Goal: Task Accomplishment & Management: Manage account settings

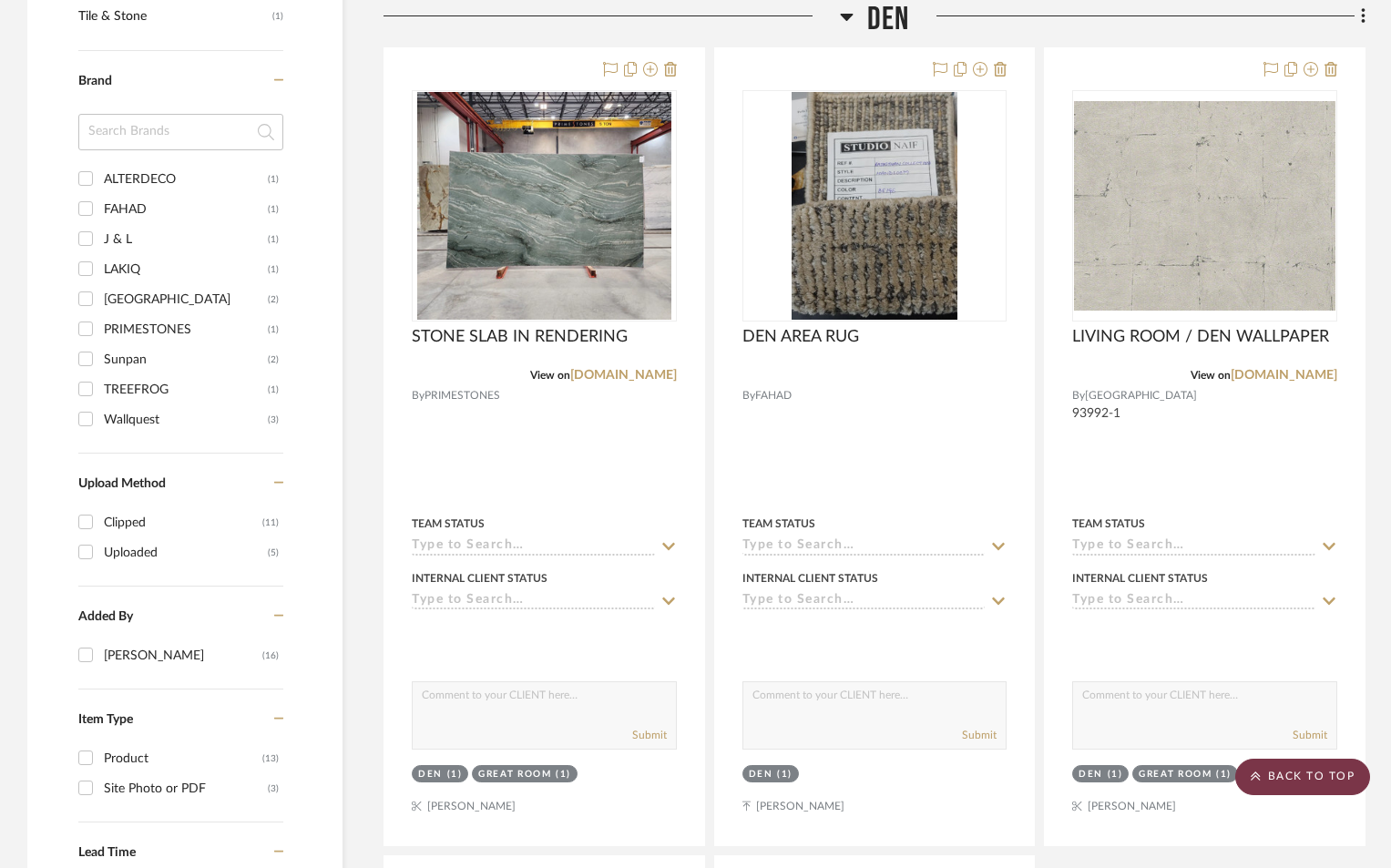
click at [1302, 782] on scroll-to-top-button "BACK TO TOP" at bounding box center [1302, 777] width 135 height 37
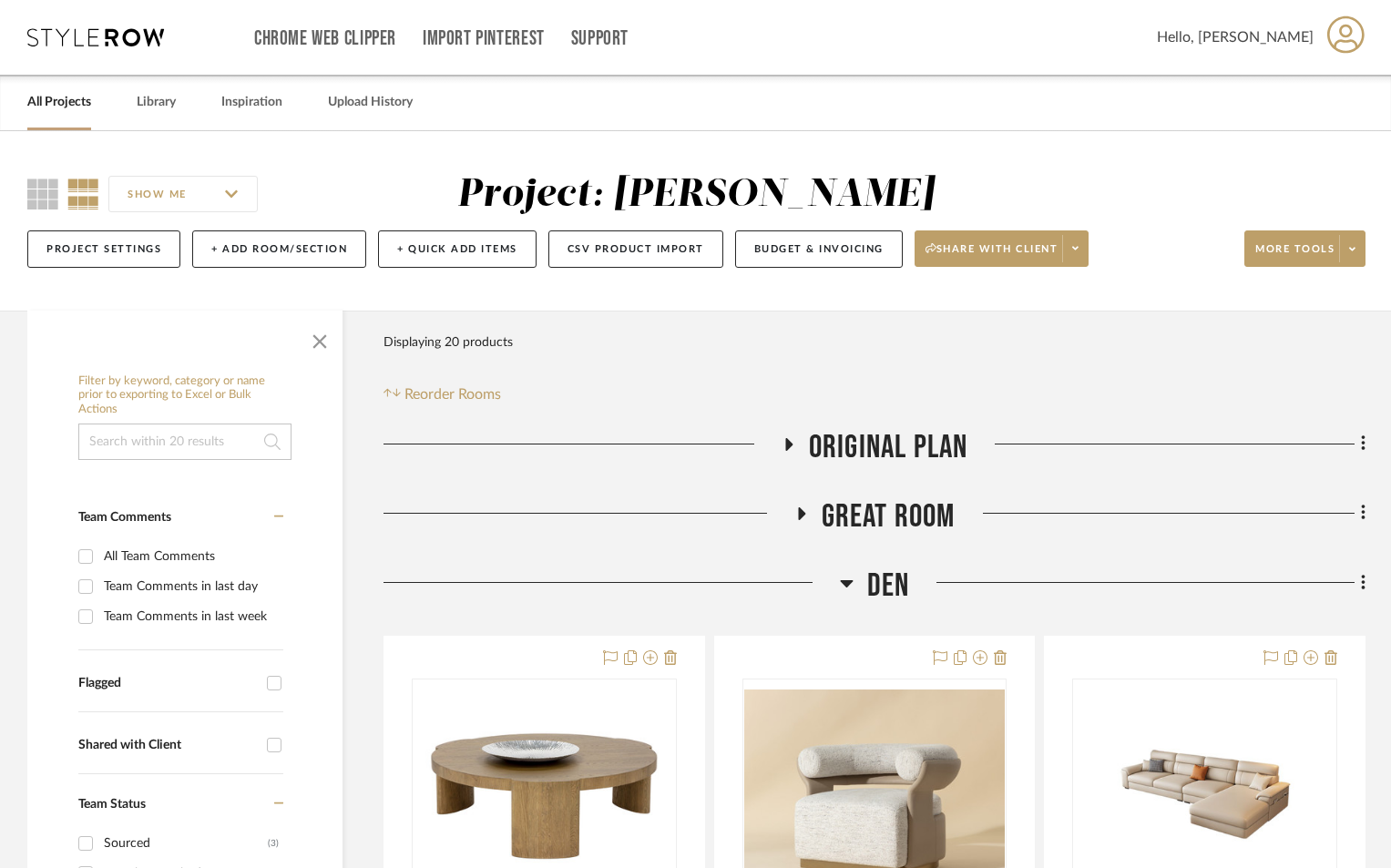
click at [65, 109] on link "All Projects" at bounding box center [59, 103] width 64 height 25
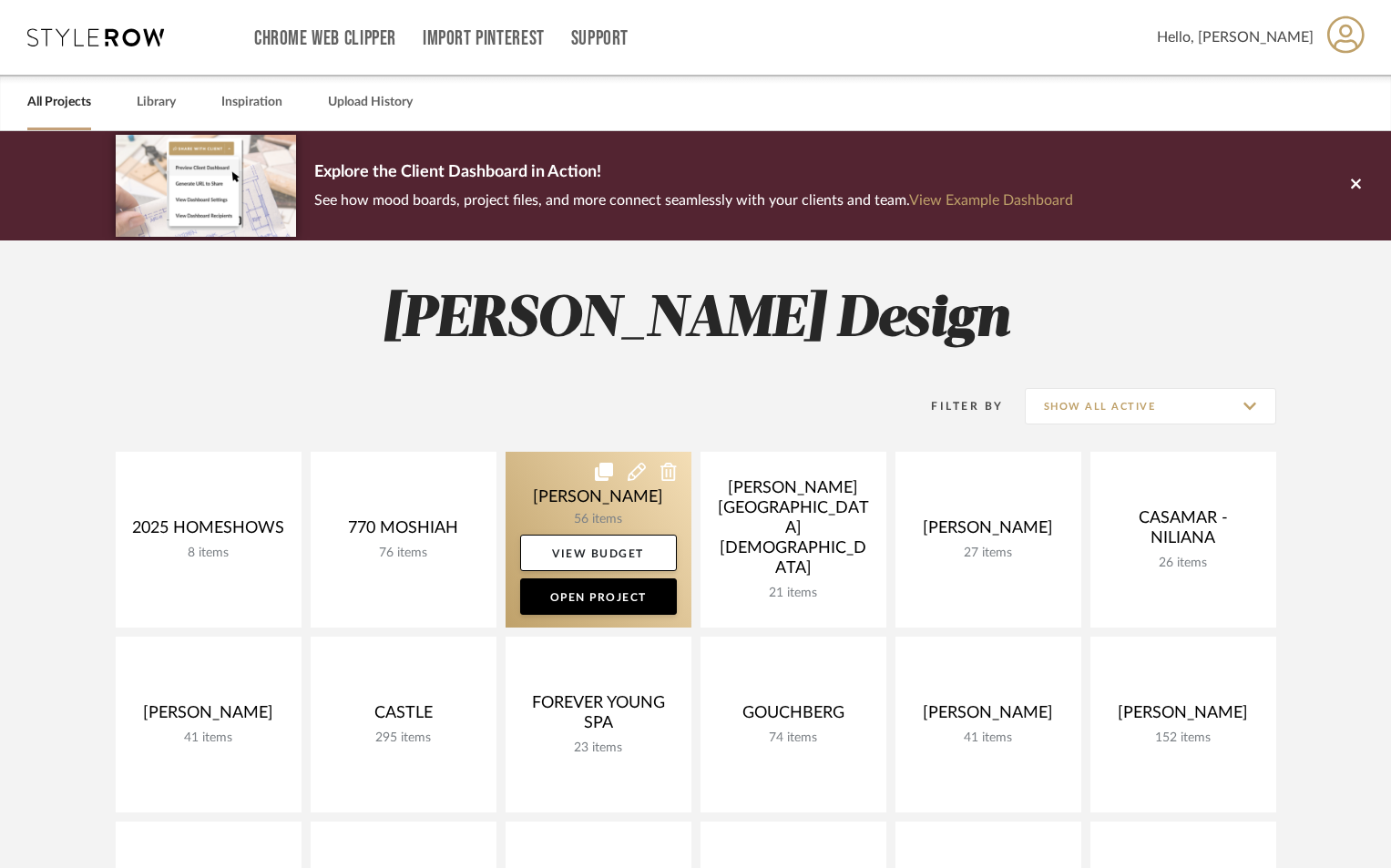
click at [600, 508] on link at bounding box center [598, 540] width 186 height 176
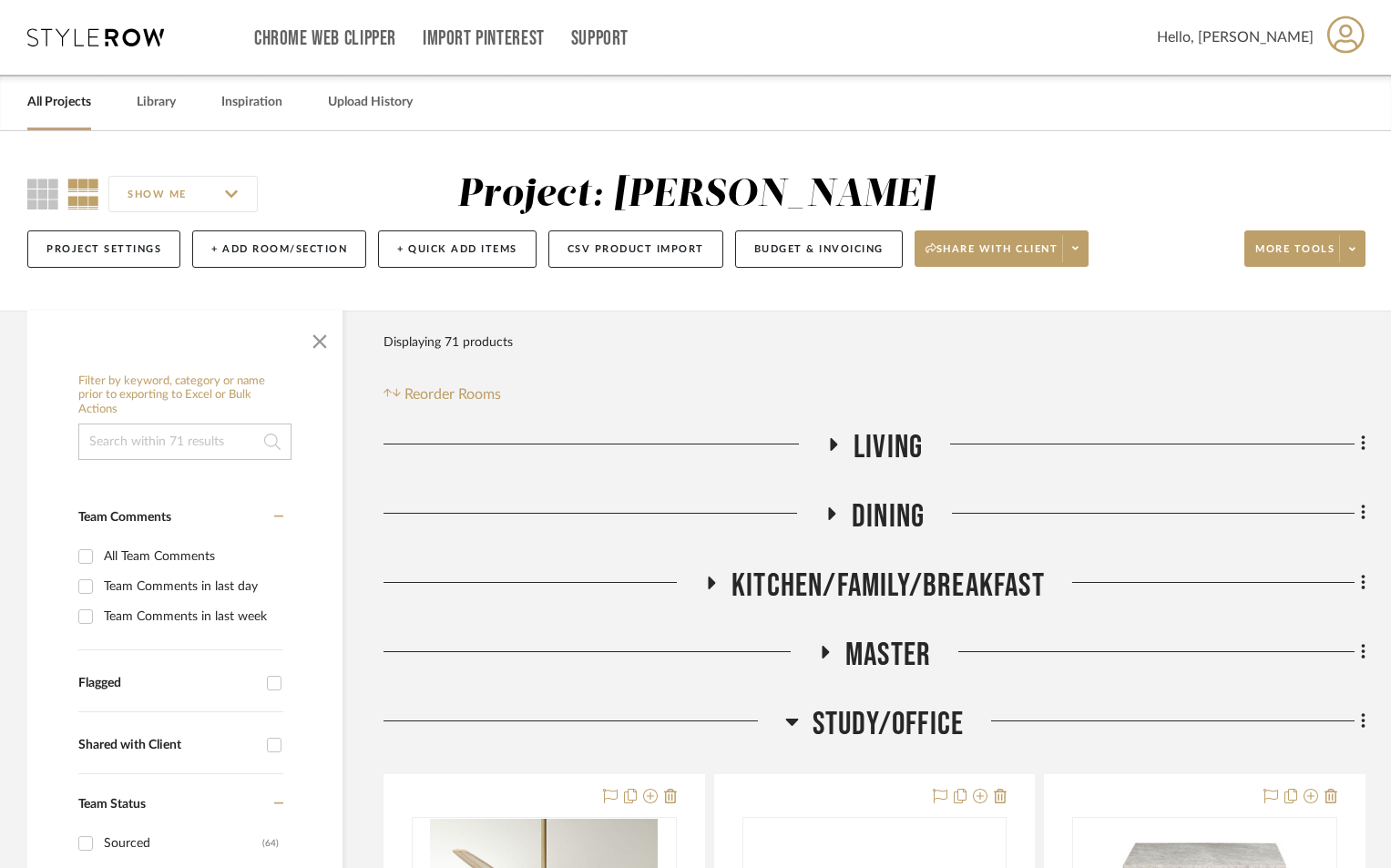
click at [837, 441] on icon at bounding box center [832, 444] width 22 height 14
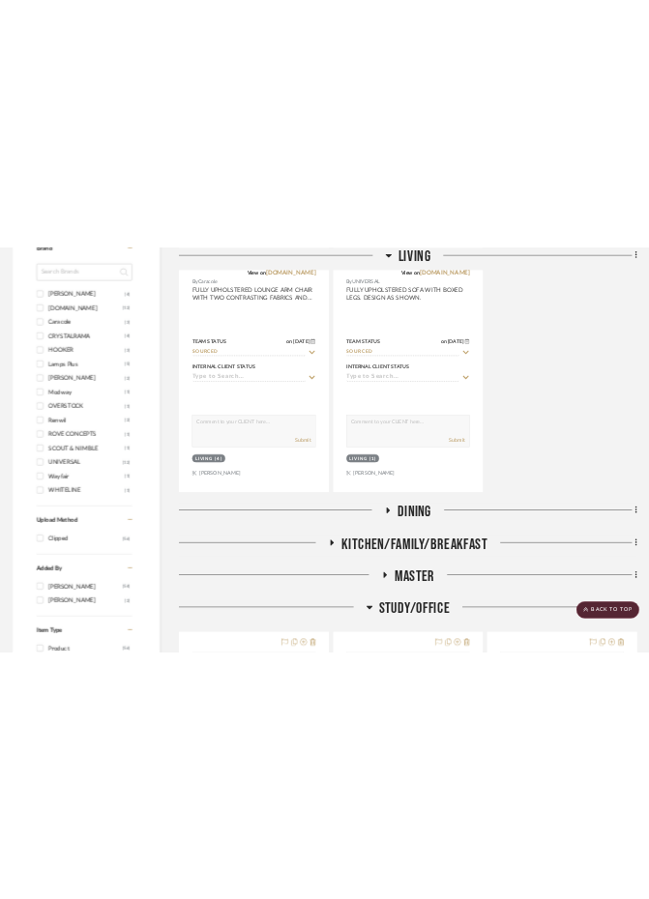
scroll to position [1740, 0]
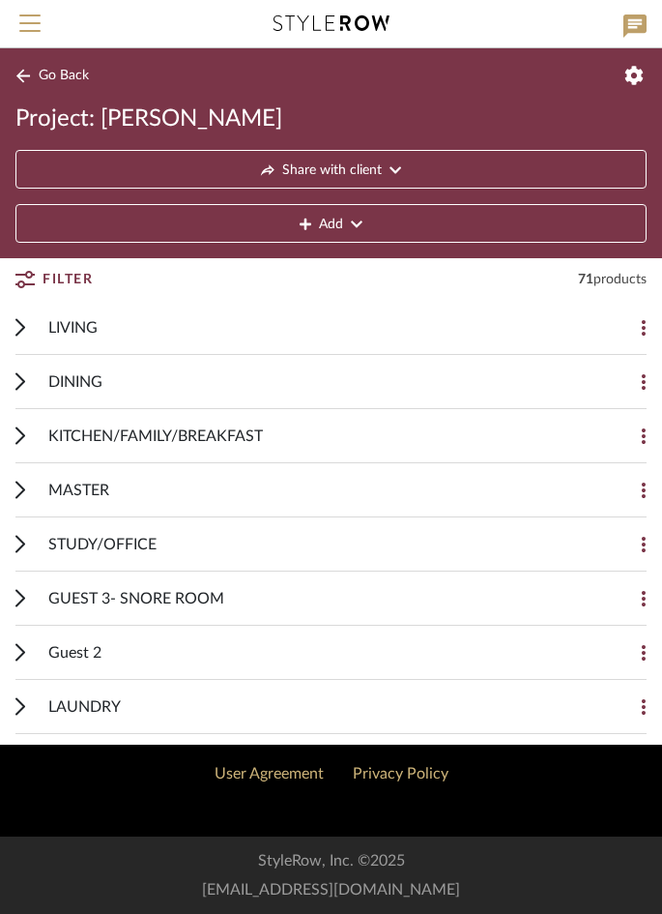
click at [40, 547] on div "STUDY/OFFICE Add Item" at bounding box center [330, 544] width 631 height 54
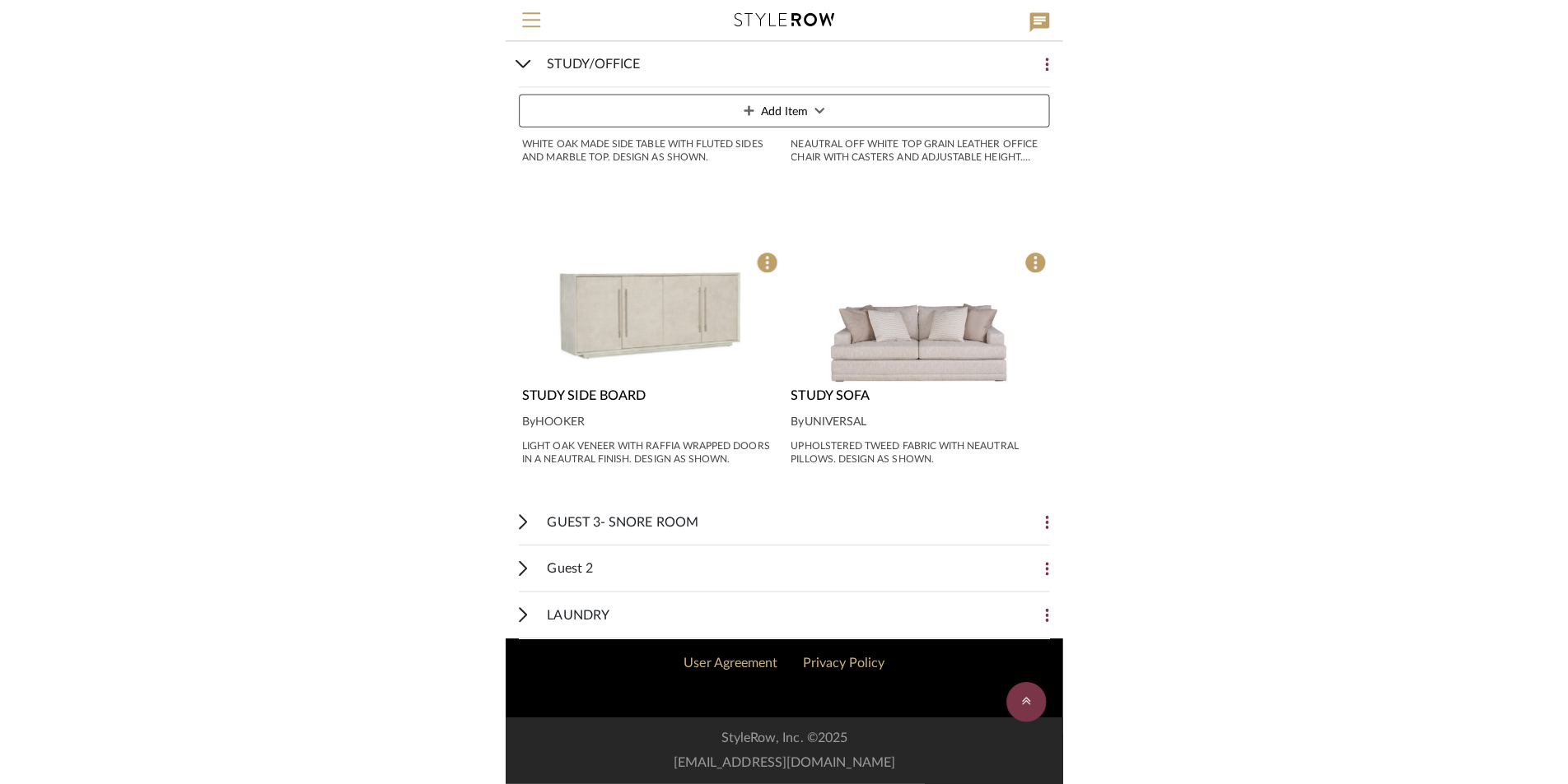
scroll to position [555, 0]
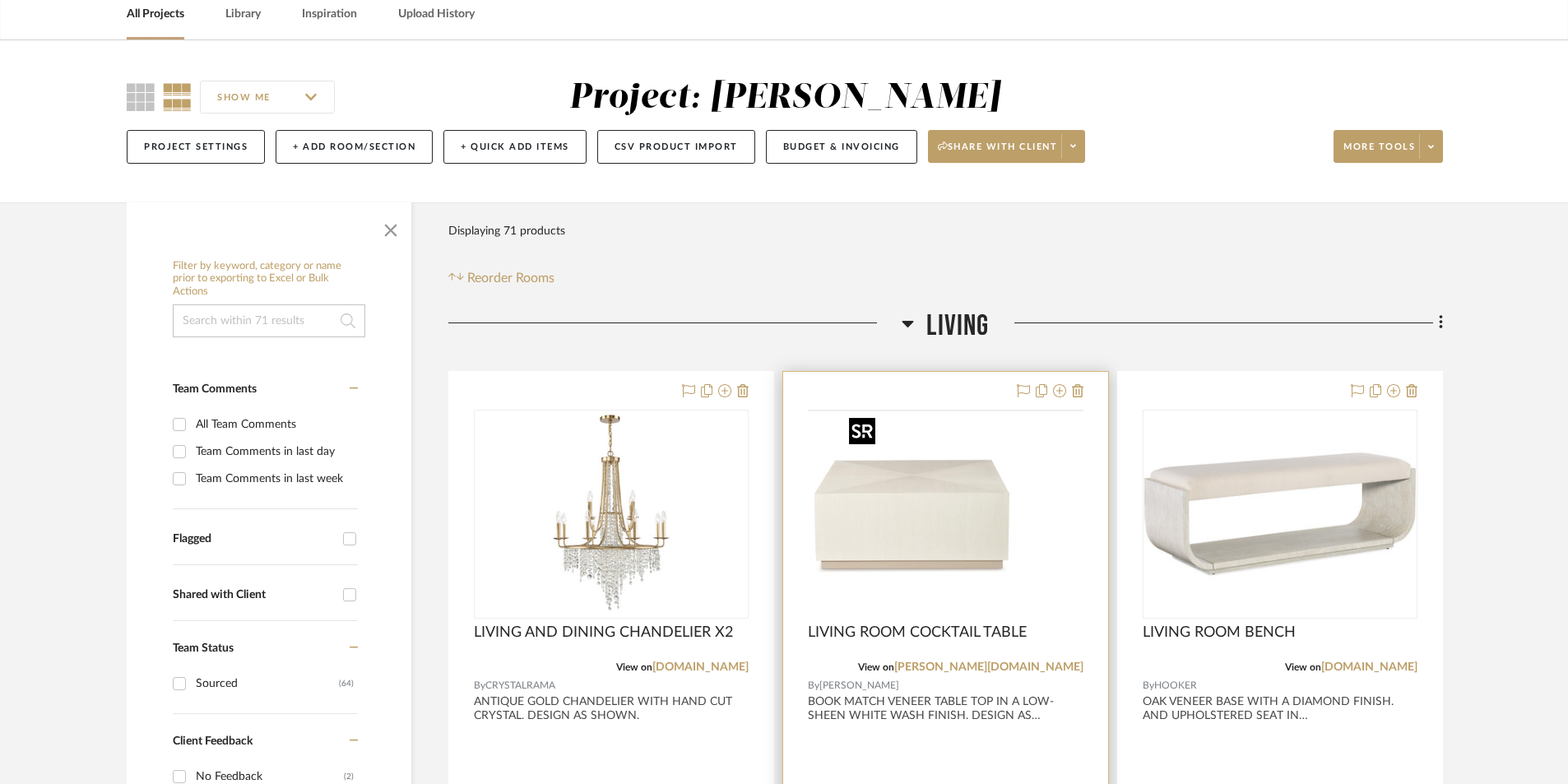
scroll to position [494, 0]
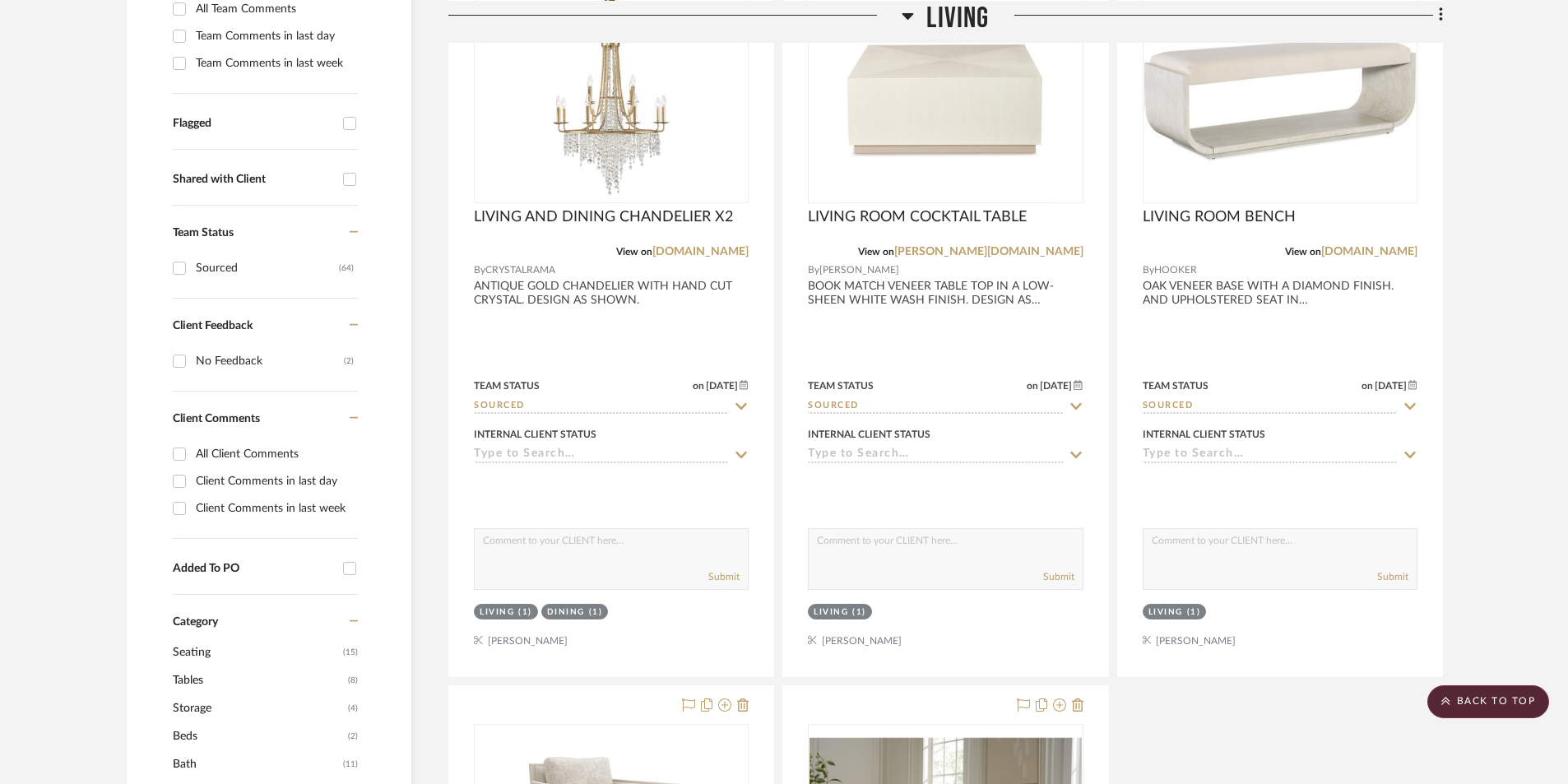
click at [907, 16] on icon at bounding box center [909, 16] width 12 height 7
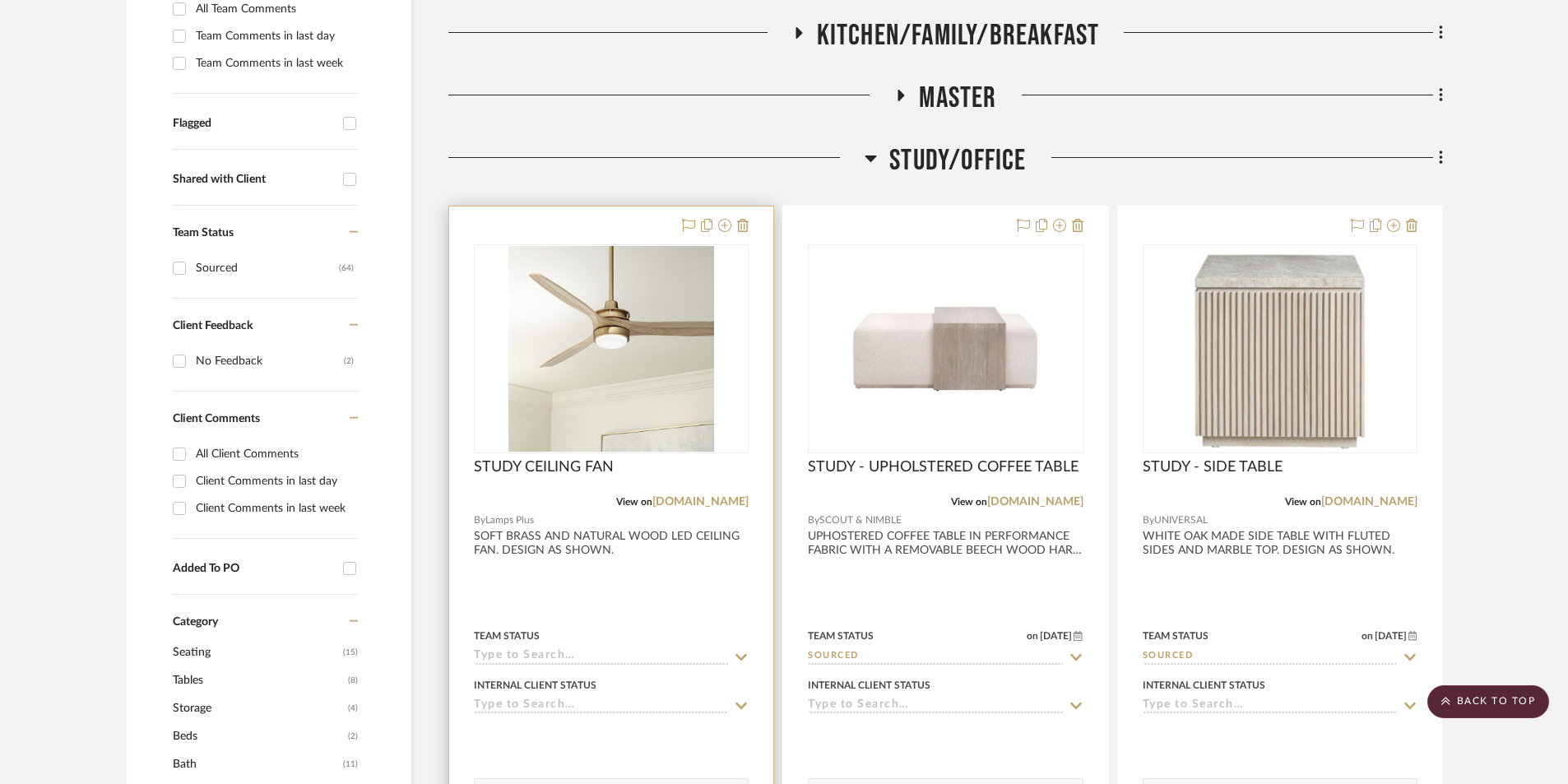
click at [596, 618] on div at bounding box center [611, 567] width 324 height 720
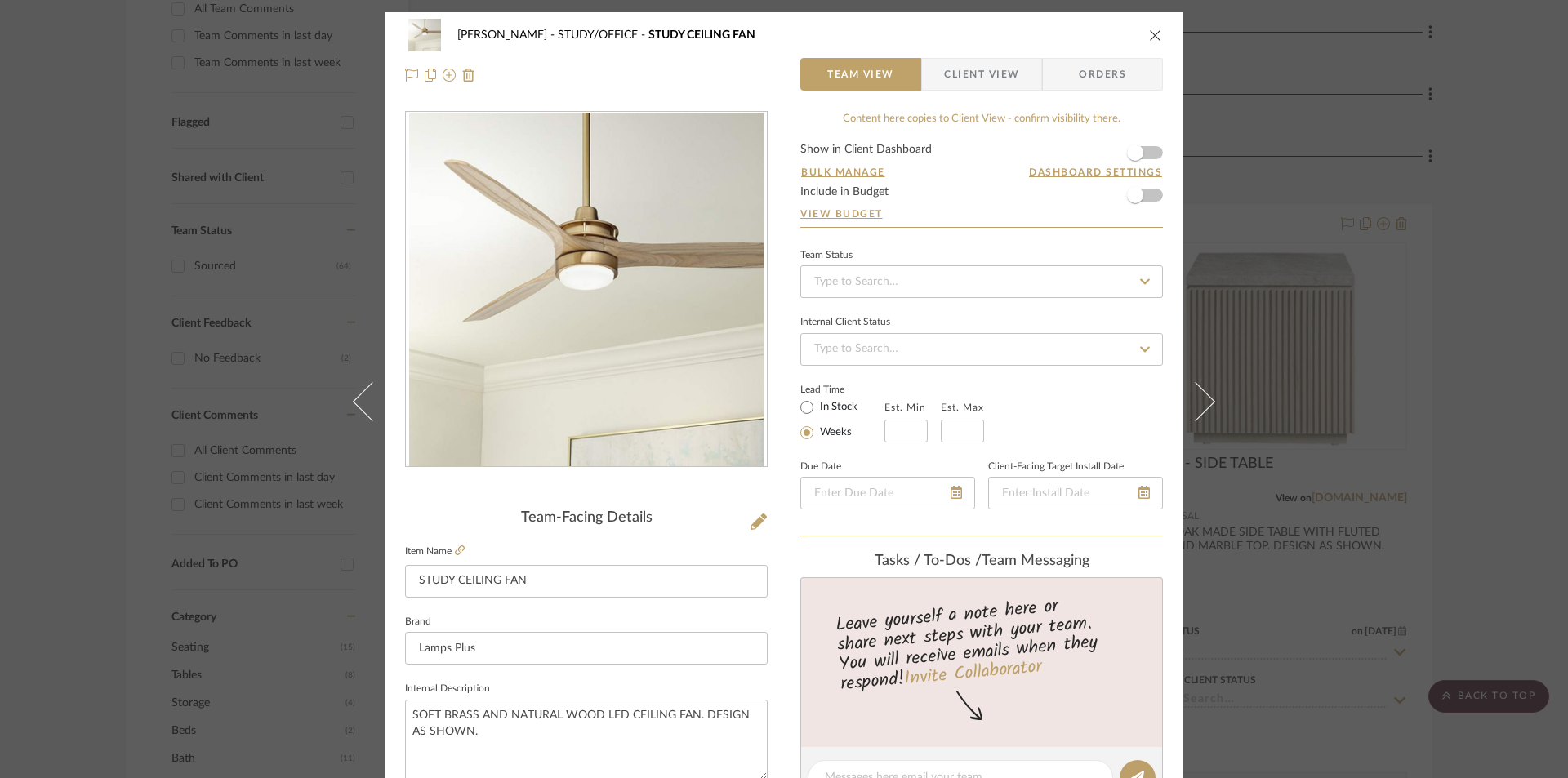
click at [997, 56] on div "BARRY STUDY/OFFICE STUDY CEILING FAN Team View Client View Orders" at bounding box center [784, 56] width 798 height 86
click at [994, 65] on span "Client View" at bounding box center [982, 74] width 75 height 33
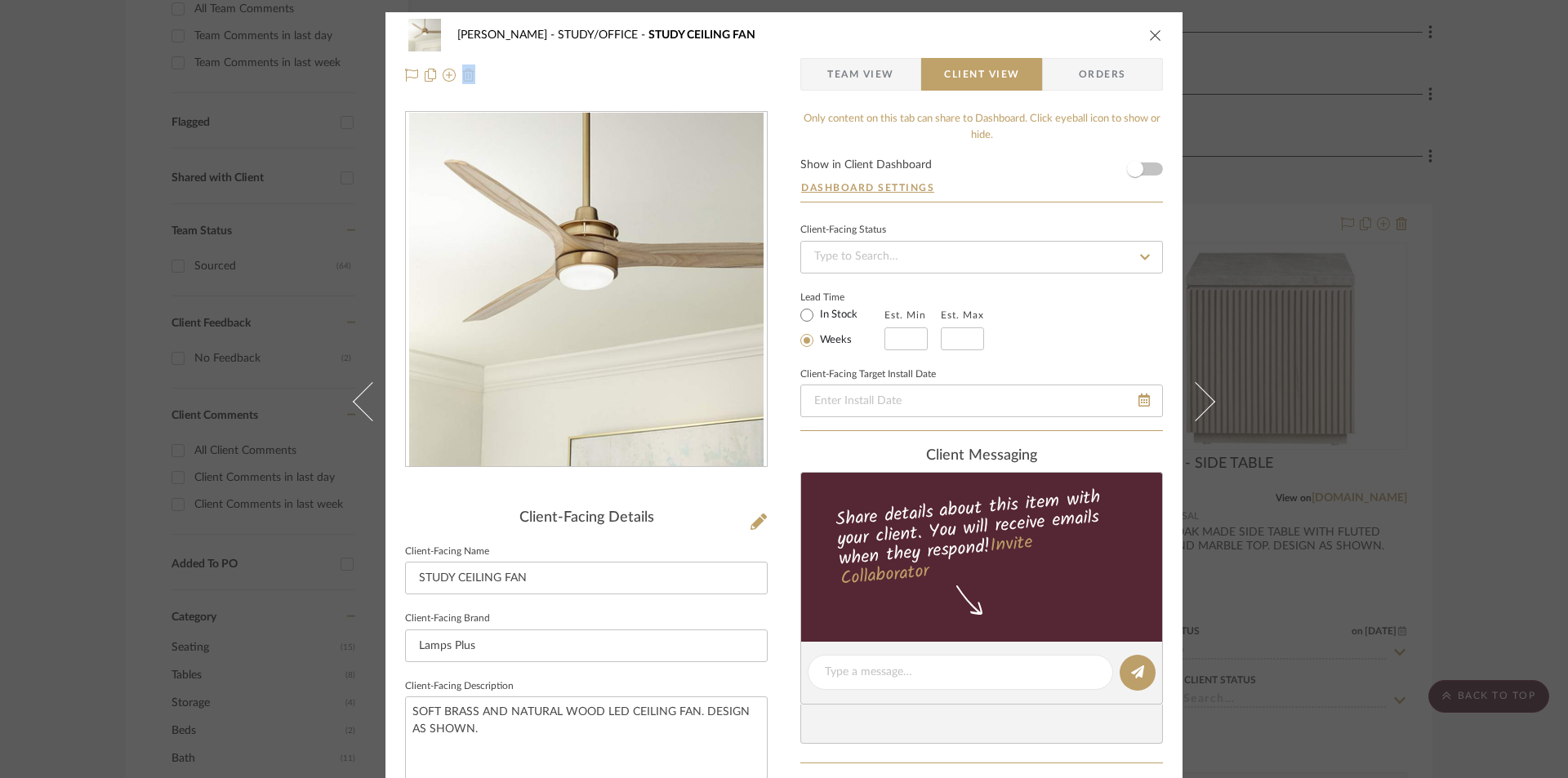
scroll to position [381, 0]
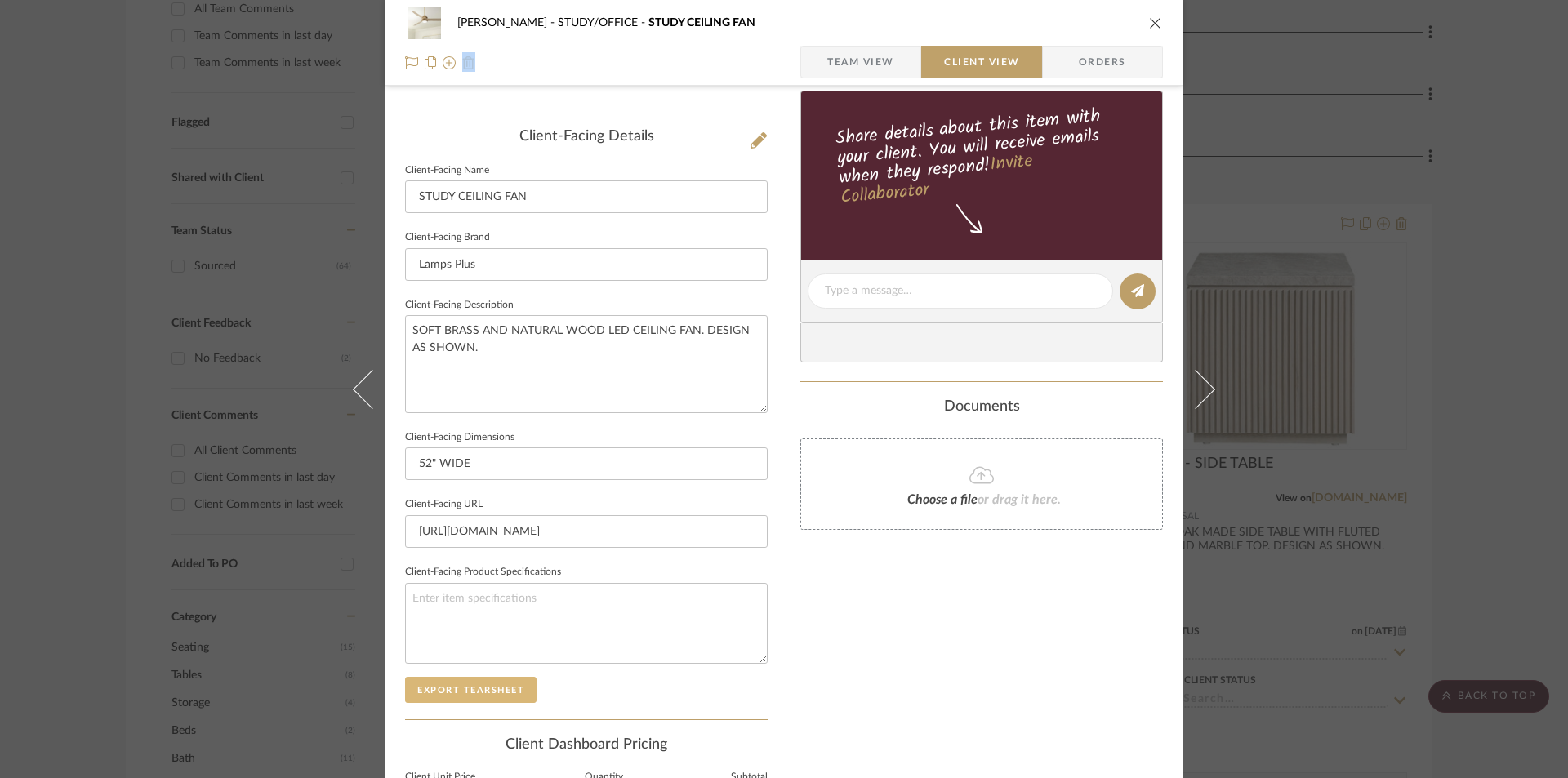
click at [456, 681] on button "Export Tearsheet" at bounding box center [471, 689] width 132 height 26
click at [1150, 21] on icon "close" at bounding box center [1155, 22] width 13 height 13
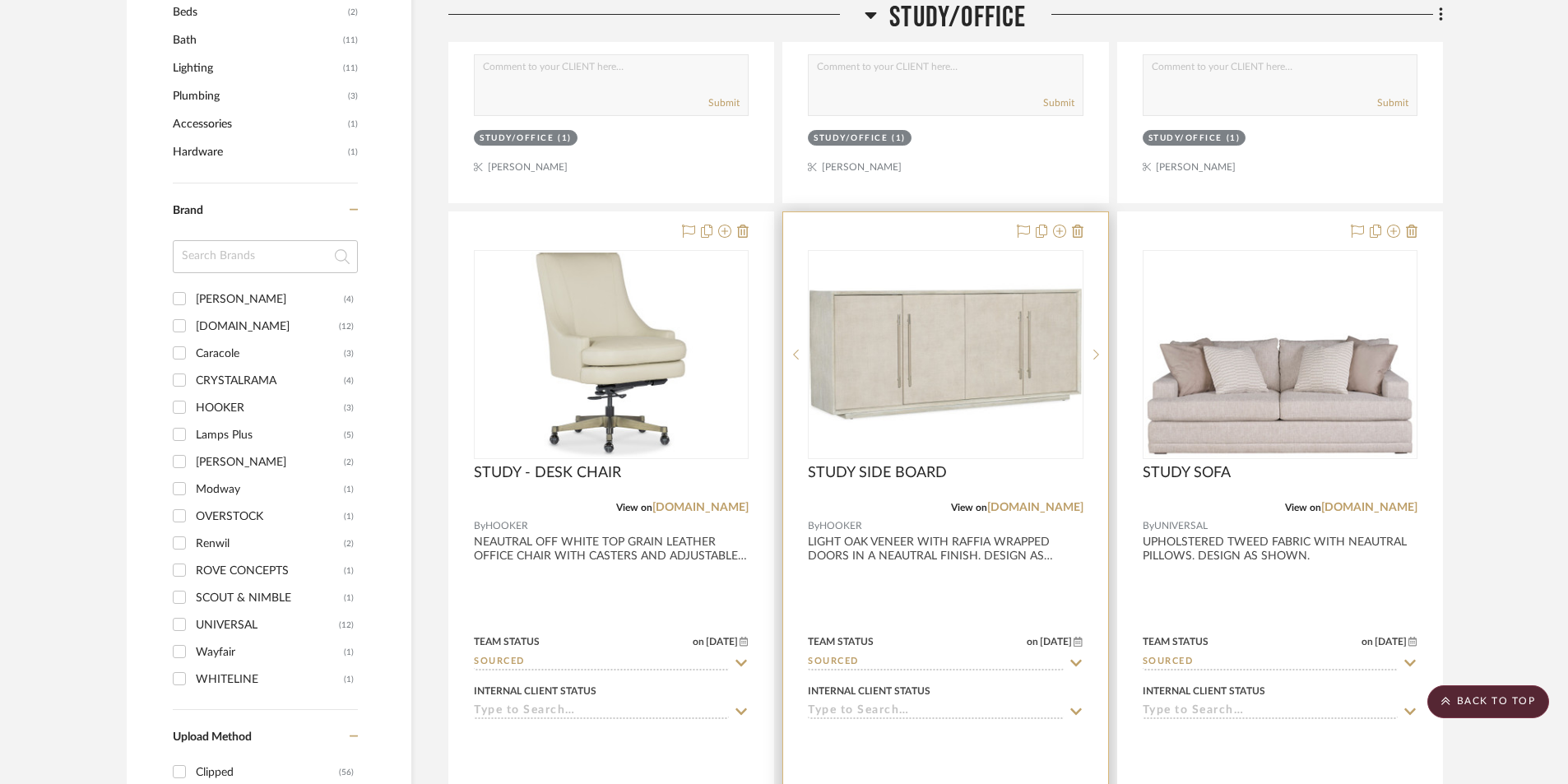
scroll to position [1262, 0]
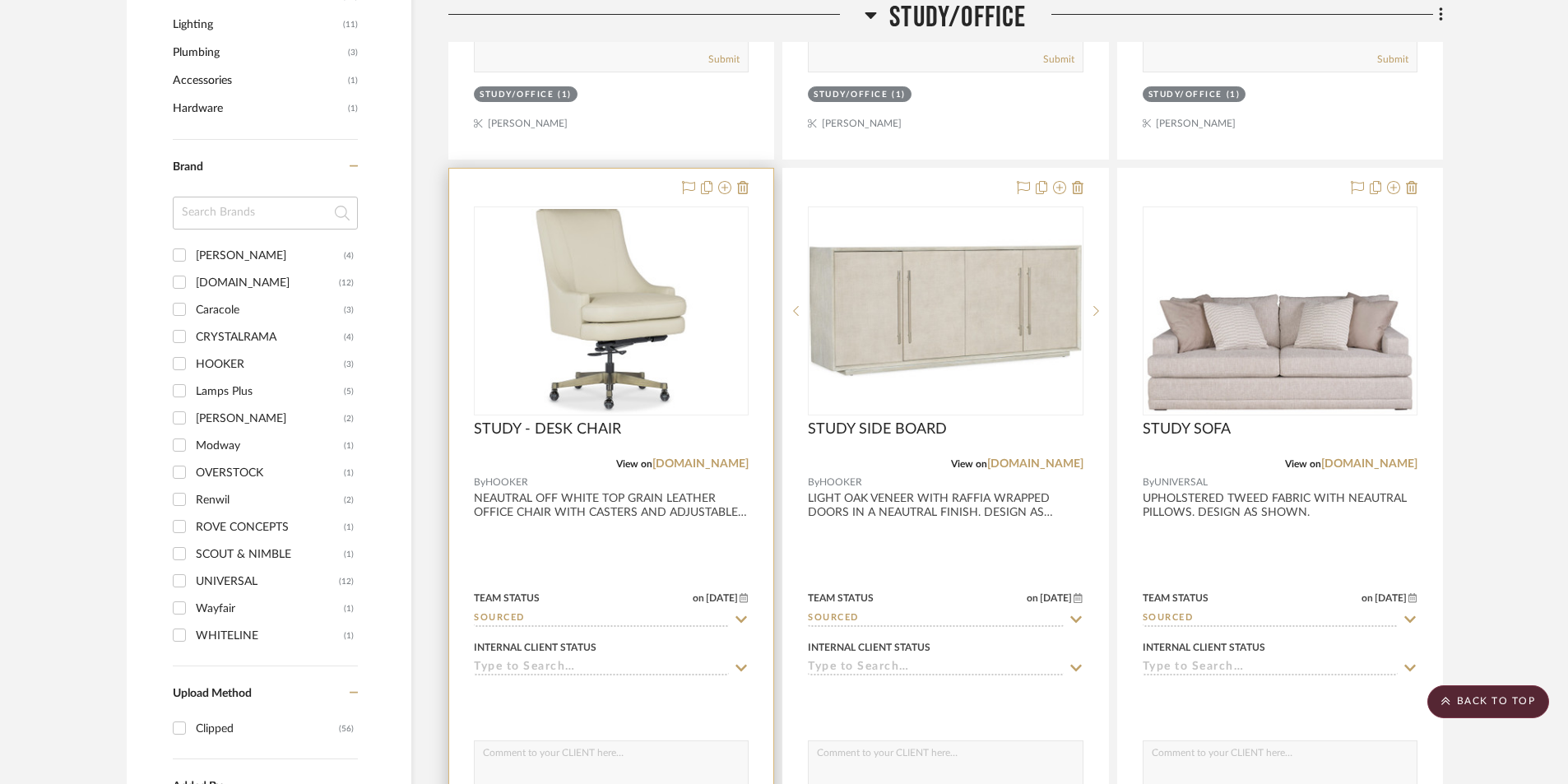
click at [611, 550] on div at bounding box center [611, 529] width 324 height 720
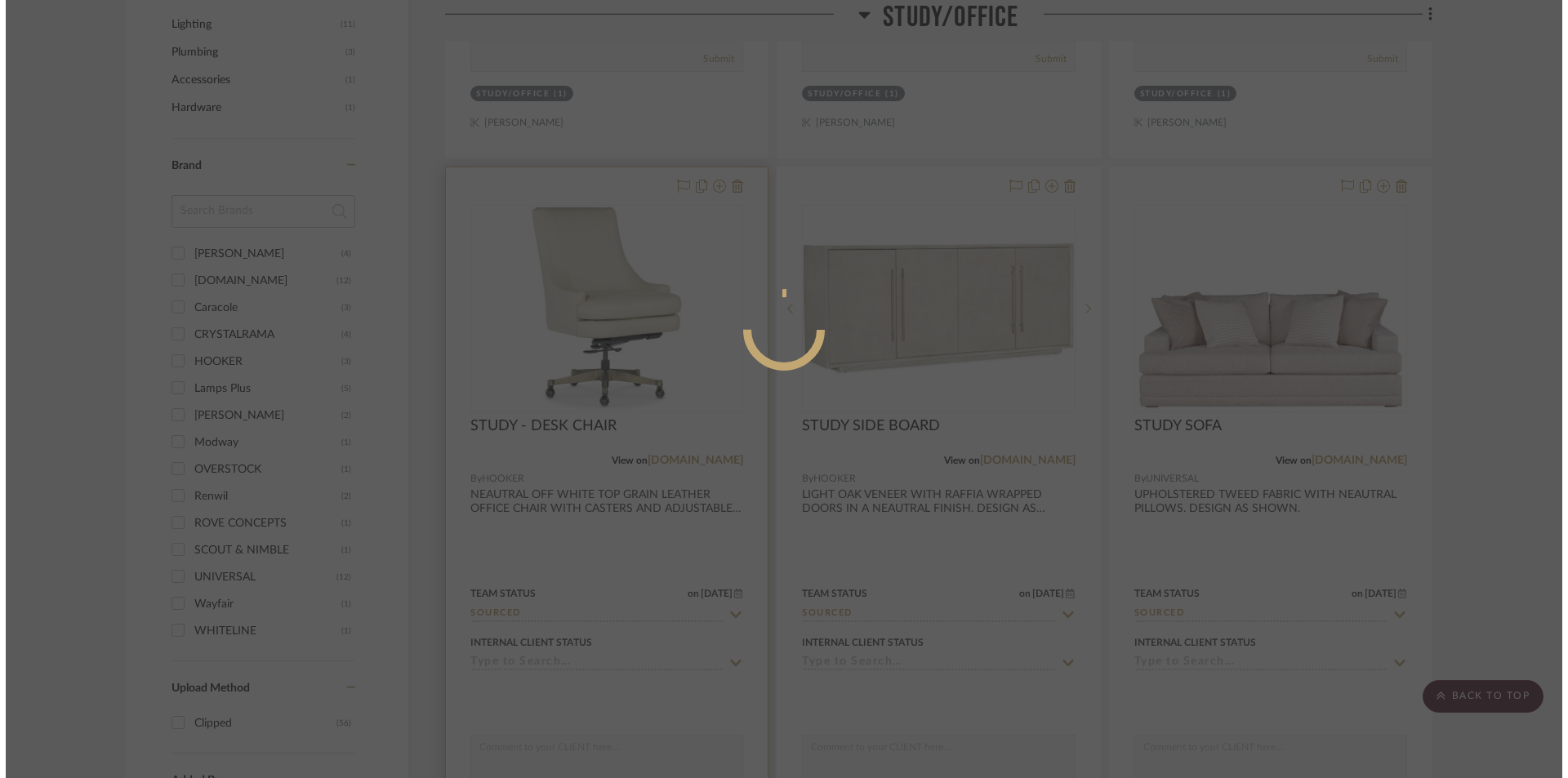
scroll to position [0, 0]
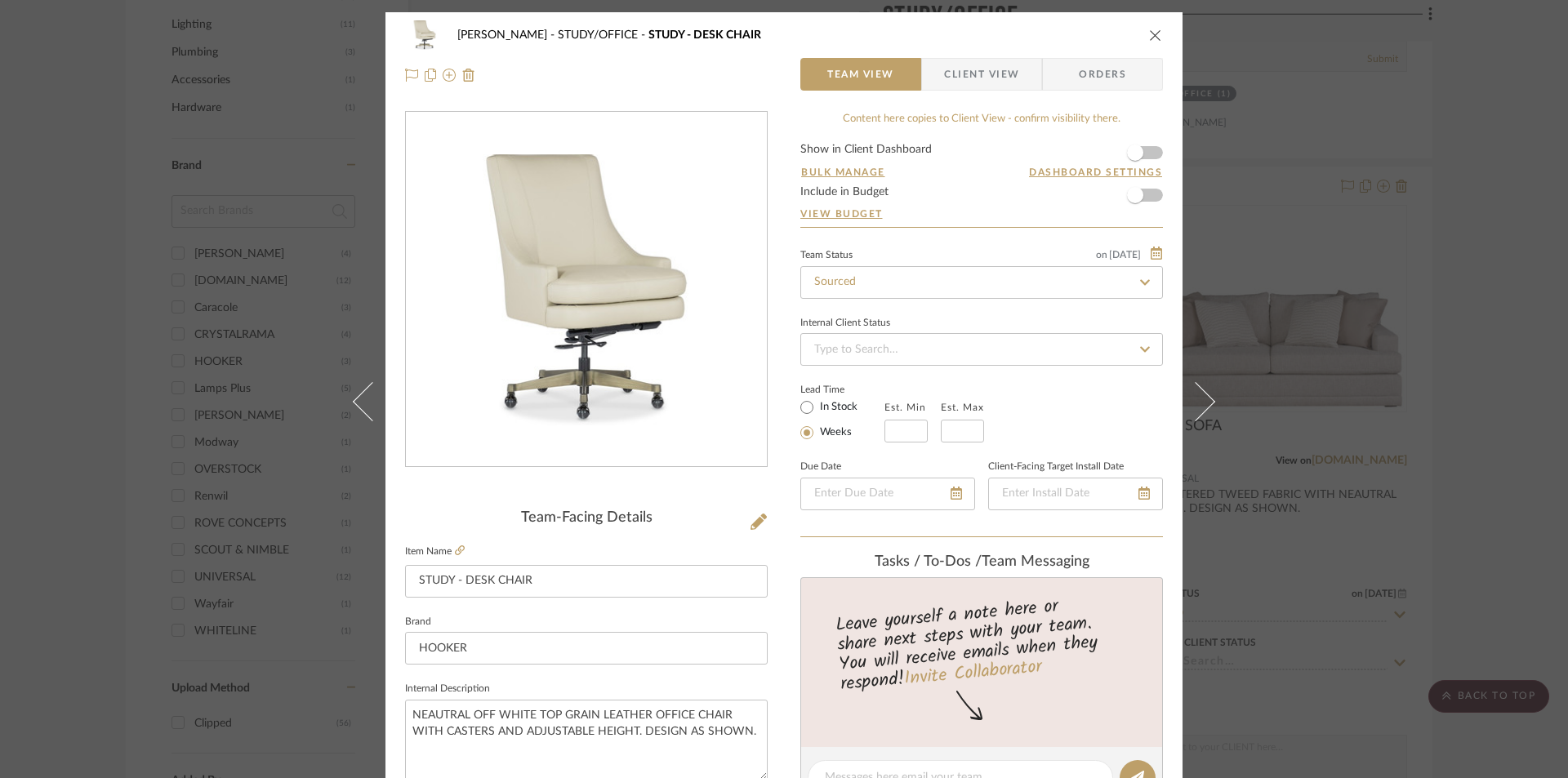
click at [975, 73] on span "Client View" at bounding box center [982, 74] width 75 height 33
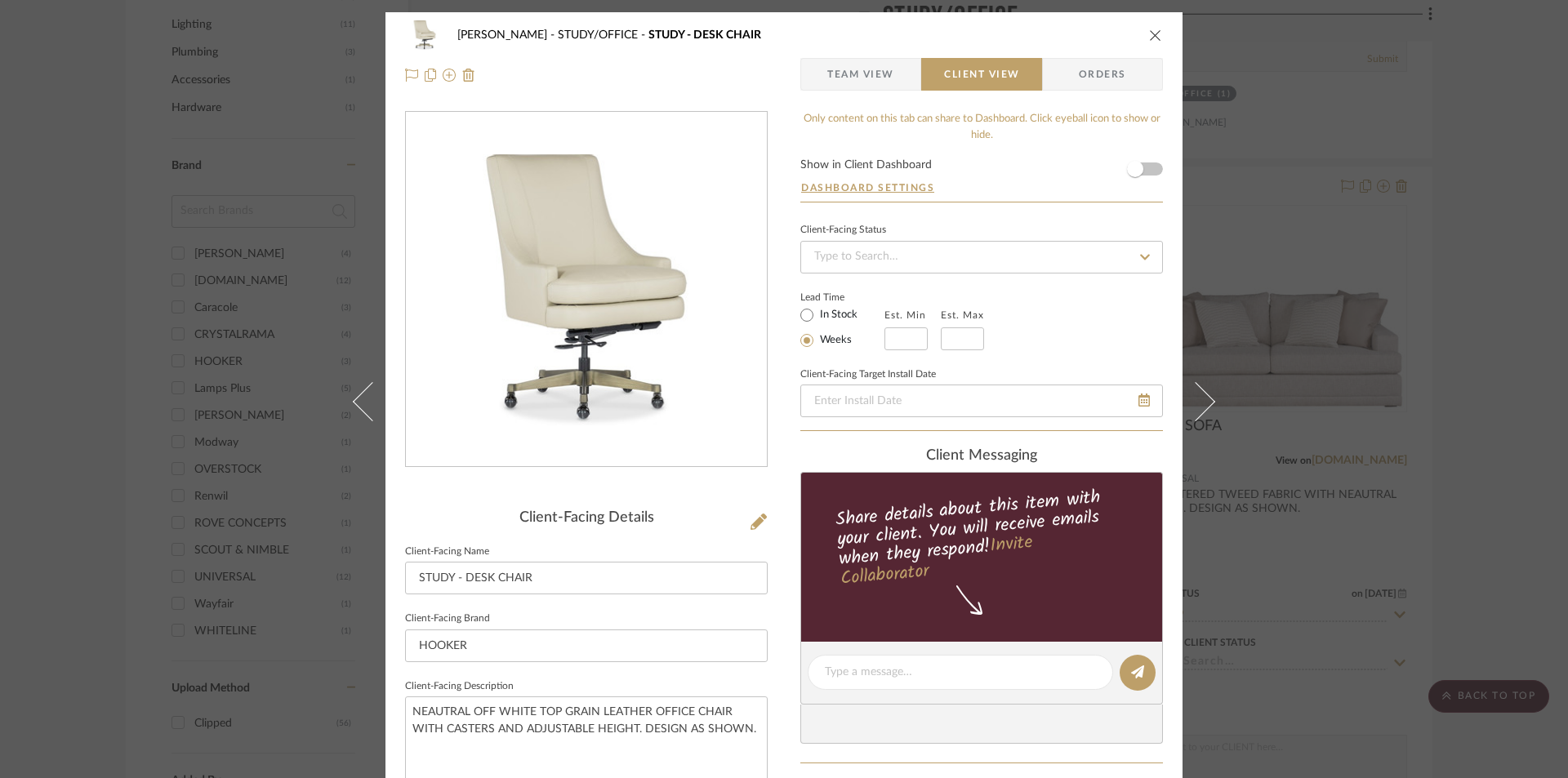
scroll to position [381, 0]
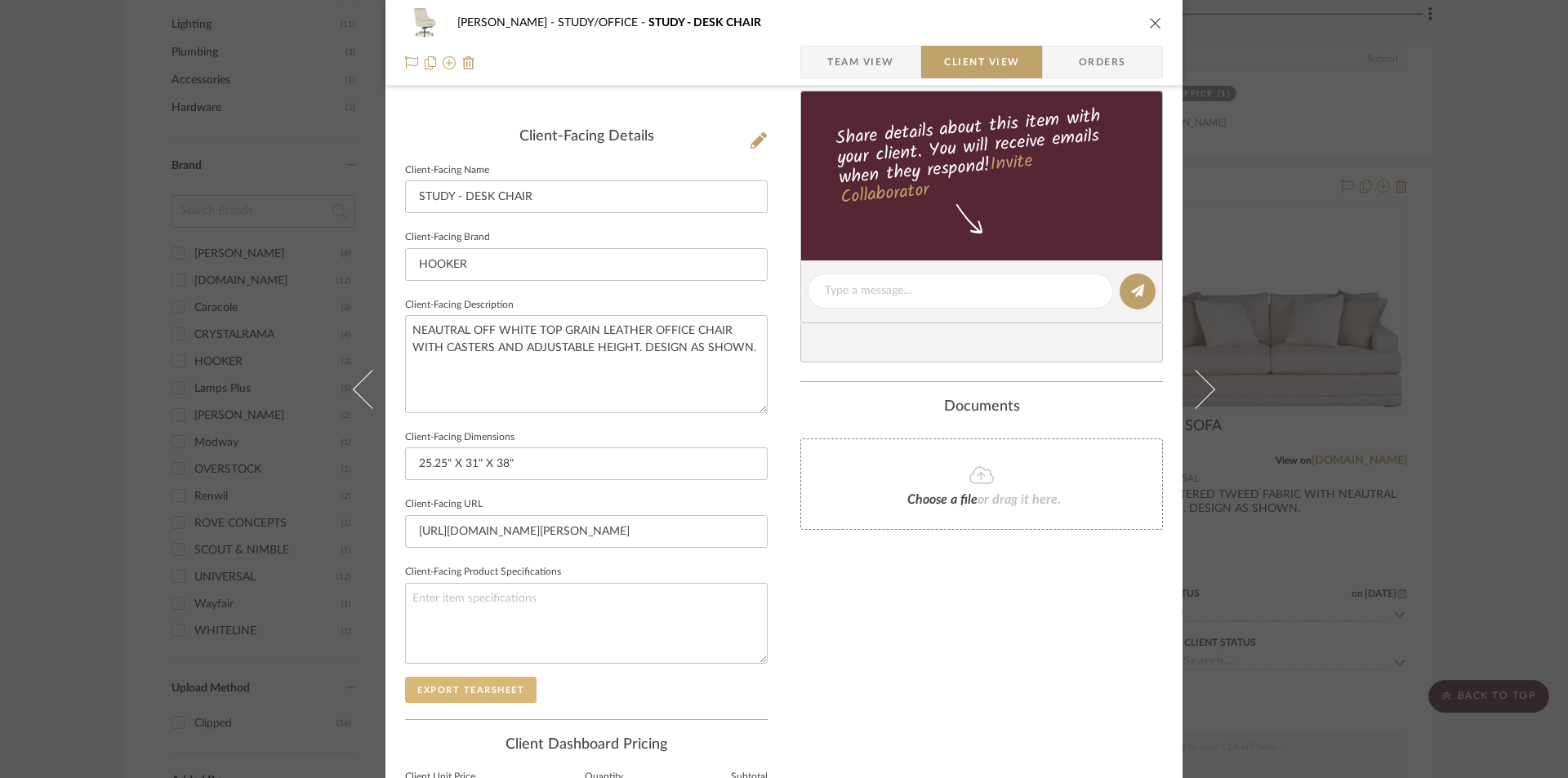
click at [495, 685] on button "Export Tearsheet" at bounding box center [471, 689] width 132 height 26
click at [1149, 18] on icon "close" at bounding box center [1155, 22] width 13 height 13
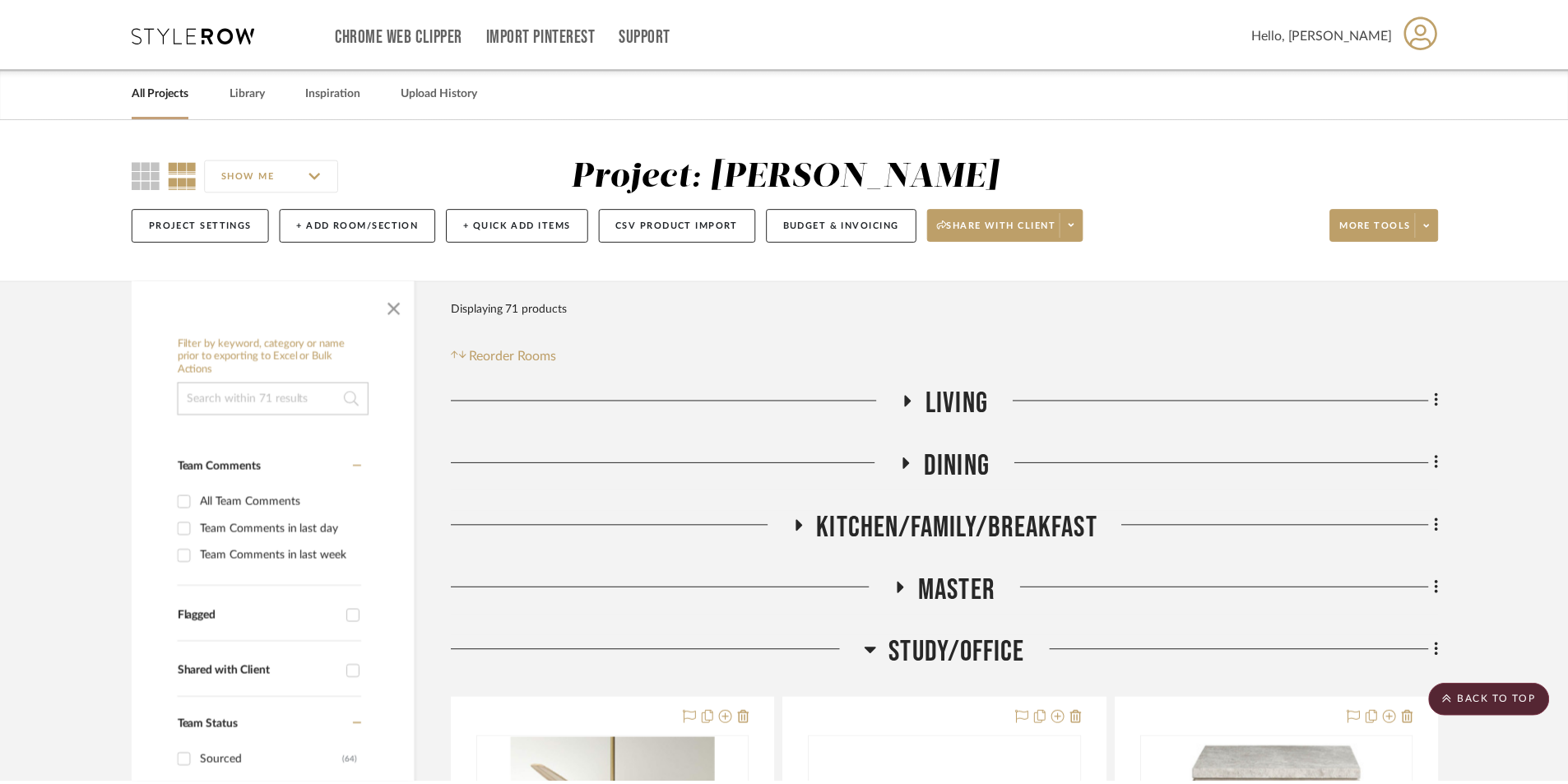
scroll to position [1262, 0]
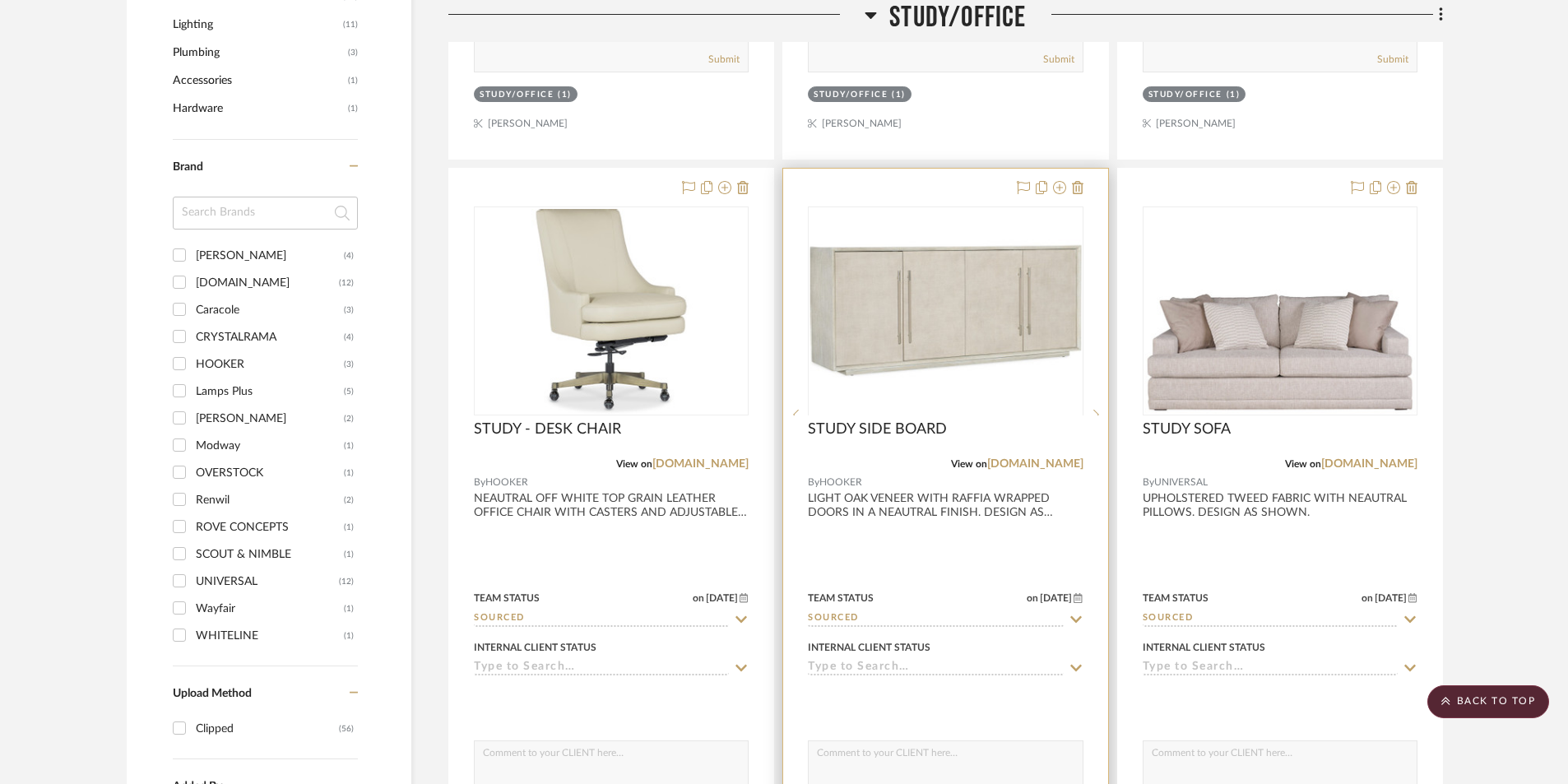
click at [939, 538] on div at bounding box center [944, 529] width 324 height 720
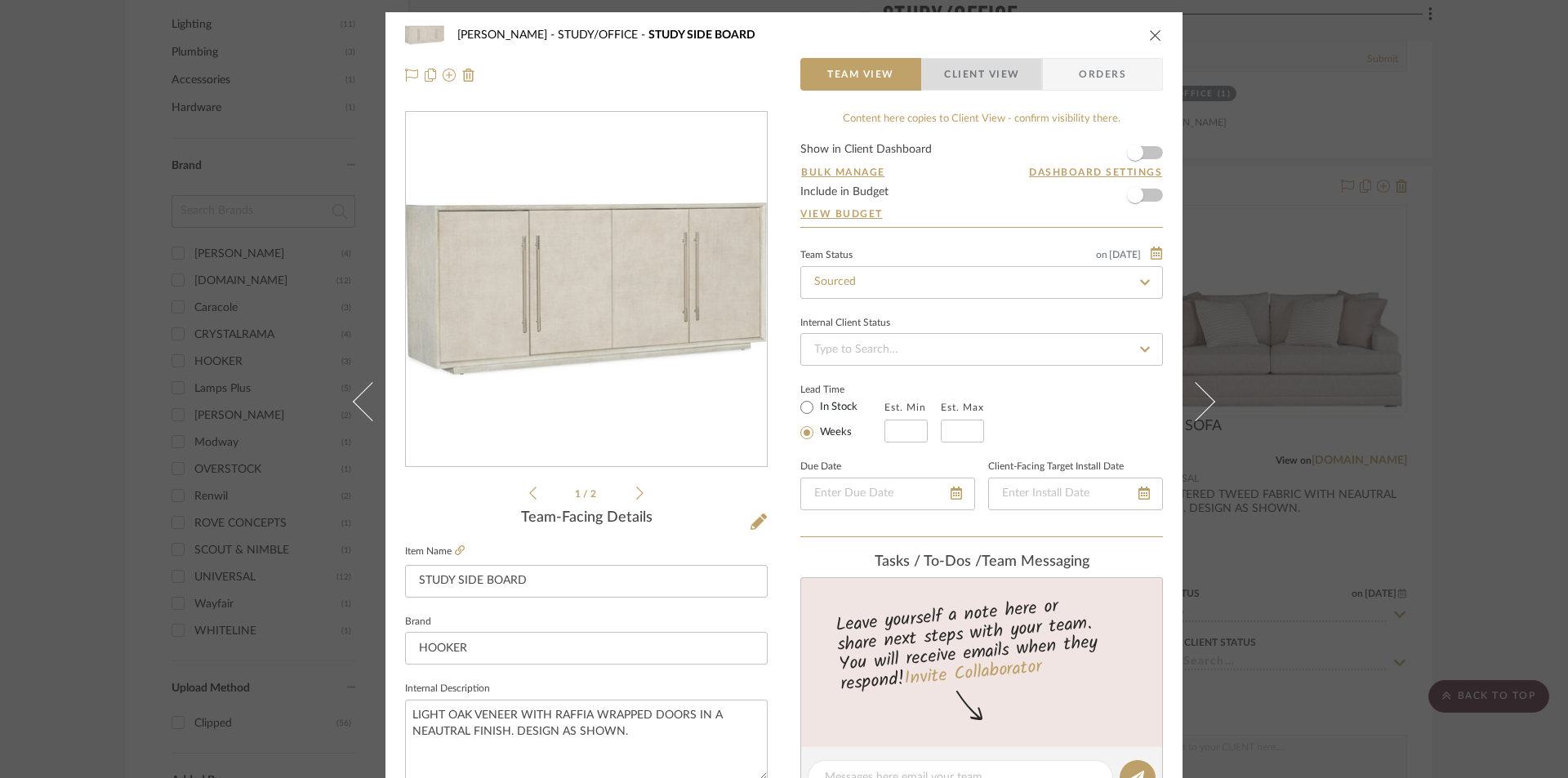
click at [981, 74] on span "Client View" at bounding box center [982, 74] width 75 height 33
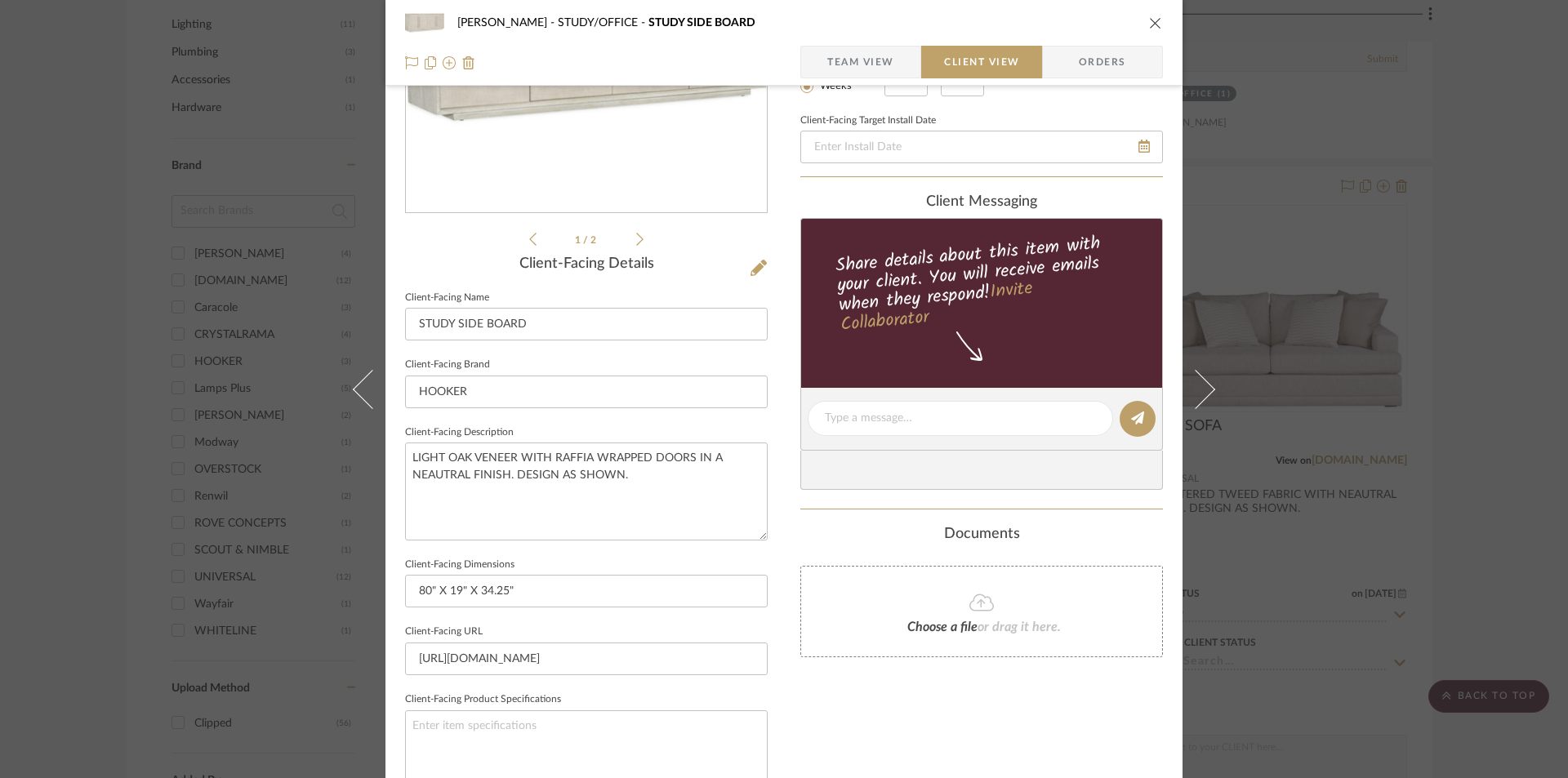
scroll to position [435, 0]
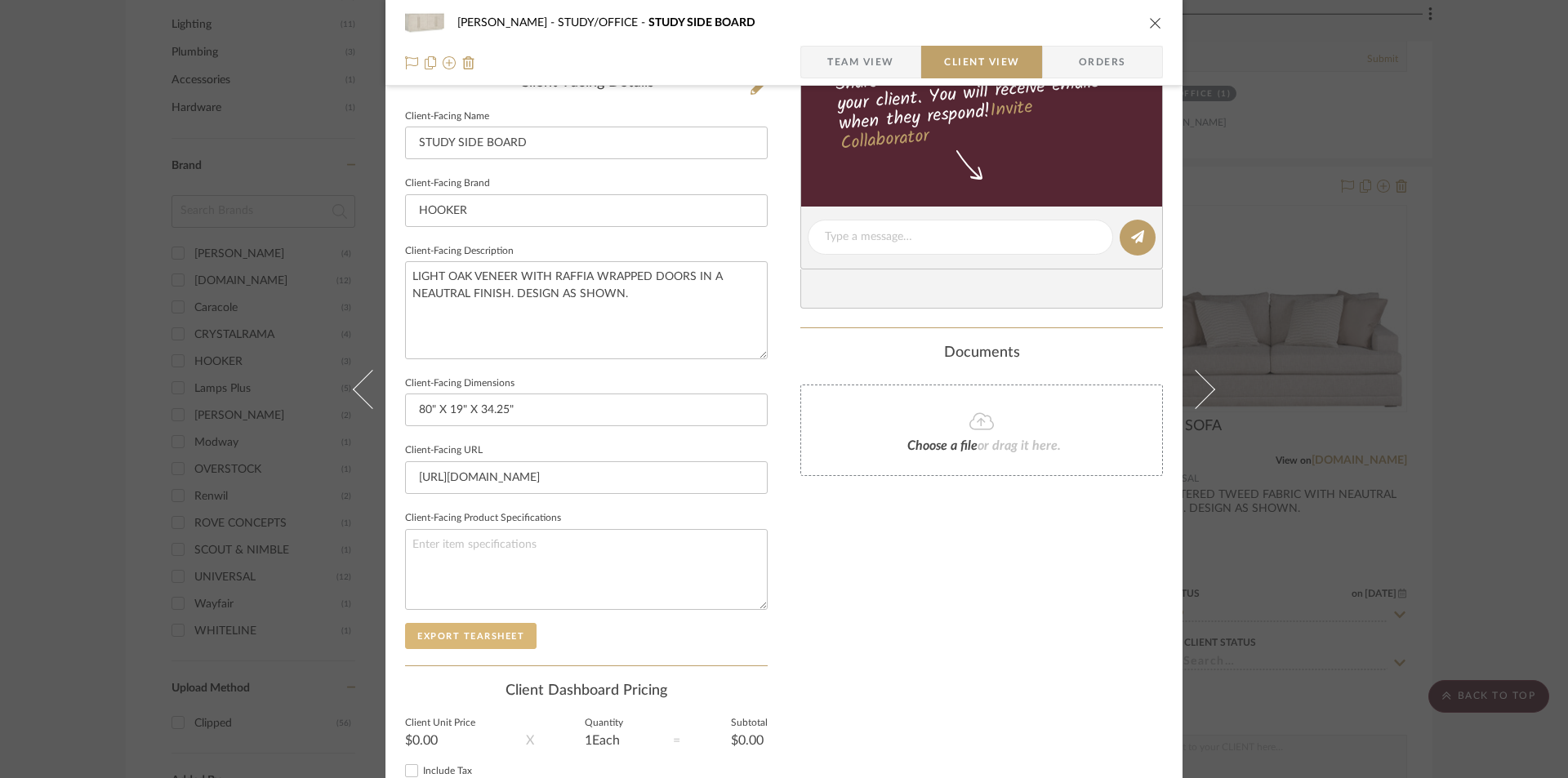
click at [422, 637] on button "Export Tearsheet" at bounding box center [471, 636] width 132 height 26
click at [1152, 24] on icon "close" at bounding box center [1155, 22] width 13 height 13
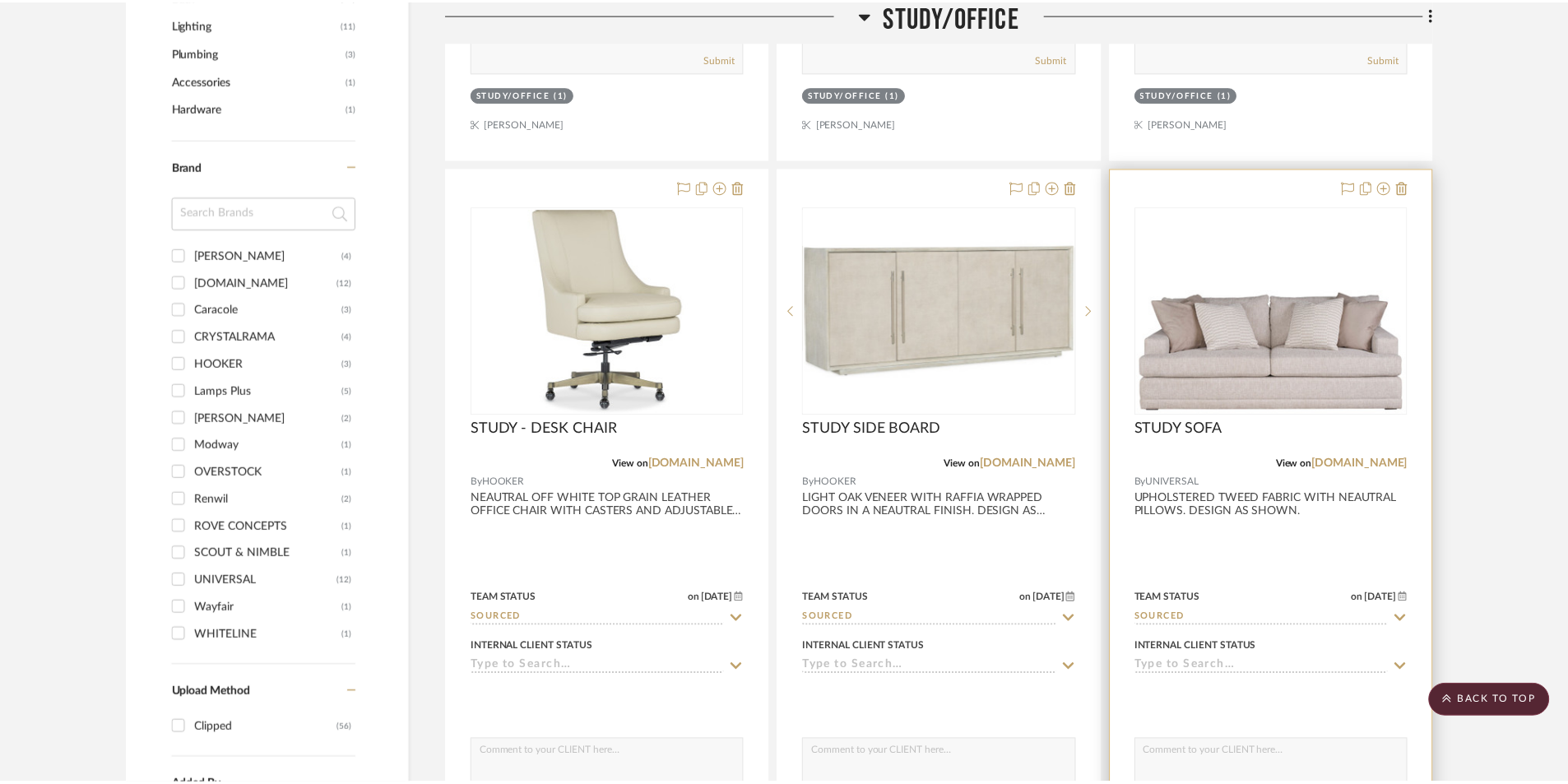
scroll to position [1262, 0]
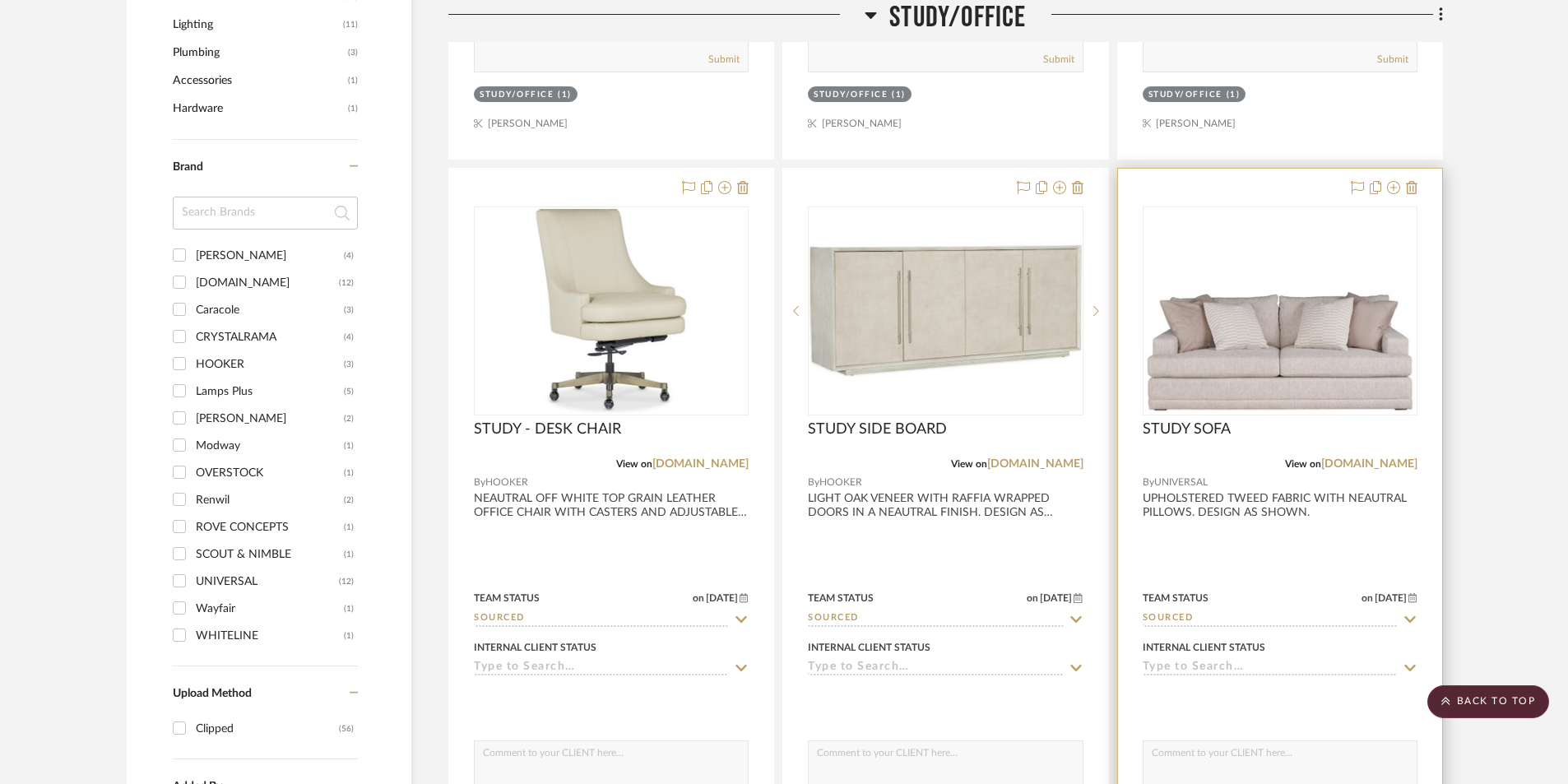
click at [1286, 559] on div at bounding box center [1280, 529] width 324 height 720
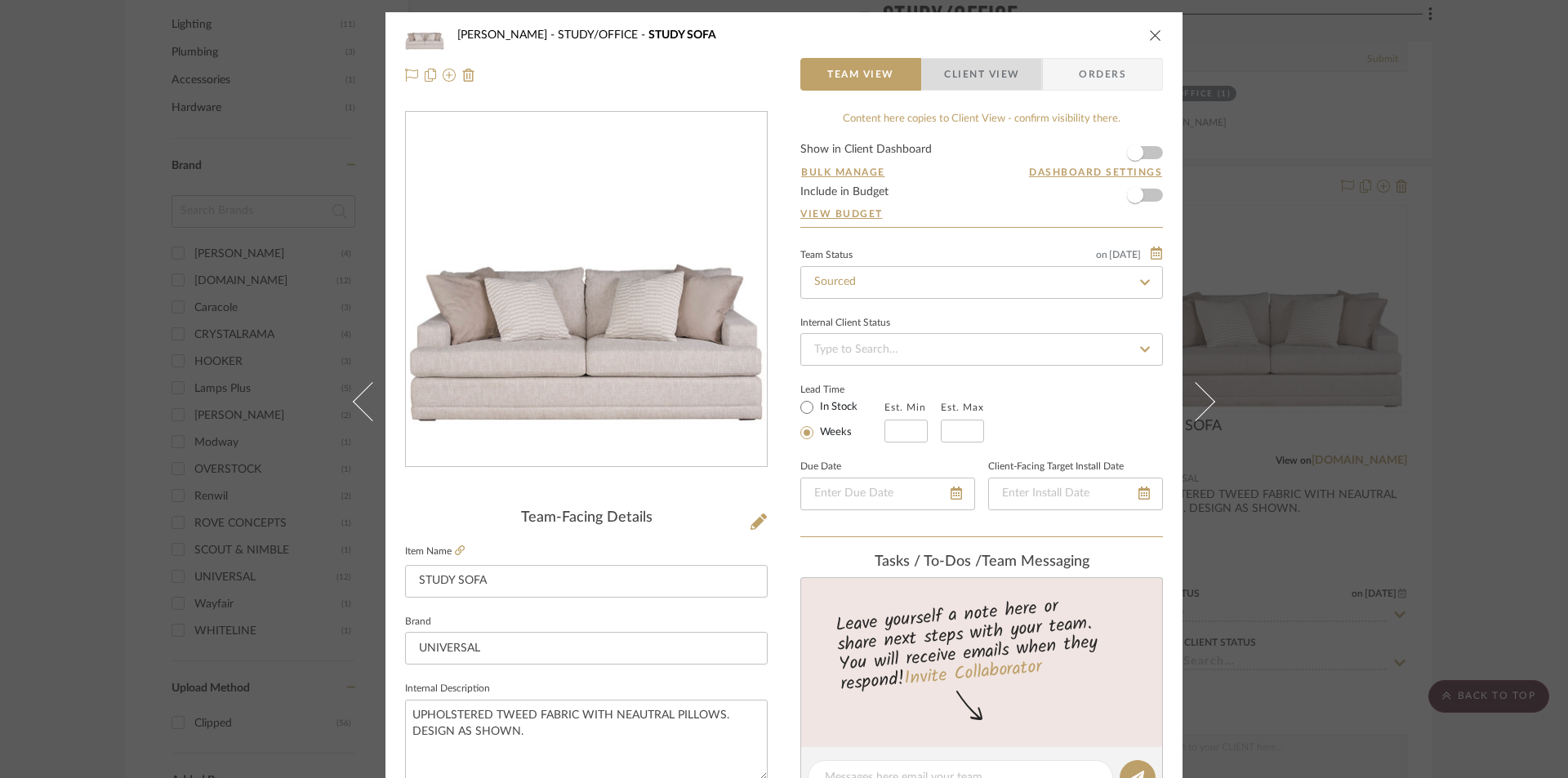
click at [961, 73] on span "Client View" at bounding box center [982, 74] width 75 height 33
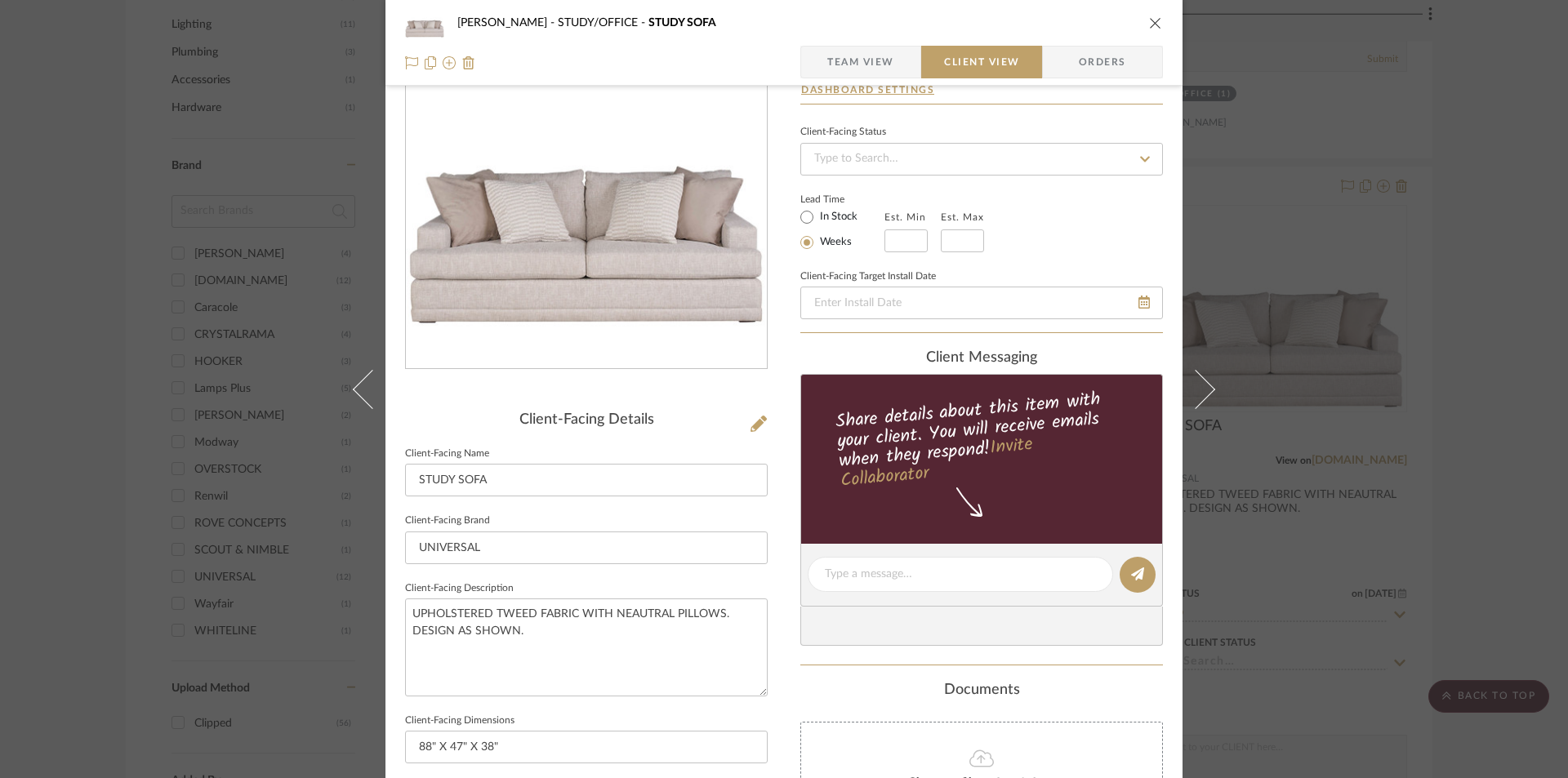
scroll to position [381, 0]
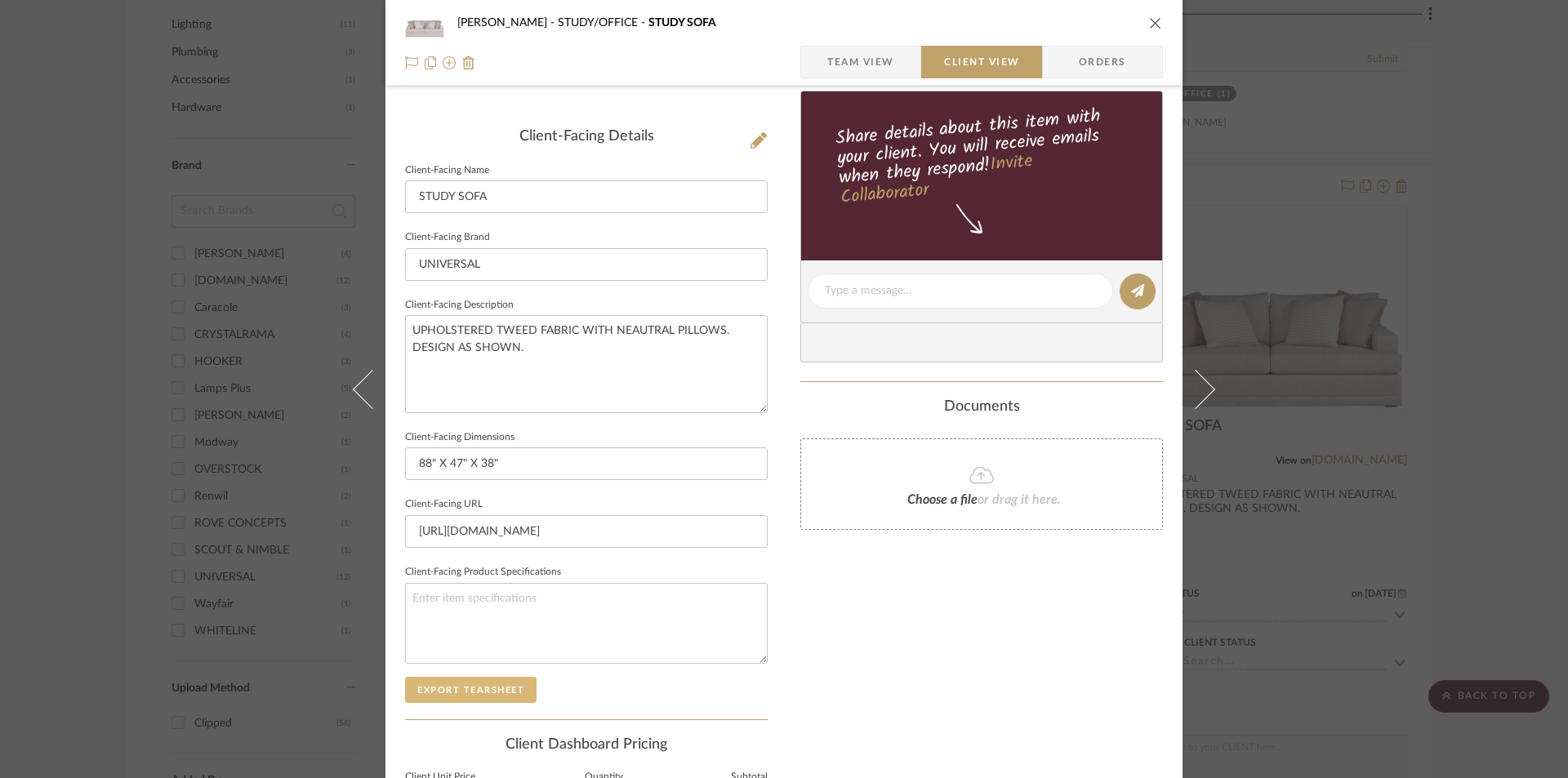
click at [455, 688] on button "Export Tearsheet" at bounding box center [471, 689] width 132 height 26
click at [1149, 24] on icon "close" at bounding box center [1155, 22] width 13 height 13
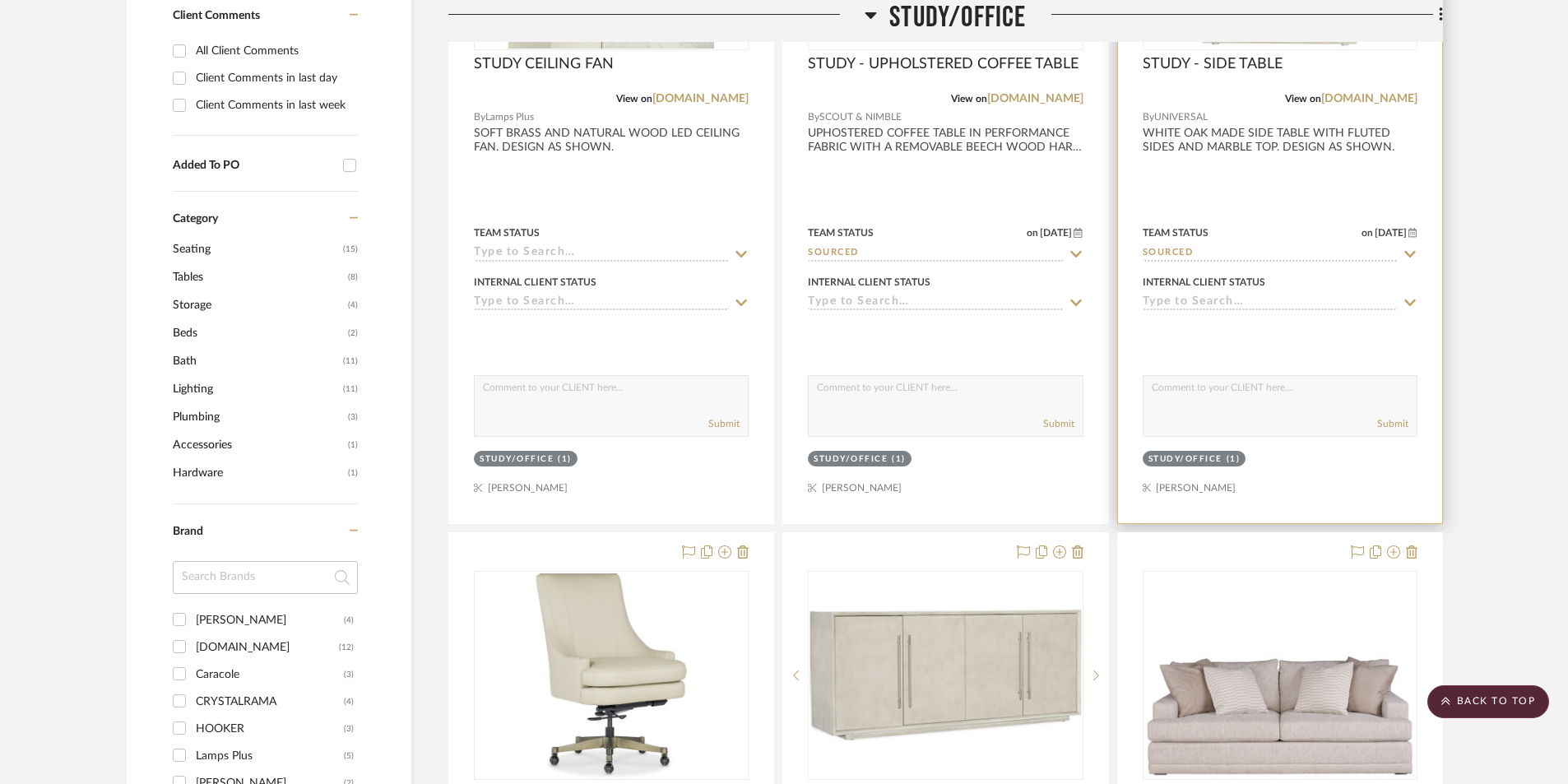
scroll to position [700, 0]
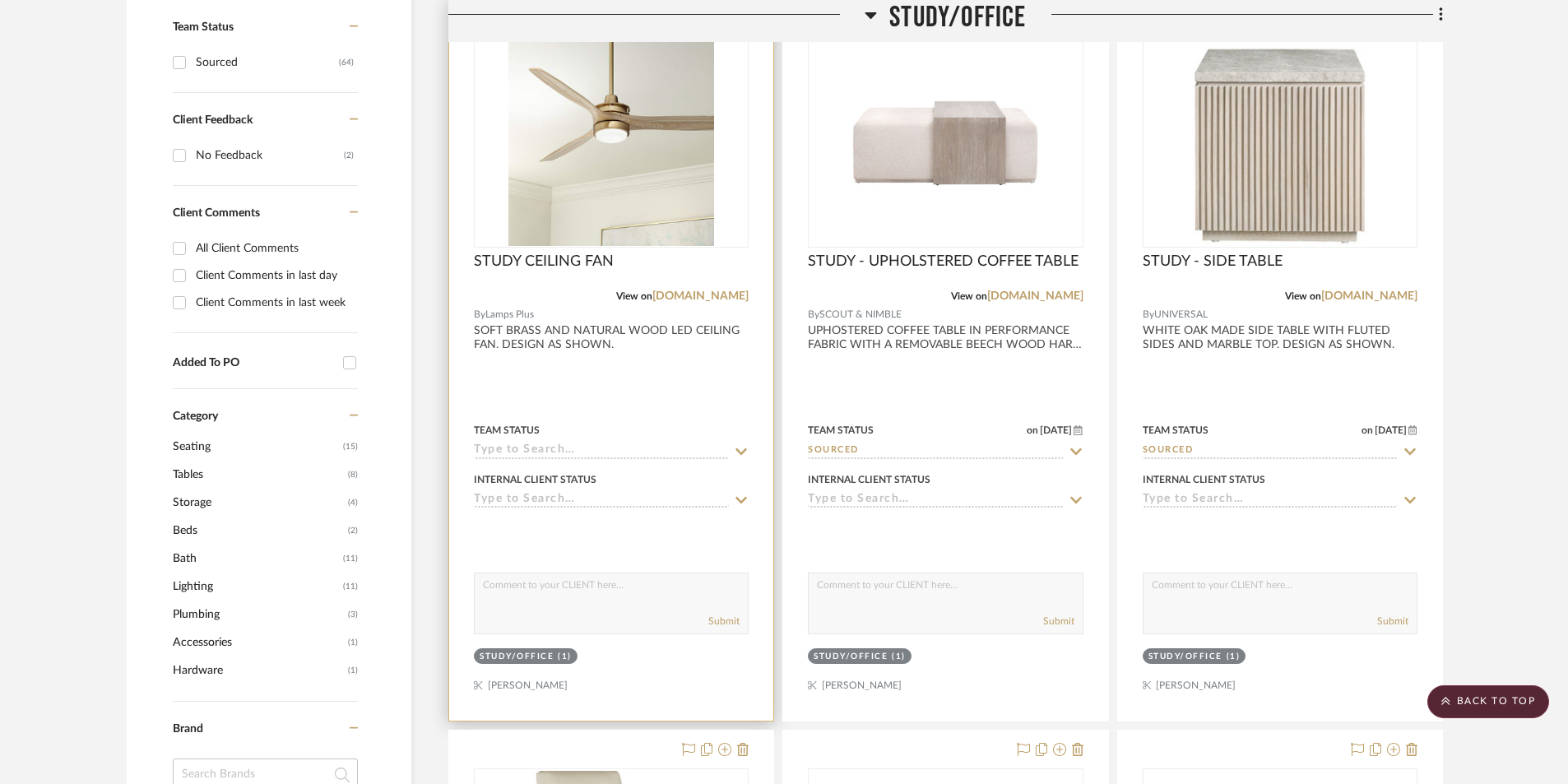
click at [544, 450] on input at bounding box center [602, 451] width 255 height 15
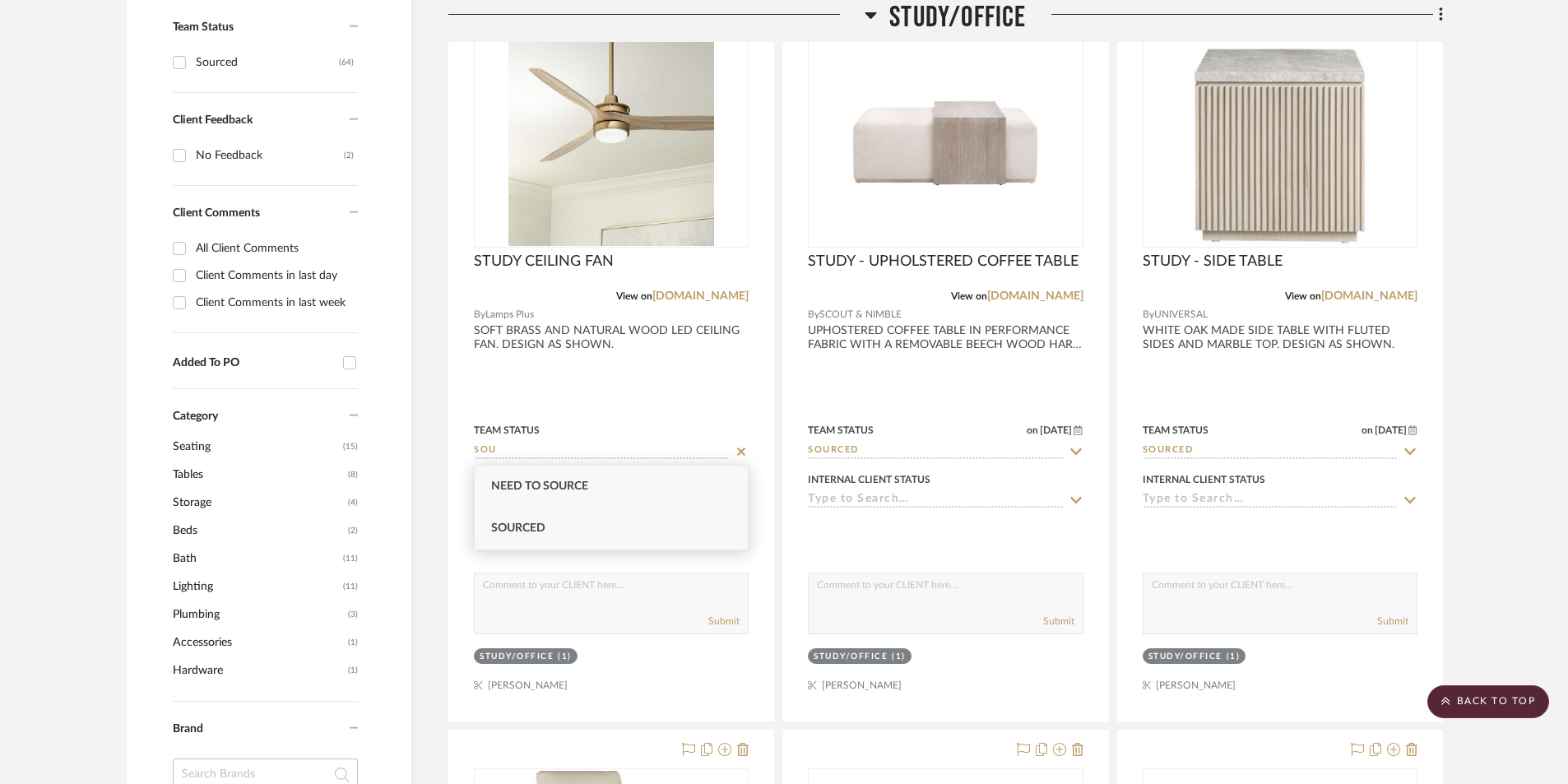
type input "SOU"
click at [556, 528] on div "Sourced" at bounding box center [611, 529] width 273 height 42
type input "8/18/2025"
type input "Sourced"
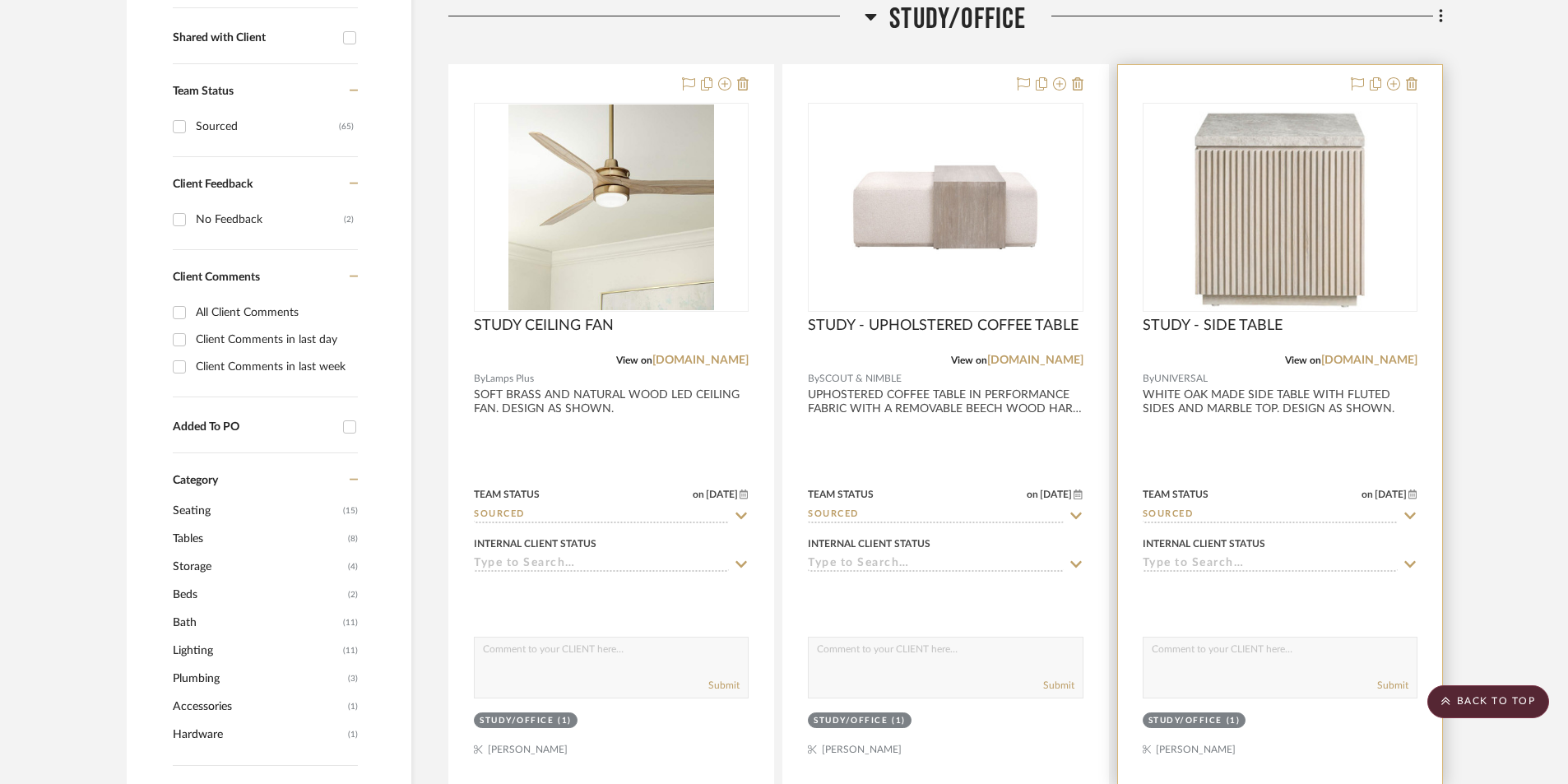
scroll to position [425, 0]
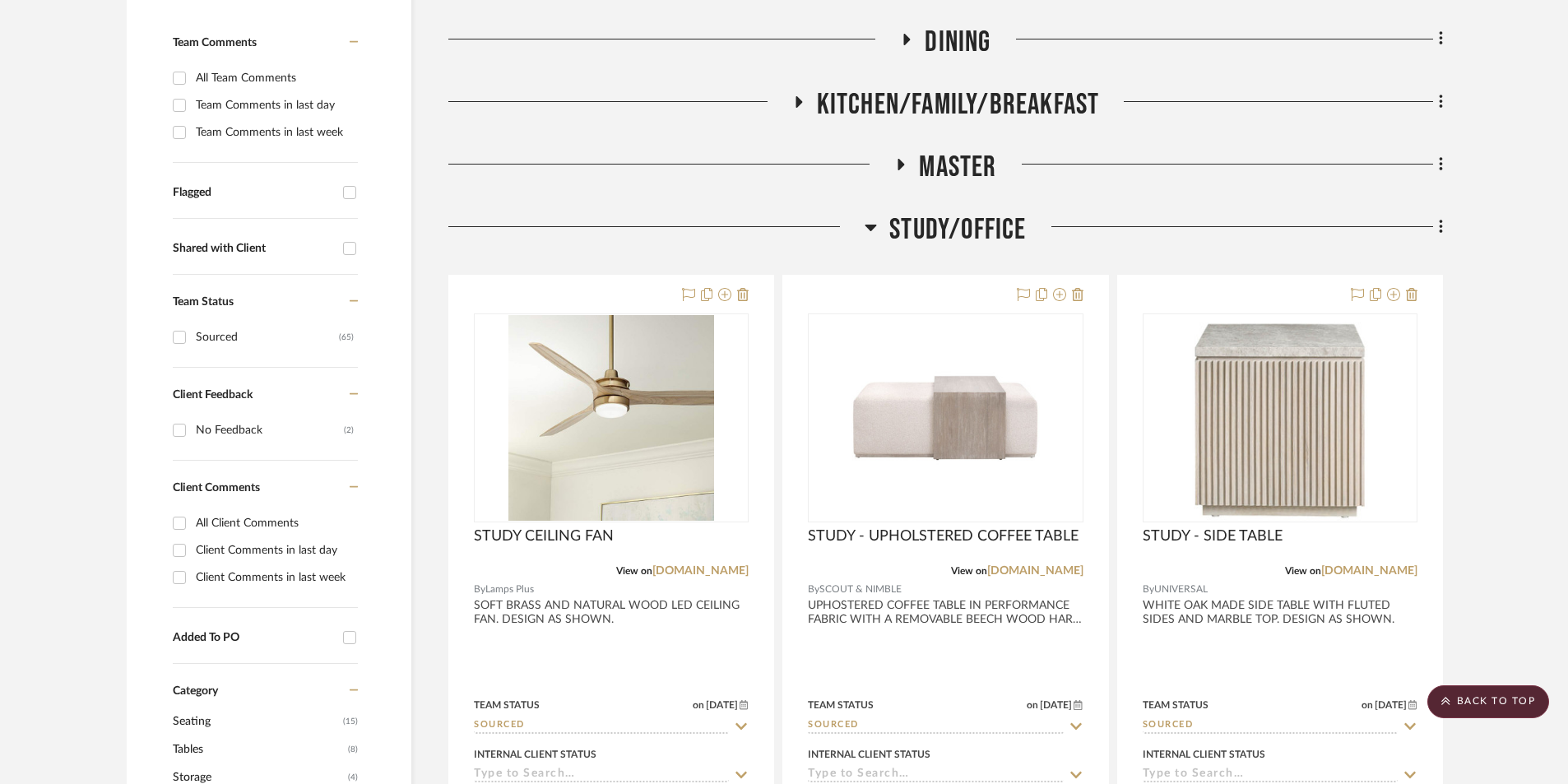
drag, startPoint x: 866, startPoint y: 225, endPoint x: 915, endPoint y: 256, distance: 58.0
click at [866, 226] on icon at bounding box center [870, 226] width 13 height 20
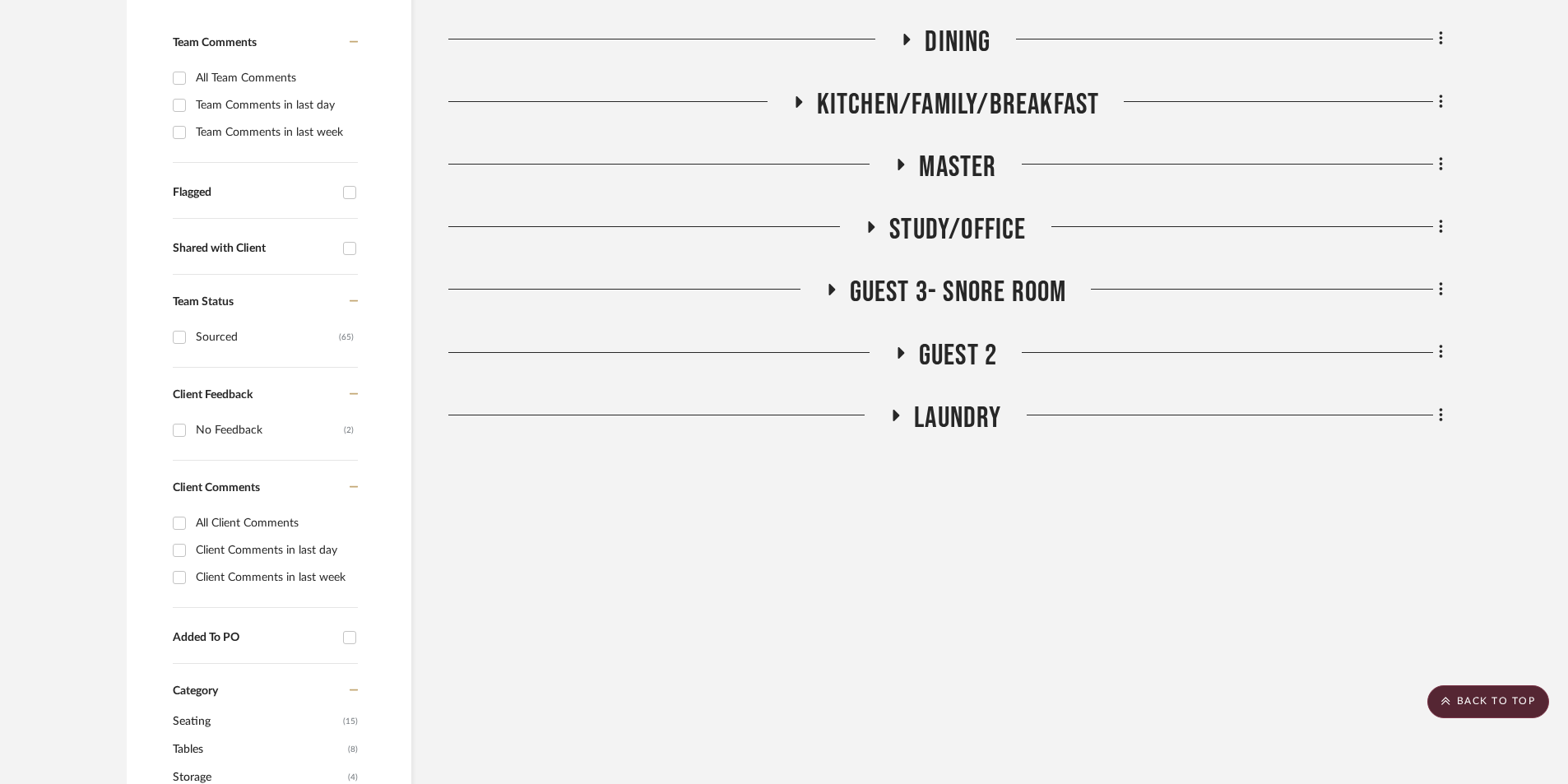
click at [830, 289] on icon at bounding box center [832, 290] width 7 height 12
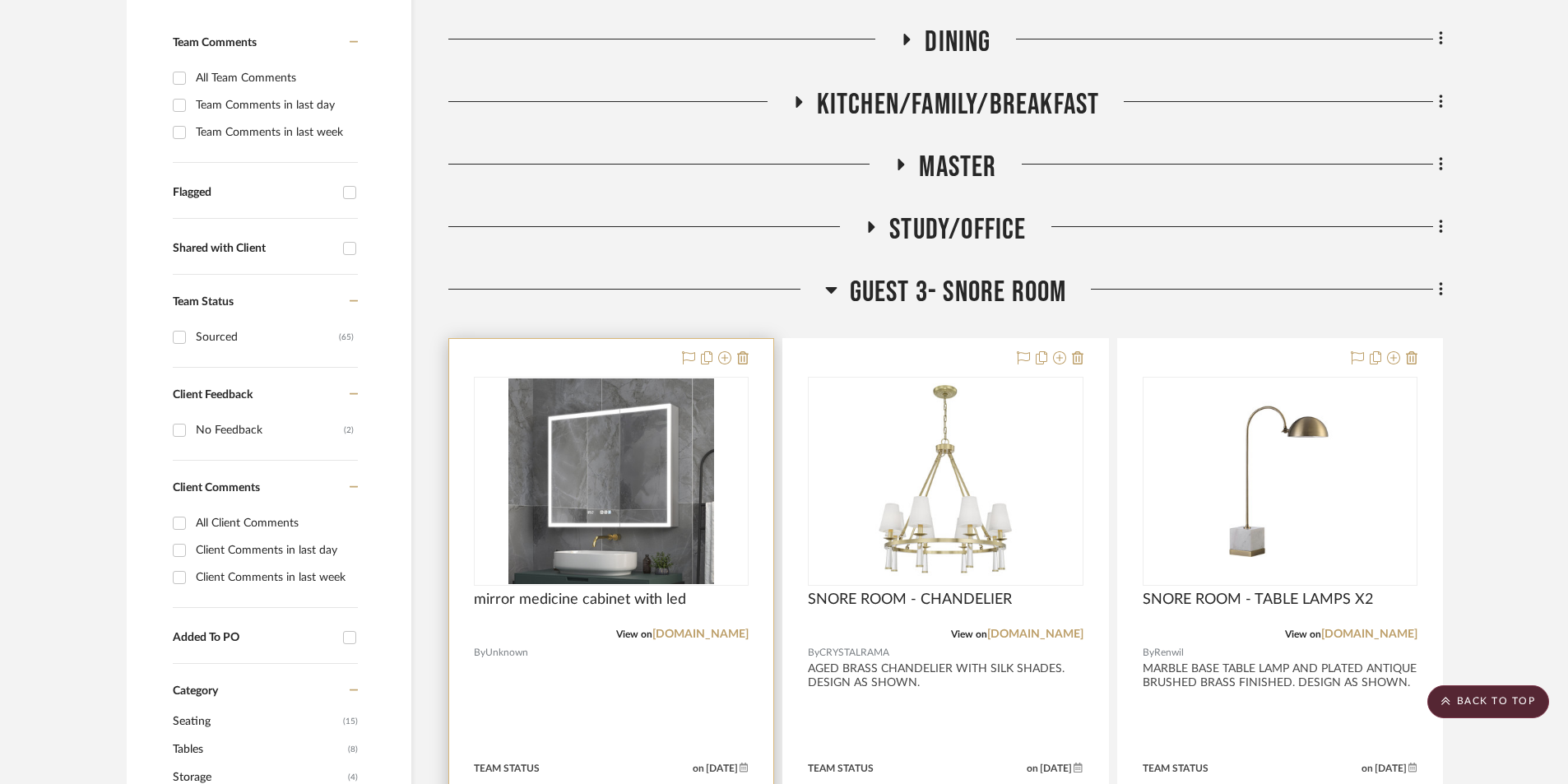
click at [616, 703] on div at bounding box center [611, 699] width 324 height 720
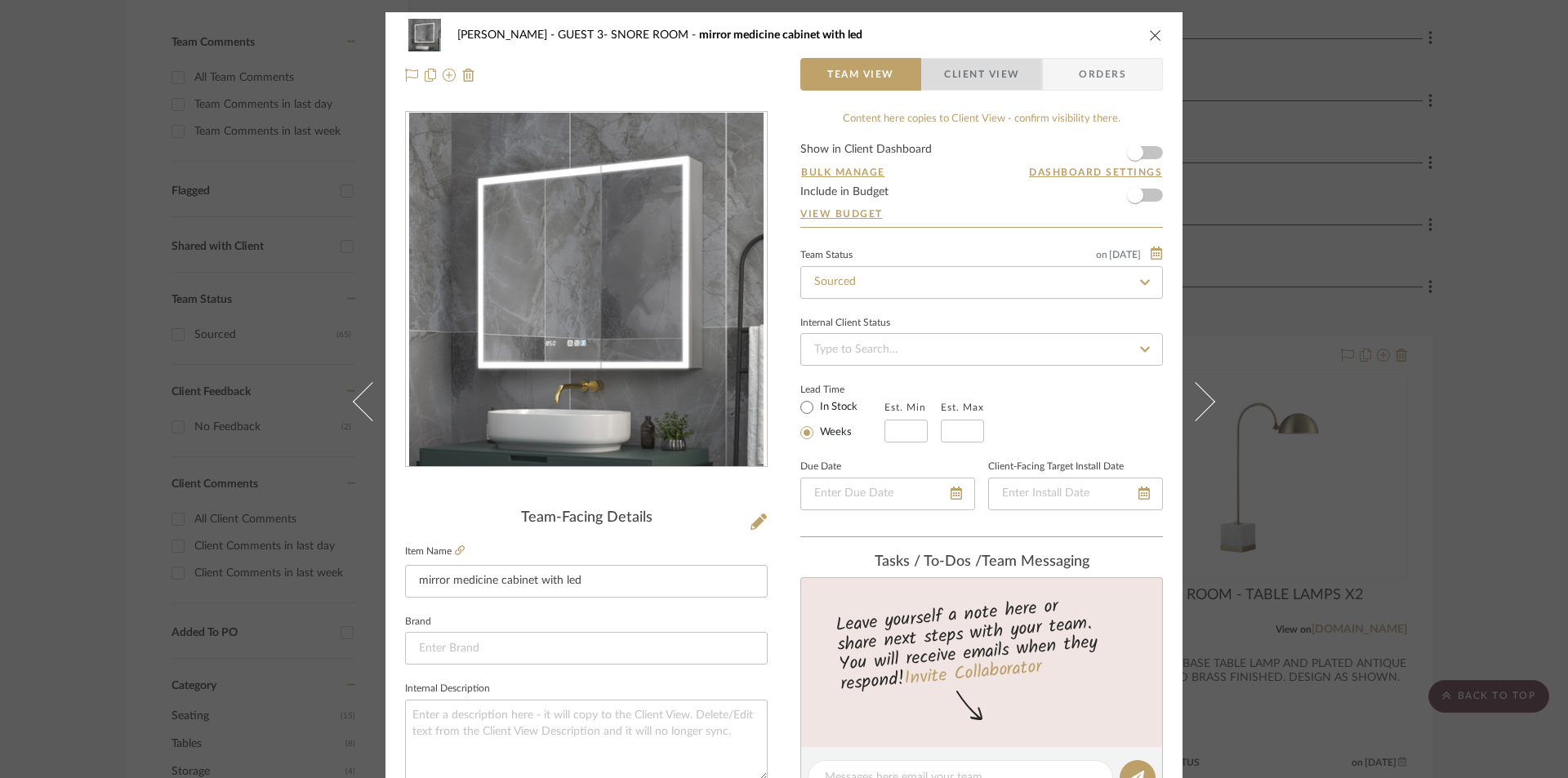
click at [965, 77] on span "Client View" at bounding box center [982, 74] width 75 height 33
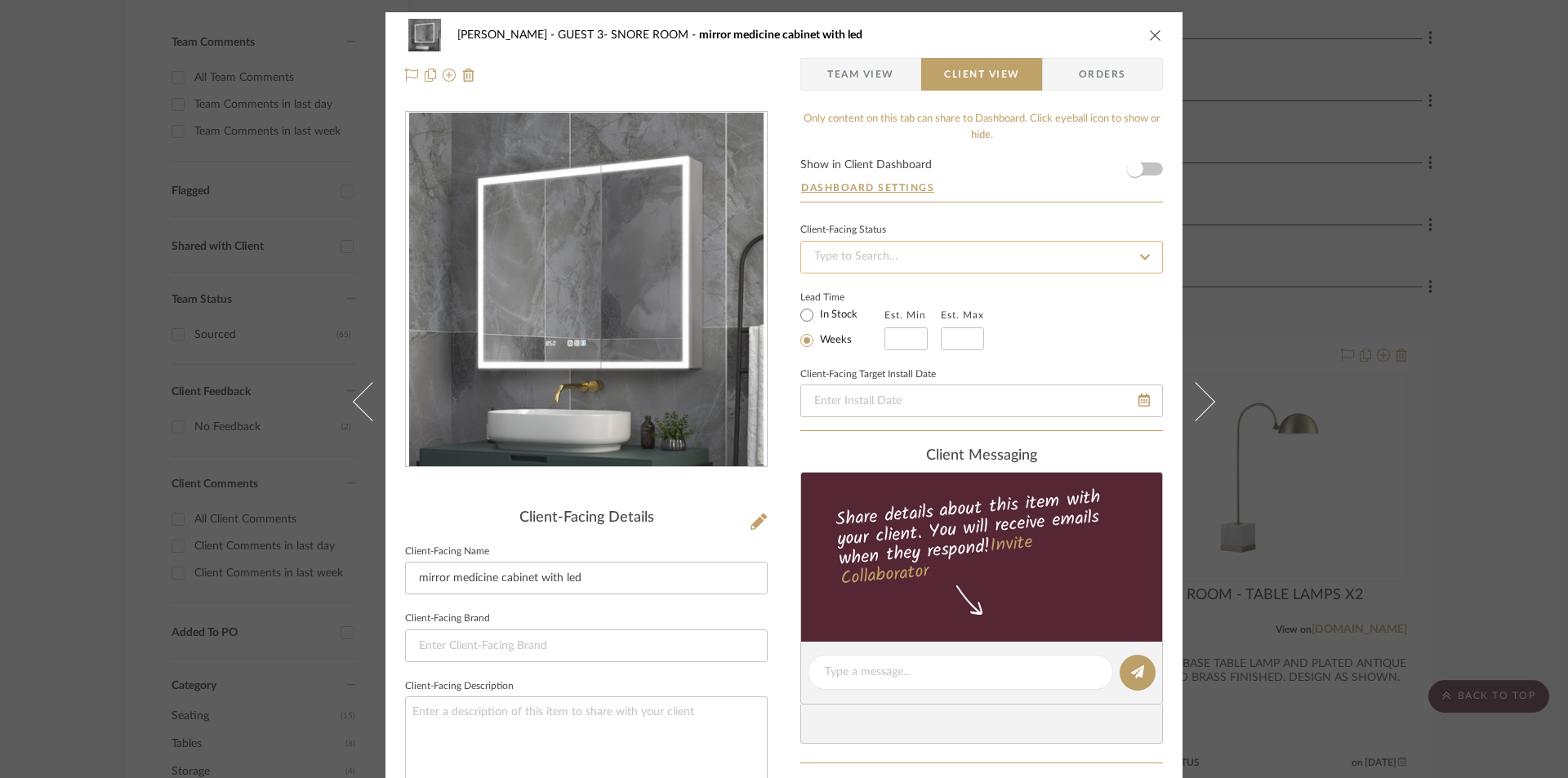
click at [874, 269] on input at bounding box center [981, 257] width 362 height 33
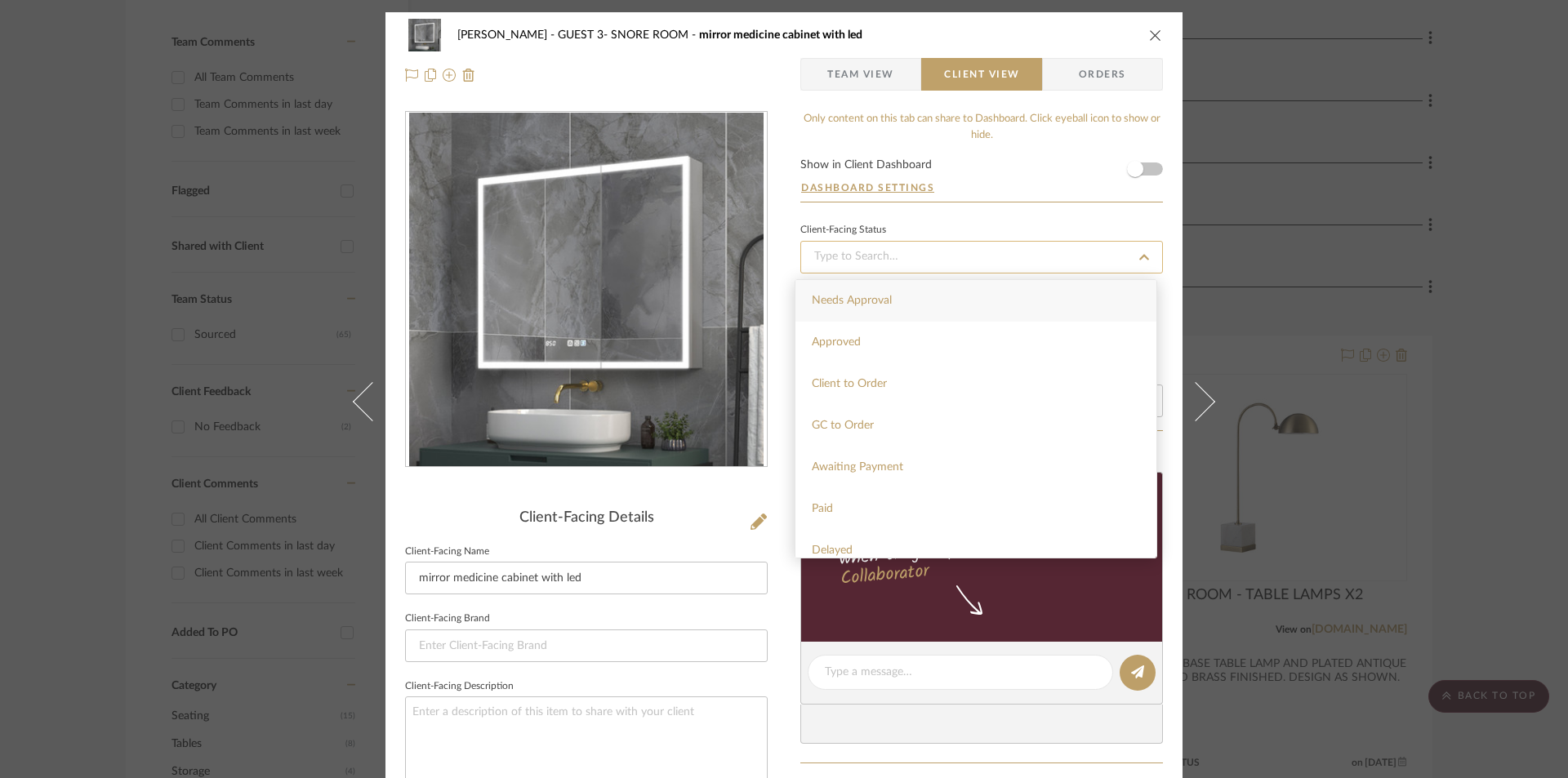
click at [874, 262] on input at bounding box center [981, 257] width 362 height 33
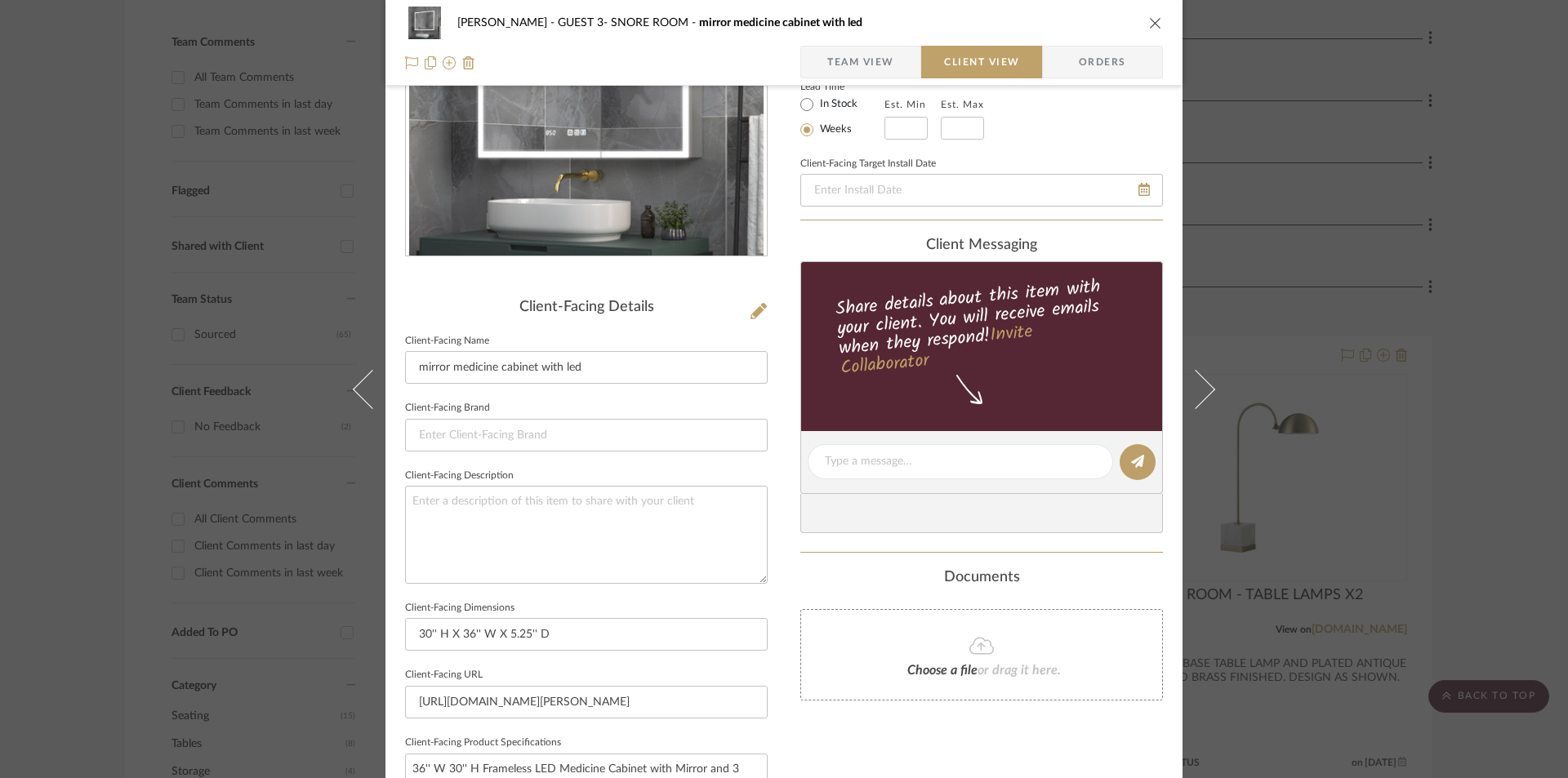
scroll to position [545, 0]
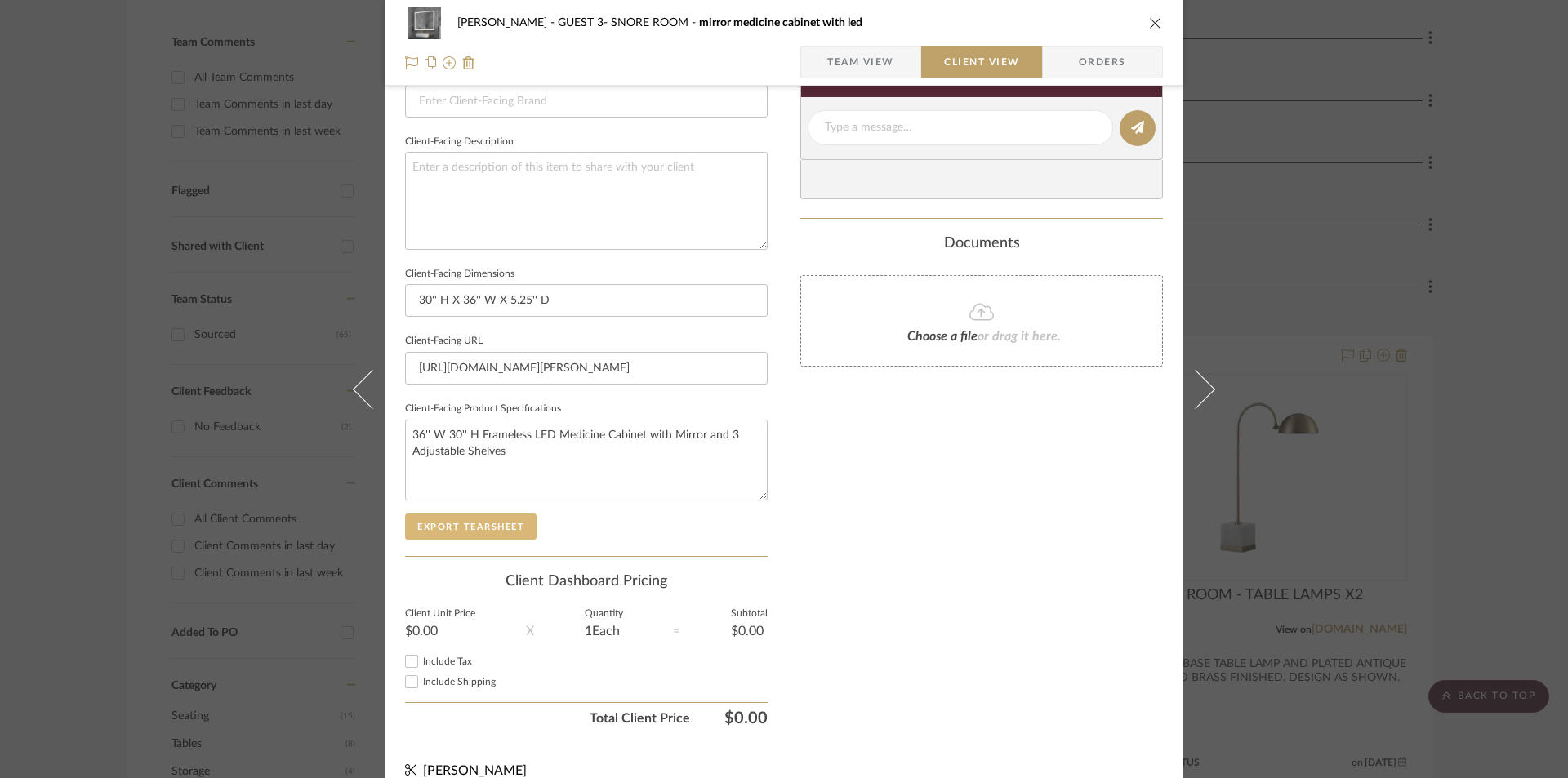
click at [467, 525] on button "Export Tearsheet" at bounding box center [471, 526] width 132 height 26
click at [1155, 23] on icon "close" at bounding box center [1155, 22] width 13 height 13
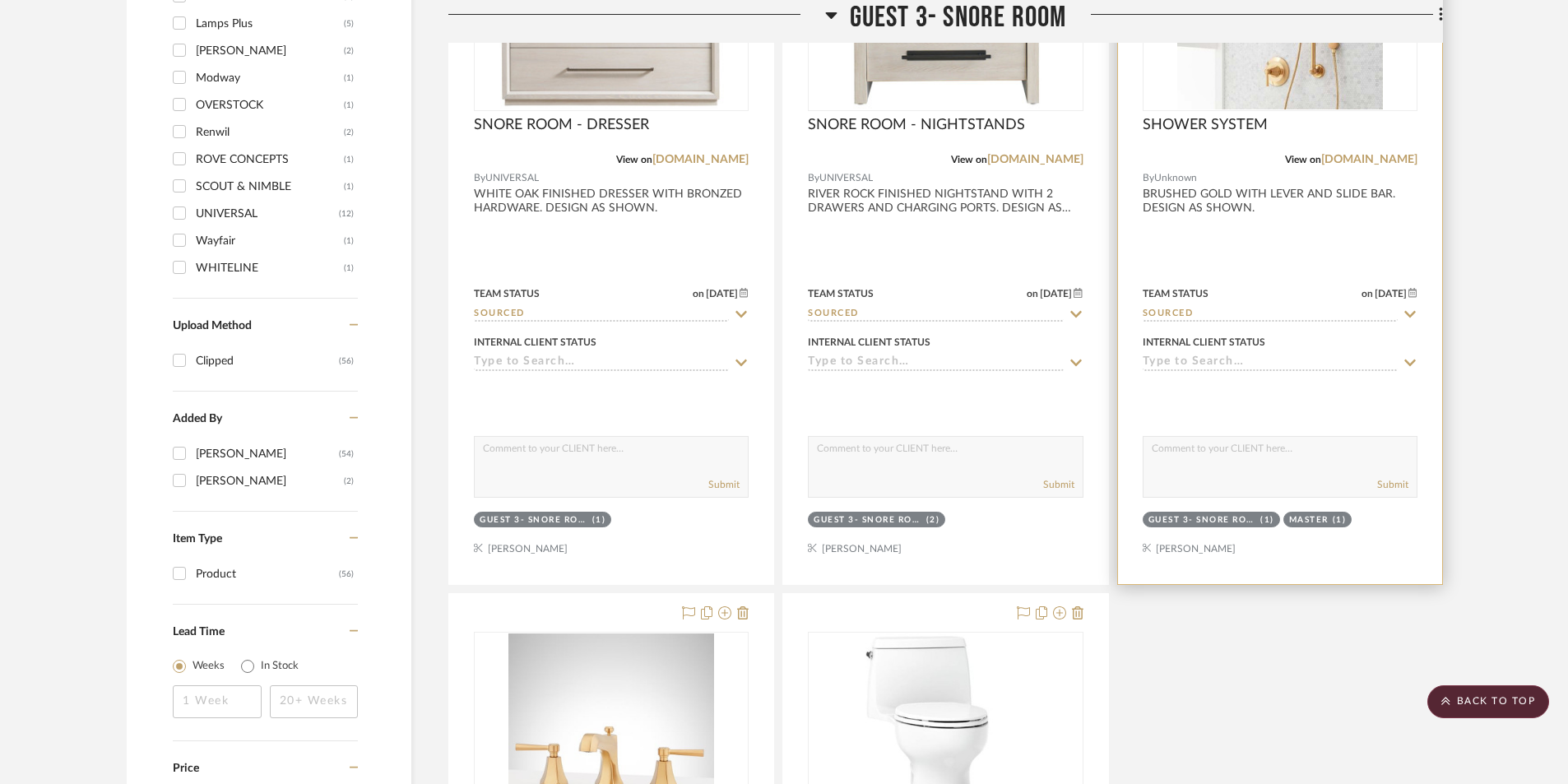
scroll to position [1632, 0]
click at [1272, 239] on div at bounding box center [1280, 222] width 324 height 720
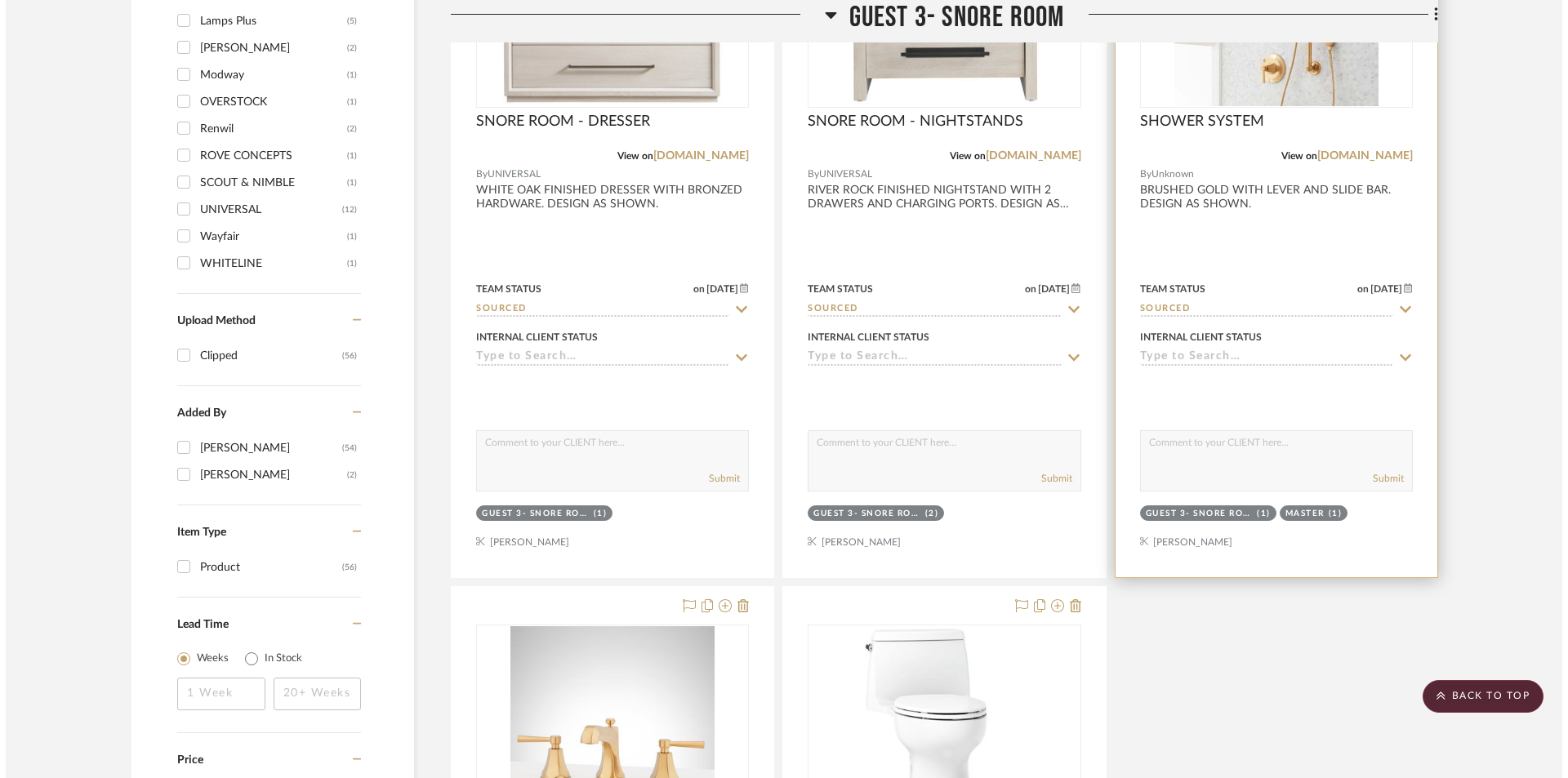
scroll to position [0, 0]
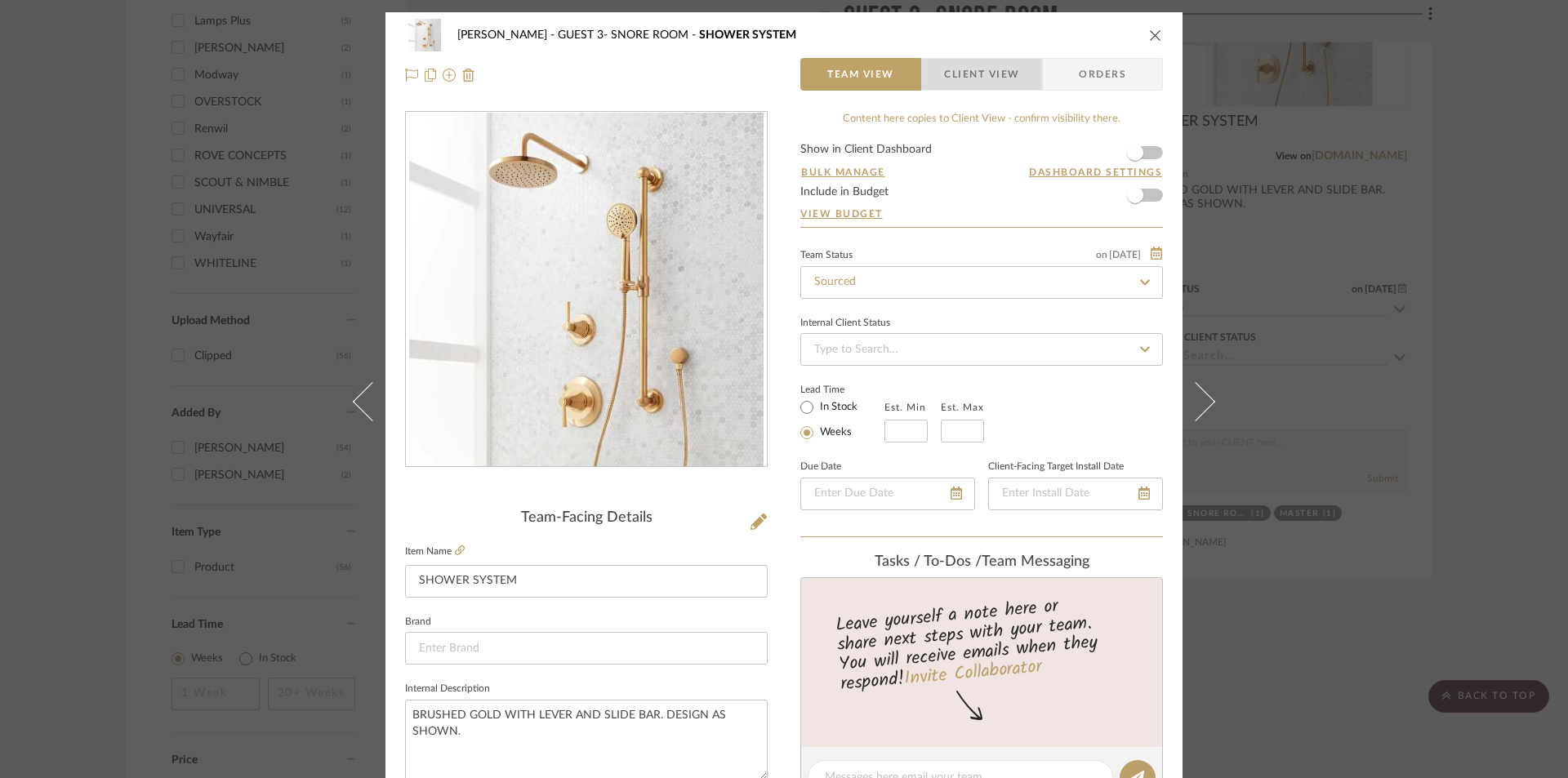
click at [933, 84] on span "button" at bounding box center [934, 74] width 22 height 33
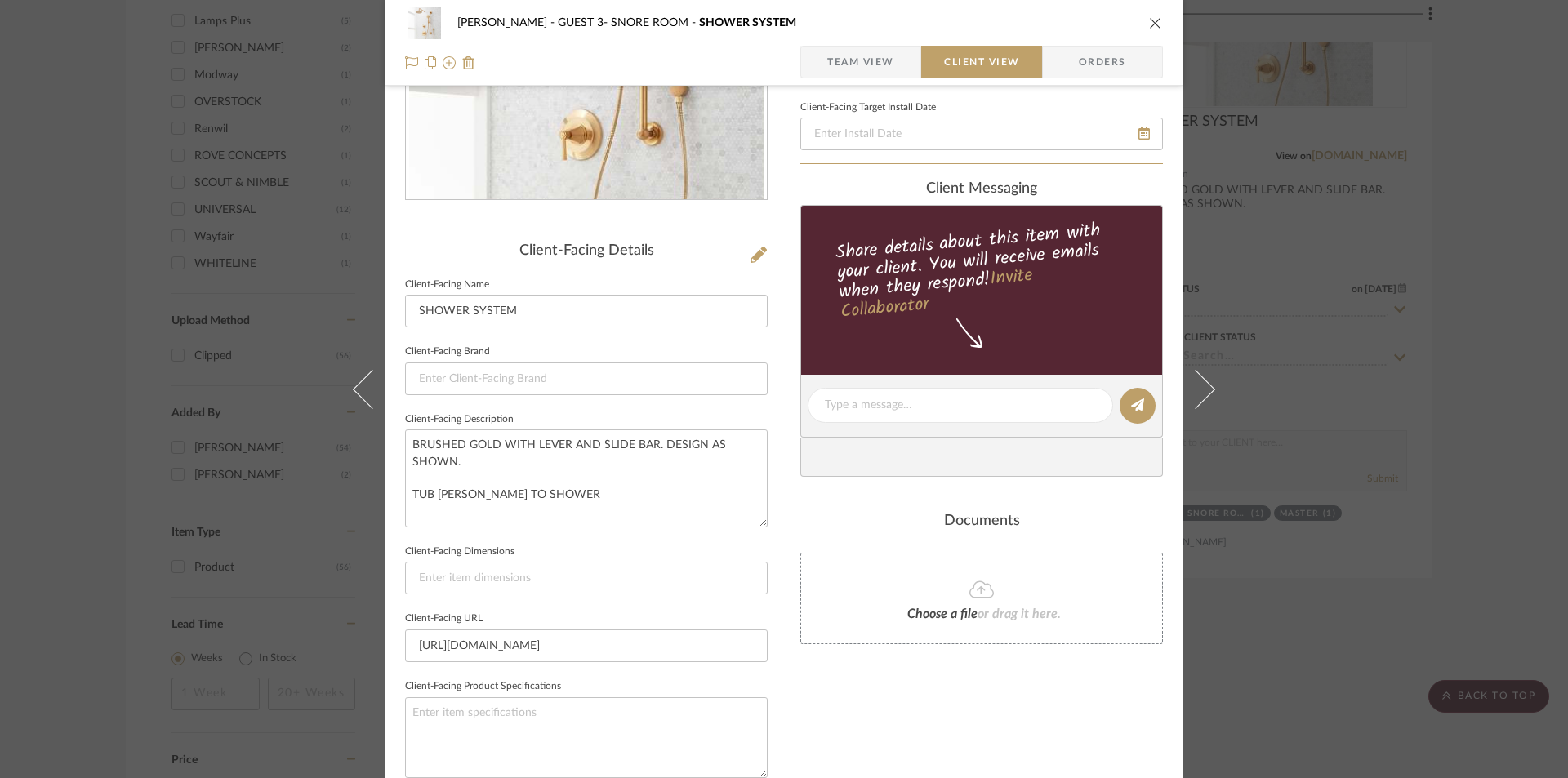
scroll to position [490, 0]
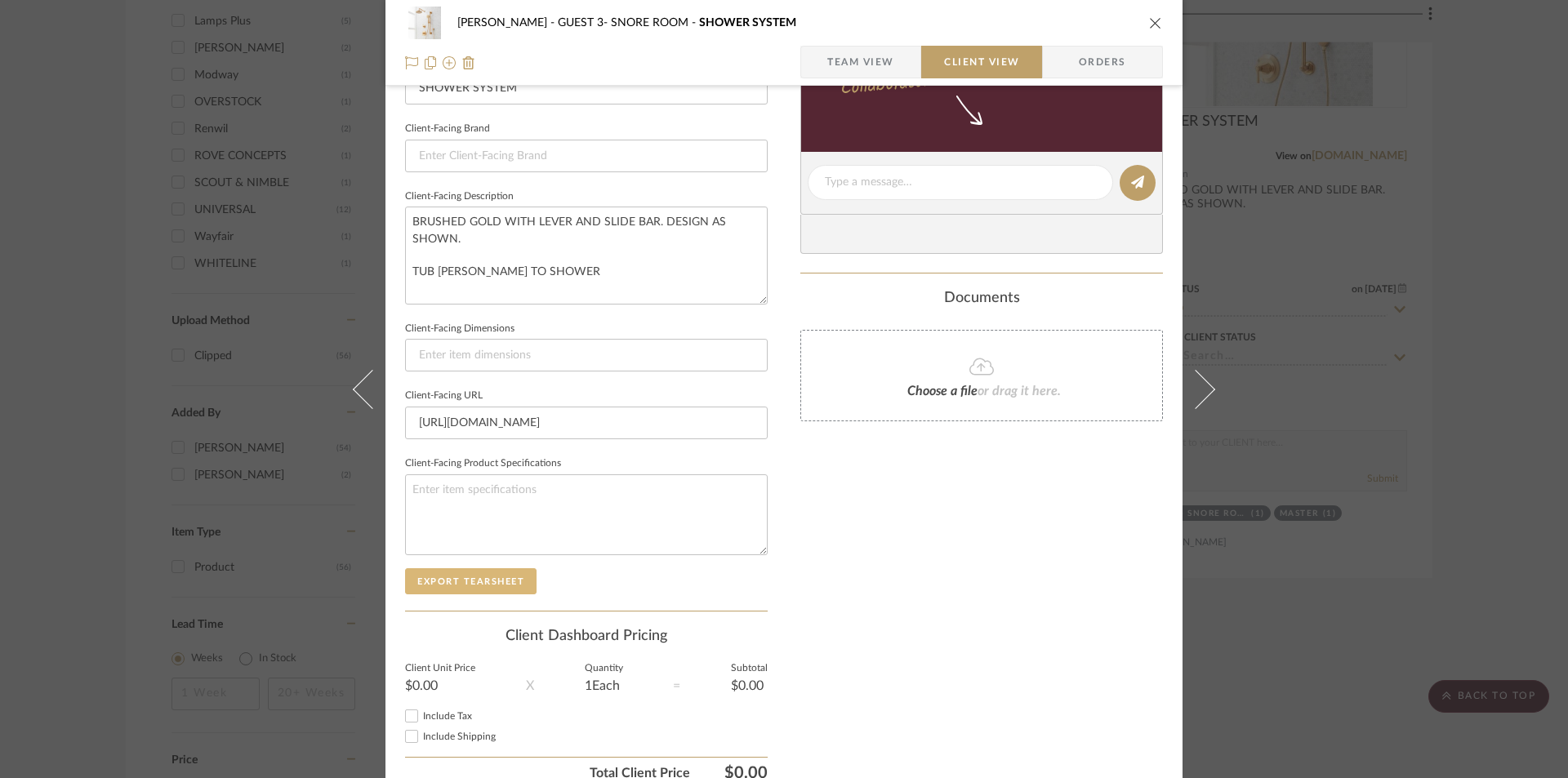
click at [507, 578] on button "Export Tearsheet" at bounding box center [471, 581] width 132 height 26
click at [1149, 19] on icon "close" at bounding box center [1155, 22] width 13 height 13
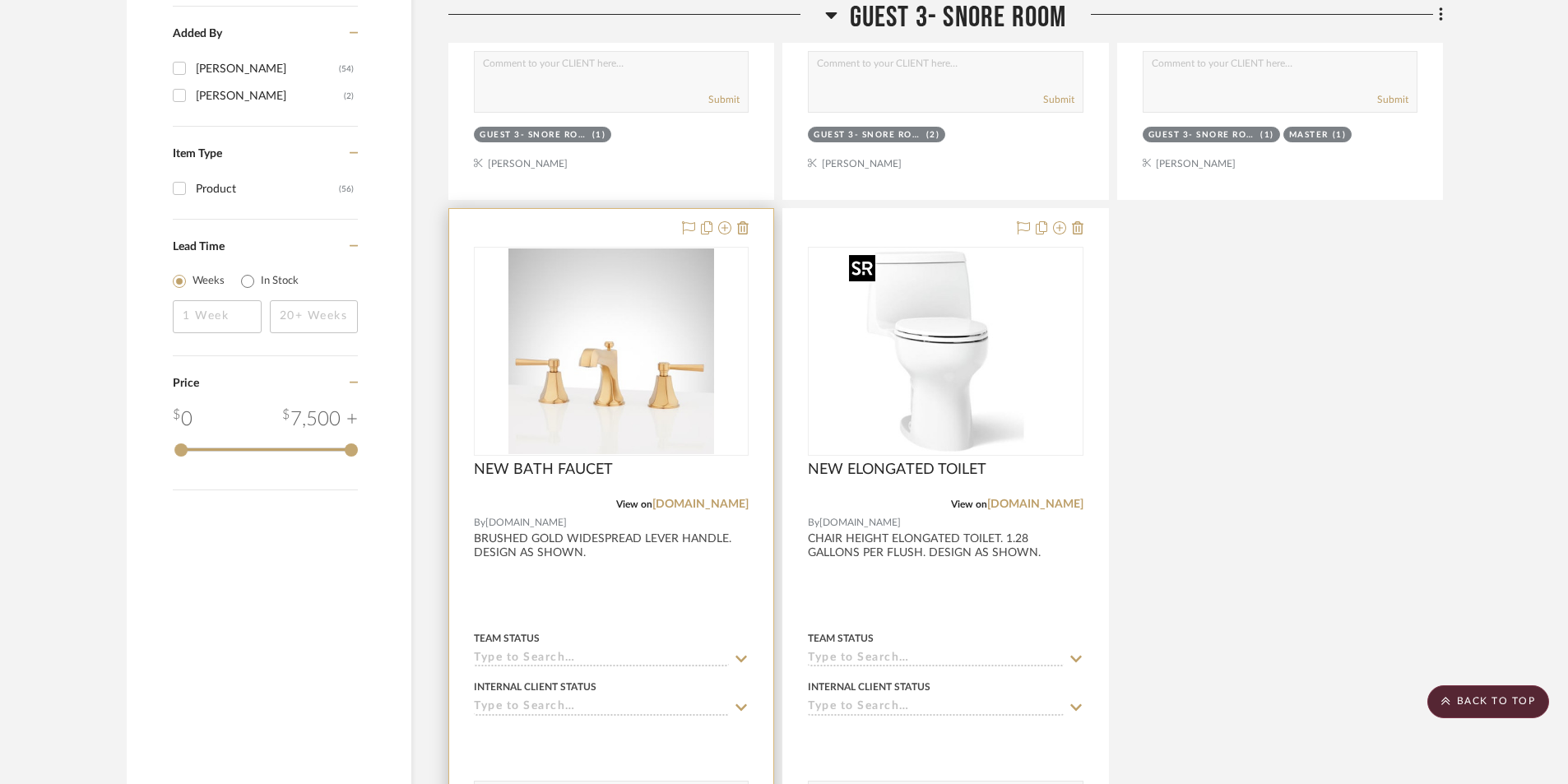
scroll to position [2017, 0]
click at [569, 611] on div at bounding box center [611, 568] width 324 height 720
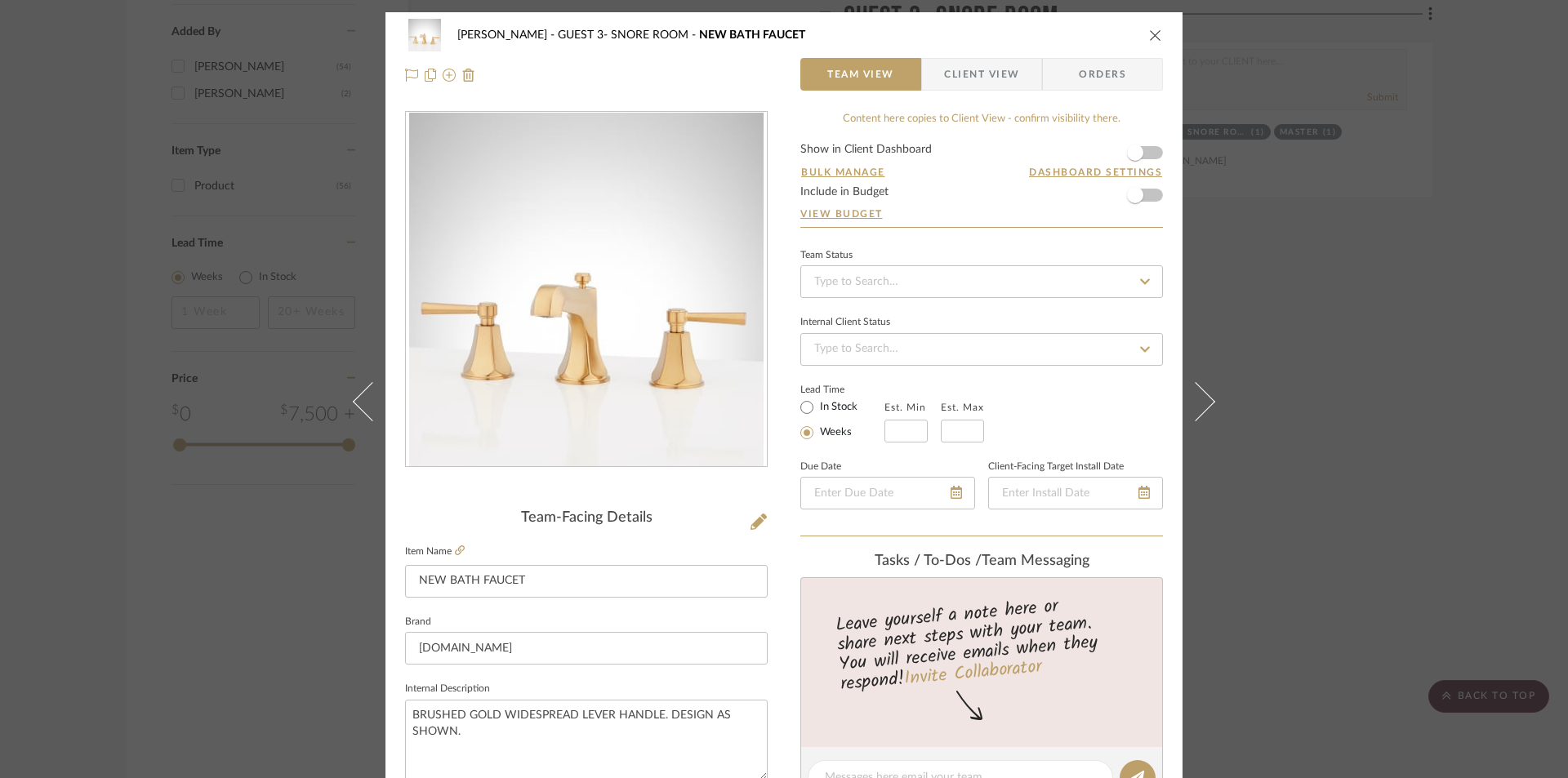
click at [998, 73] on span "Client View" at bounding box center [982, 74] width 75 height 33
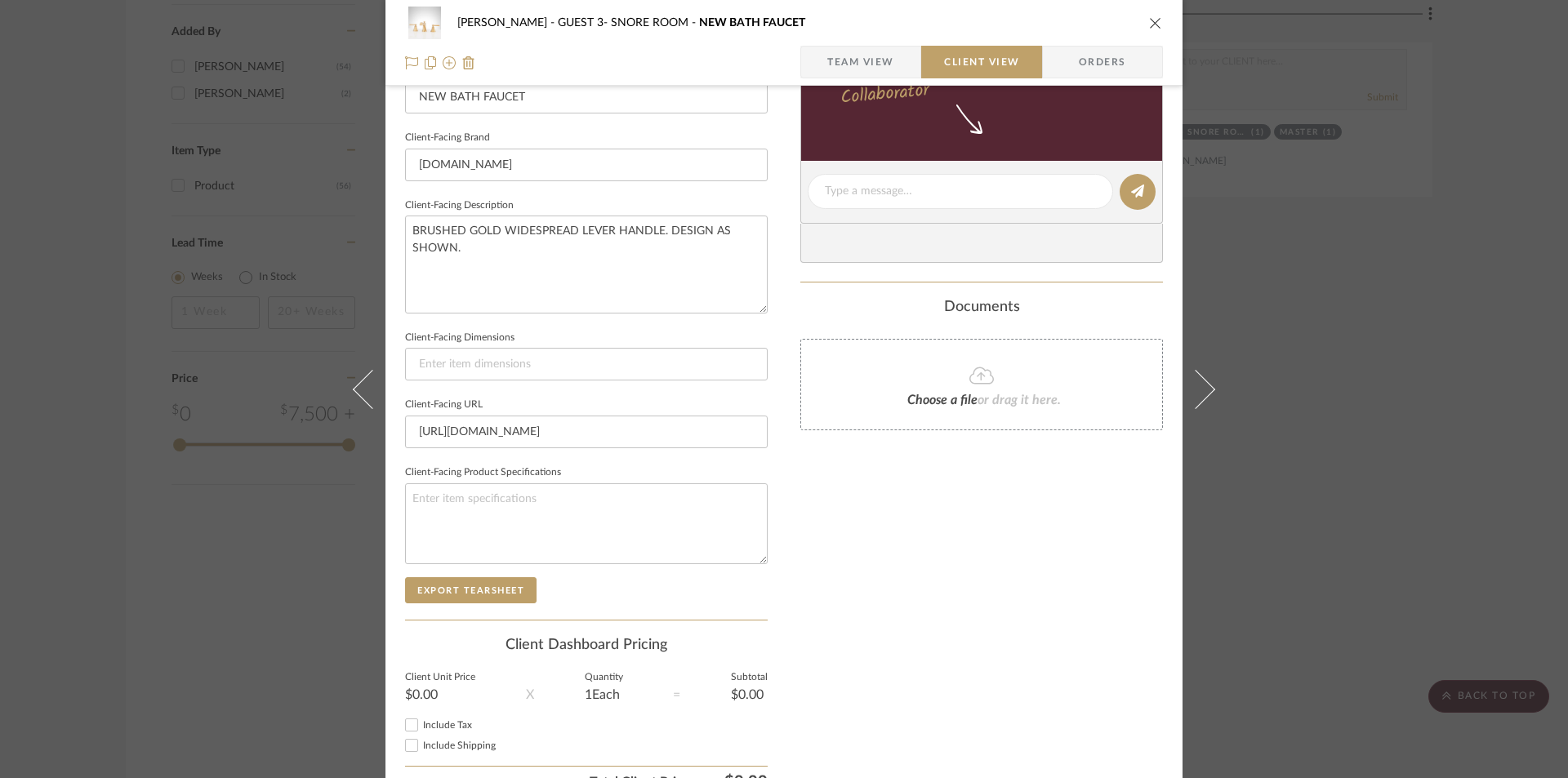
scroll to position [490, 0]
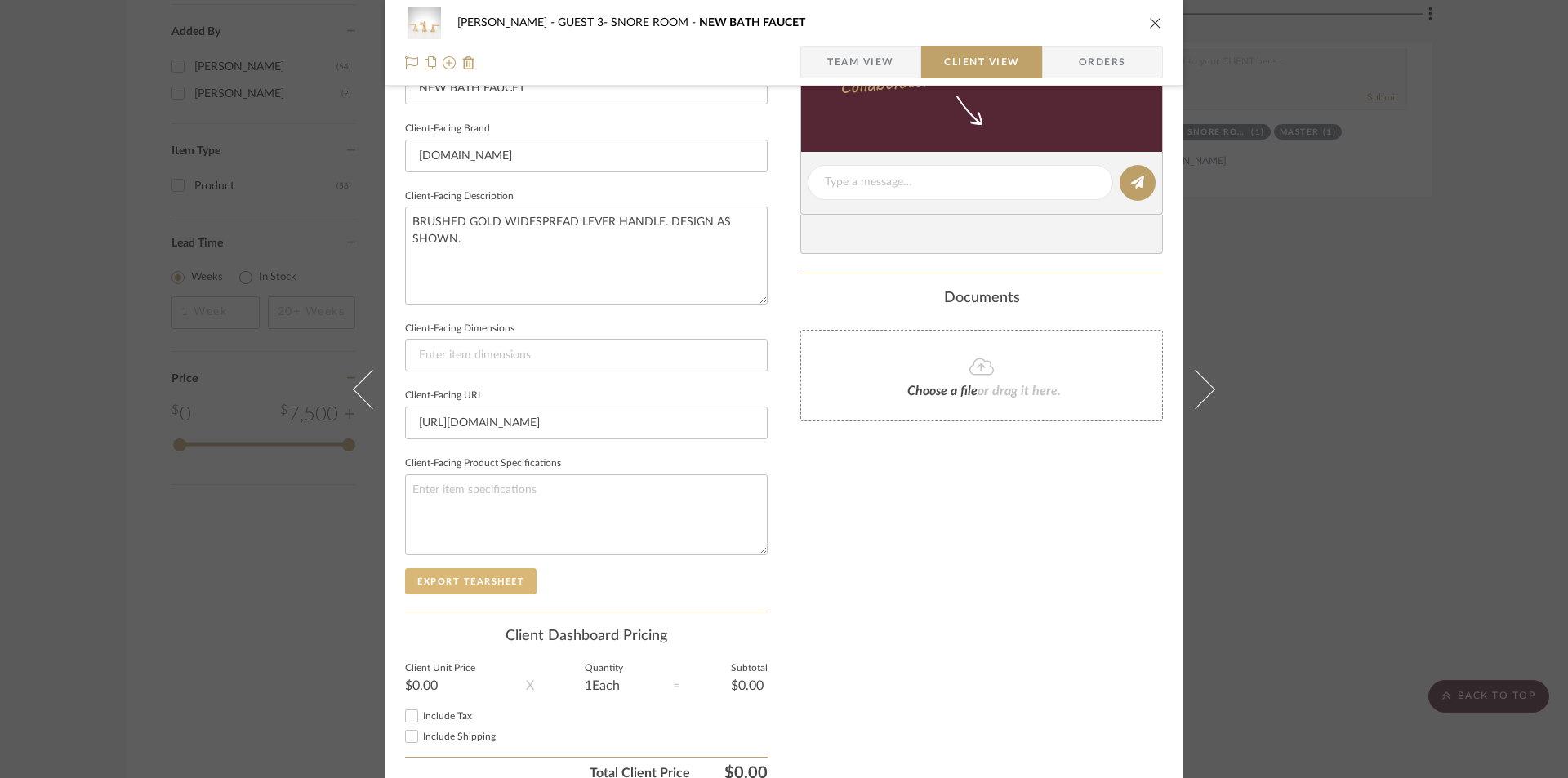
click at [504, 578] on button "Export Tearsheet" at bounding box center [471, 581] width 132 height 26
click at [1149, 17] on icon "close" at bounding box center [1155, 22] width 13 height 13
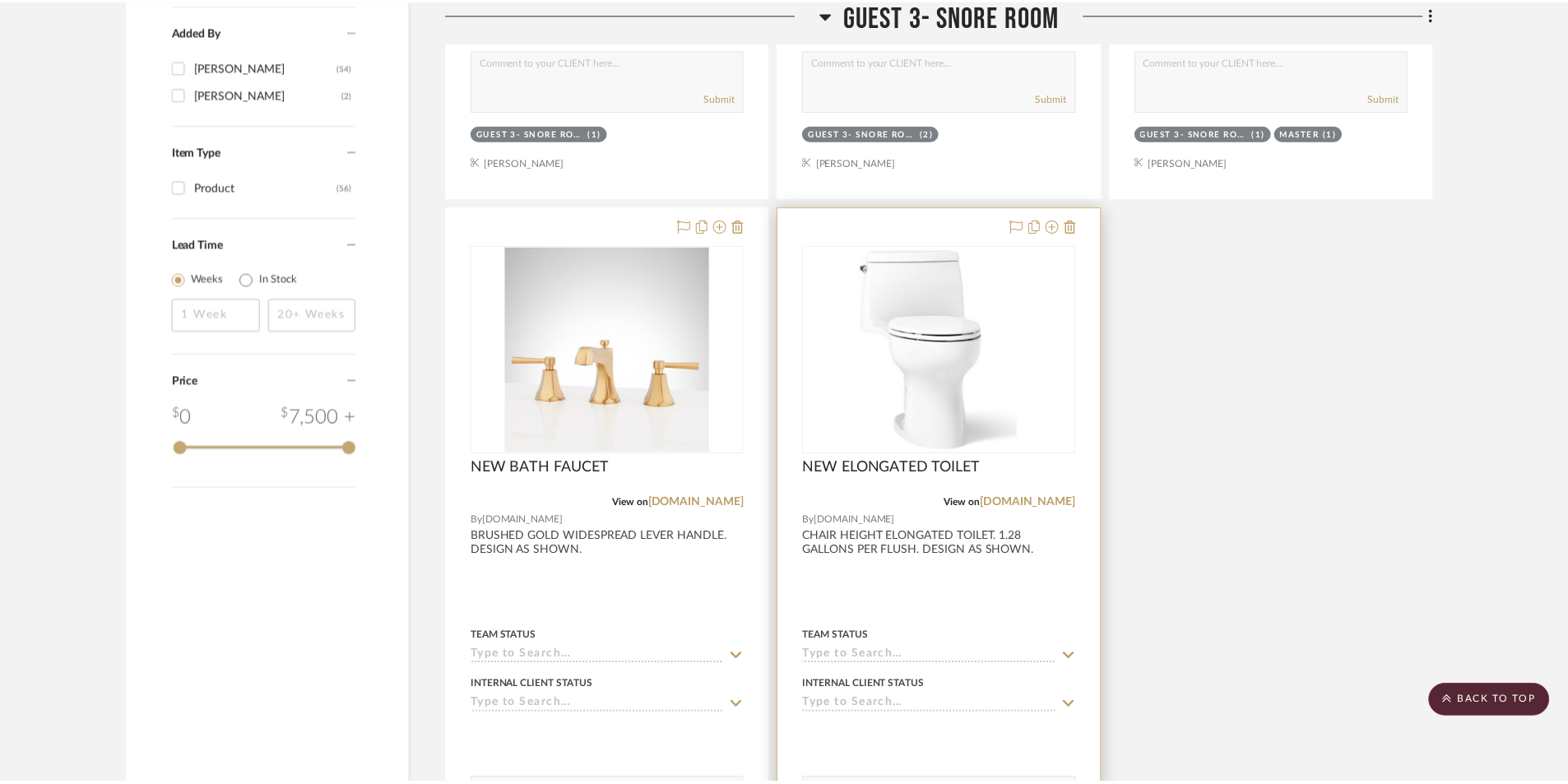
scroll to position [2017, 0]
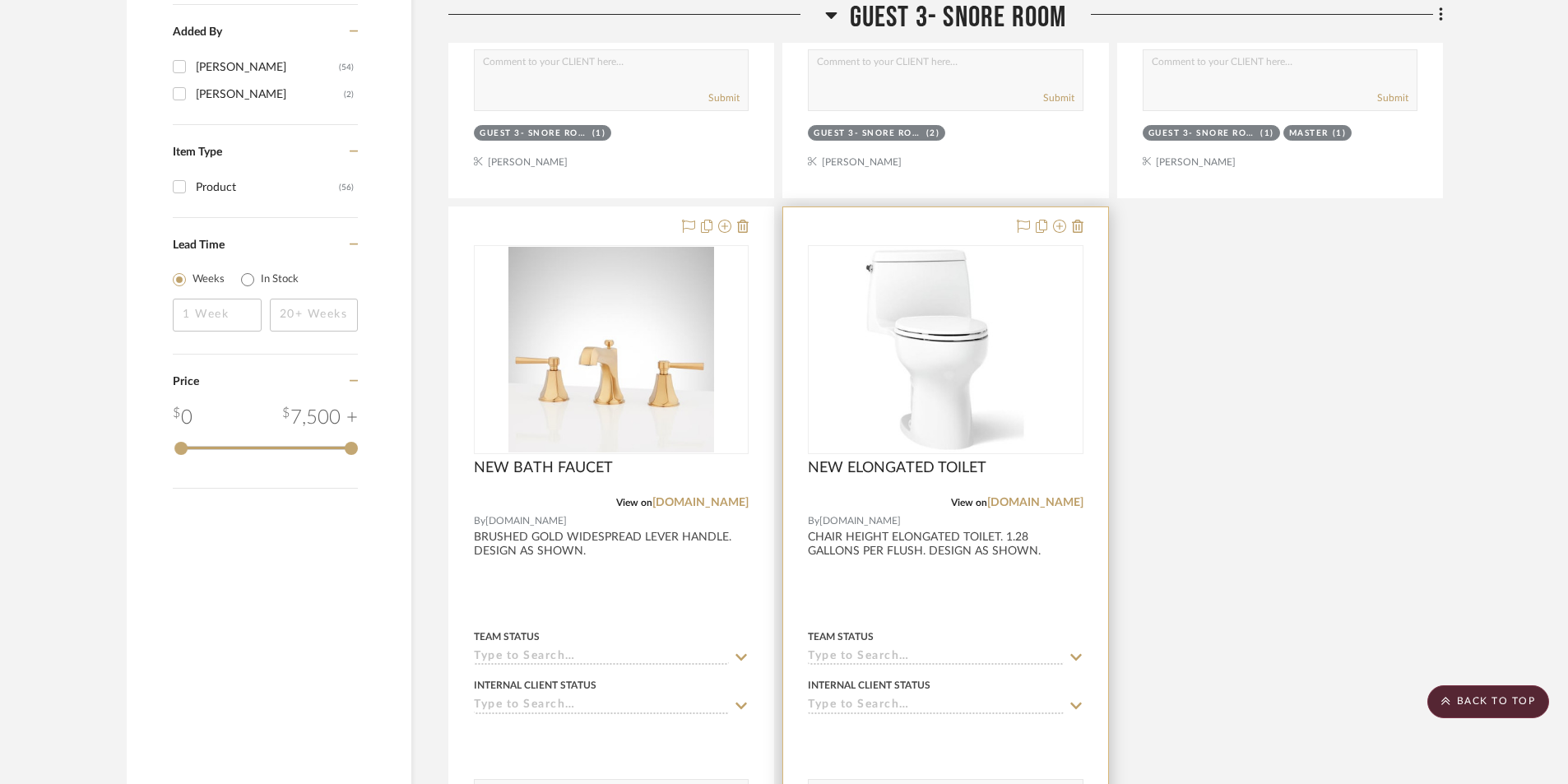
click at [1059, 592] on div at bounding box center [944, 568] width 324 height 720
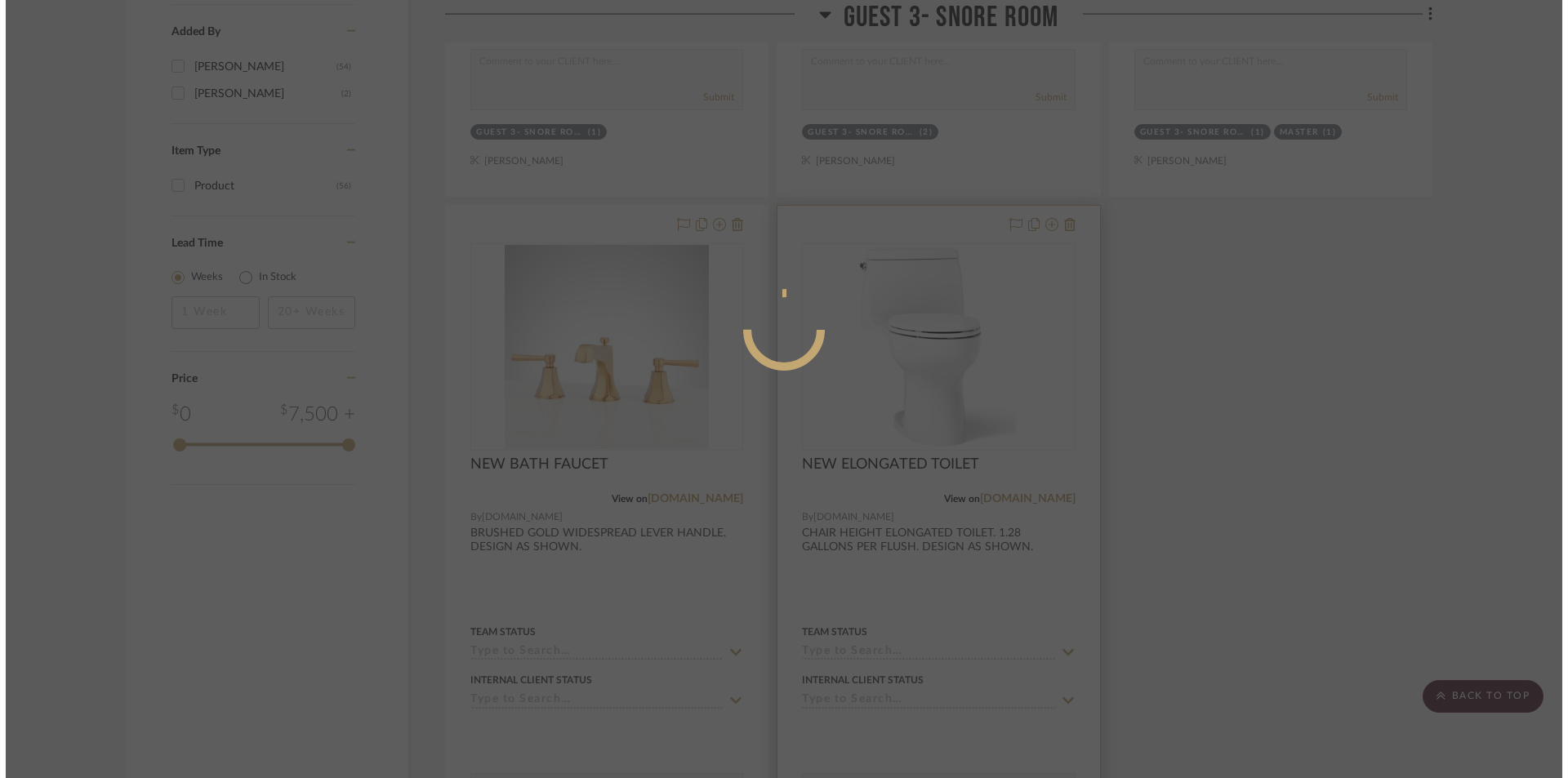
scroll to position [0, 0]
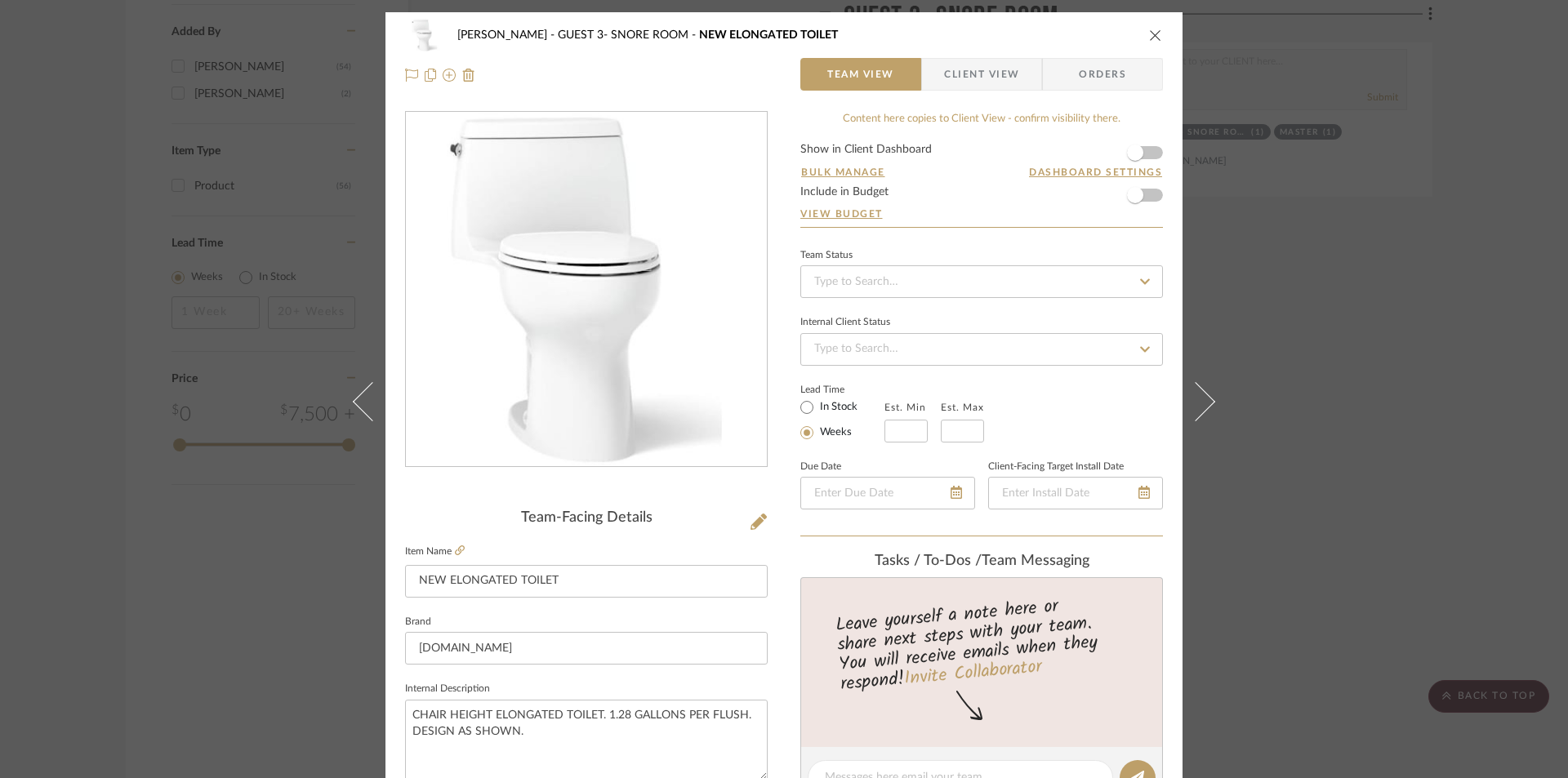
click at [972, 79] on span "Client View" at bounding box center [982, 74] width 75 height 33
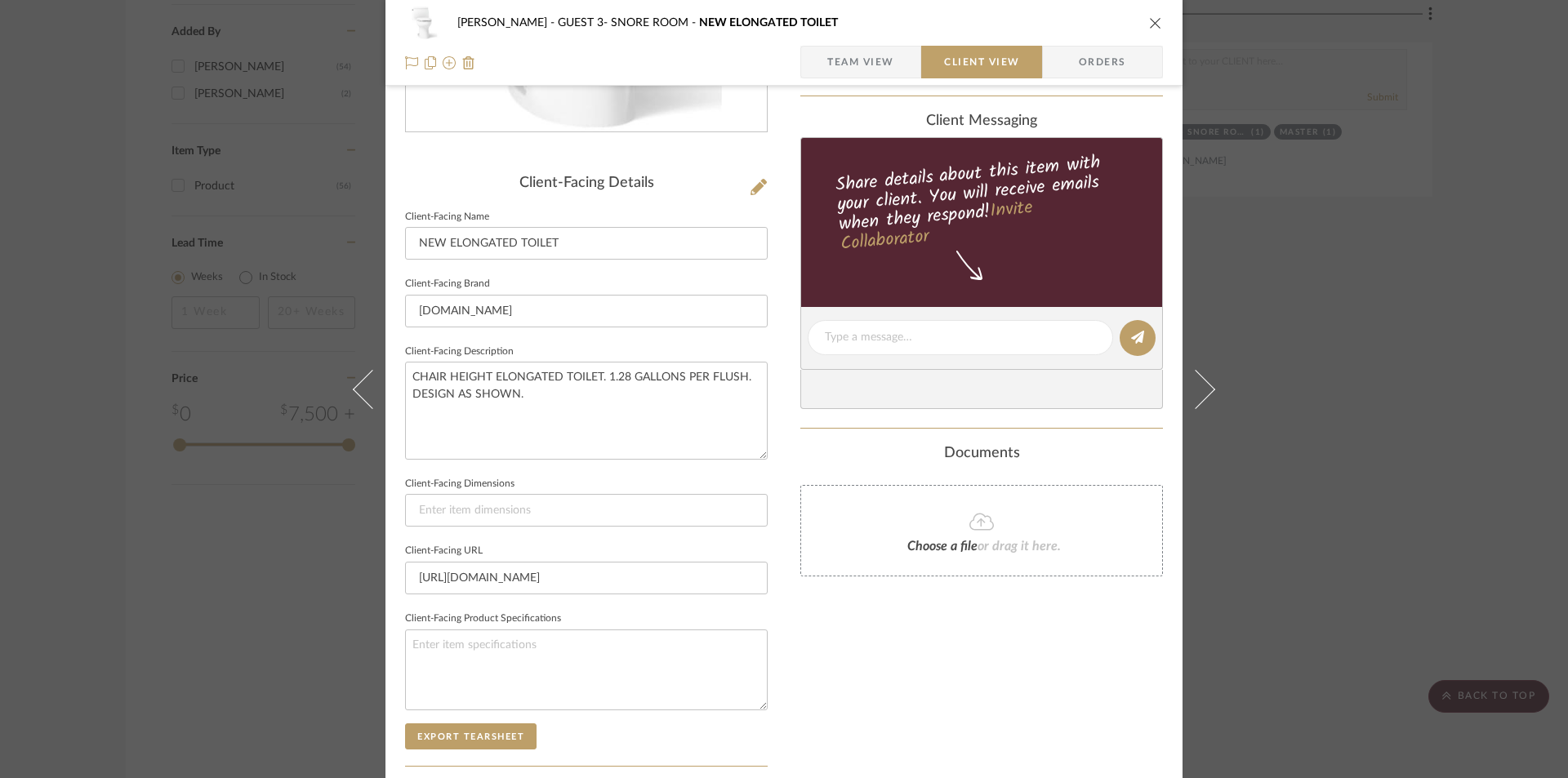
scroll to position [490, 0]
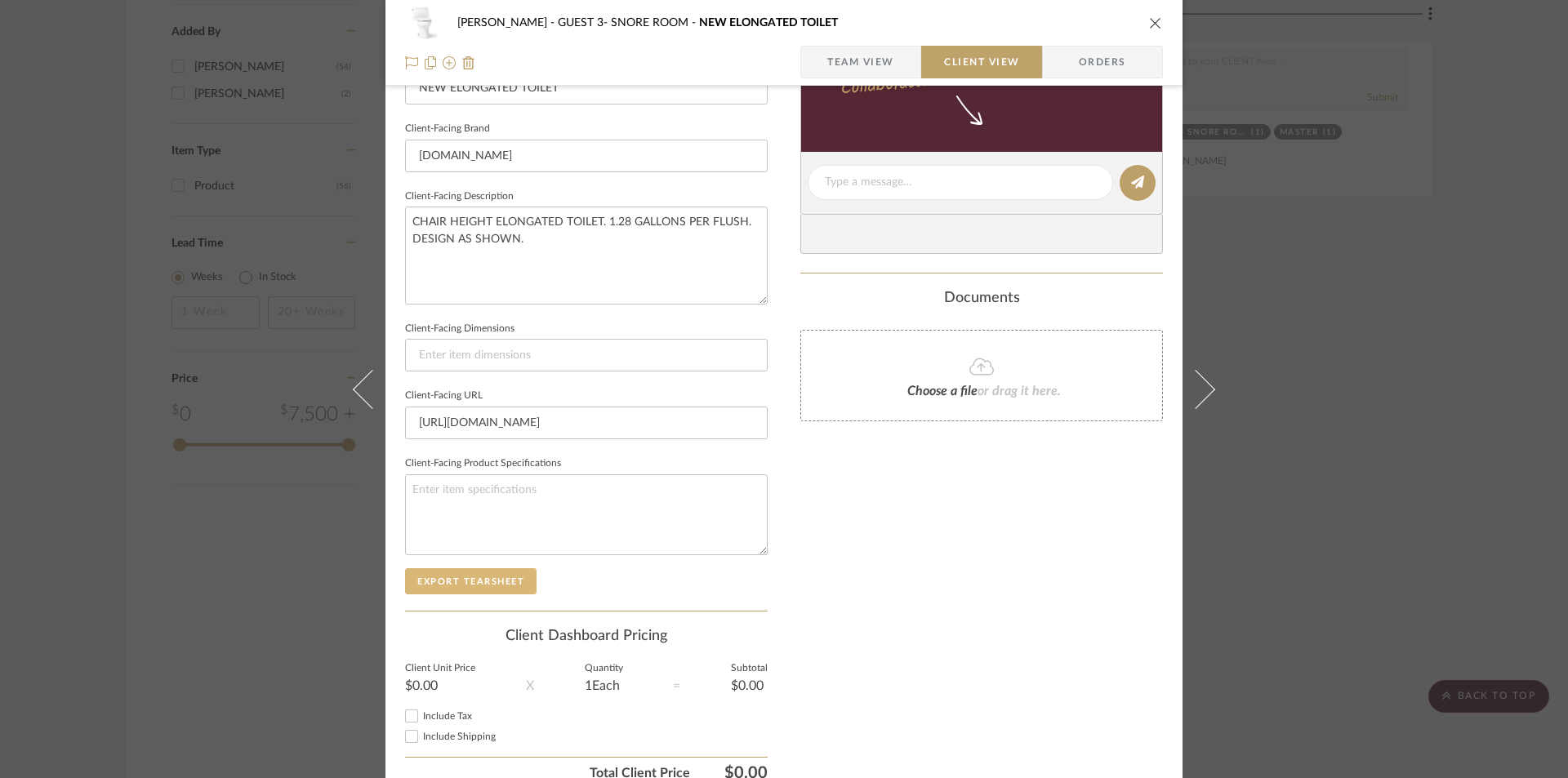
click at [473, 579] on button "Export Tearsheet" at bounding box center [471, 581] width 132 height 26
click at [1149, 24] on icon "close" at bounding box center [1155, 22] width 13 height 13
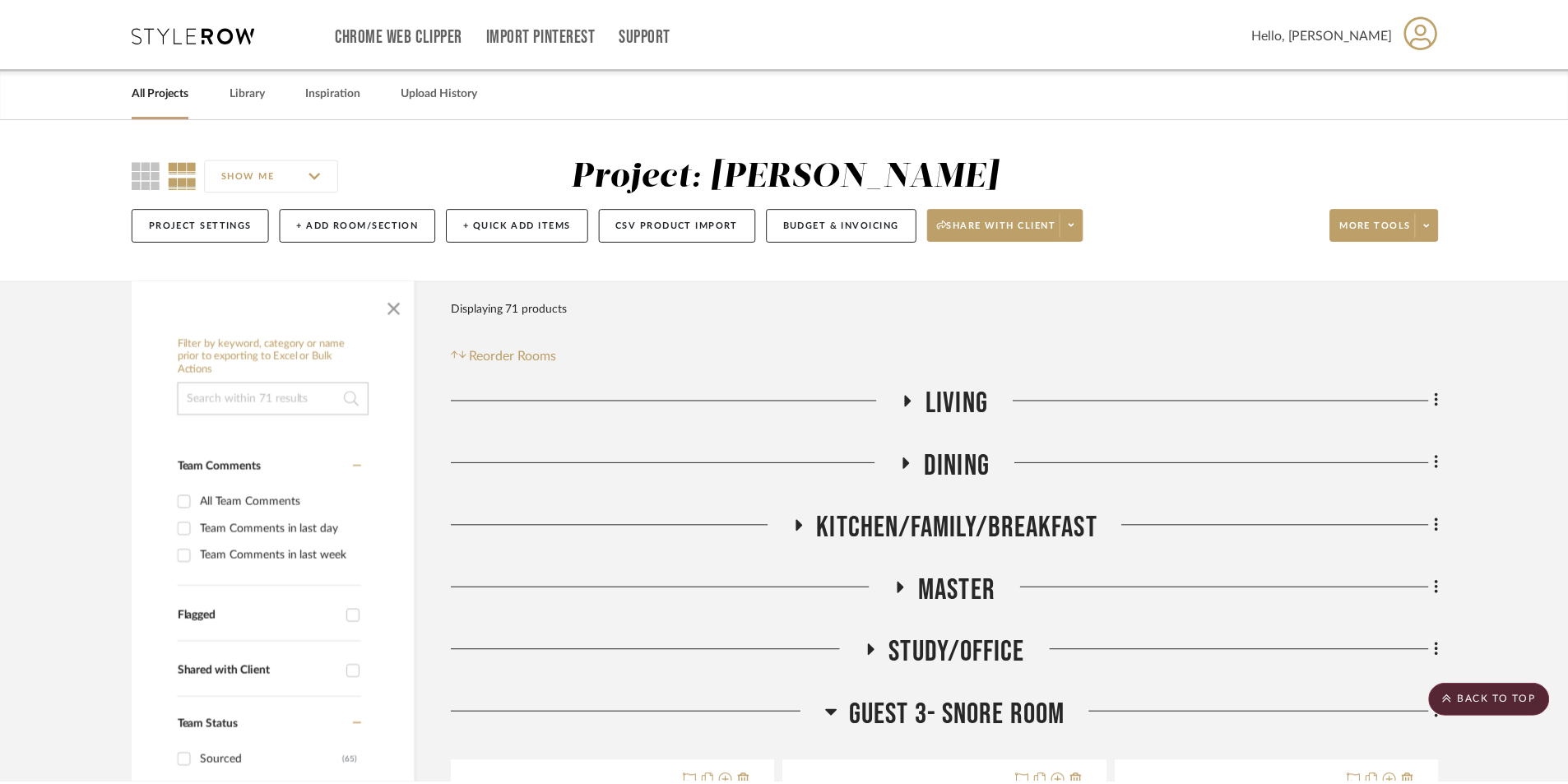
scroll to position [2017, 0]
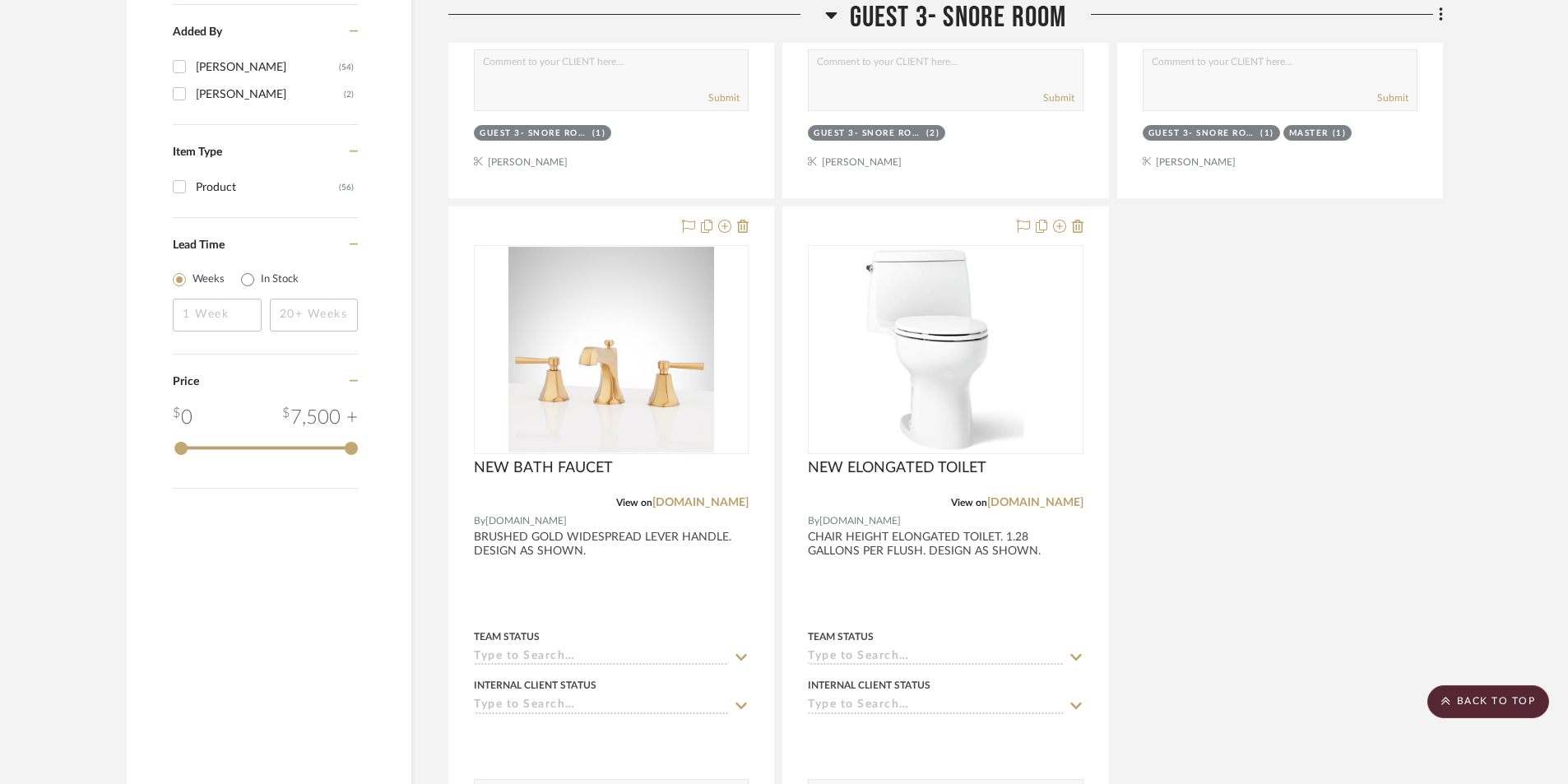
click at [830, 13] on icon at bounding box center [831, 16] width 12 height 7
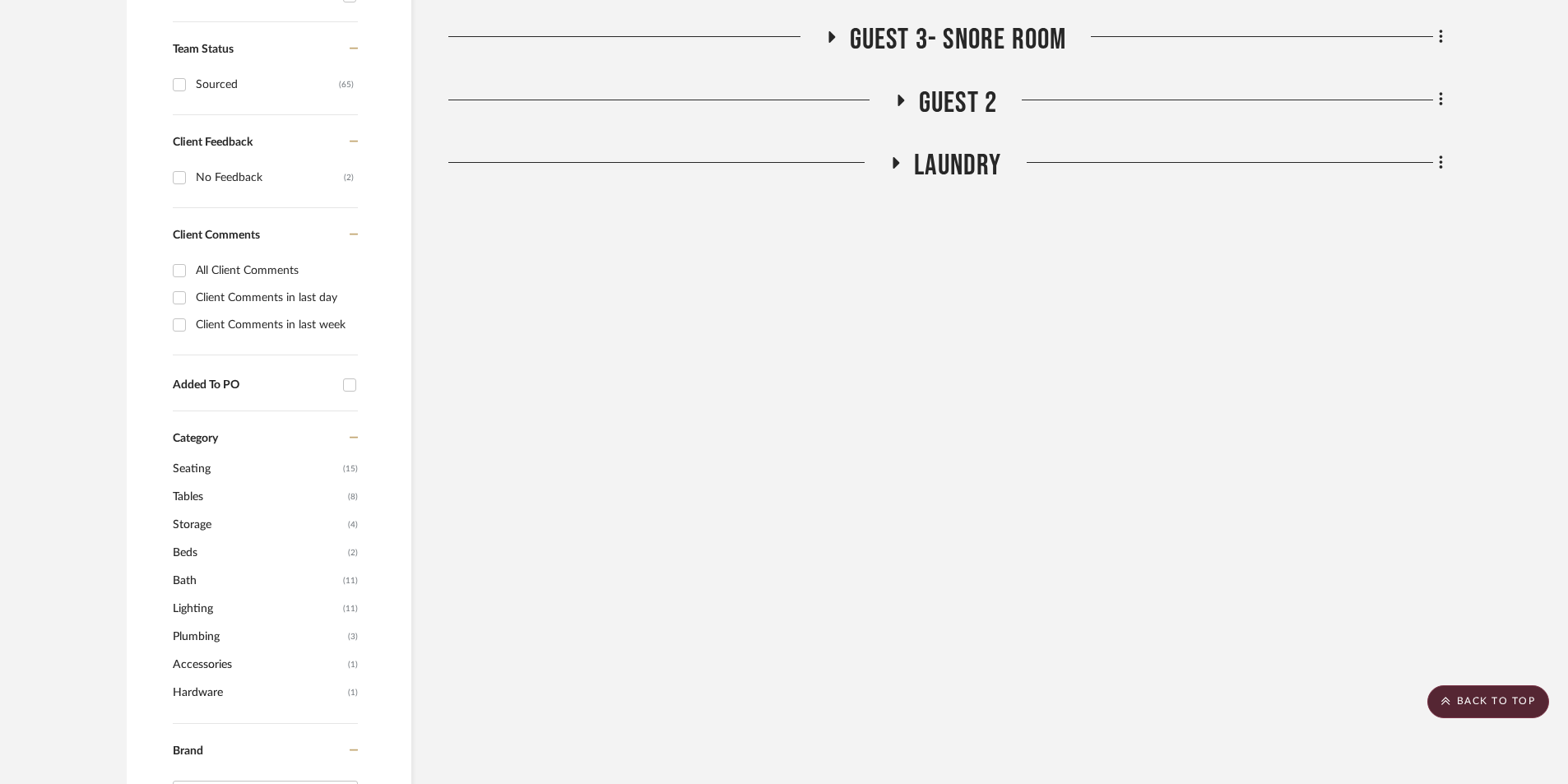
scroll to position [370, 0]
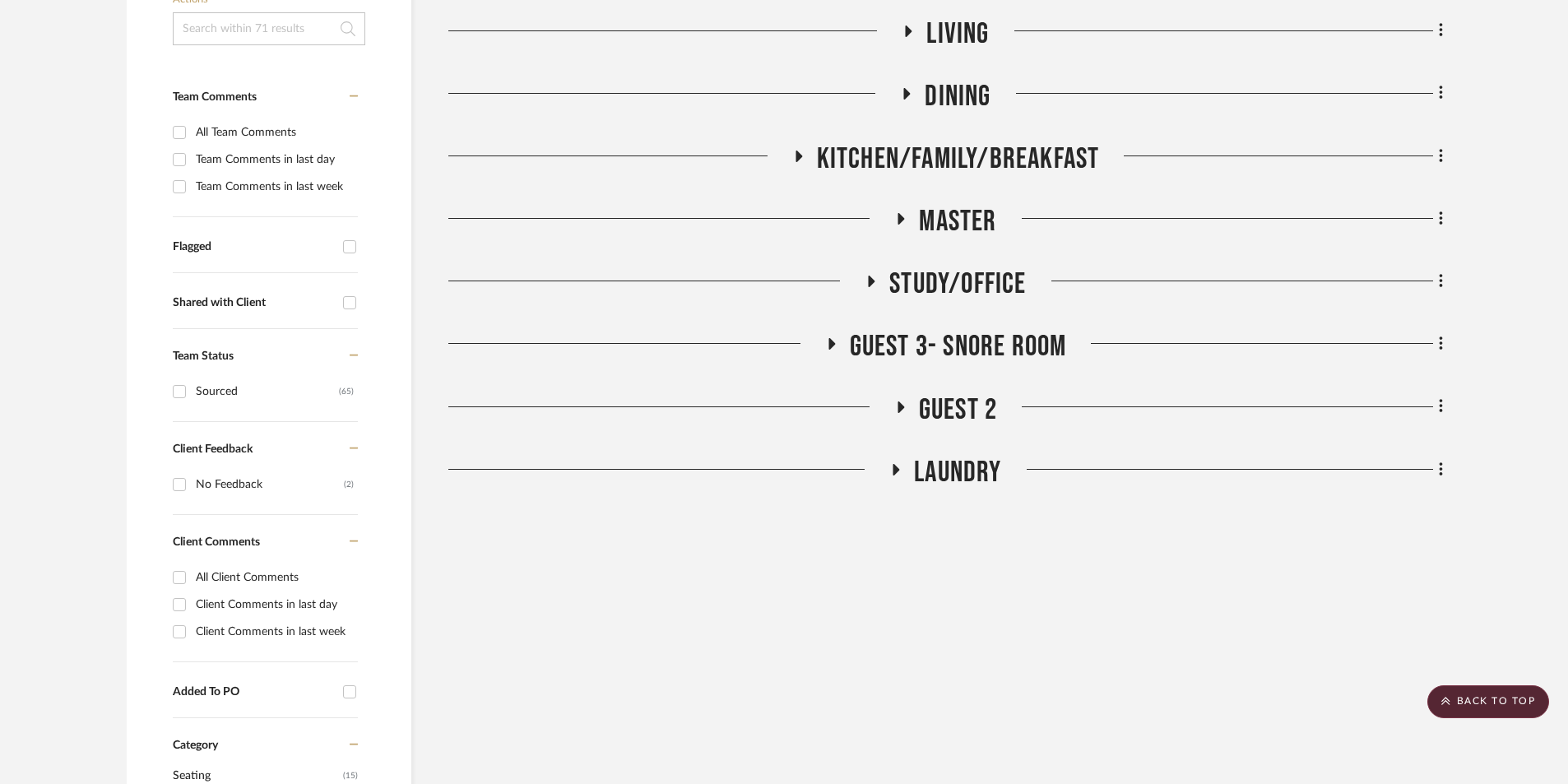
click at [894, 404] on icon at bounding box center [899, 407] width 20 height 13
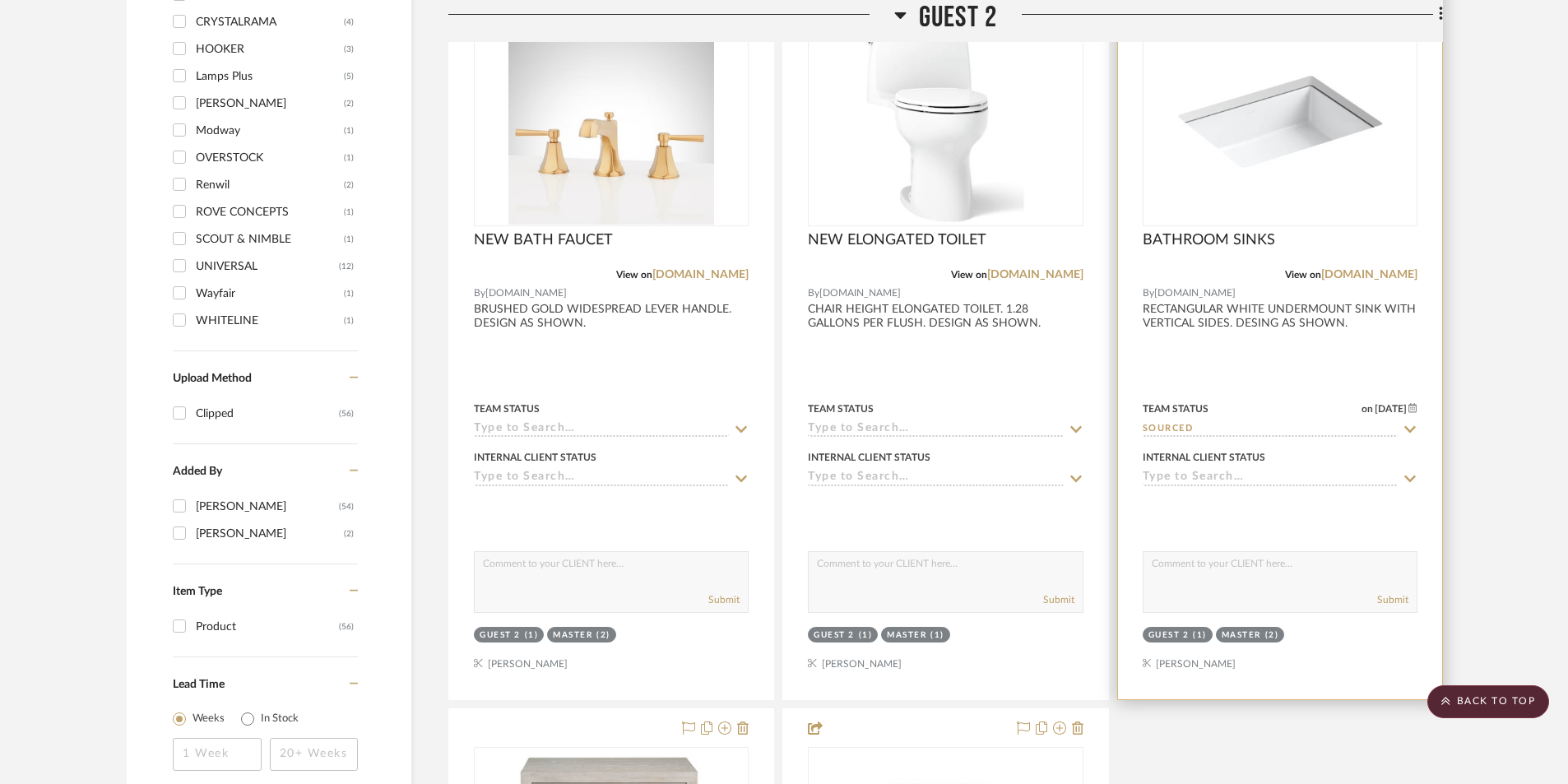
scroll to position [2070, 0]
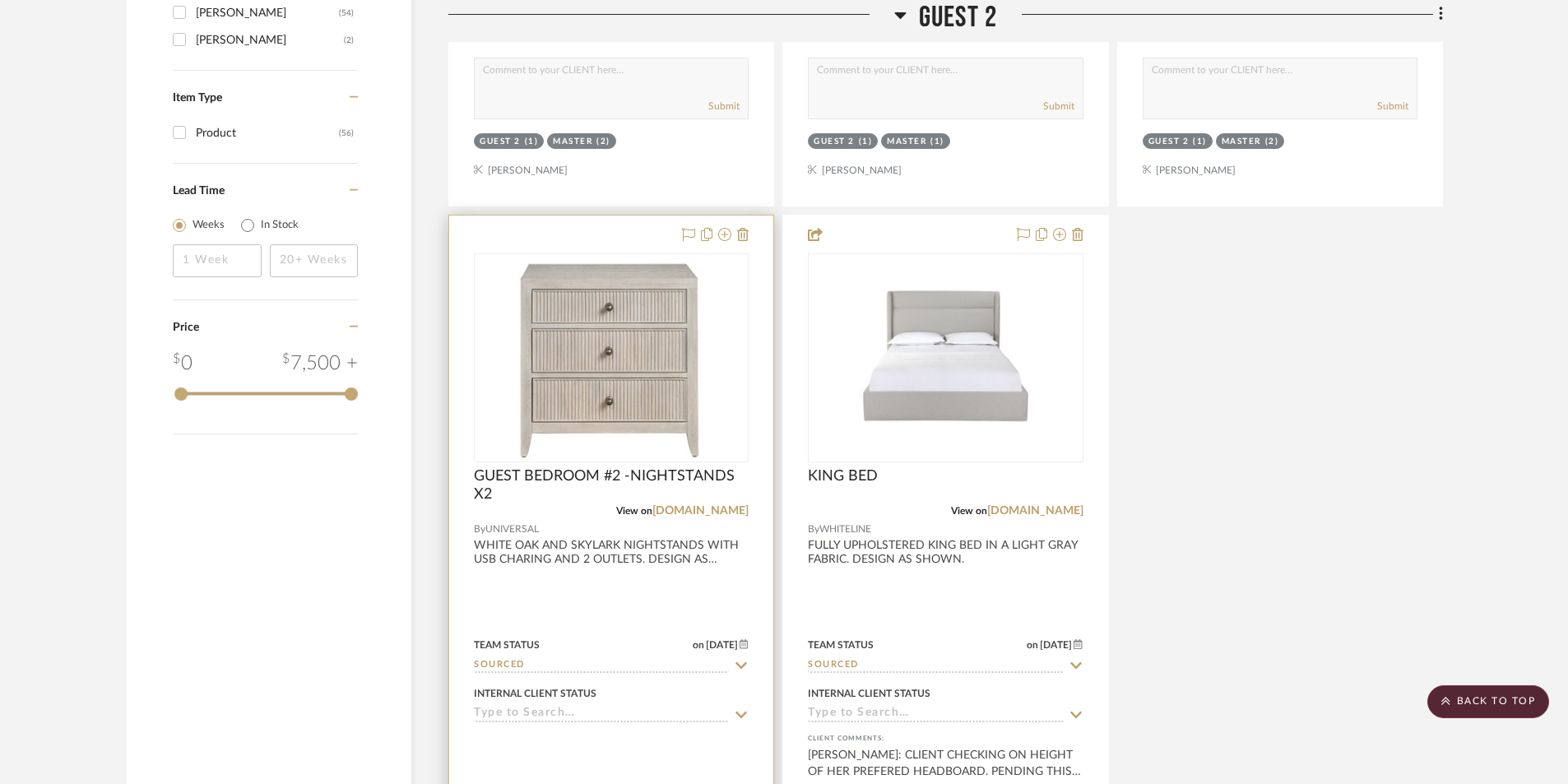
click at [559, 621] on div at bounding box center [611, 575] width 324 height 720
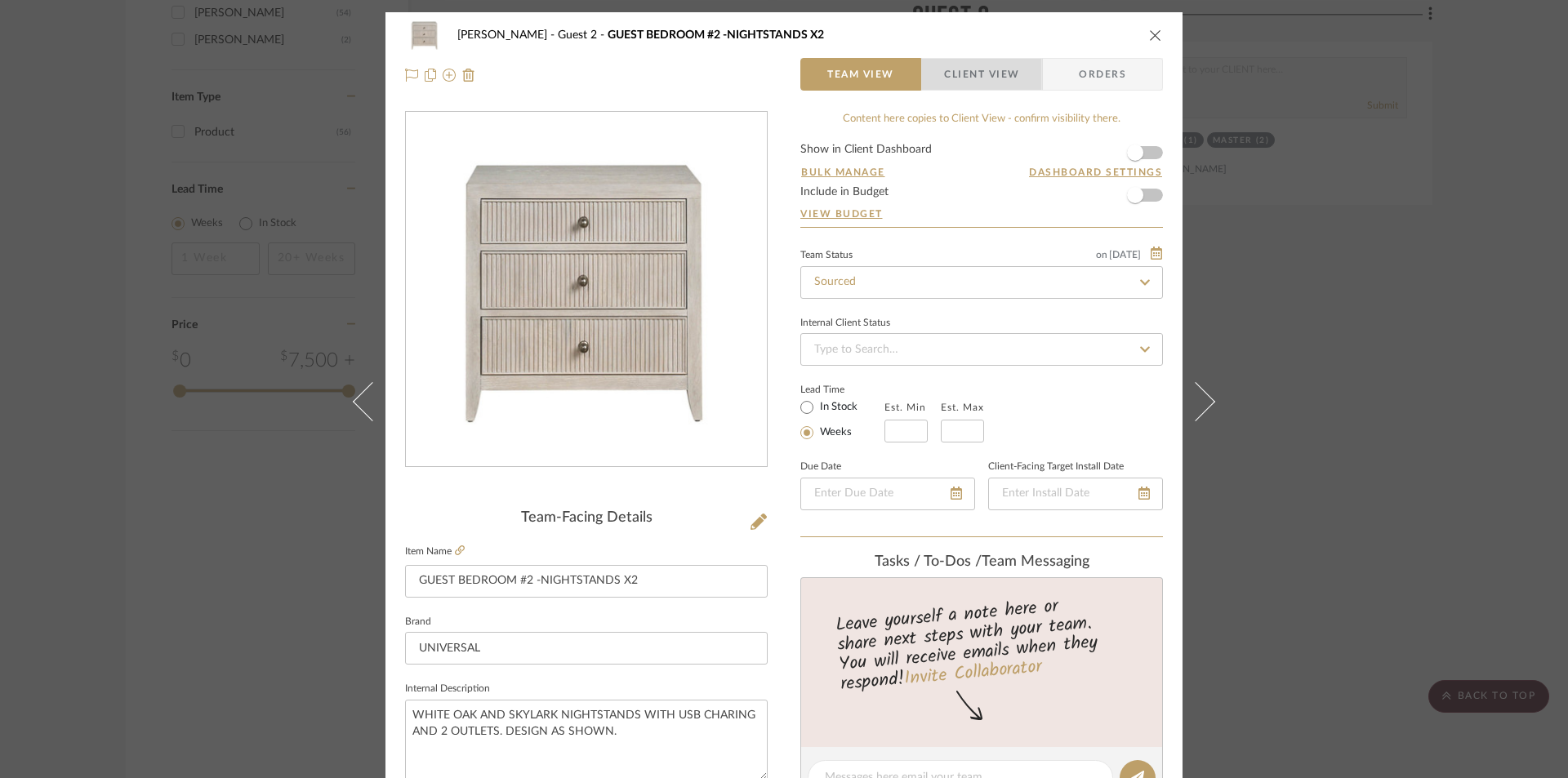
click at [979, 79] on span "Client View" at bounding box center [982, 74] width 75 height 33
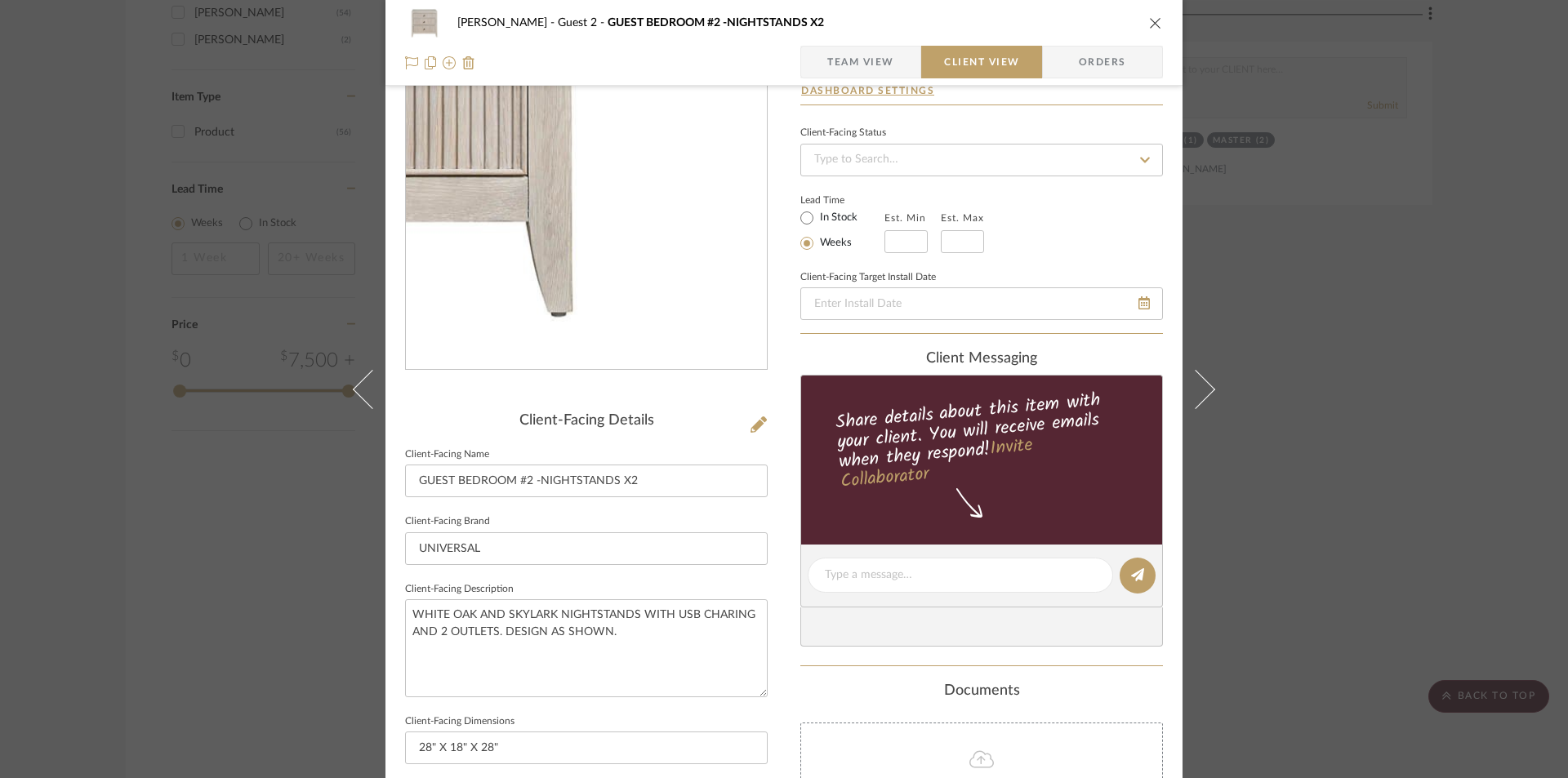
scroll to position [435, 0]
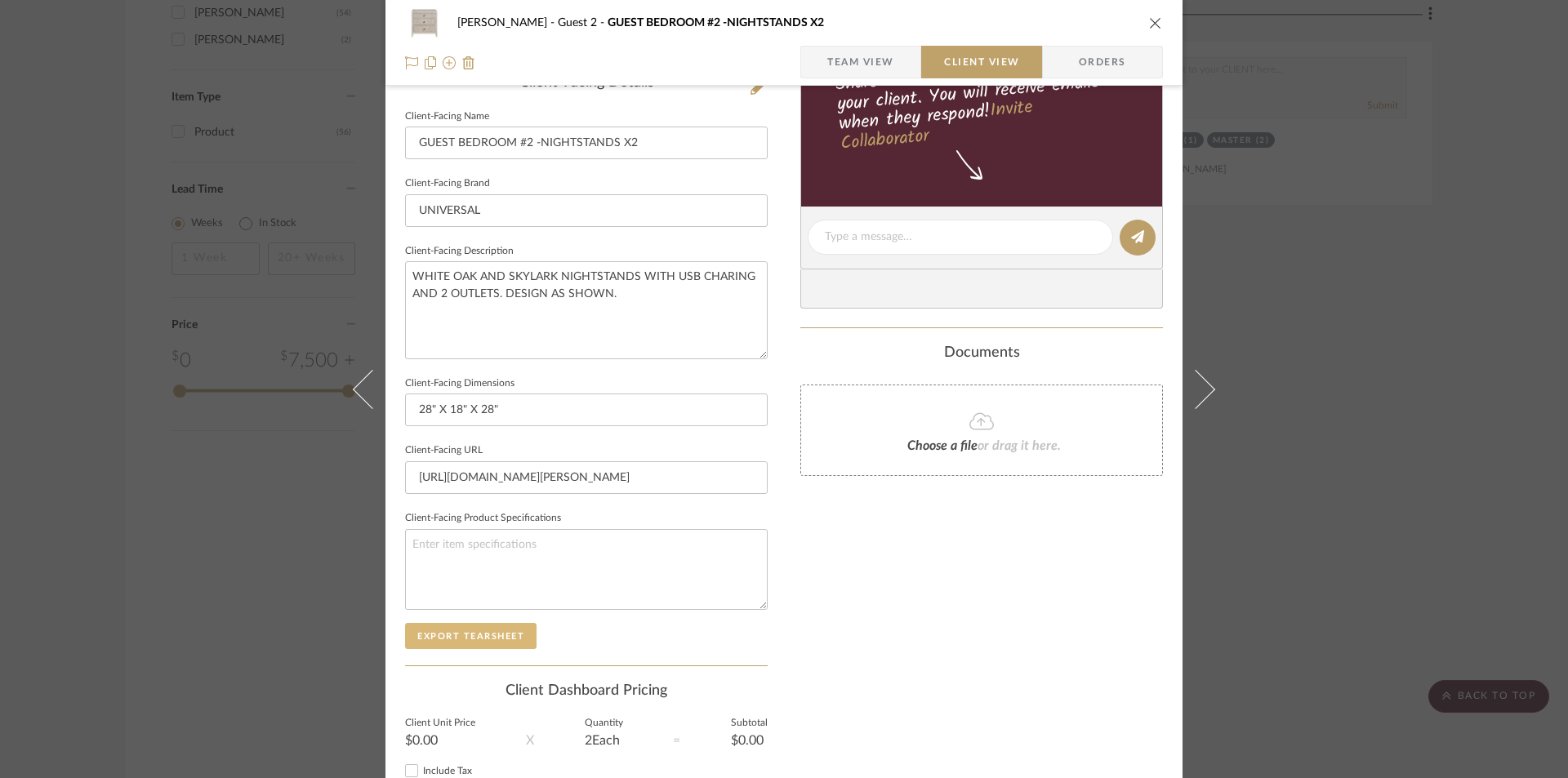
click at [447, 645] on button "Export Tearsheet" at bounding box center [471, 636] width 132 height 26
drag, startPoint x: 1152, startPoint y: 22, endPoint x: 1038, endPoint y: 365, distance: 361.4
click at [1152, 24] on icon "close" at bounding box center [1155, 22] width 13 height 13
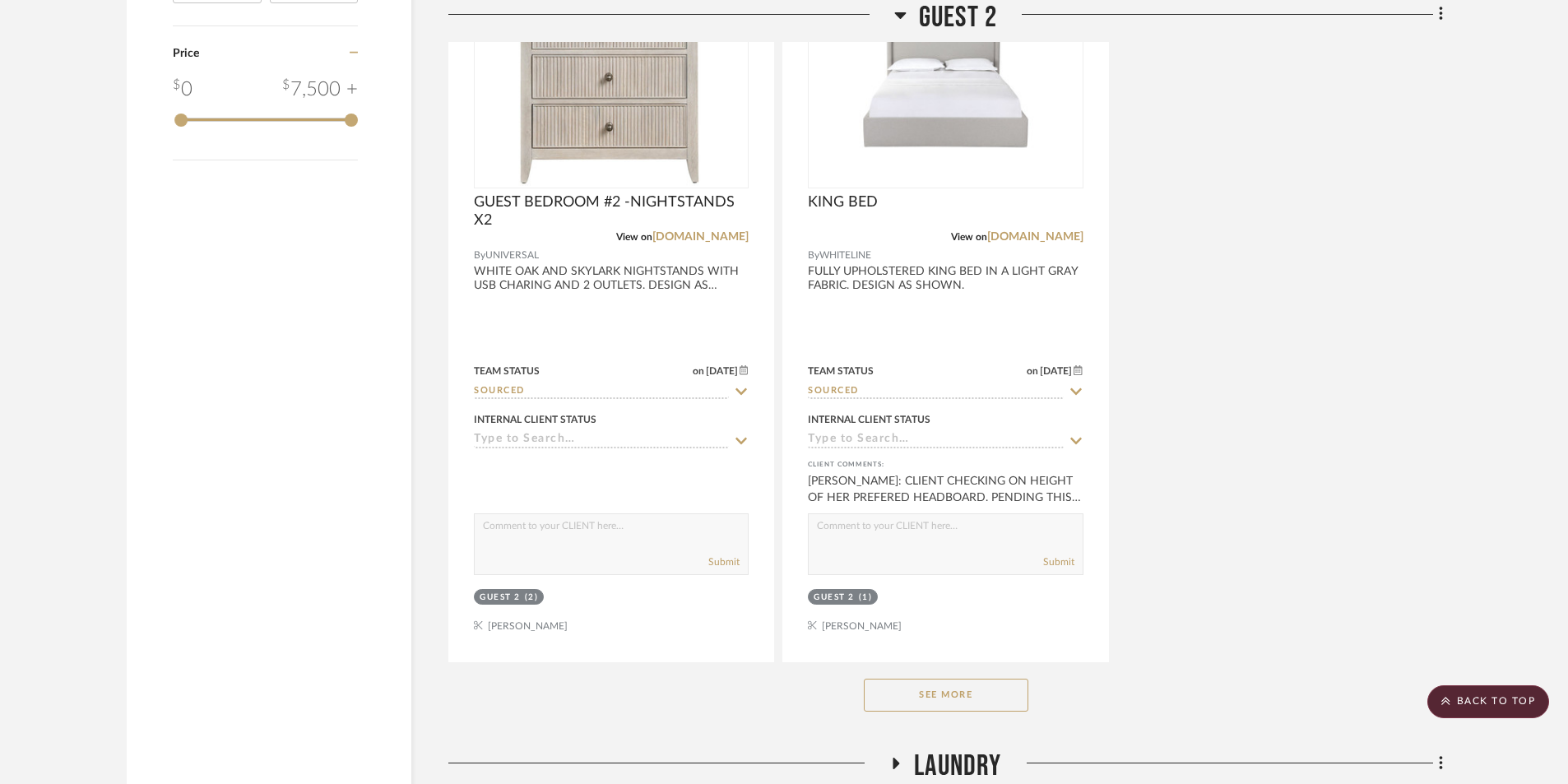
scroll to position [2400, 0]
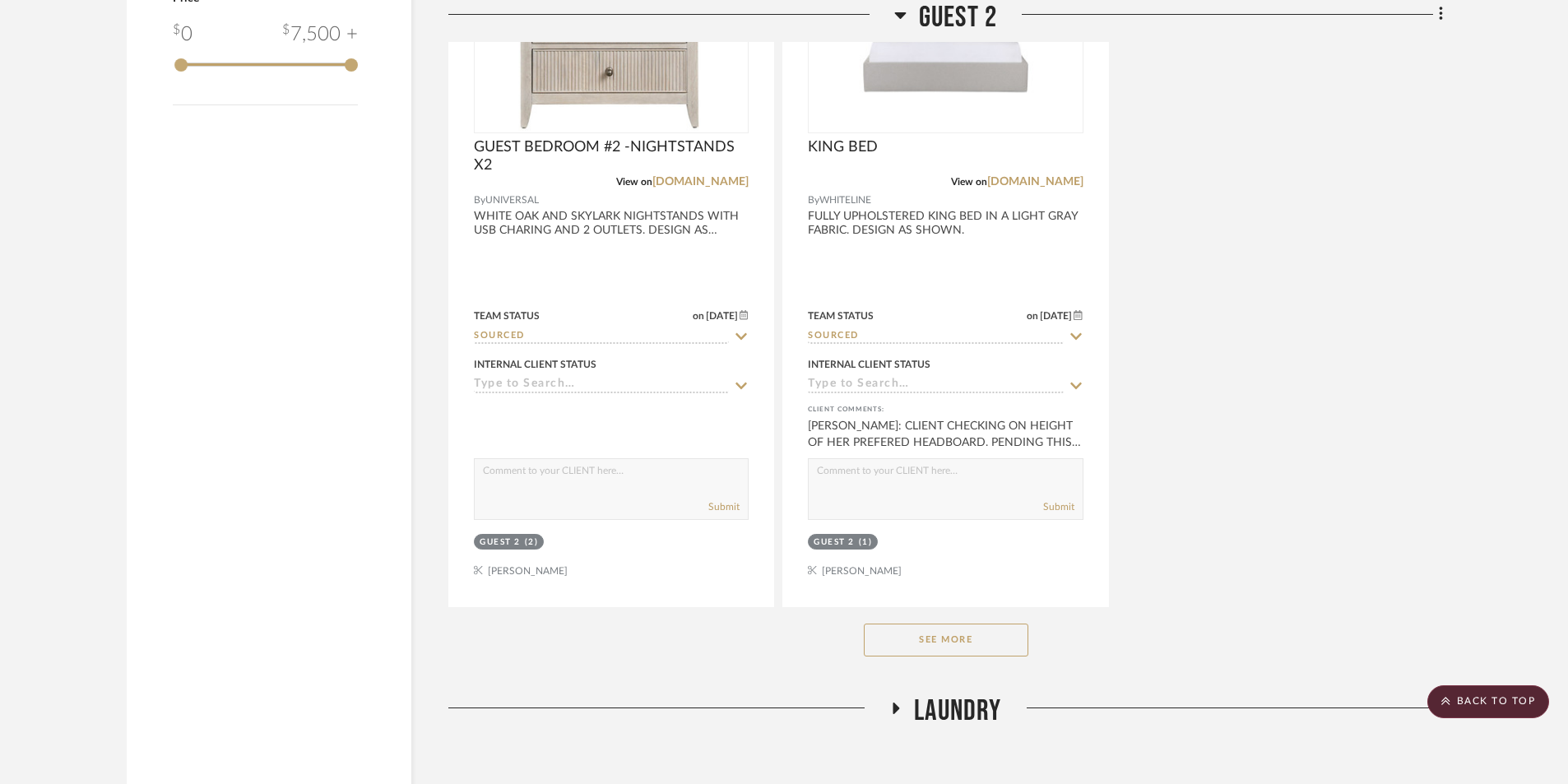
click at [954, 633] on button "See More" at bounding box center [945, 640] width 164 height 33
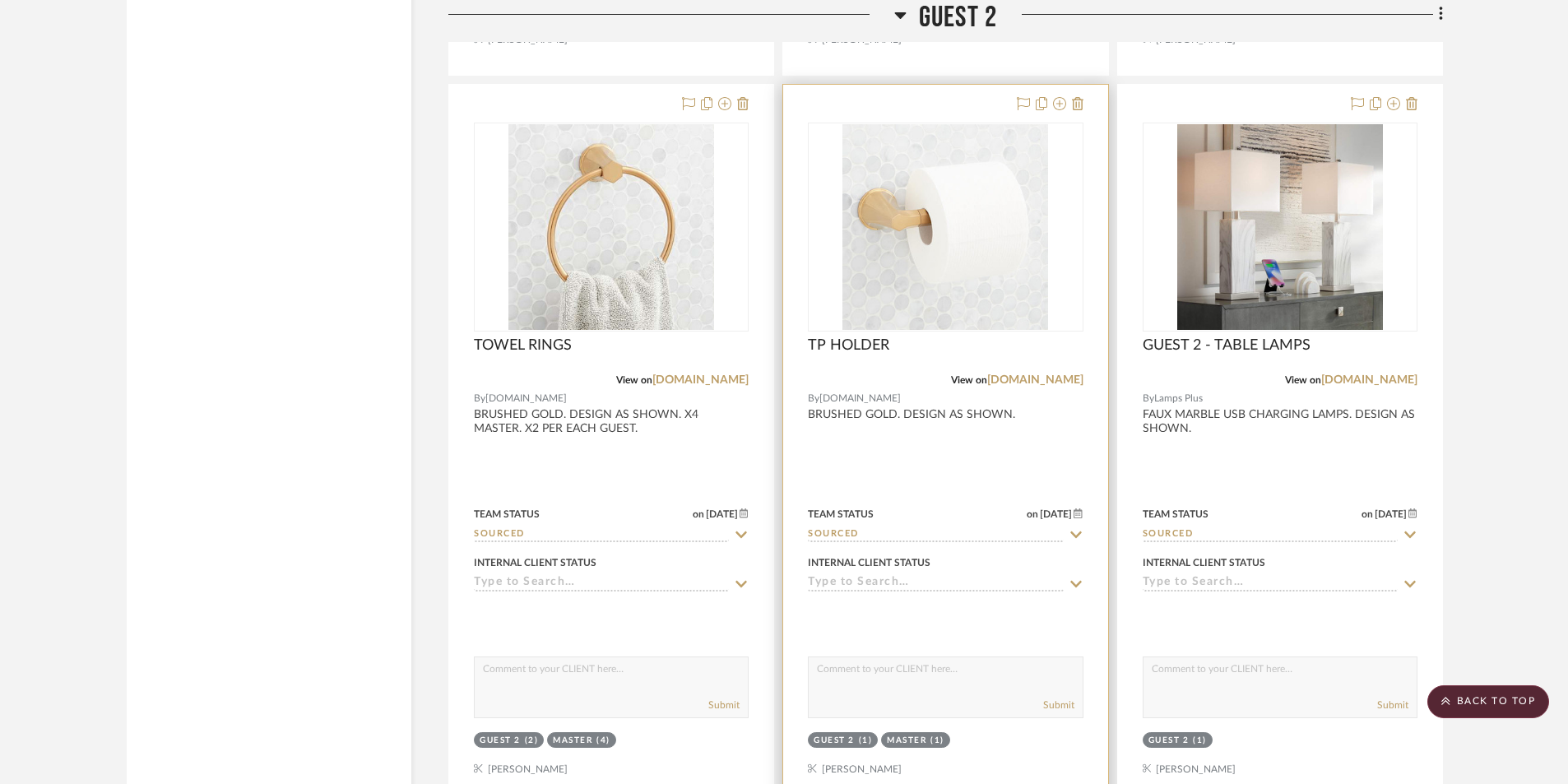
scroll to position [2949, 0]
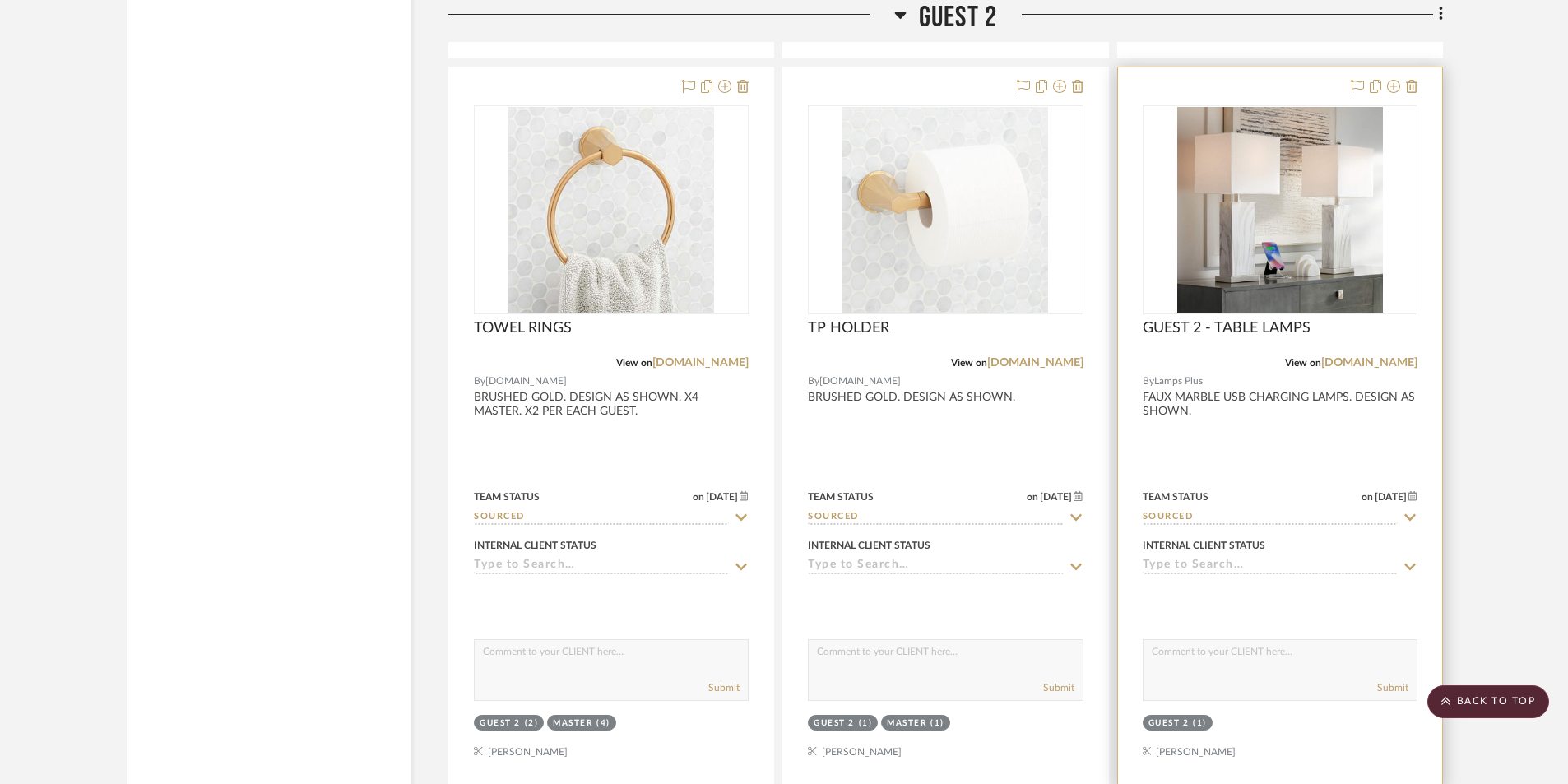
click at [1387, 445] on div at bounding box center [1280, 427] width 324 height 720
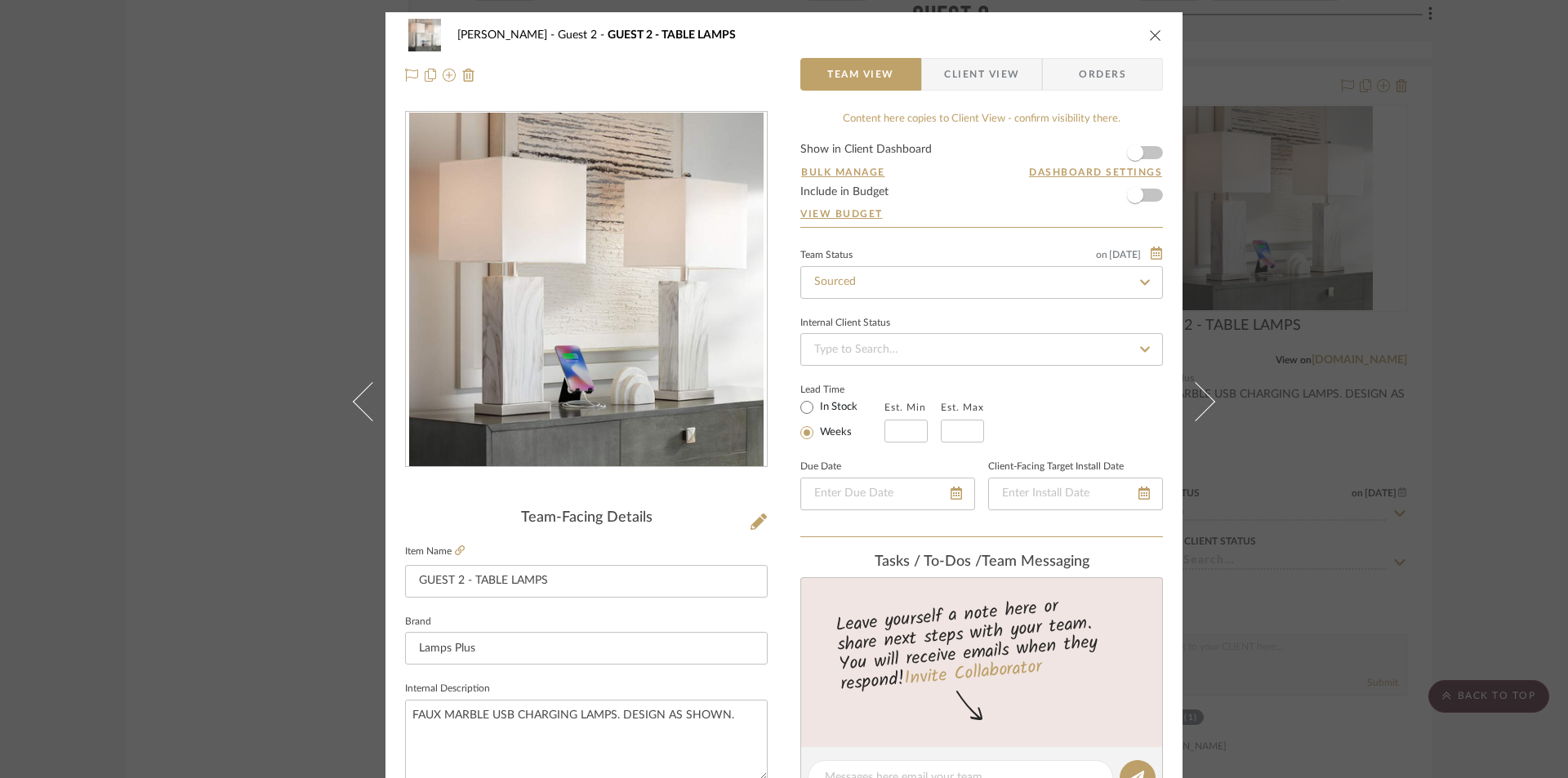
drag, startPoint x: 953, startPoint y: 74, endPoint x: 898, endPoint y: 155, distance: 97.9
click at [949, 79] on span "Client View" at bounding box center [982, 74] width 75 height 33
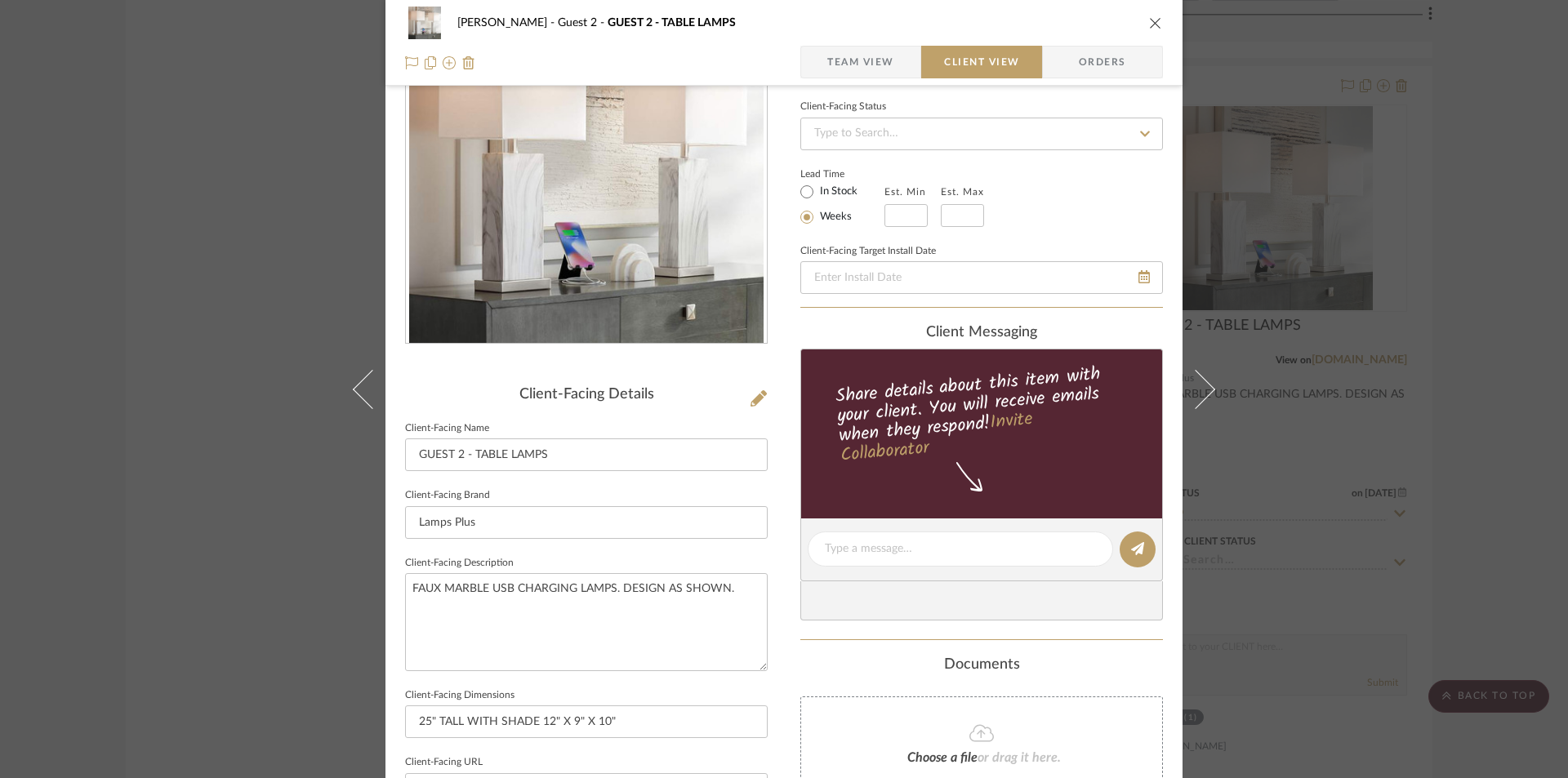
scroll to position [545, 0]
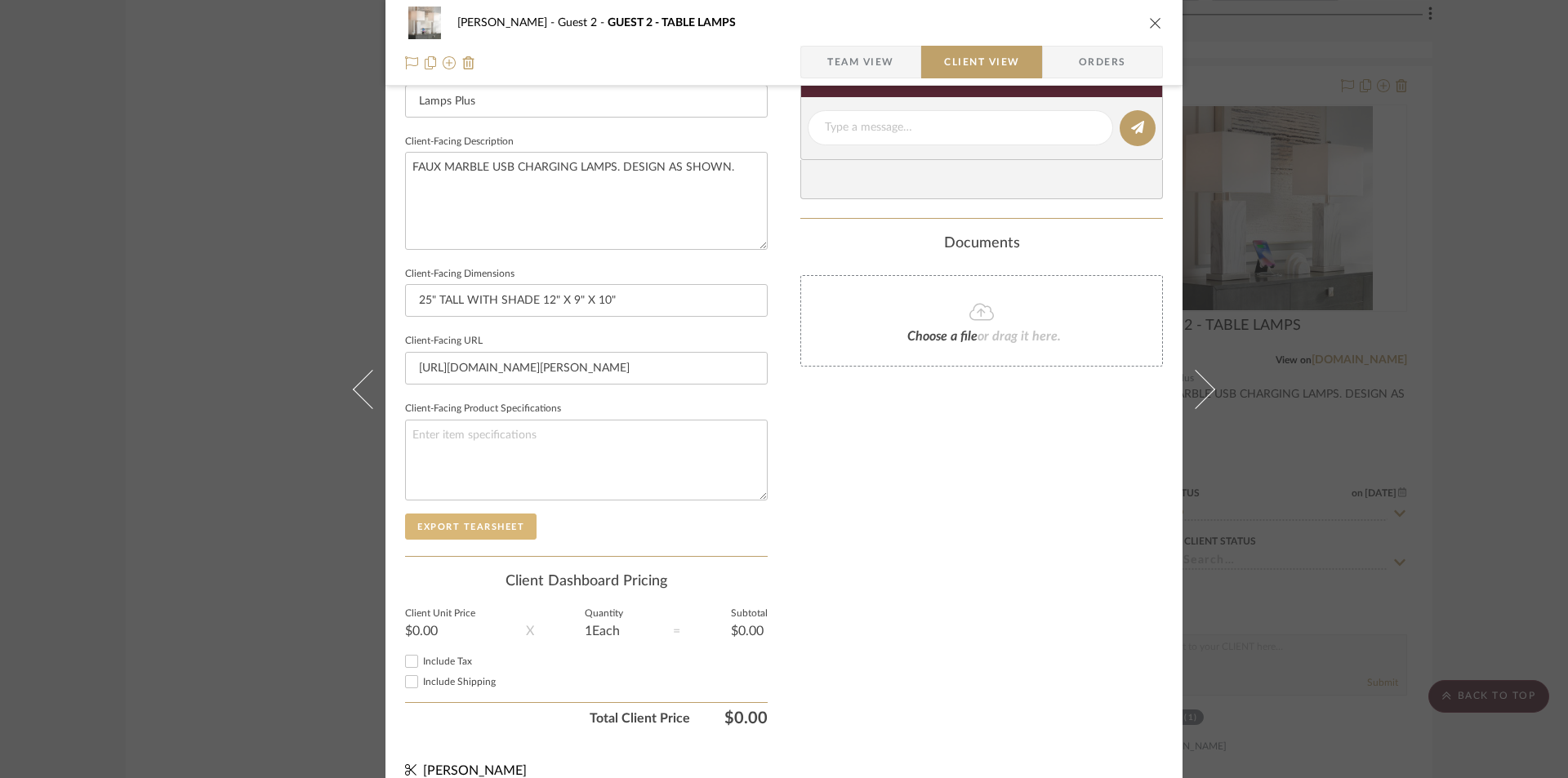
drag, startPoint x: 461, startPoint y: 514, endPoint x: 456, endPoint y: 525, distance: 12.1
click at [459, 521] on button "Export Tearsheet" at bounding box center [471, 526] width 132 height 26
click at [1149, 29] on icon "close" at bounding box center [1155, 22] width 13 height 13
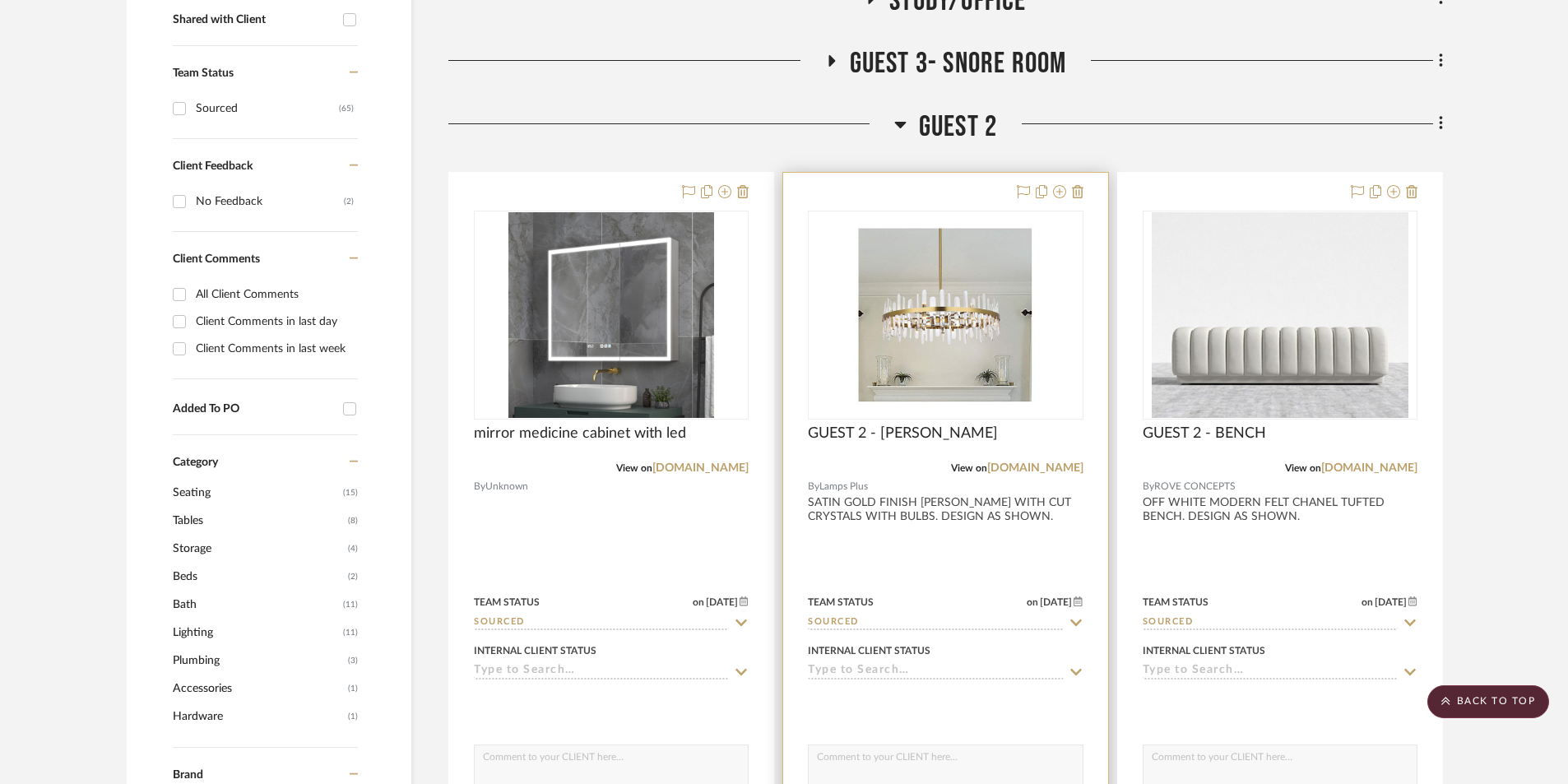
scroll to position [412, 0]
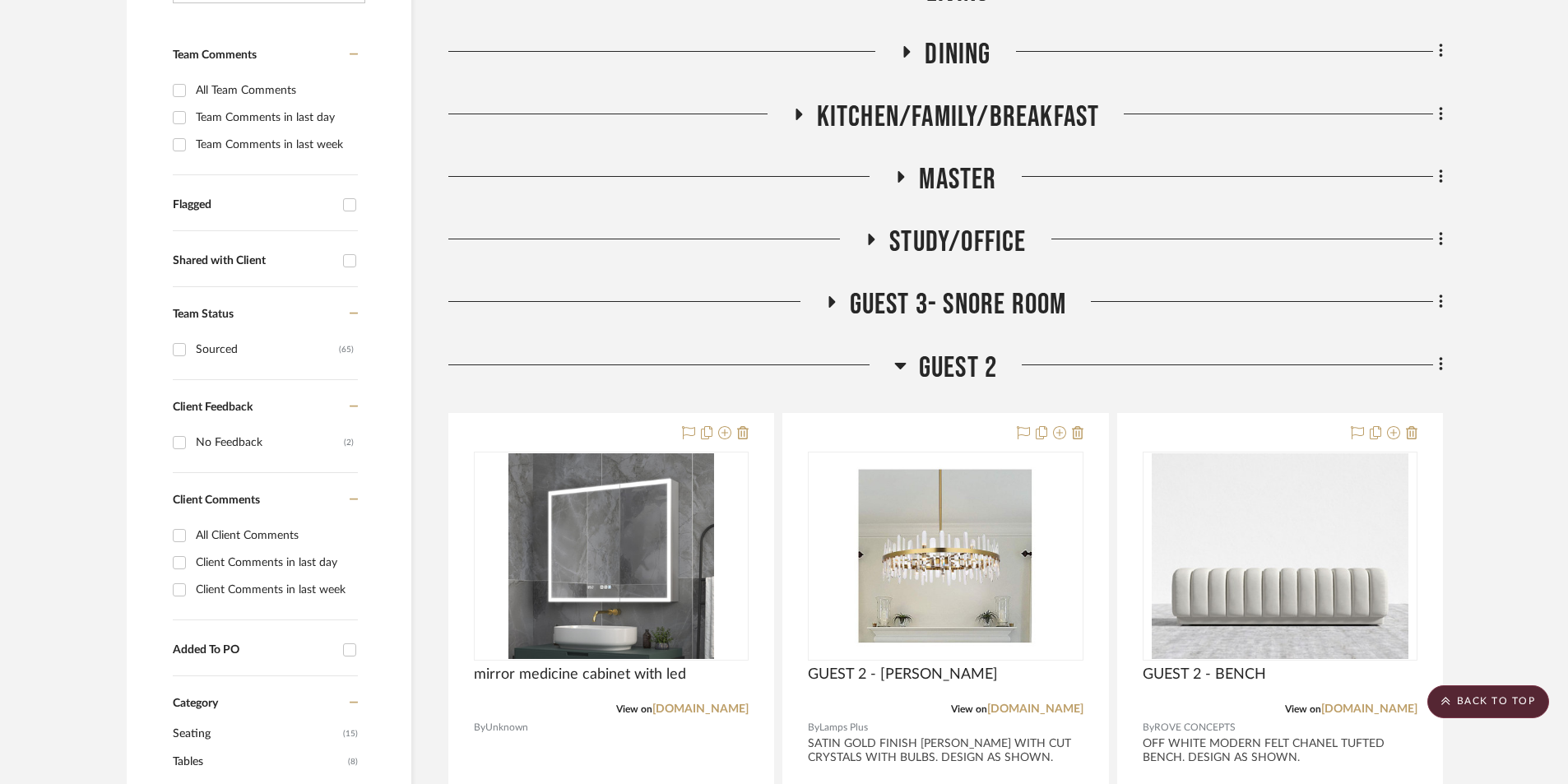
click at [901, 365] on icon at bounding box center [900, 366] width 12 height 7
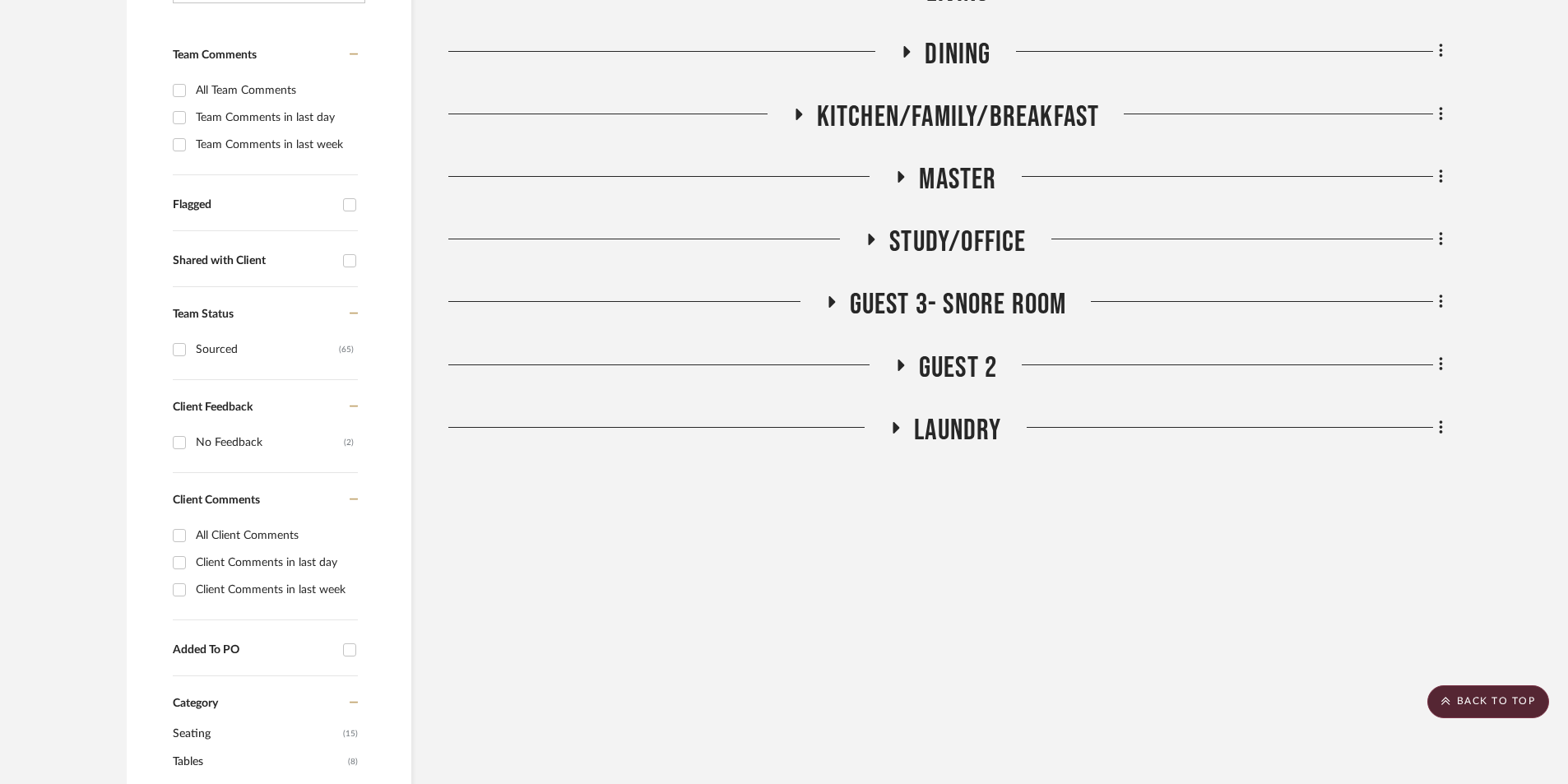
click at [898, 425] on icon at bounding box center [895, 427] width 20 height 13
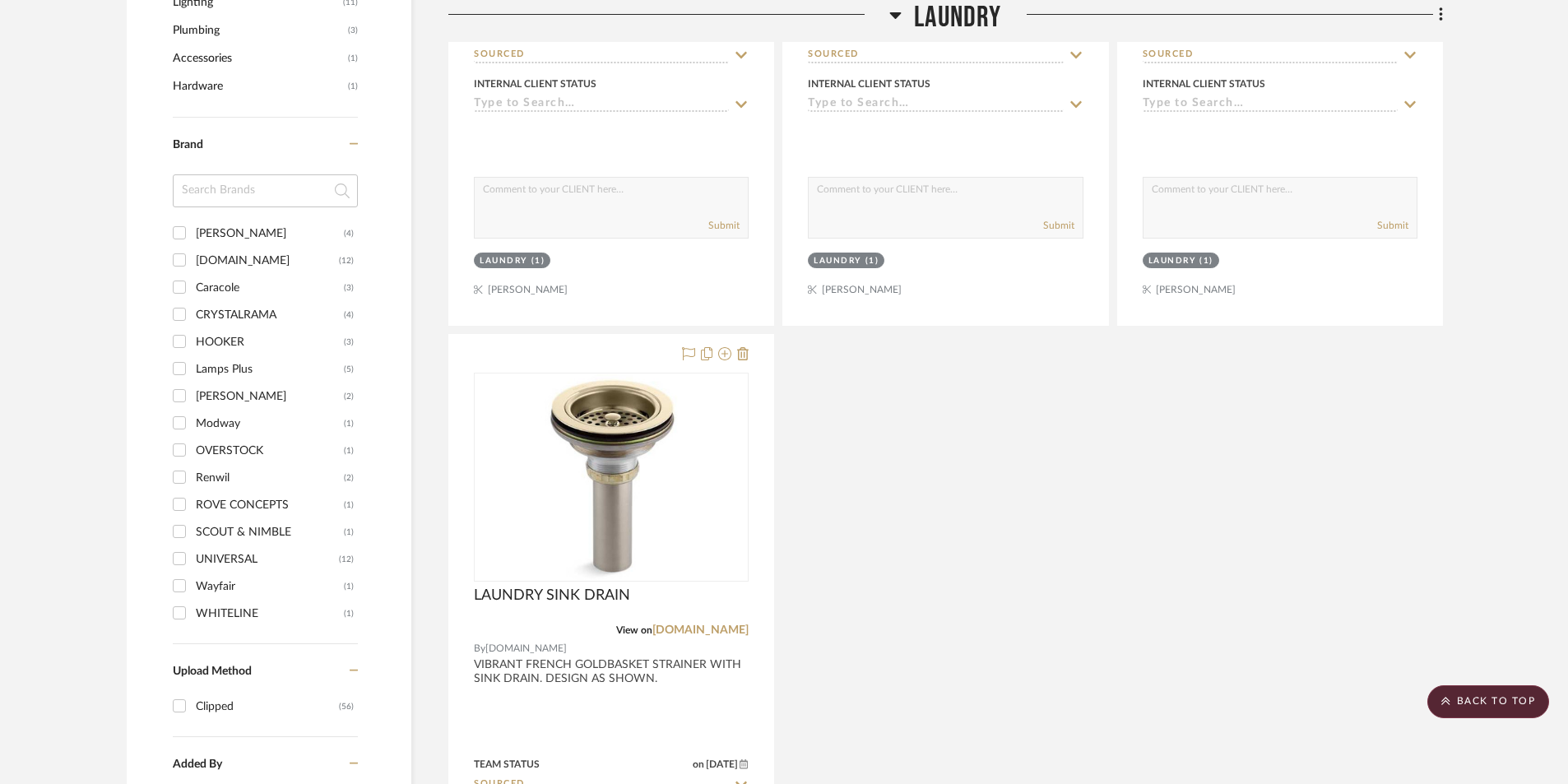
scroll to position [1290, 0]
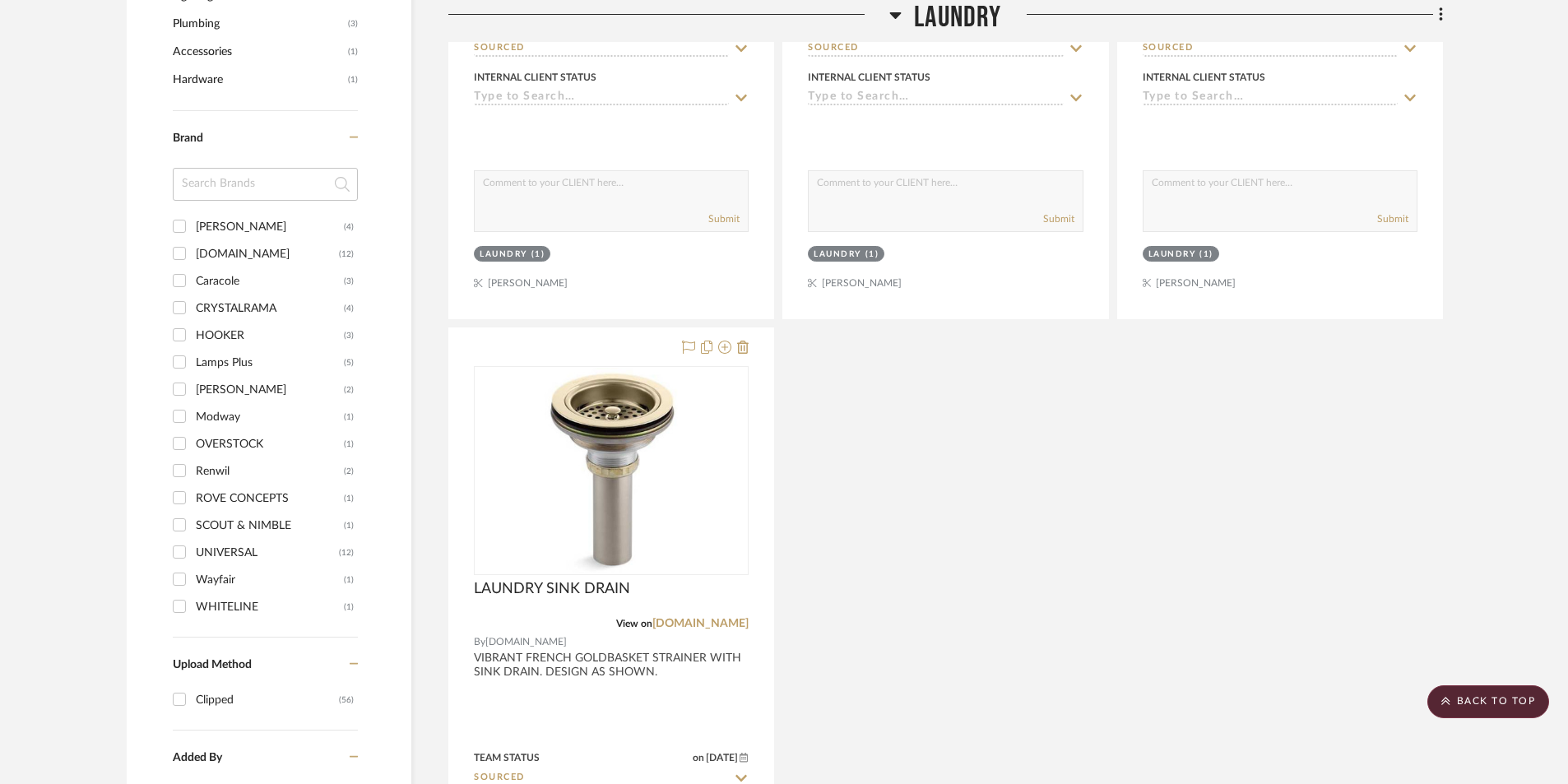
click at [891, 12] on icon at bounding box center [895, 14] width 13 height 20
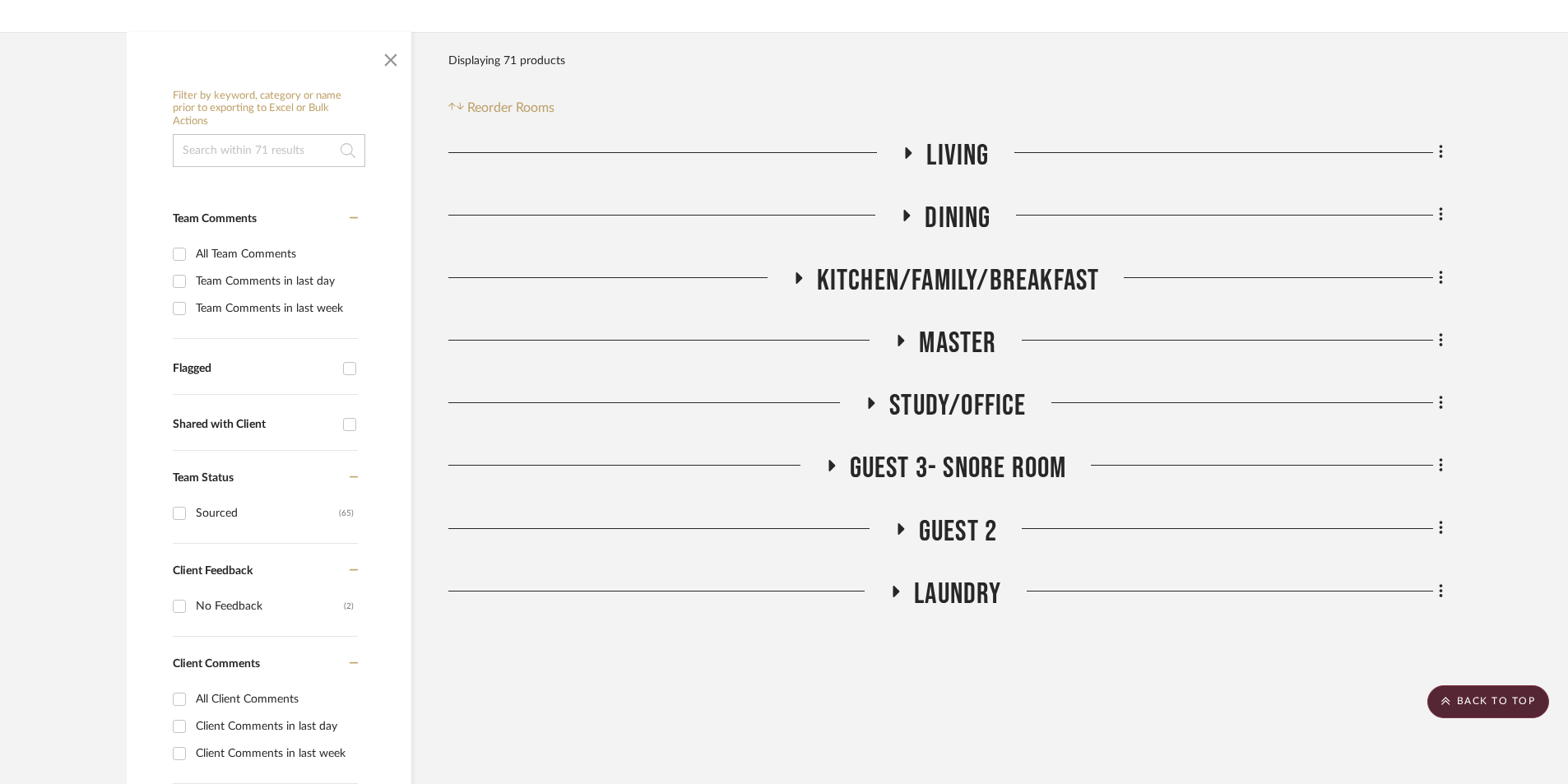
scroll to position [192, 0]
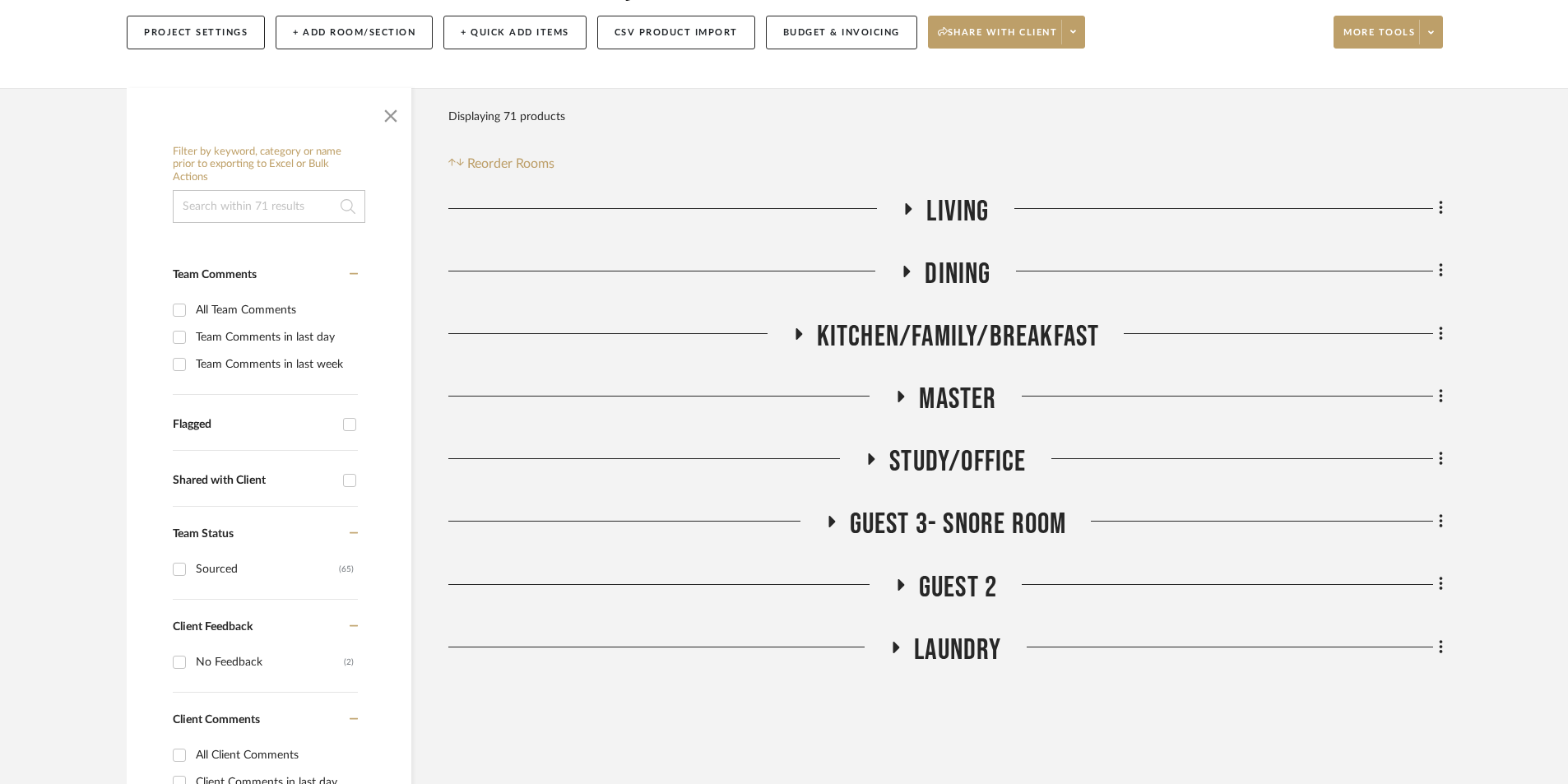
click at [895, 394] on icon at bounding box center [900, 397] width 20 height 13
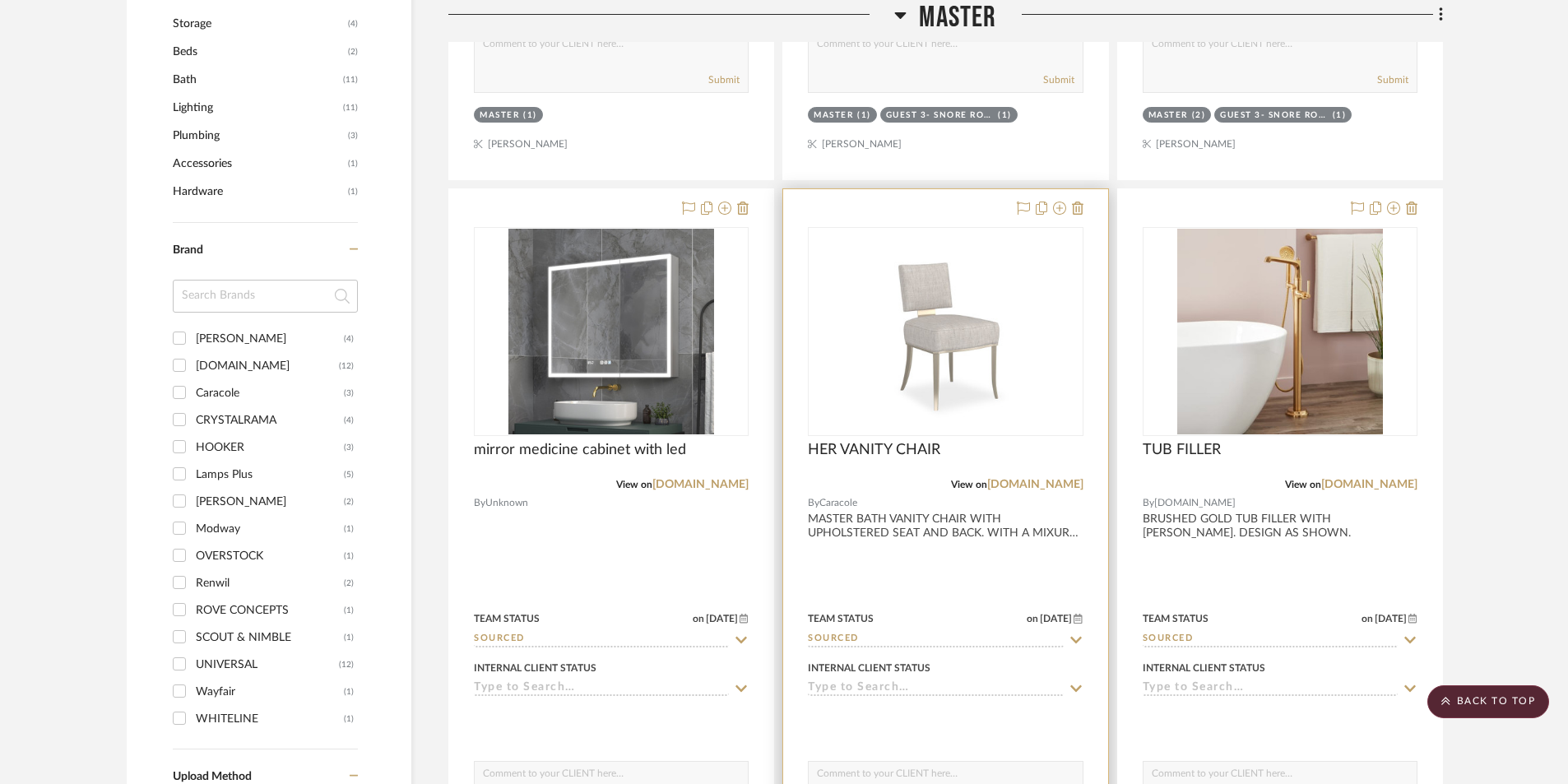
scroll to position [1126, 0]
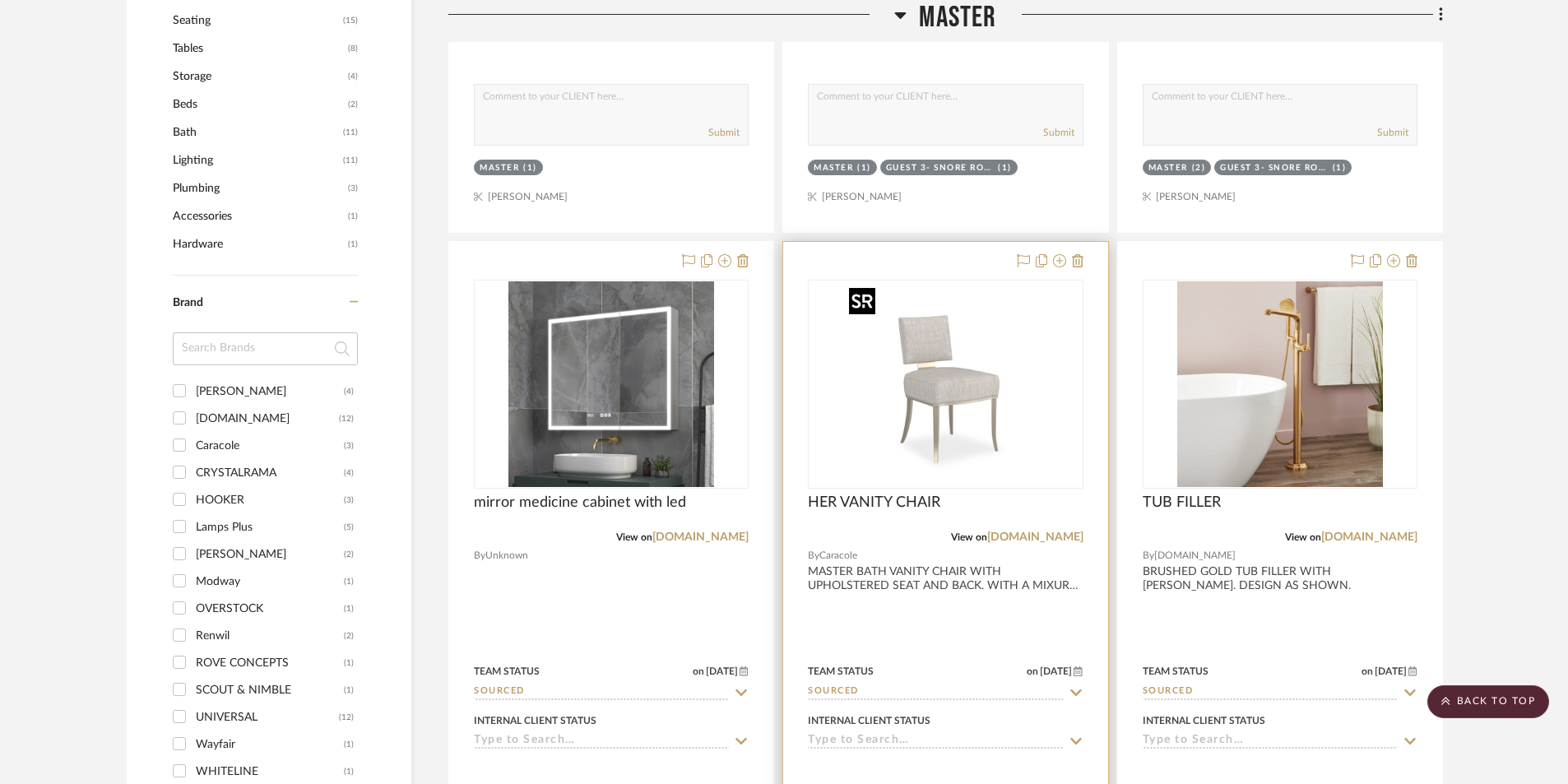
click at [990, 459] on img "0" at bounding box center [945, 385] width 206 height 206
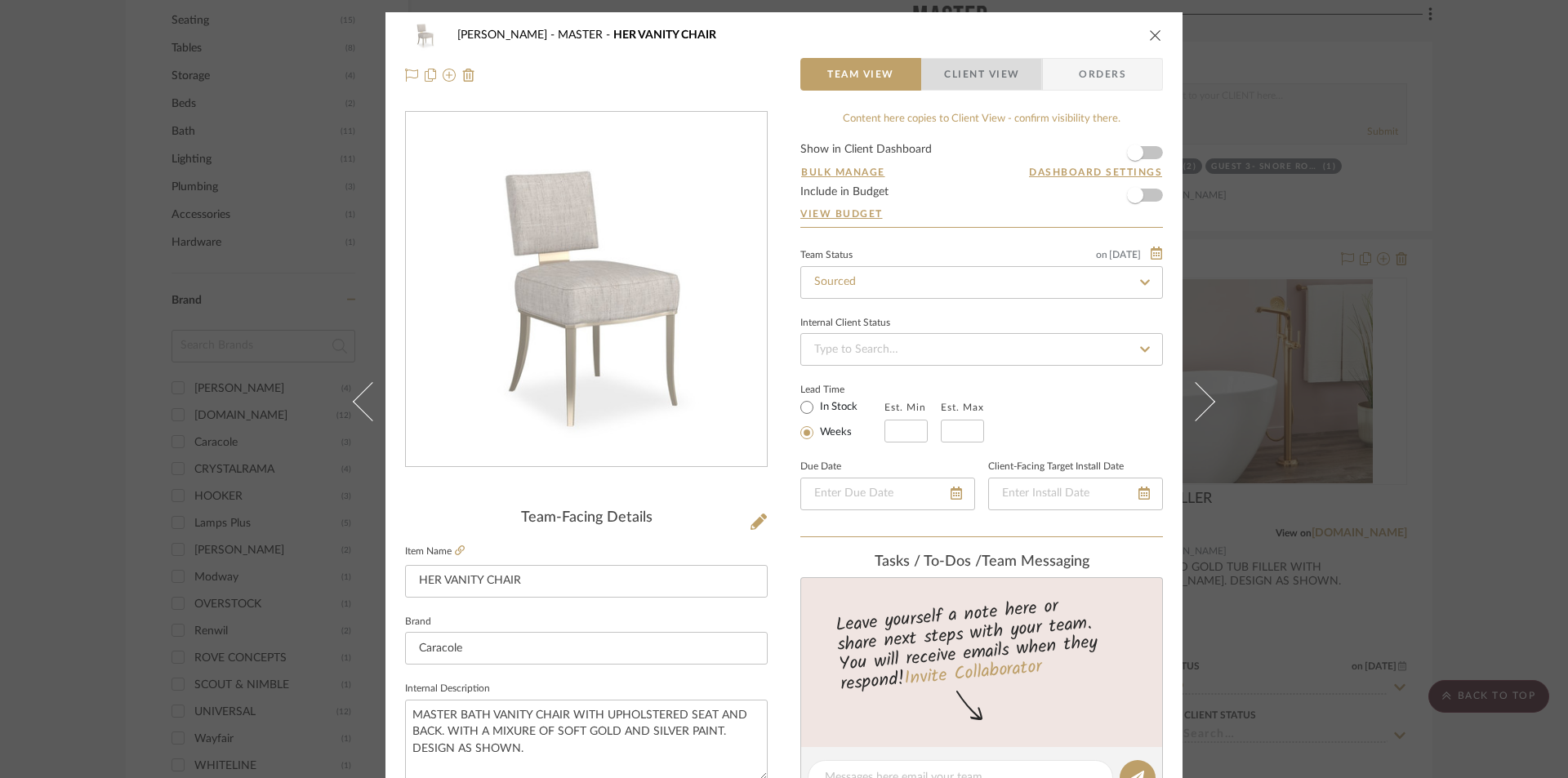
click at [987, 74] on span "Client View" at bounding box center [982, 74] width 75 height 33
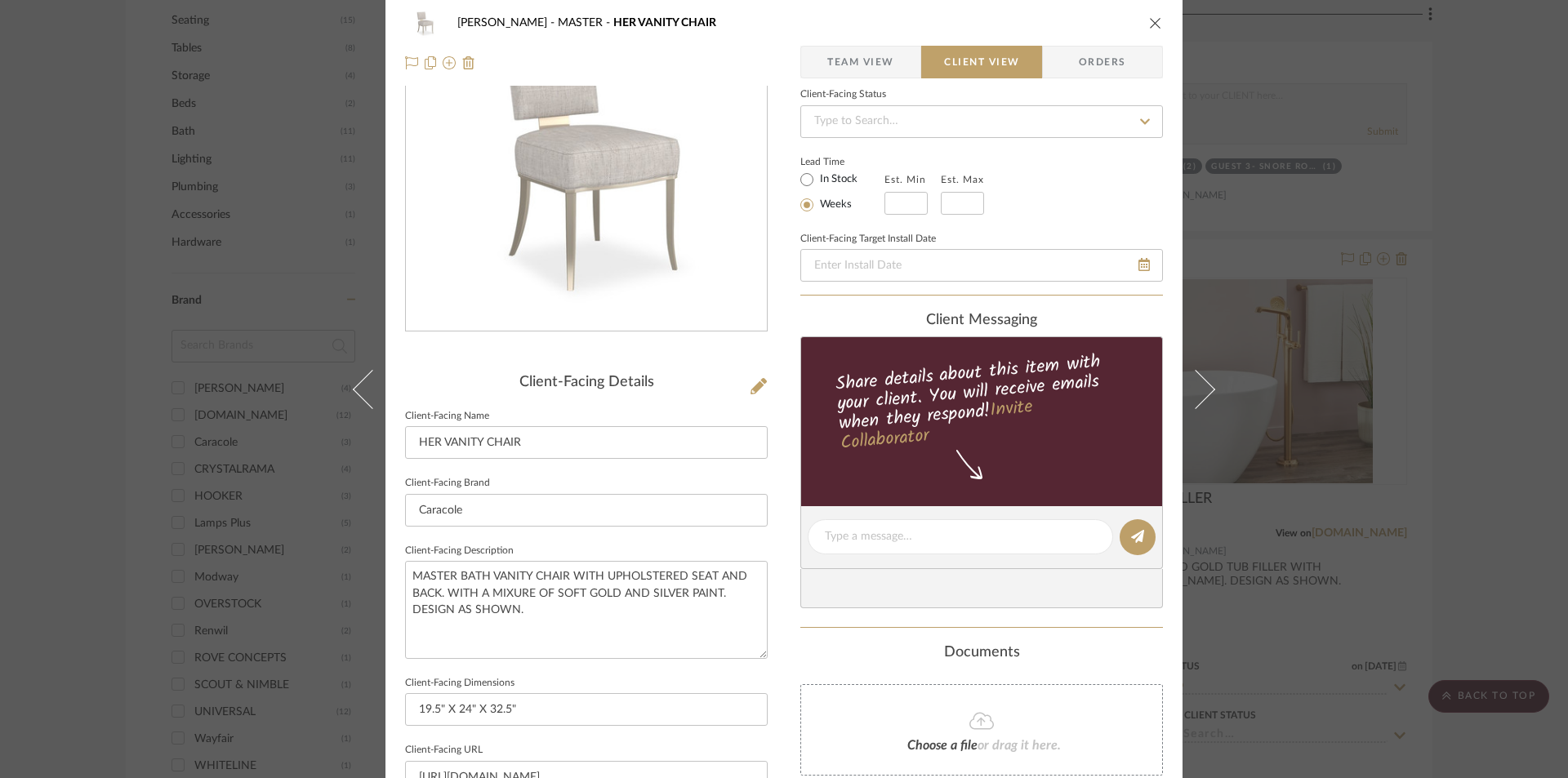
scroll to position [327, 0]
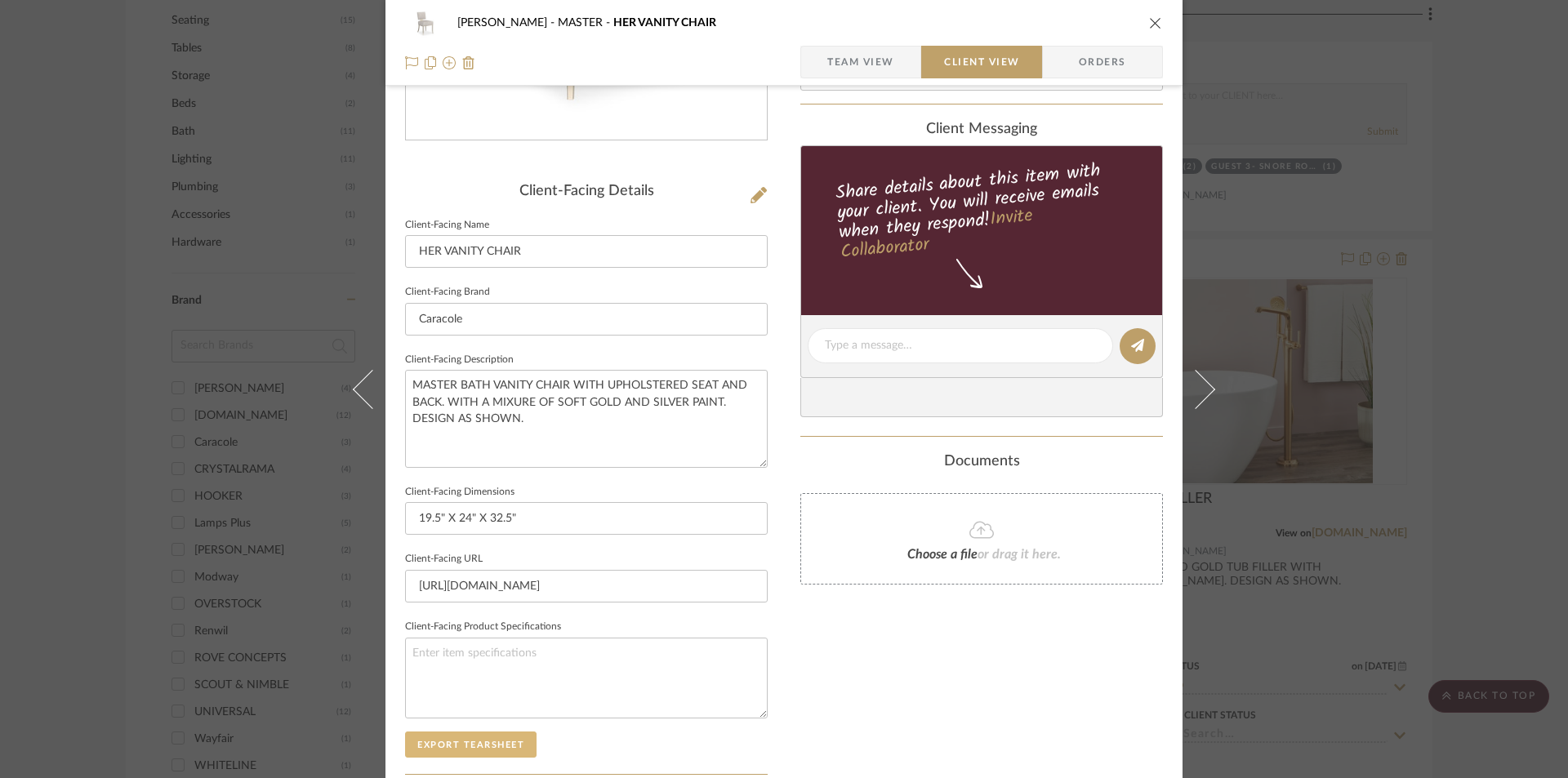
click at [479, 739] on button "Export Tearsheet" at bounding box center [471, 744] width 132 height 26
click at [497, 746] on button "Export Tearsheet" at bounding box center [471, 744] width 132 height 26
click at [1141, 21] on div "BARRY MASTER HER VANITY CHAIR" at bounding box center [784, 23] width 758 height 33
click at [1152, 23] on icon "close" at bounding box center [1155, 22] width 13 height 13
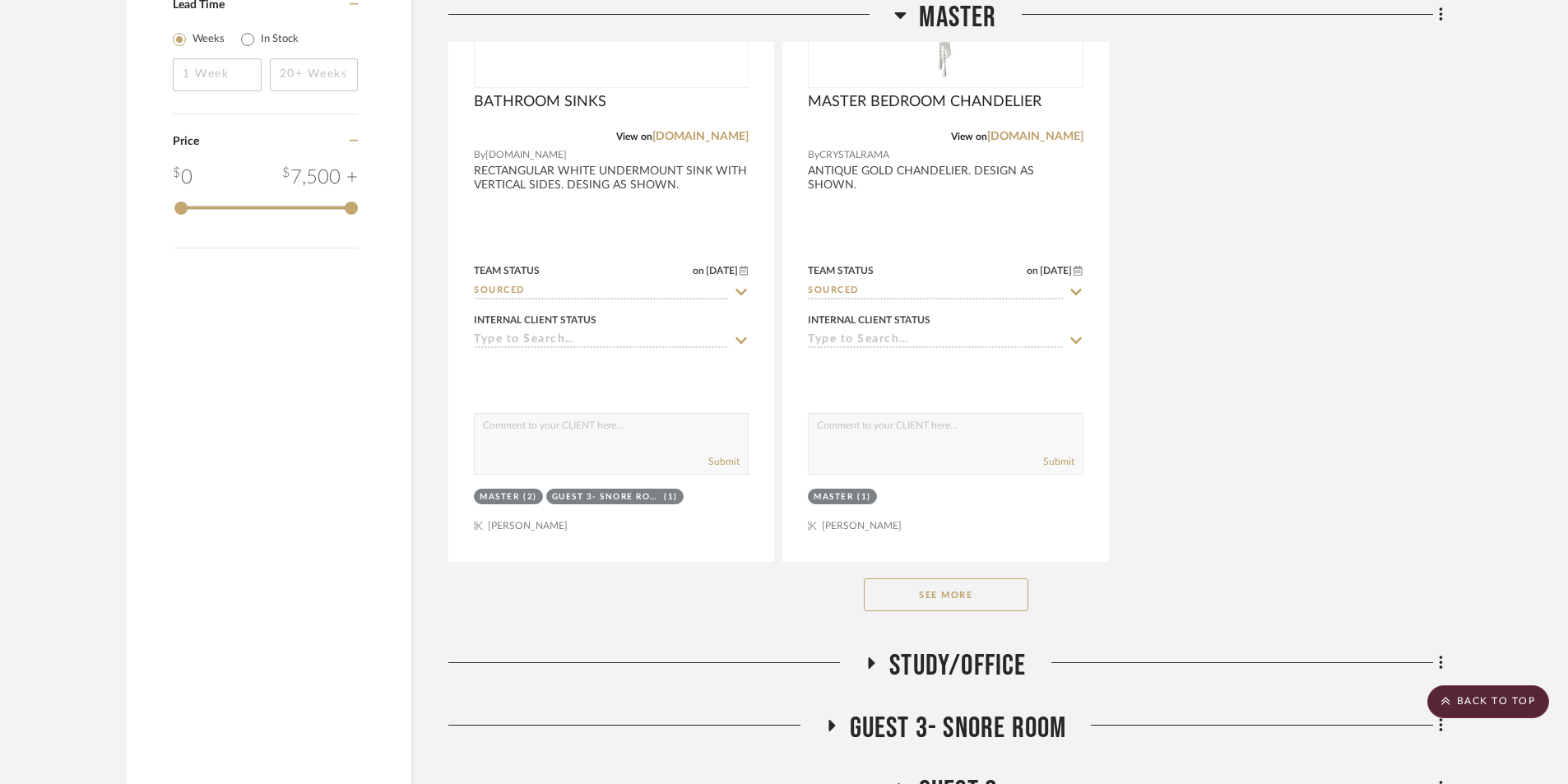
scroll to position [2278, 0]
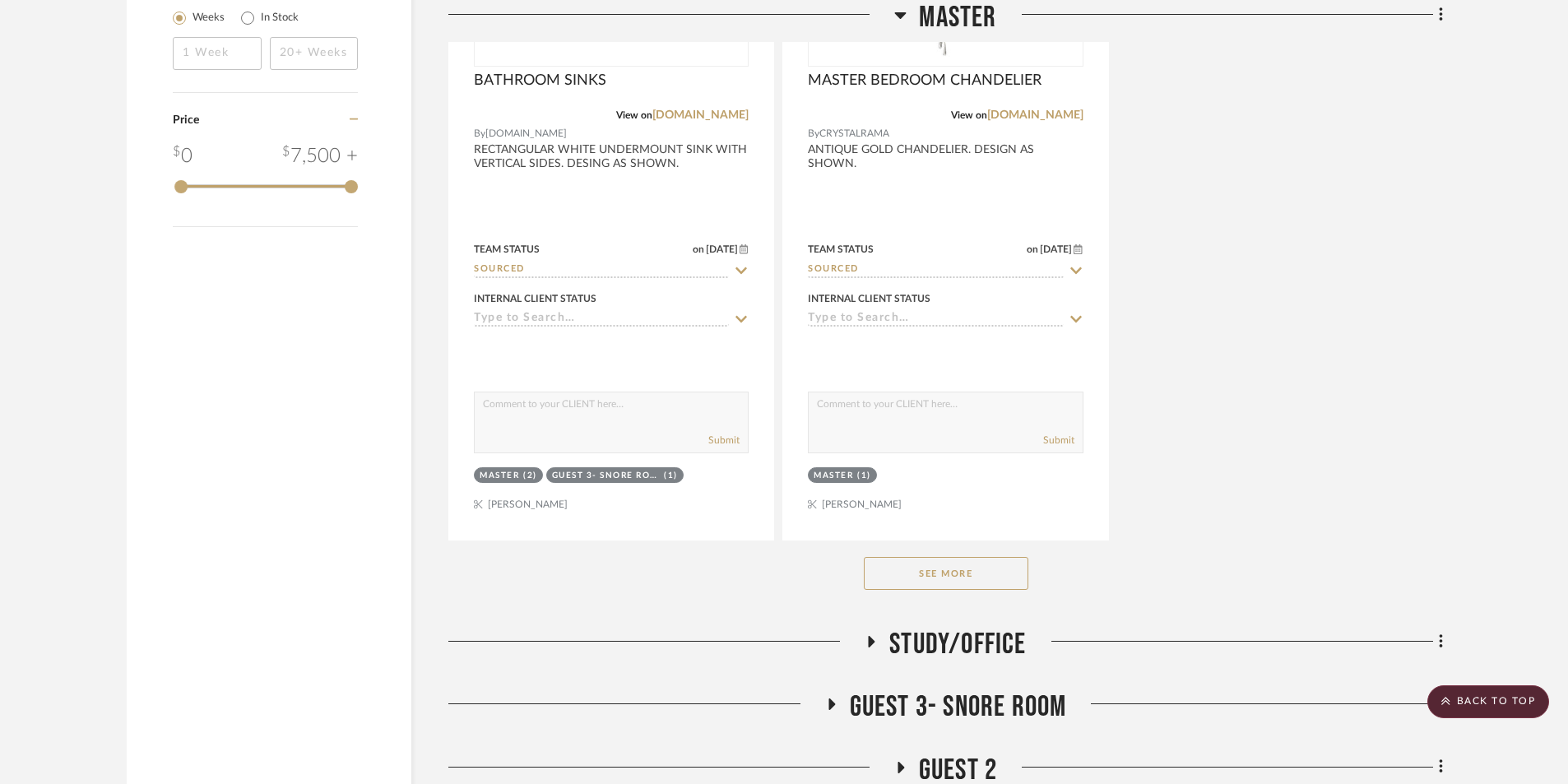
click at [991, 572] on button "See More" at bounding box center [945, 574] width 164 height 33
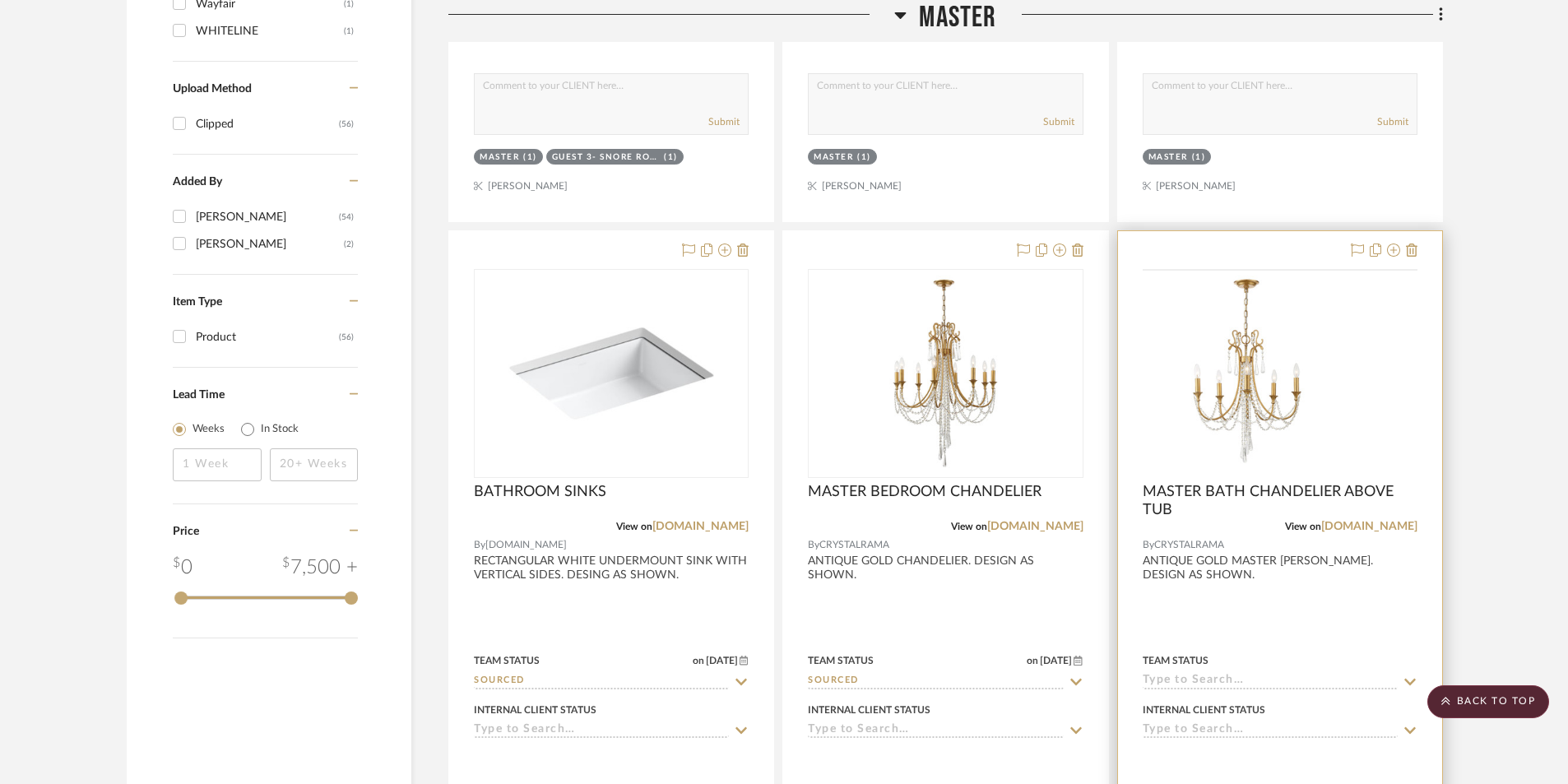
scroll to position [1840, 0]
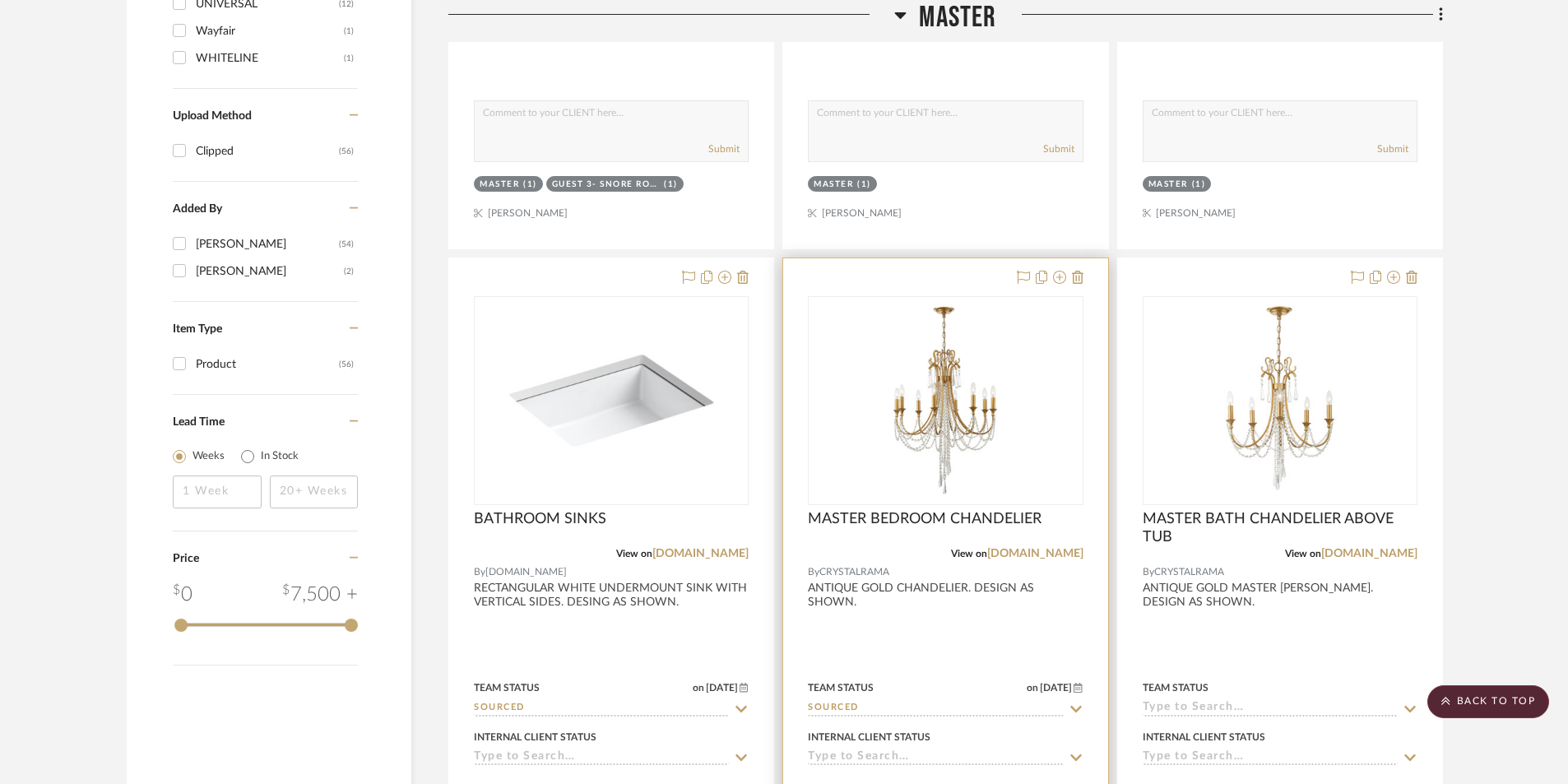
click at [951, 641] on div at bounding box center [944, 619] width 324 height 720
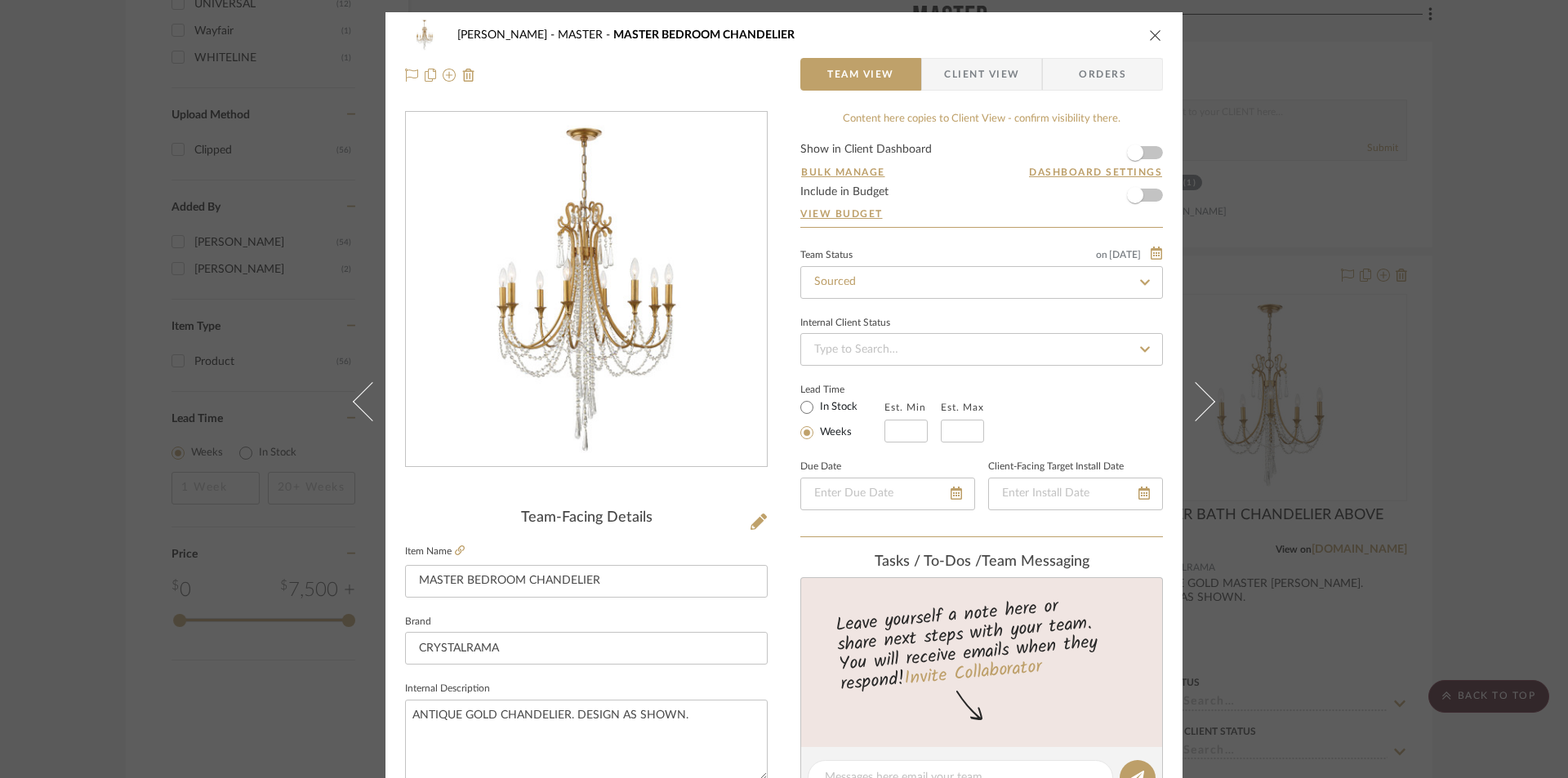
click at [966, 86] on span "Client View" at bounding box center [982, 74] width 75 height 33
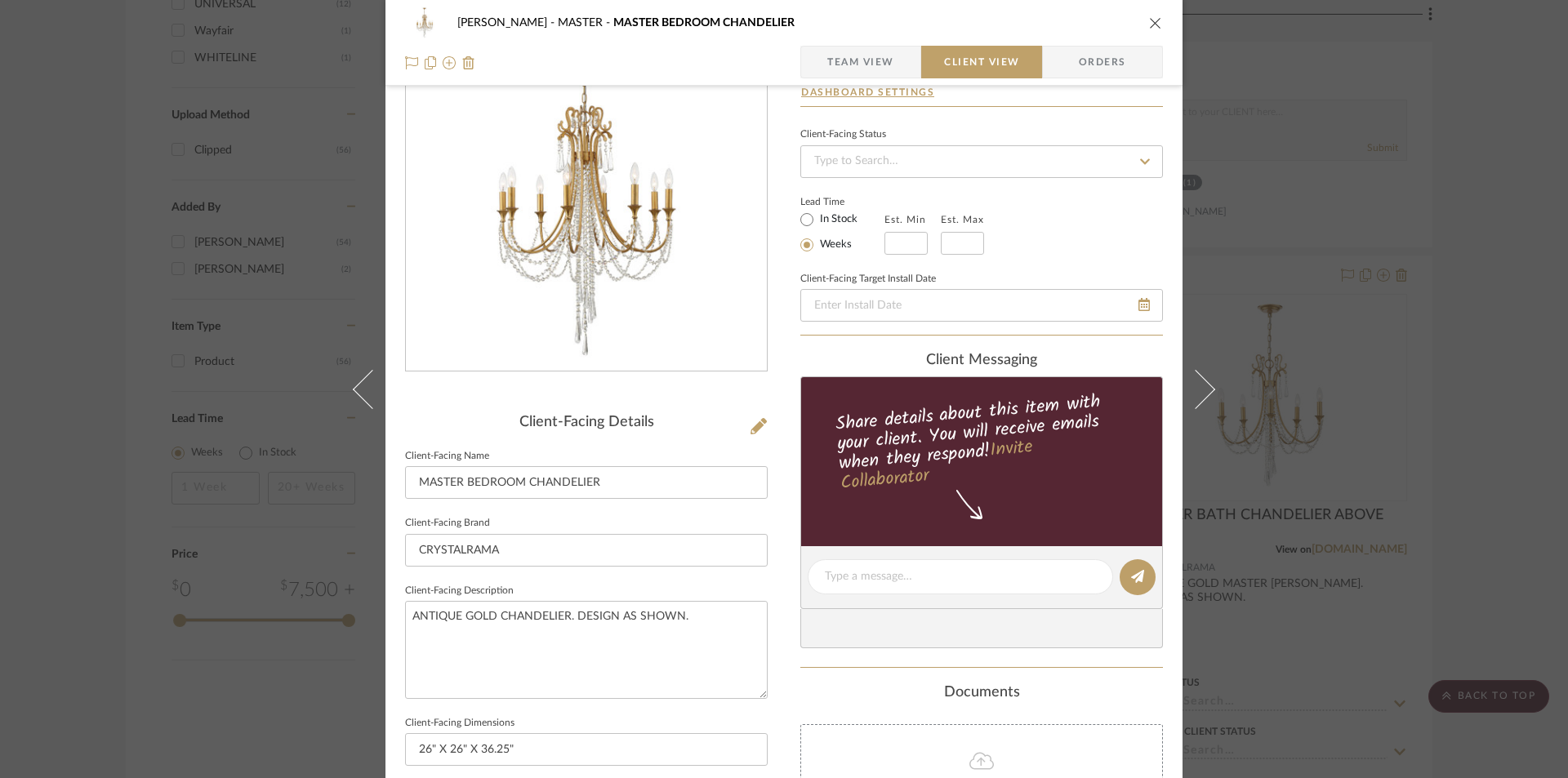
scroll to position [435, 0]
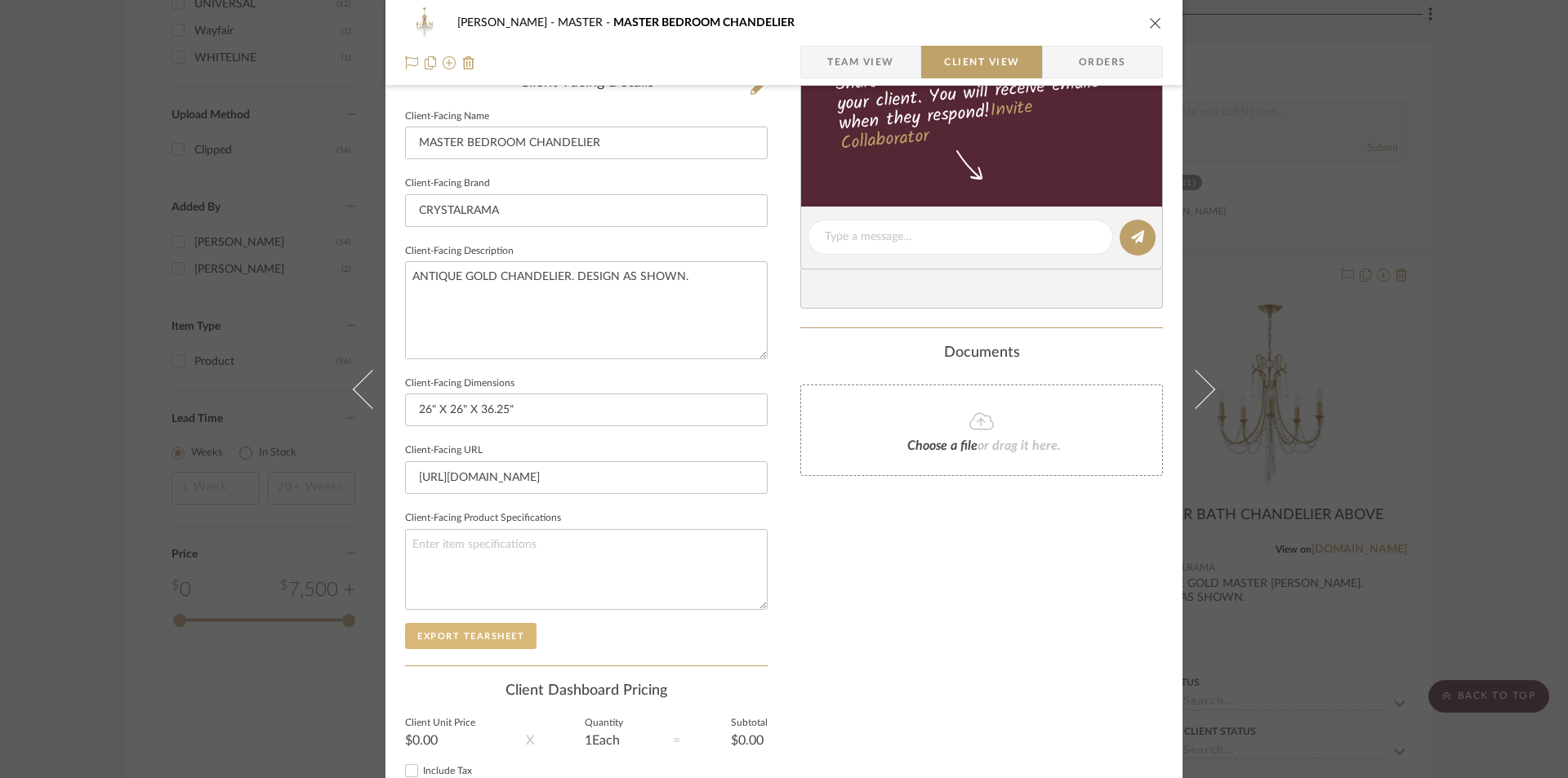
click at [502, 634] on button "Export Tearsheet" at bounding box center [471, 636] width 132 height 26
drag, startPoint x: 1159, startPoint y: 22, endPoint x: 1160, endPoint y: 37, distance: 15.0
click at [1158, 22] on div "BARRY MASTER MASTER BEDROOM CHANDELIER Team View Client View Orders" at bounding box center [784, 43] width 798 height 86
click at [1149, 20] on icon "close" at bounding box center [1155, 22] width 13 height 13
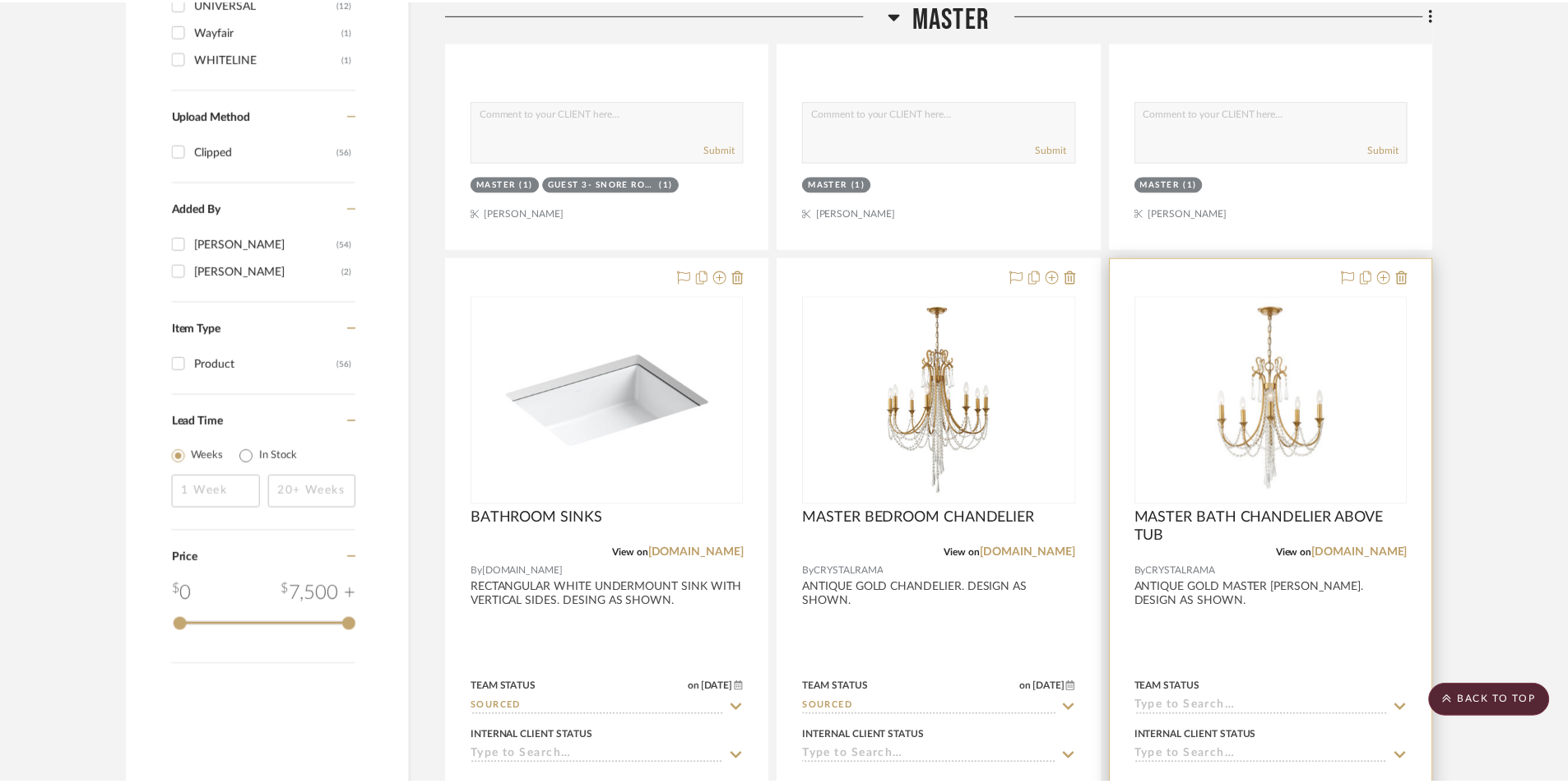
scroll to position [1840, 0]
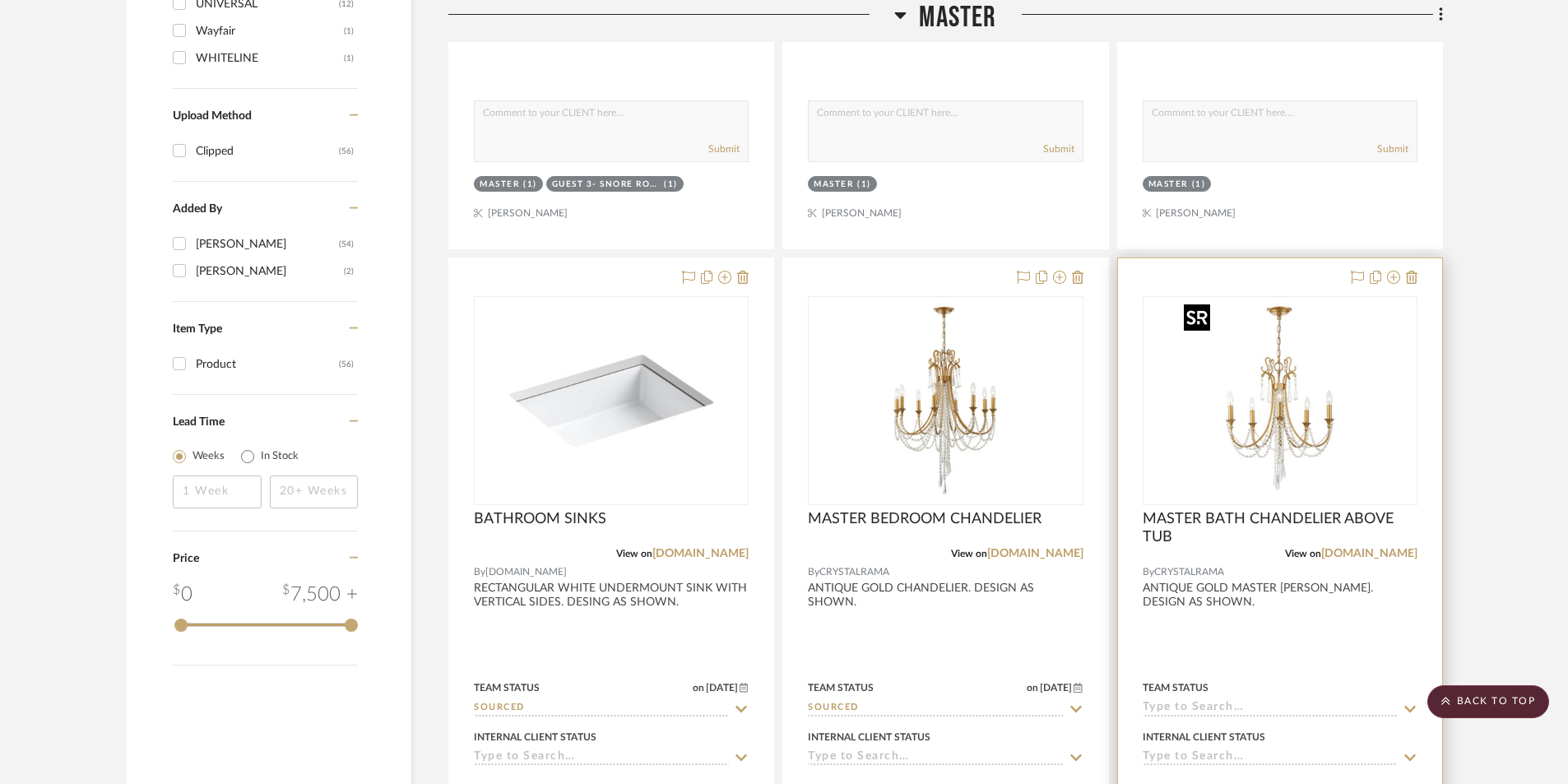
click at [1306, 426] on img "0" at bounding box center [1280, 401] width 206 height 206
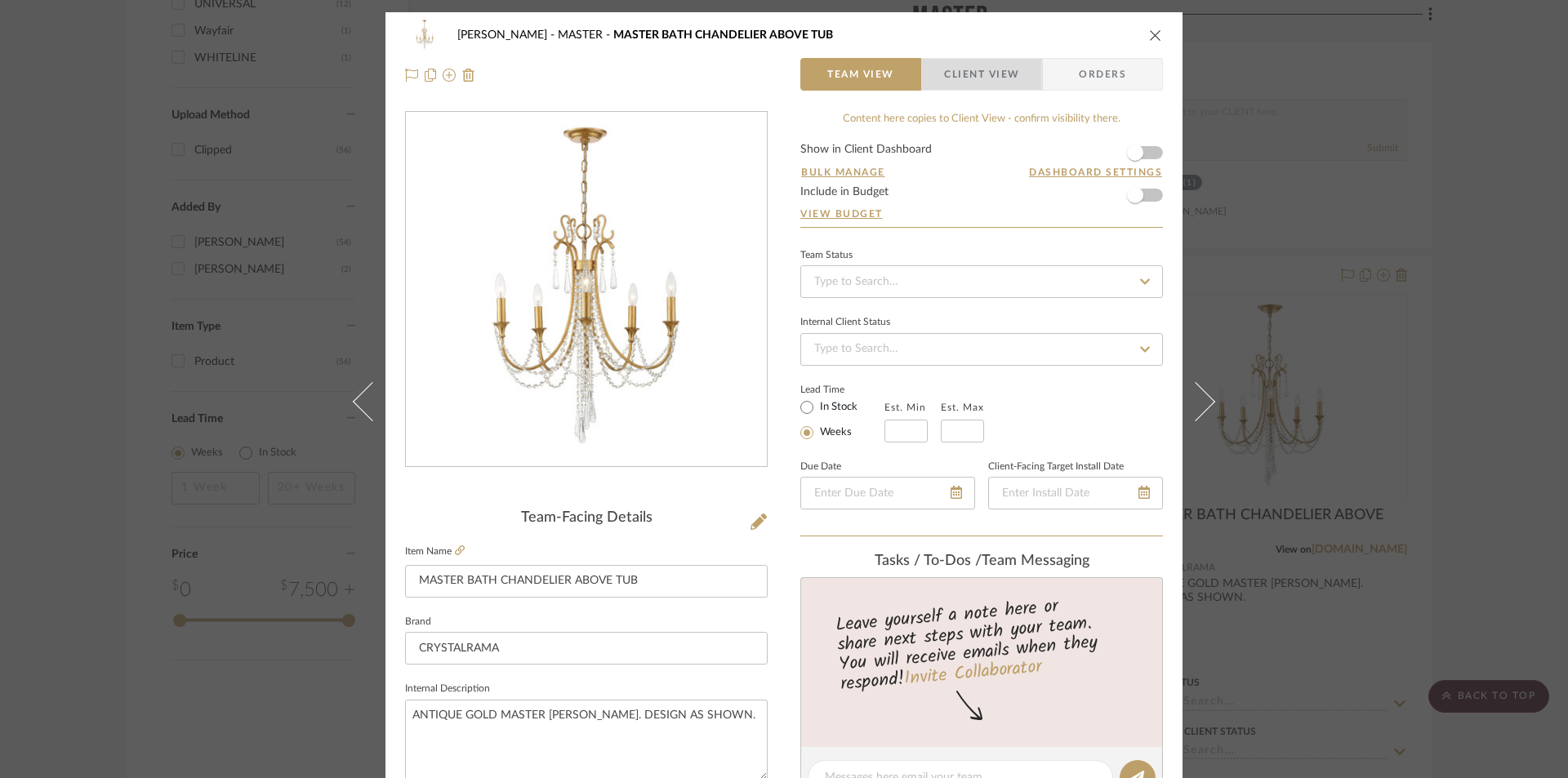
drag, startPoint x: 982, startPoint y: 80, endPoint x: 911, endPoint y: 124, distance: 83.5
click at [978, 84] on span "Client View" at bounding box center [982, 74] width 75 height 33
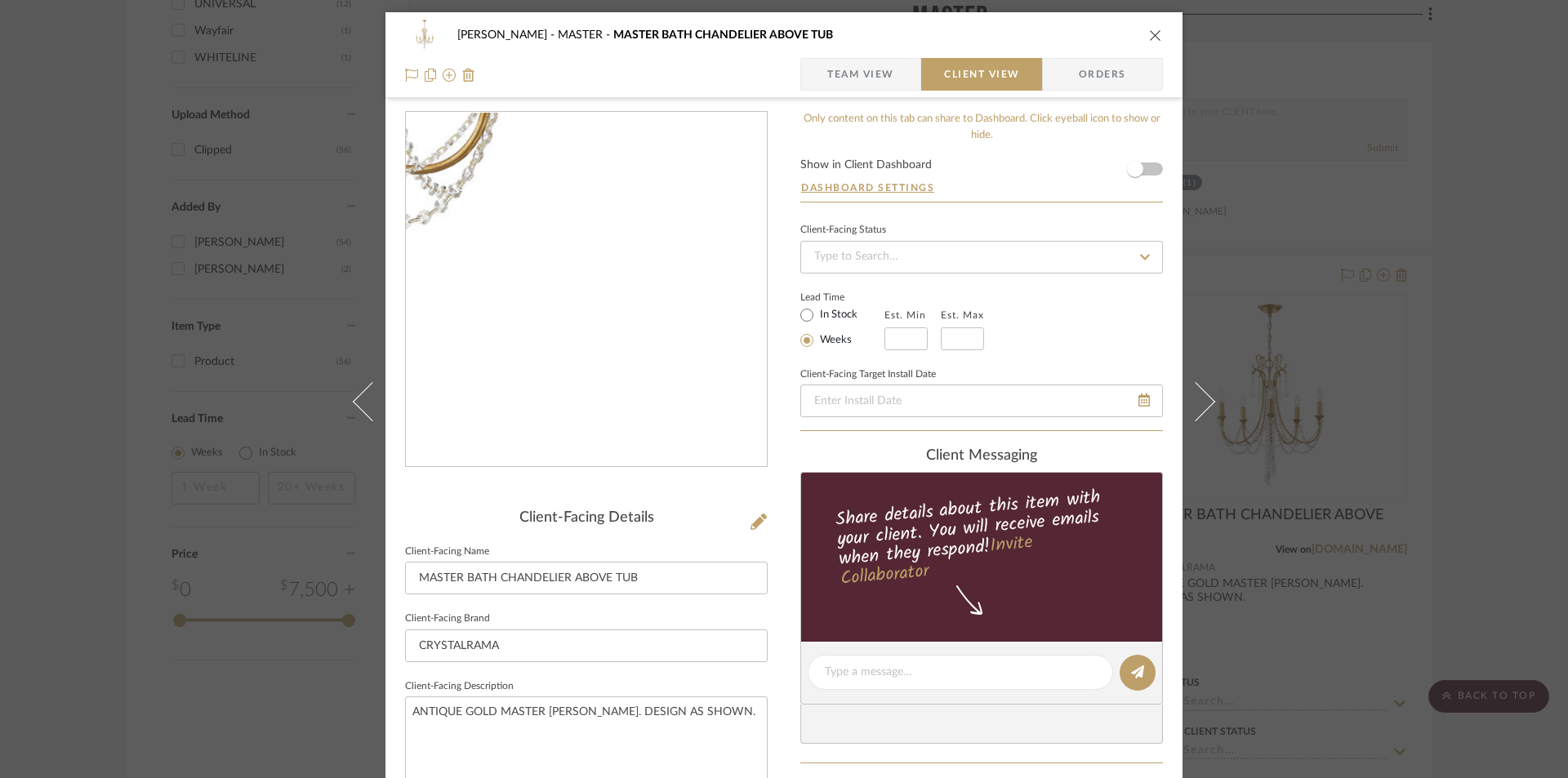
scroll to position [435, 0]
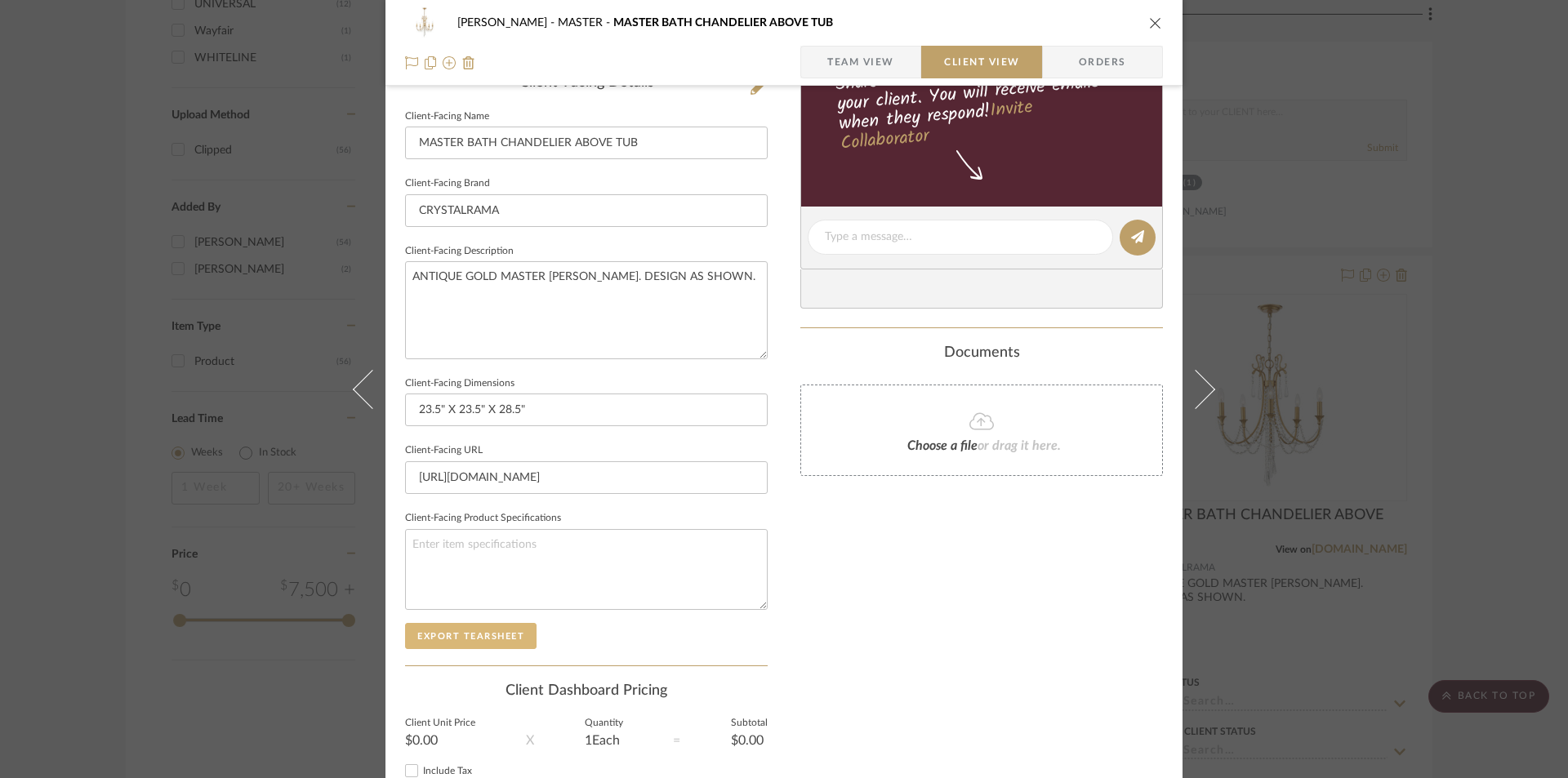
click at [476, 643] on button "Export Tearsheet" at bounding box center [471, 636] width 132 height 26
click at [1149, 21] on icon "close" at bounding box center [1155, 22] width 13 height 13
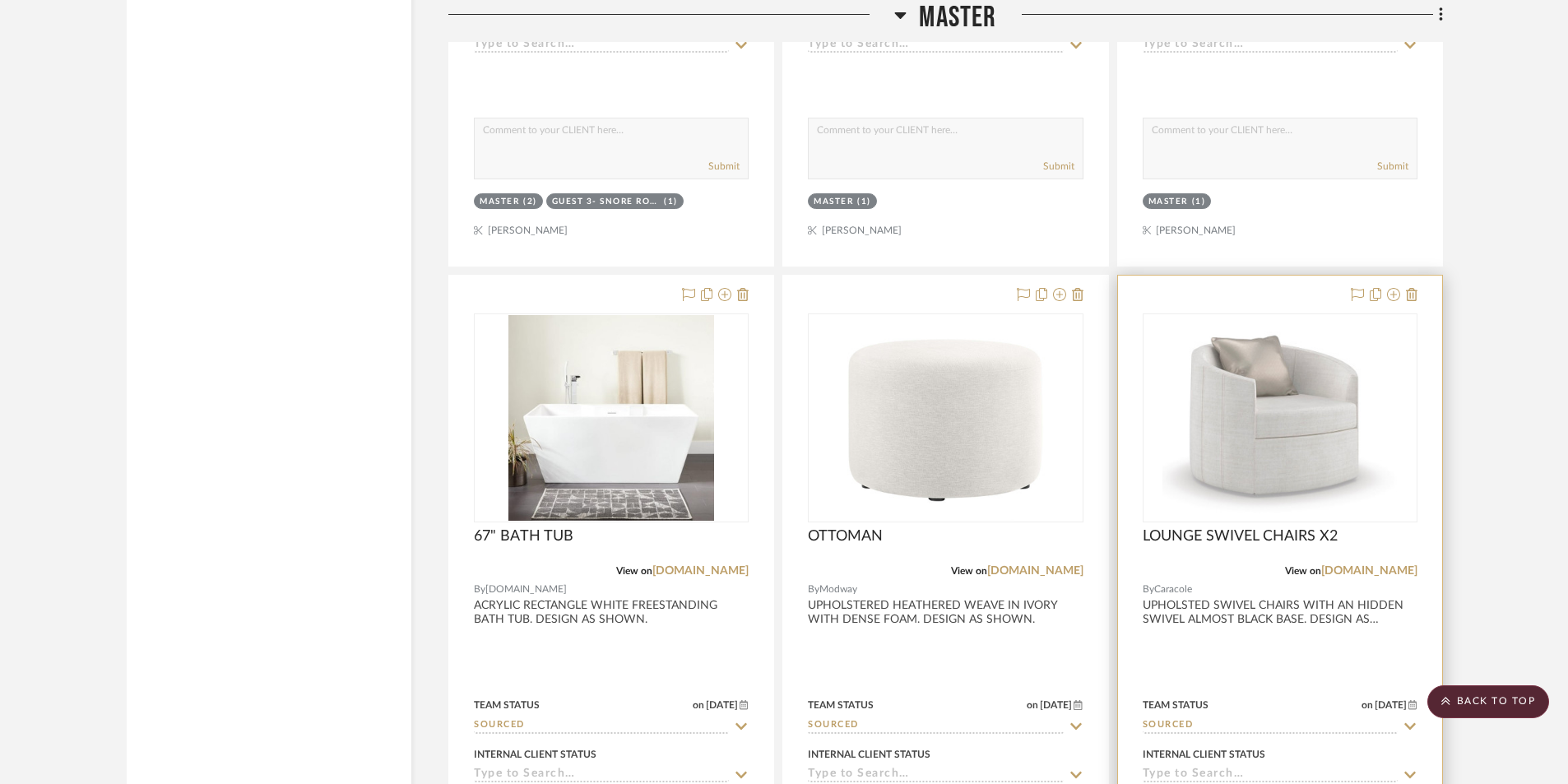
scroll to position [2607, 0]
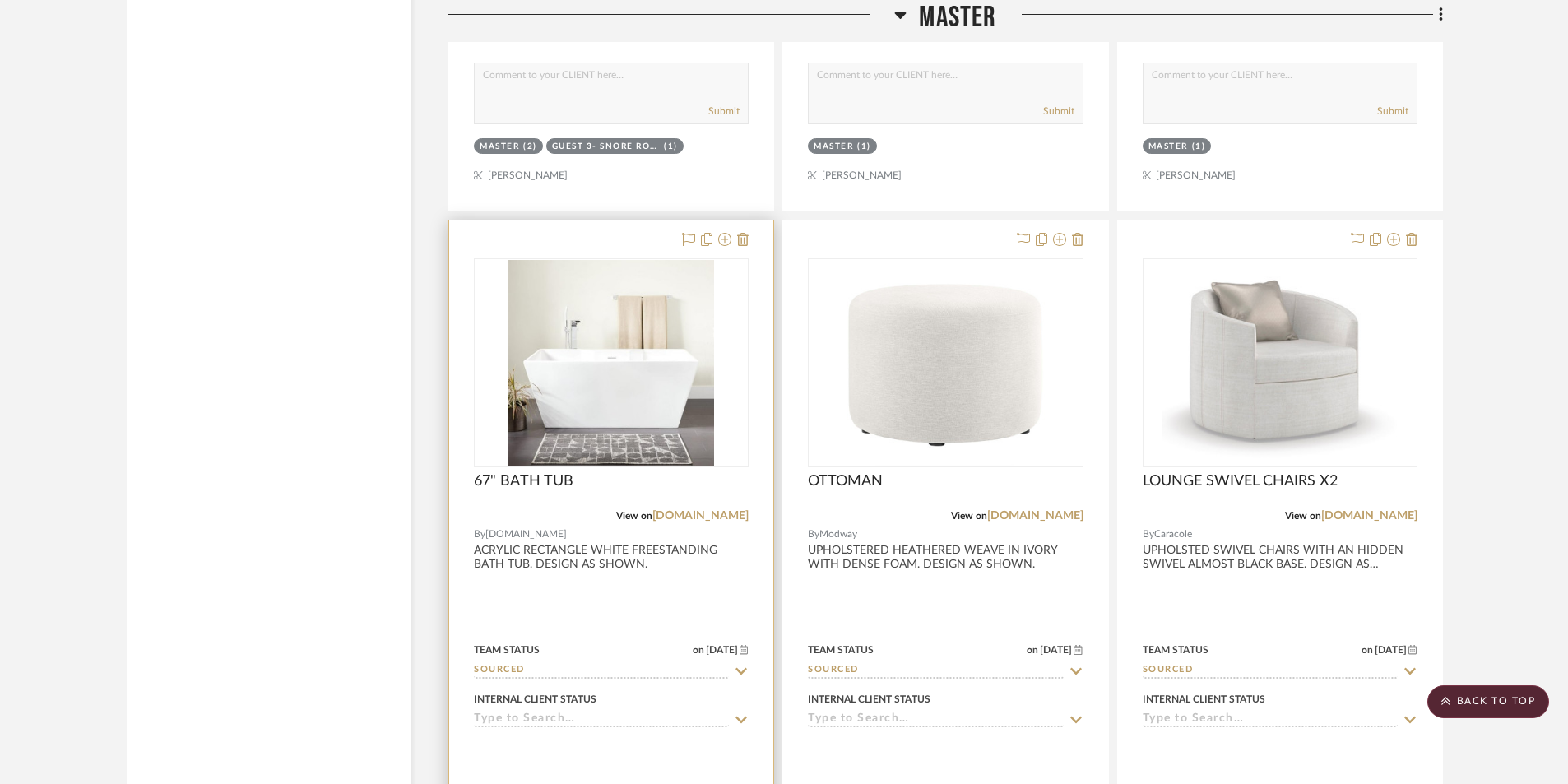
click at [625, 610] on div at bounding box center [611, 581] width 324 height 720
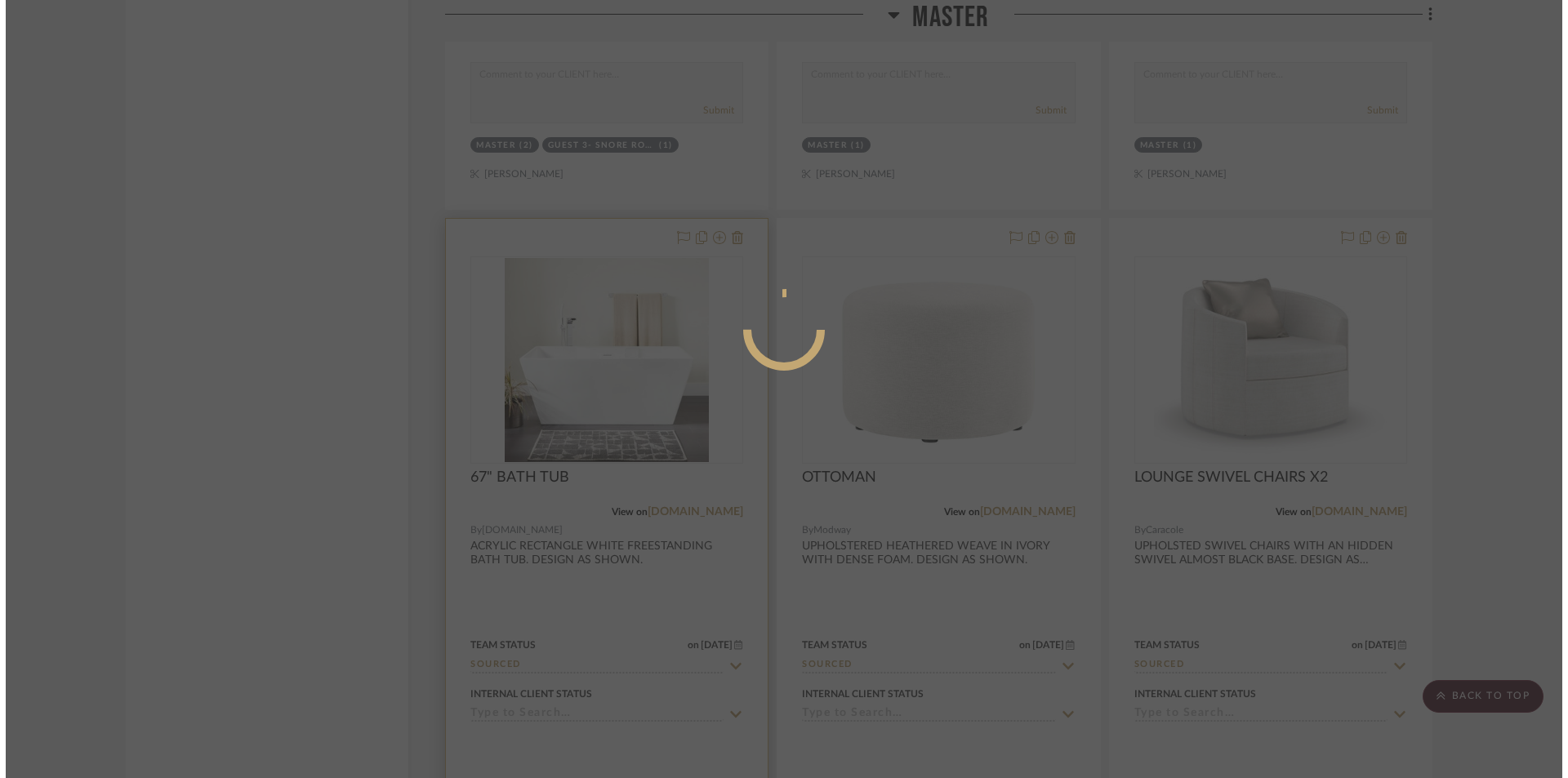
scroll to position [0, 0]
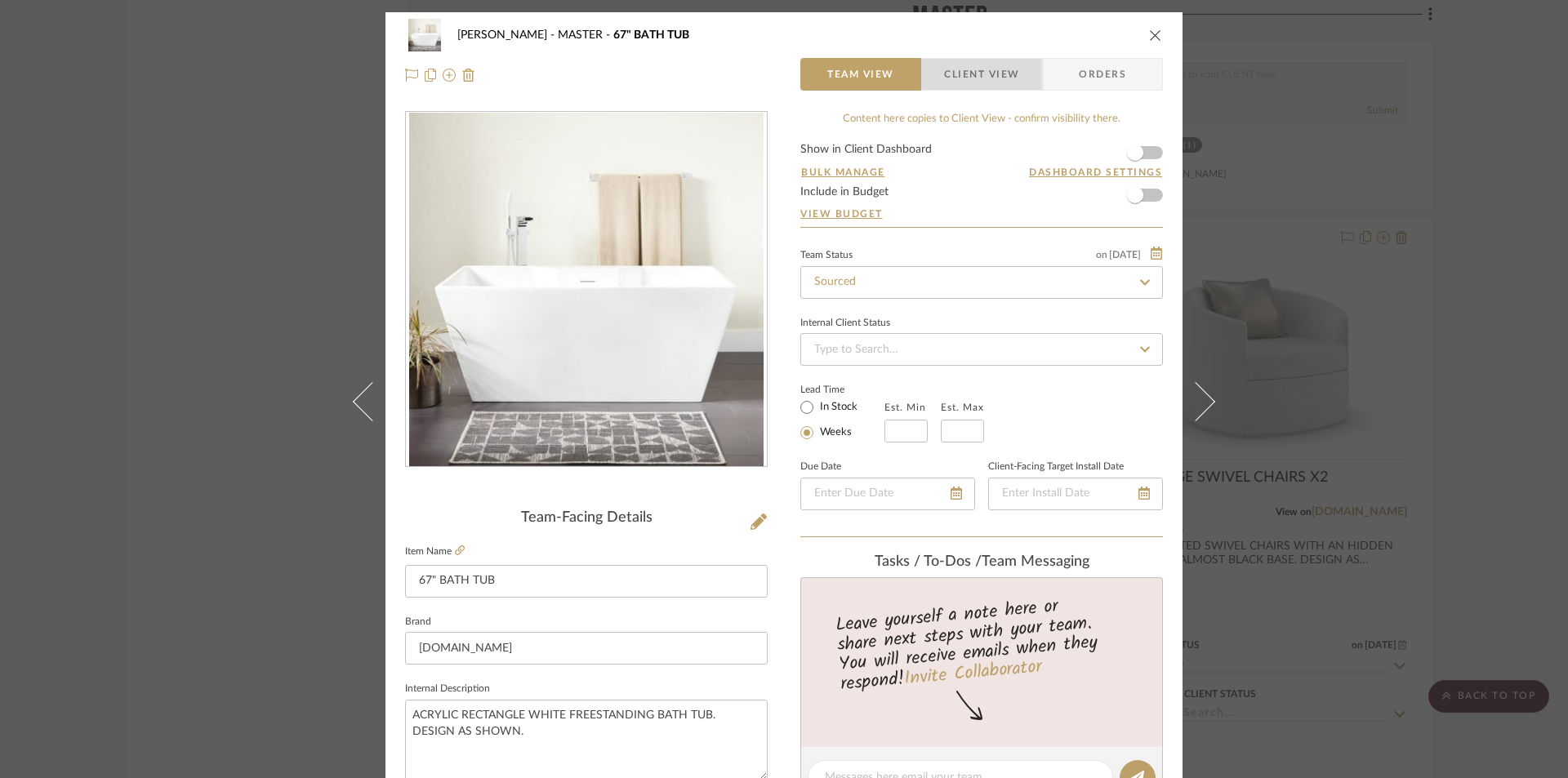
click at [975, 66] on span "Client View" at bounding box center [982, 74] width 75 height 33
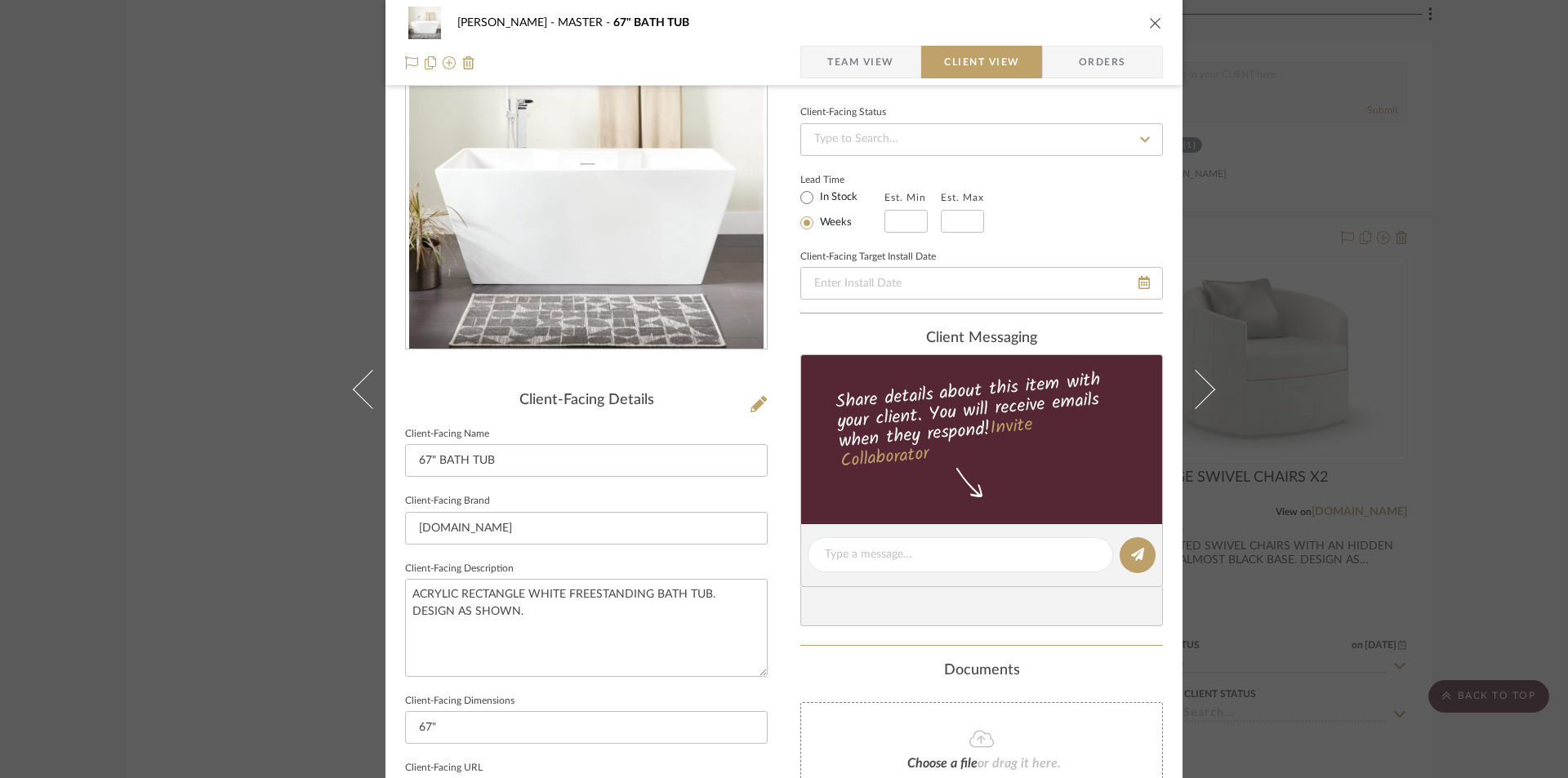
scroll to position [435, 0]
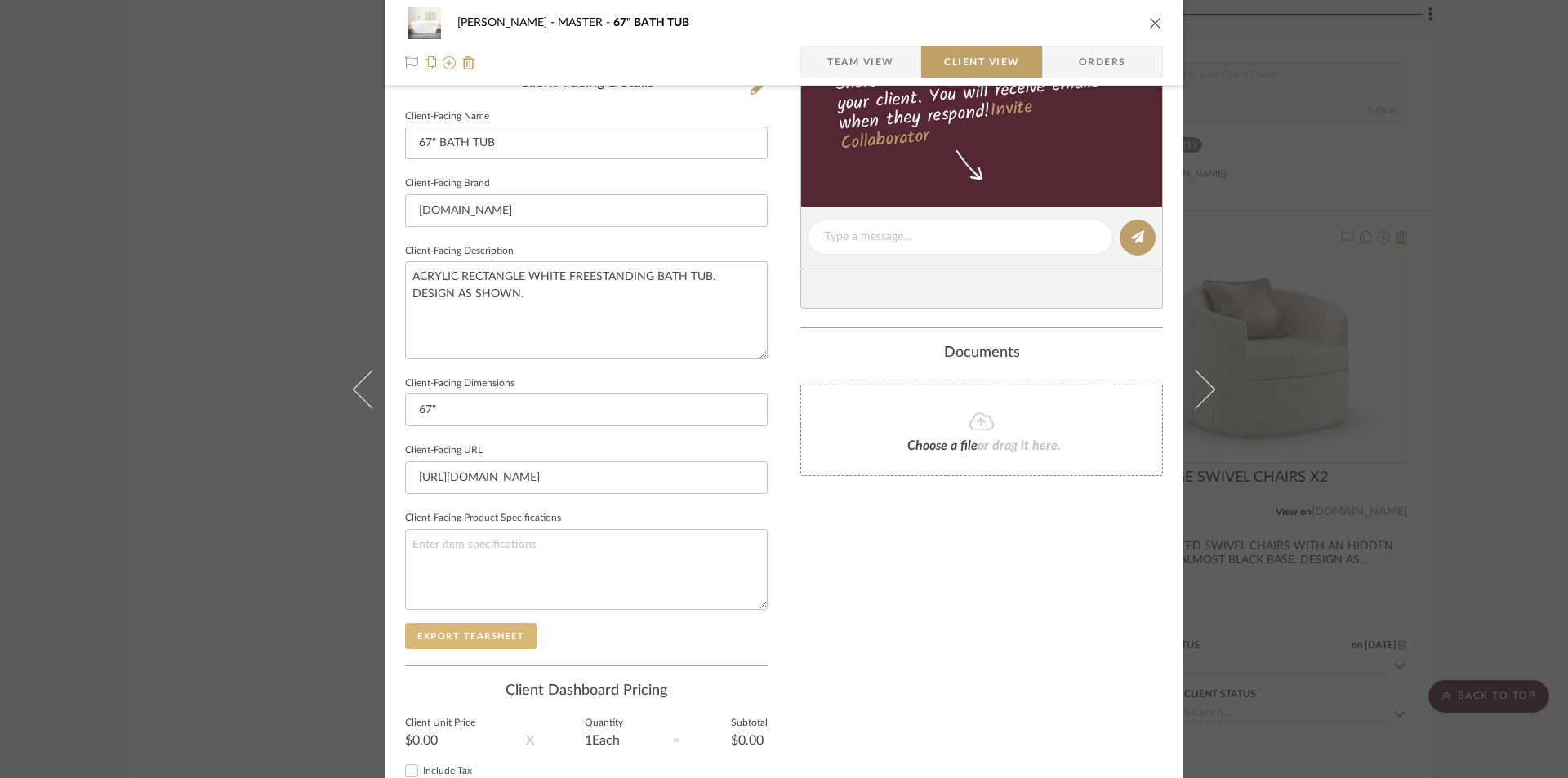
click at [517, 637] on button "Export Tearsheet" at bounding box center [471, 636] width 132 height 26
click at [1149, 21] on icon "close" at bounding box center [1155, 22] width 13 height 13
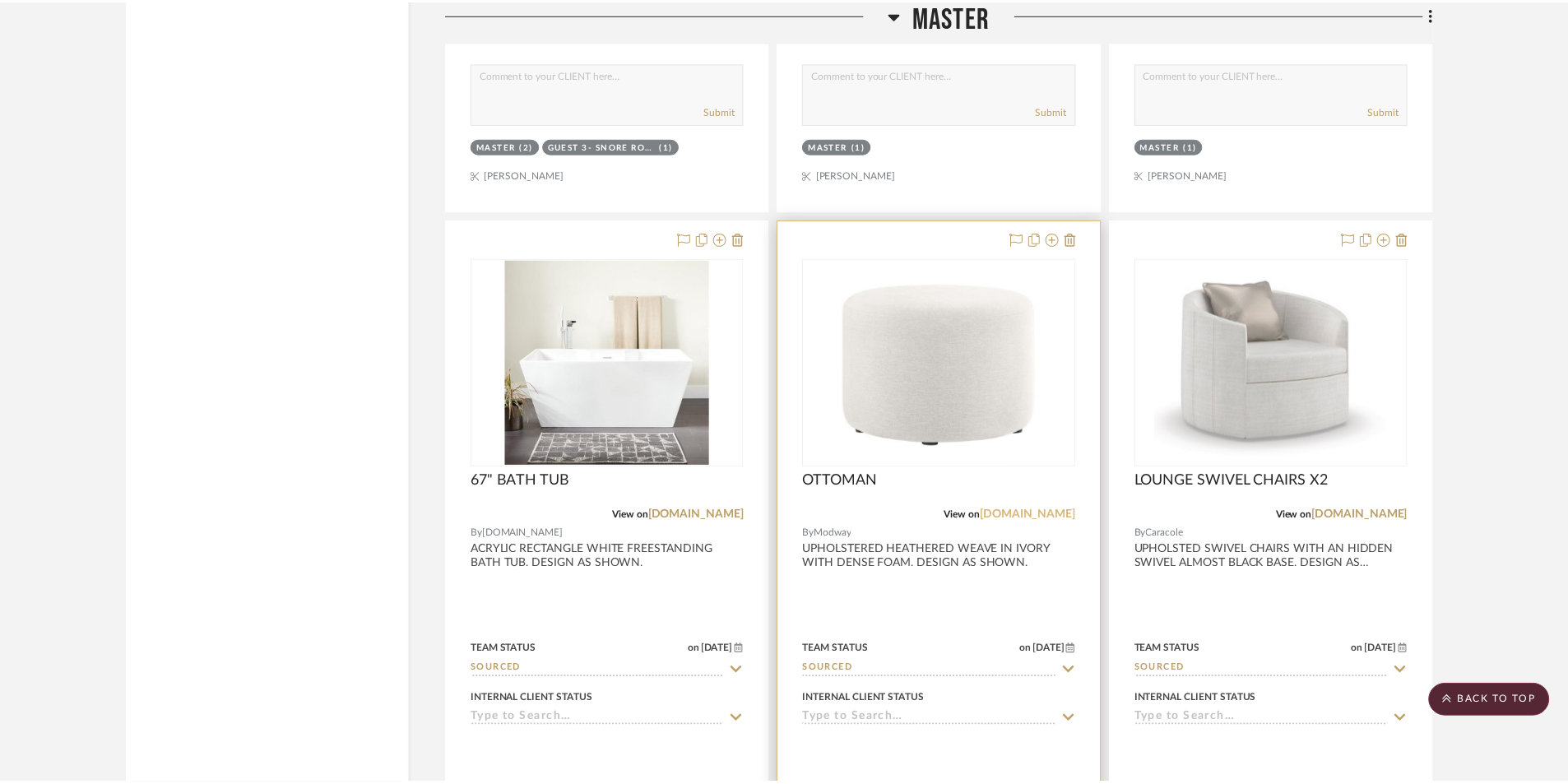
scroll to position [2607, 0]
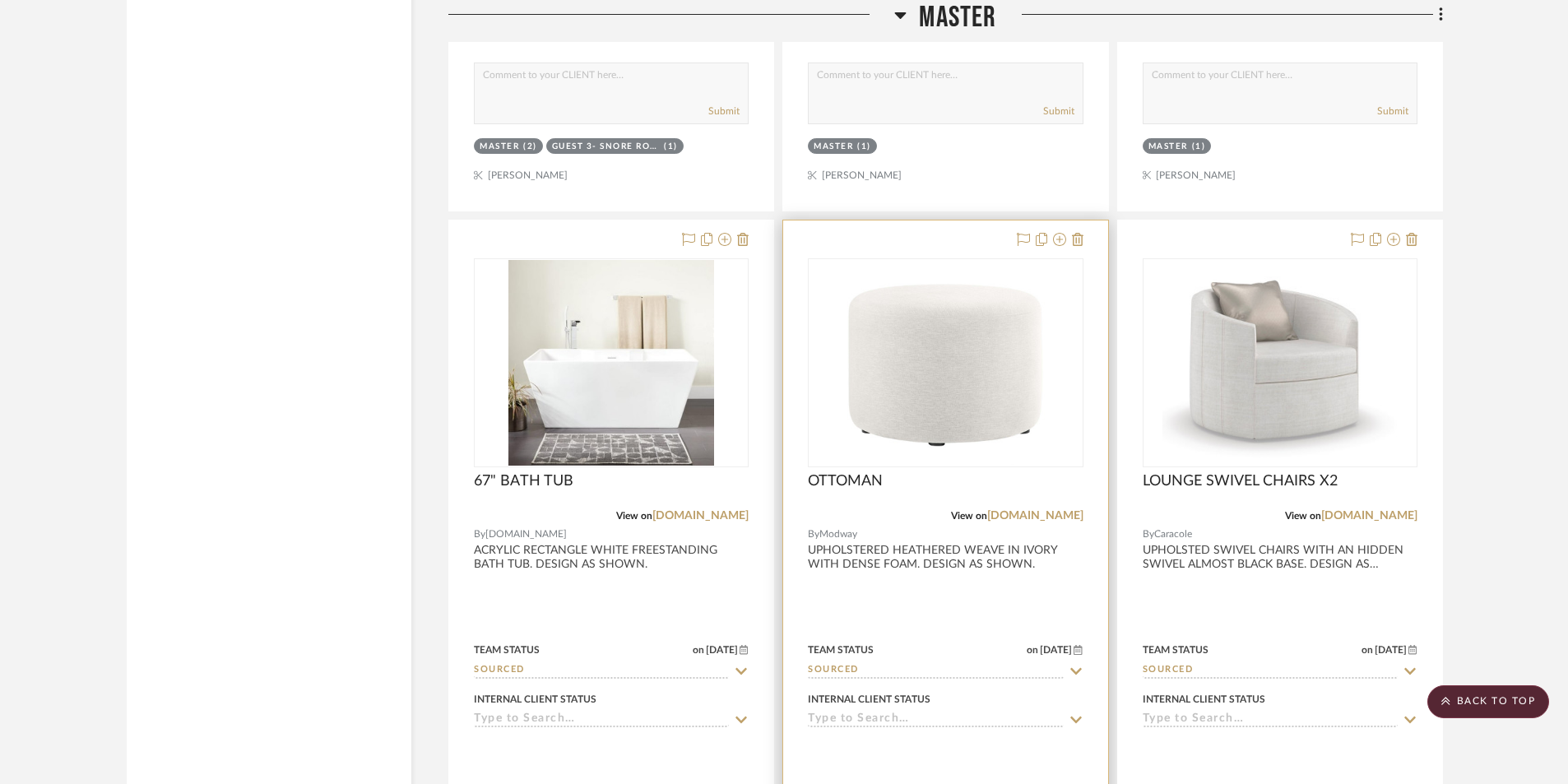
click at [984, 605] on div at bounding box center [944, 581] width 324 height 720
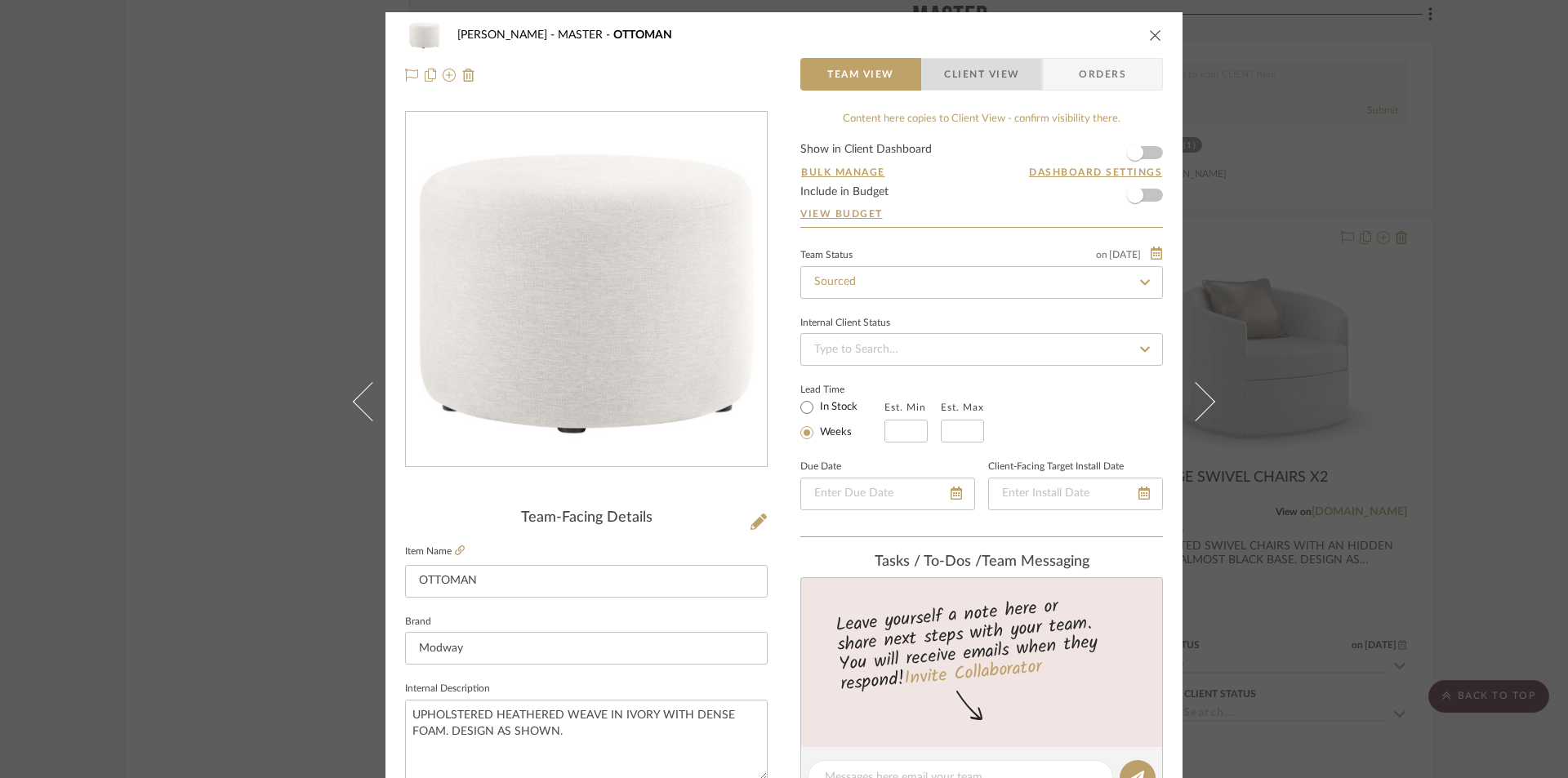
click at [994, 73] on span "Client View" at bounding box center [982, 74] width 75 height 33
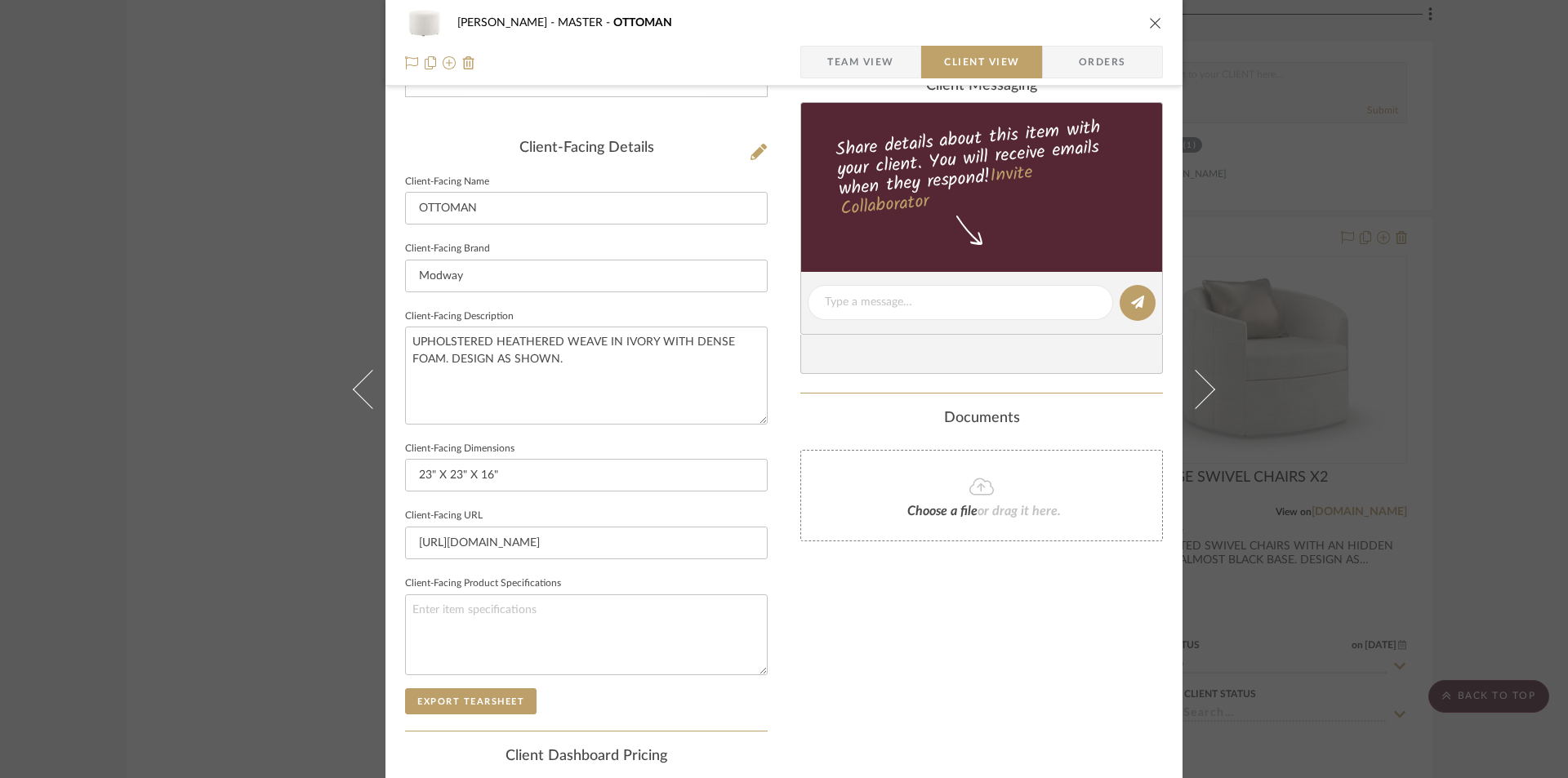
scroll to position [381, 0]
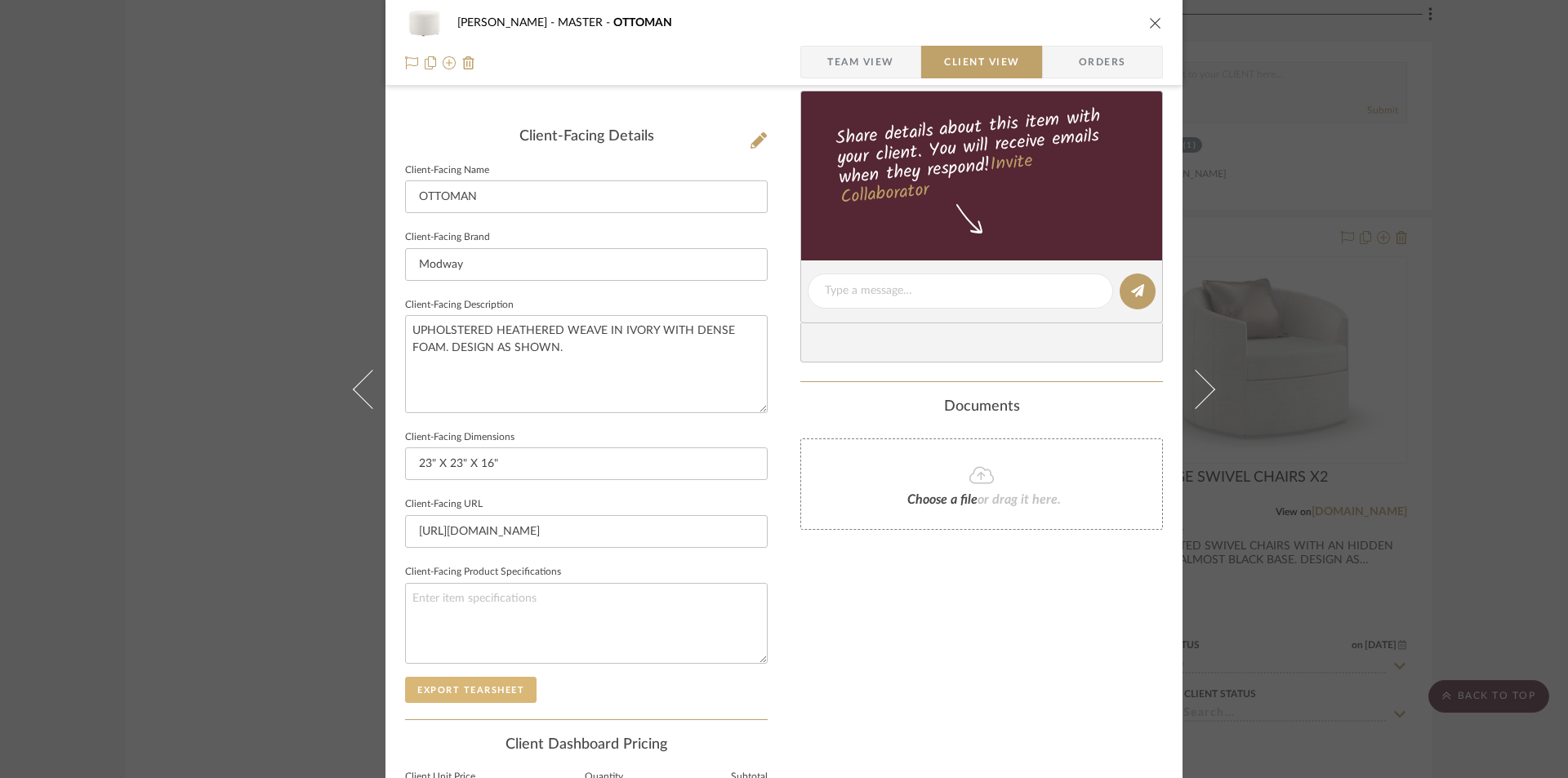
click at [476, 678] on button "Export Tearsheet" at bounding box center [471, 689] width 132 height 26
drag, startPoint x: 1149, startPoint y: 22, endPoint x: 982, endPoint y: 27, distance: 167.1
click at [1149, 23] on icon "close" at bounding box center [1155, 22] width 13 height 13
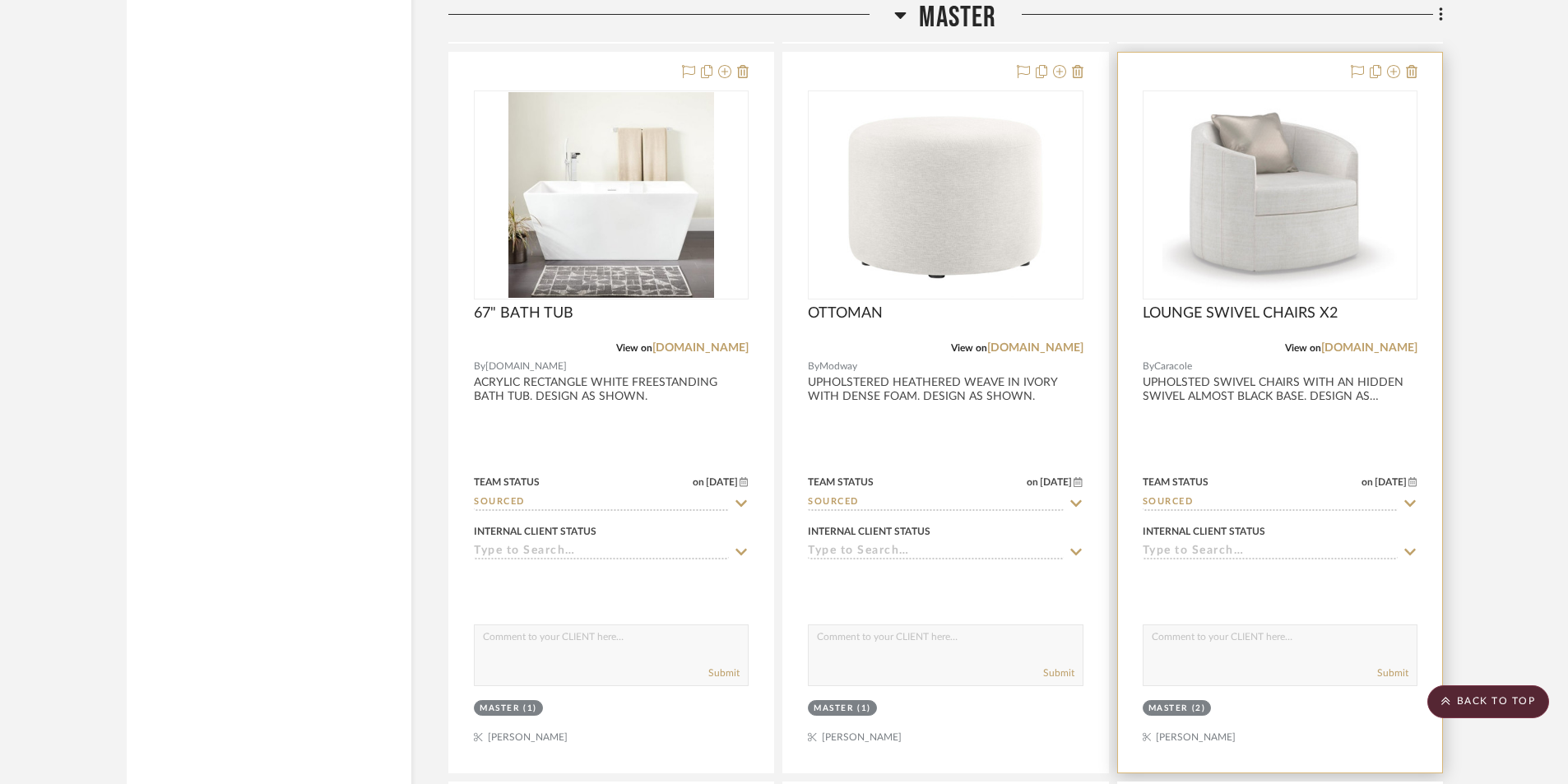
scroll to position [2772, 0]
click at [1345, 201] on img "0" at bounding box center [1280, 198] width 235 height 206
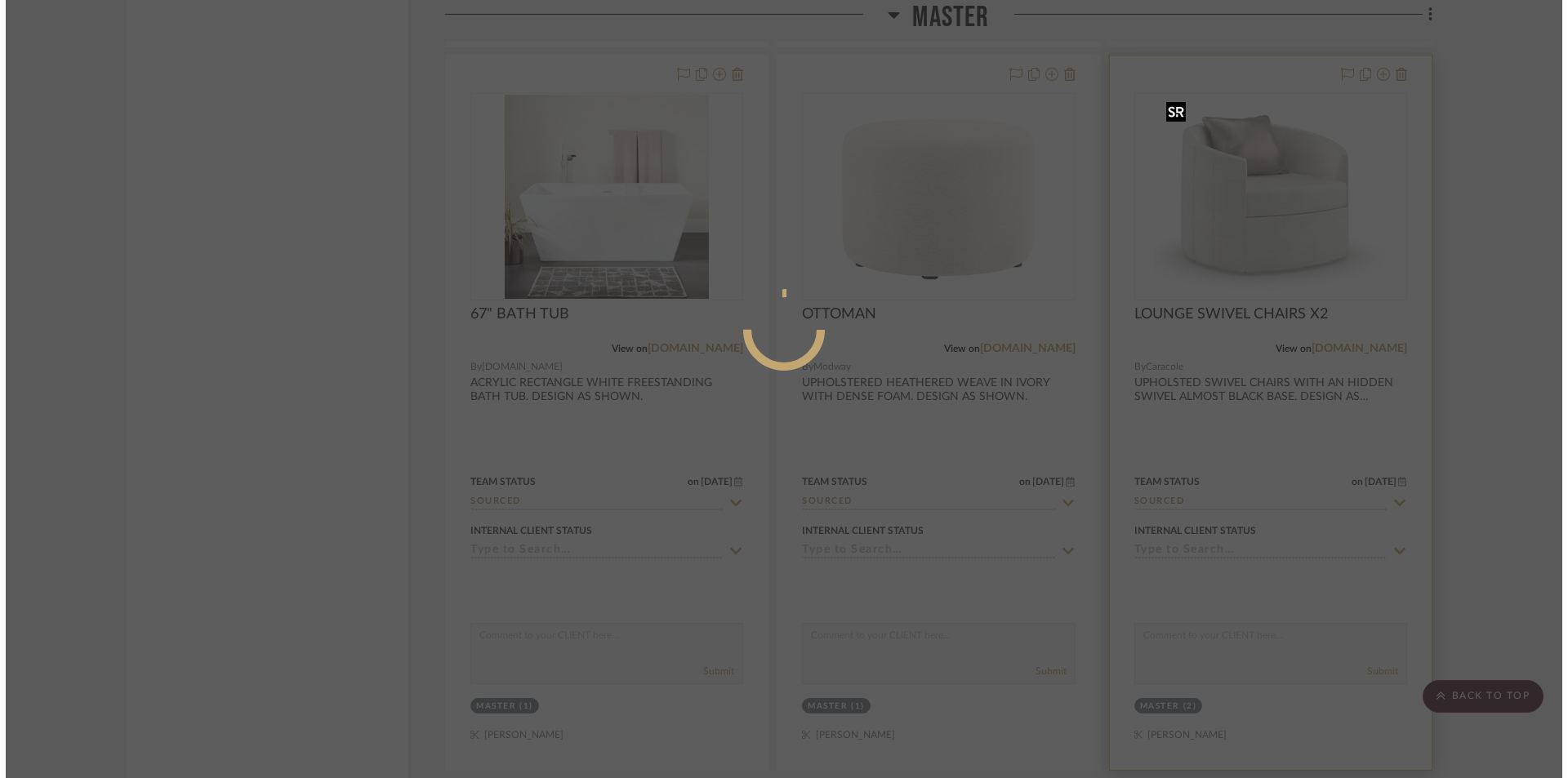
scroll to position [0, 0]
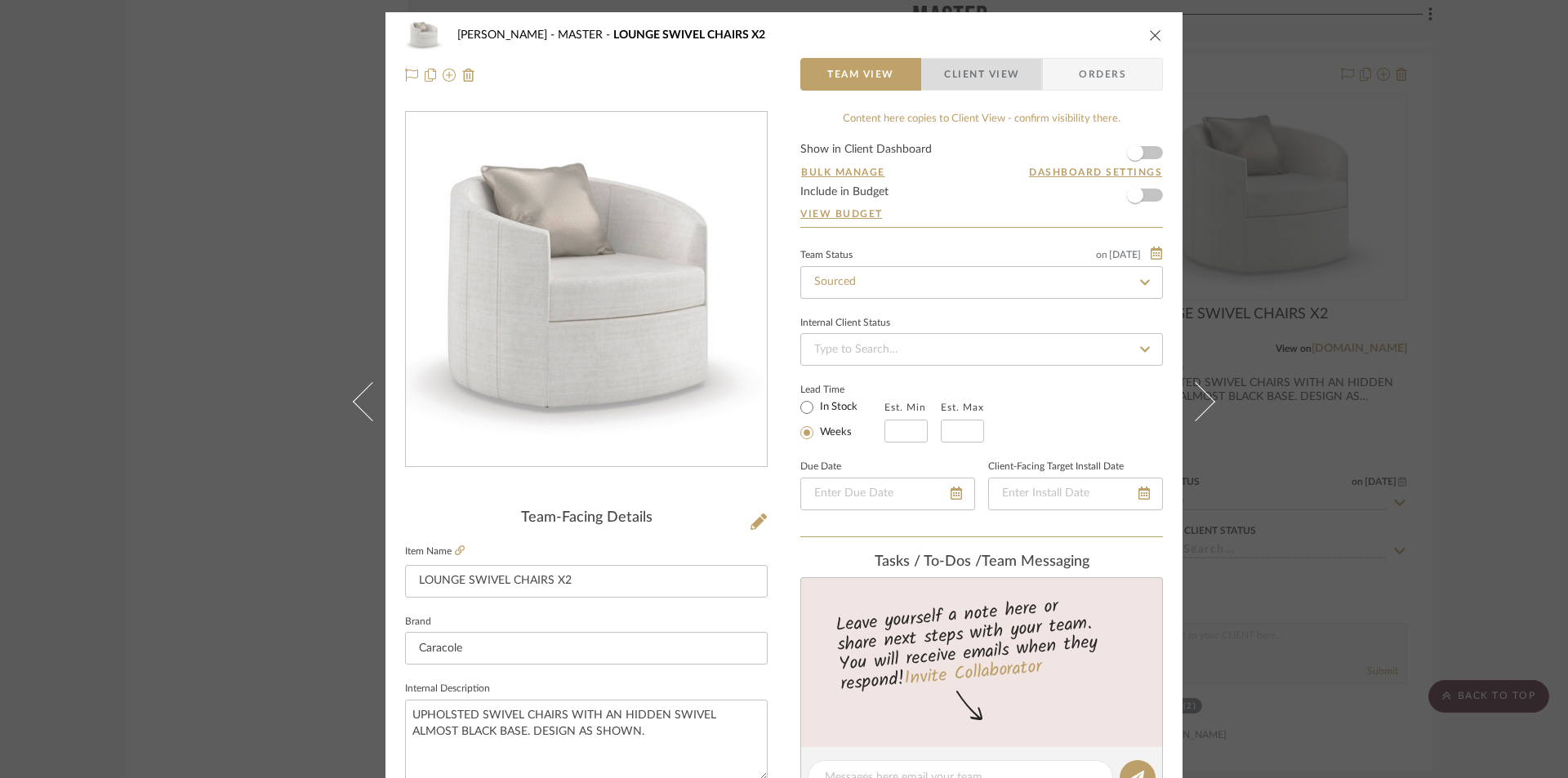
click at [983, 80] on span "Client View" at bounding box center [982, 74] width 75 height 33
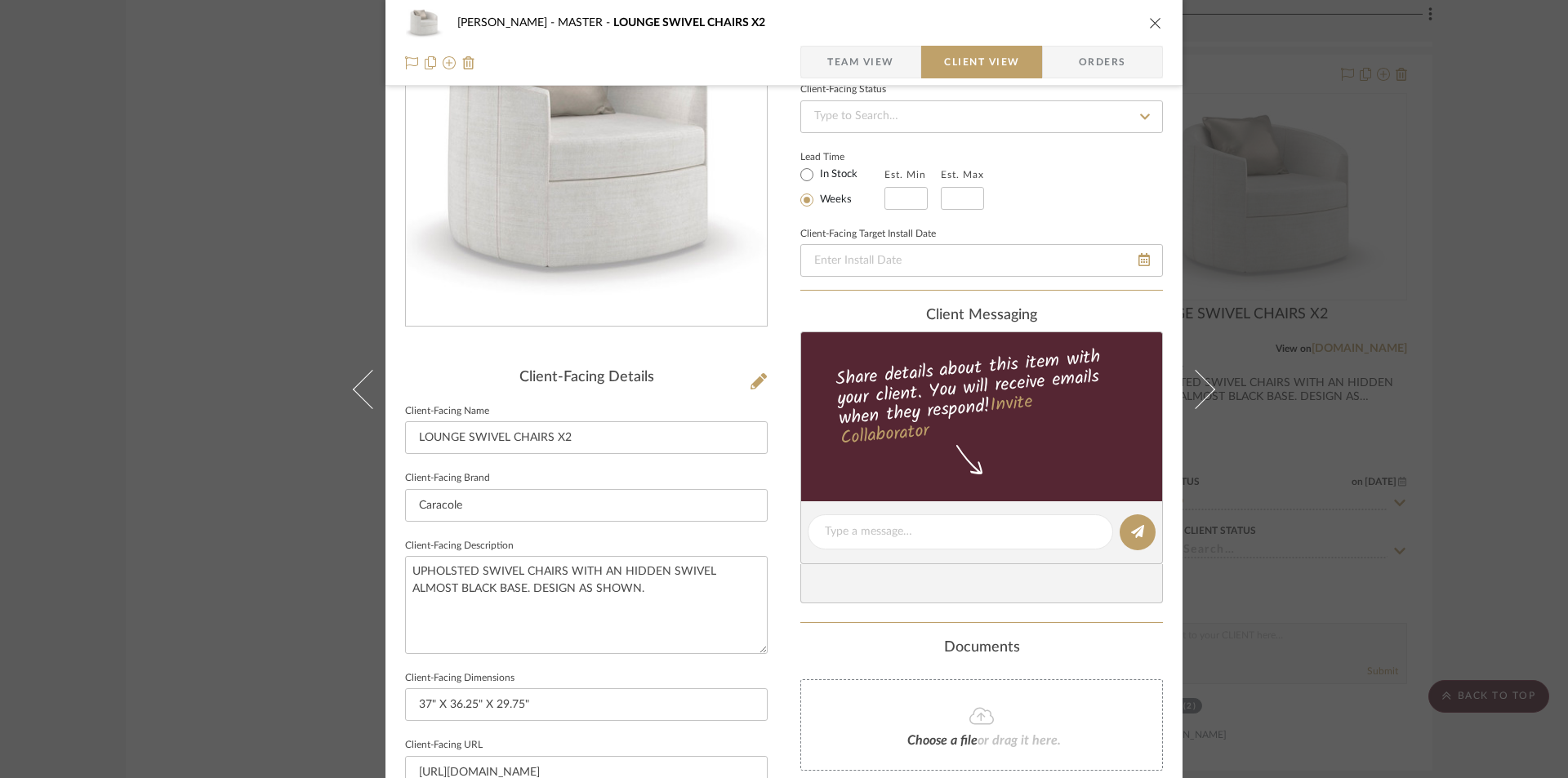
scroll to position [435, 0]
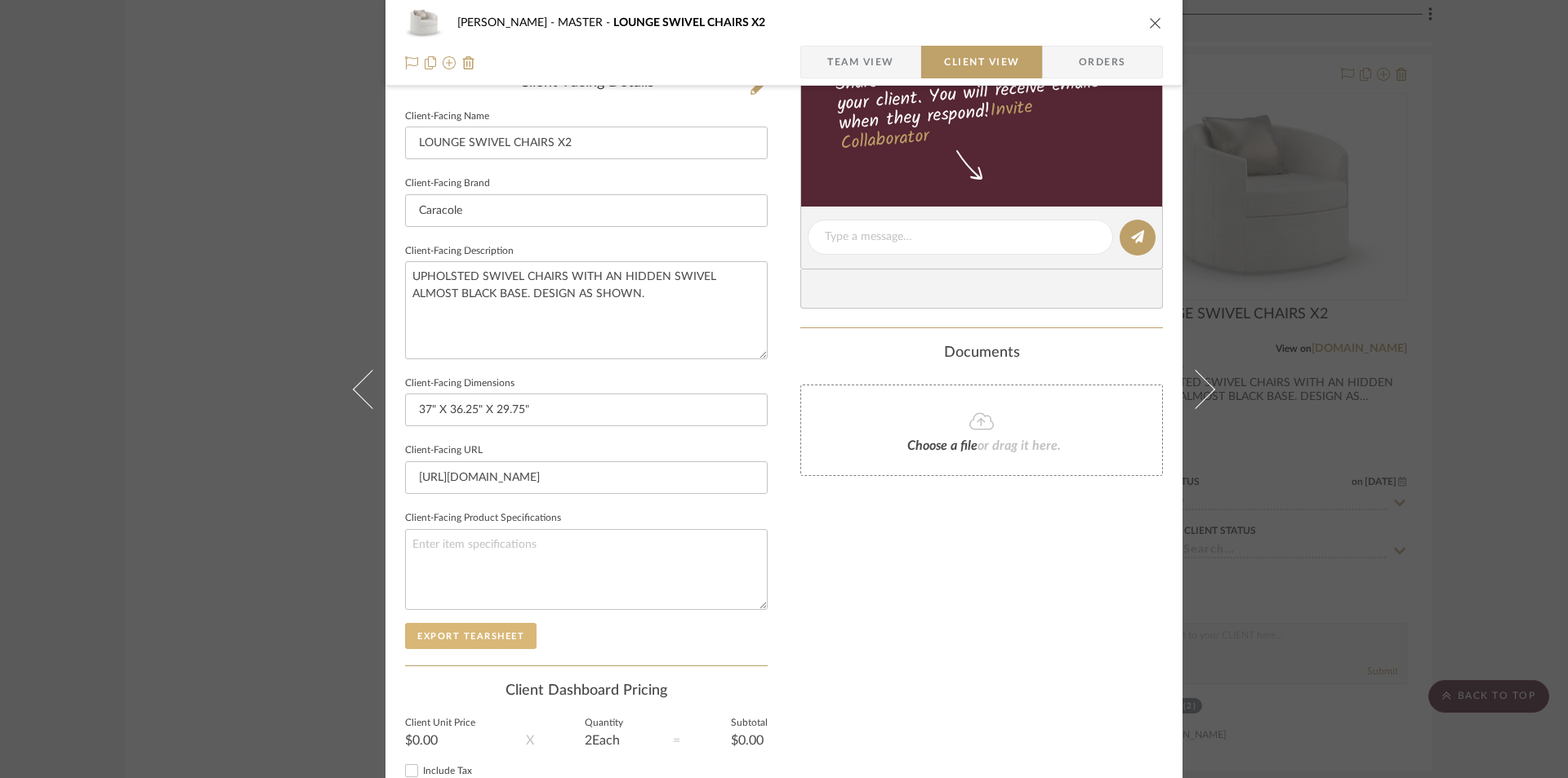
click at [459, 638] on button "Export Tearsheet" at bounding box center [471, 636] width 132 height 26
drag, startPoint x: 1148, startPoint y: 21, endPoint x: 1170, endPoint y: 349, distance: 328.7
click at [1149, 23] on icon "close" at bounding box center [1155, 22] width 13 height 13
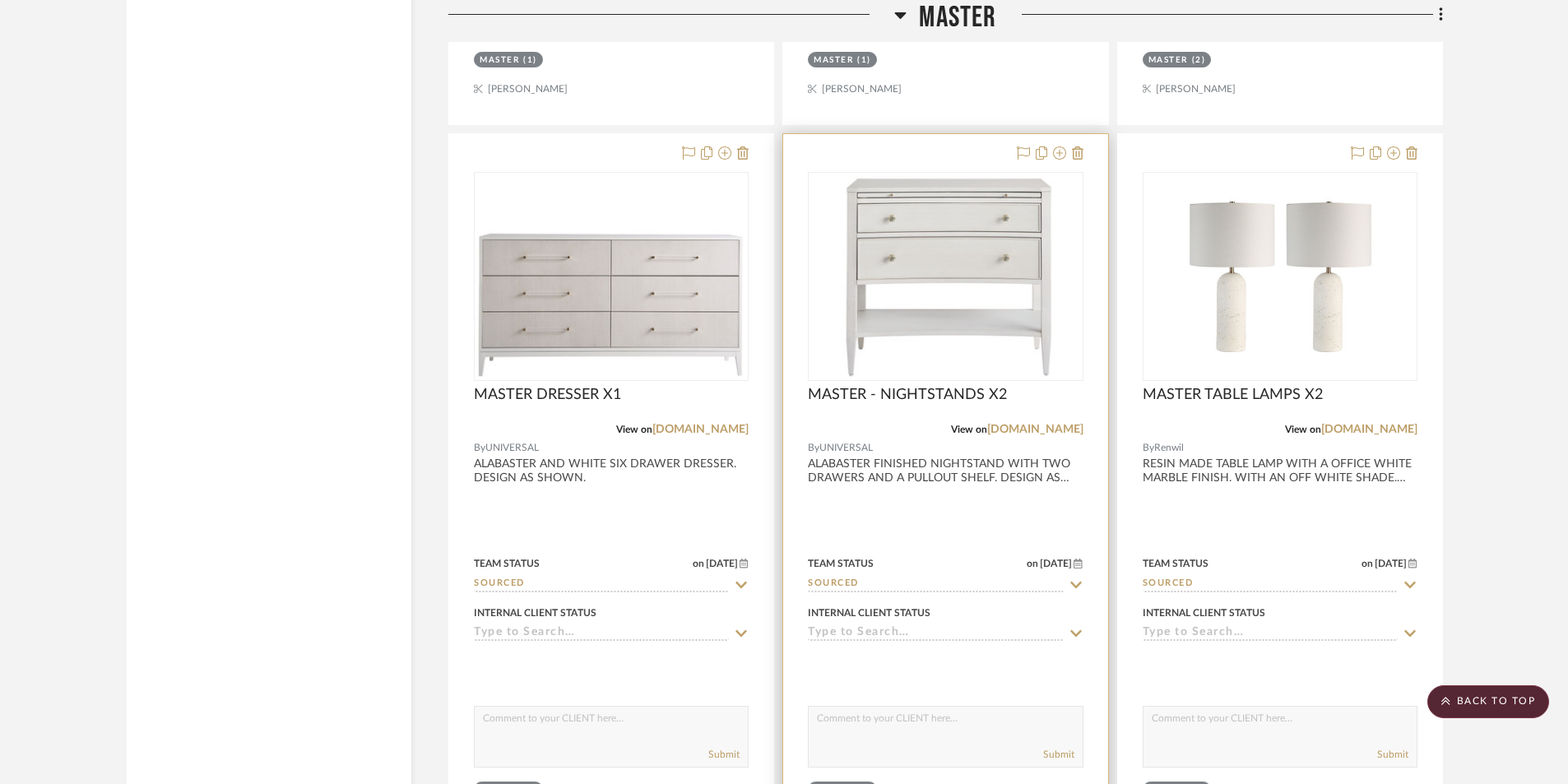
scroll to position [3431, 0]
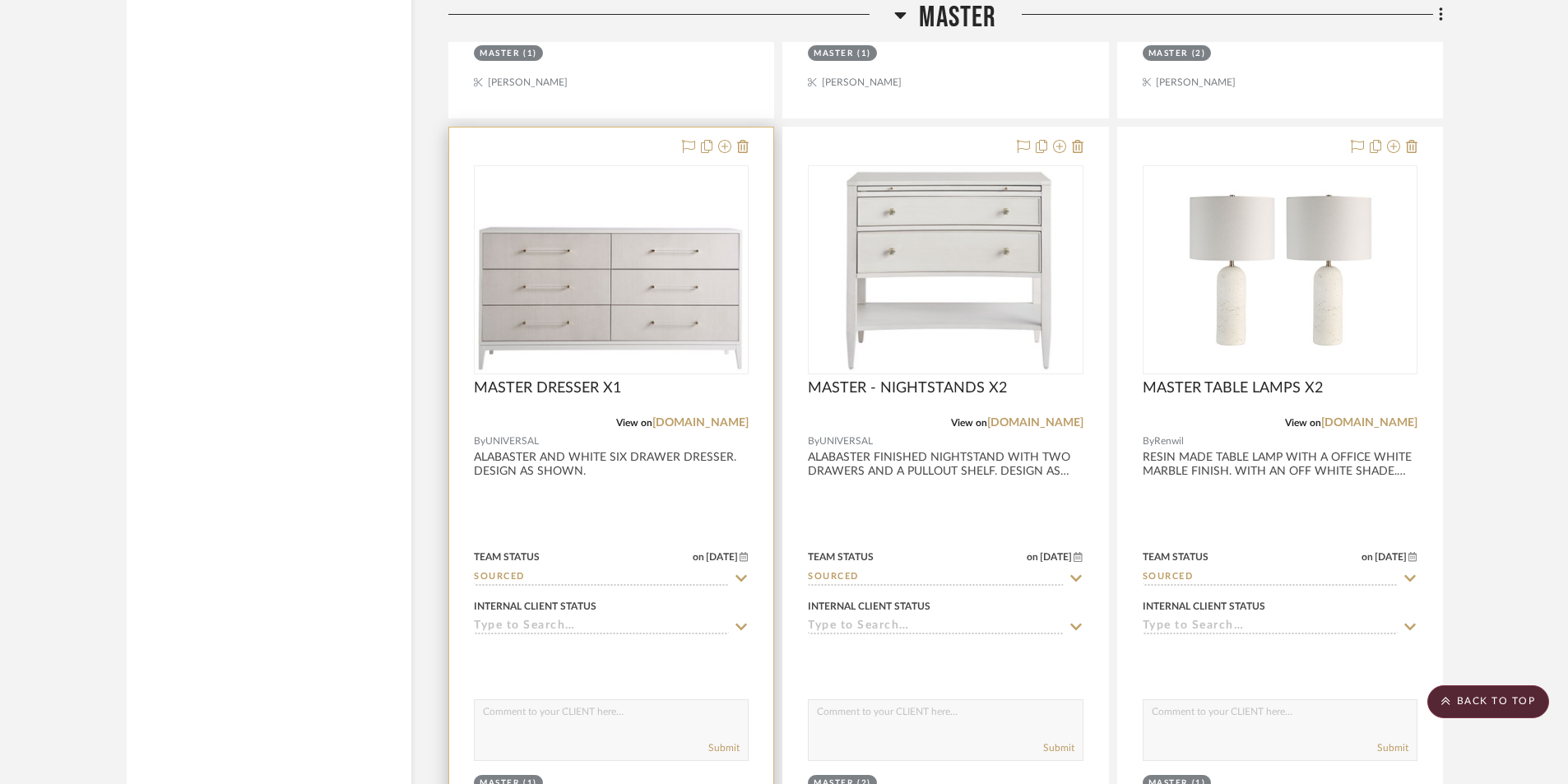
click at [665, 530] on div at bounding box center [611, 488] width 324 height 720
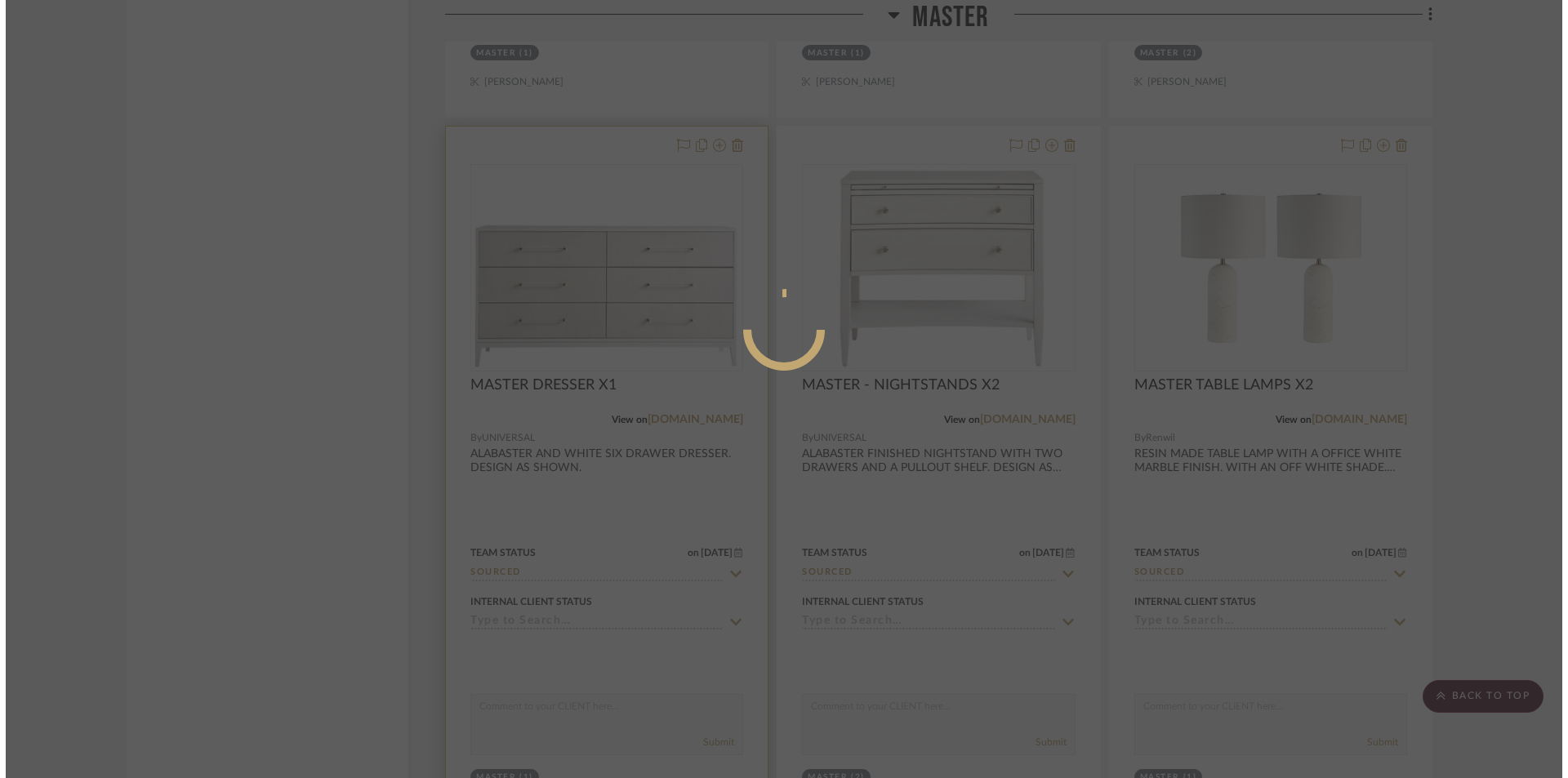
scroll to position [0, 0]
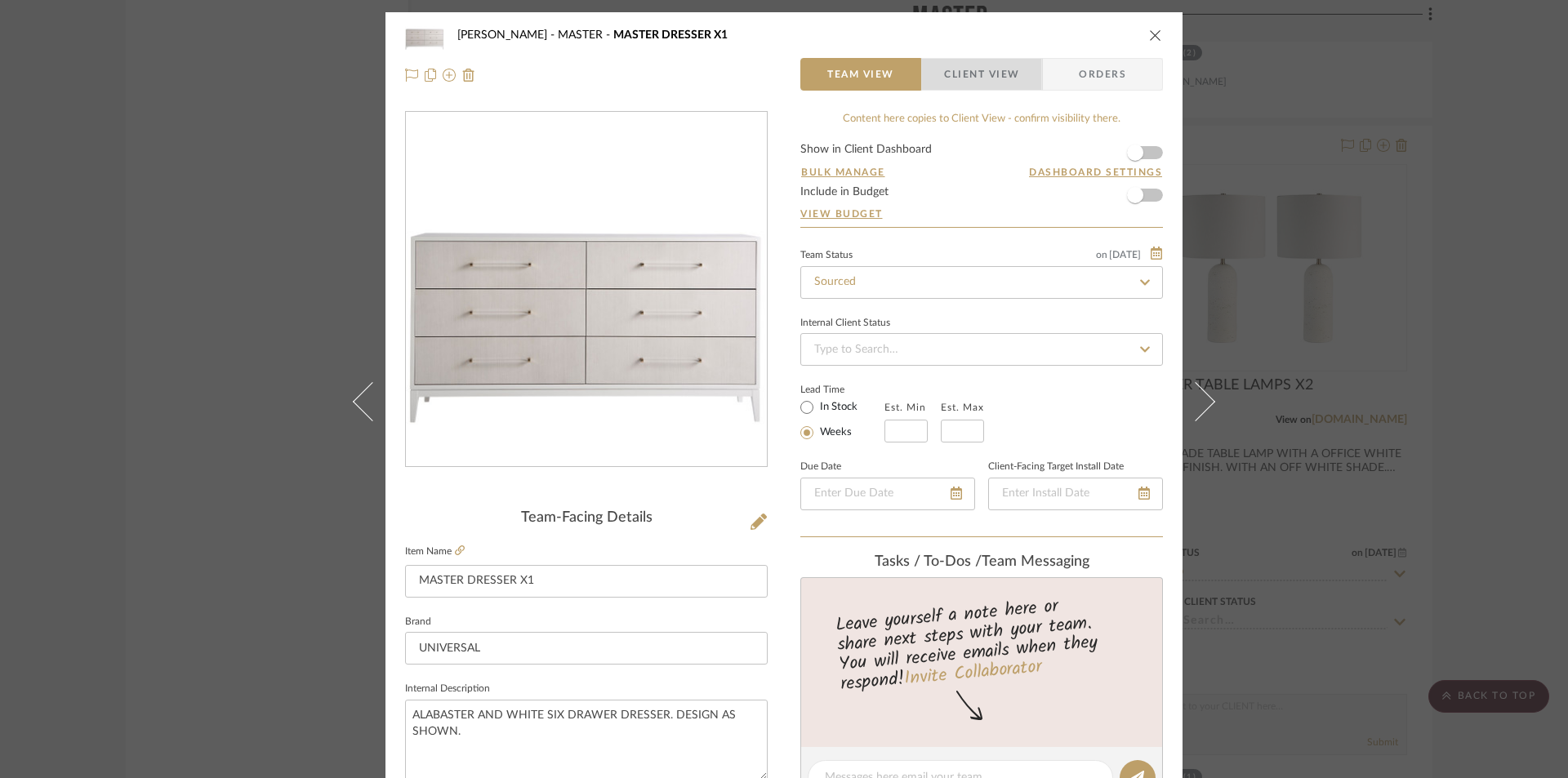
drag, startPoint x: 983, startPoint y: 68, endPoint x: 887, endPoint y: 142, distance: 121.2
click at [983, 70] on span "Client View" at bounding box center [982, 74] width 75 height 33
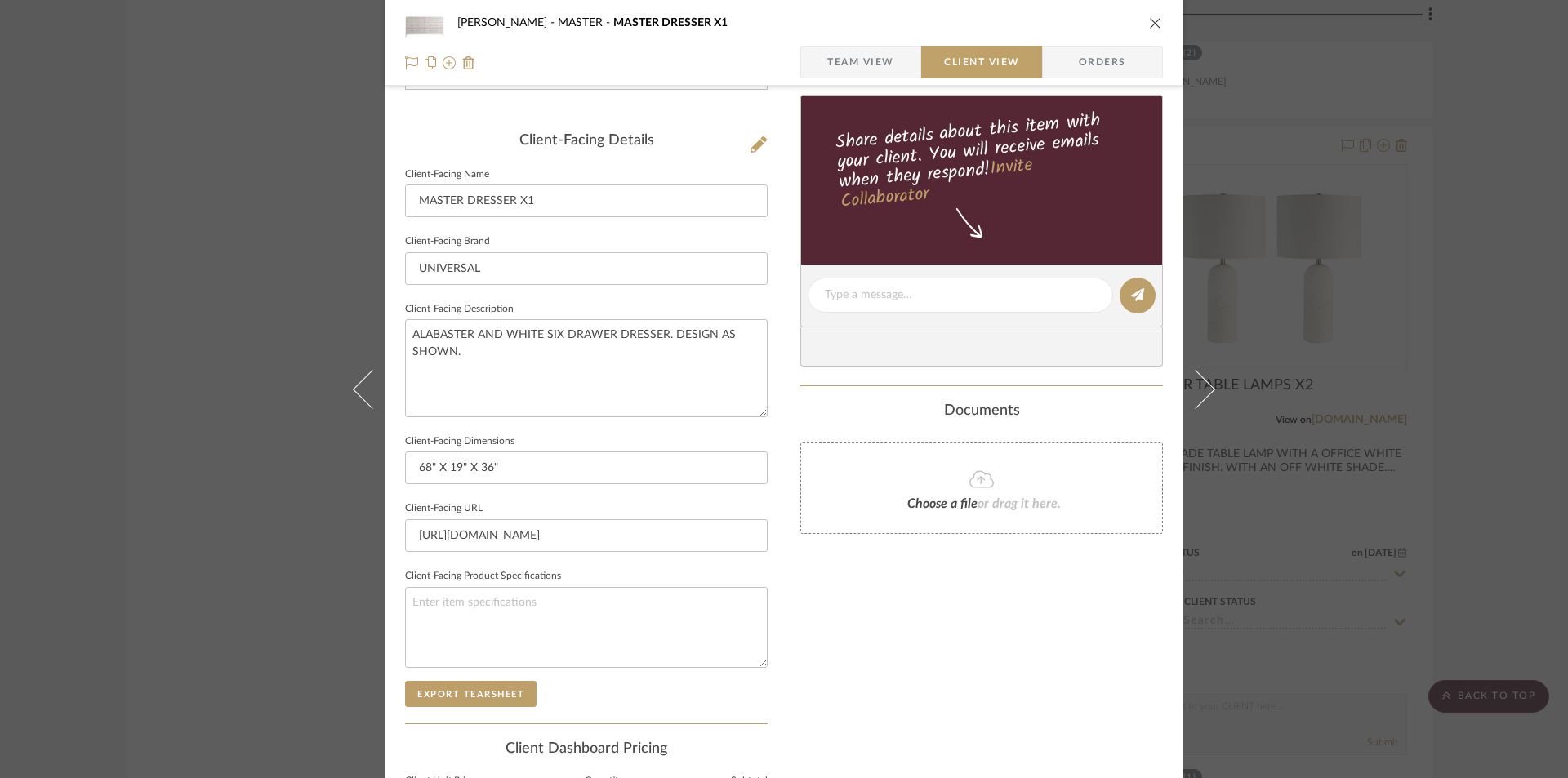
scroll to position [381, 0]
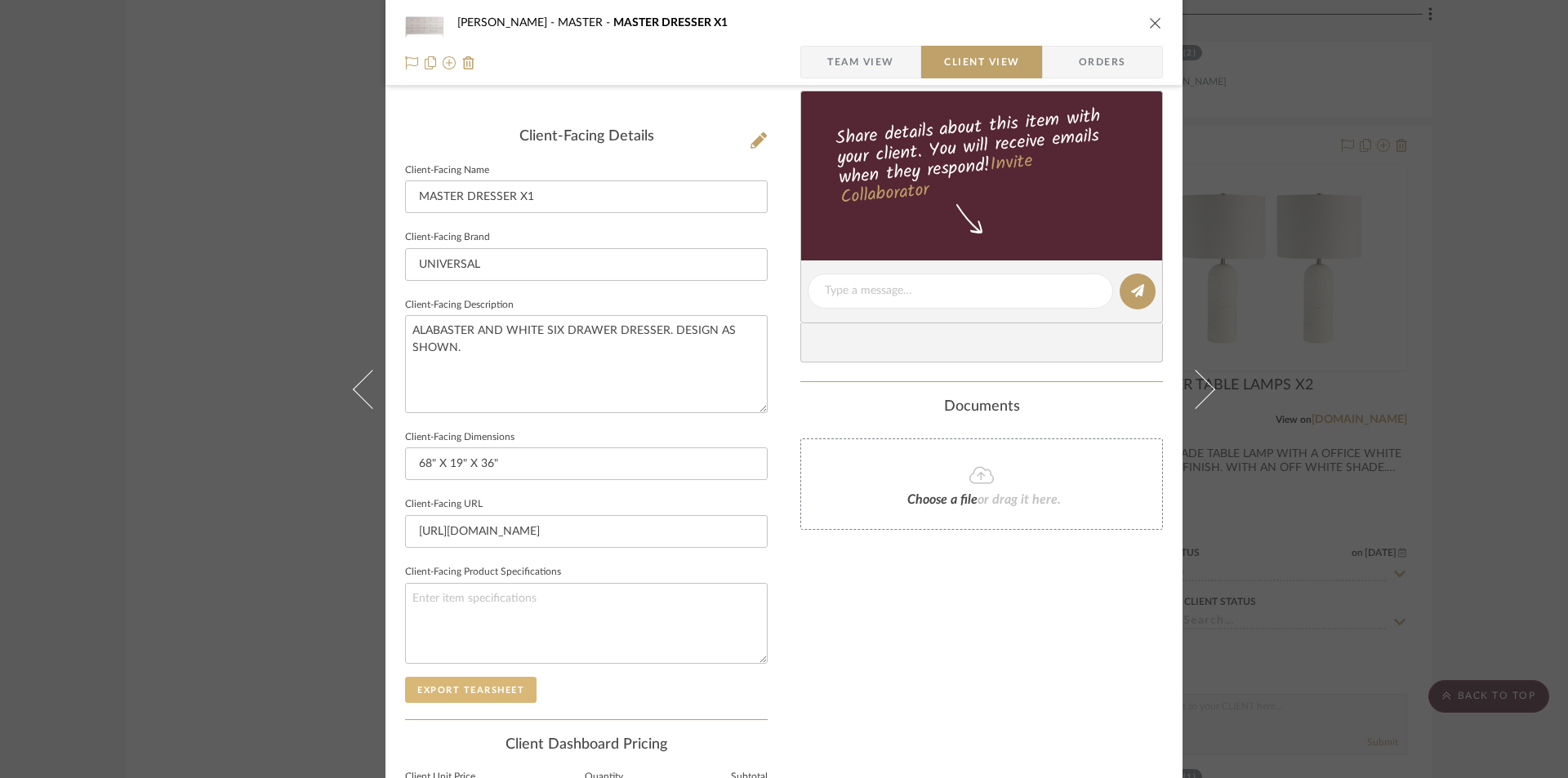
click at [485, 690] on button "Export Tearsheet" at bounding box center [471, 689] width 132 height 26
drag, startPoint x: 1154, startPoint y: 21, endPoint x: 1135, endPoint y: 242, distance: 221.8
click at [1154, 30] on div "BARRY MASTER MASTER DRESSER X1" at bounding box center [784, 23] width 758 height 33
click at [1149, 25] on icon "close" at bounding box center [1155, 22] width 13 height 13
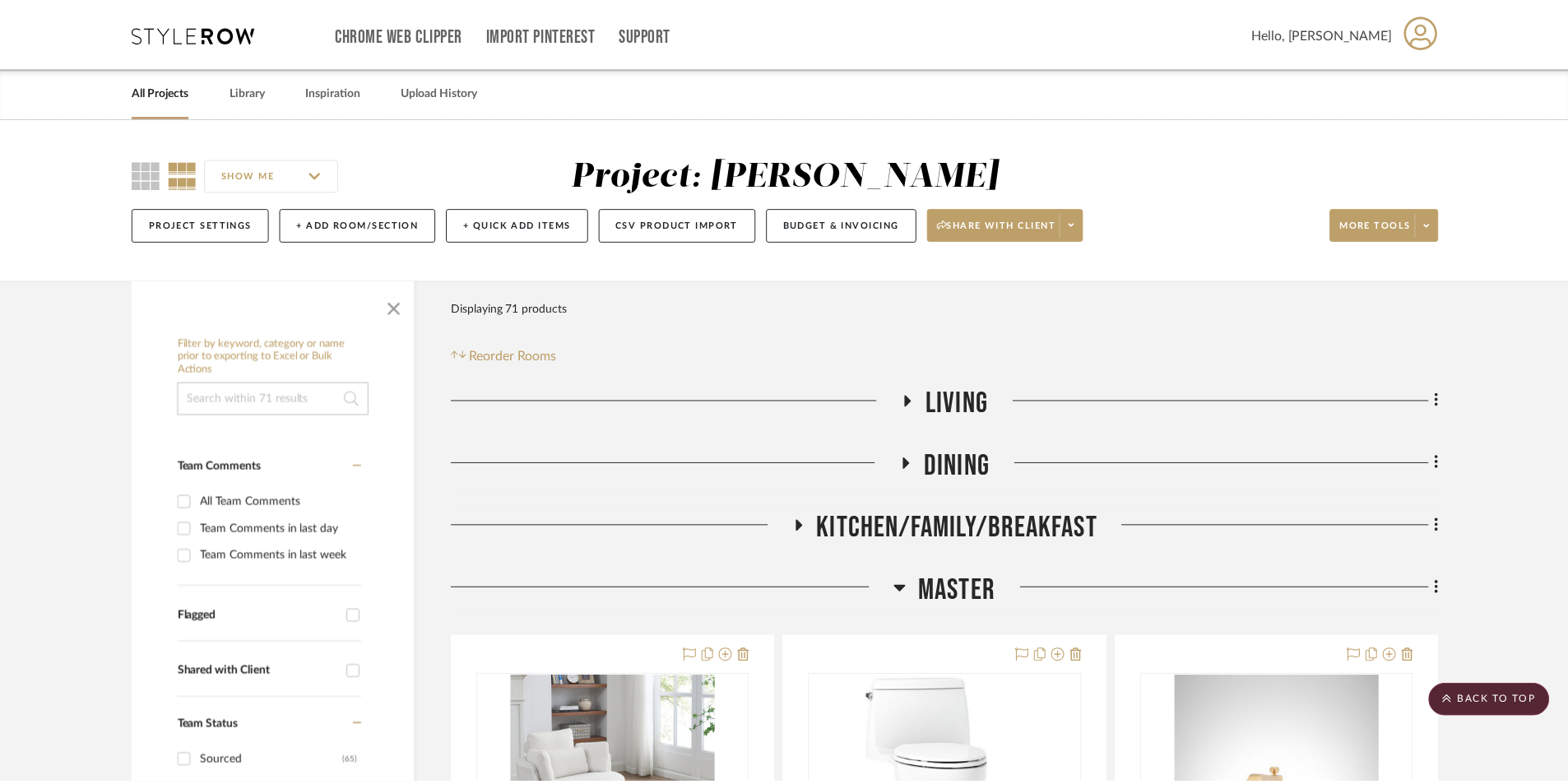
scroll to position [3431, 0]
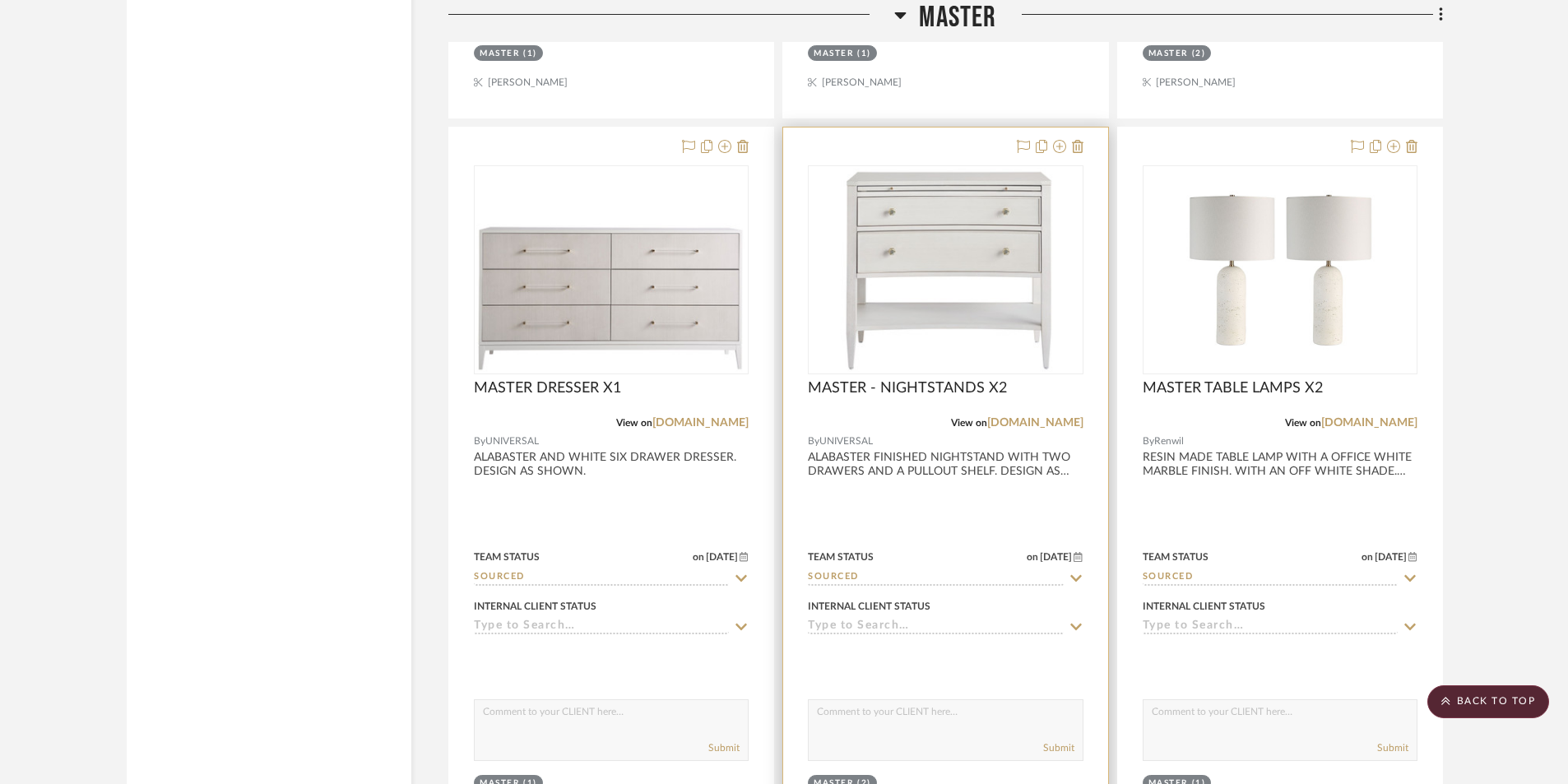
click at [936, 499] on div at bounding box center [944, 488] width 324 height 720
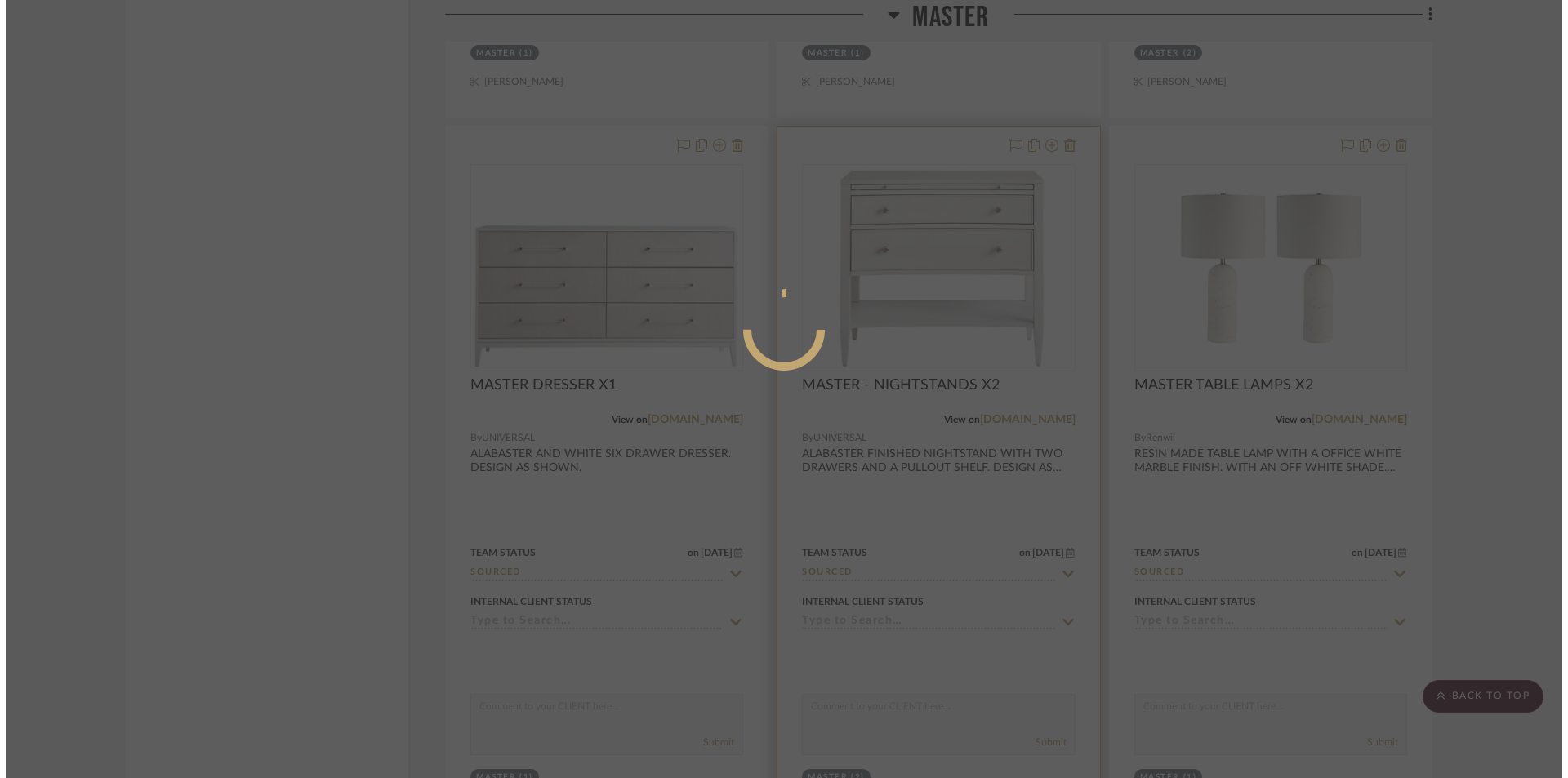
scroll to position [0, 0]
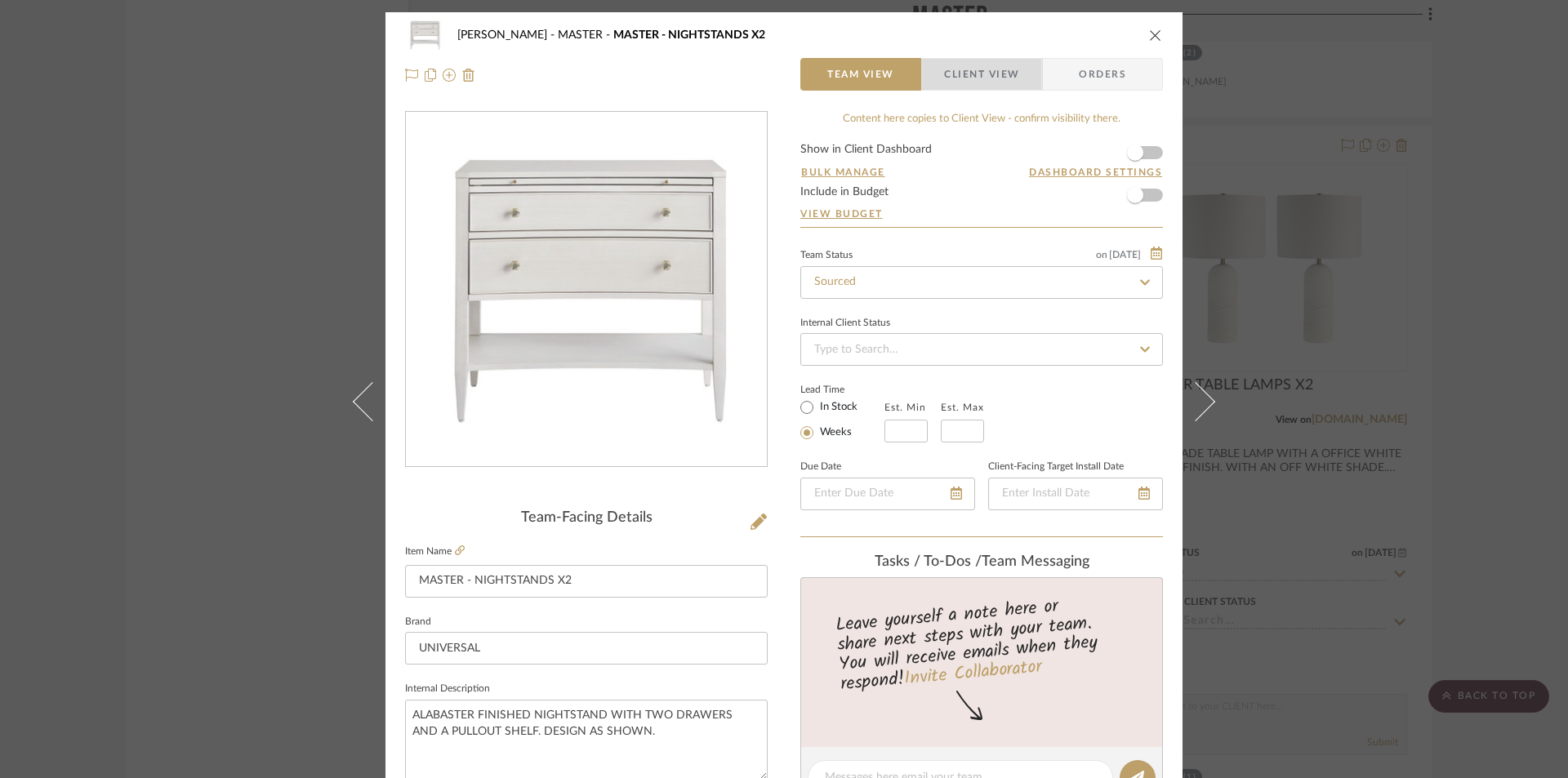
drag, startPoint x: 975, startPoint y: 69, endPoint x: 983, endPoint y: 147, distance: 78.4
click at [976, 71] on span "Client View" at bounding box center [982, 74] width 75 height 33
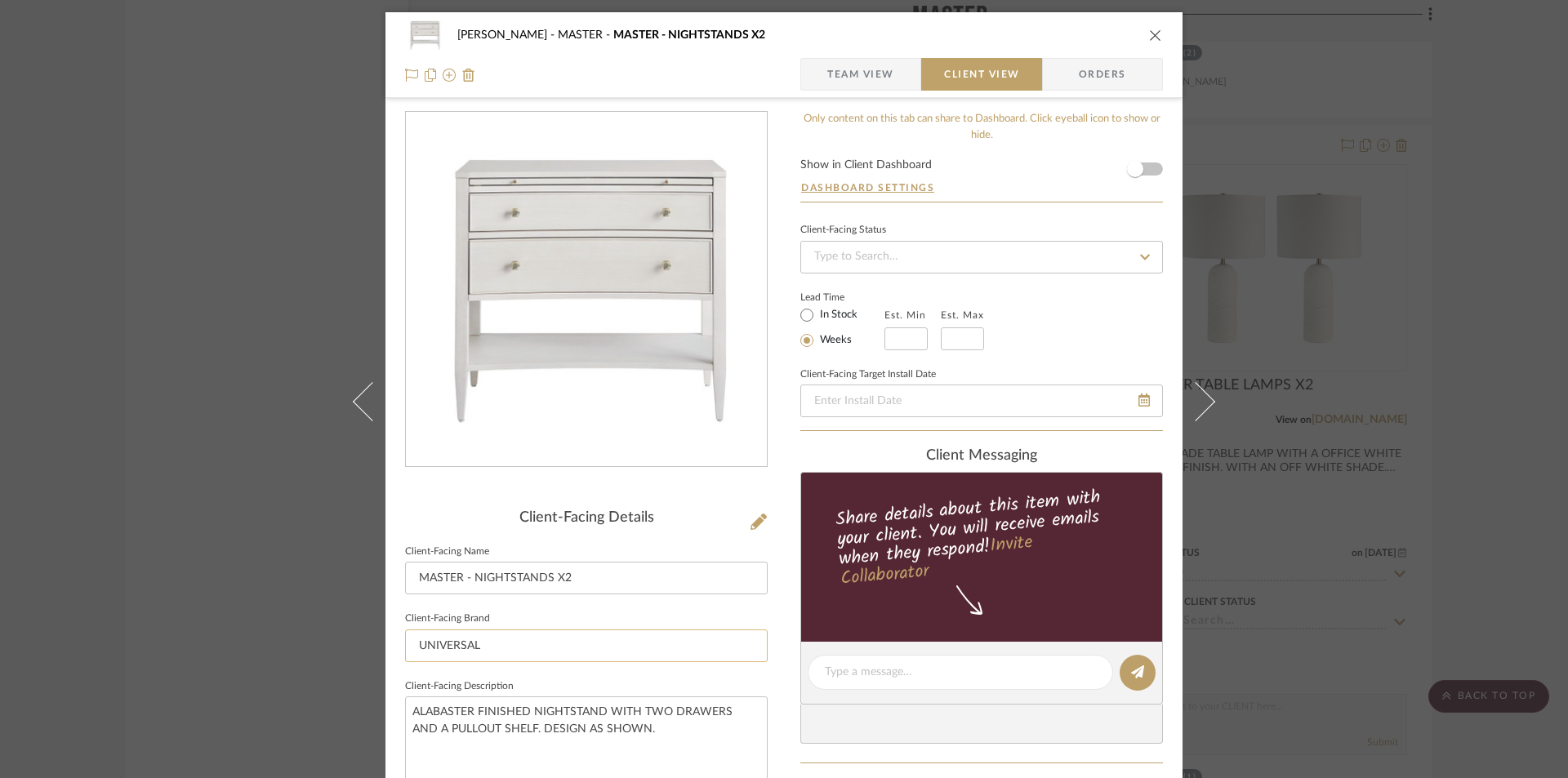
scroll to position [435, 0]
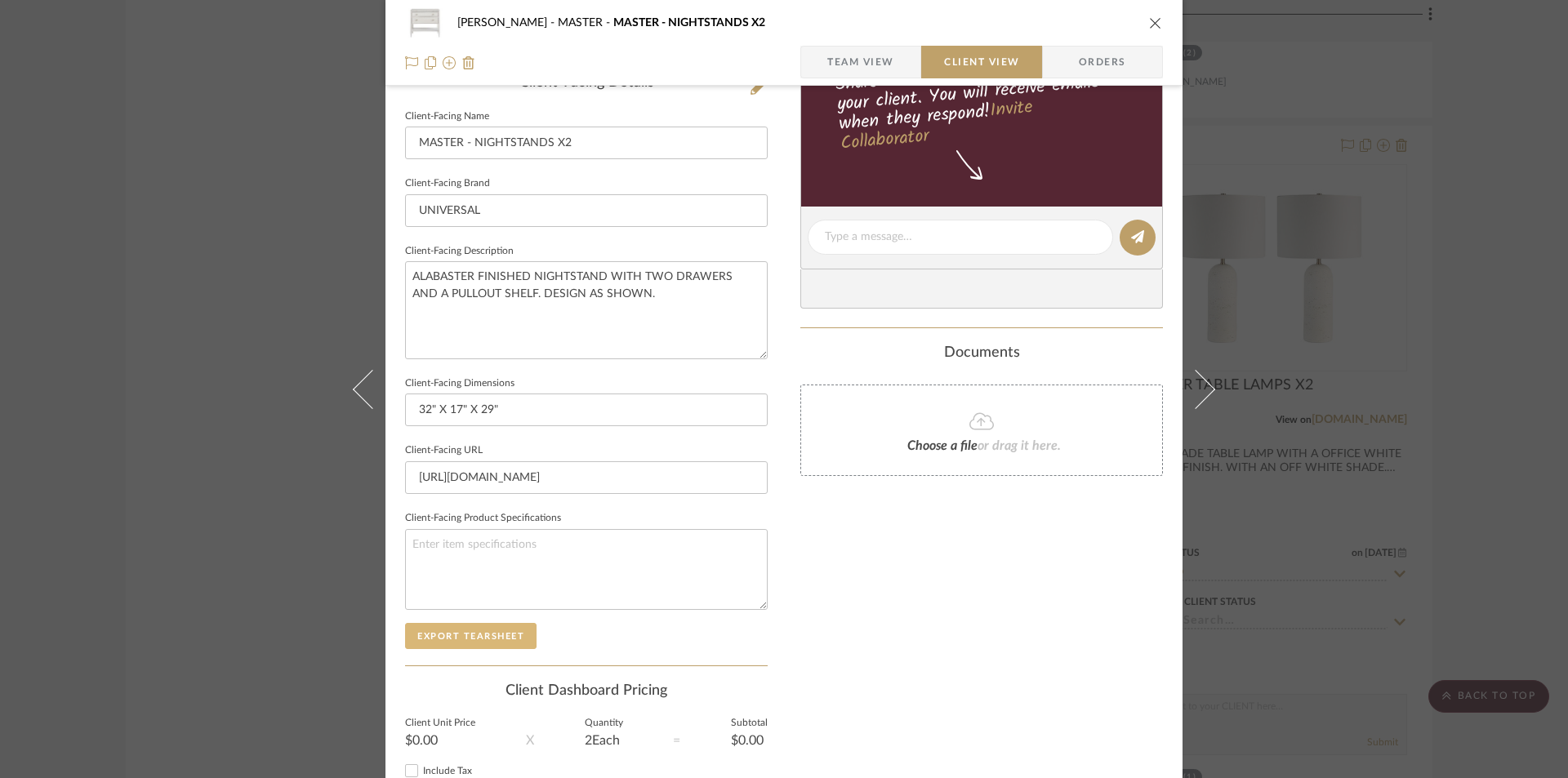
click at [481, 634] on button "Export Tearsheet" at bounding box center [471, 636] width 132 height 26
drag, startPoint x: 1152, startPoint y: 26, endPoint x: 1143, endPoint y: 121, distance: 95.4
click at [1152, 26] on icon "close" at bounding box center [1155, 22] width 13 height 13
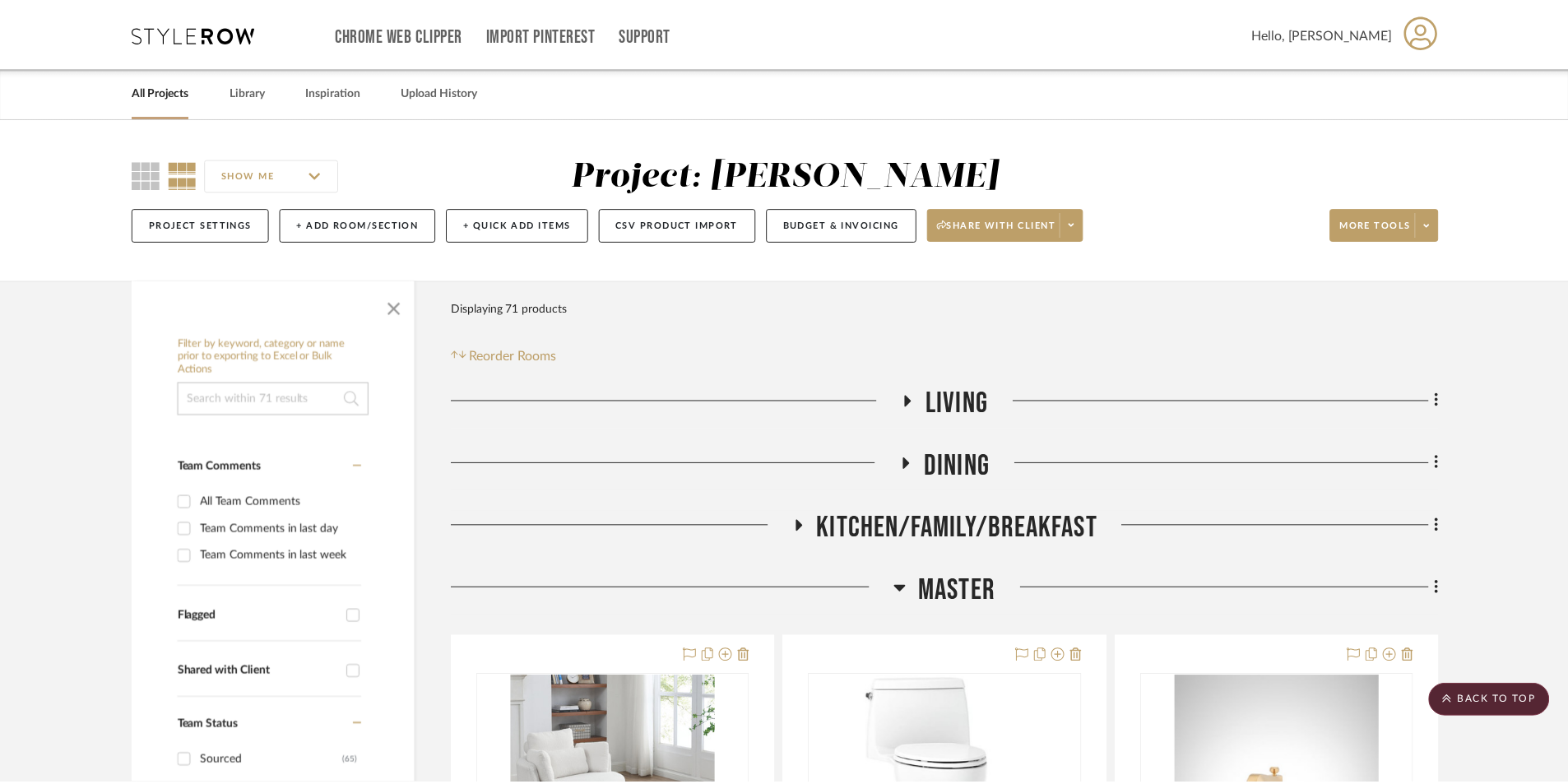
scroll to position [3431, 0]
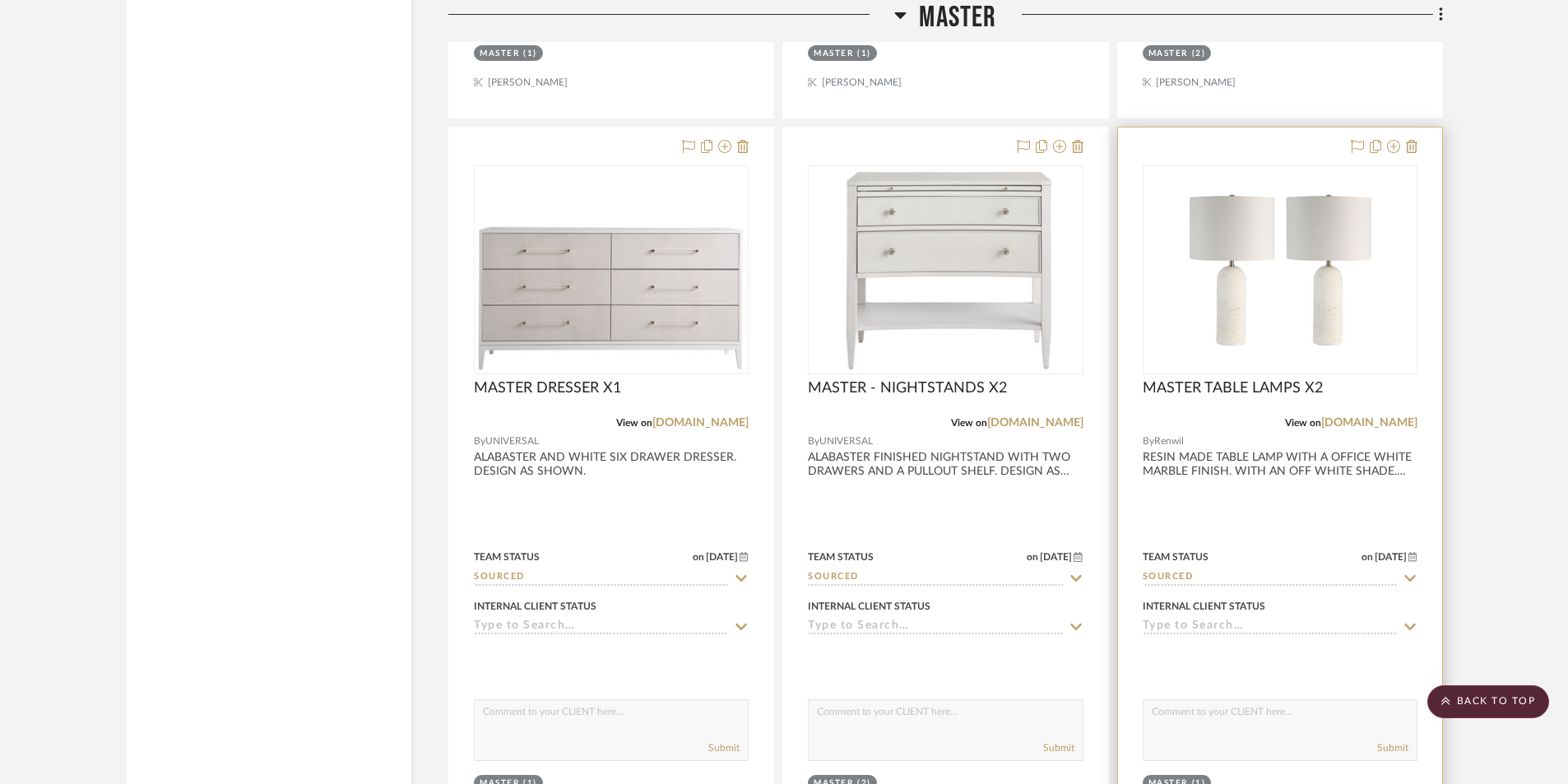
click at [1309, 489] on div at bounding box center [1280, 488] width 324 height 720
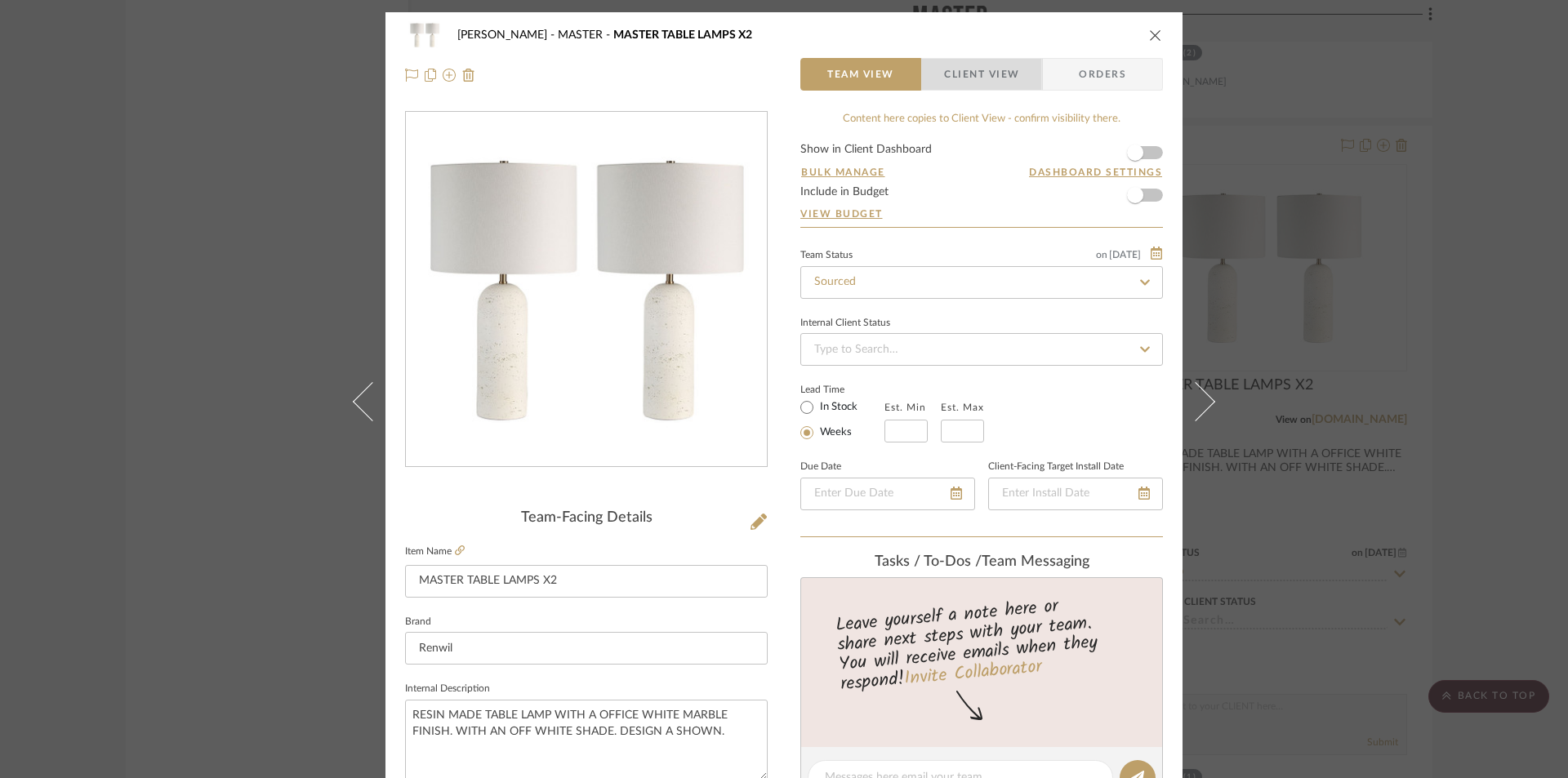
drag, startPoint x: 978, startPoint y: 68, endPoint x: 916, endPoint y: 171, distance: 120.2
click at [979, 68] on span "Client View" at bounding box center [982, 74] width 75 height 33
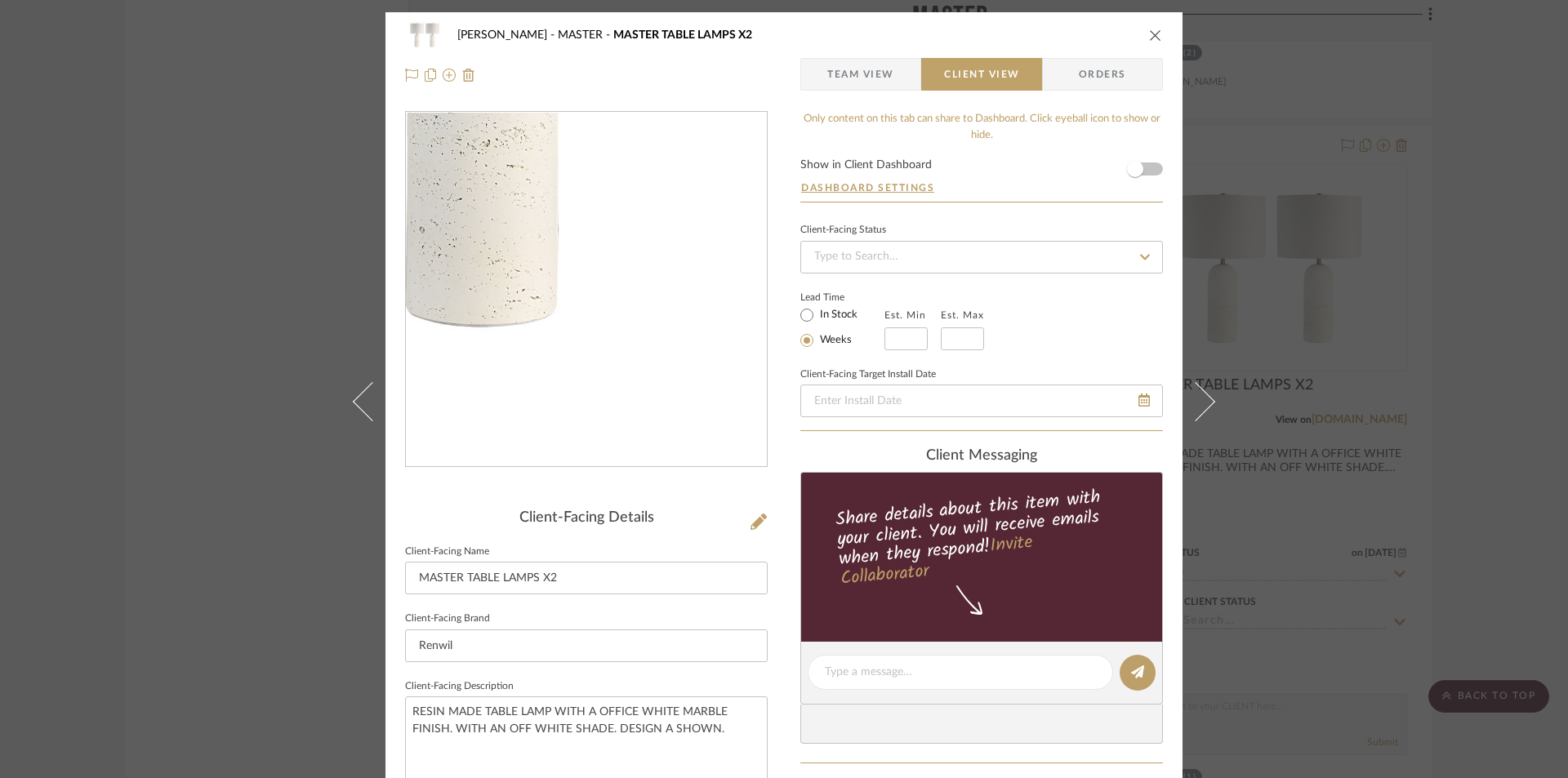
scroll to position [327, 0]
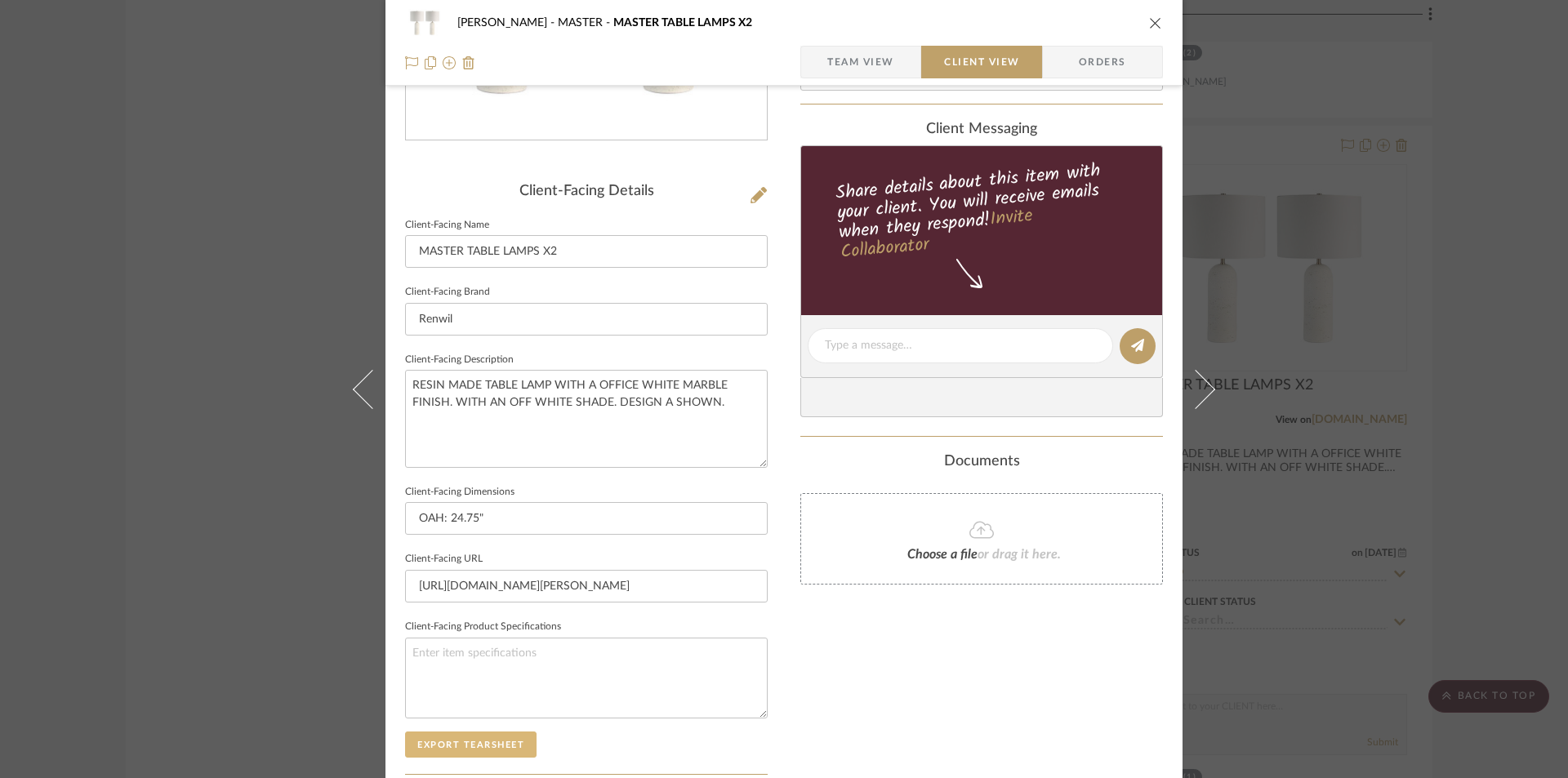
click at [454, 748] on button "Export Tearsheet" at bounding box center [471, 744] width 132 height 26
click at [1152, 24] on icon "close" at bounding box center [1155, 22] width 13 height 13
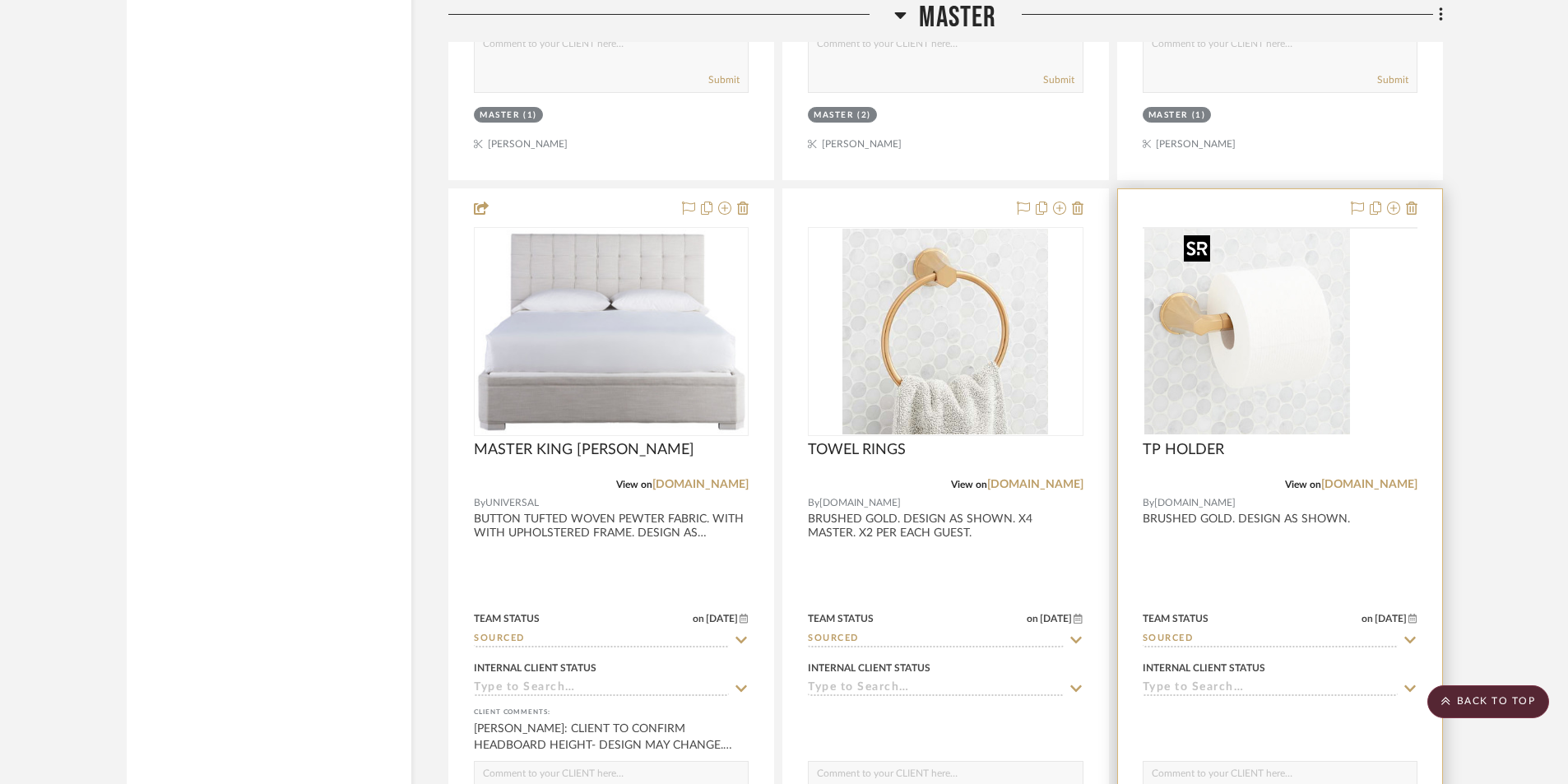
scroll to position [4144, 0]
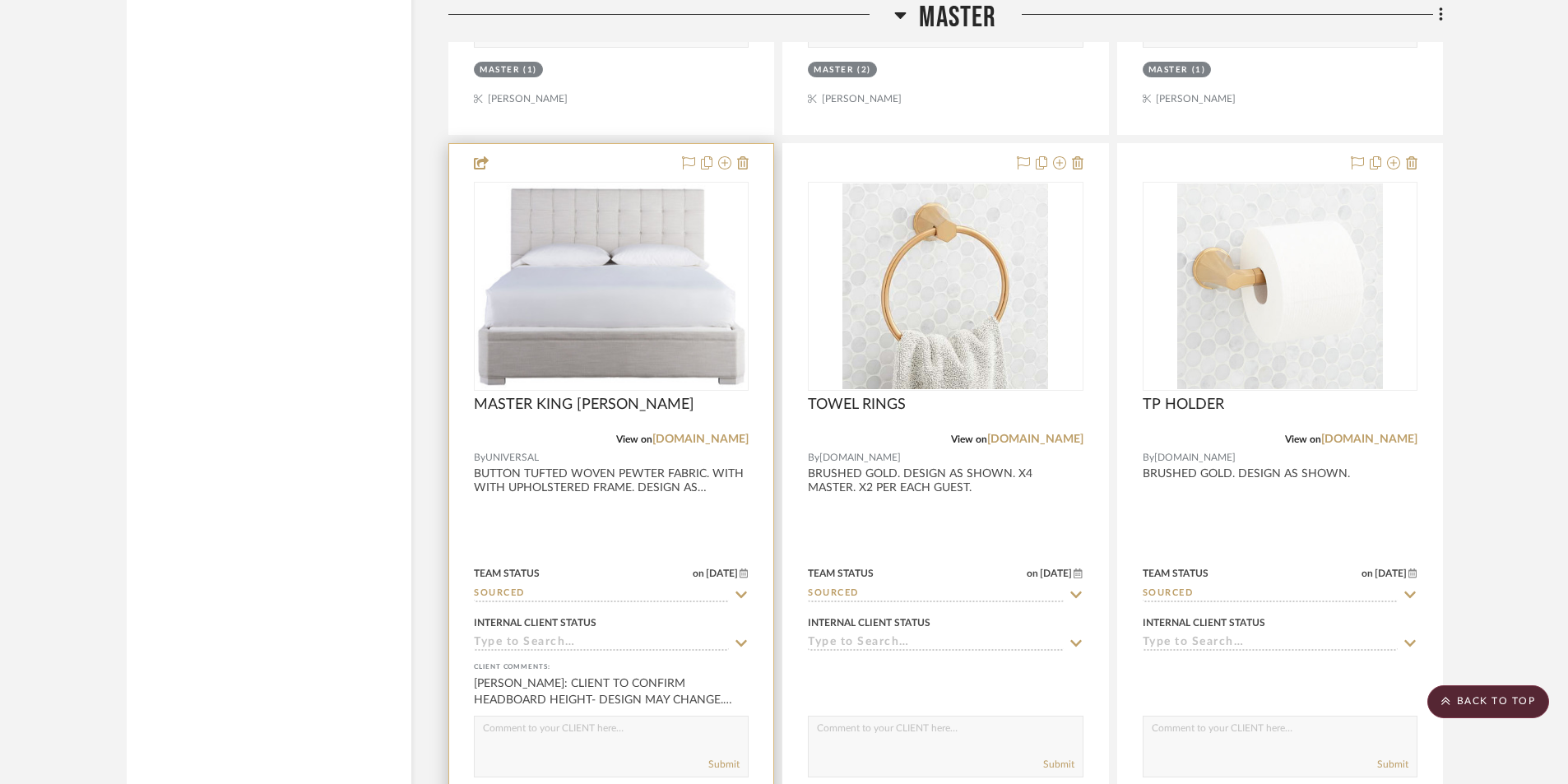
click at [562, 547] on div at bounding box center [611, 504] width 324 height 720
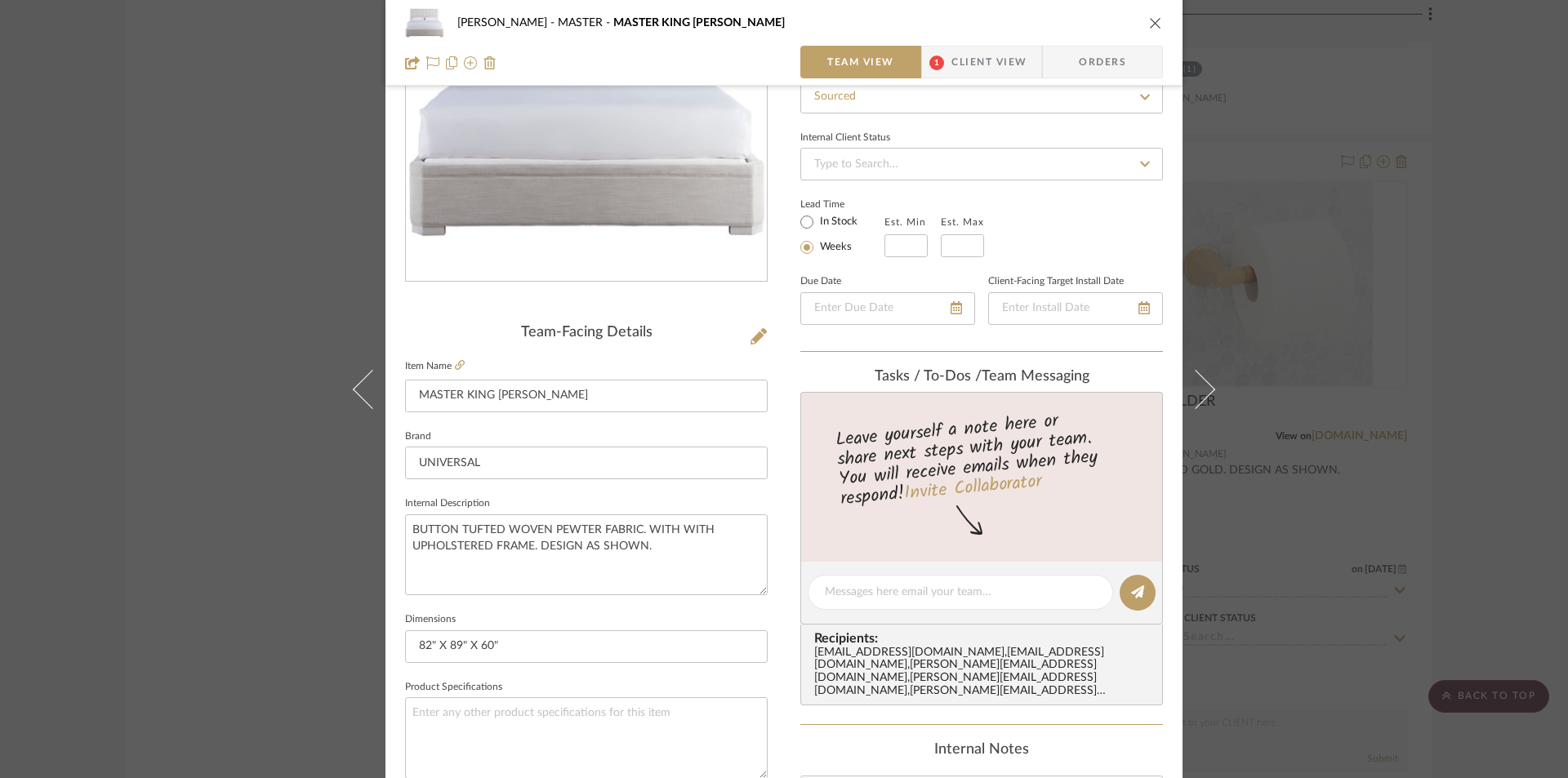
scroll to position [0, 0]
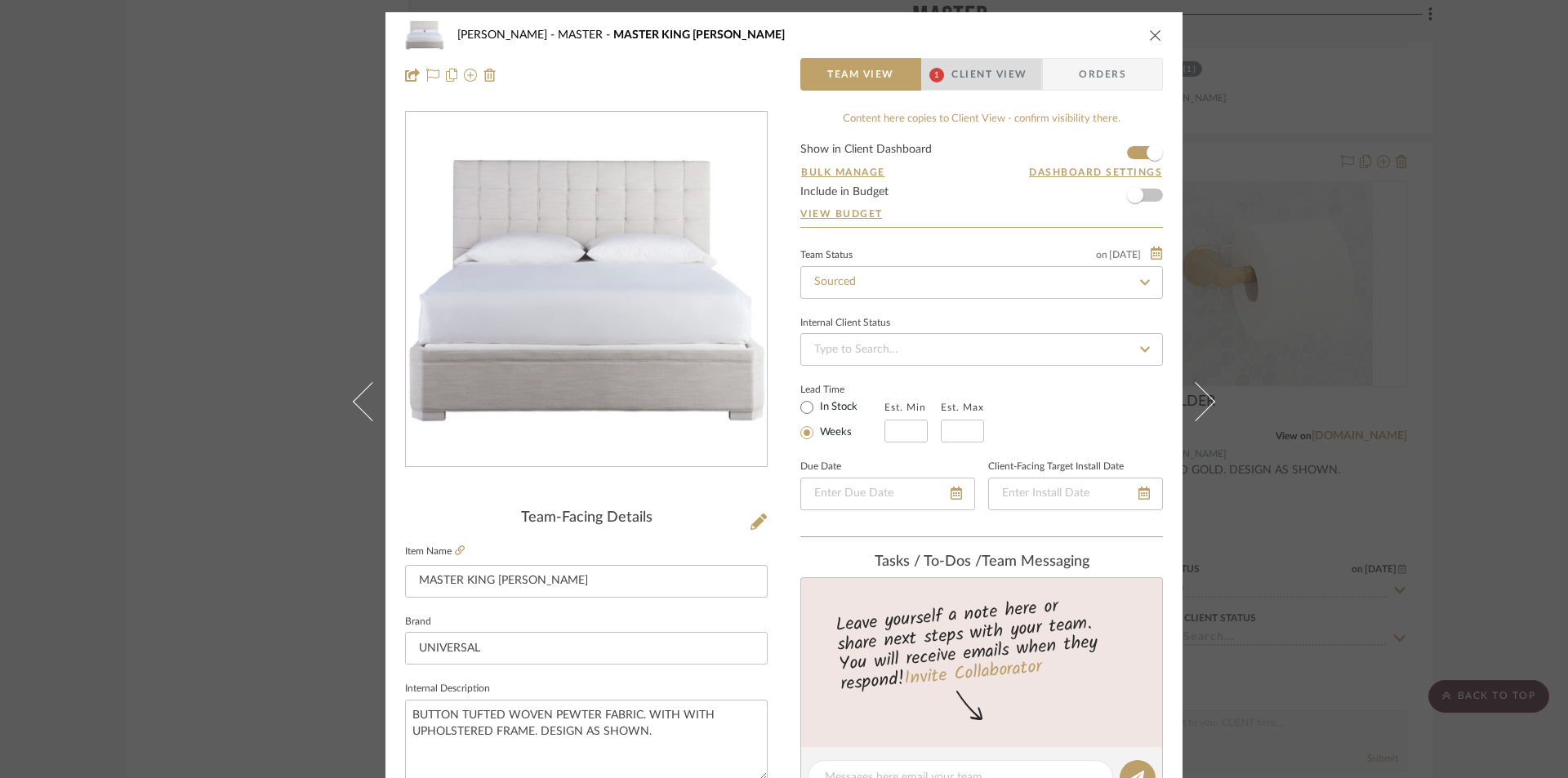
click at [981, 78] on span "Client View" at bounding box center [988, 74] width 75 height 33
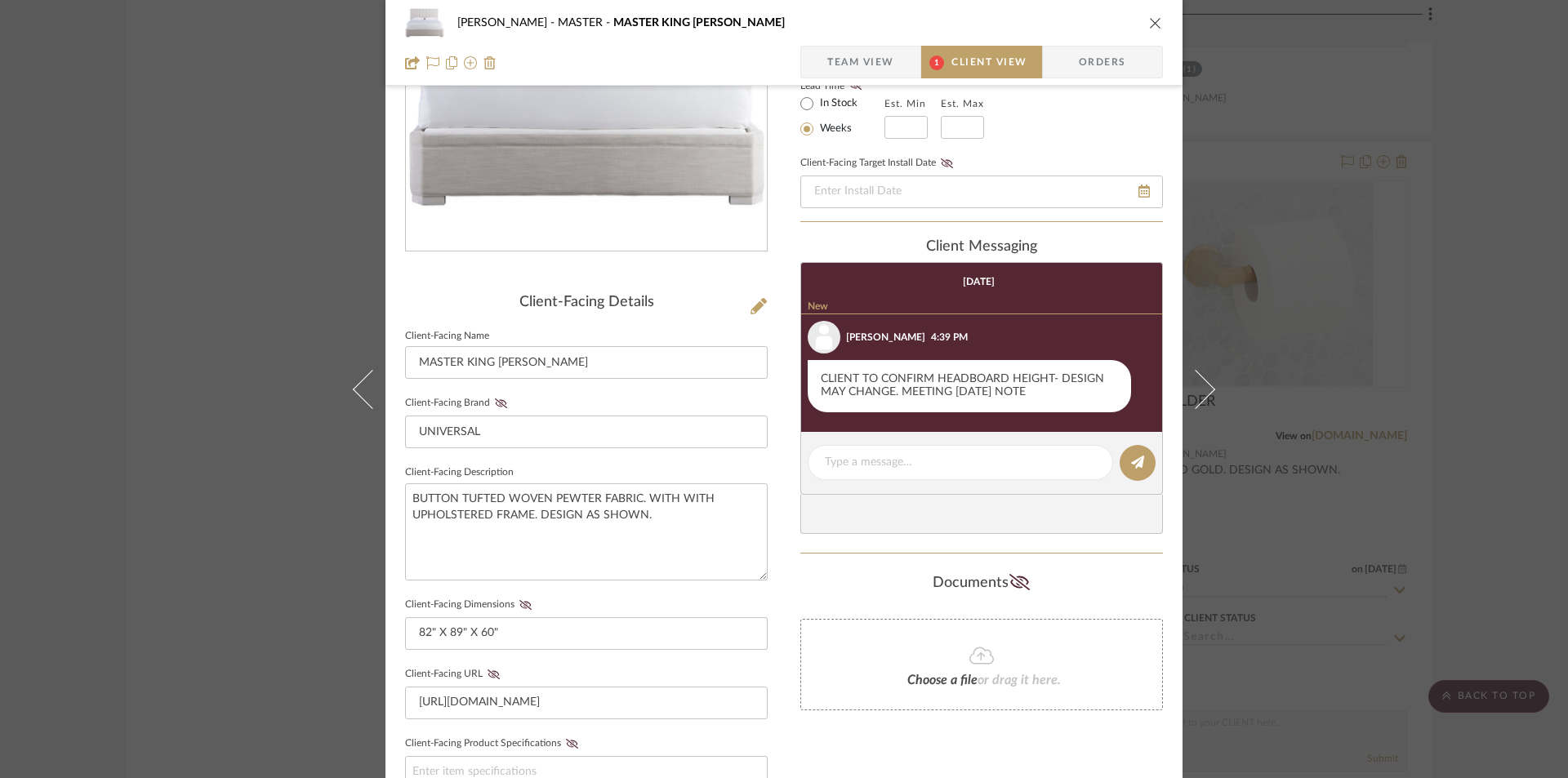
scroll to position [218, 0]
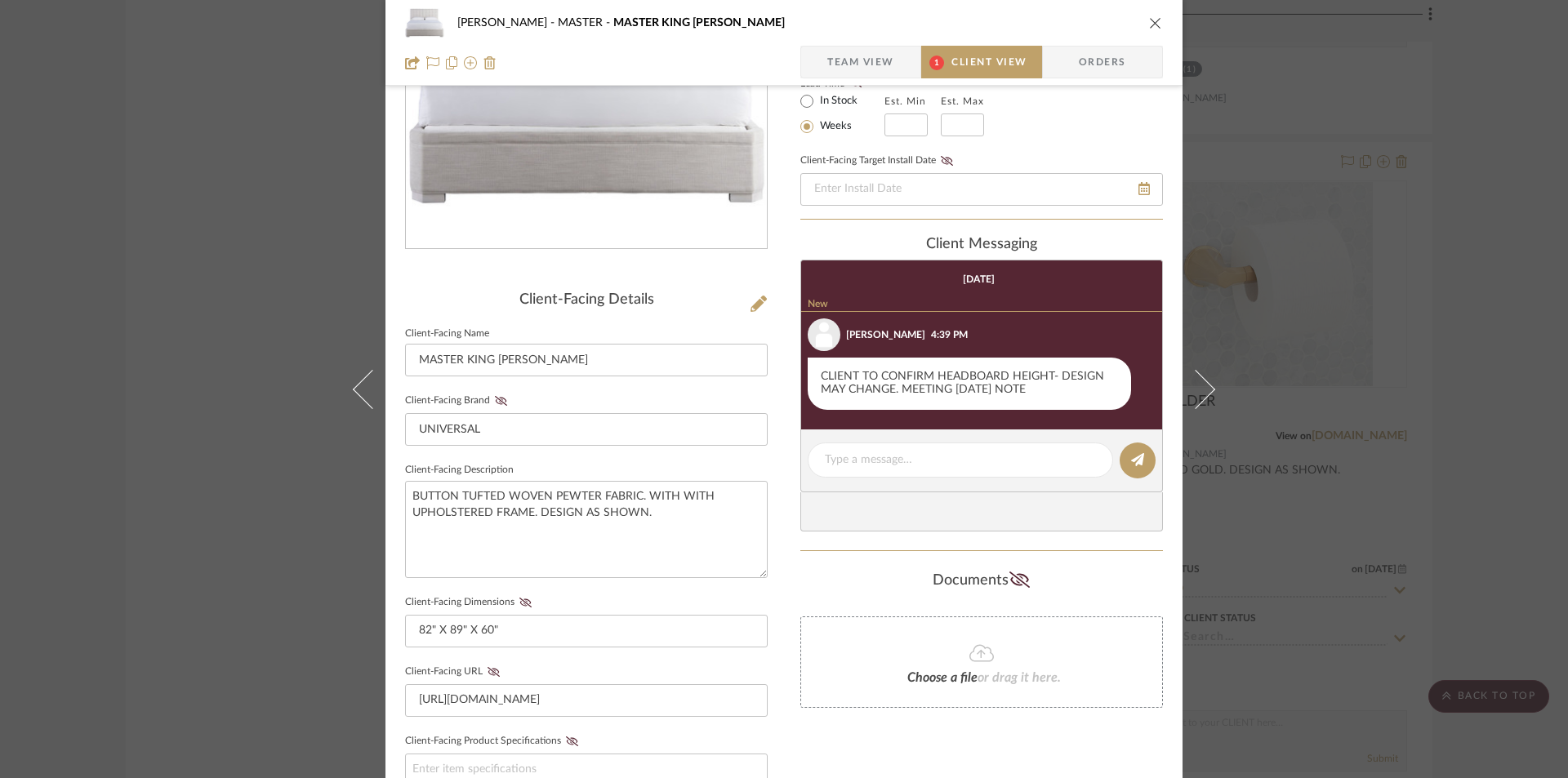
click at [1152, 23] on icon "close" at bounding box center [1155, 22] width 13 height 13
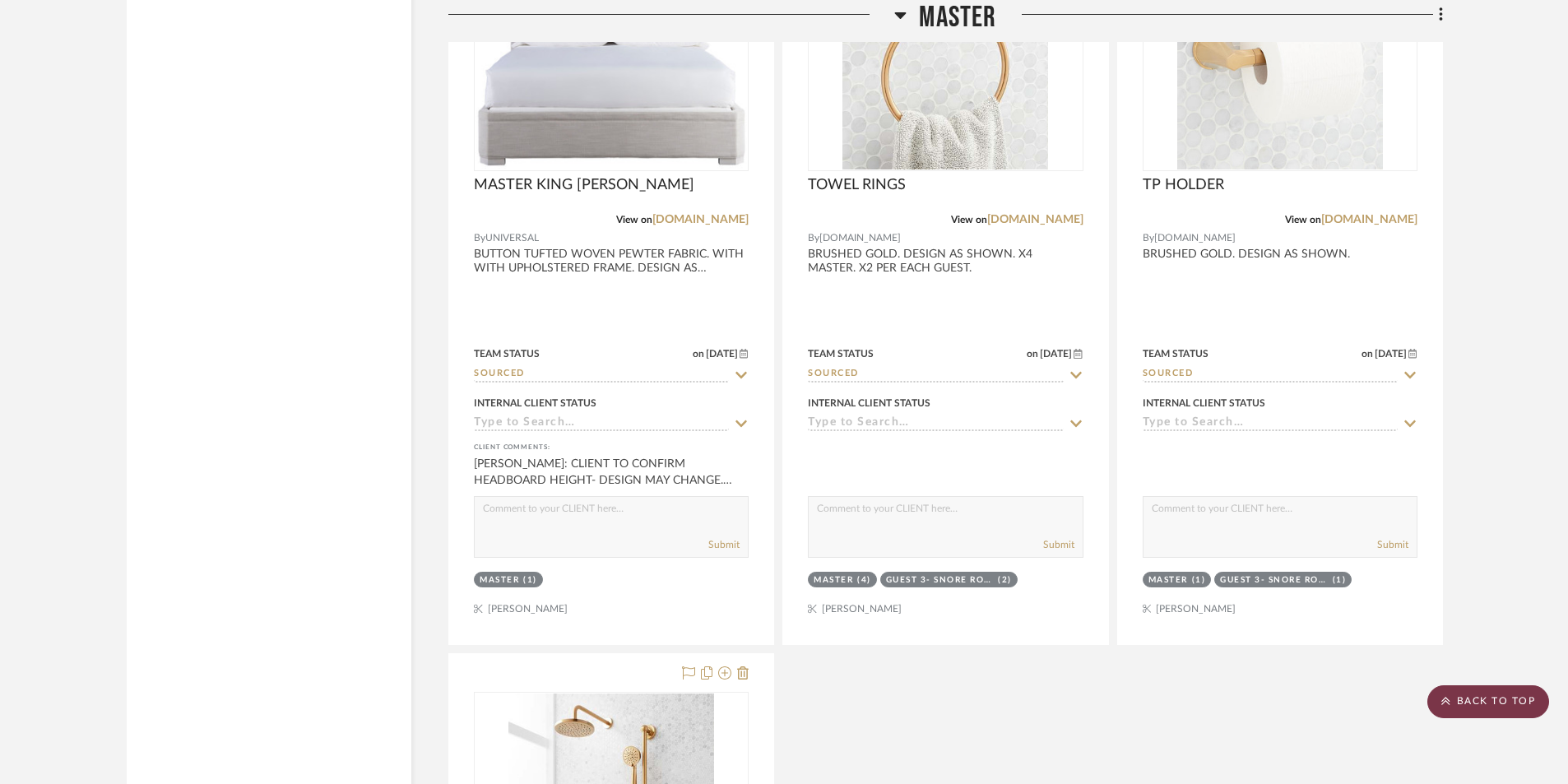
click at [1513, 696] on scroll-to-top-button "BACK TO TOP" at bounding box center [1487, 701] width 122 height 33
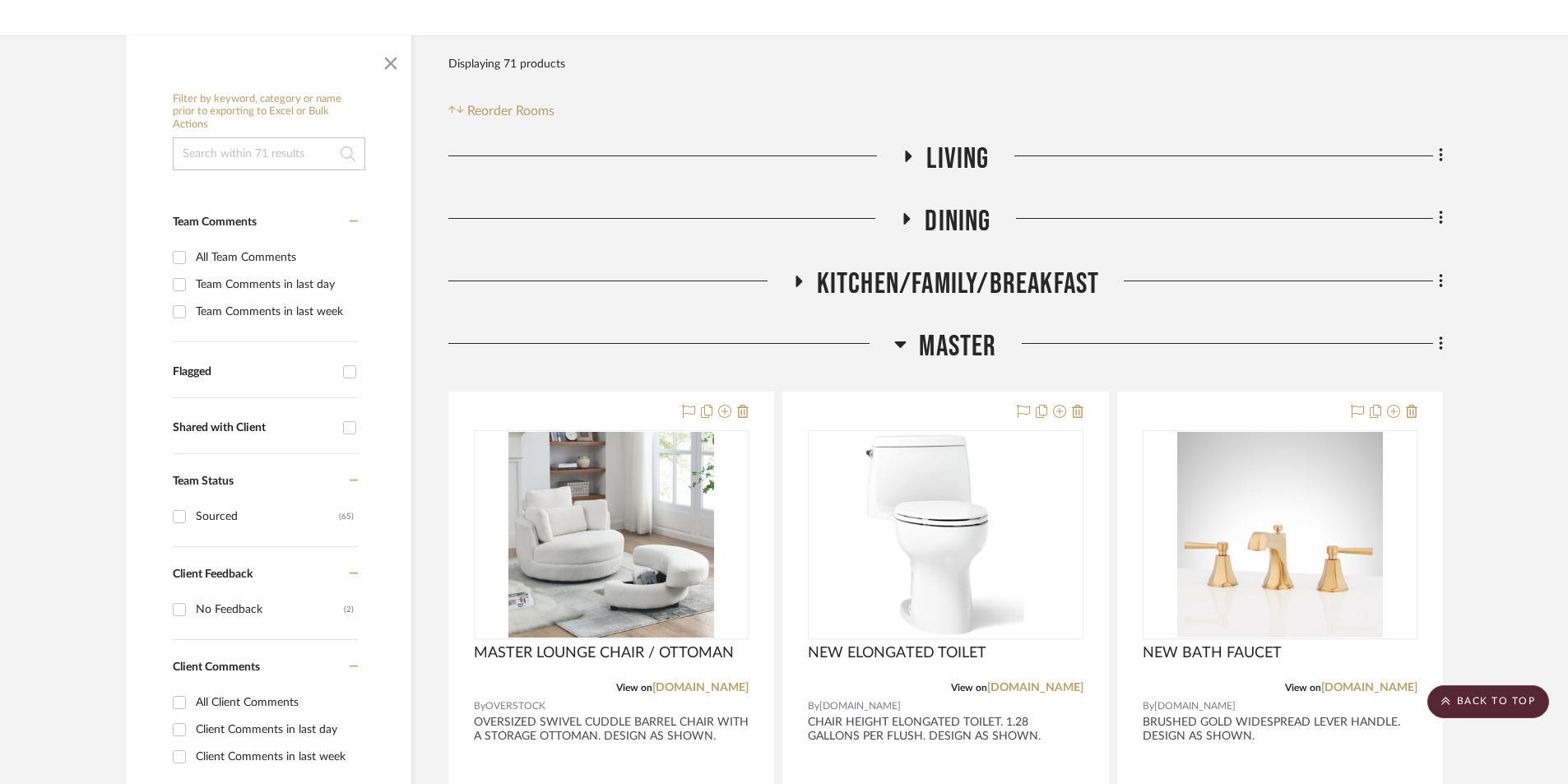
scroll to position [0, 0]
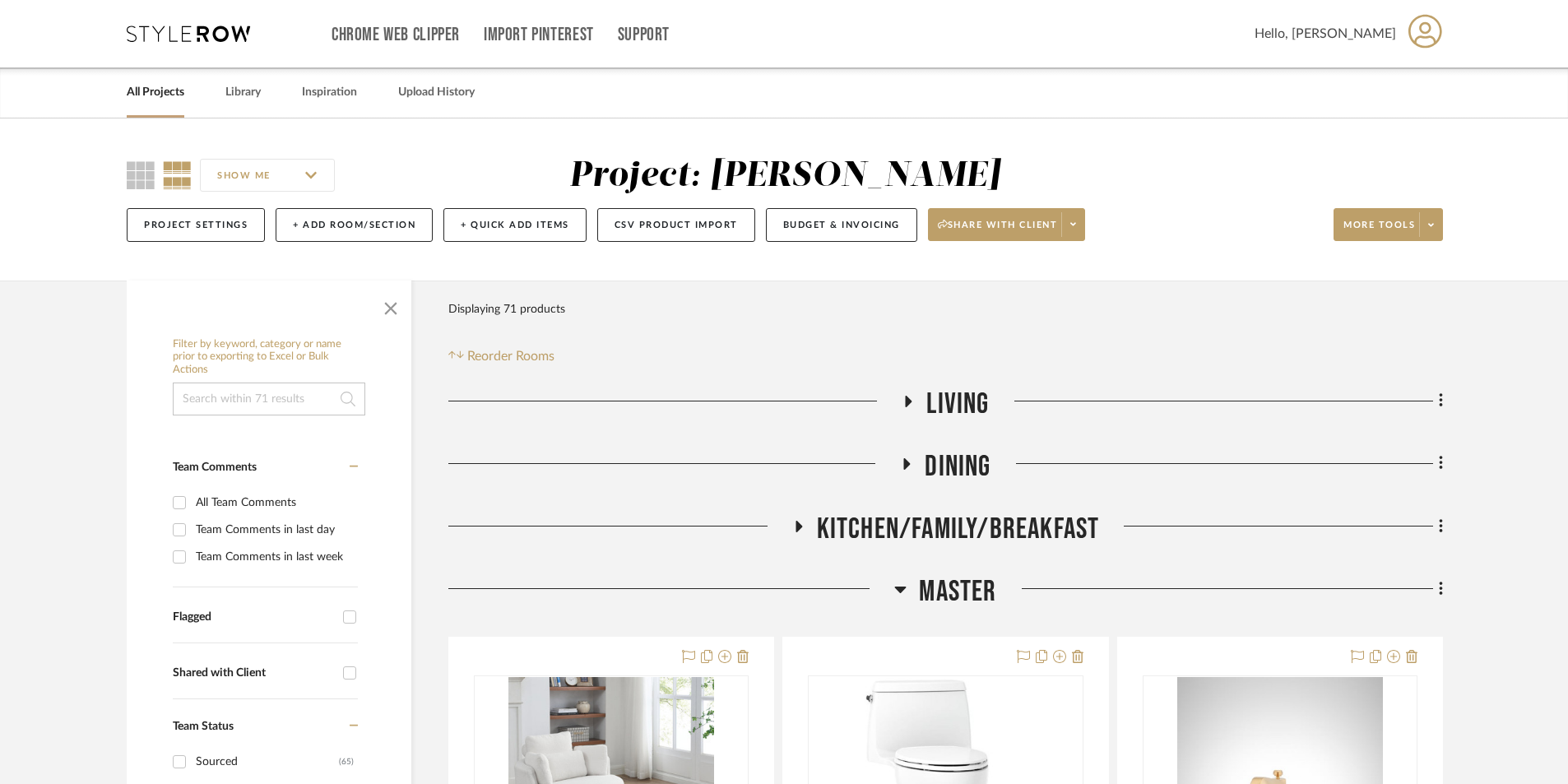
click at [795, 527] on icon at bounding box center [797, 526] width 20 height 13
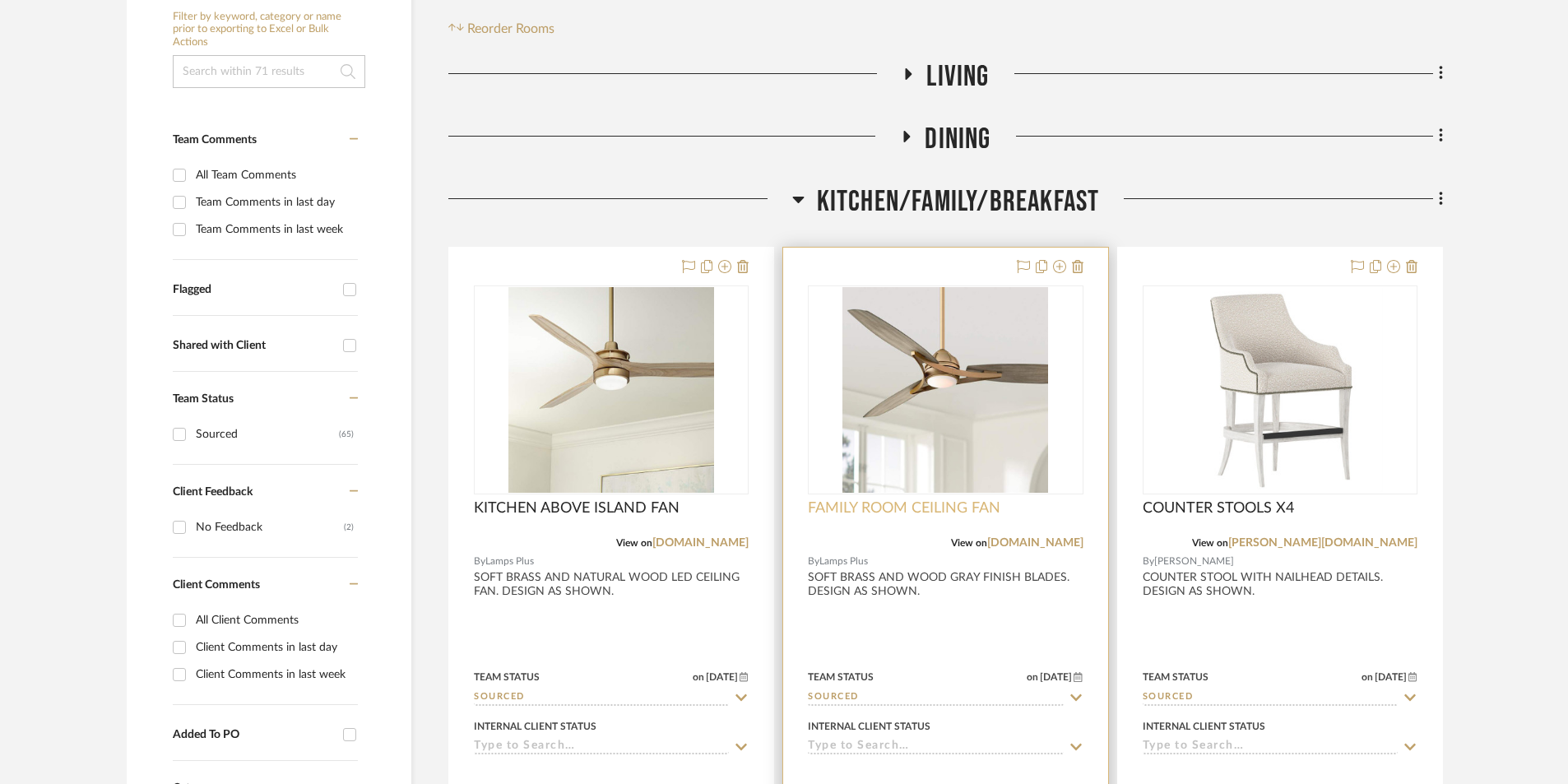
scroll to position [329, 0]
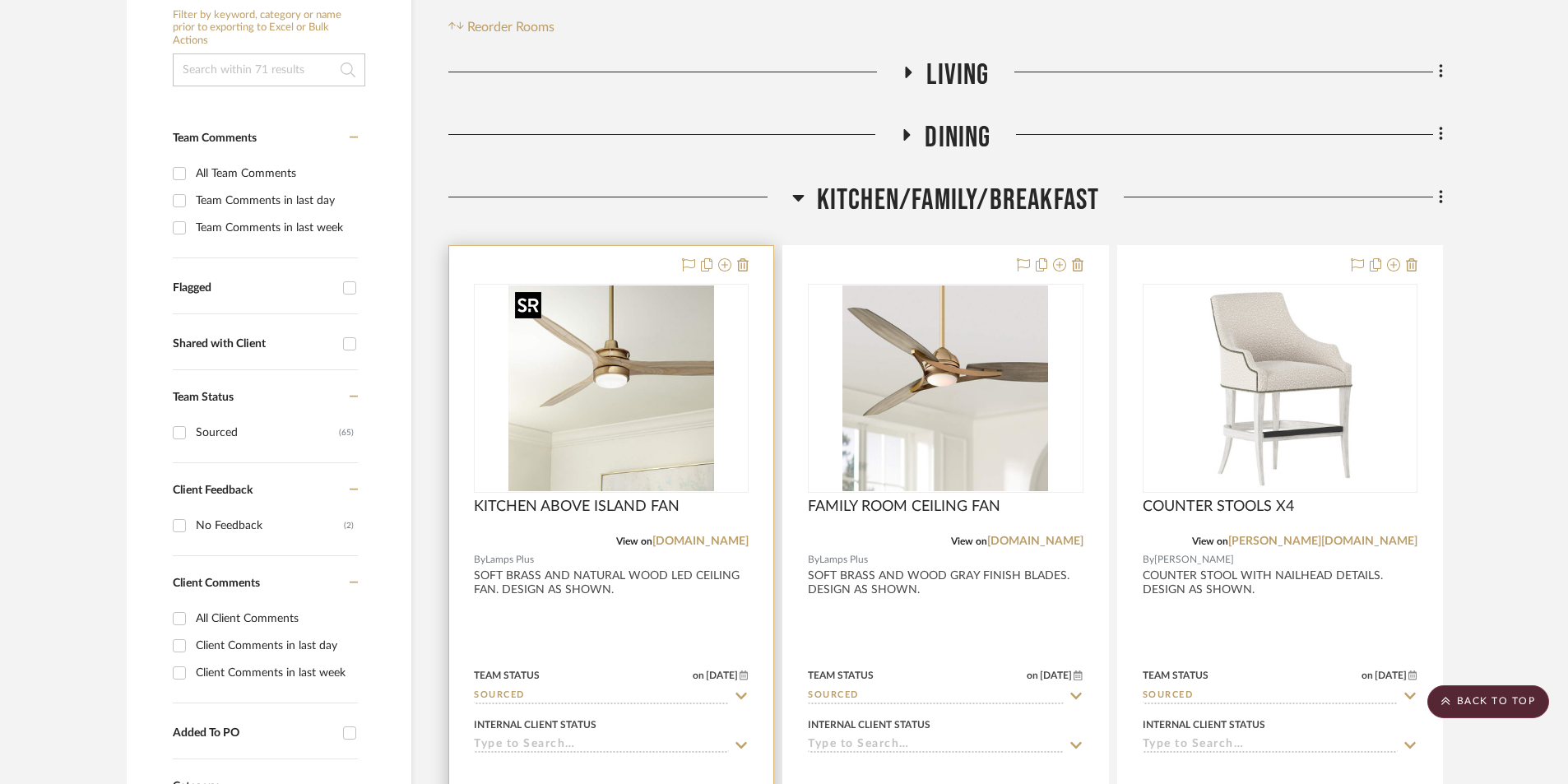
click at [659, 331] on img "0" at bounding box center [611, 388] width 206 height 206
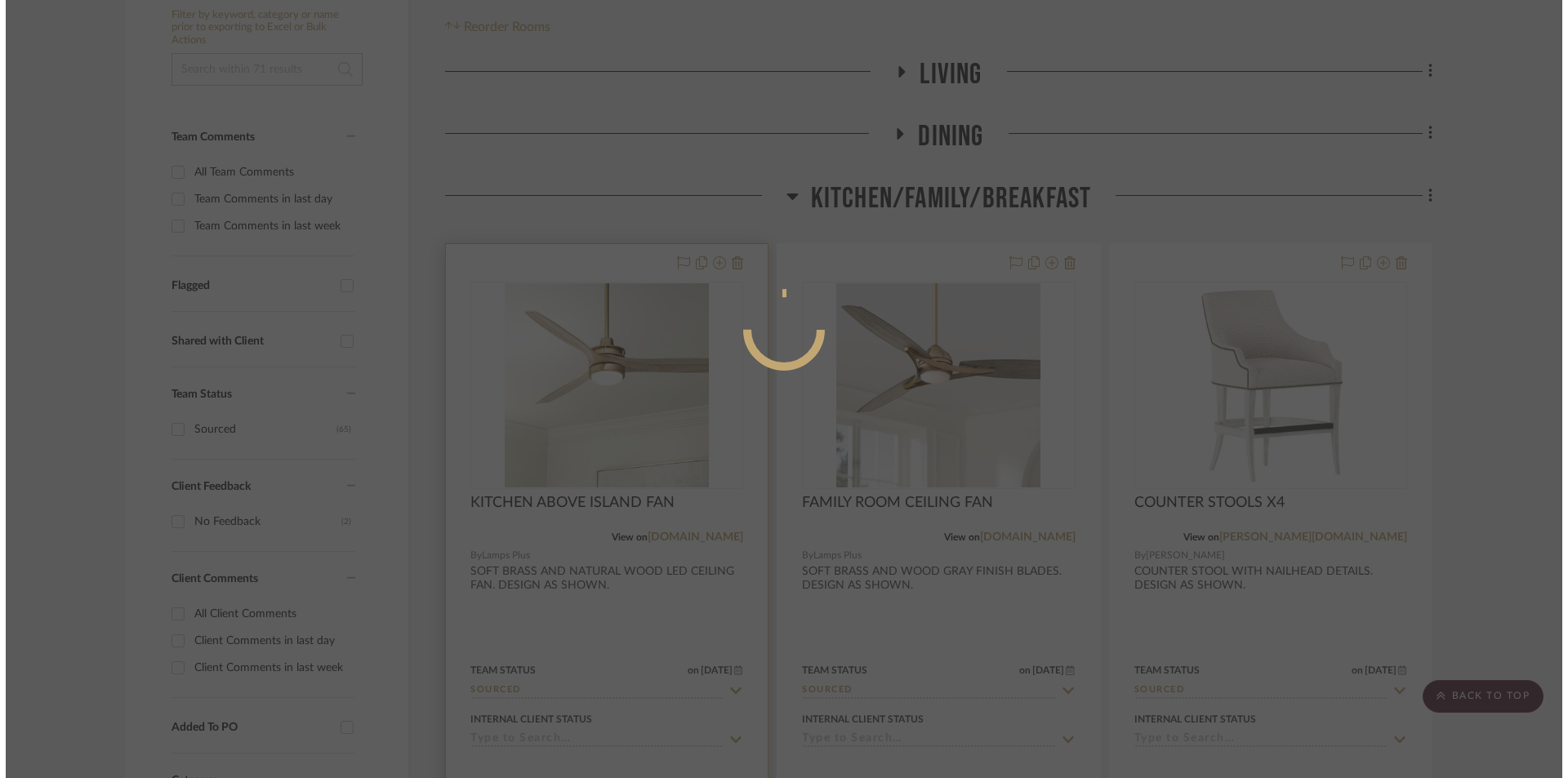
scroll to position [0, 0]
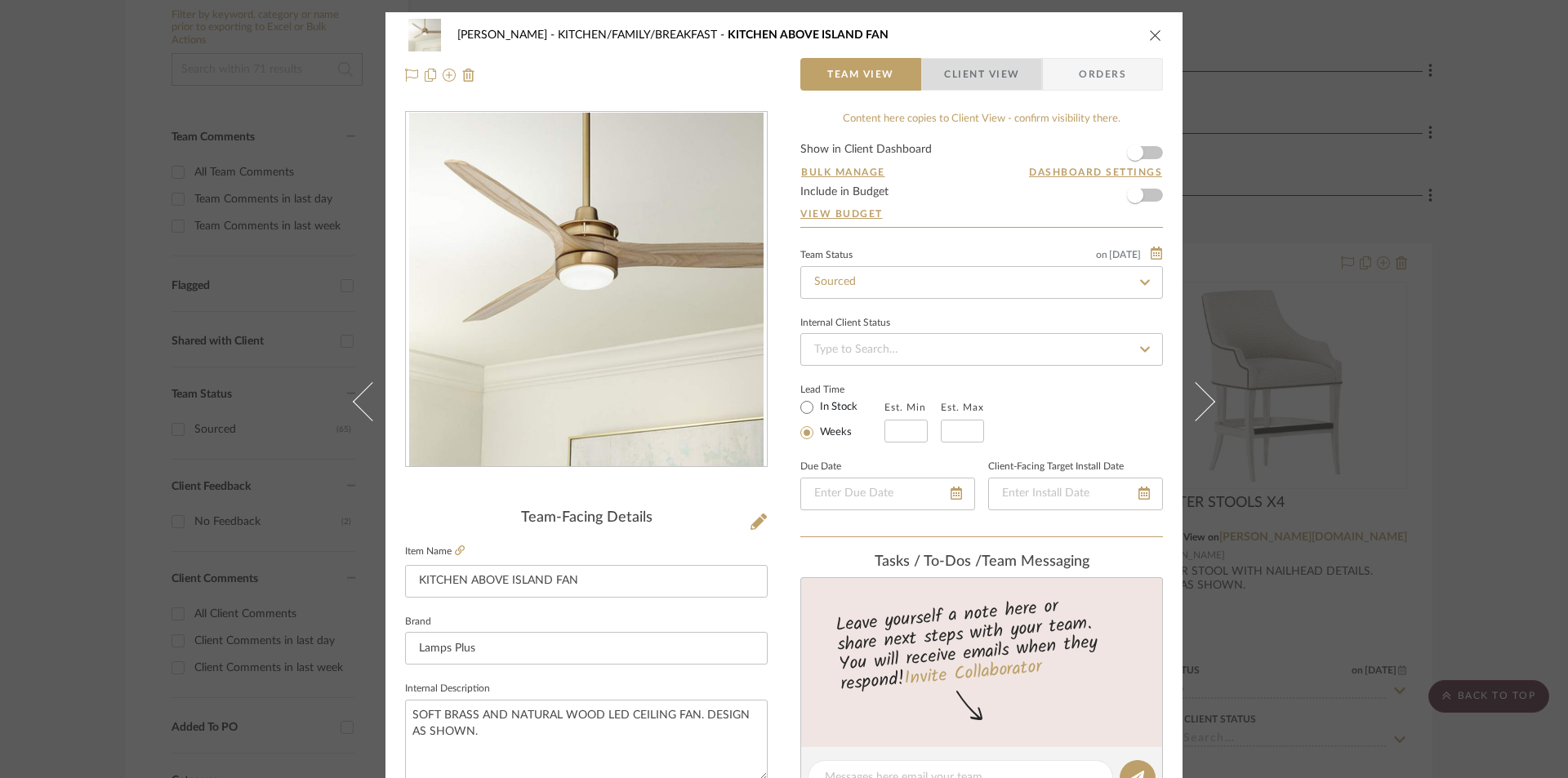
drag, startPoint x: 1009, startPoint y: 73, endPoint x: 875, endPoint y: 161, distance: 160.3
click at [1009, 74] on span "Client View" at bounding box center [982, 74] width 75 height 33
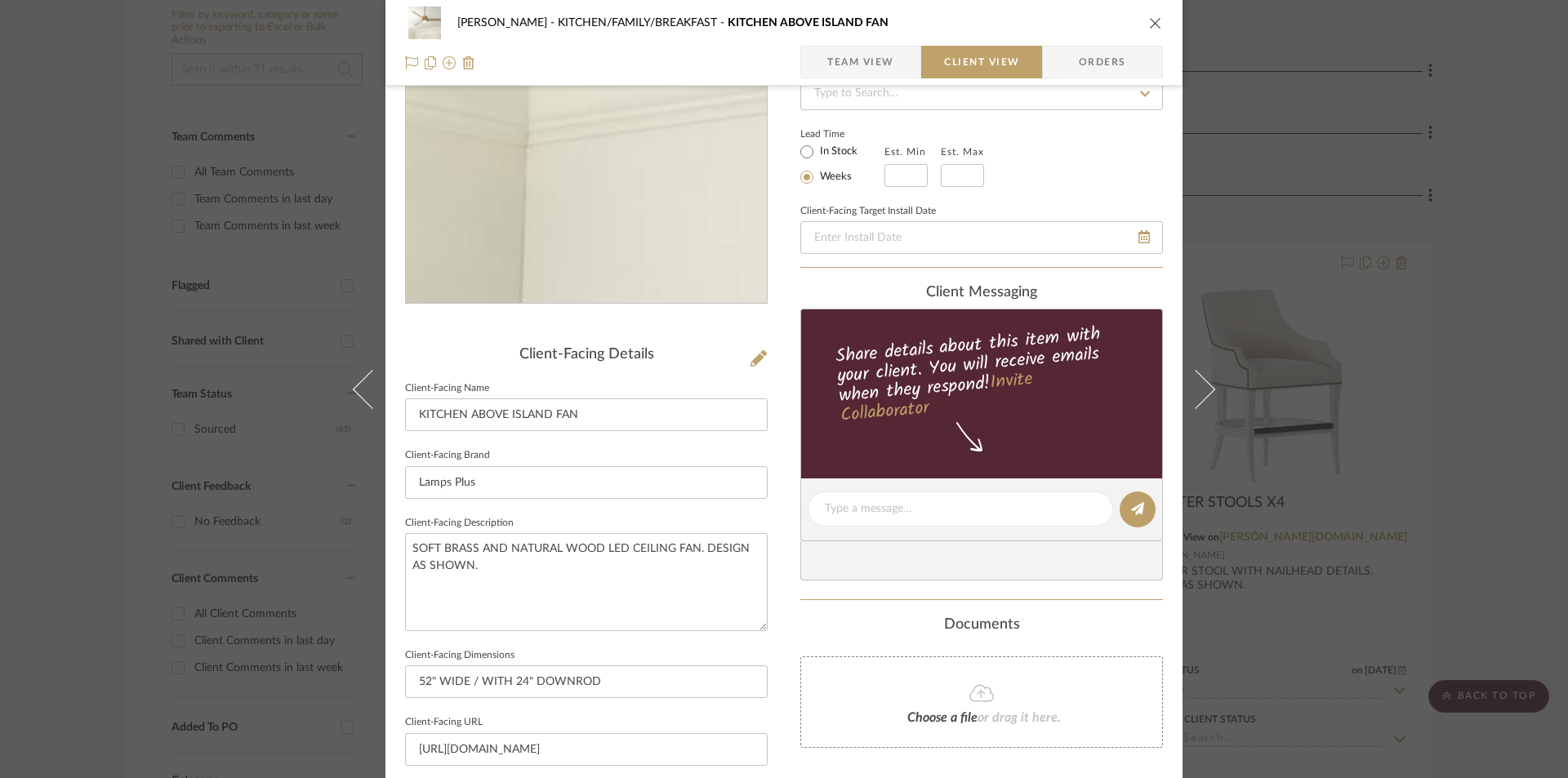
scroll to position [435, 0]
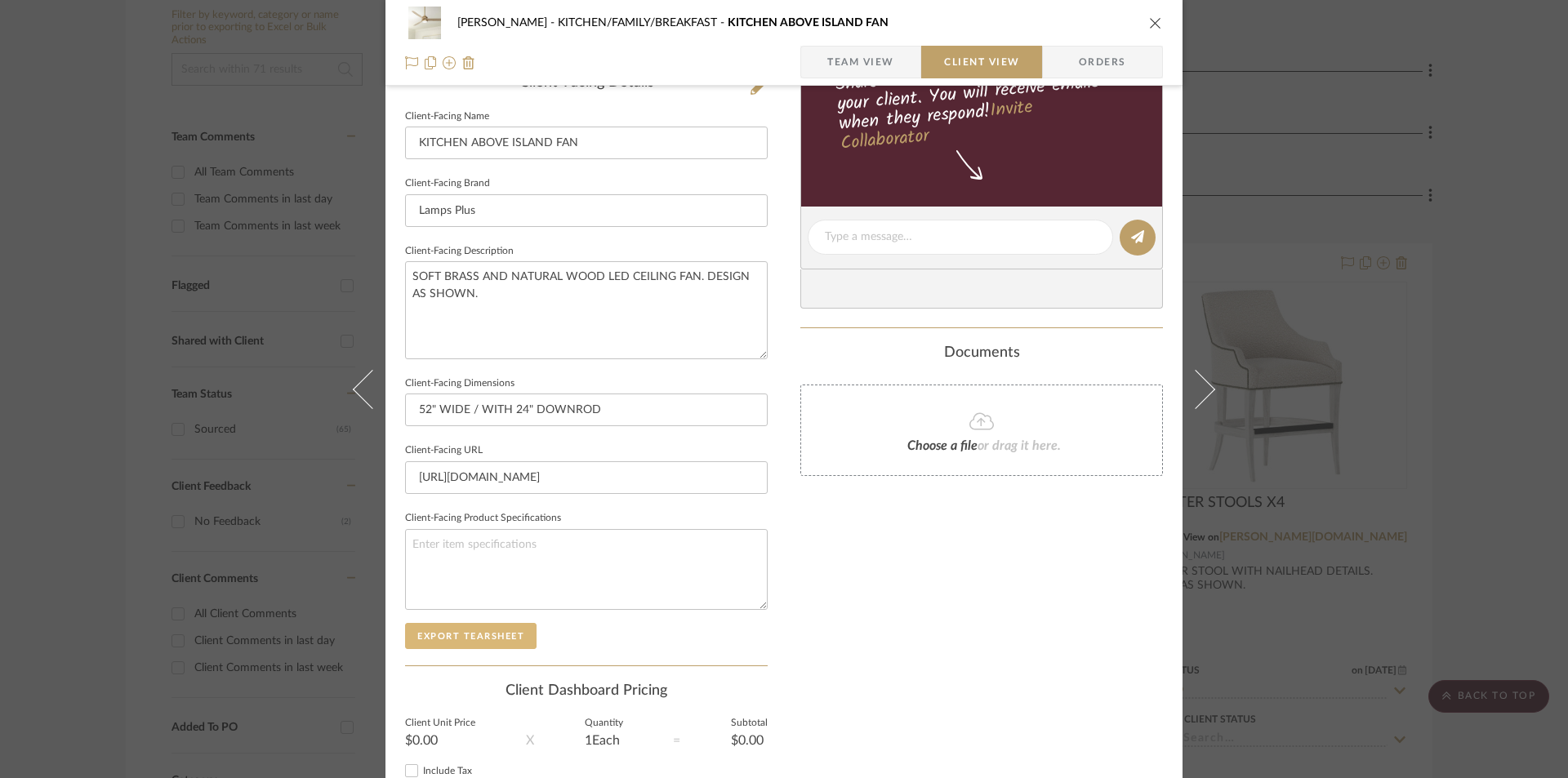
click at [465, 623] on button "Export Tearsheet" at bounding box center [471, 636] width 132 height 26
drag, startPoint x: 1148, startPoint y: 25, endPoint x: 1048, endPoint y: 122, distance: 139.3
click at [1150, 27] on icon "close" at bounding box center [1155, 22] width 13 height 13
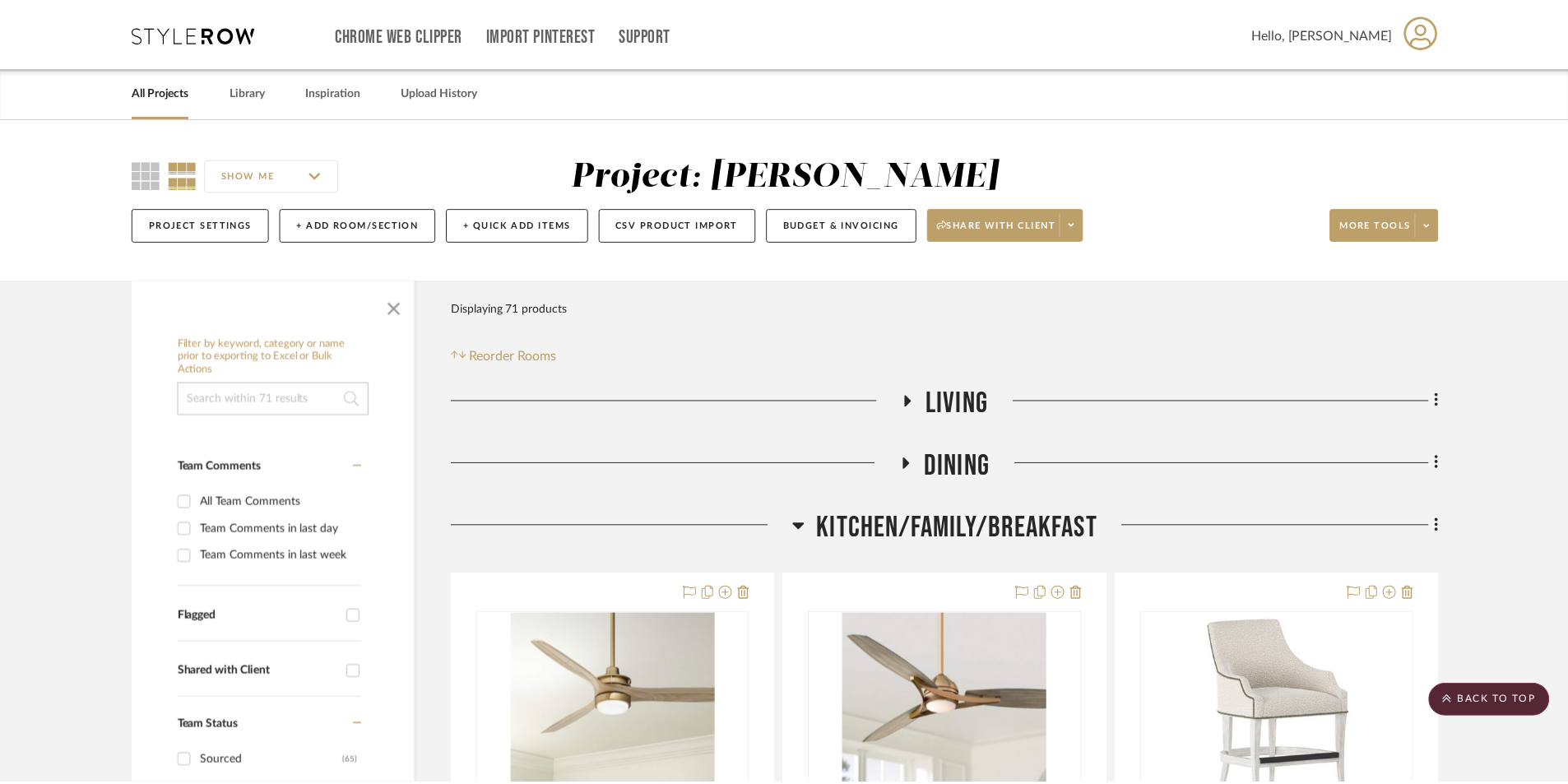
scroll to position [329, 0]
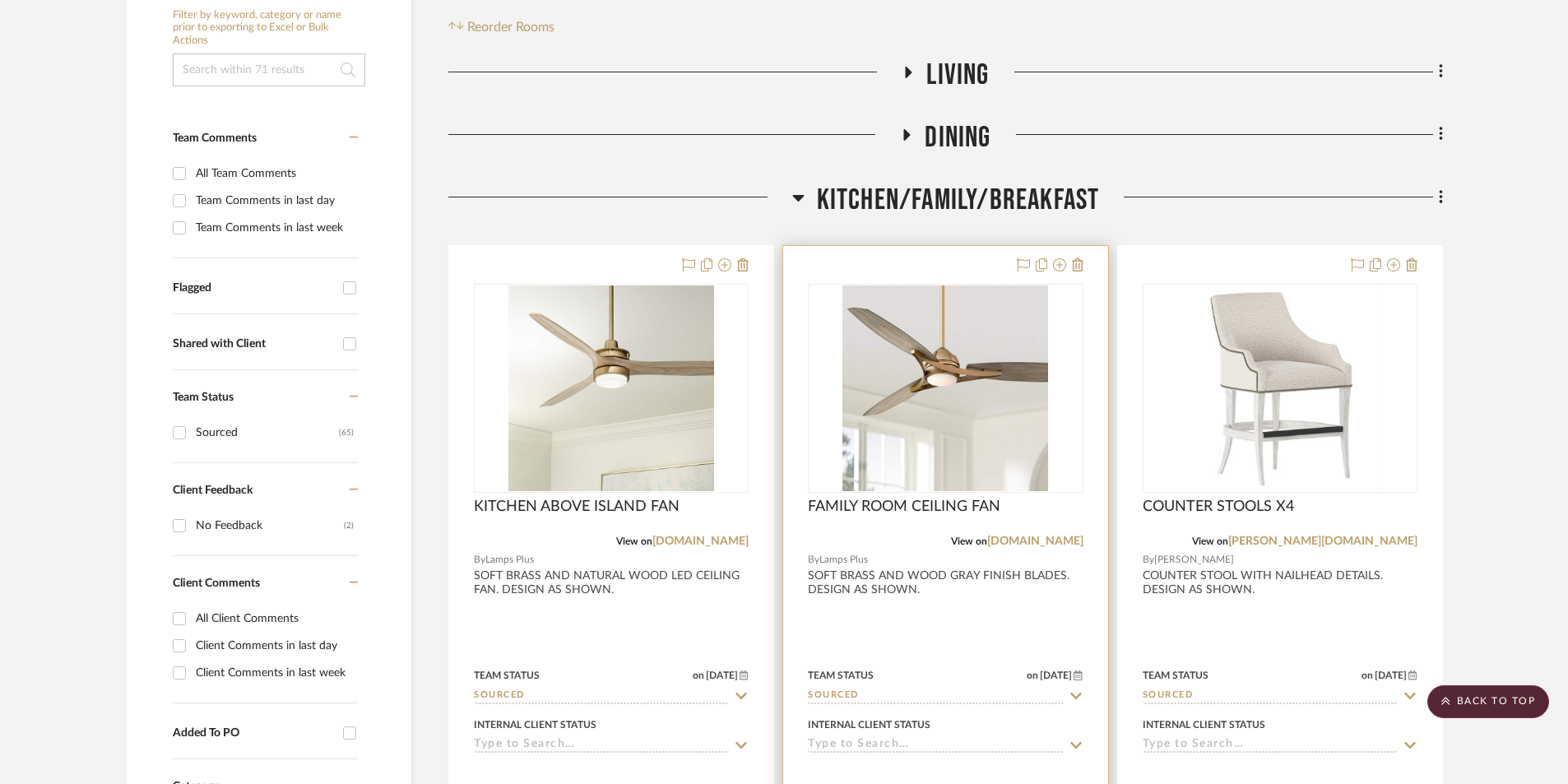
click at [928, 612] on div at bounding box center [944, 606] width 324 height 720
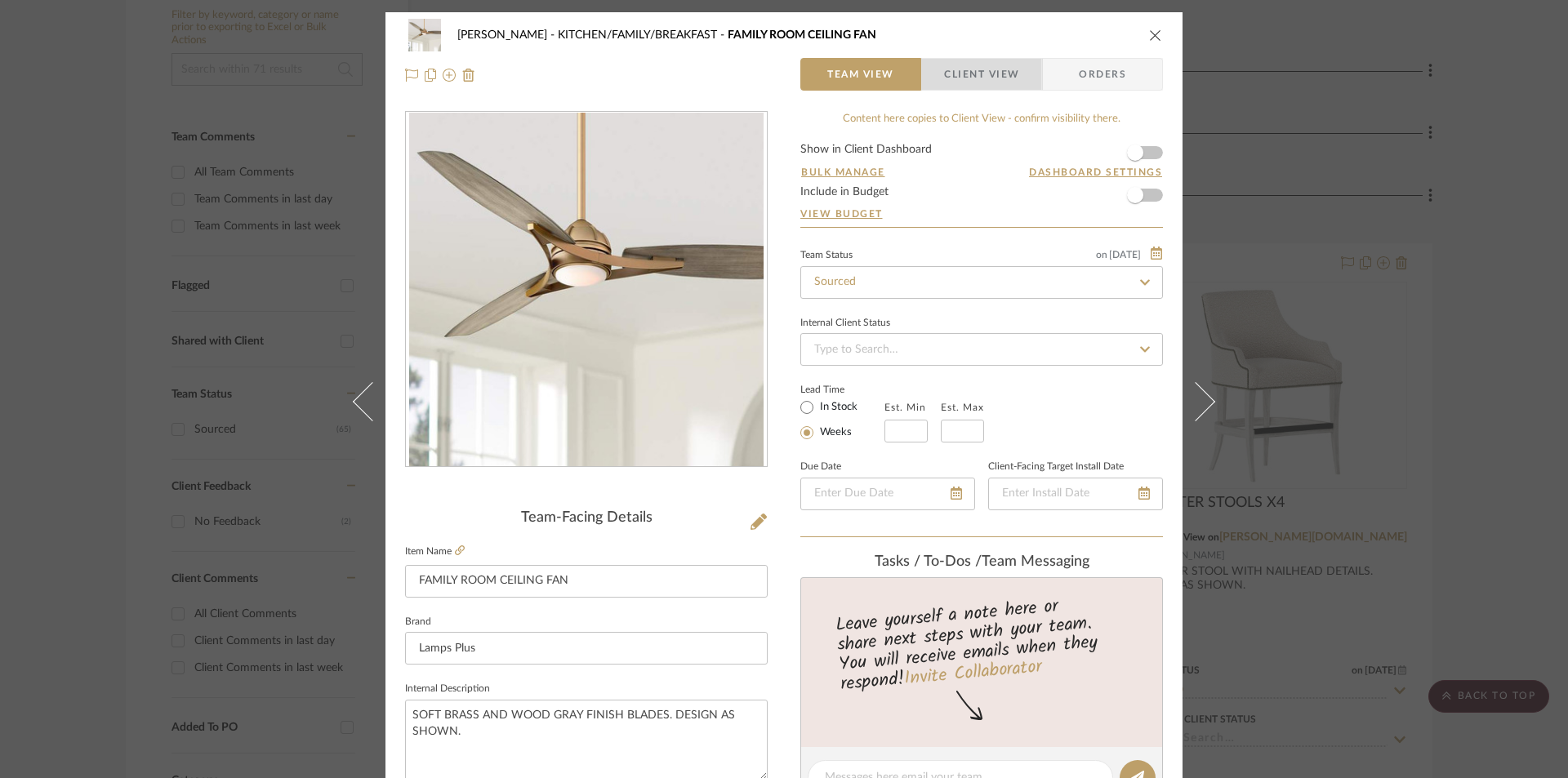
click at [977, 77] on span "Client View" at bounding box center [982, 74] width 75 height 33
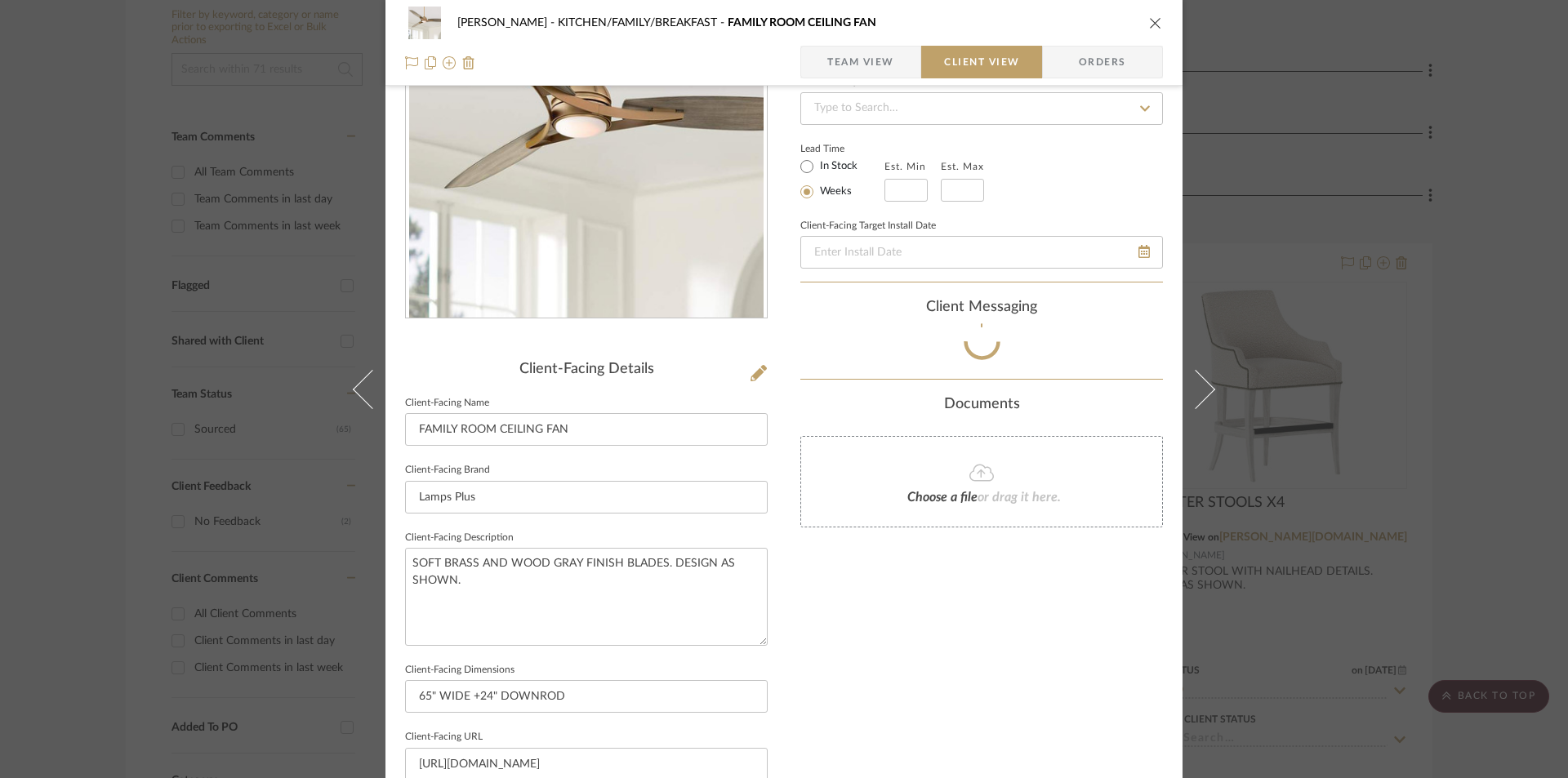
scroll to position [435, 0]
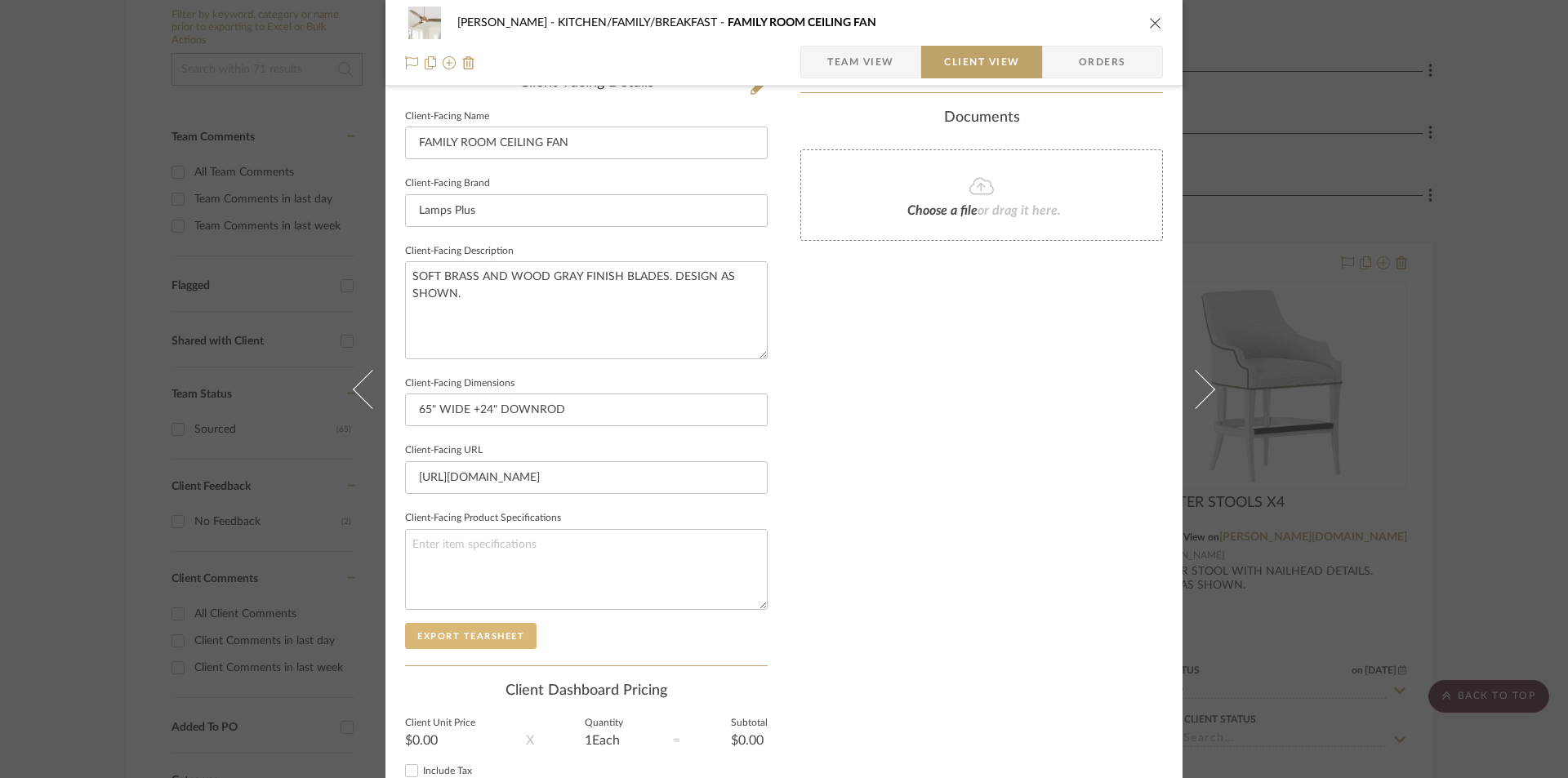
click at [442, 629] on button "Export Tearsheet" at bounding box center [471, 636] width 132 height 26
click at [873, 58] on span "Team View" at bounding box center [860, 62] width 67 height 33
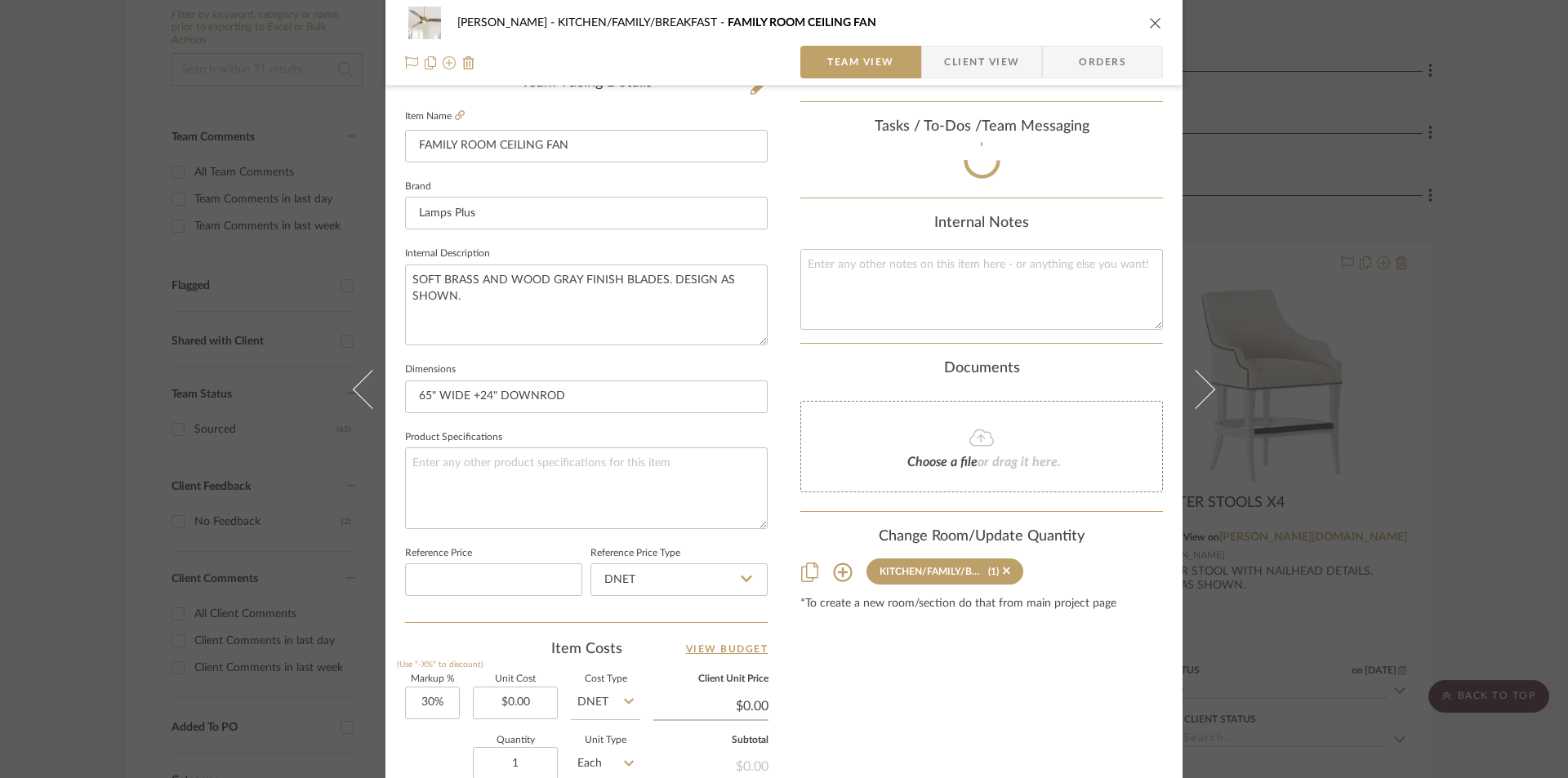
click at [945, 59] on span "Client View" at bounding box center [982, 62] width 75 height 33
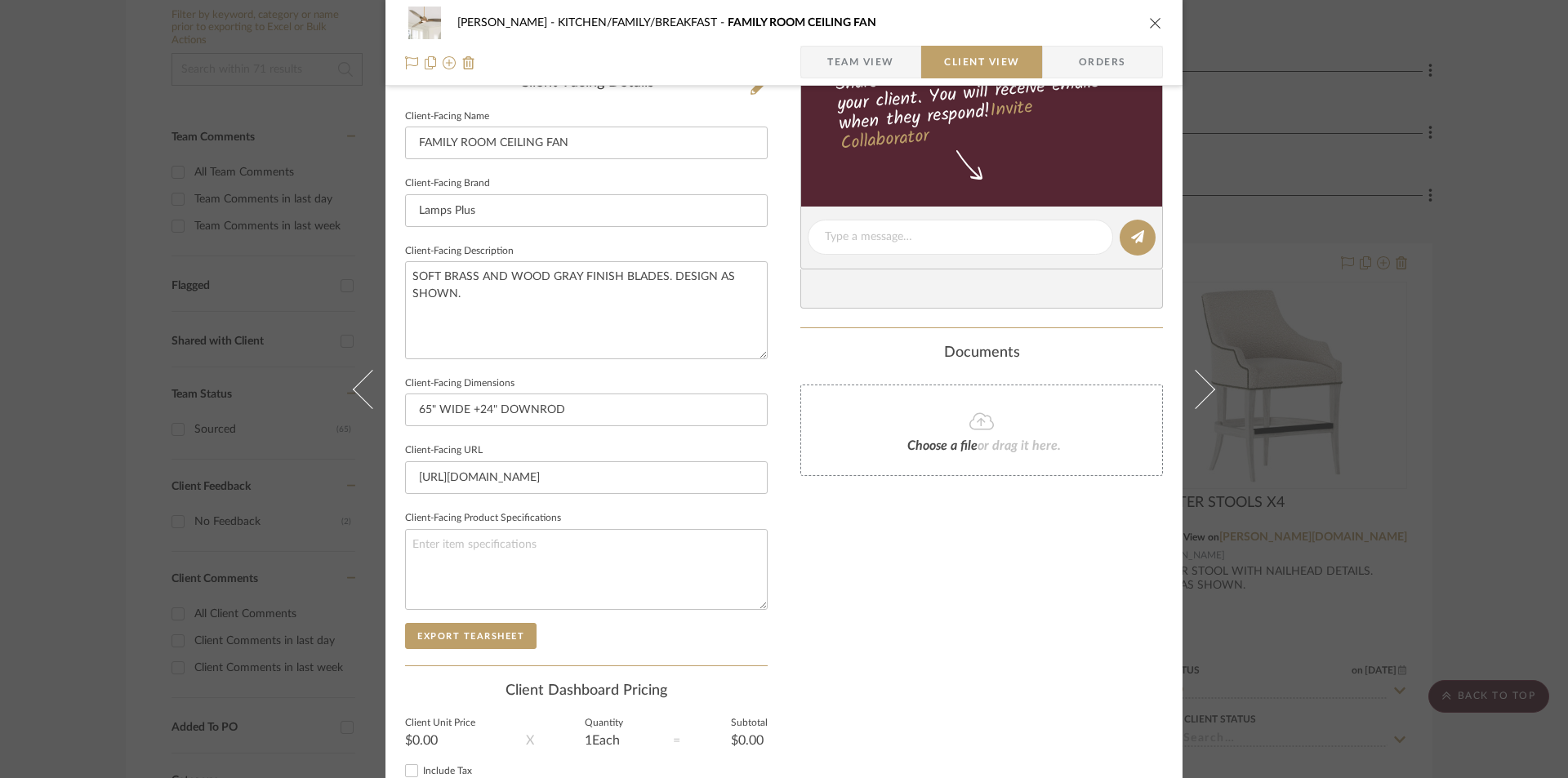
click at [1152, 19] on icon "close" at bounding box center [1155, 22] width 13 height 13
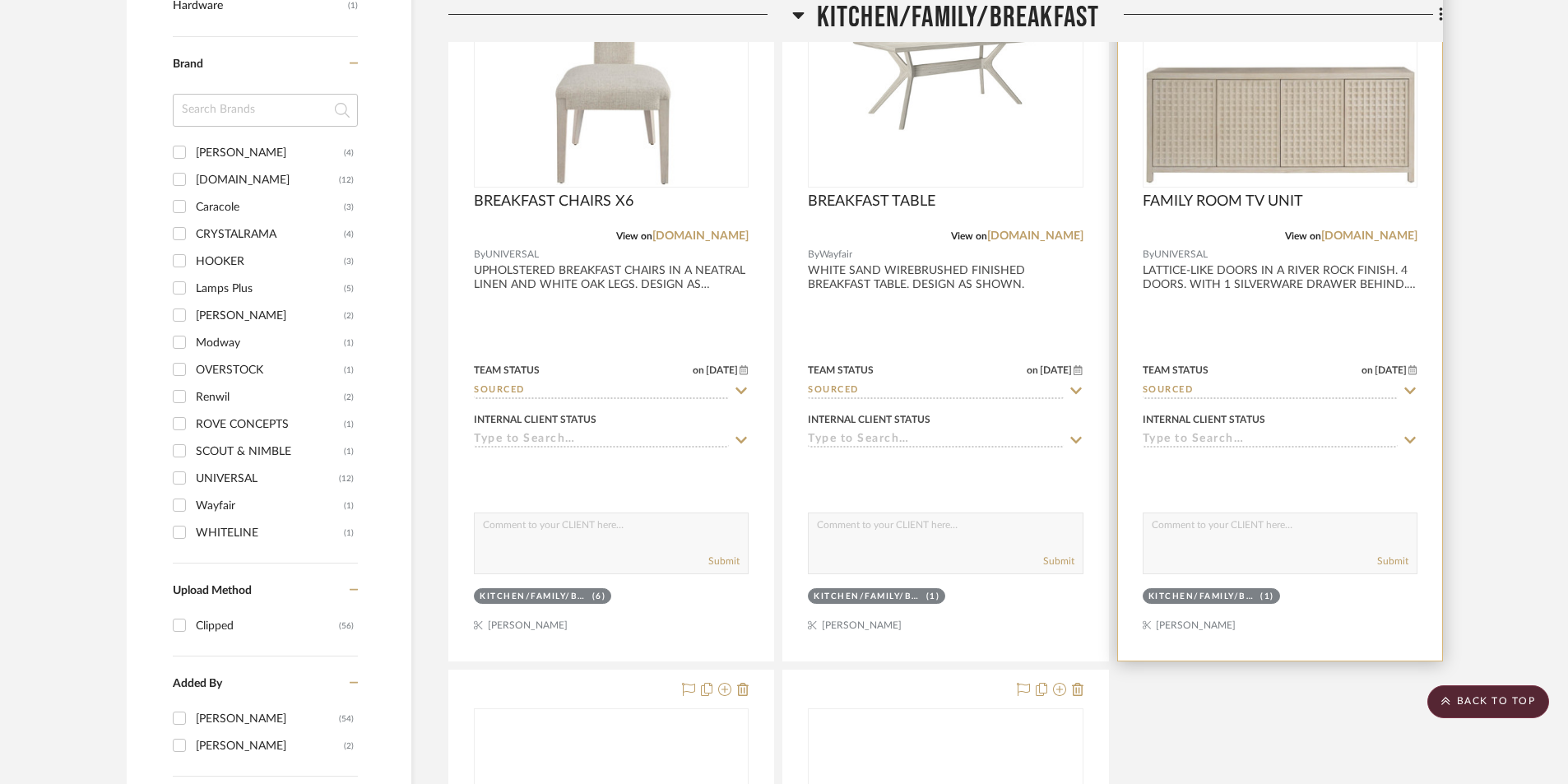
scroll to position [1426, 0]
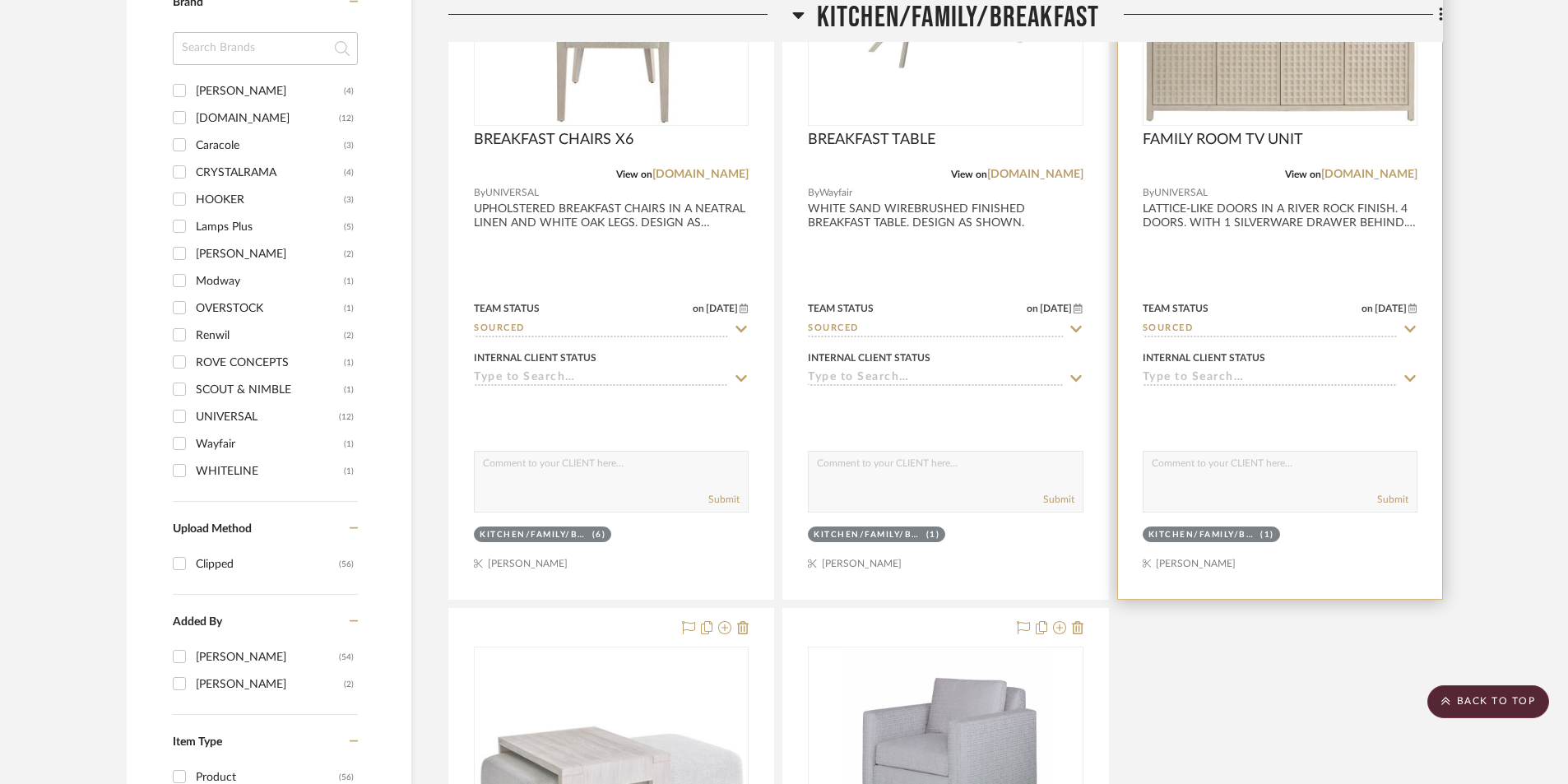
click at [1232, 274] on div at bounding box center [1280, 239] width 324 height 720
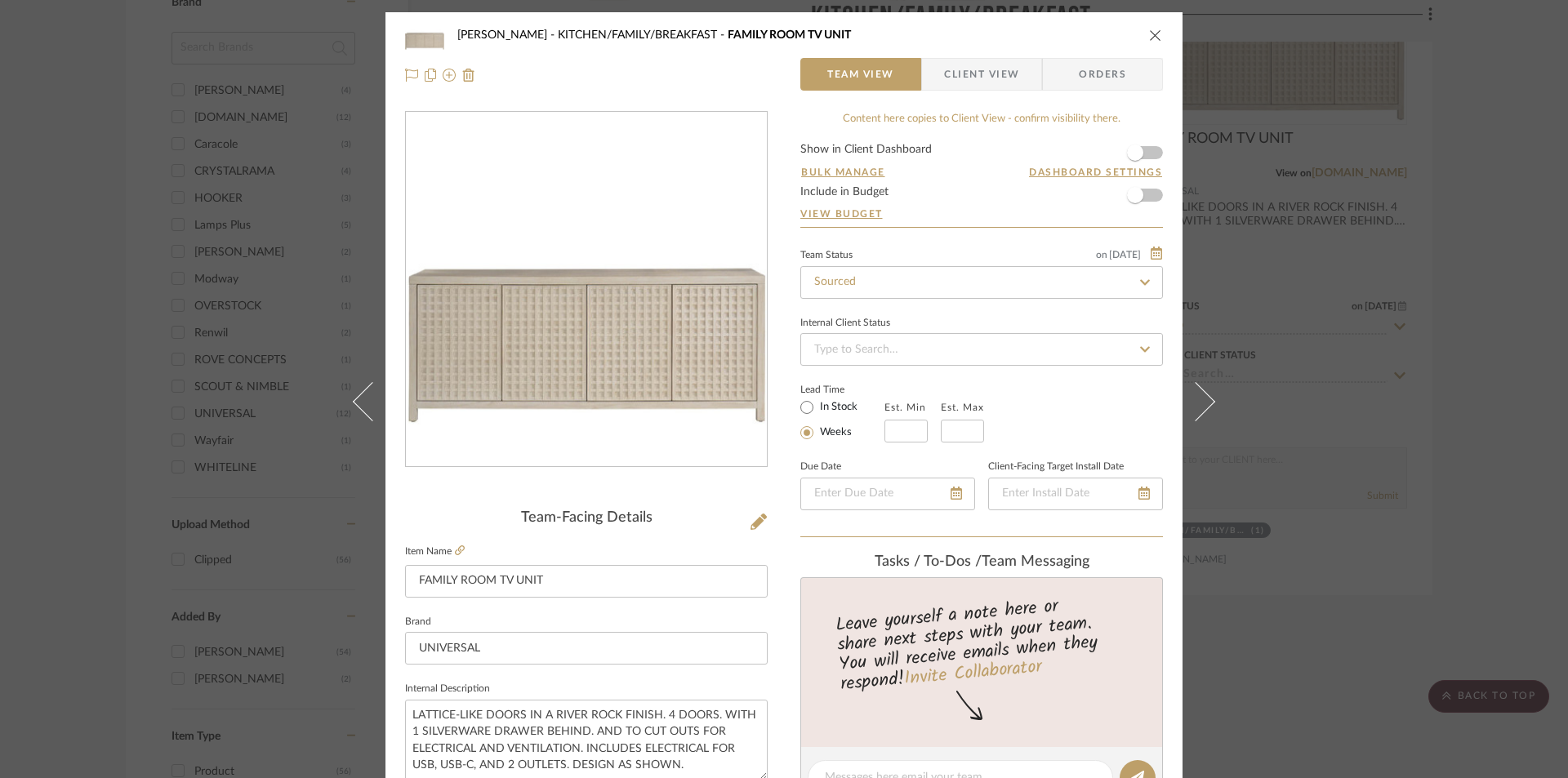
click at [983, 73] on span "Client View" at bounding box center [982, 74] width 75 height 33
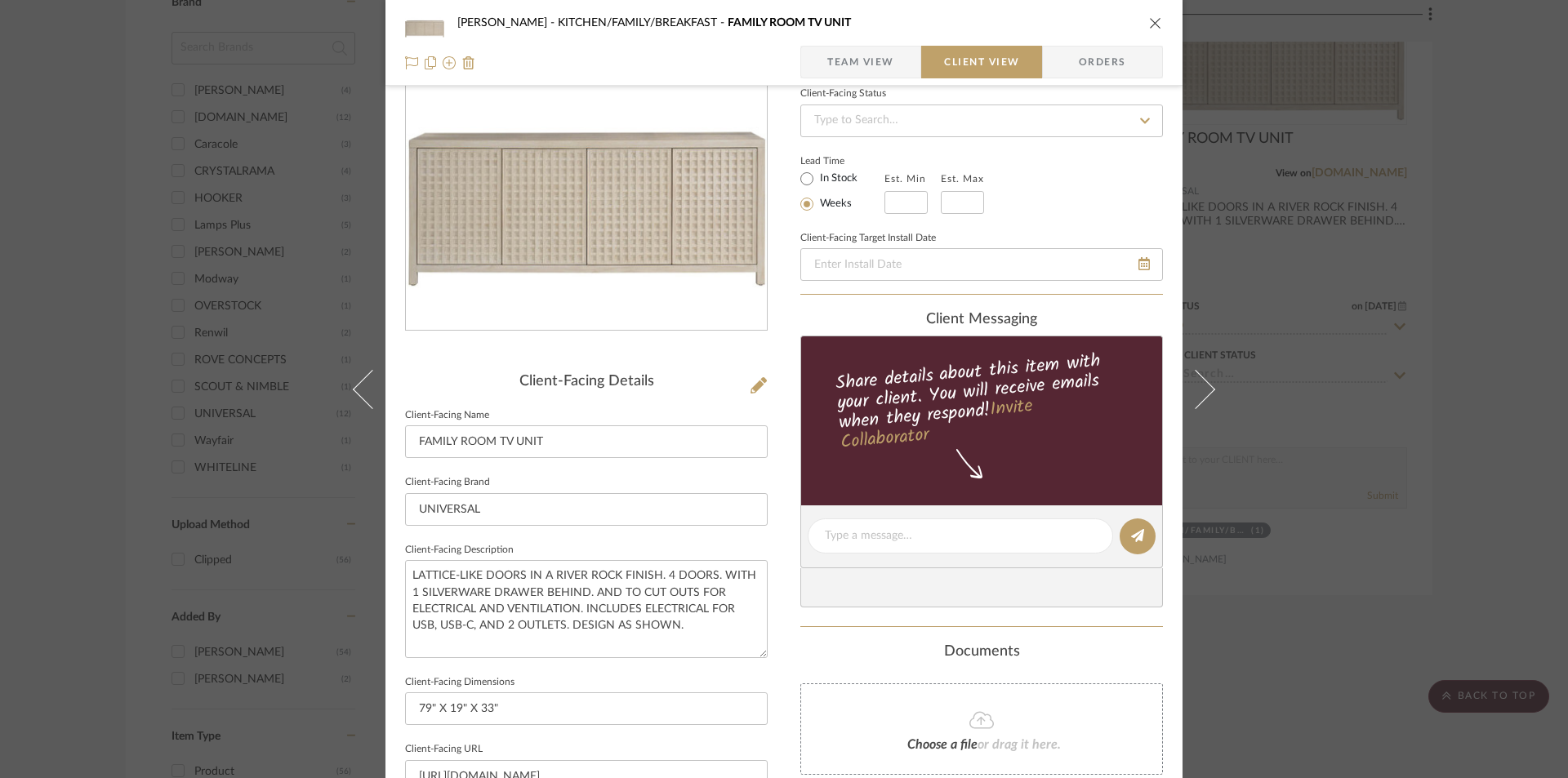
scroll to position [490, 0]
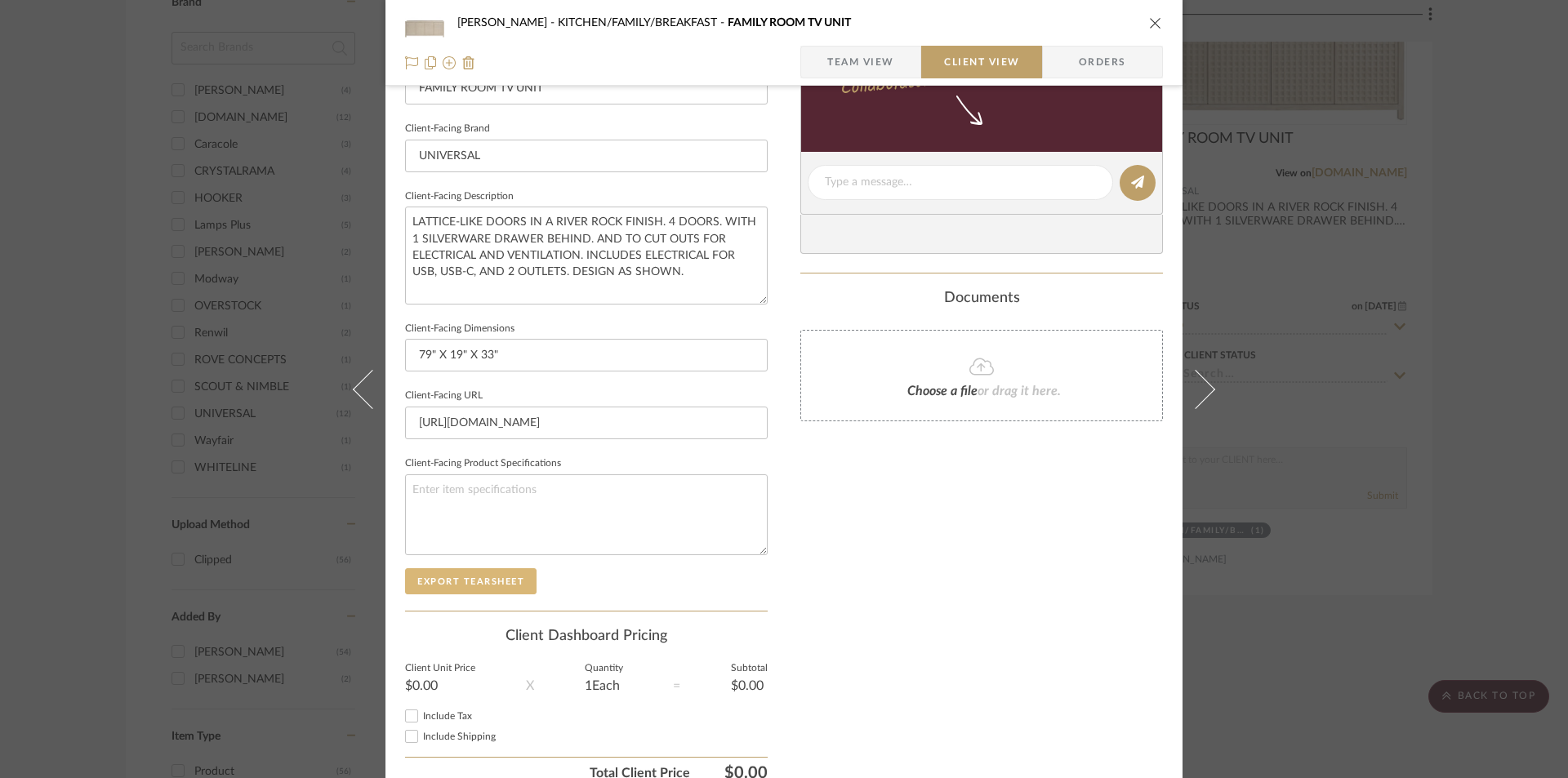
click at [506, 576] on button "Export Tearsheet" at bounding box center [471, 581] width 132 height 26
click at [1153, 24] on icon "close" at bounding box center [1155, 22] width 13 height 13
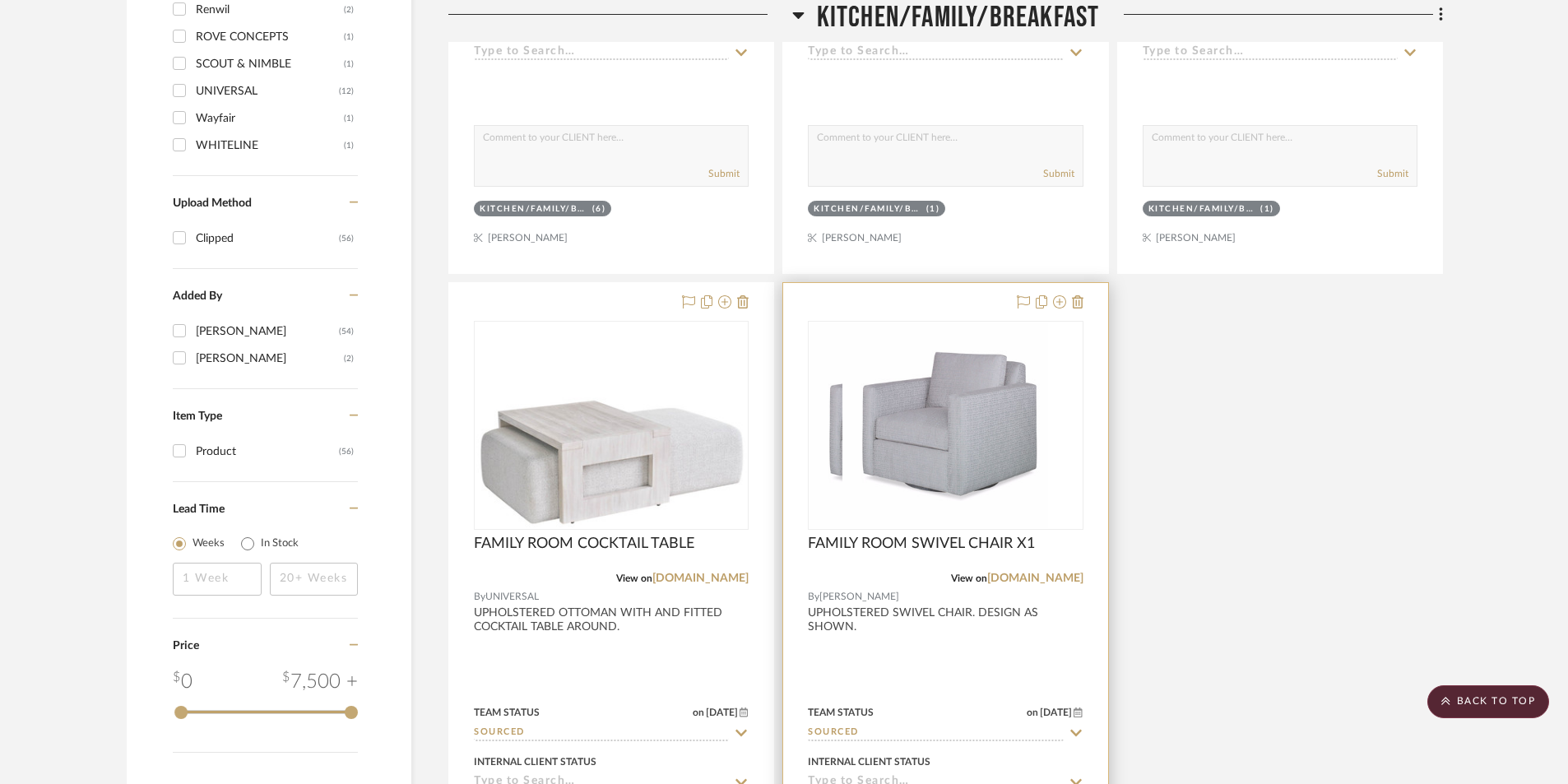
scroll to position [1811, 0]
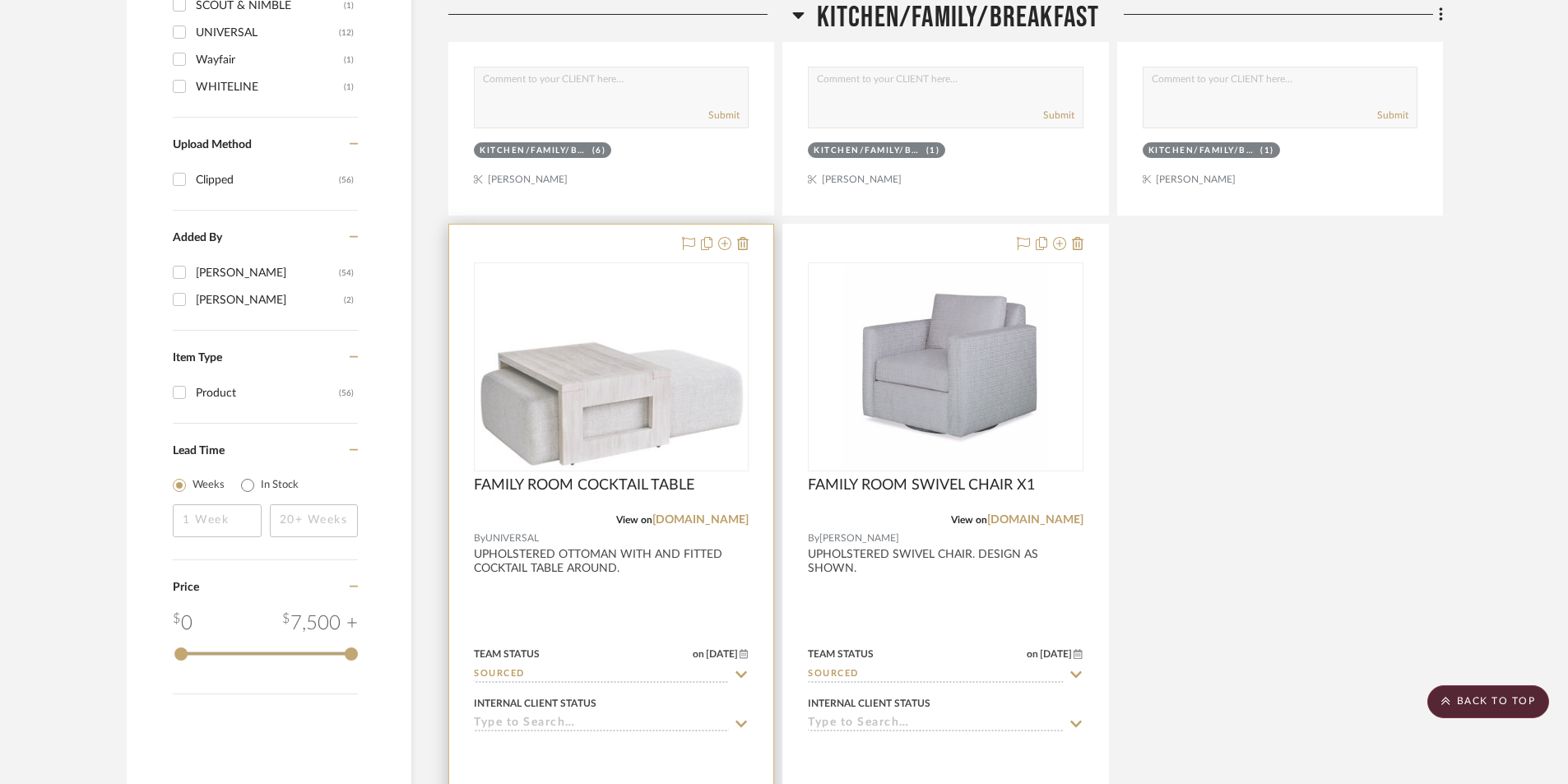
click at [624, 592] on div at bounding box center [611, 585] width 324 height 720
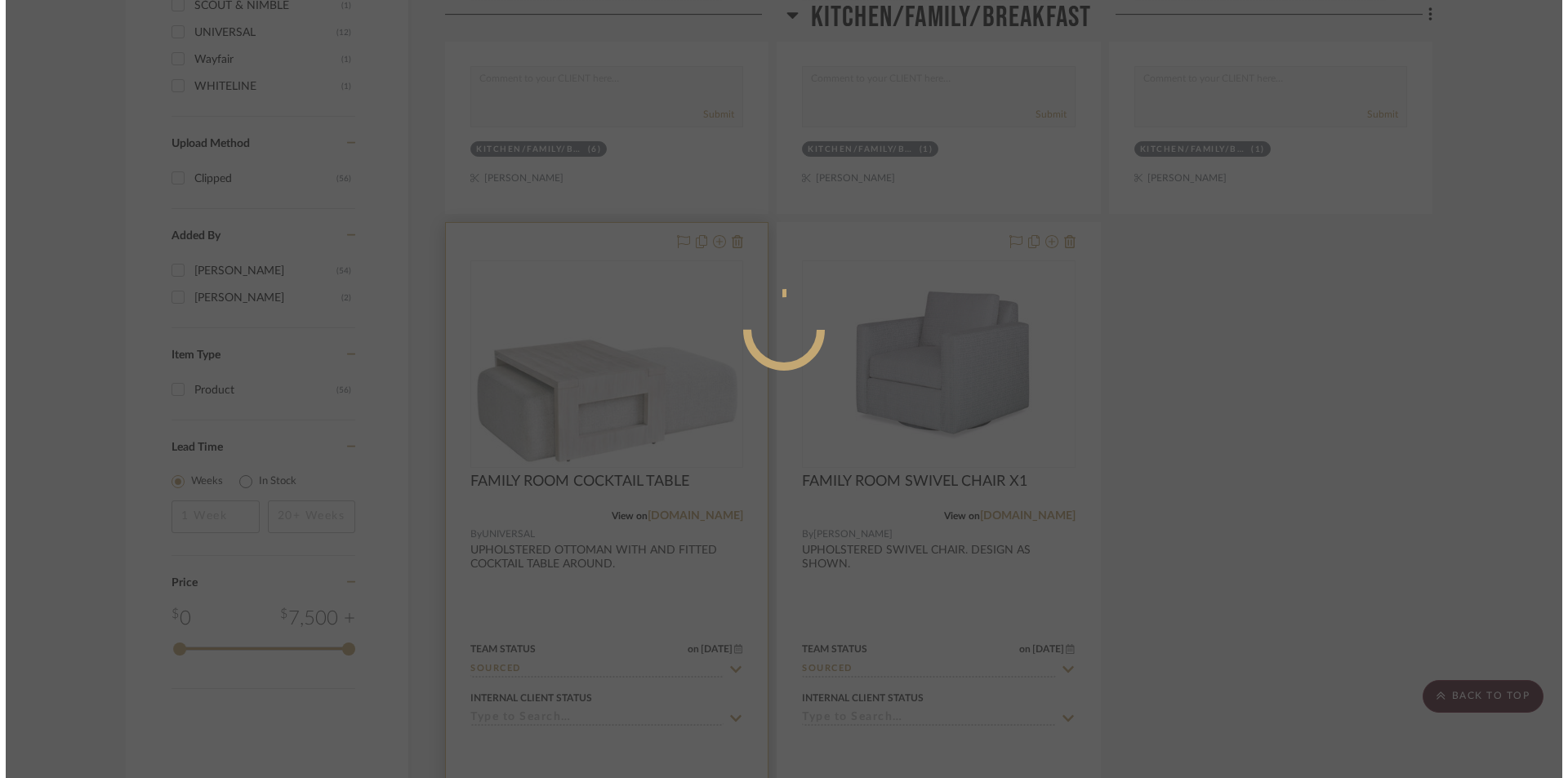
scroll to position [0, 0]
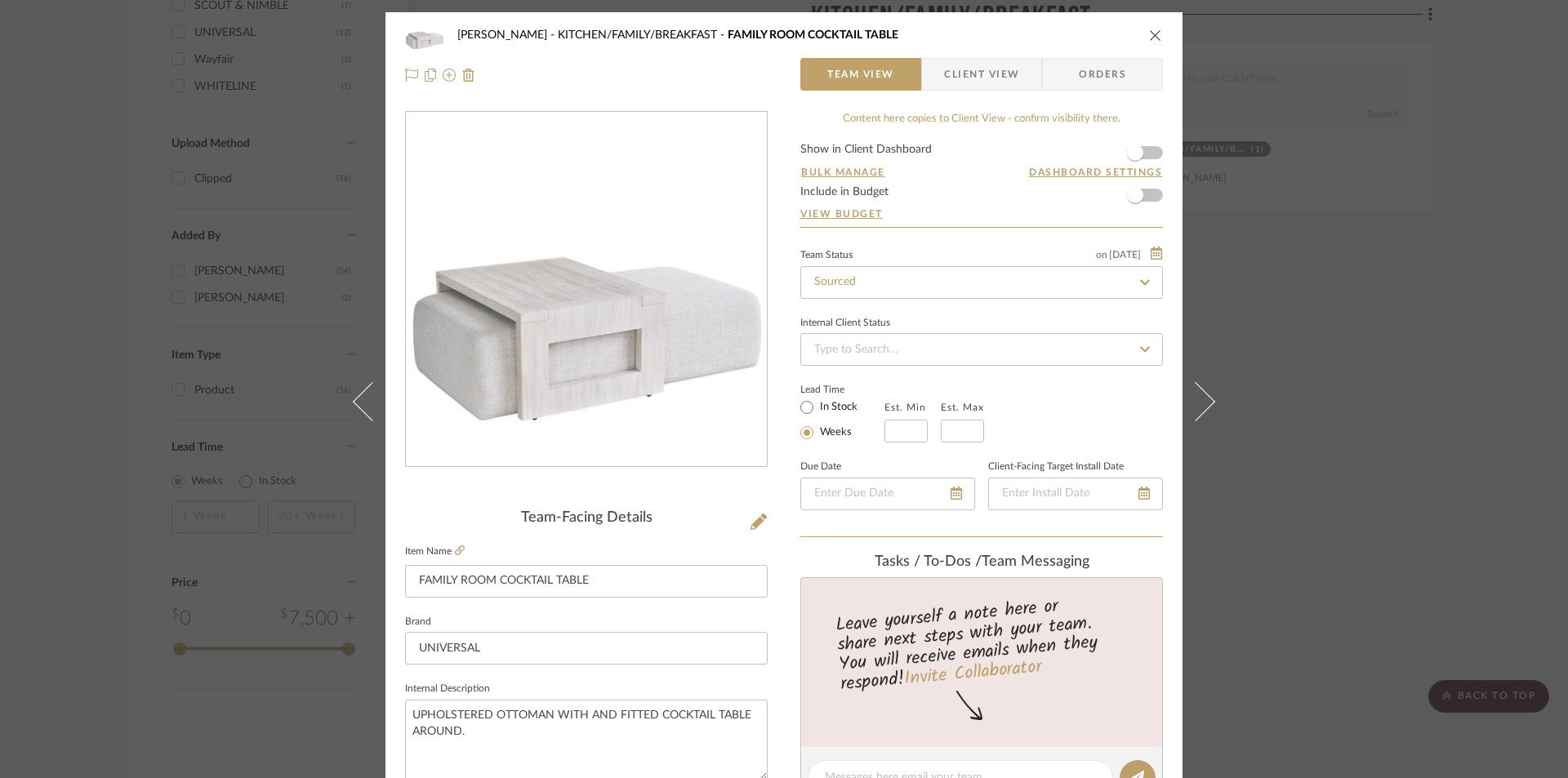
click at [958, 82] on span "Client View" at bounding box center [982, 74] width 75 height 33
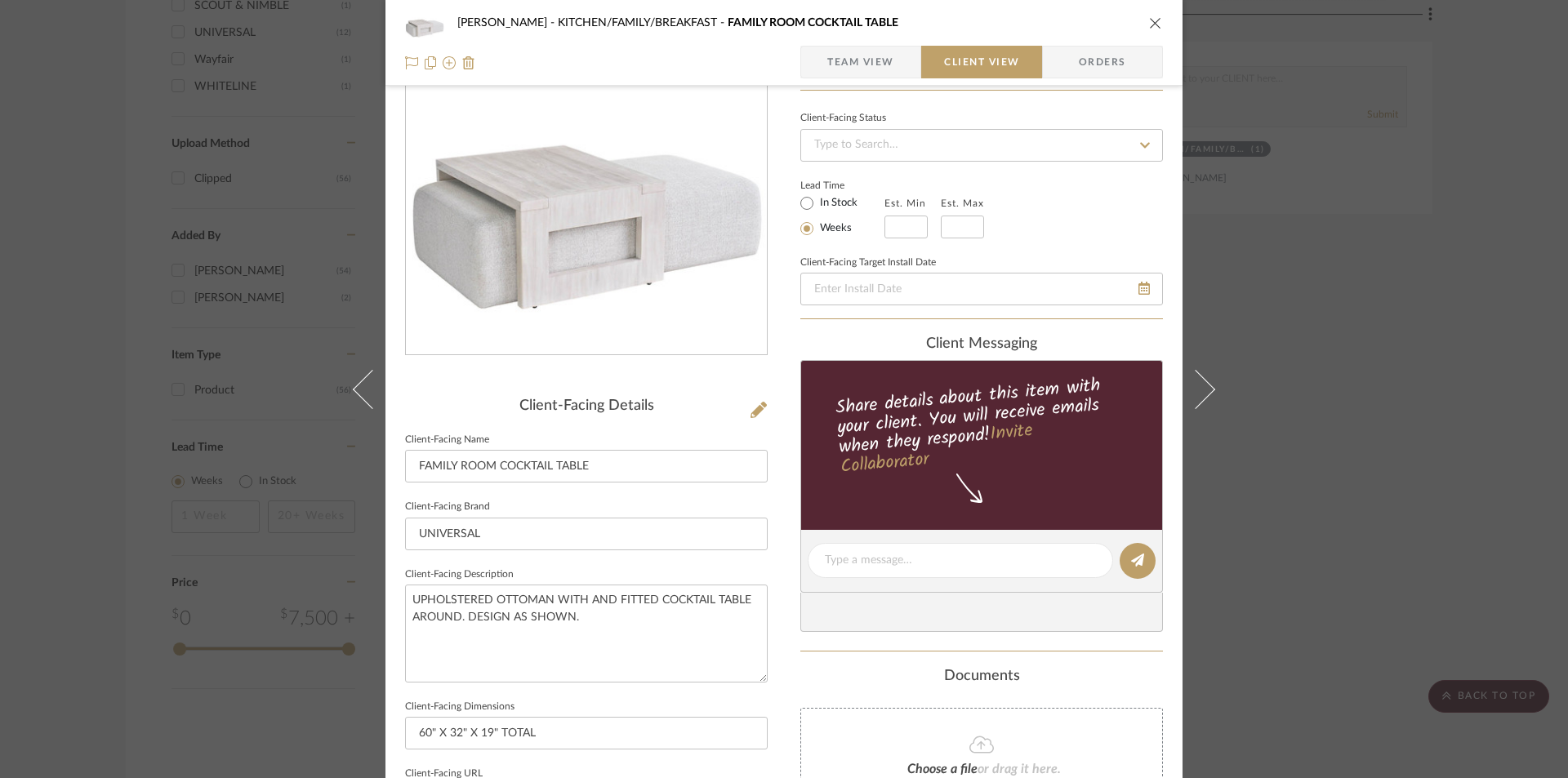
scroll to position [381, 0]
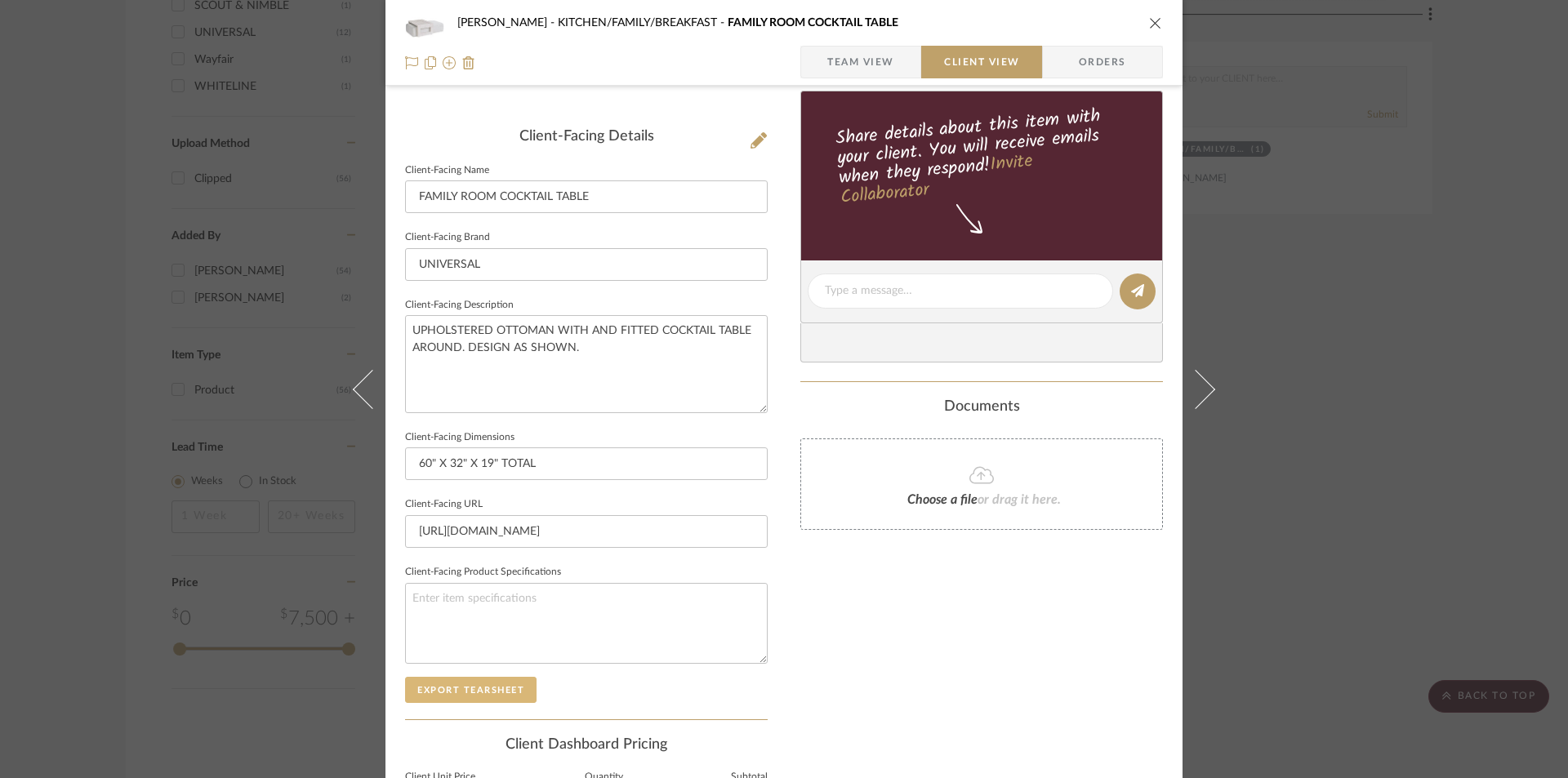
click at [468, 692] on button "Export Tearsheet" at bounding box center [471, 689] width 132 height 26
click at [1149, 24] on icon "close" at bounding box center [1155, 22] width 13 height 13
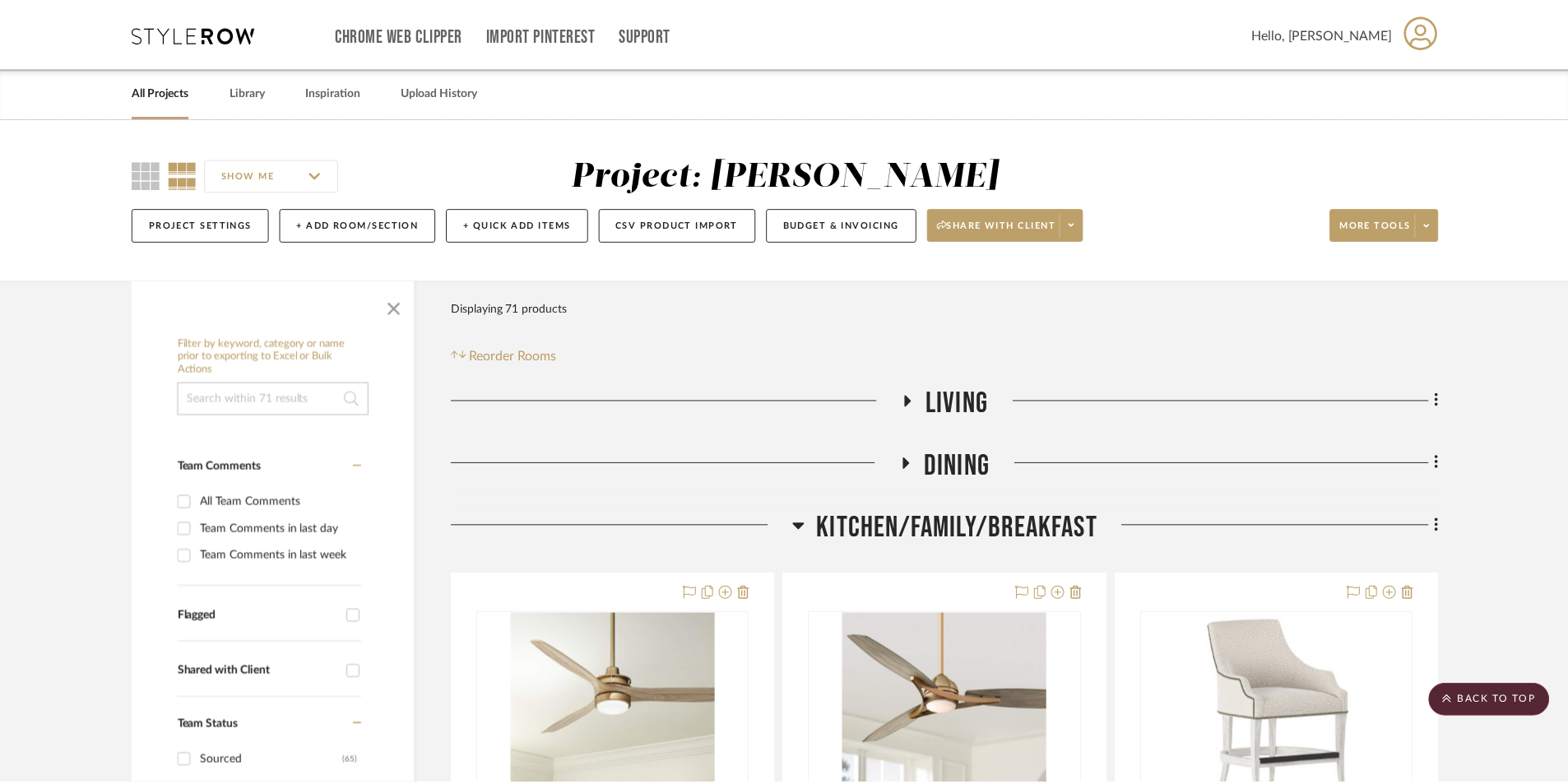
scroll to position [1811, 0]
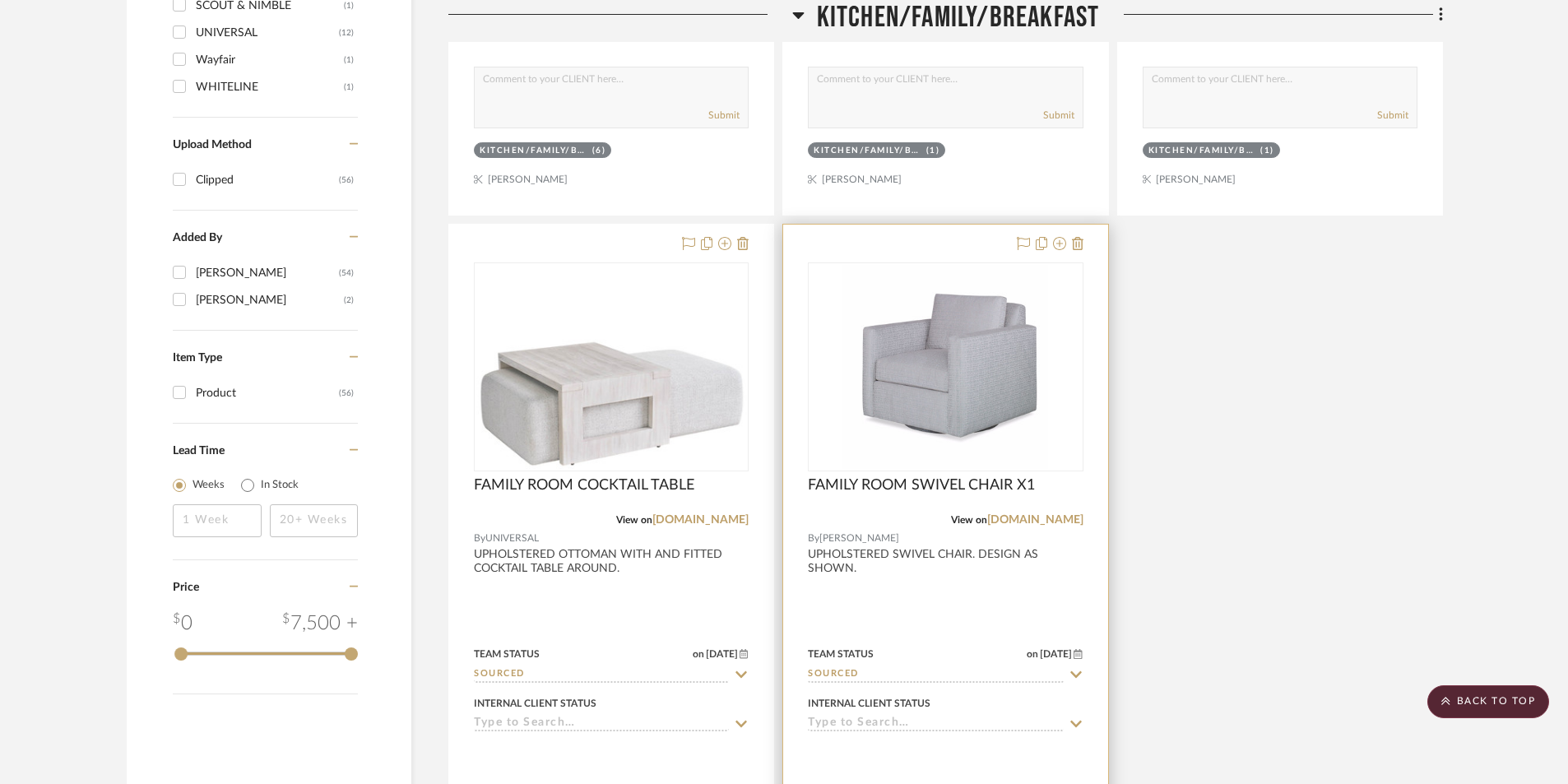
click at [955, 591] on div at bounding box center [944, 585] width 324 height 720
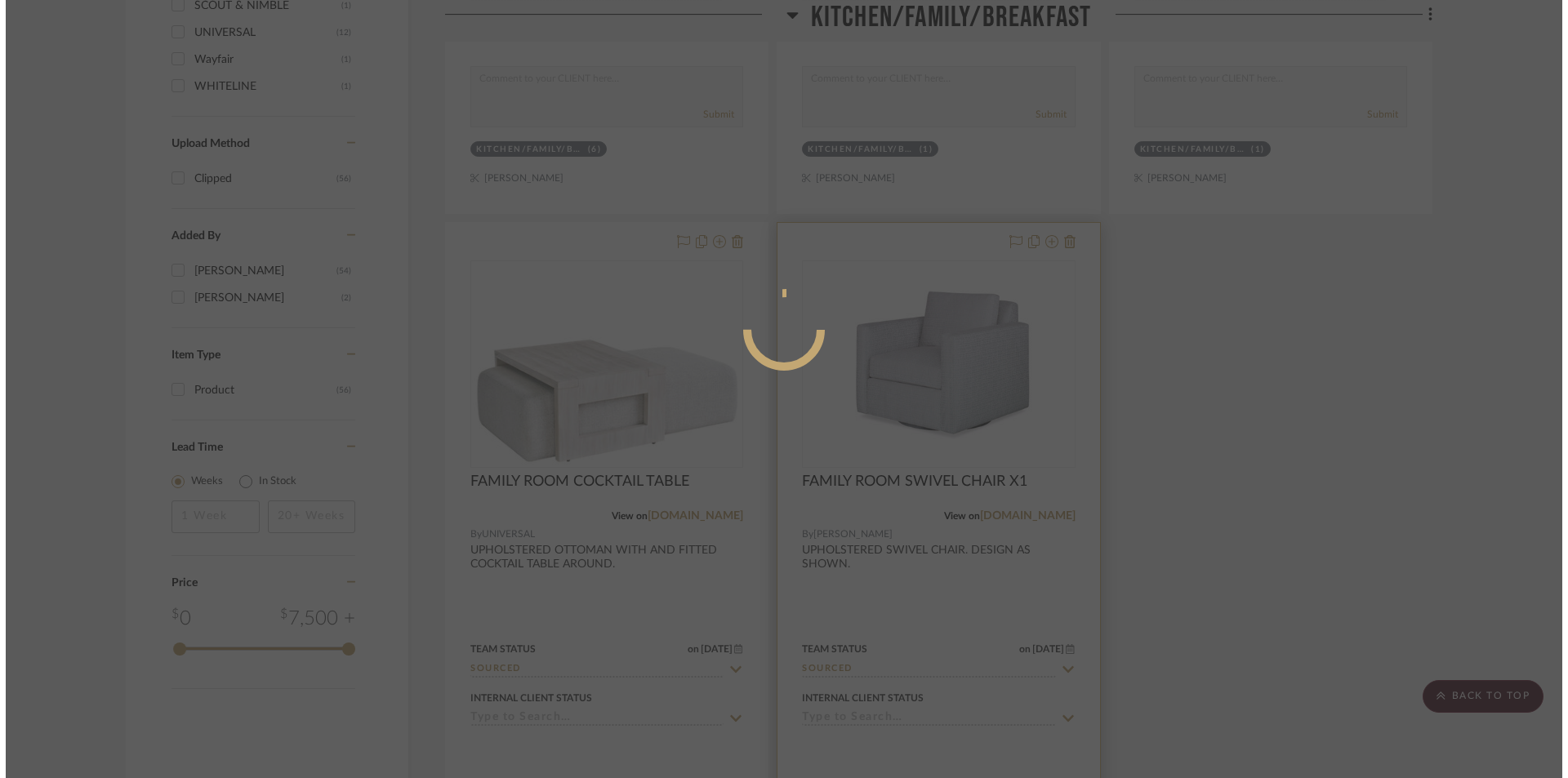
scroll to position [0, 0]
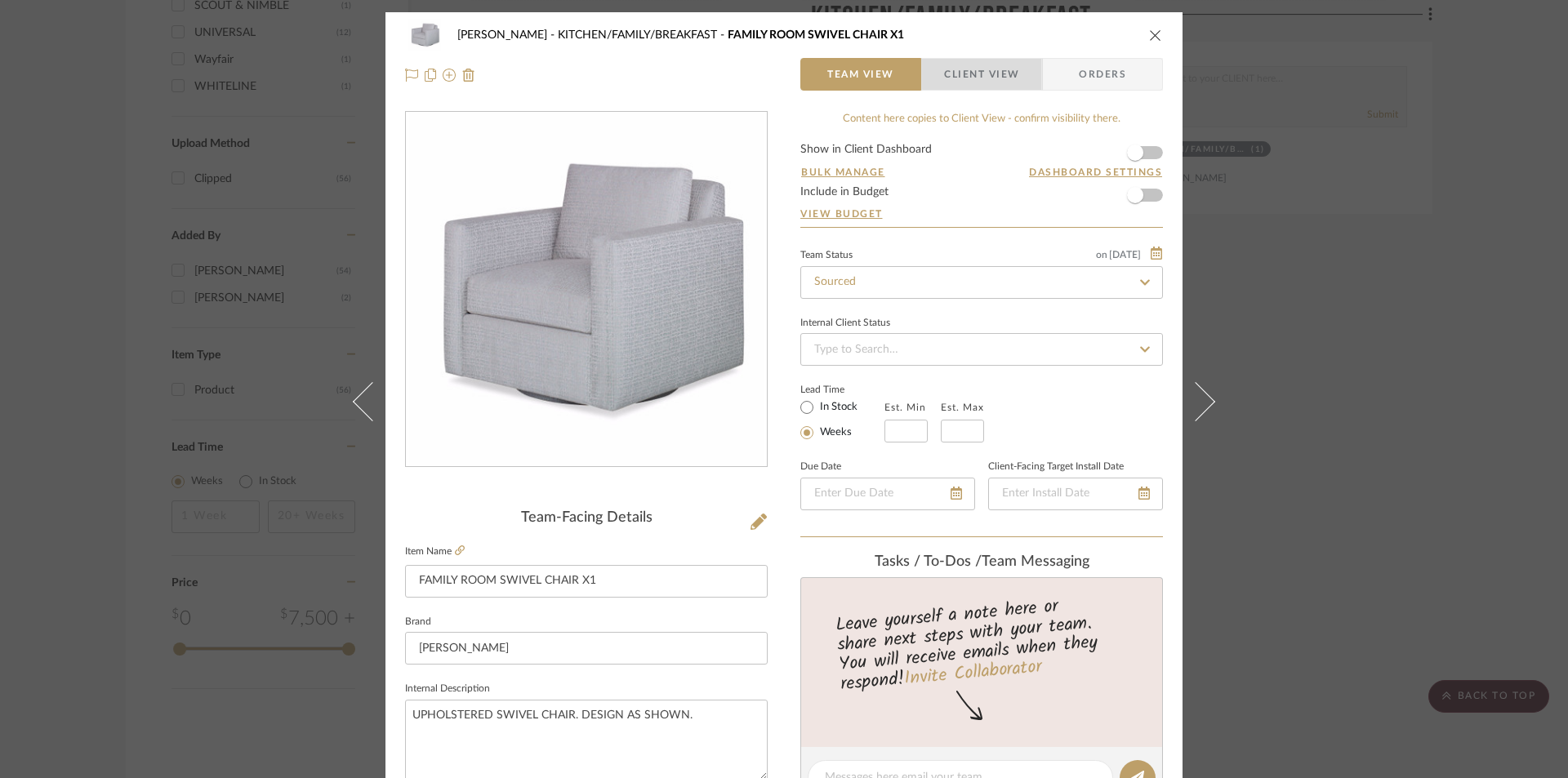
drag, startPoint x: 984, startPoint y: 65, endPoint x: 780, endPoint y: 368, distance: 365.3
click at [984, 66] on span "Client View" at bounding box center [982, 74] width 75 height 33
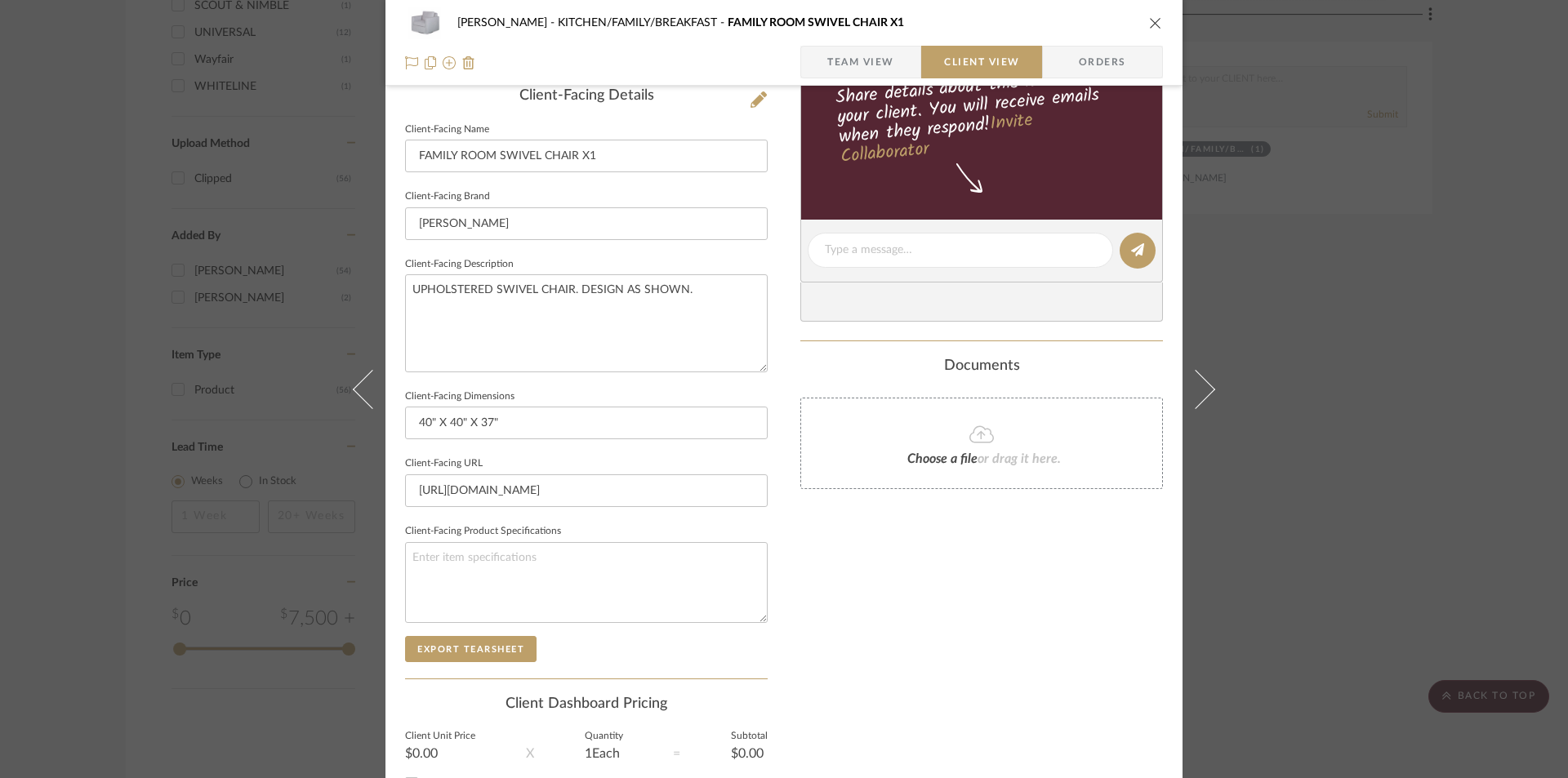
scroll to position [435, 0]
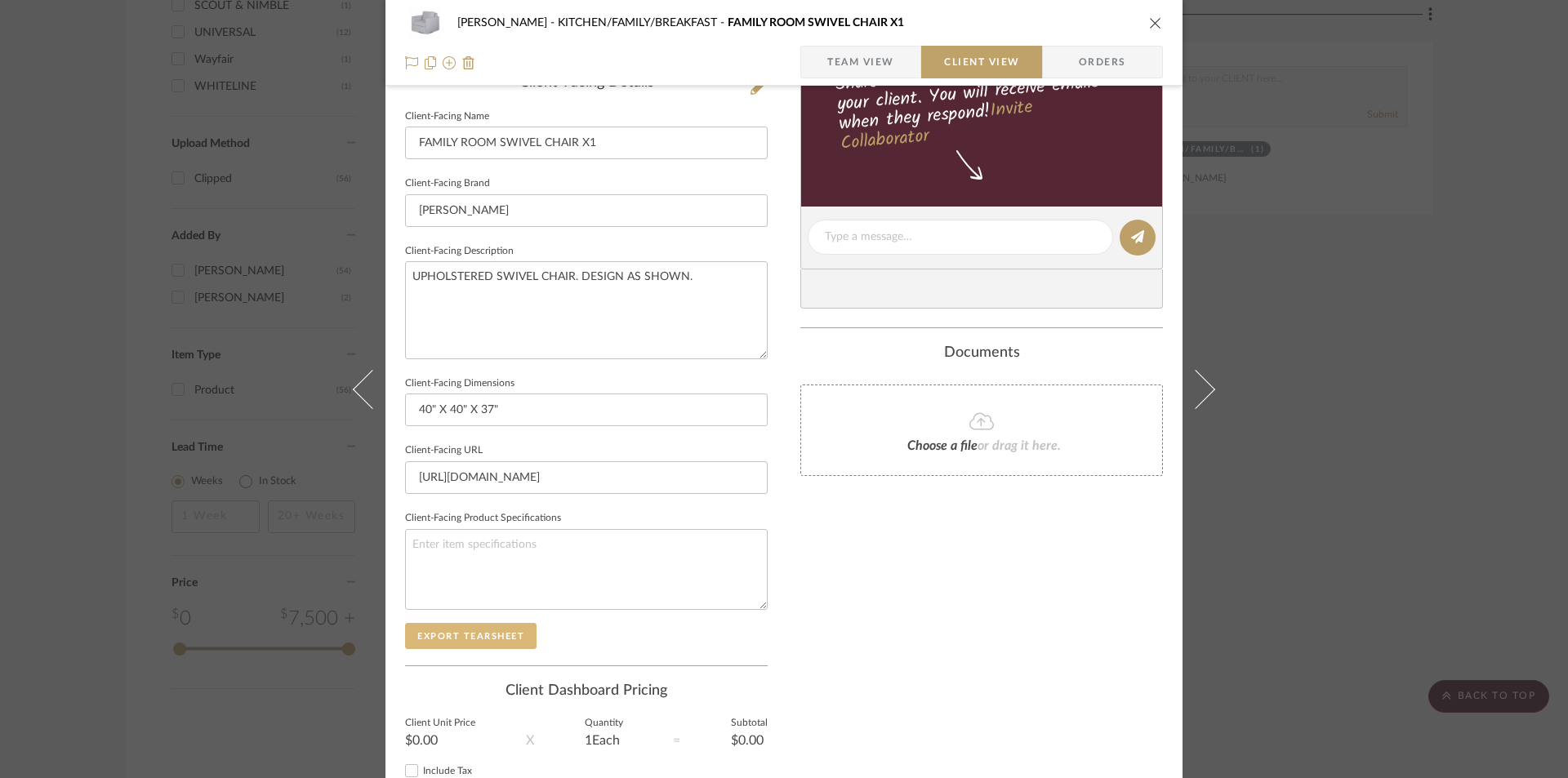
click at [443, 634] on button "Export Tearsheet" at bounding box center [471, 636] width 132 height 26
click at [1149, 22] on icon "close" at bounding box center [1155, 22] width 13 height 13
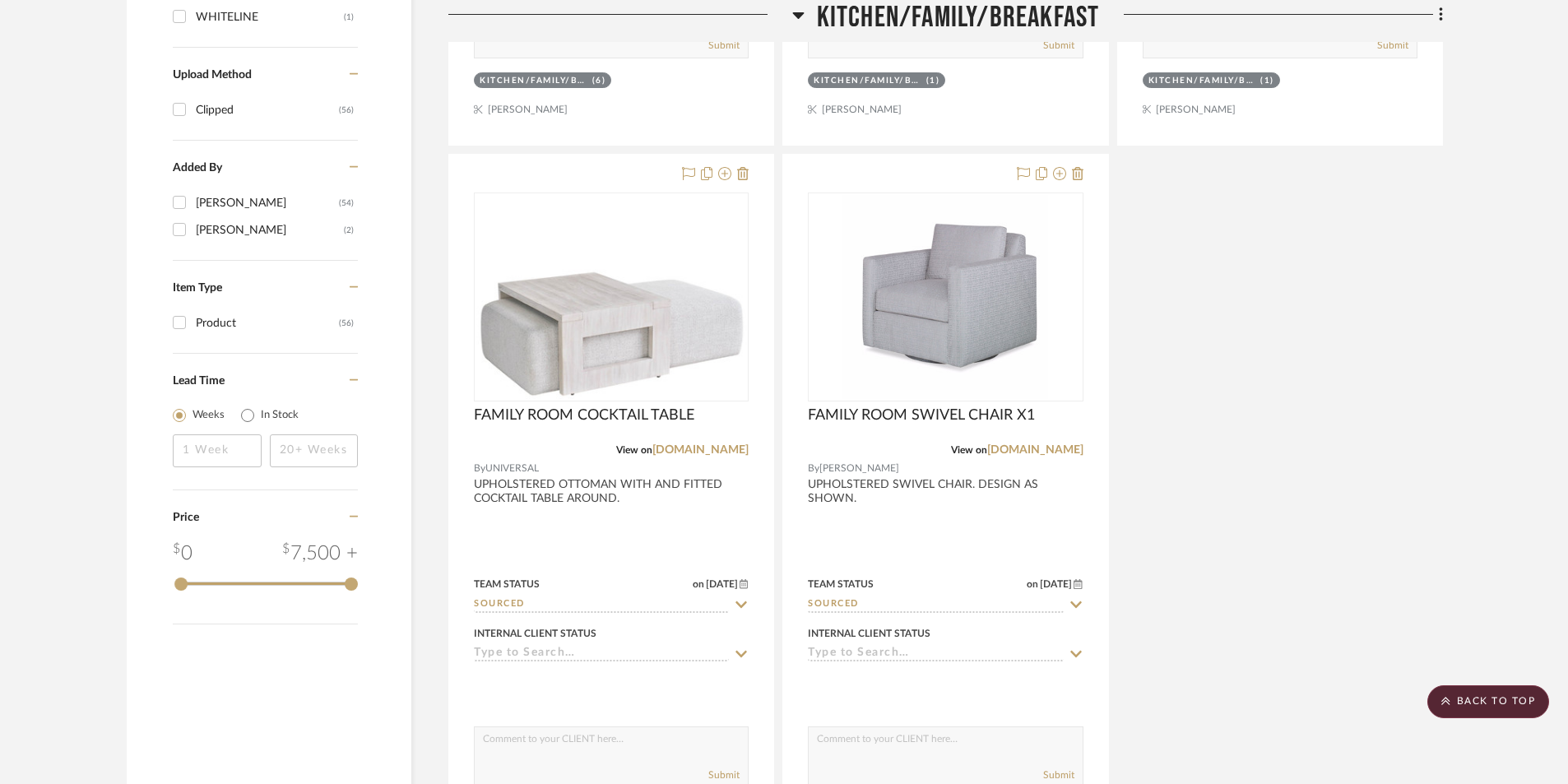
scroll to position [2195, 0]
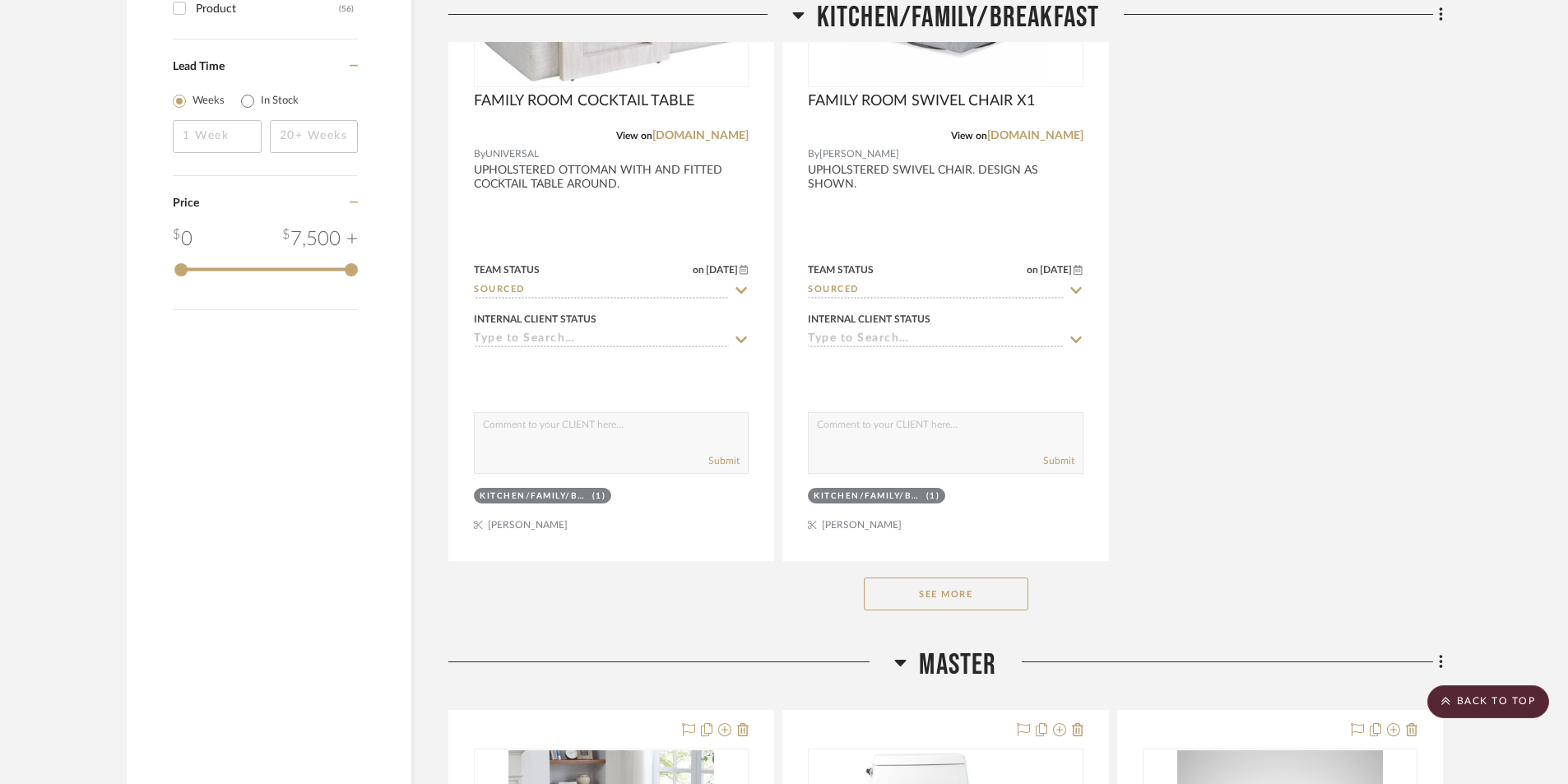
click at [976, 591] on button "See More" at bounding box center [945, 594] width 164 height 33
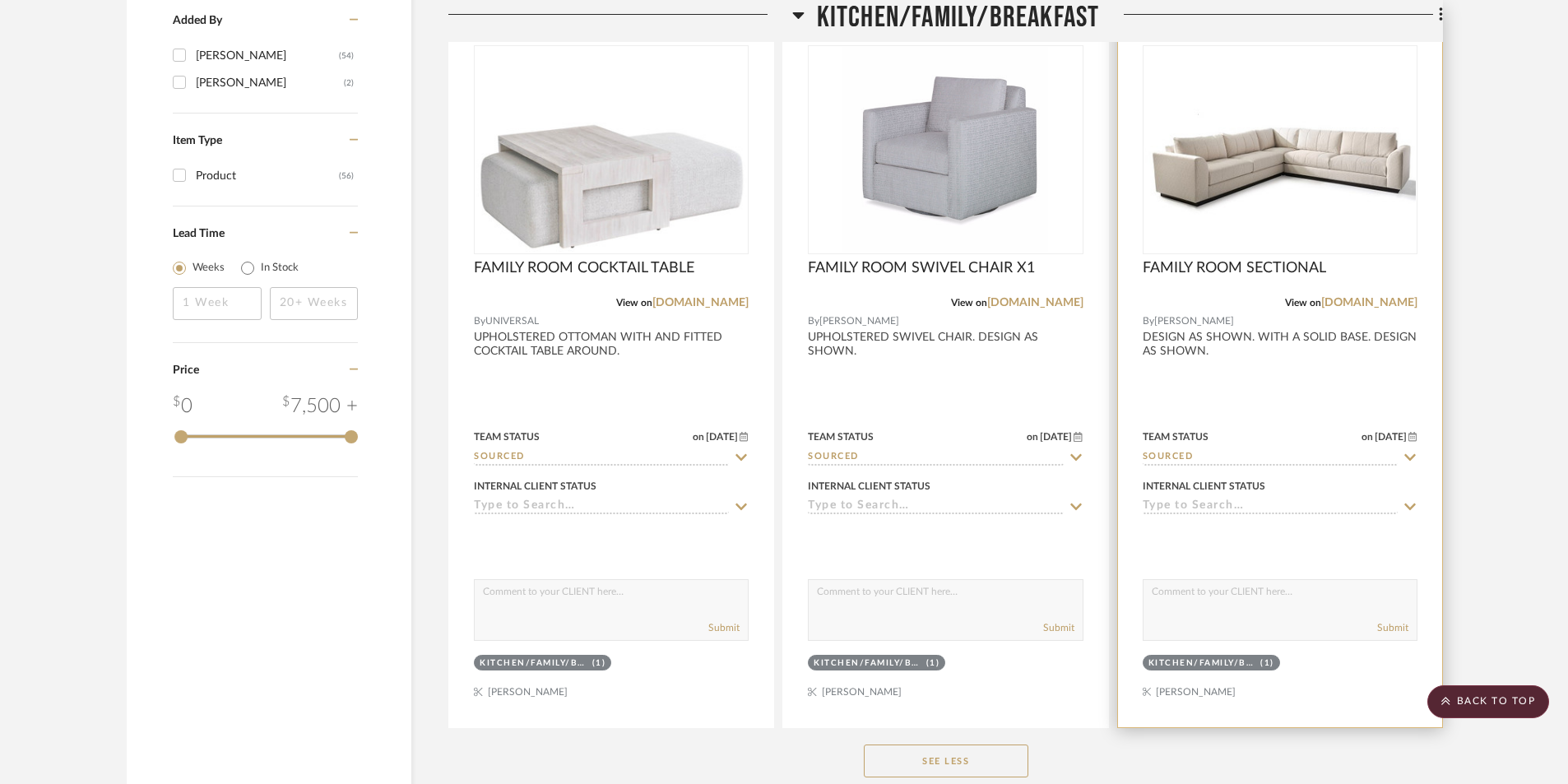
scroll to position [1811, 0]
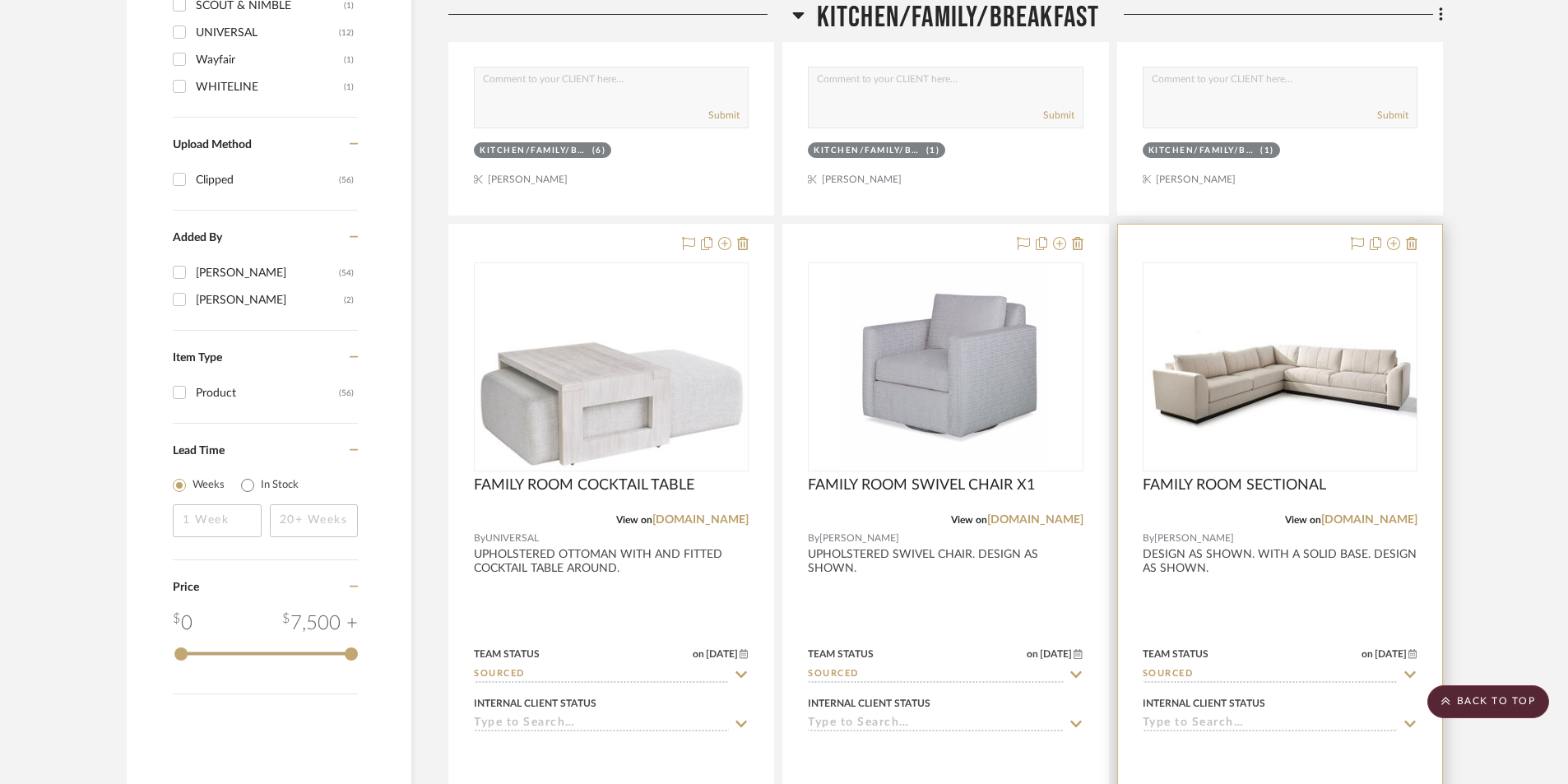
click at [1274, 598] on div at bounding box center [1280, 585] width 324 height 720
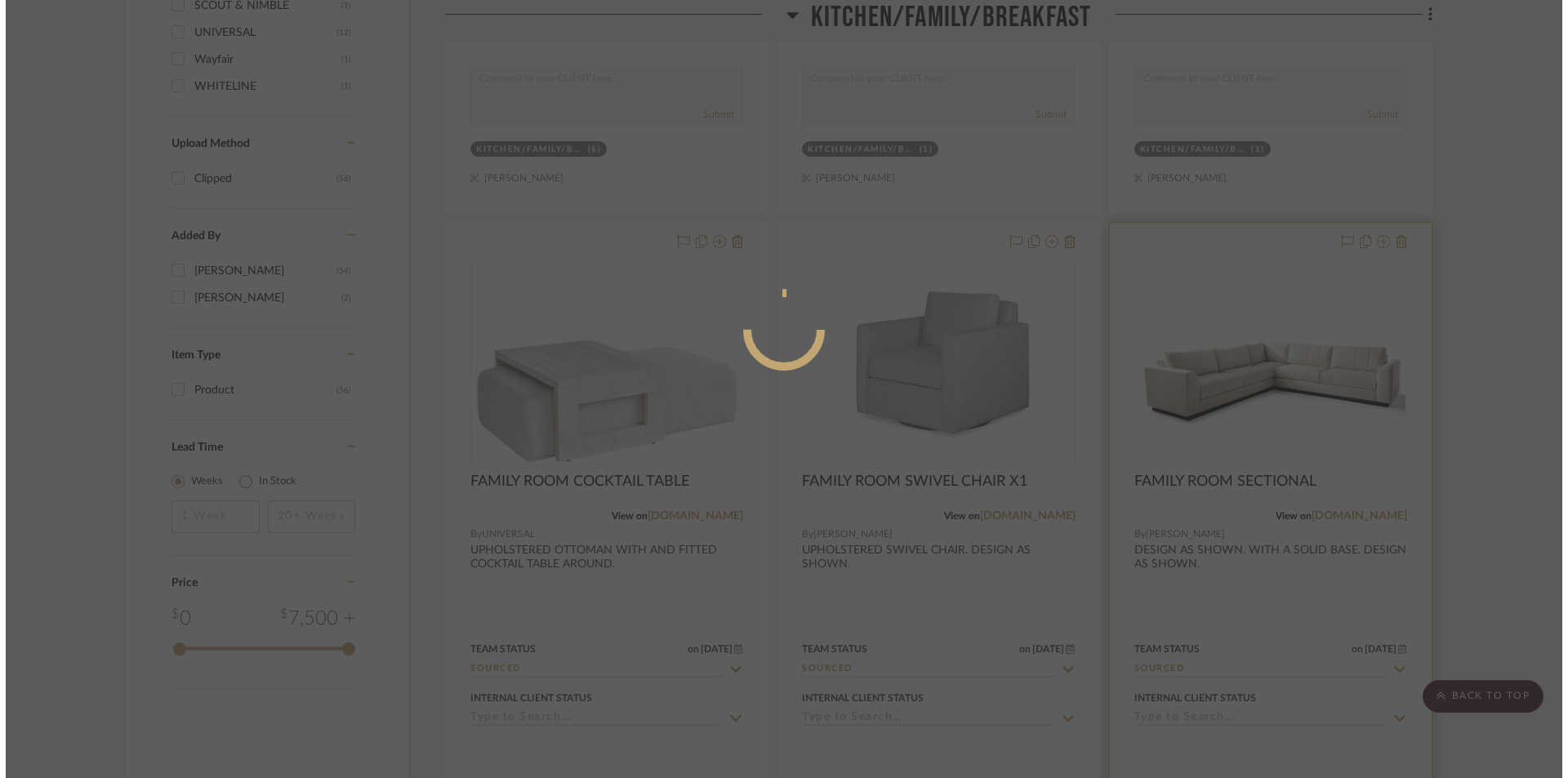
scroll to position [0, 0]
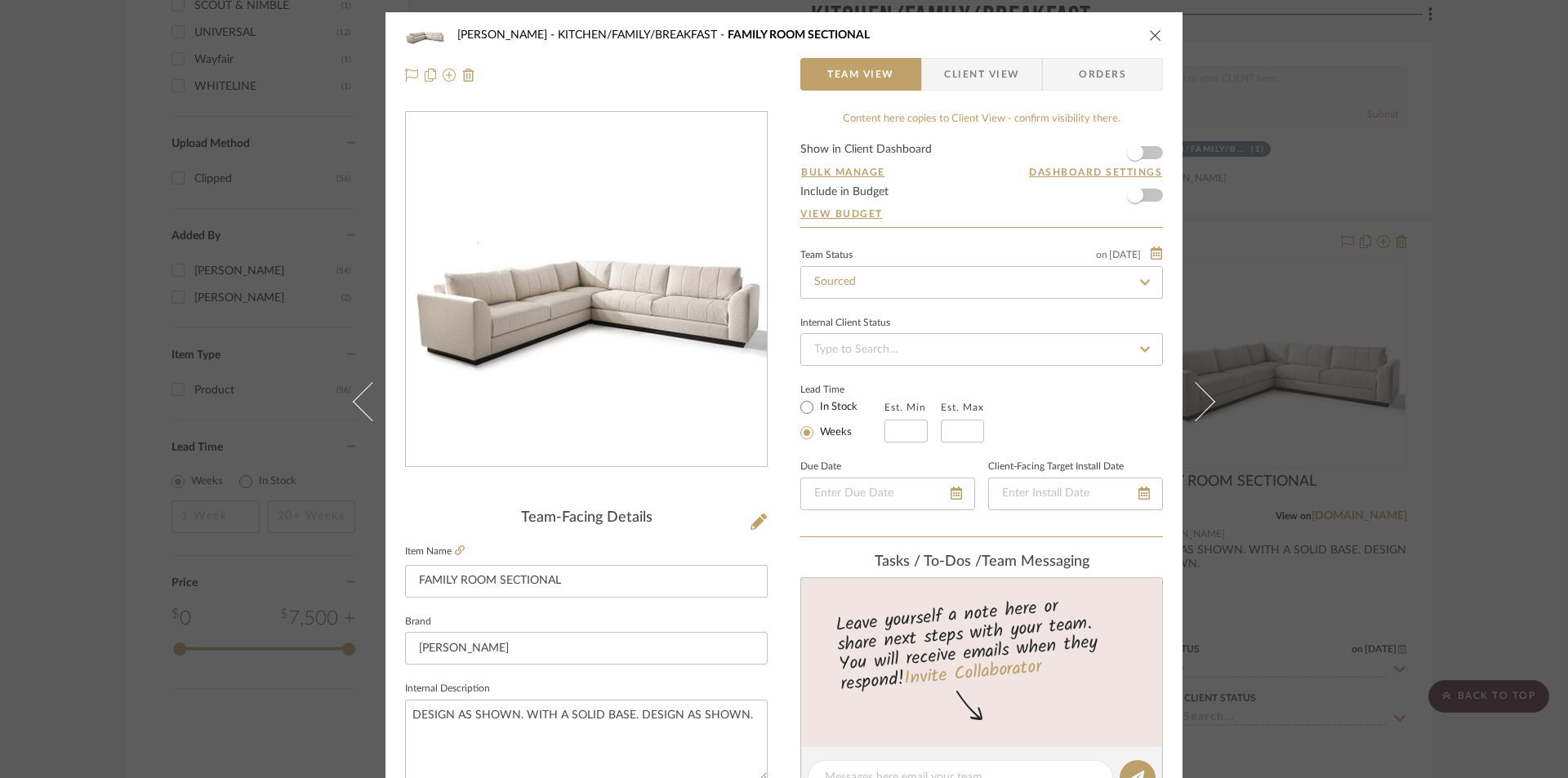
click at [979, 74] on span "Client View" at bounding box center [982, 74] width 75 height 33
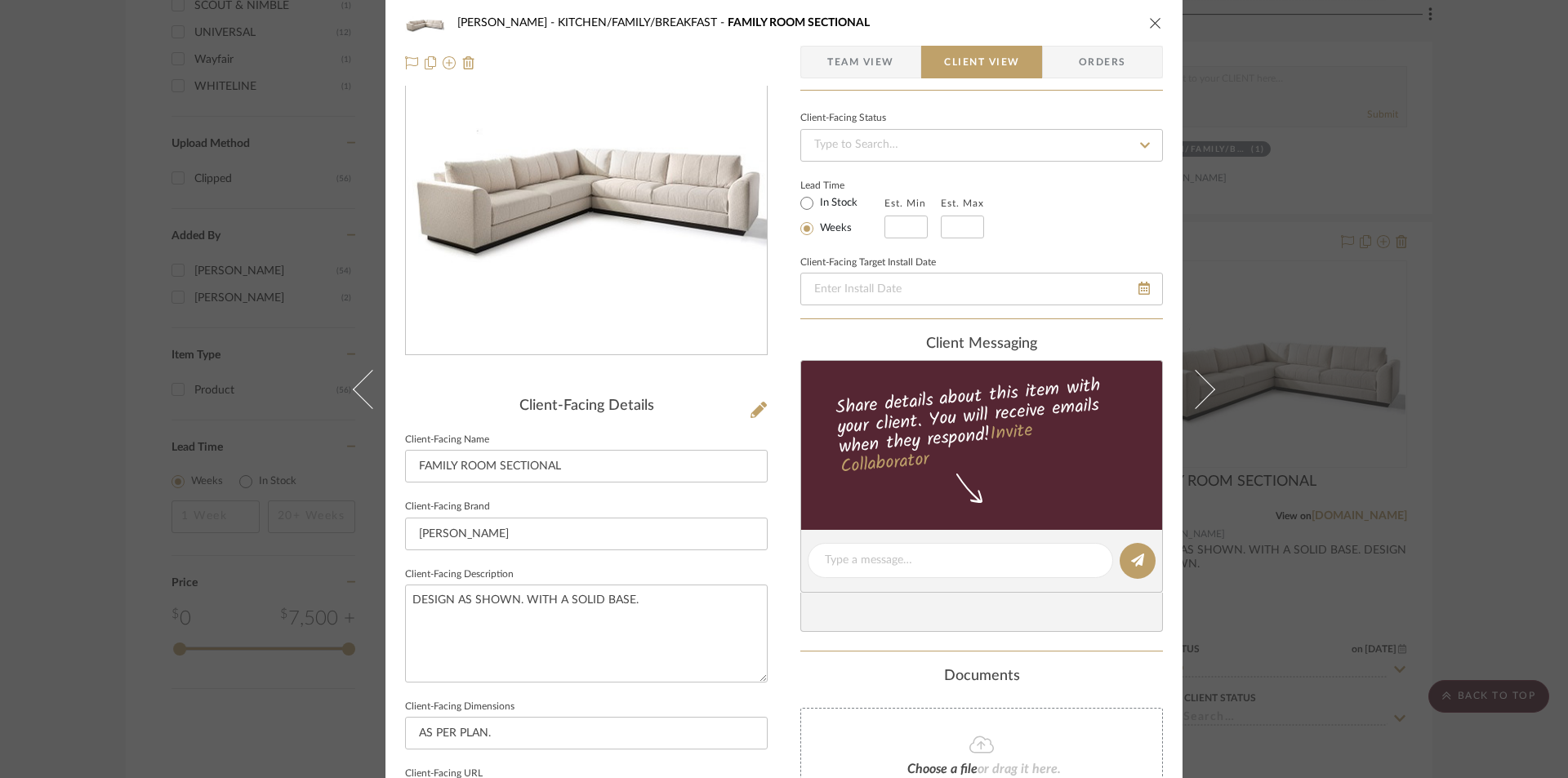
scroll to position [435, 0]
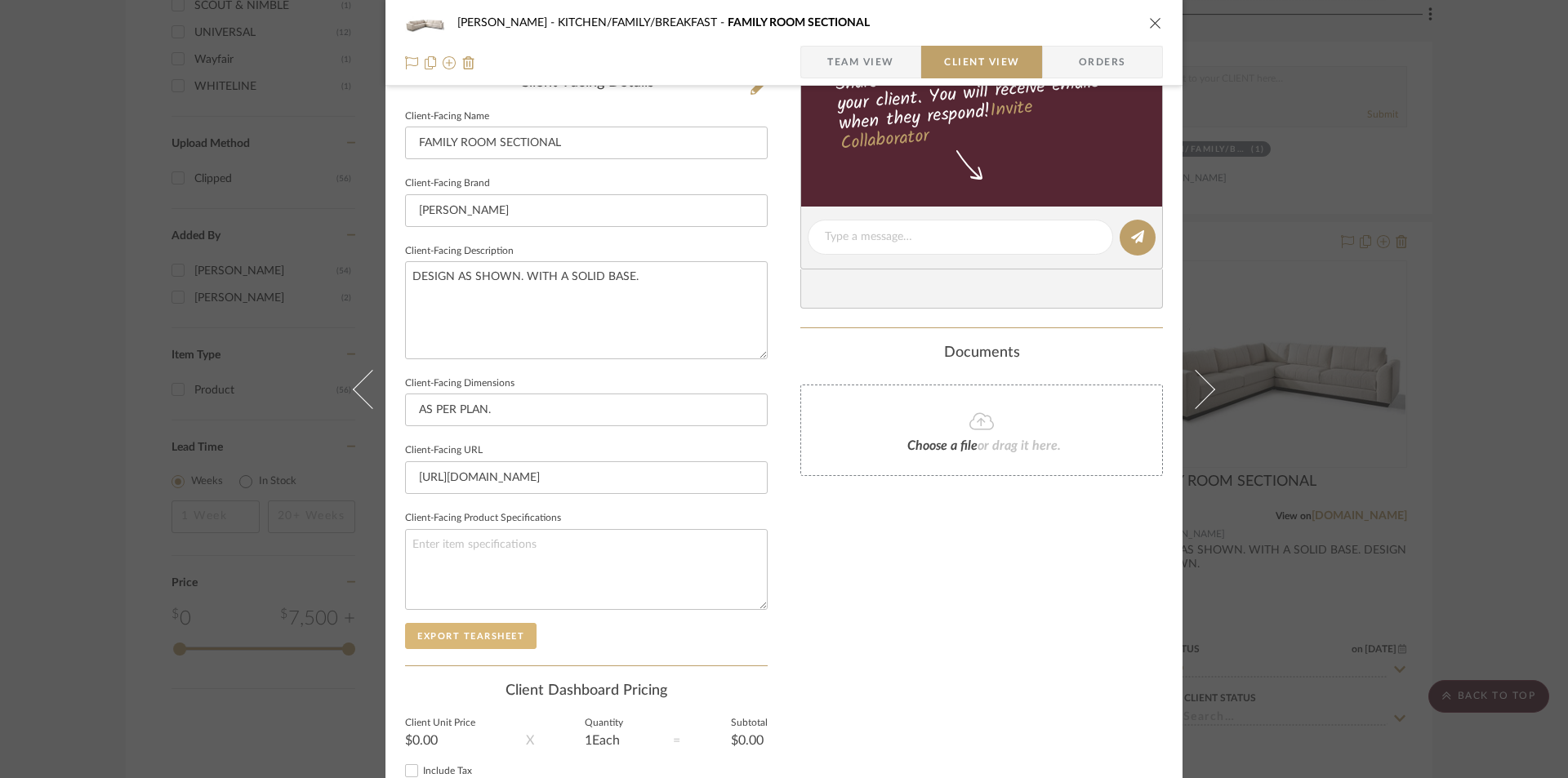
click at [452, 638] on button "Export Tearsheet" at bounding box center [471, 636] width 132 height 26
click at [1149, 21] on icon "close" at bounding box center [1155, 22] width 13 height 13
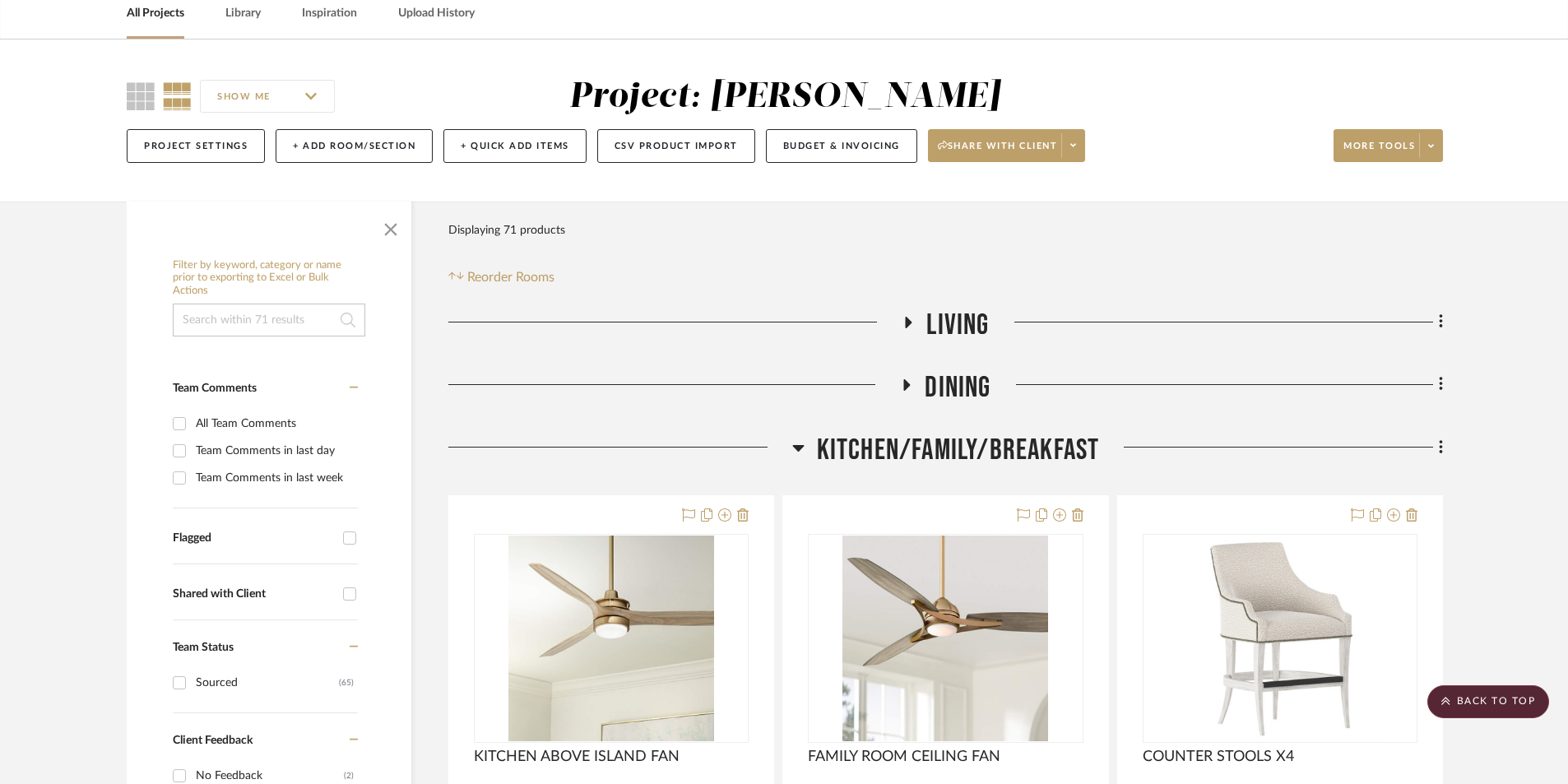
scroll to position [0, 0]
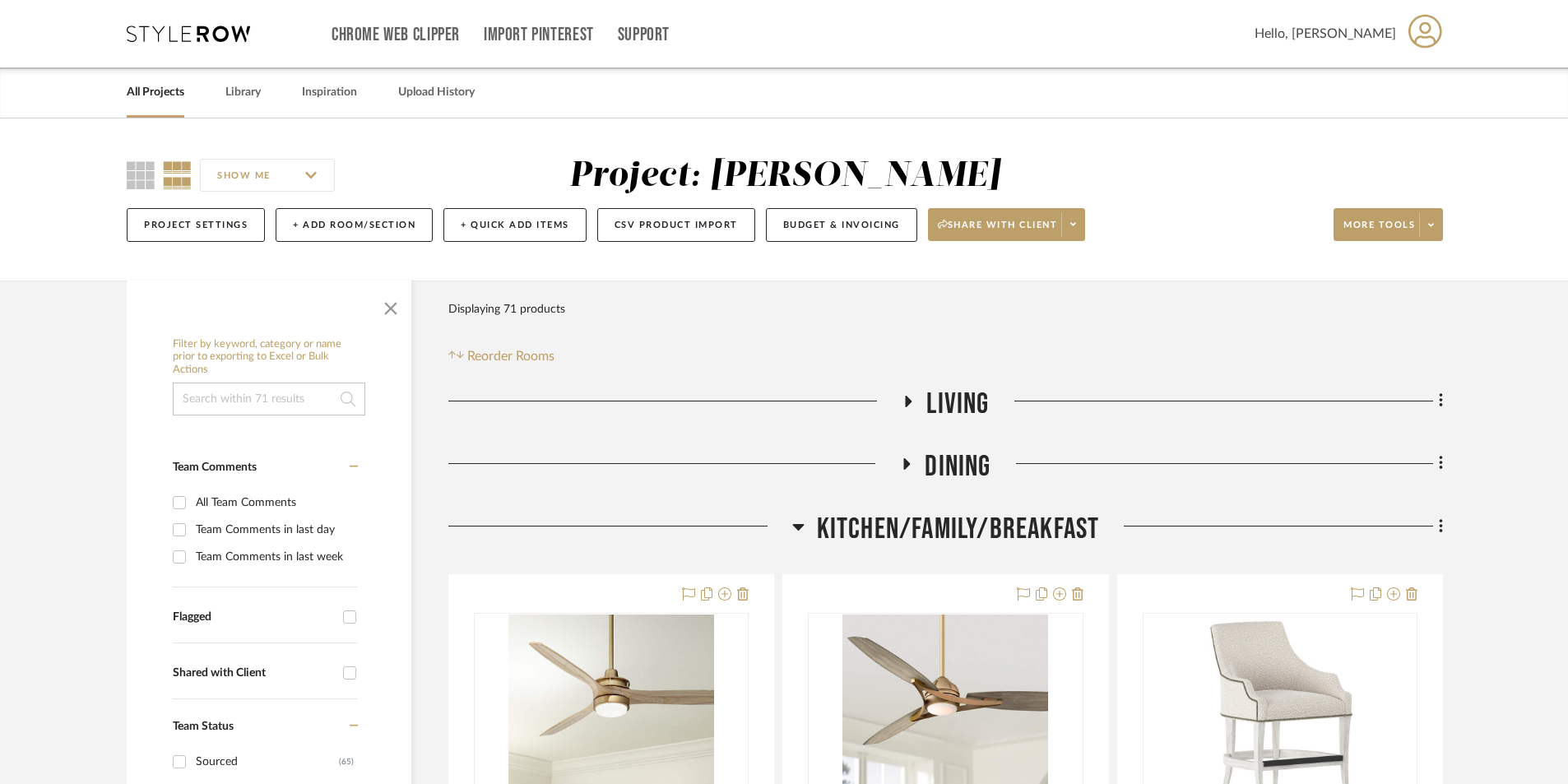
click at [909, 459] on icon at bounding box center [906, 464] width 20 height 13
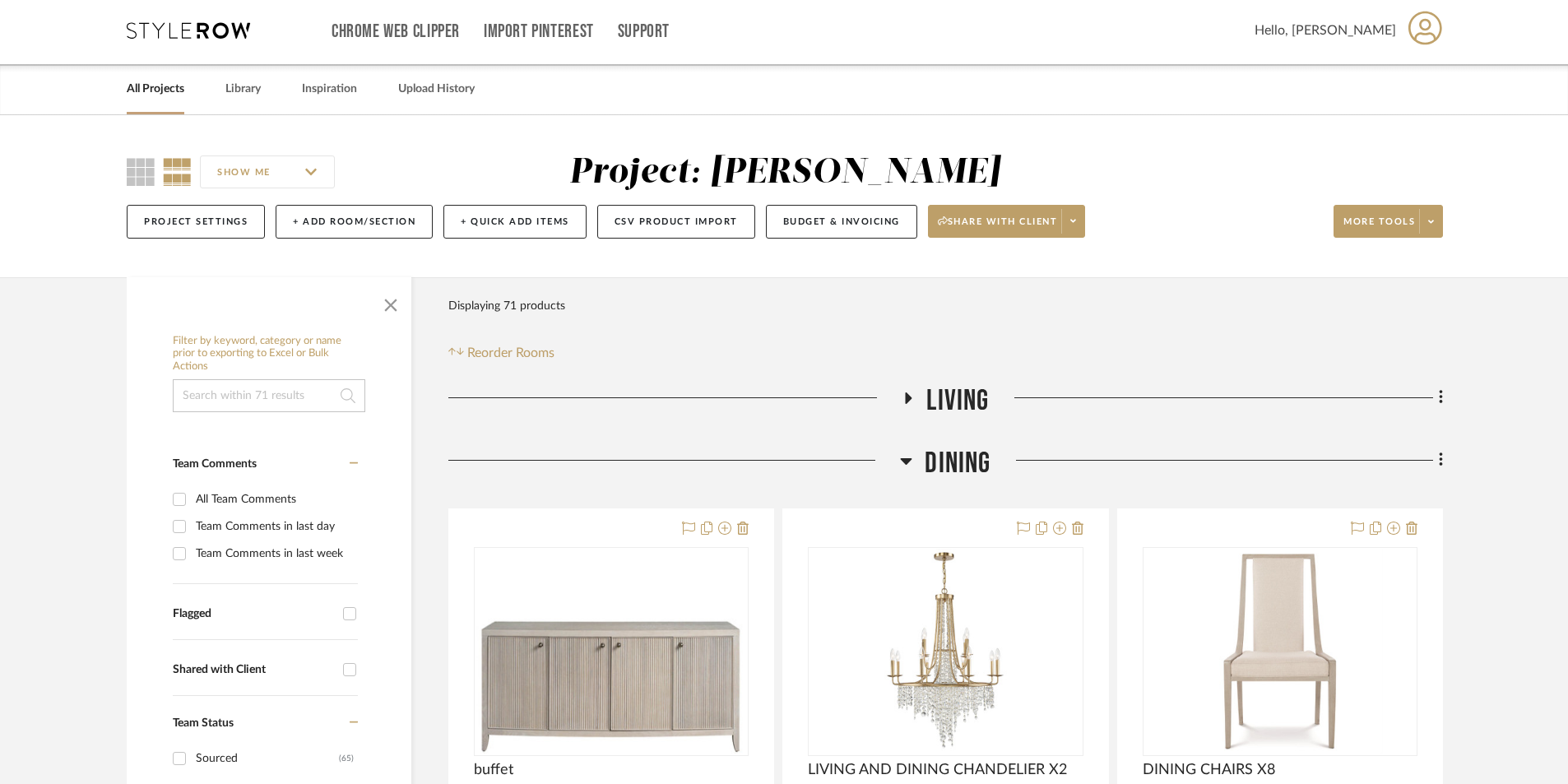
scroll to position [384, 0]
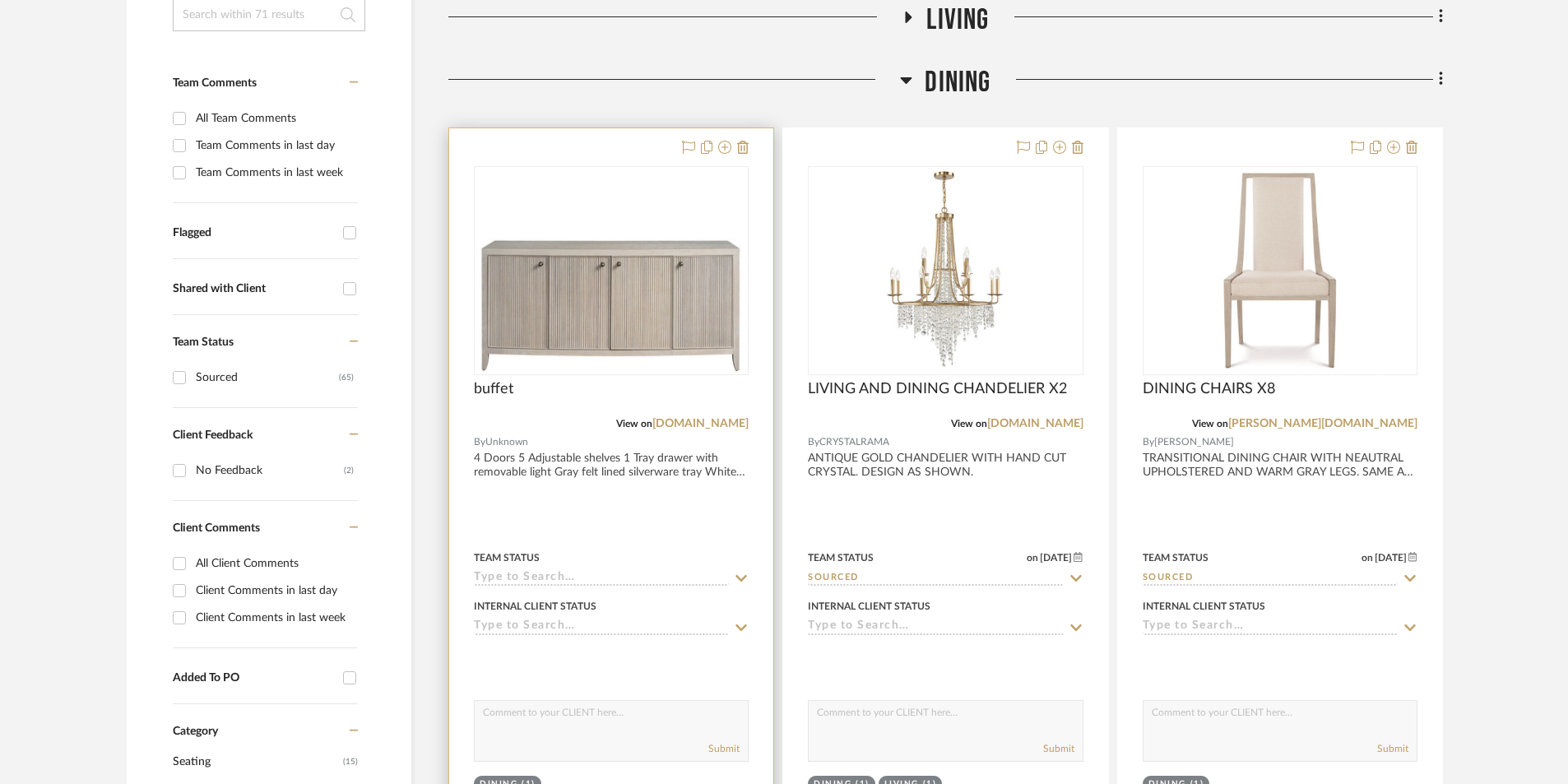
click at [646, 531] on div at bounding box center [611, 489] width 324 height 720
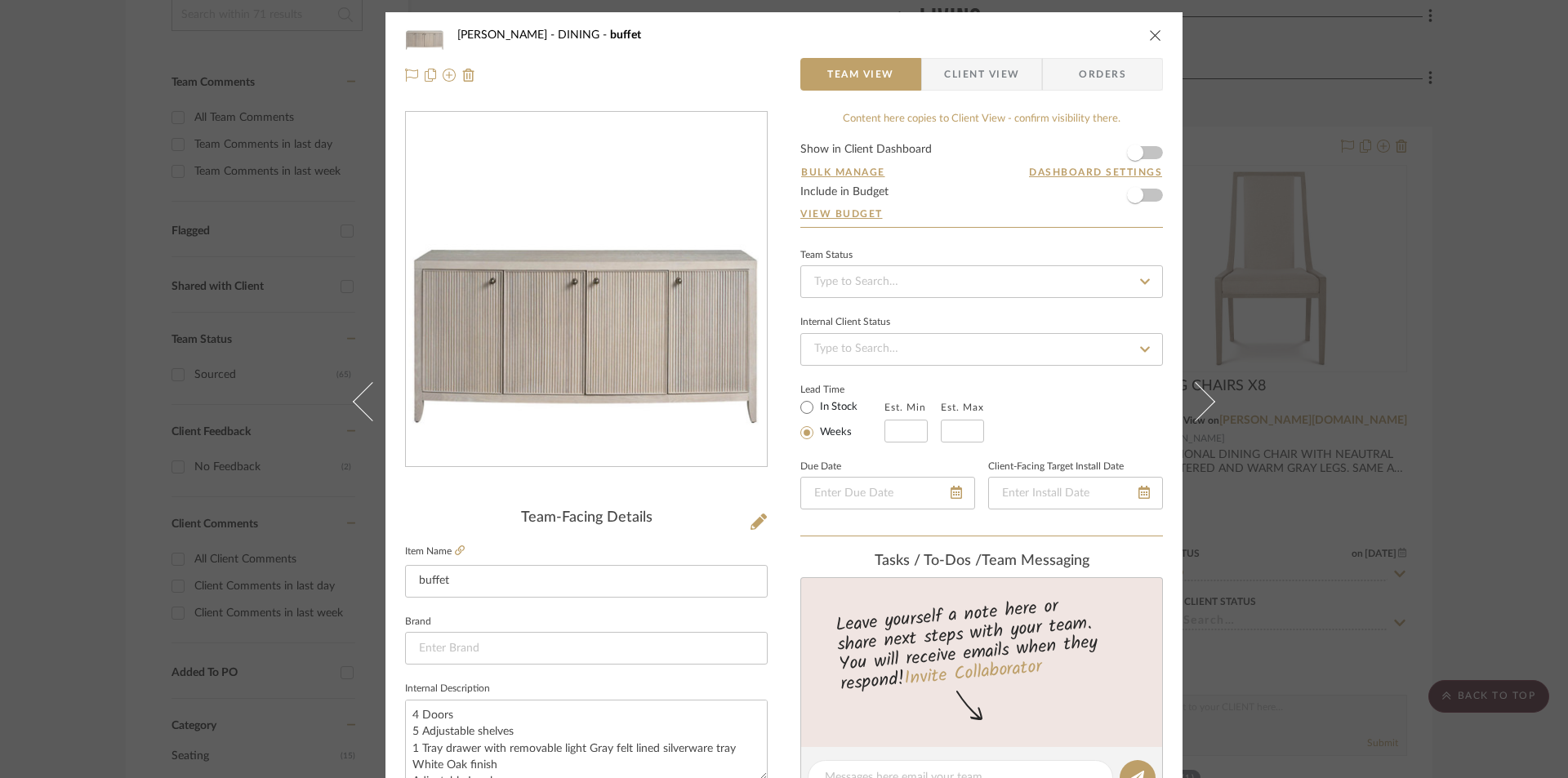
drag, startPoint x: 1003, startPoint y: 72, endPoint x: 989, endPoint y: 155, distance: 84.2
click at [1004, 72] on span "Client View" at bounding box center [982, 74] width 75 height 33
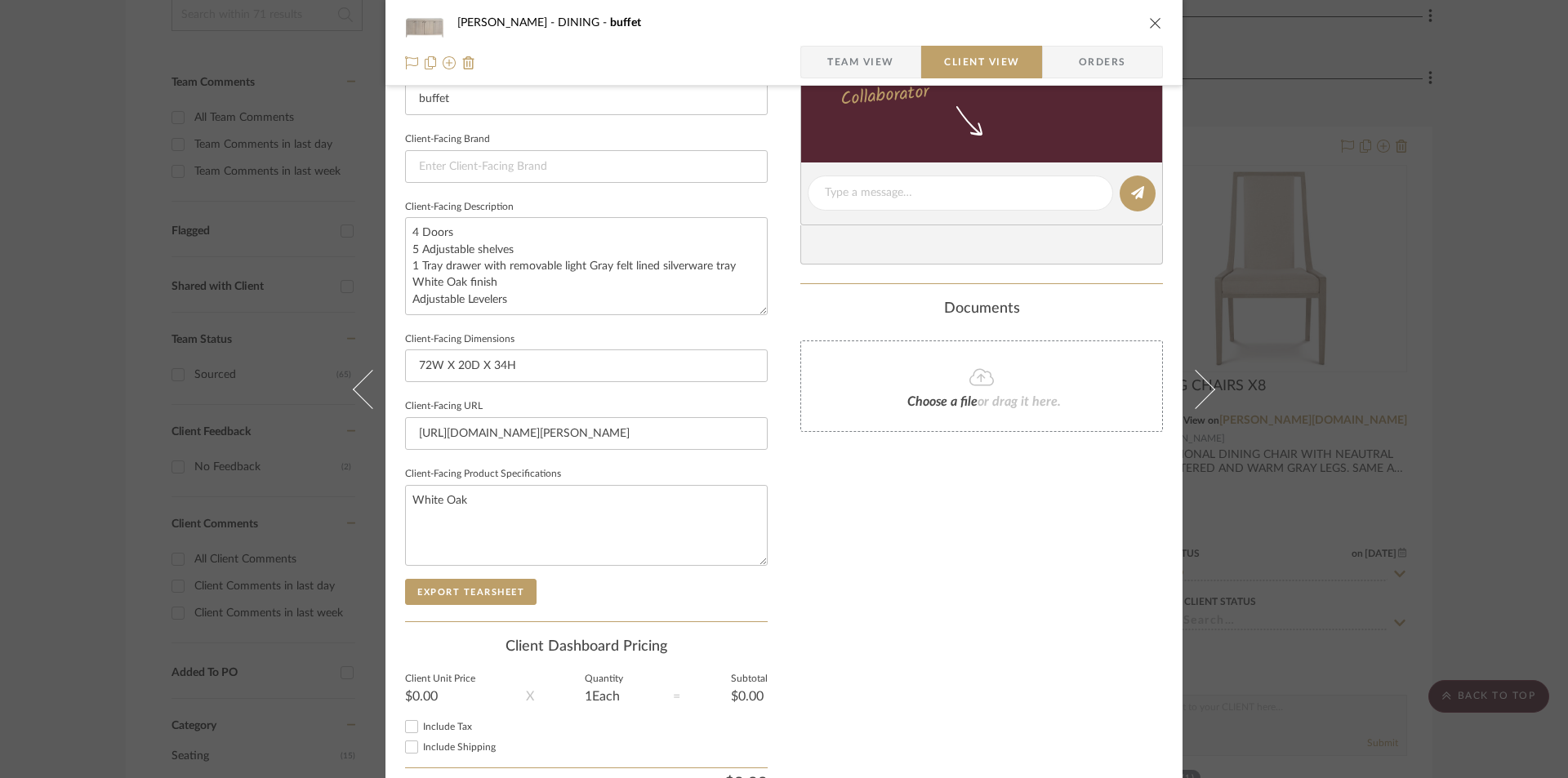
scroll to position [490, 0]
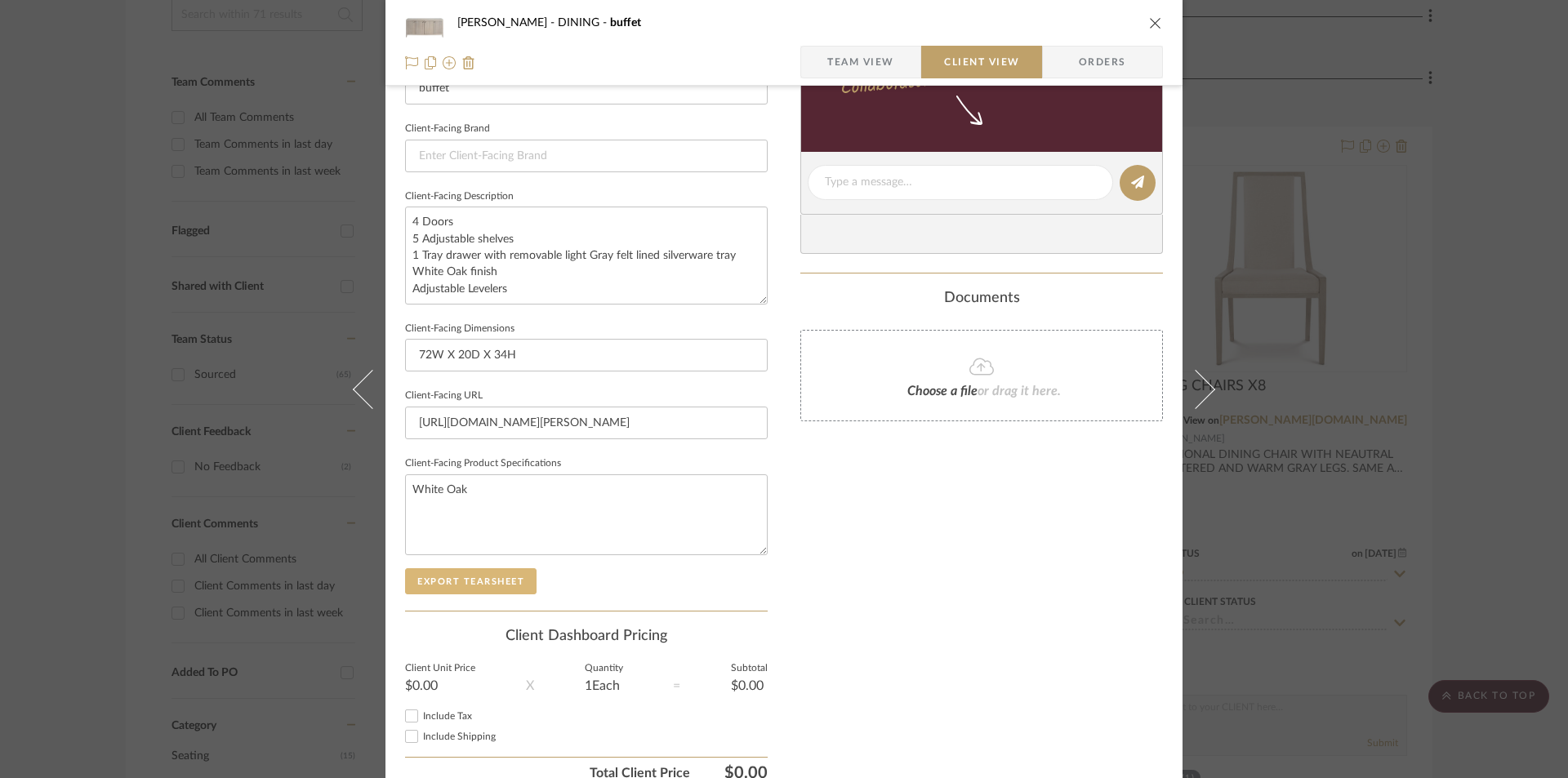
click at [469, 574] on button "Export Tearsheet" at bounding box center [471, 581] width 132 height 26
click at [1152, 23] on icon "close" at bounding box center [1155, 22] width 13 height 13
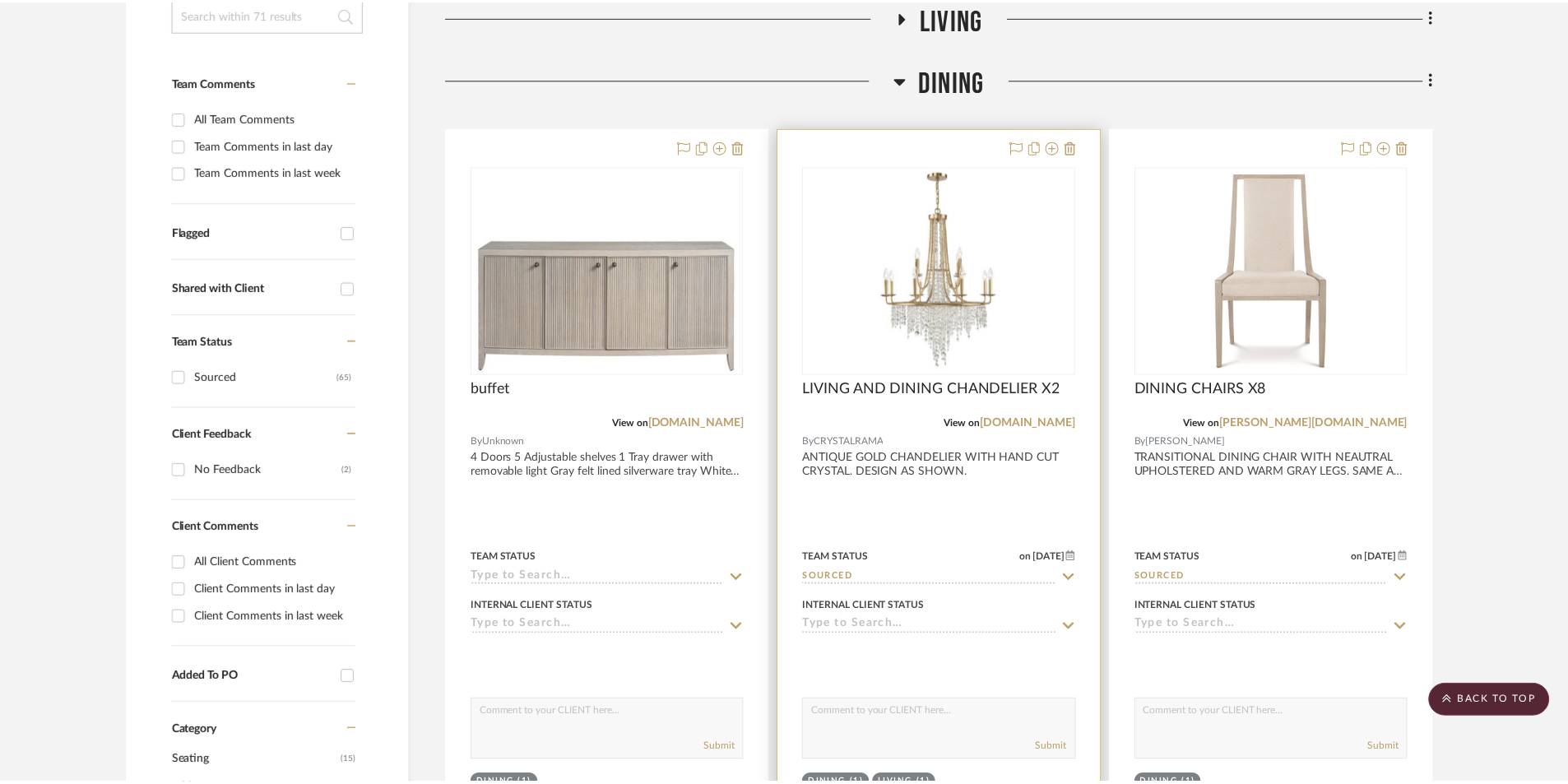
scroll to position [384, 0]
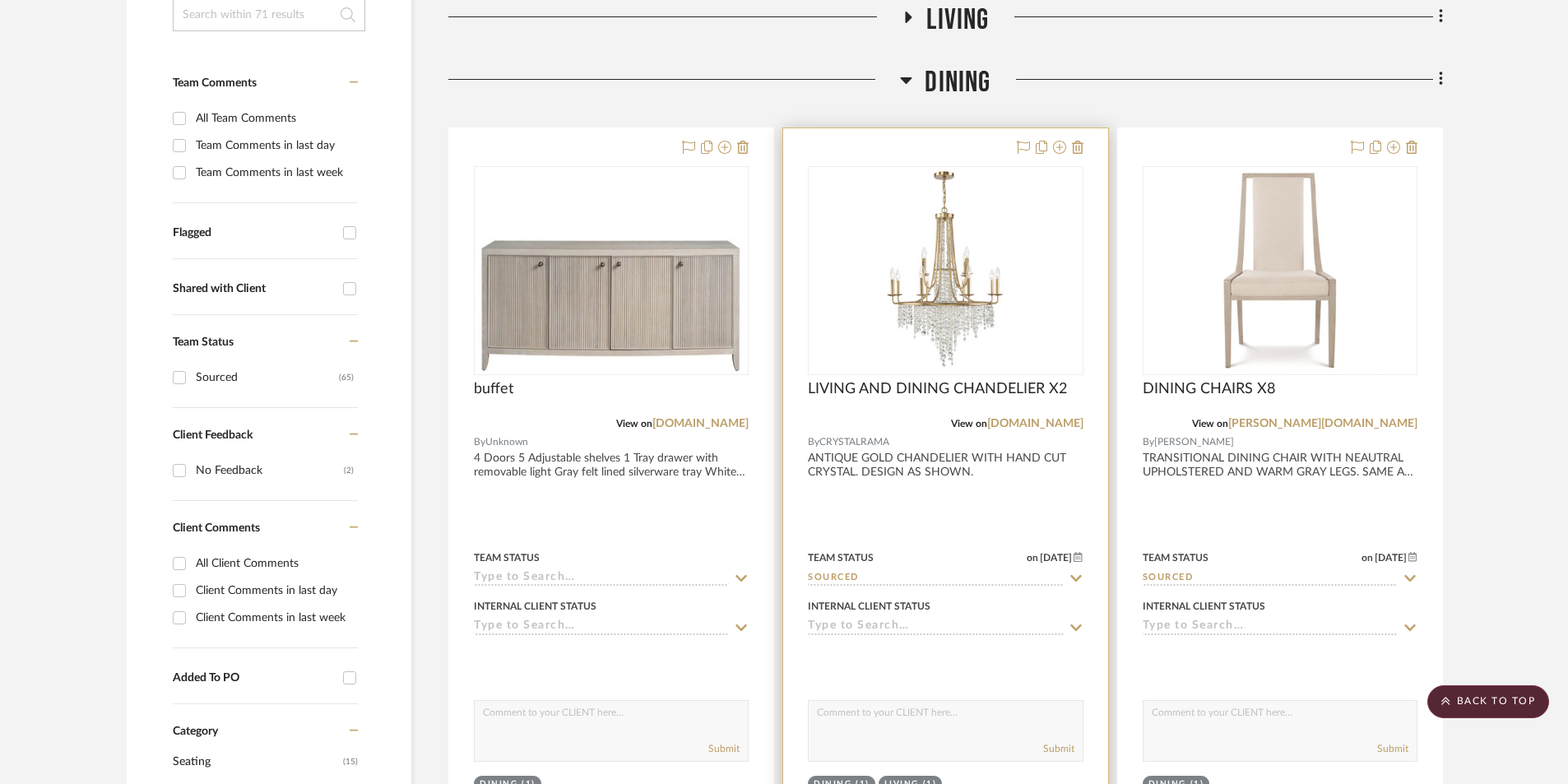
click at [1008, 522] on div at bounding box center [944, 489] width 324 height 720
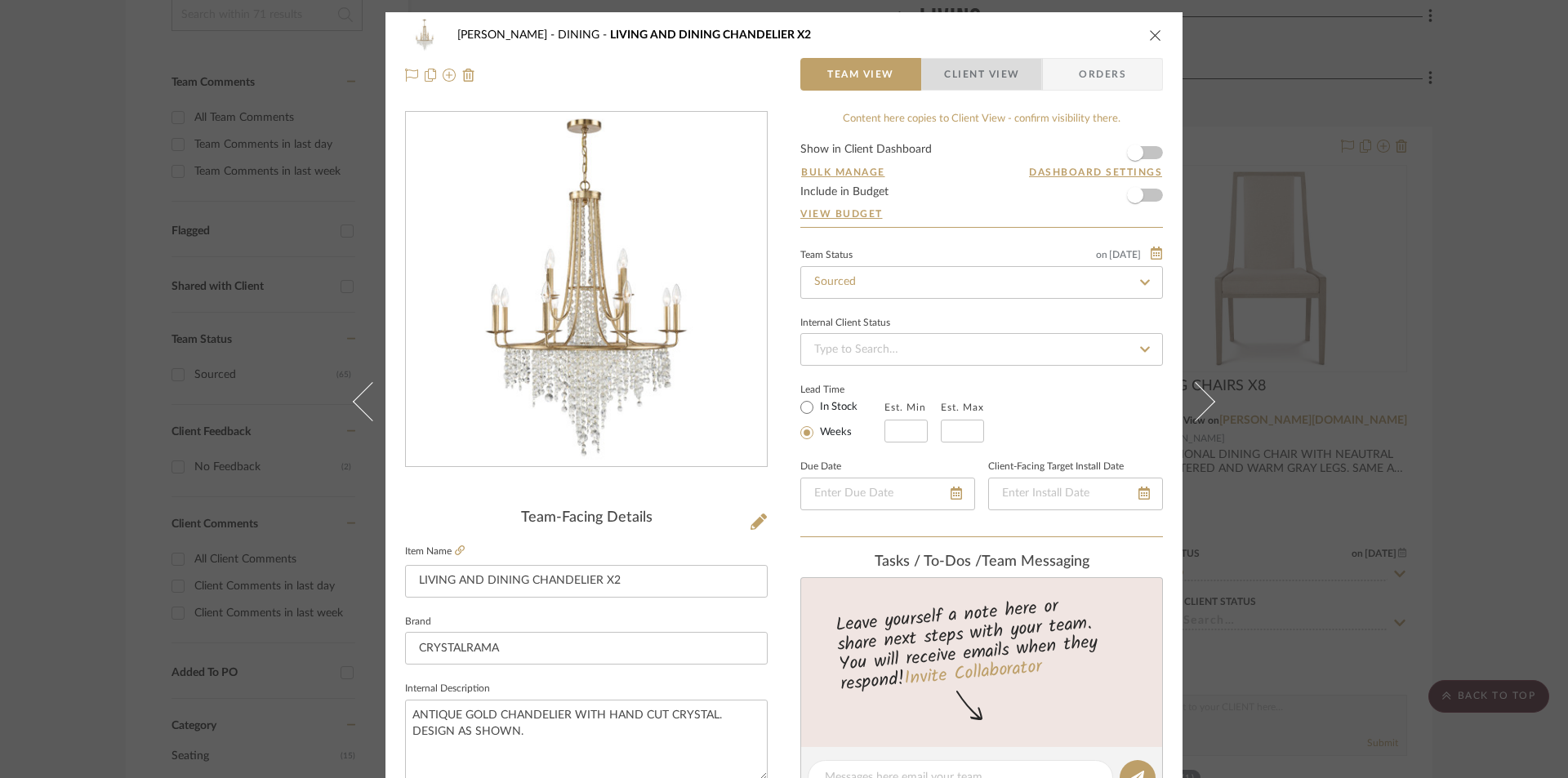
click at [983, 60] on span "Client View" at bounding box center [982, 74] width 75 height 33
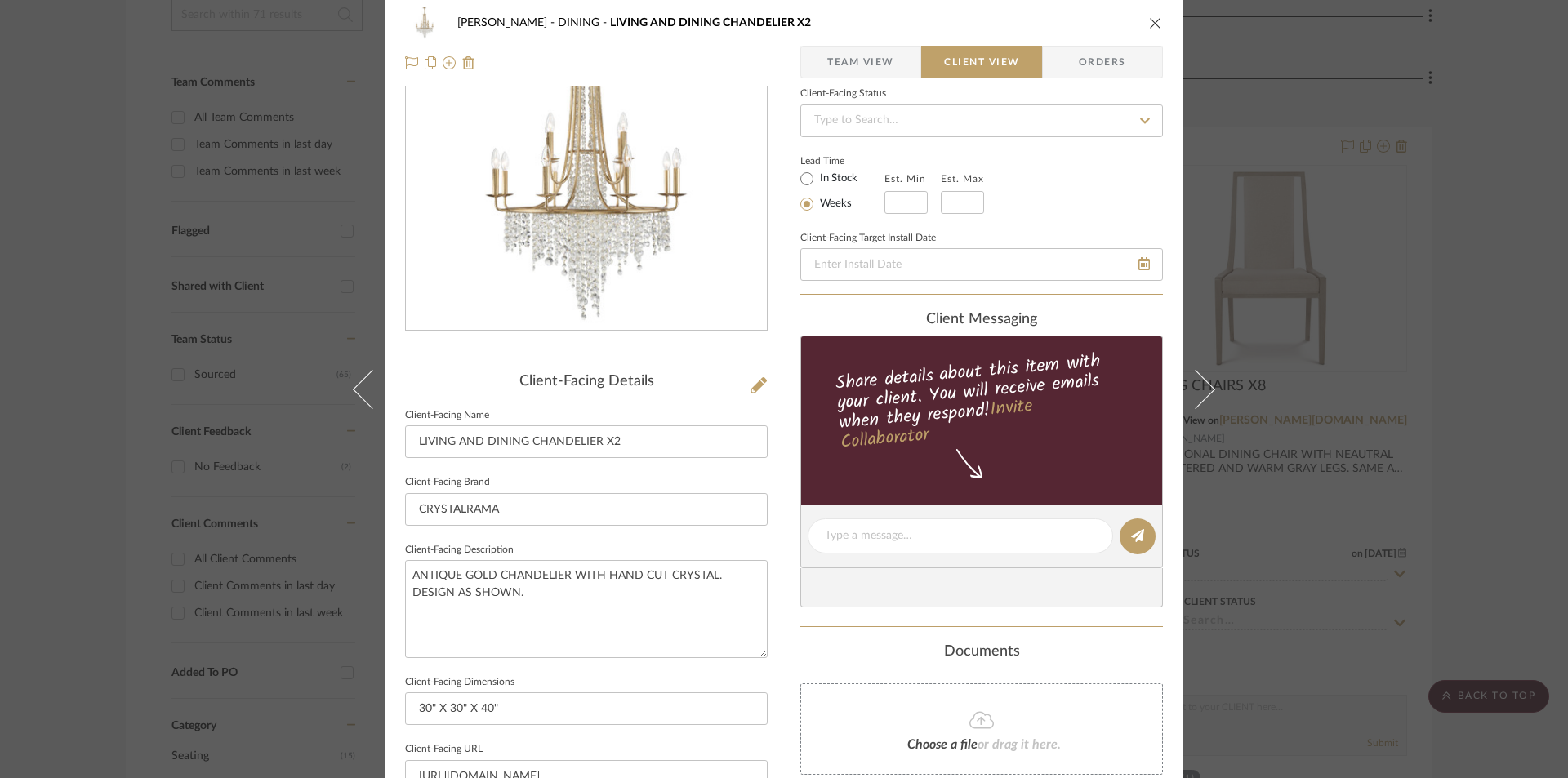
scroll to position [435, 0]
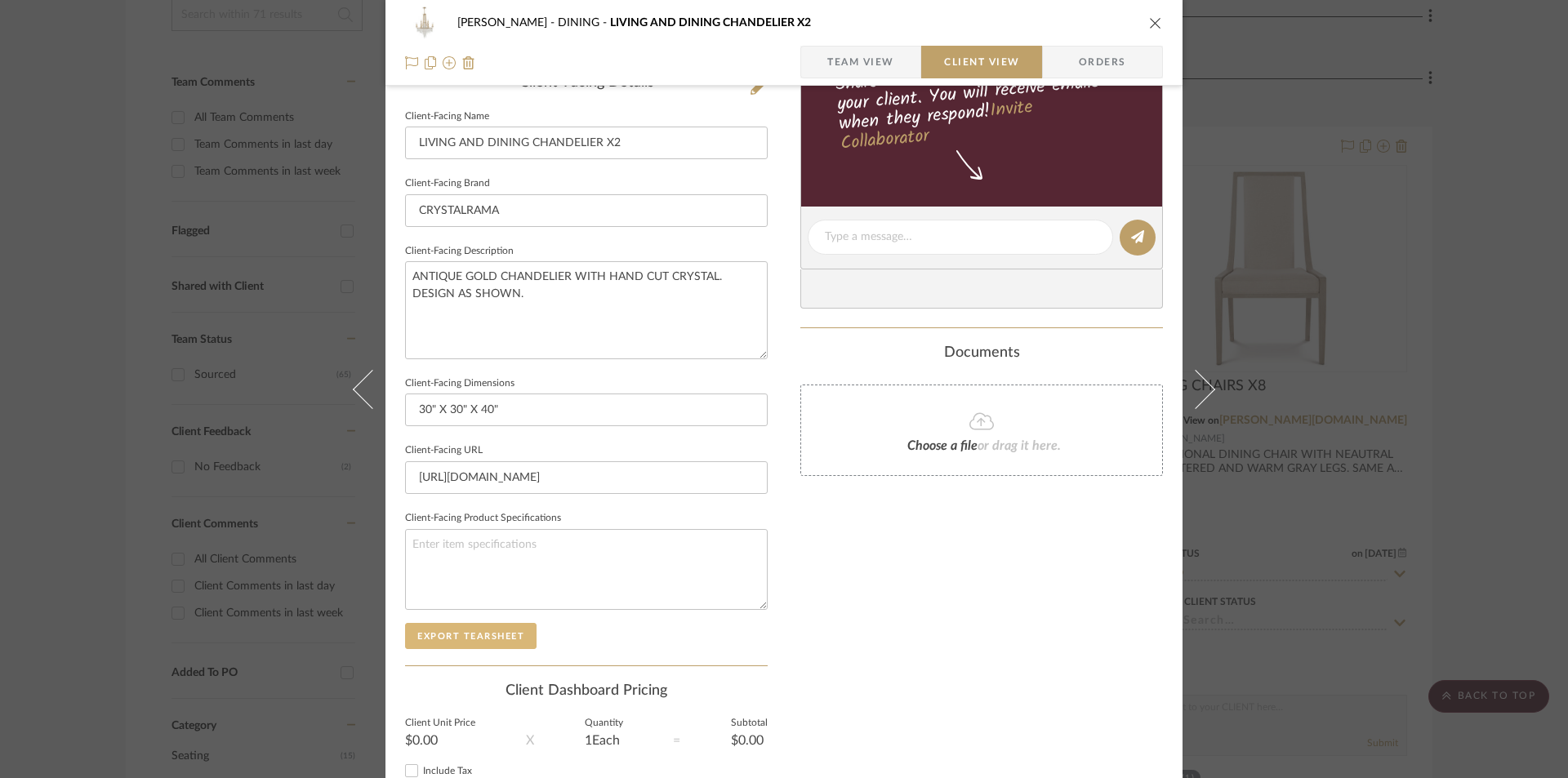
click at [474, 634] on button "Export Tearsheet" at bounding box center [471, 636] width 132 height 26
click at [1149, 19] on icon "close" at bounding box center [1155, 22] width 13 height 13
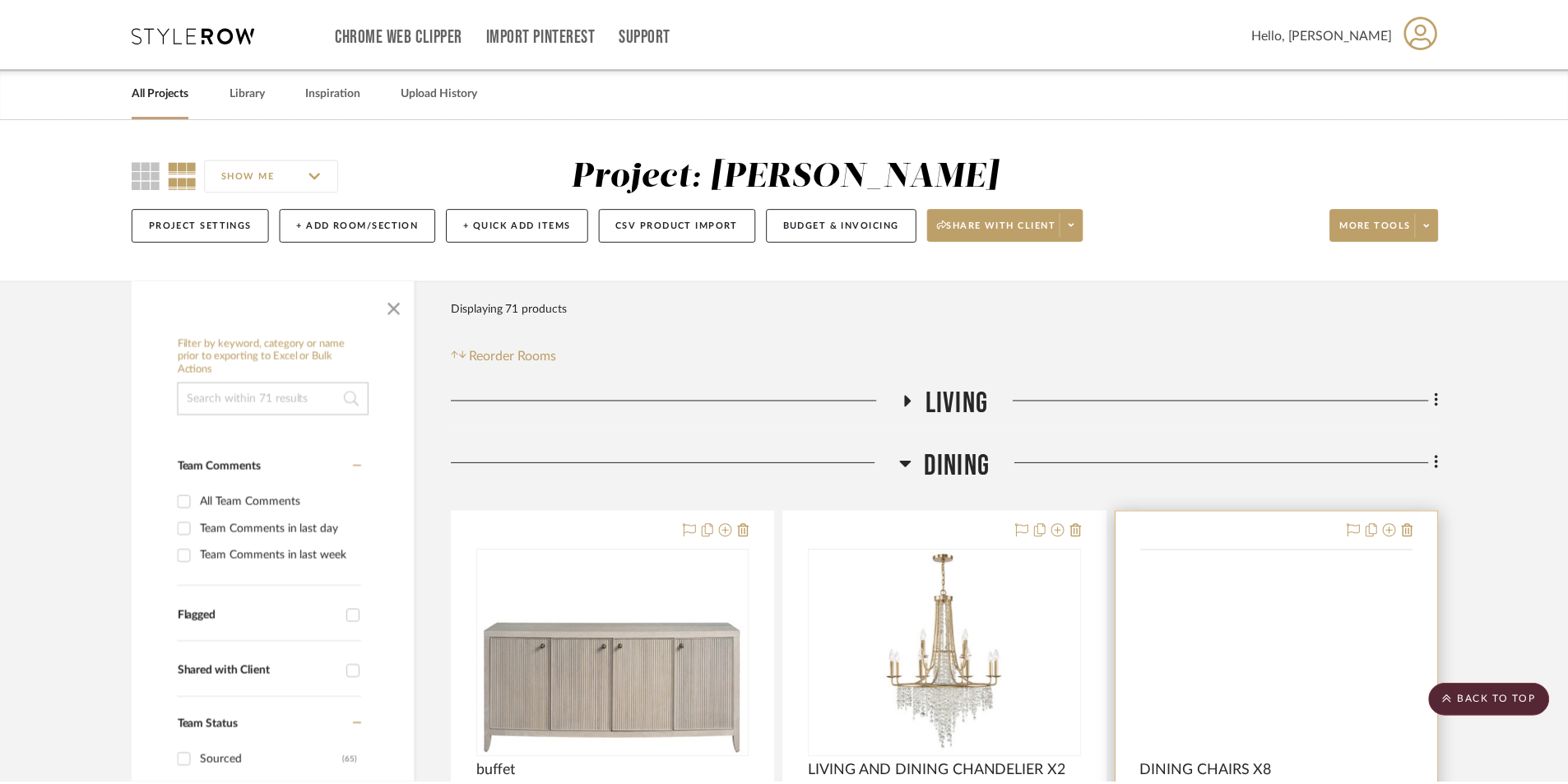
scroll to position [384, 0]
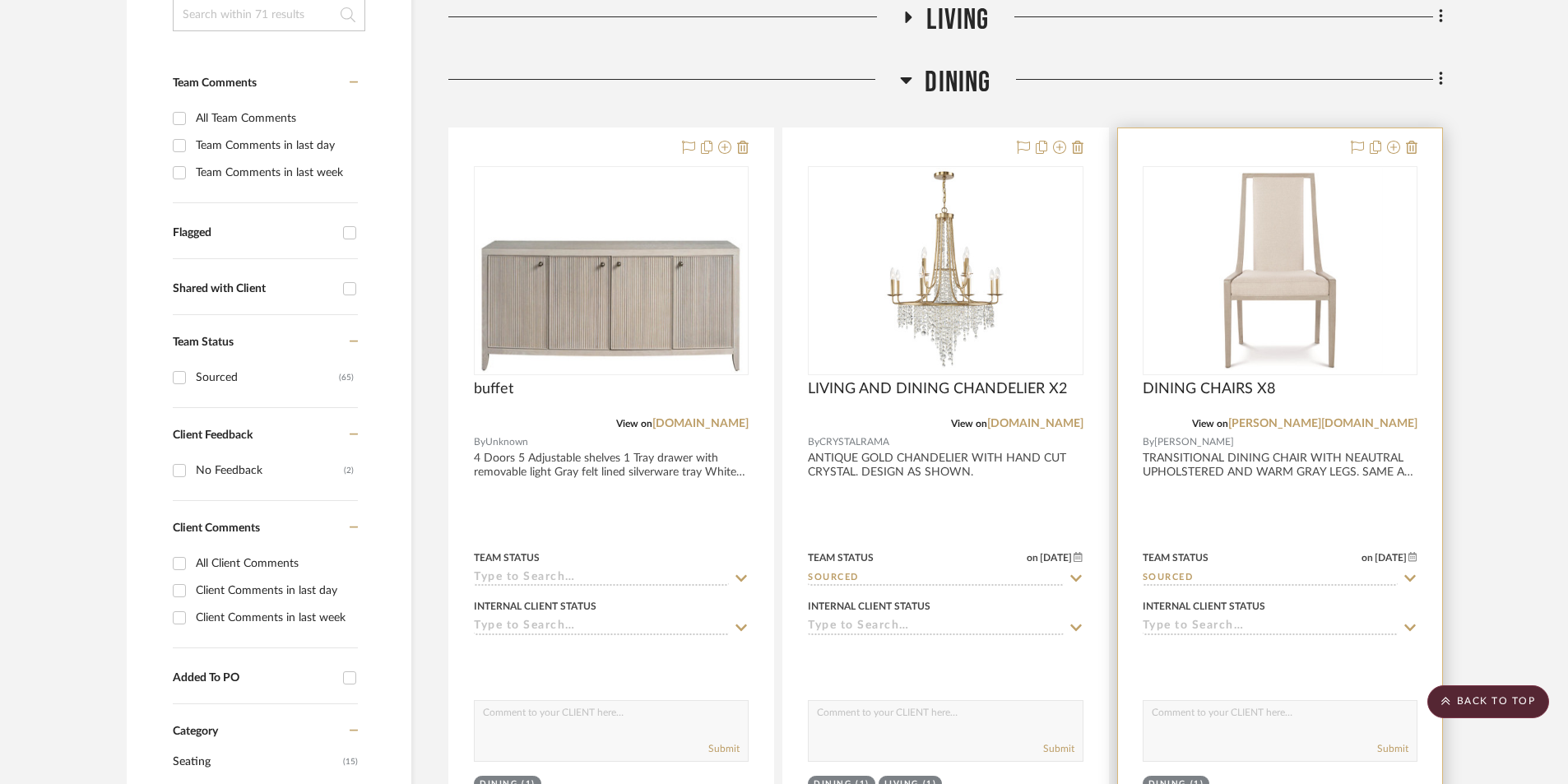
click at [1326, 508] on div at bounding box center [1280, 489] width 324 height 720
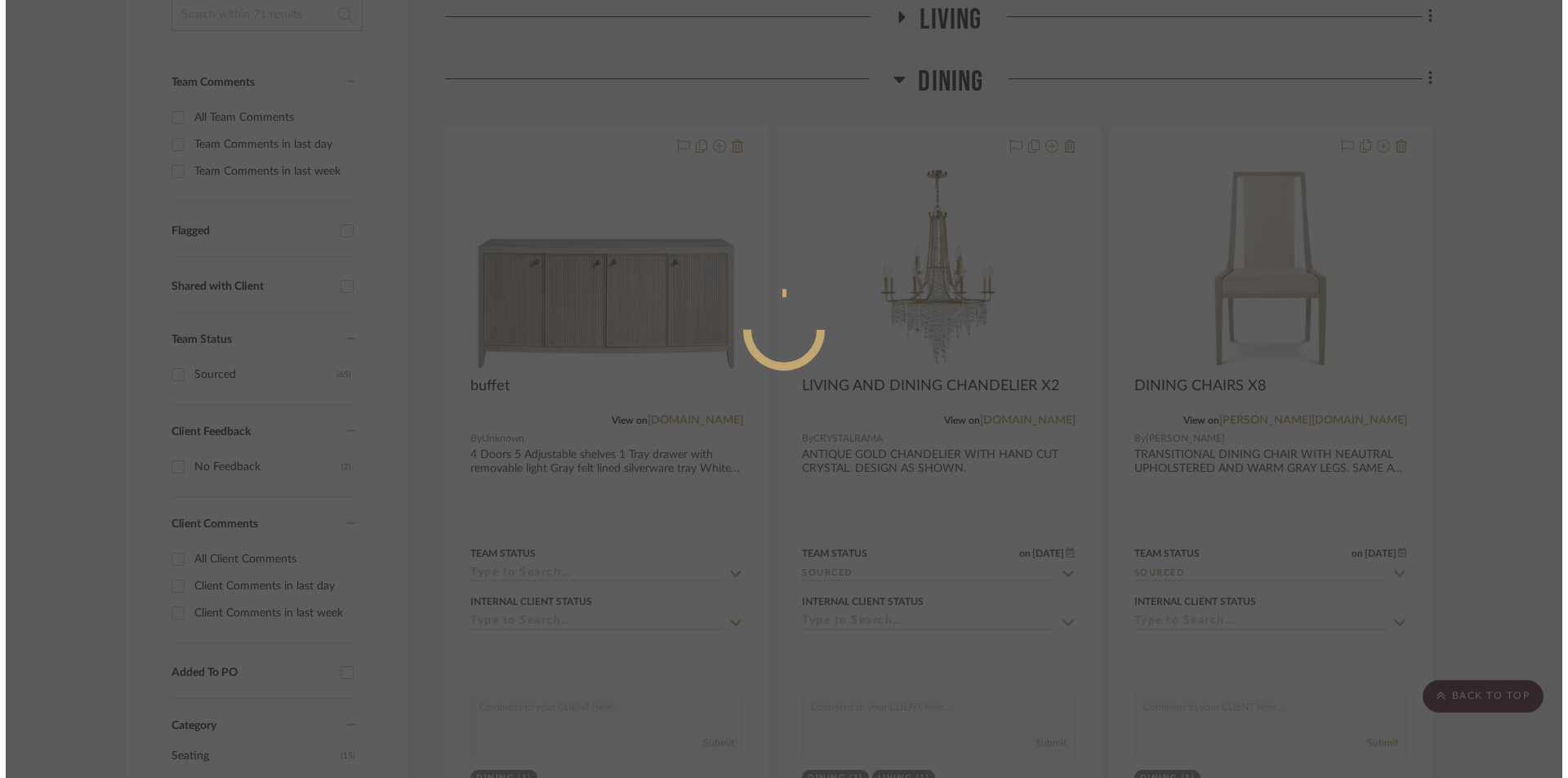
scroll to position [0, 0]
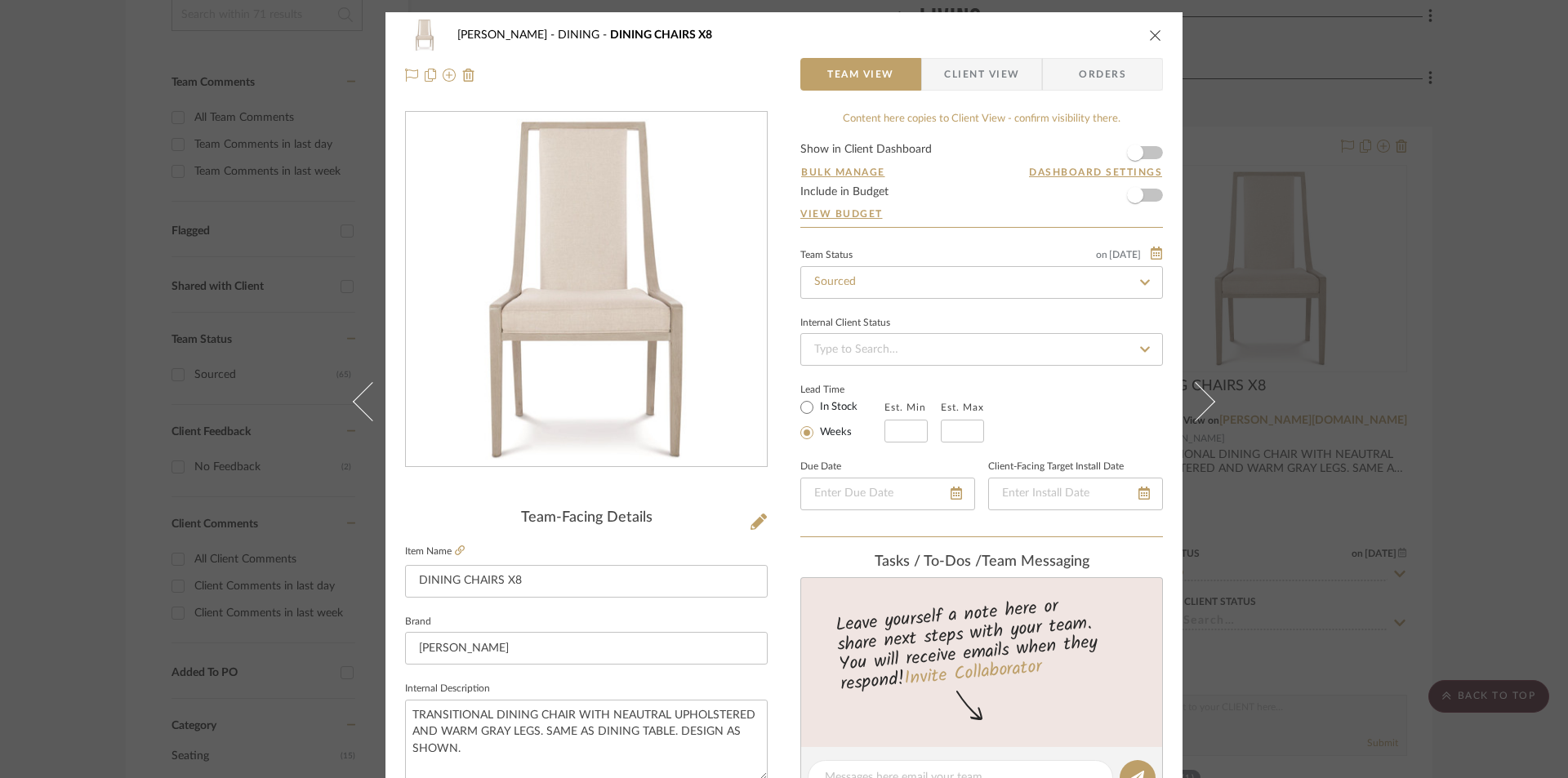
click at [948, 79] on span "Client View" at bounding box center [982, 74] width 75 height 33
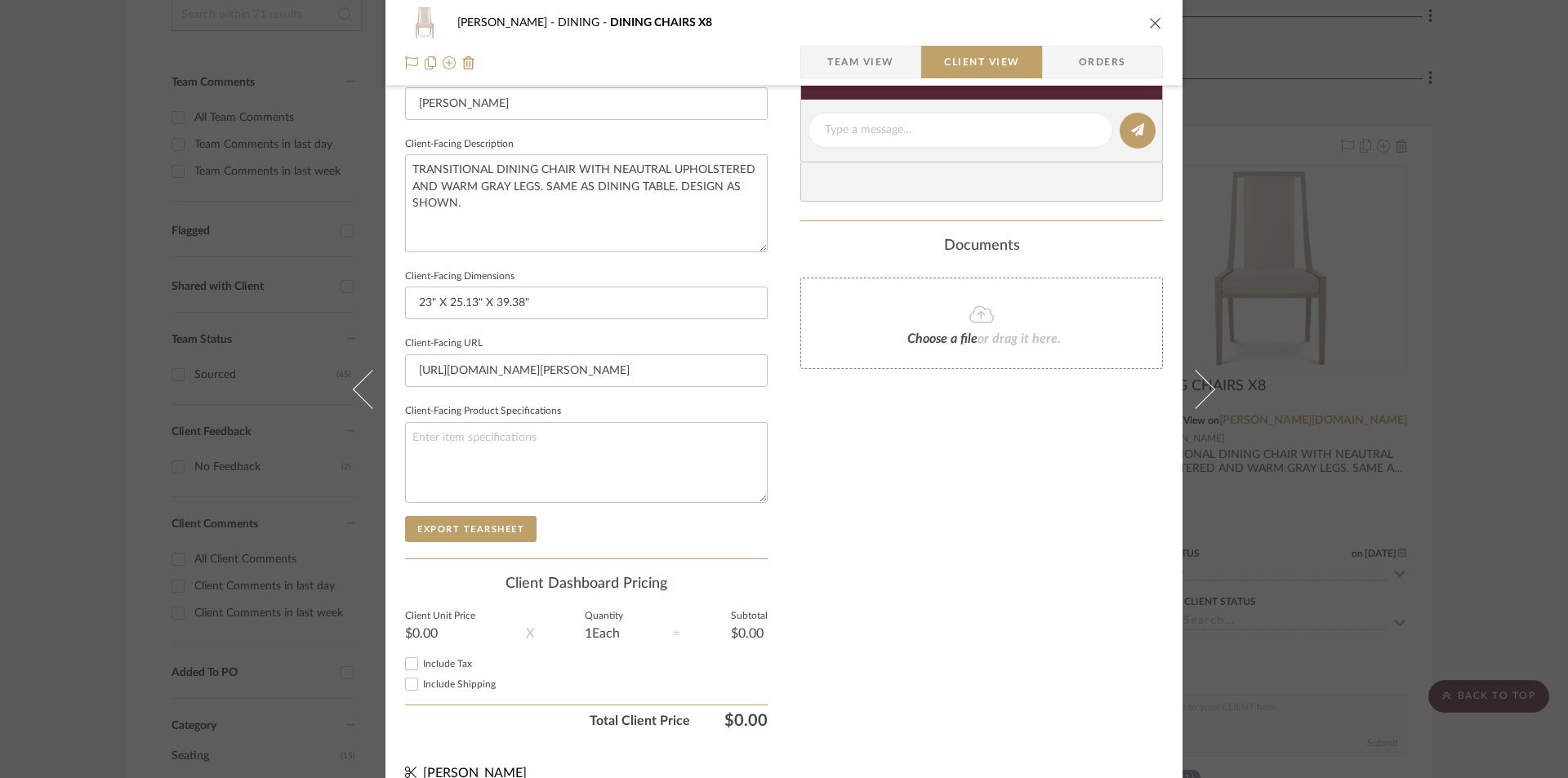
scroll to position [545, 0]
click at [468, 520] on button "Export Tearsheet" at bounding box center [471, 526] width 132 height 26
click at [1150, 22] on icon "close" at bounding box center [1155, 22] width 13 height 13
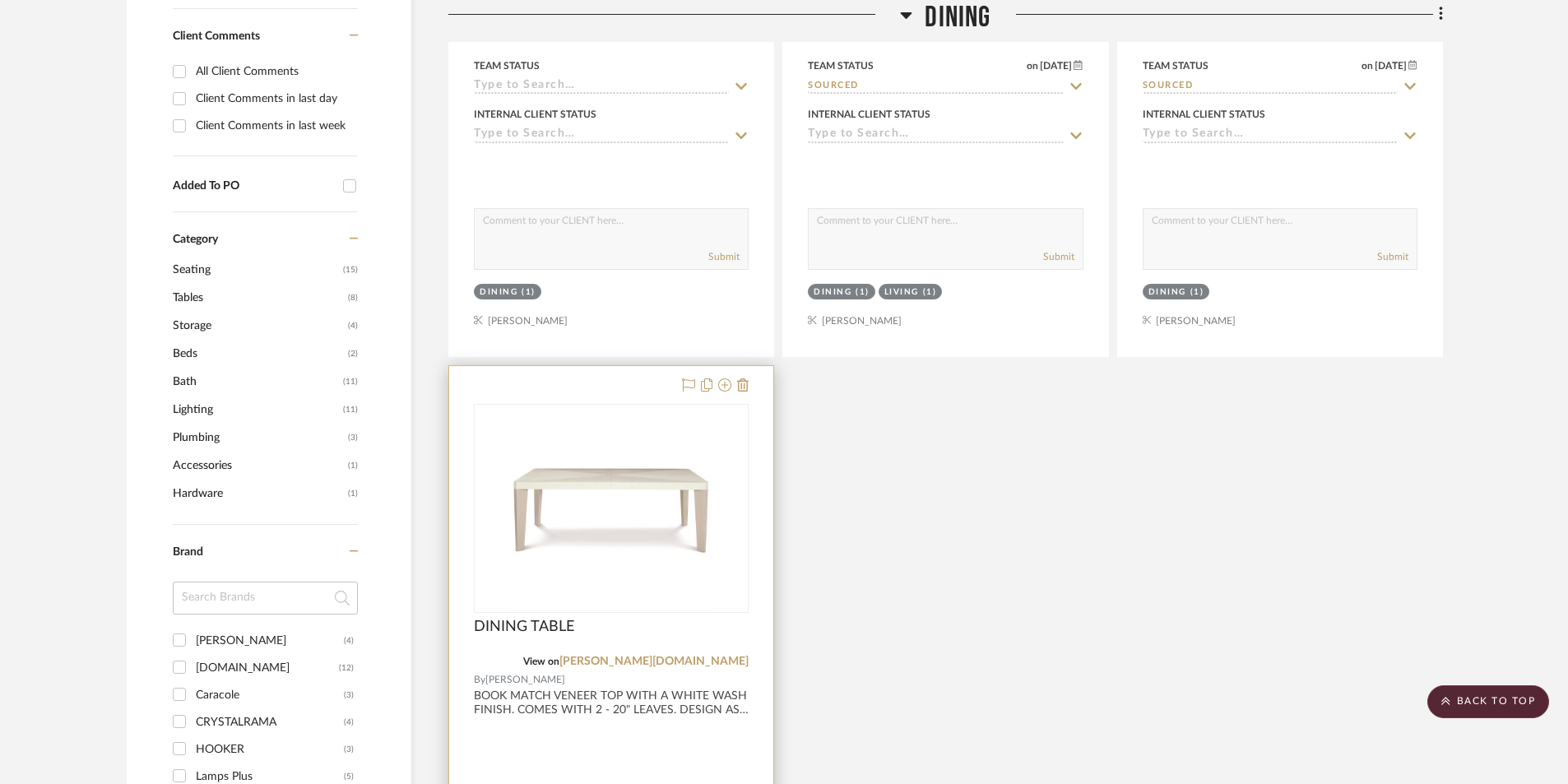
scroll to position [987, 0]
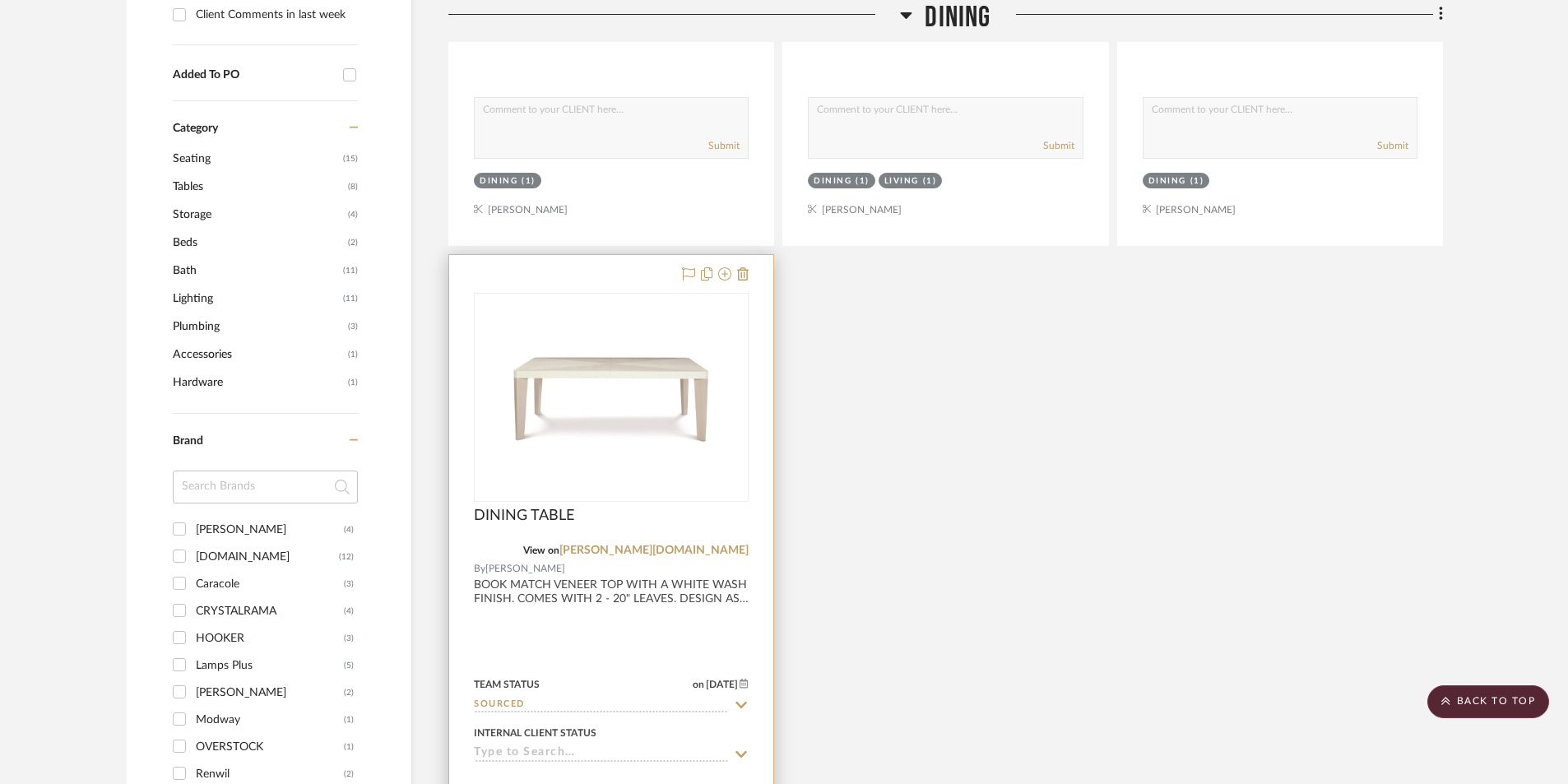
click at [612, 668] on div at bounding box center [611, 615] width 324 height 720
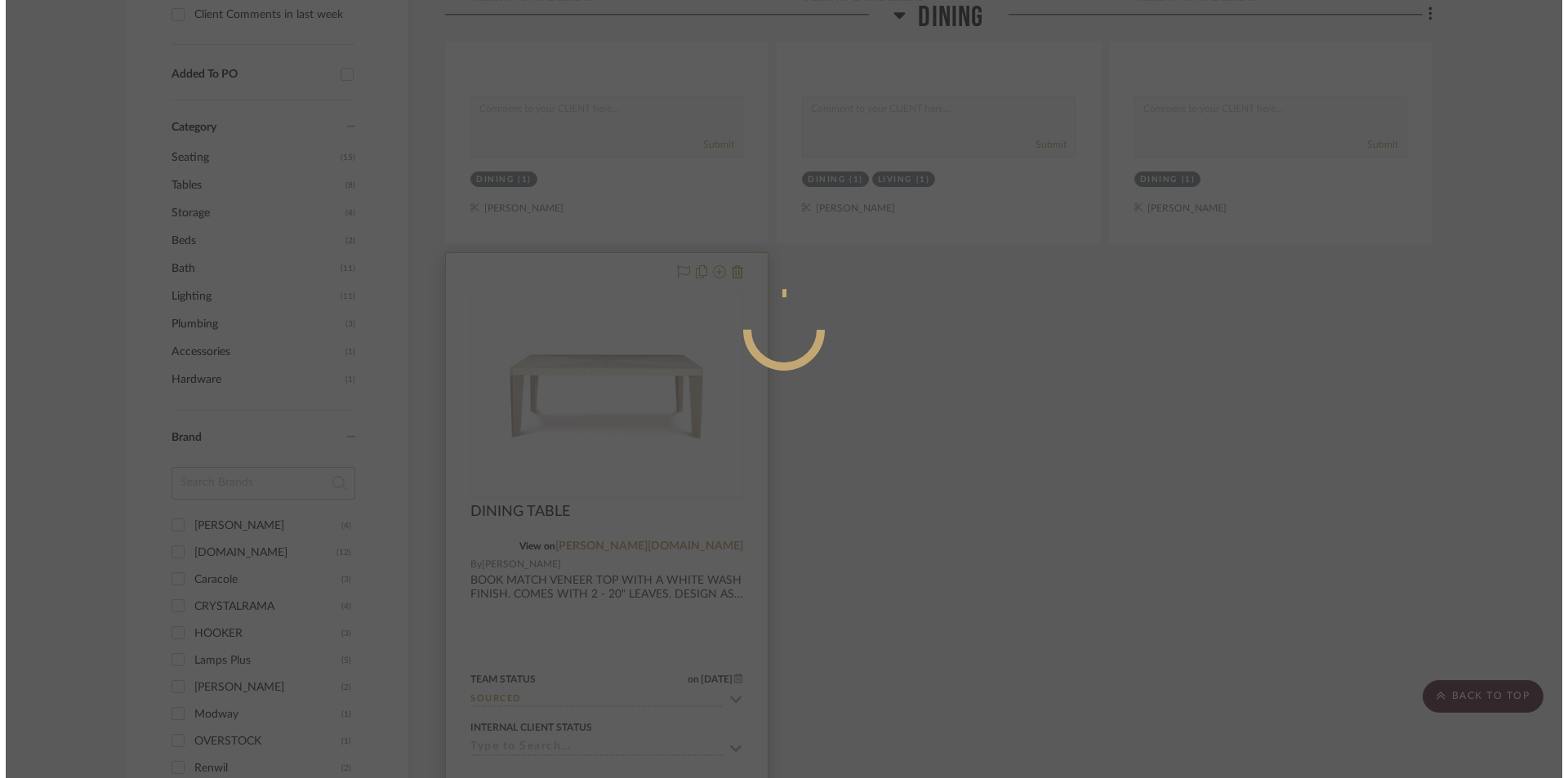
scroll to position [0, 0]
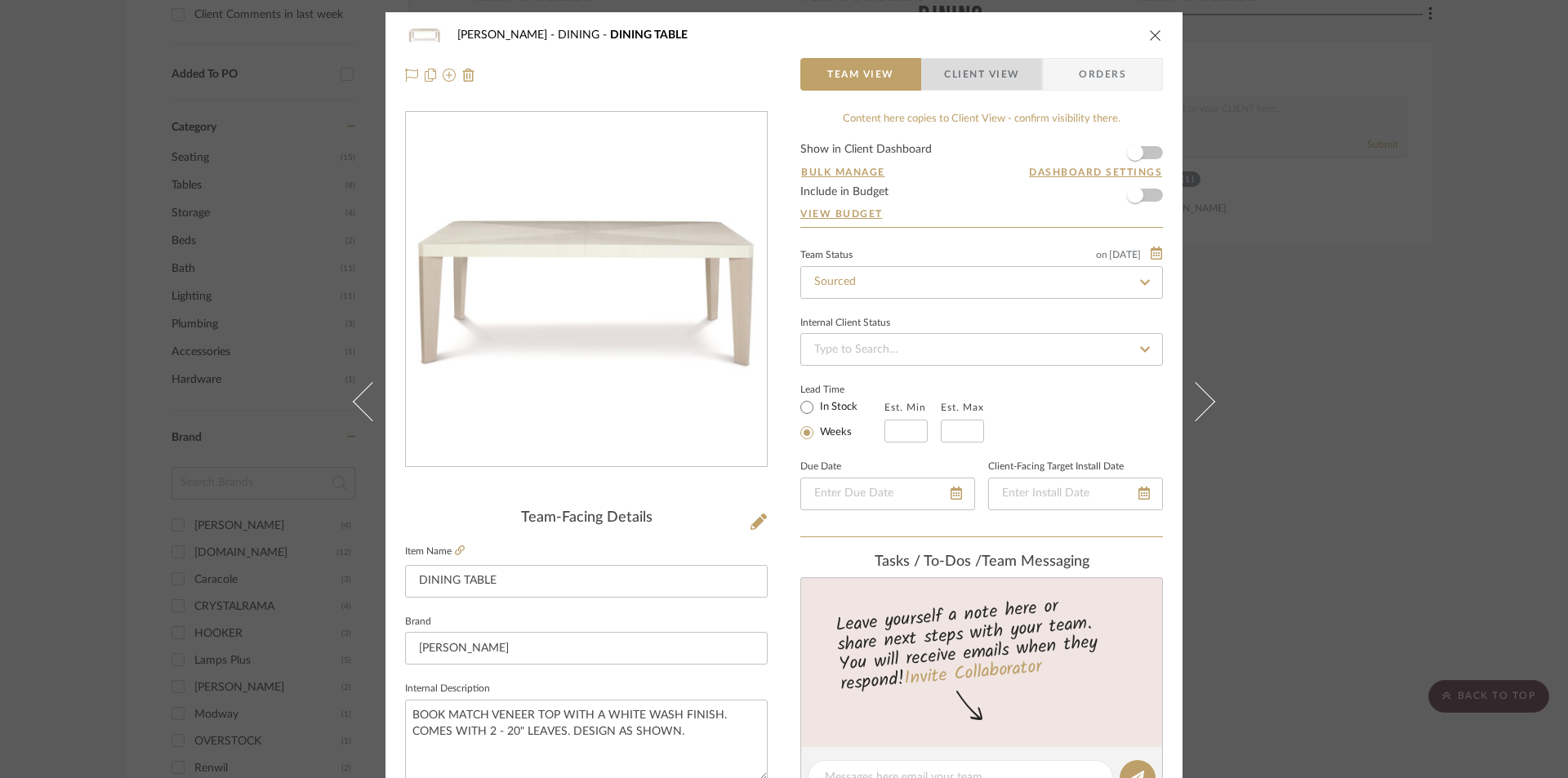
click at [972, 58] on span "Client View" at bounding box center [982, 74] width 75 height 33
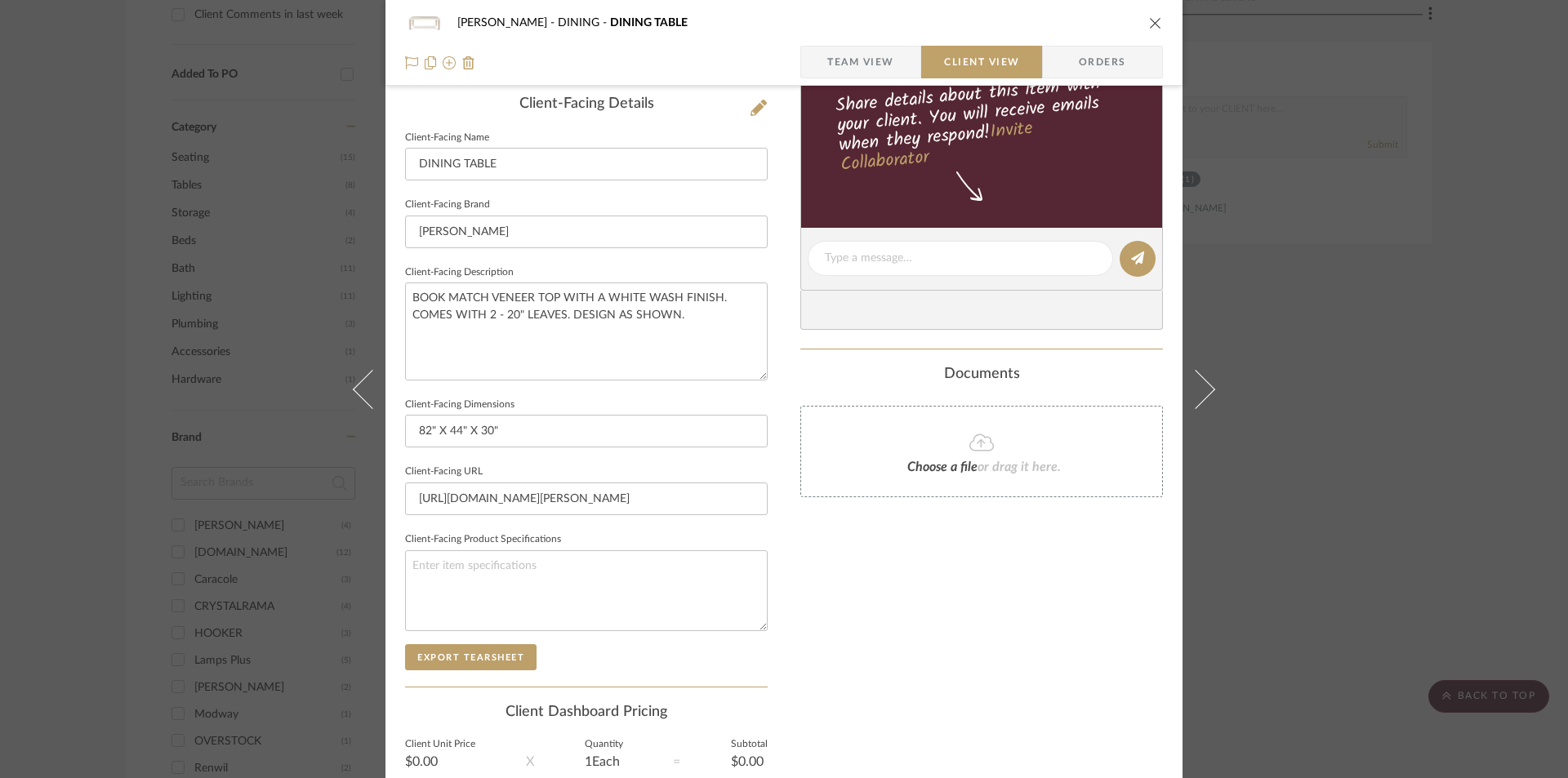
scroll to position [435, 0]
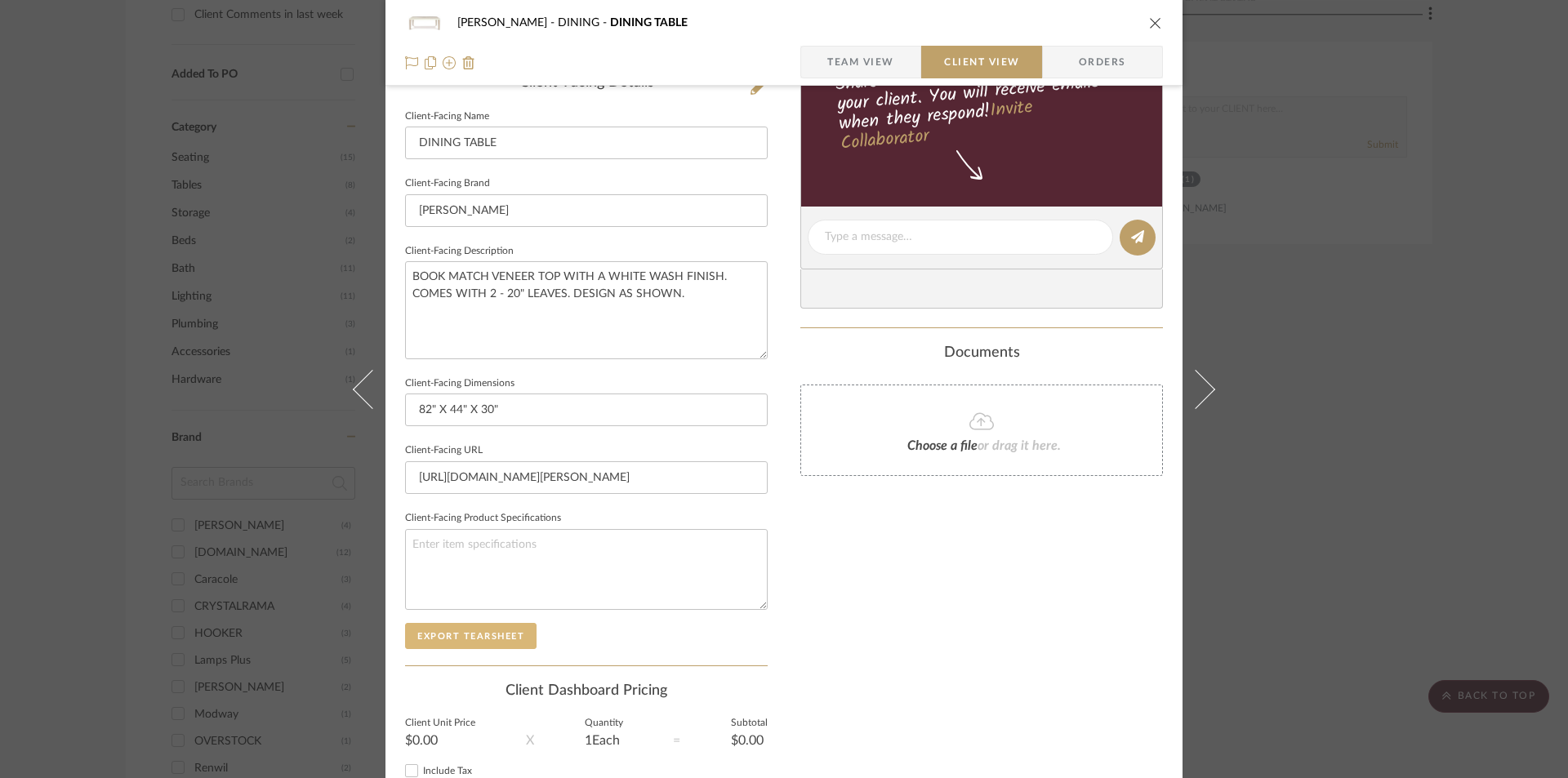
click at [493, 631] on button "Export Tearsheet" at bounding box center [471, 636] width 132 height 26
click at [1152, 22] on icon "close" at bounding box center [1155, 22] width 13 height 13
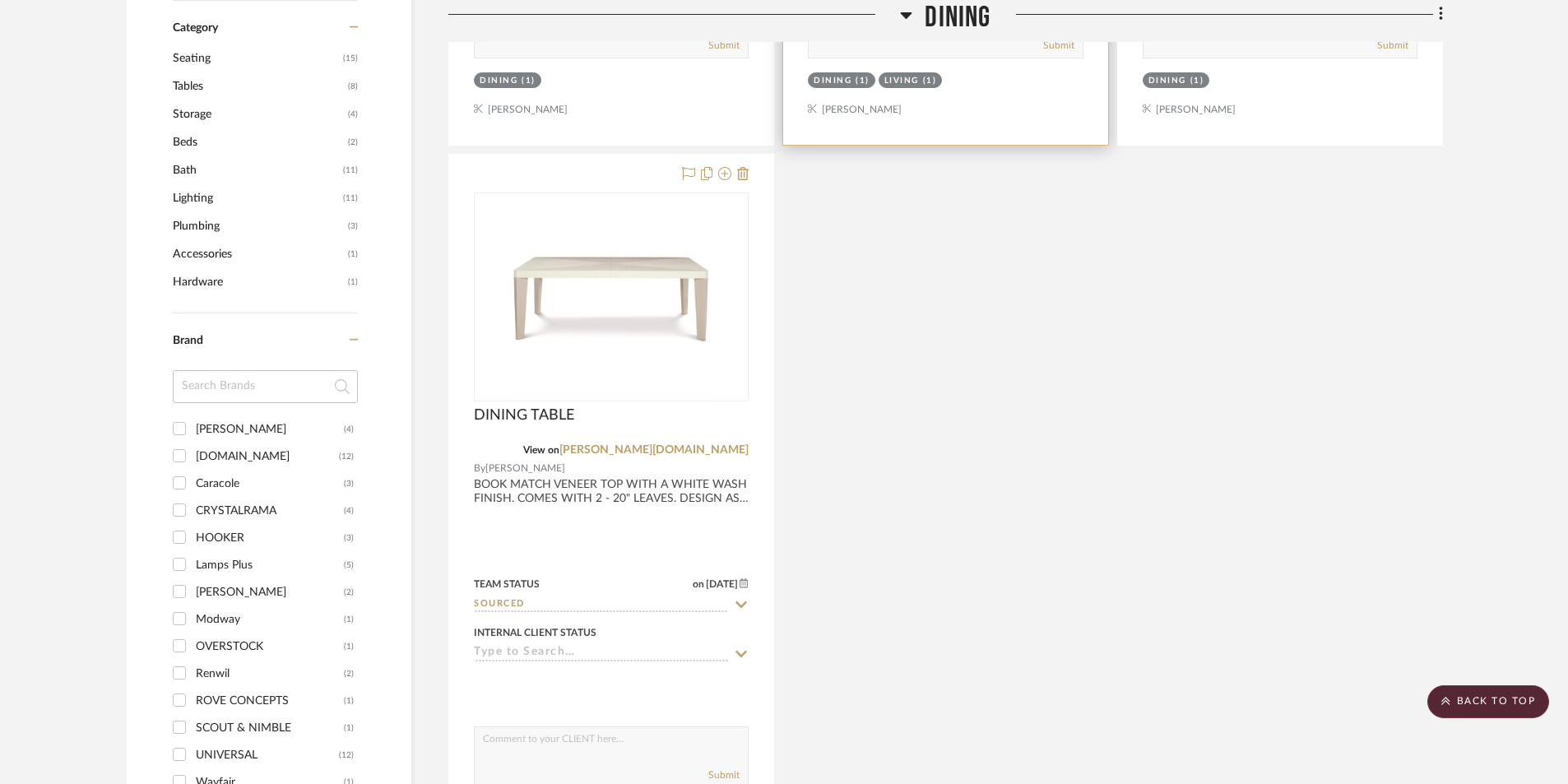
scroll to position [823, 0]
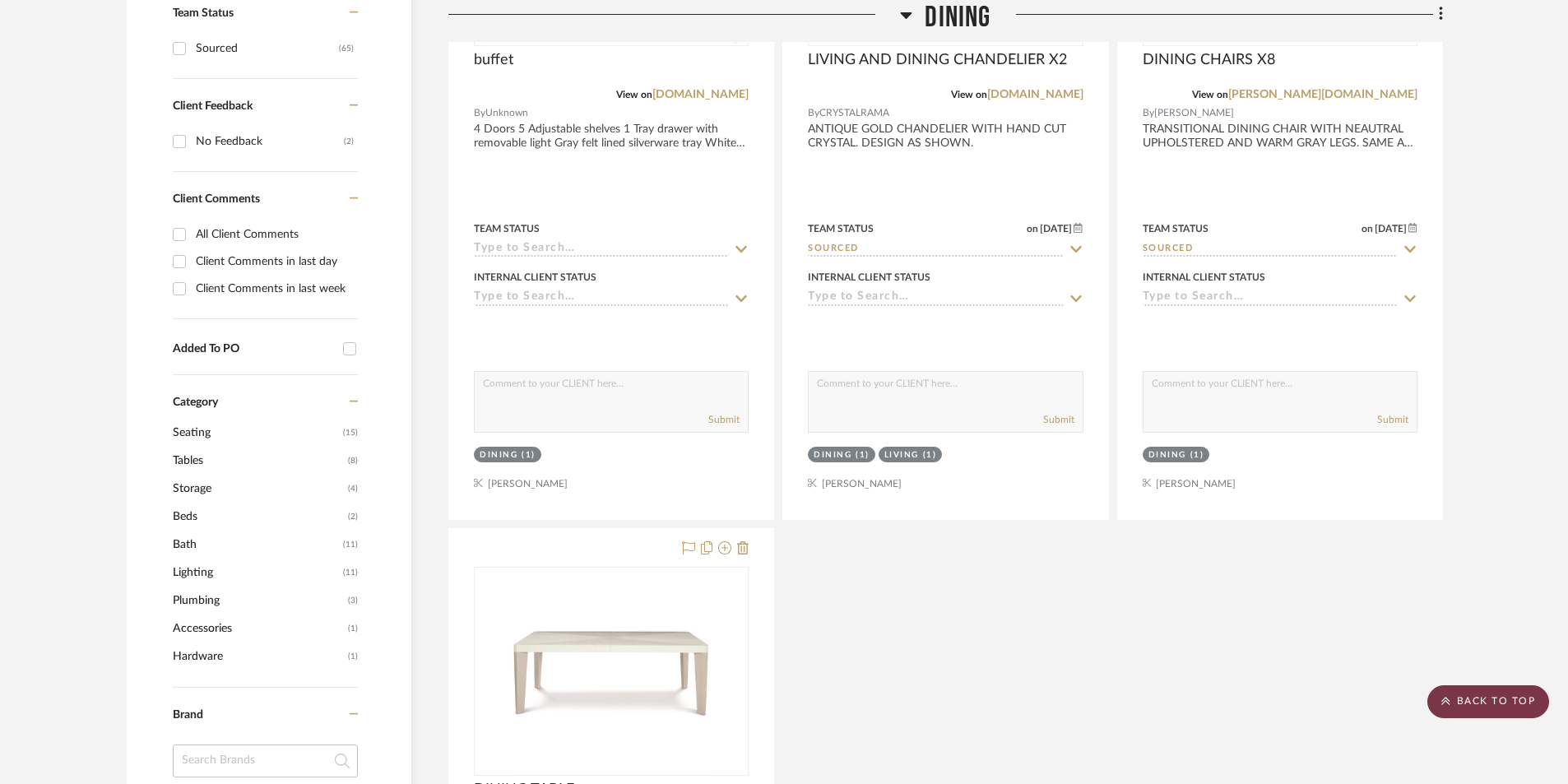
click at [1500, 695] on scroll-to-top-button "BACK TO TOP" at bounding box center [1487, 701] width 122 height 33
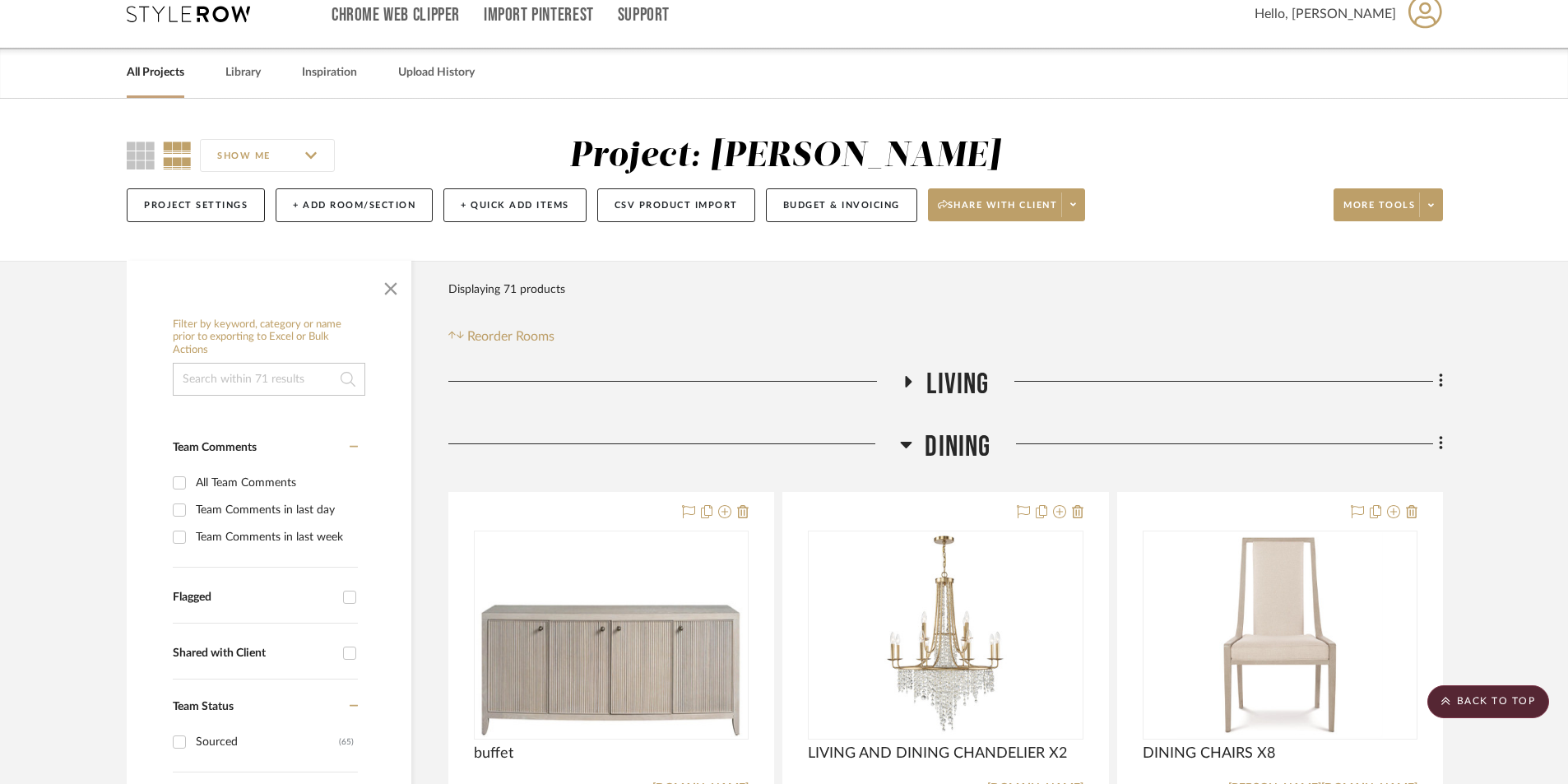
scroll to position [0, 0]
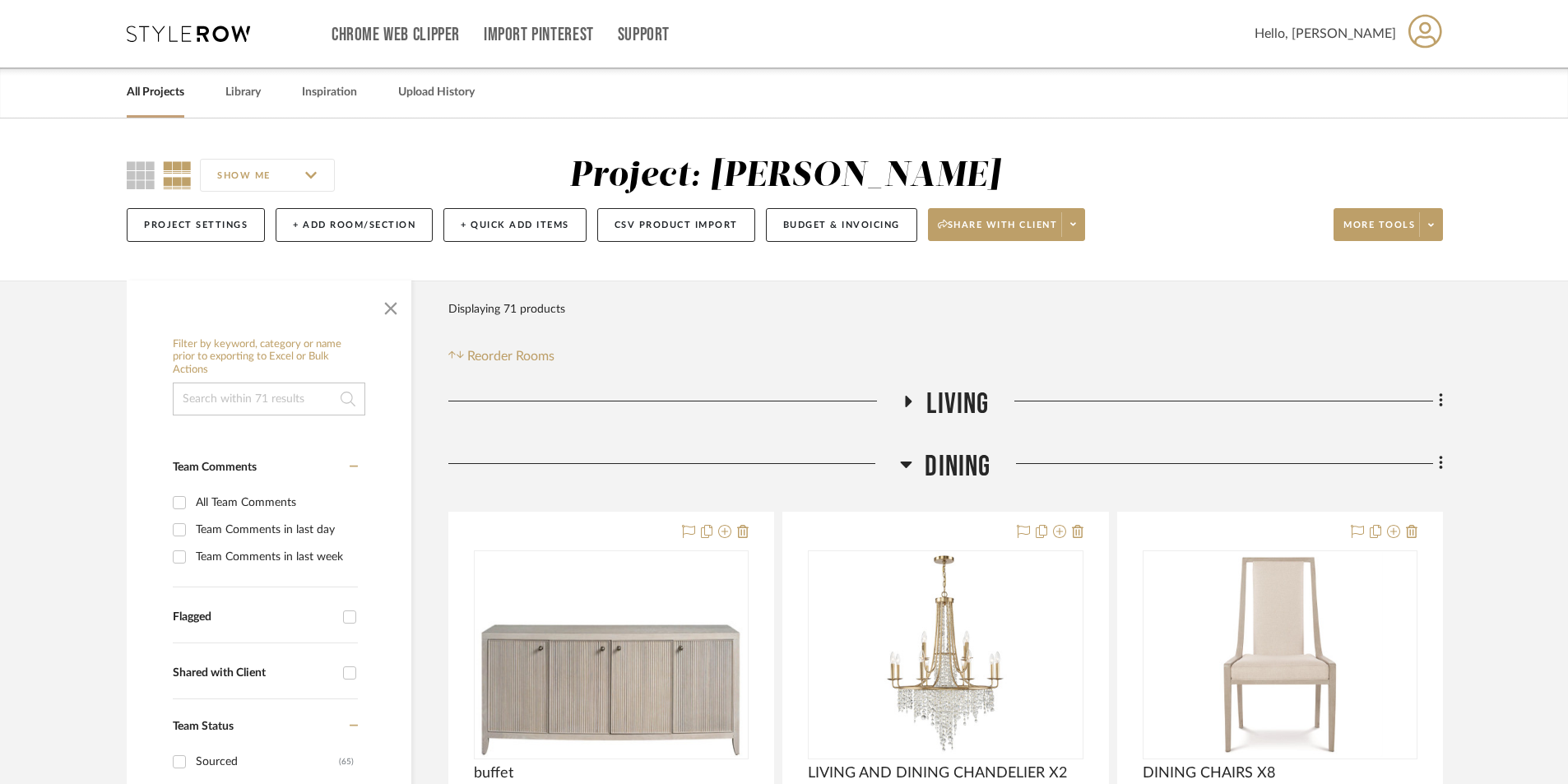
click at [908, 405] on icon at bounding box center [908, 401] width 20 height 13
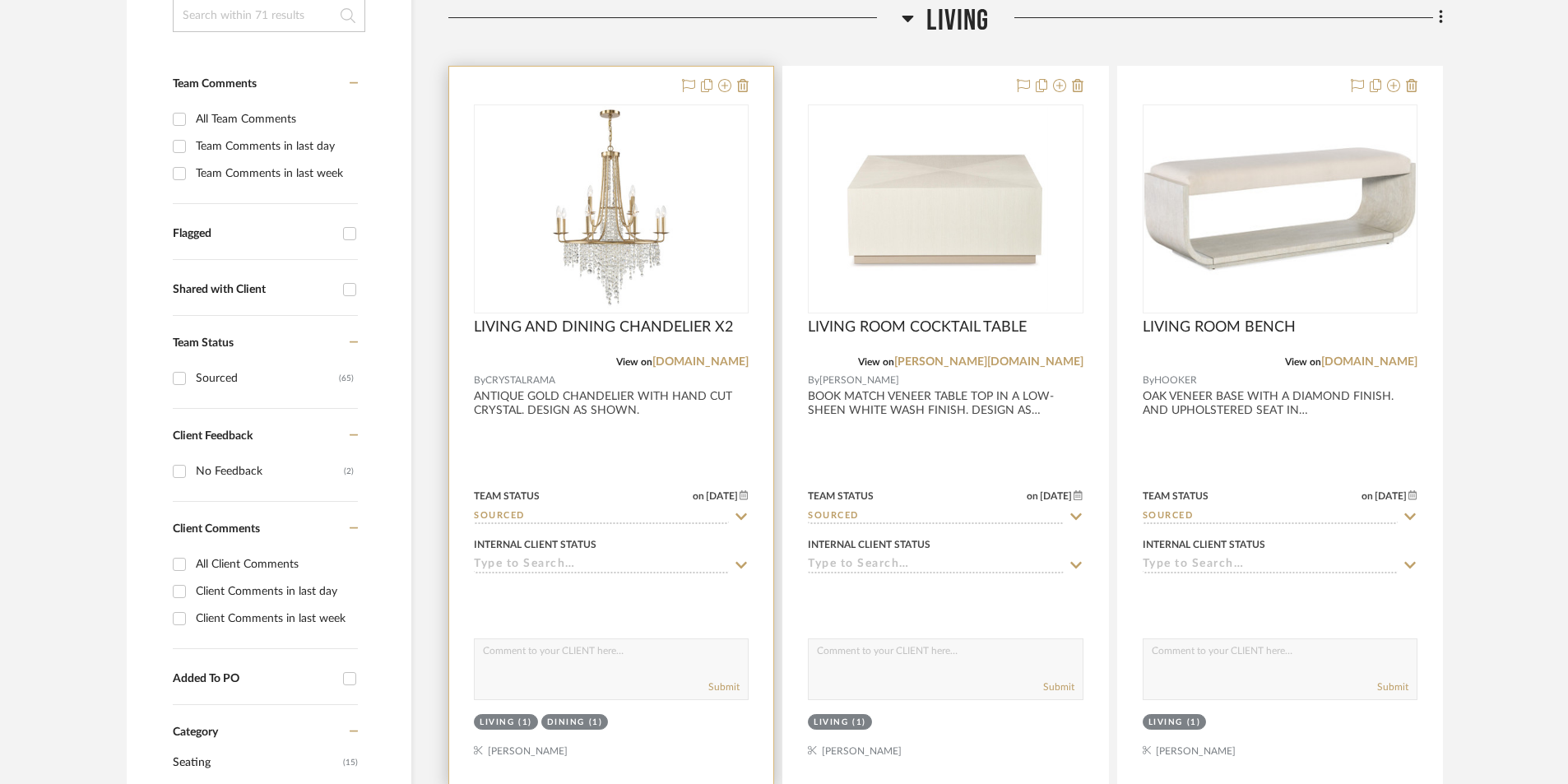
scroll to position [384, 0]
click at [585, 430] on div at bounding box center [611, 426] width 324 height 720
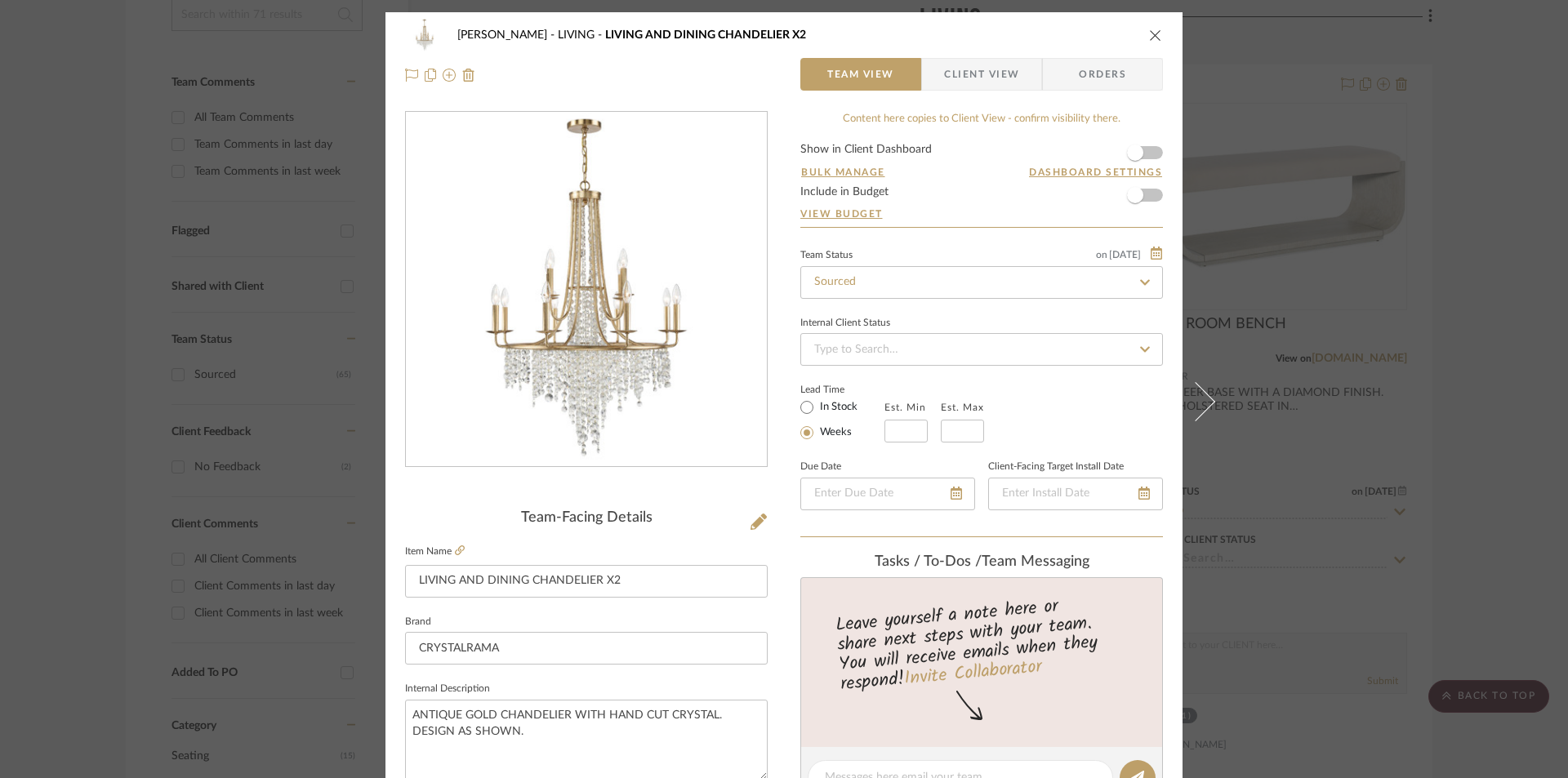
drag, startPoint x: 970, startPoint y: 72, endPoint x: 904, endPoint y: 178, distance: 124.9
click at [970, 74] on span "Client View" at bounding box center [982, 74] width 75 height 33
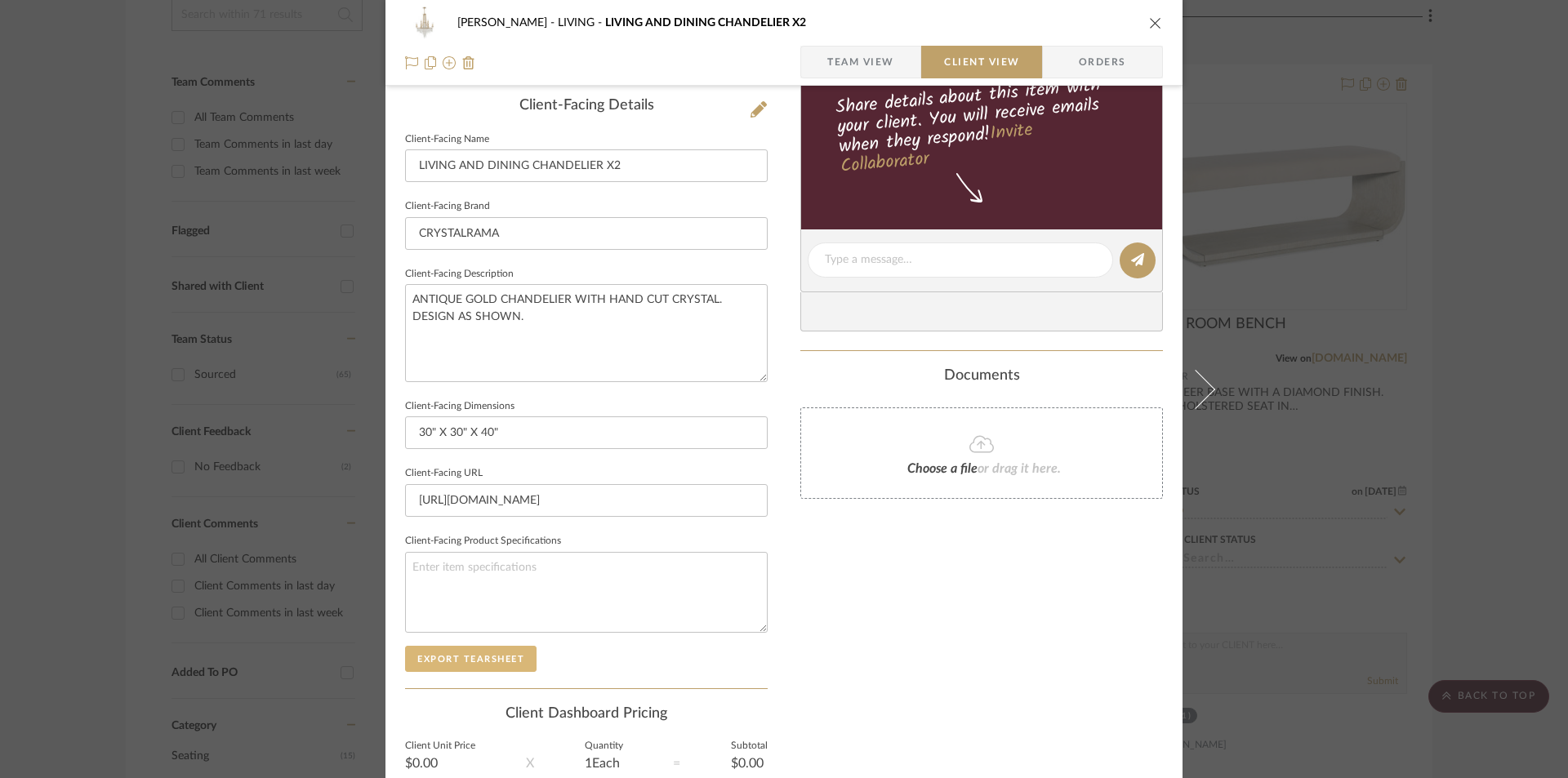
scroll to position [435, 0]
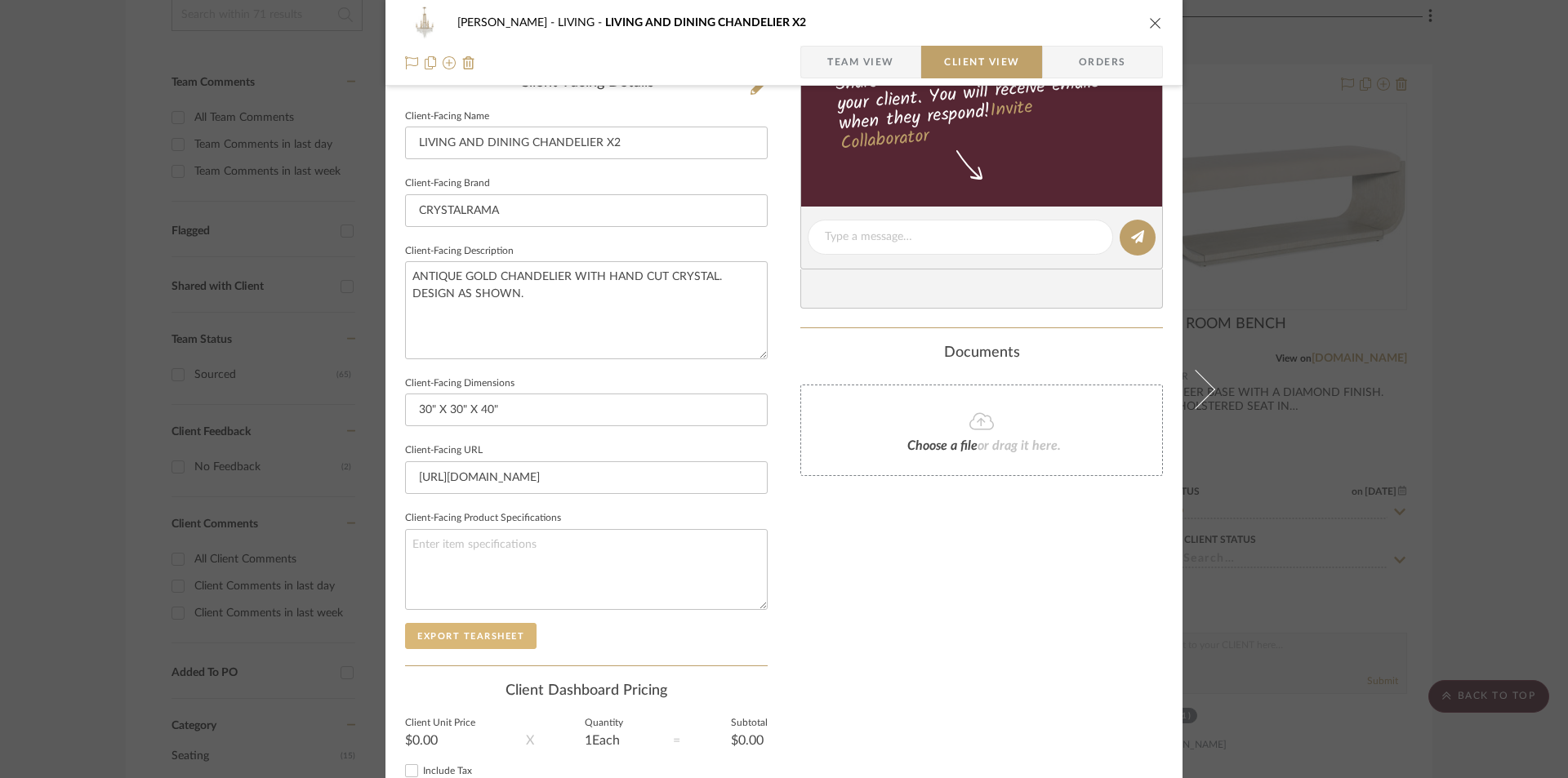
click at [479, 633] on button "Export Tearsheet" at bounding box center [471, 636] width 132 height 26
click at [1150, 18] on icon "close" at bounding box center [1155, 22] width 13 height 13
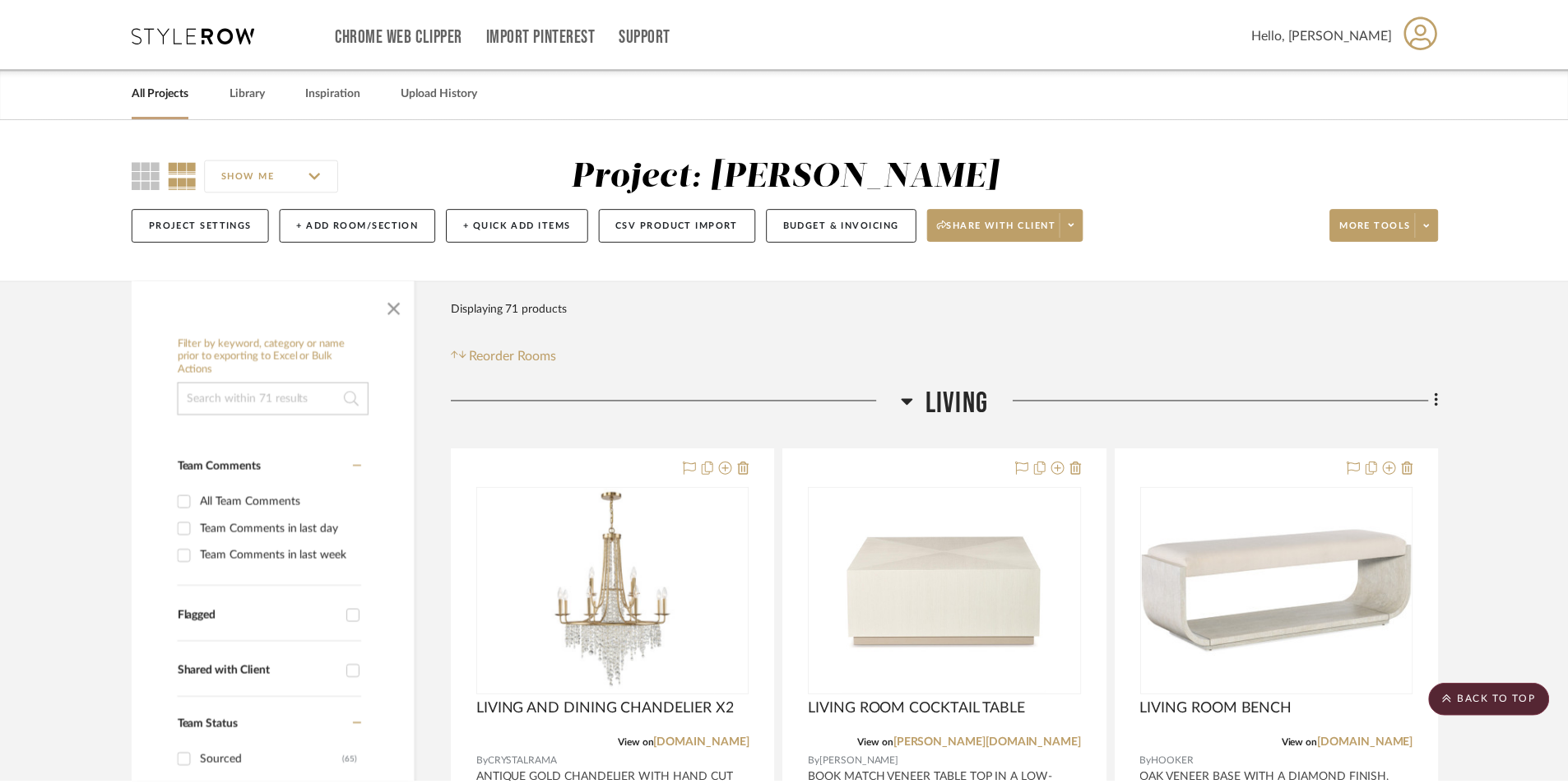
scroll to position [384, 0]
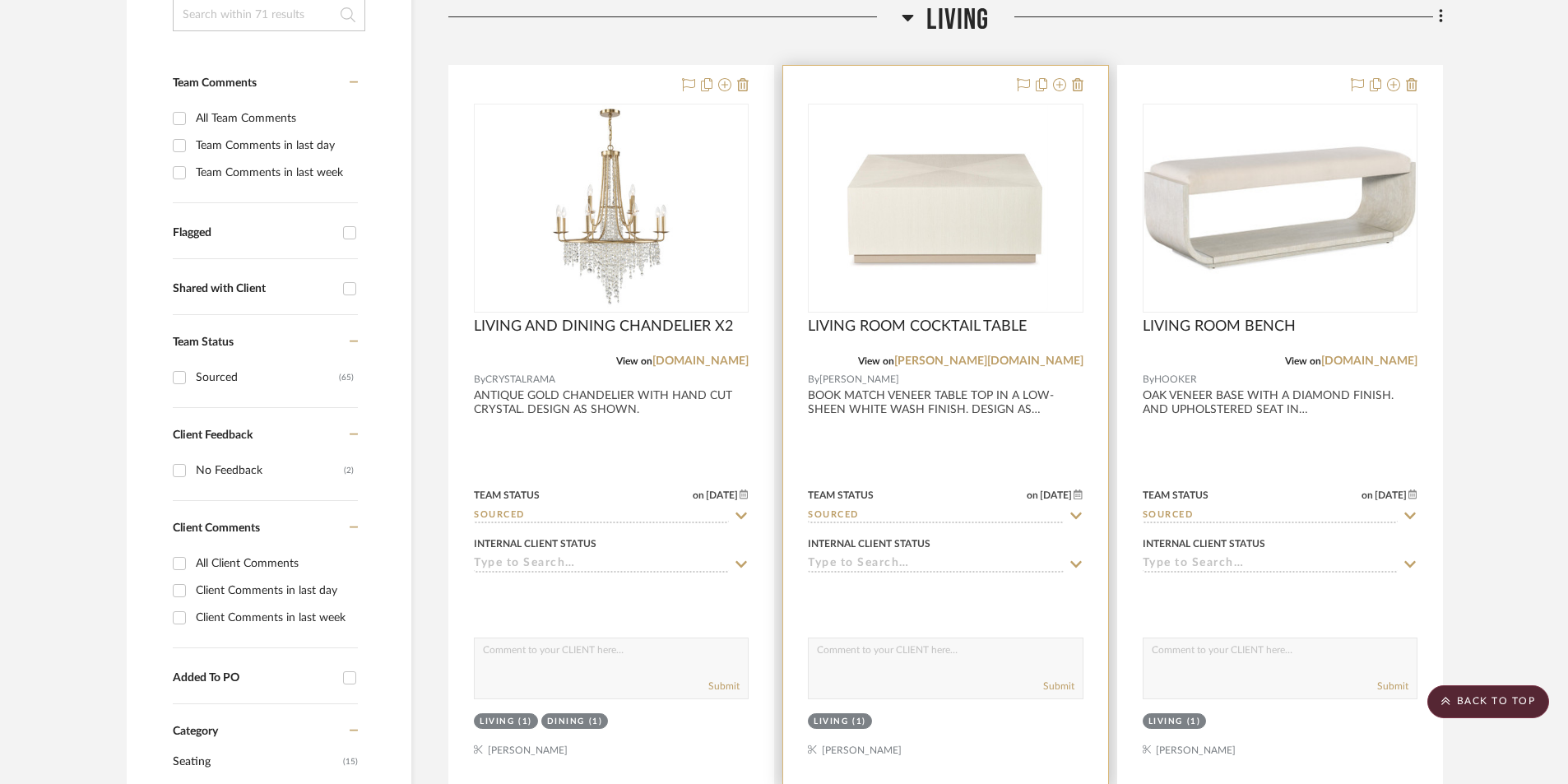
click at [981, 459] on div at bounding box center [944, 426] width 324 height 720
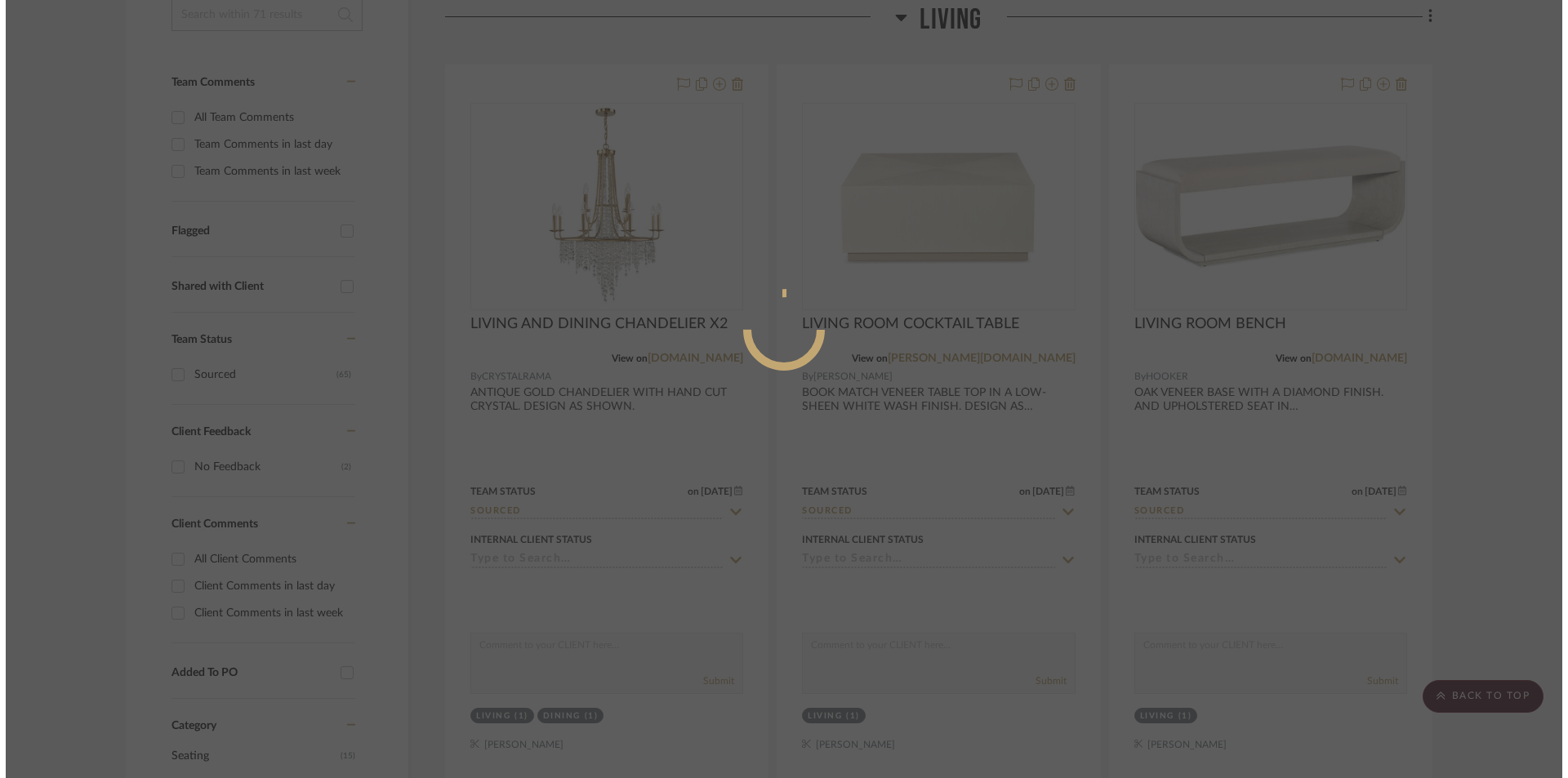
scroll to position [0, 0]
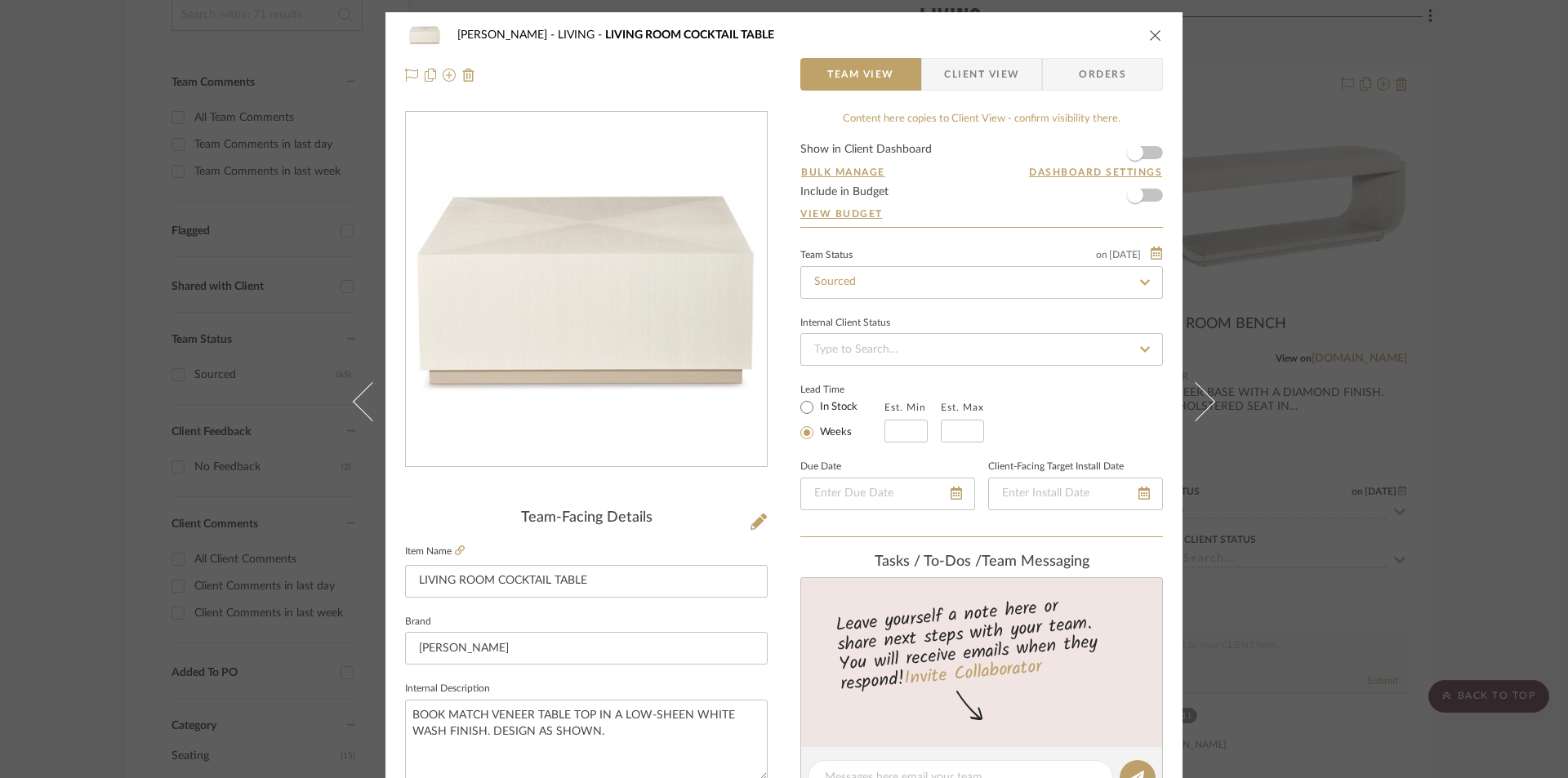
click at [965, 76] on span "Client View" at bounding box center [982, 74] width 75 height 33
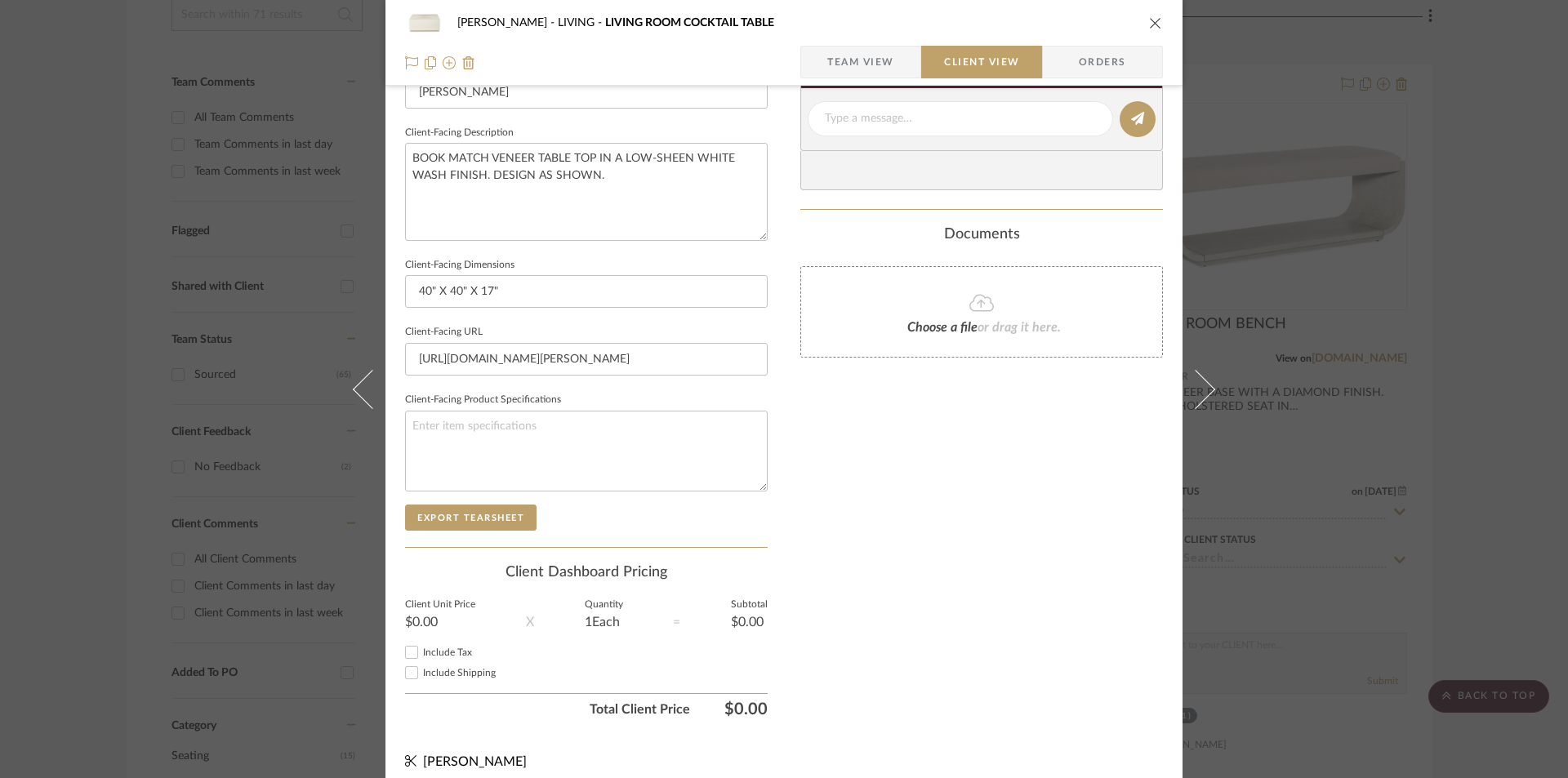
scroll to position [567, 0]
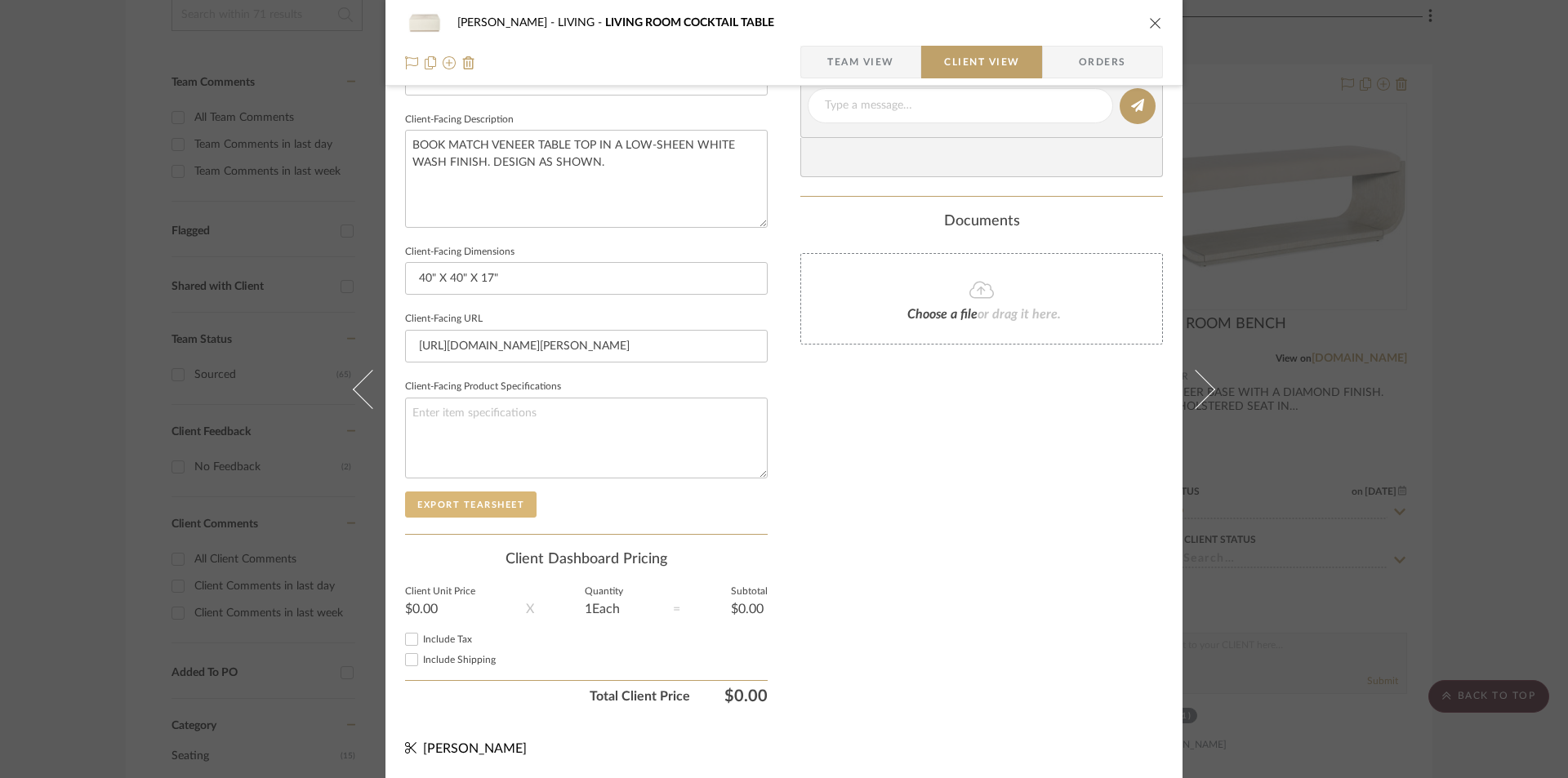
click at [504, 497] on button "Export Tearsheet" at bounding box center [471, 504] width 132 height 26
drag, startPoint x: 1147, startPoint y: 21, endPoint x: 1159, endPoint y: 41, distance: 23.3
click at [1149, 23] on icon "close" at bounding box center [1155, 22] width 13 height 13
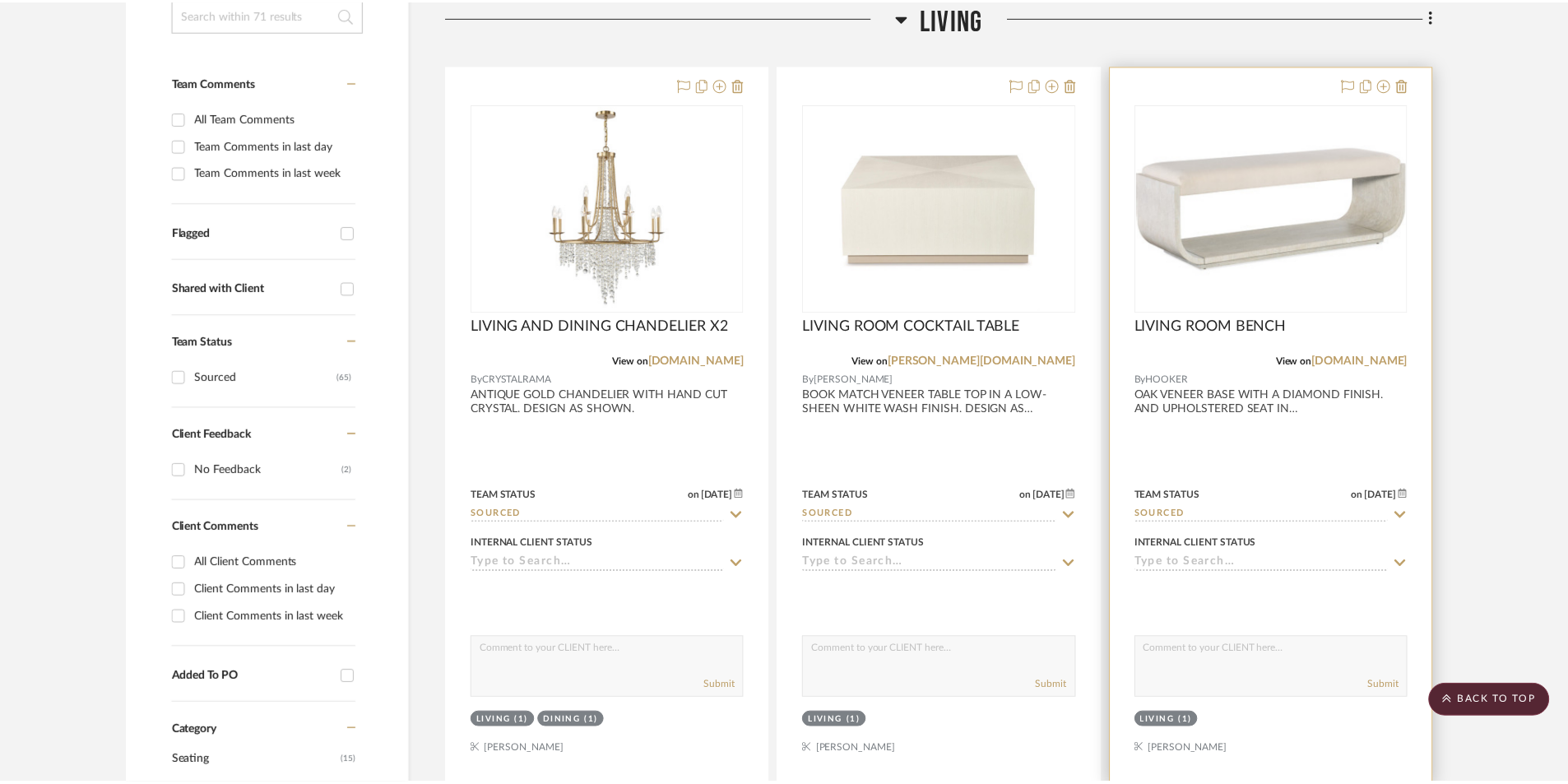
scroll to position [384, 0]
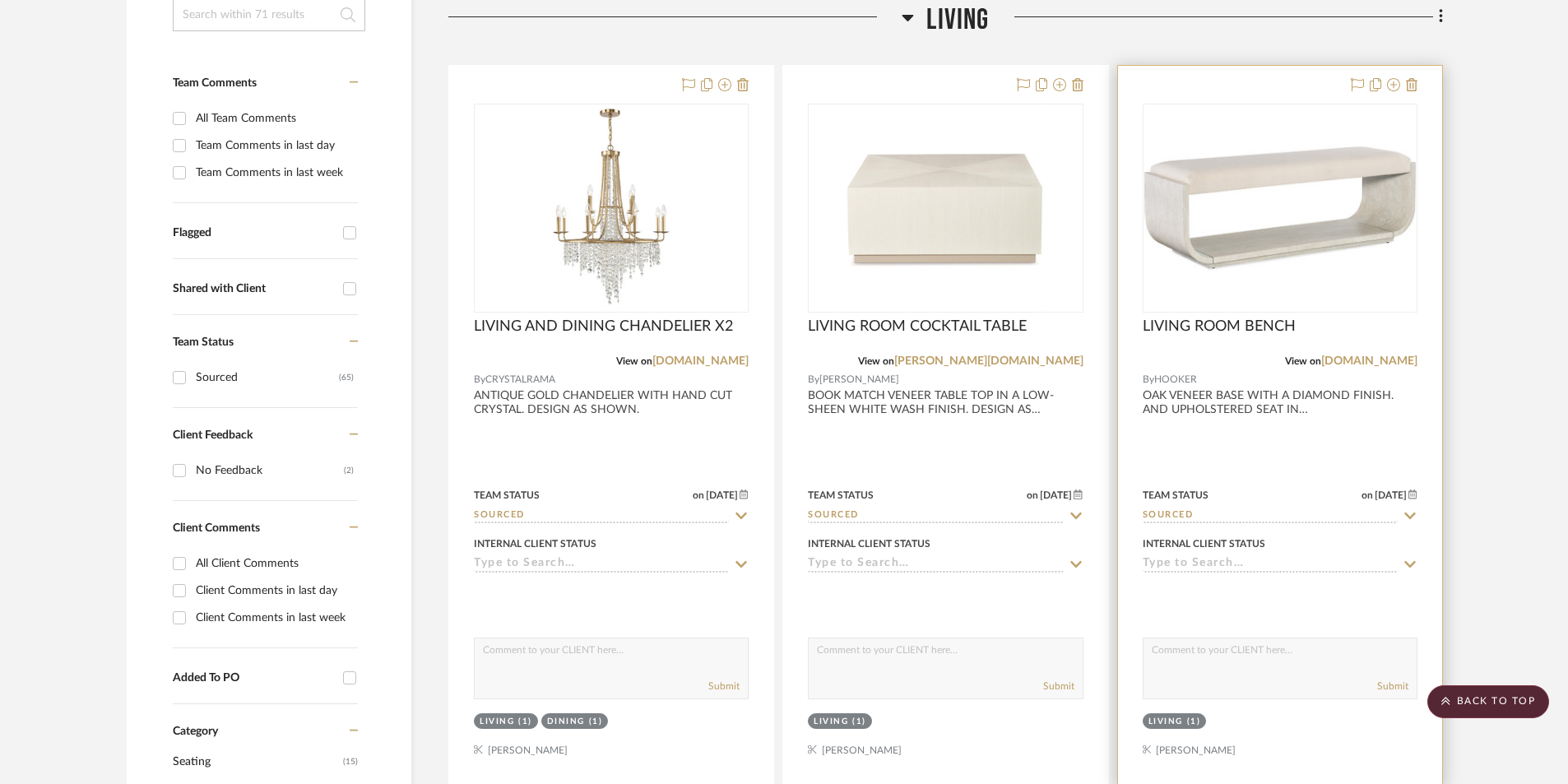
click at [1283, 458] on div at bounding box center [1280, 426] width 324 height 720
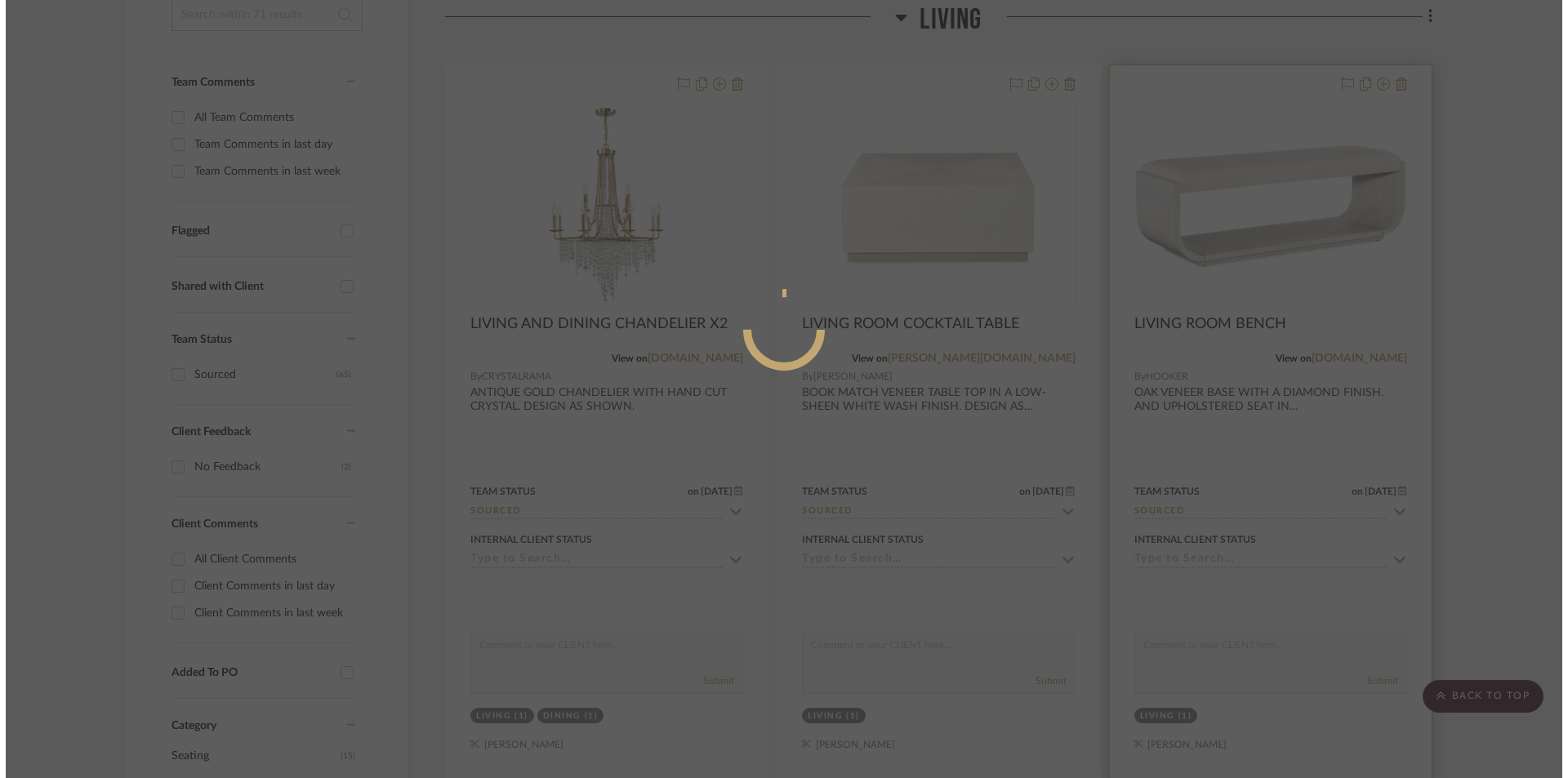
scroll to position [0, 0]
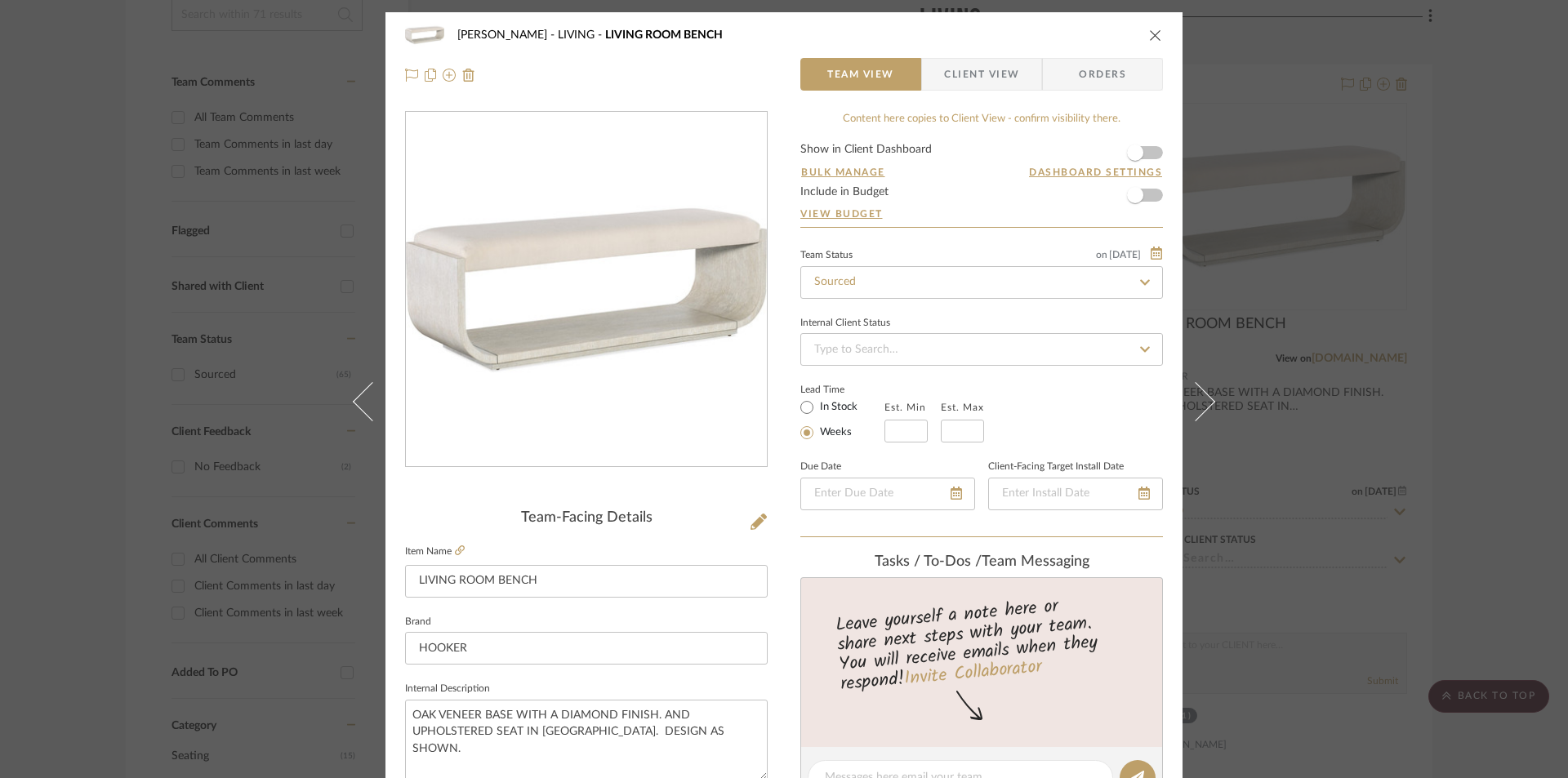
drag, startPoint x: 983, startPoint y: 78, endPoint x: 978, endPoint y: 101, distance: 23.5
click at [984, 80] on span "Client View" at bounding box center [982, 74] width 75 height 33
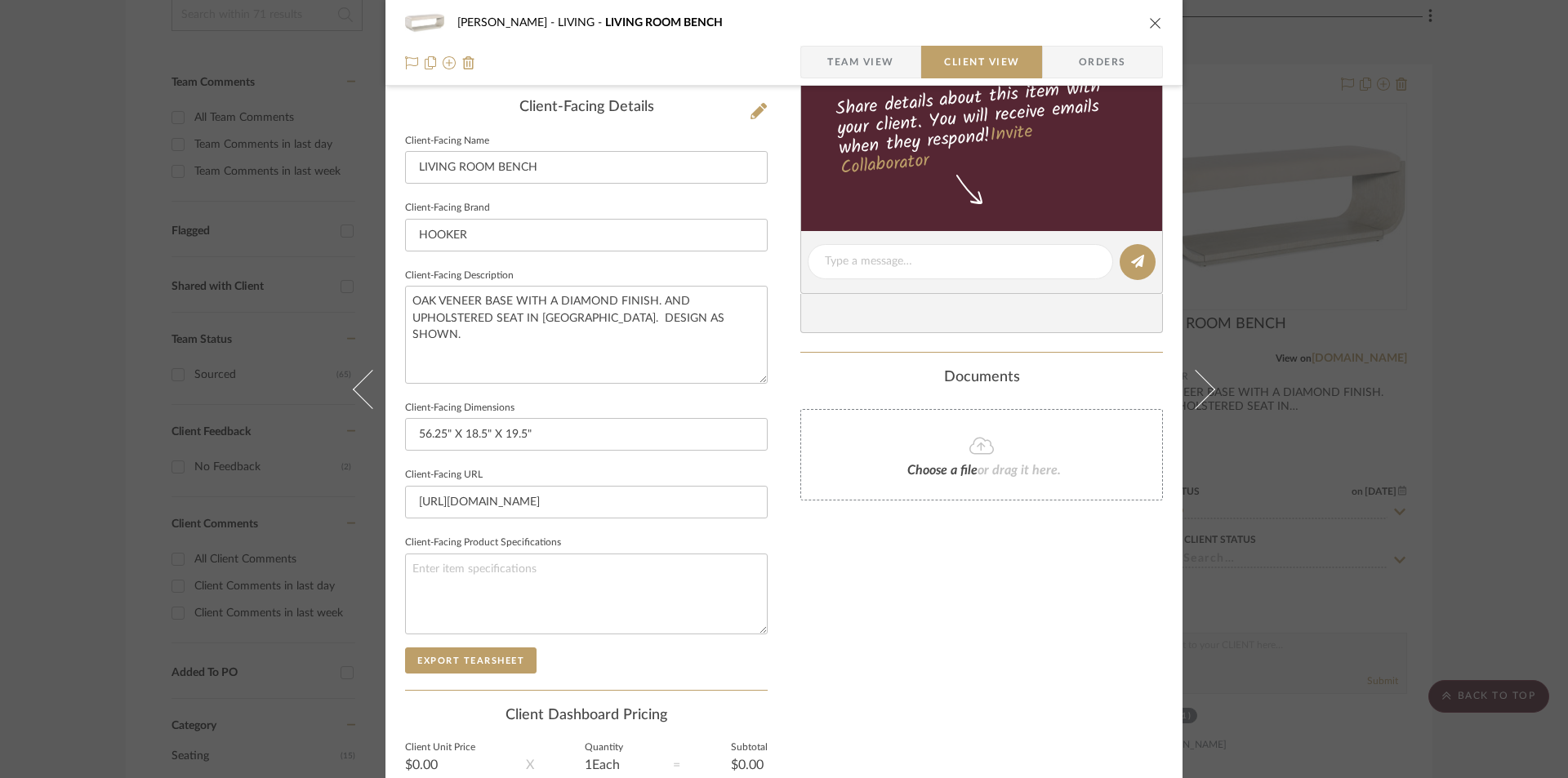
scroll to position [435, 0]
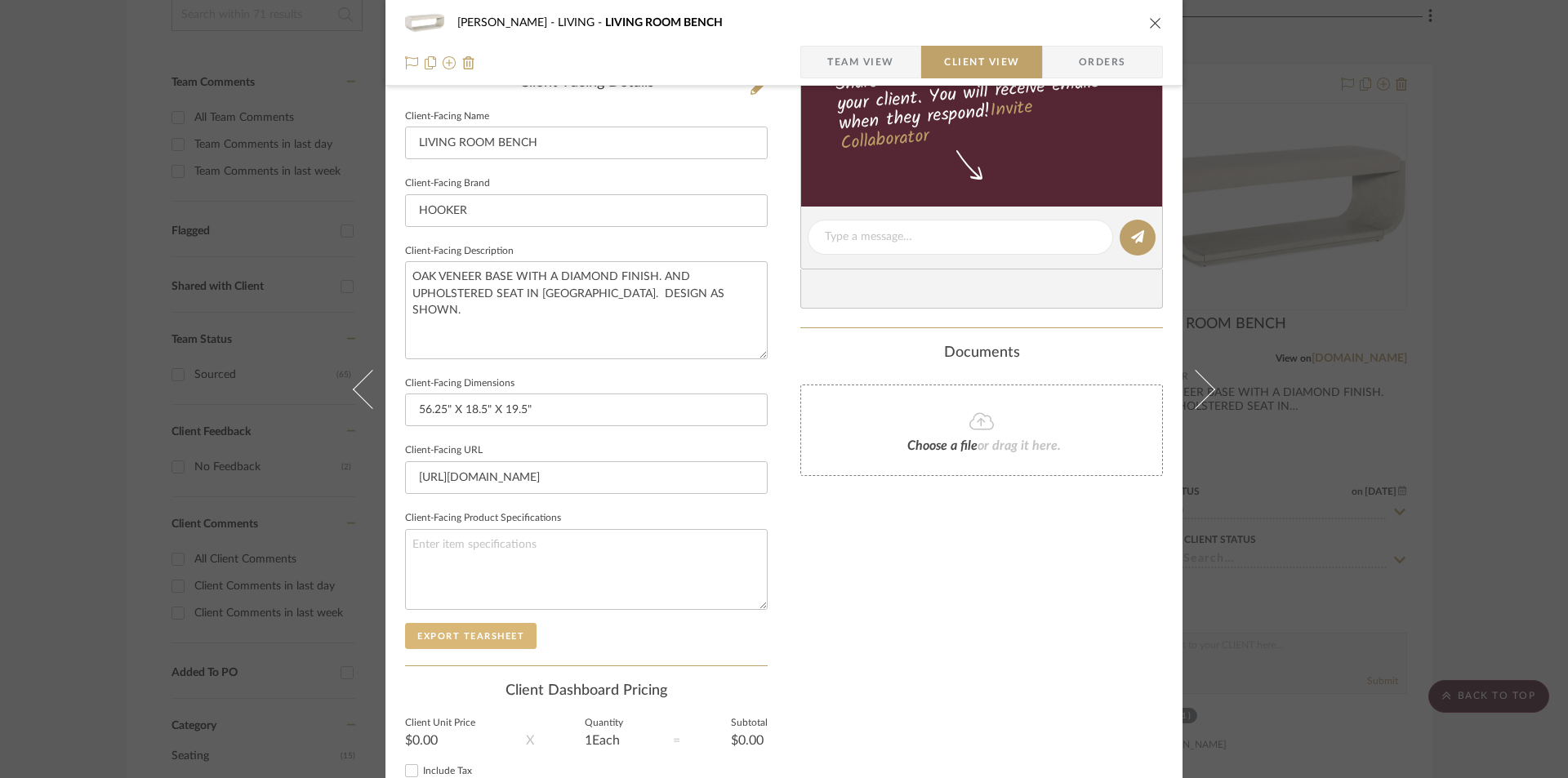
click at [478, 645] on button "Export Tearsheet" at bounding box center [471, 636] width 132 height 26
drag, startPoint x: 1151, startPoint y: 23, endPoint x: 1070, endPoint y: 247, distance: 238.2
click at [1152, 38] on div "BARRY LIVING LIVING ROOM BENCH" at bounding box center [784, 23] width 758 height 33
click at [1148, 24] on button "close" at bounding box center [1155, 22] width 14 height 14
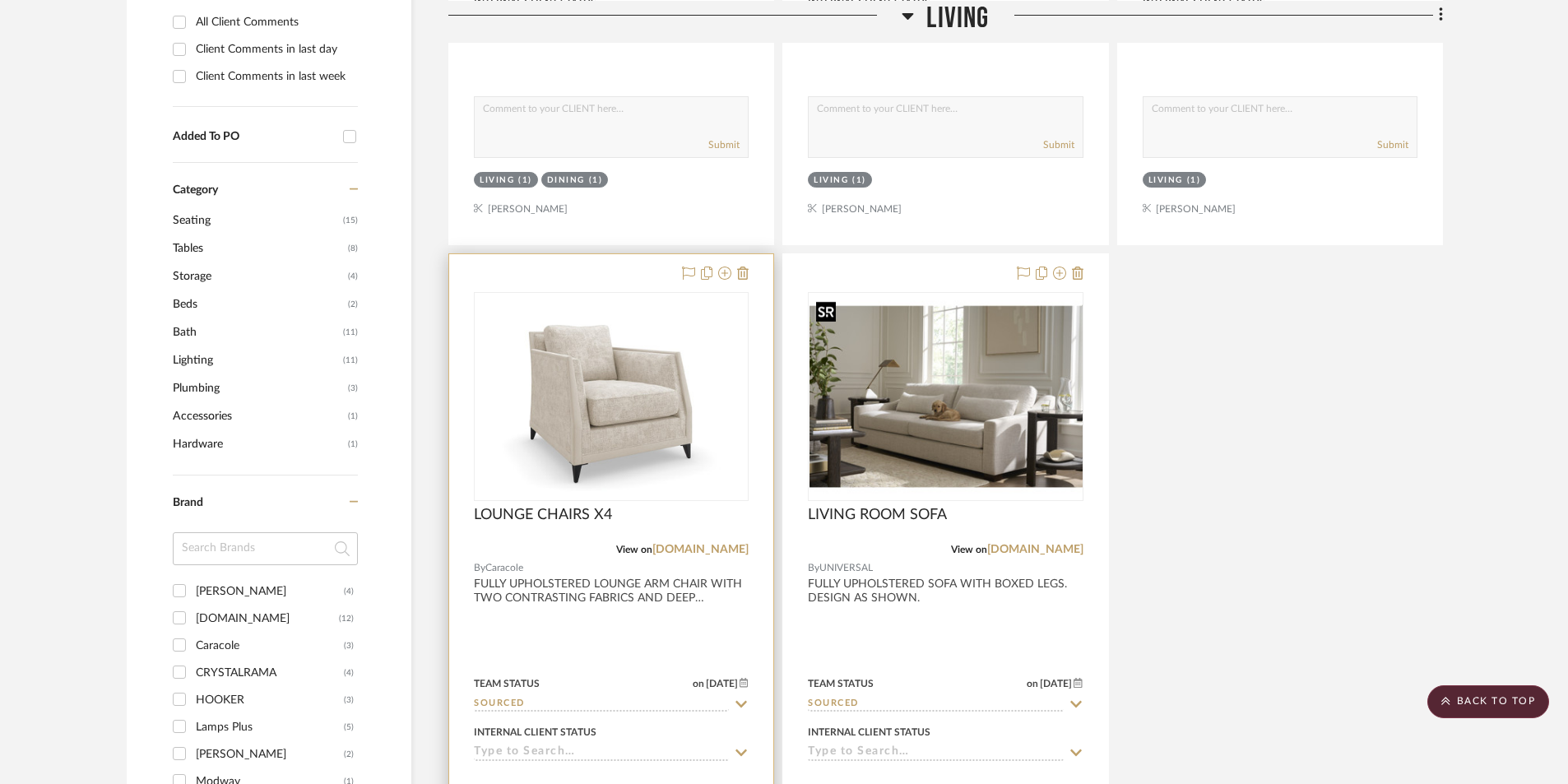
scroll to position [933, 0]
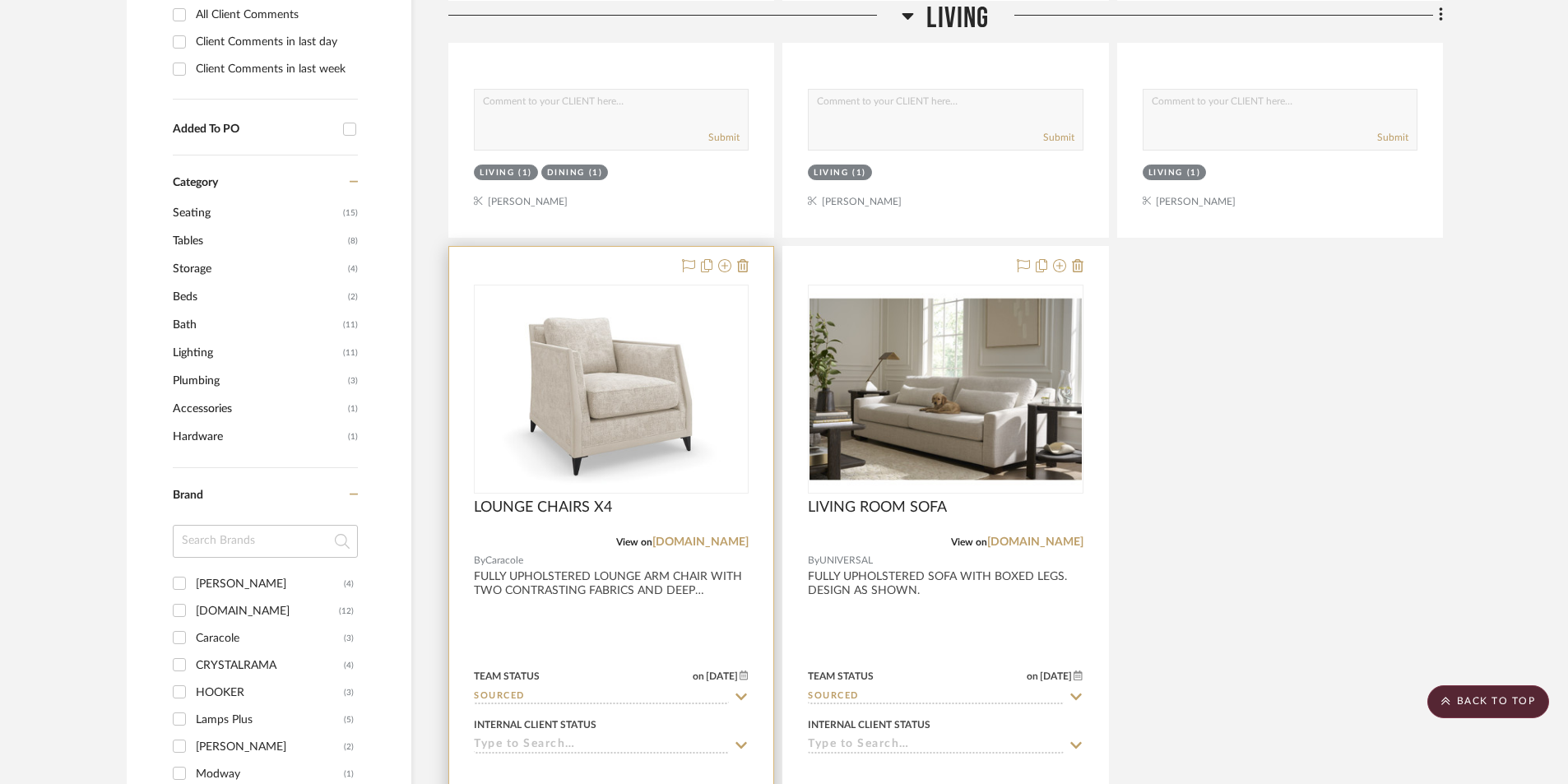
click at [545, 663] on div at bounding box center [611, 607] width 324 height 720
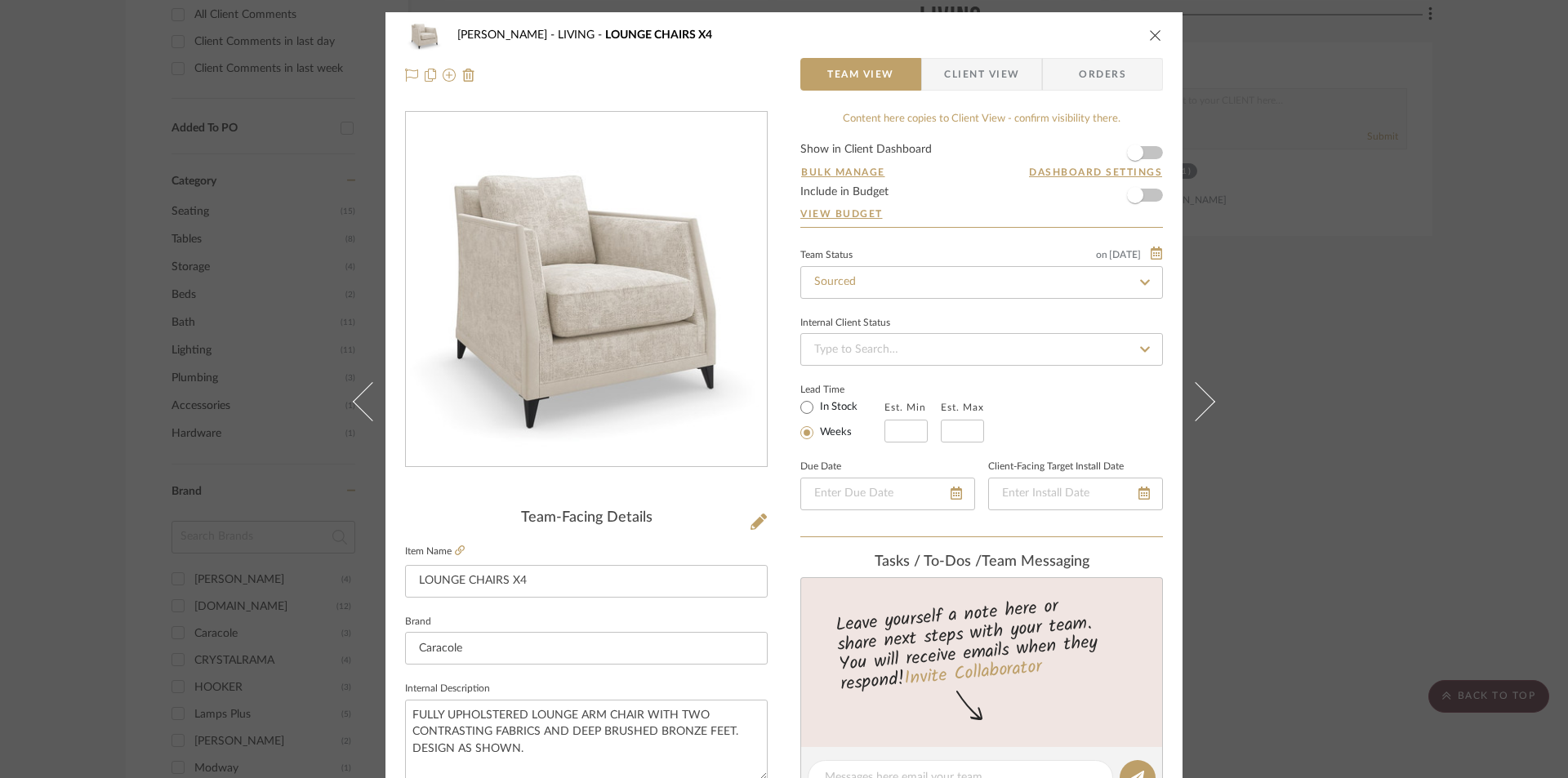
drag, startPoint x: 998, startPoint y: 79, endPoint x: 906, endPoint y: 144, distance: 112.6
click at [998, 79] on span "Client View" at bounding box center [982, 74] width 75 height 33
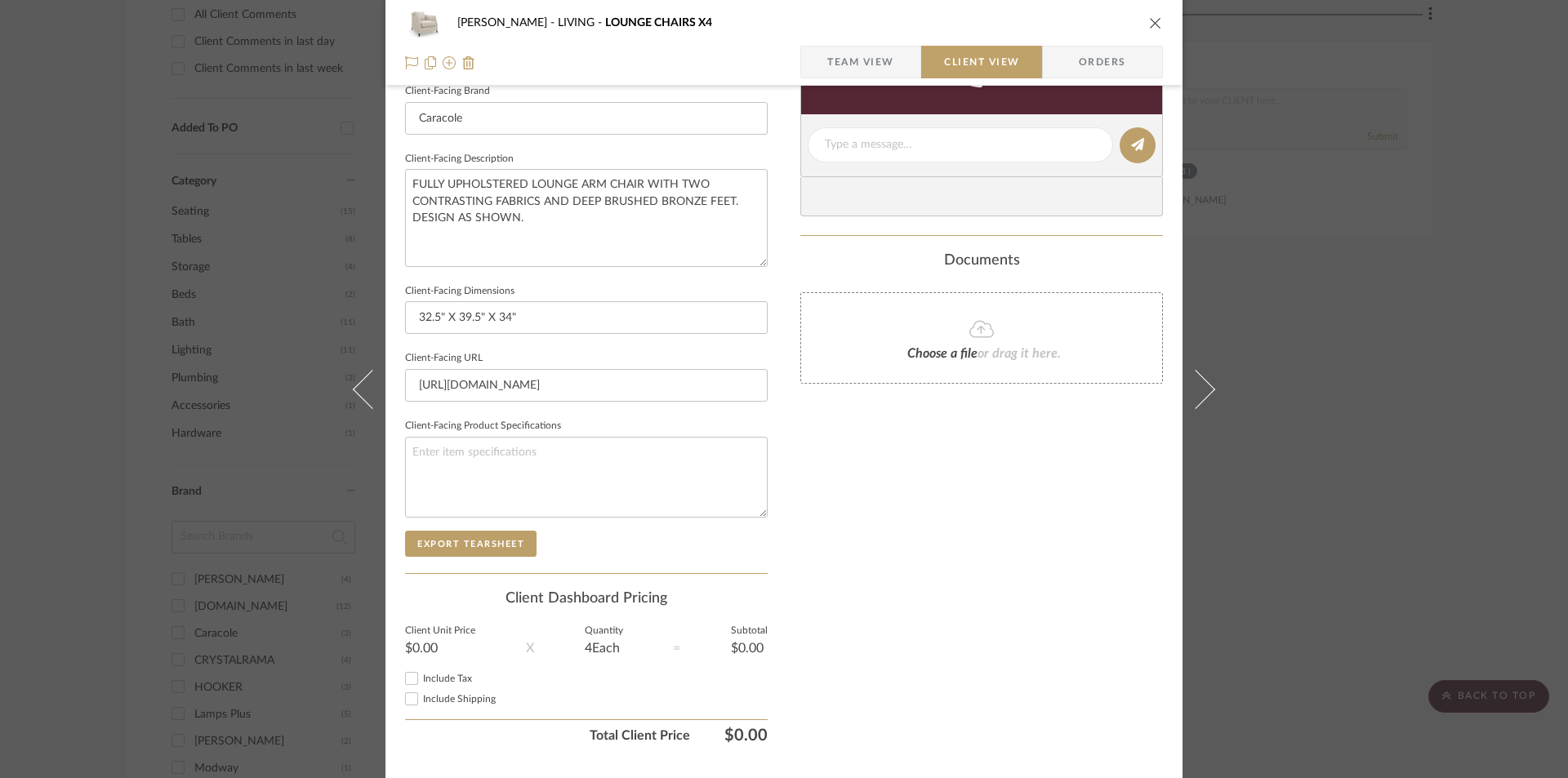
scroll to position [545, 0]
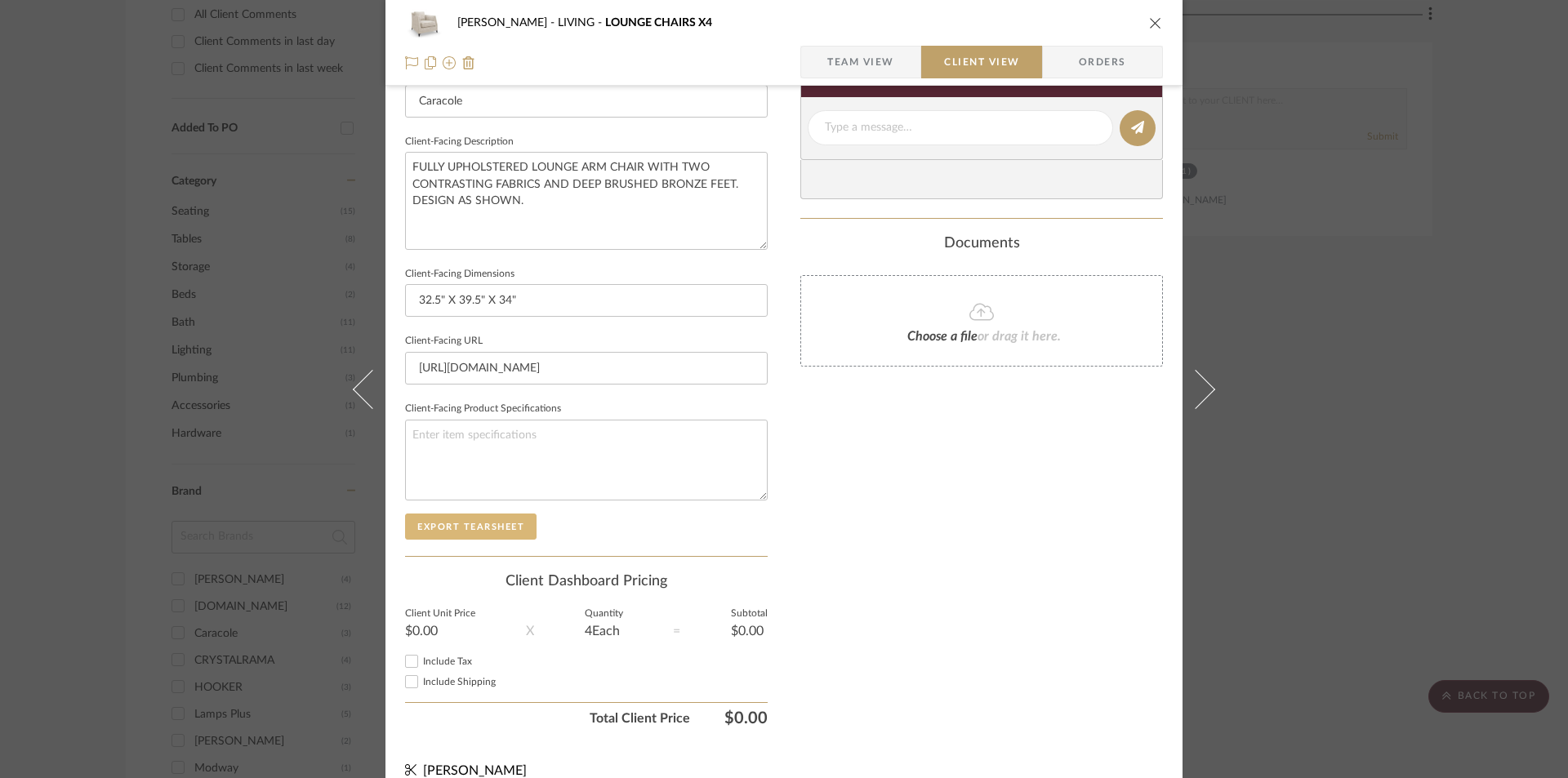
click at [479, 535] on button "Export Tearsheet" at bounding box center [471, 526] width 132 height 26
click at [1149, 24] on icon "close" at bounding box center [1155, 22] width 13 height 13
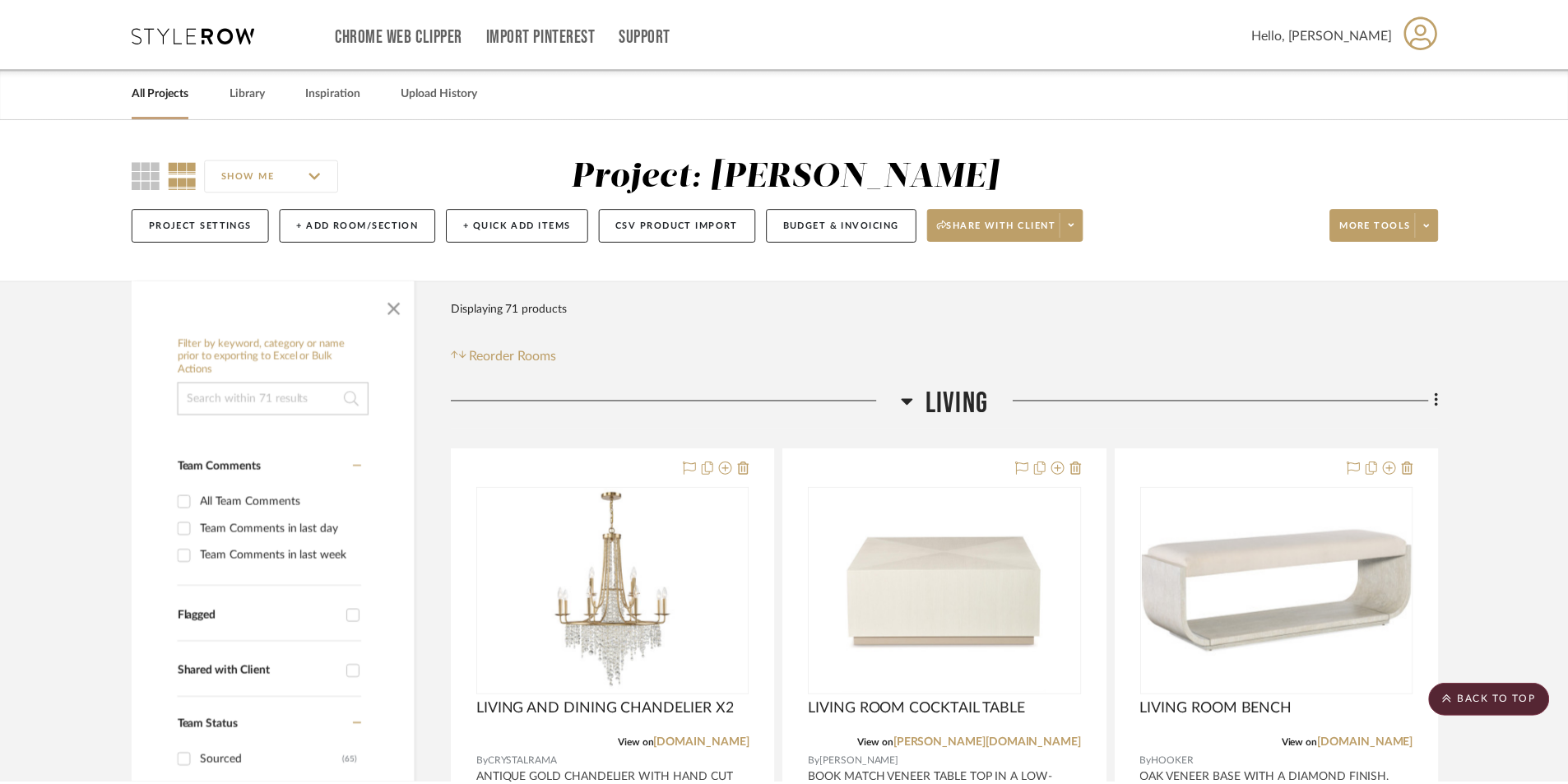
scroll to position [933, 0]
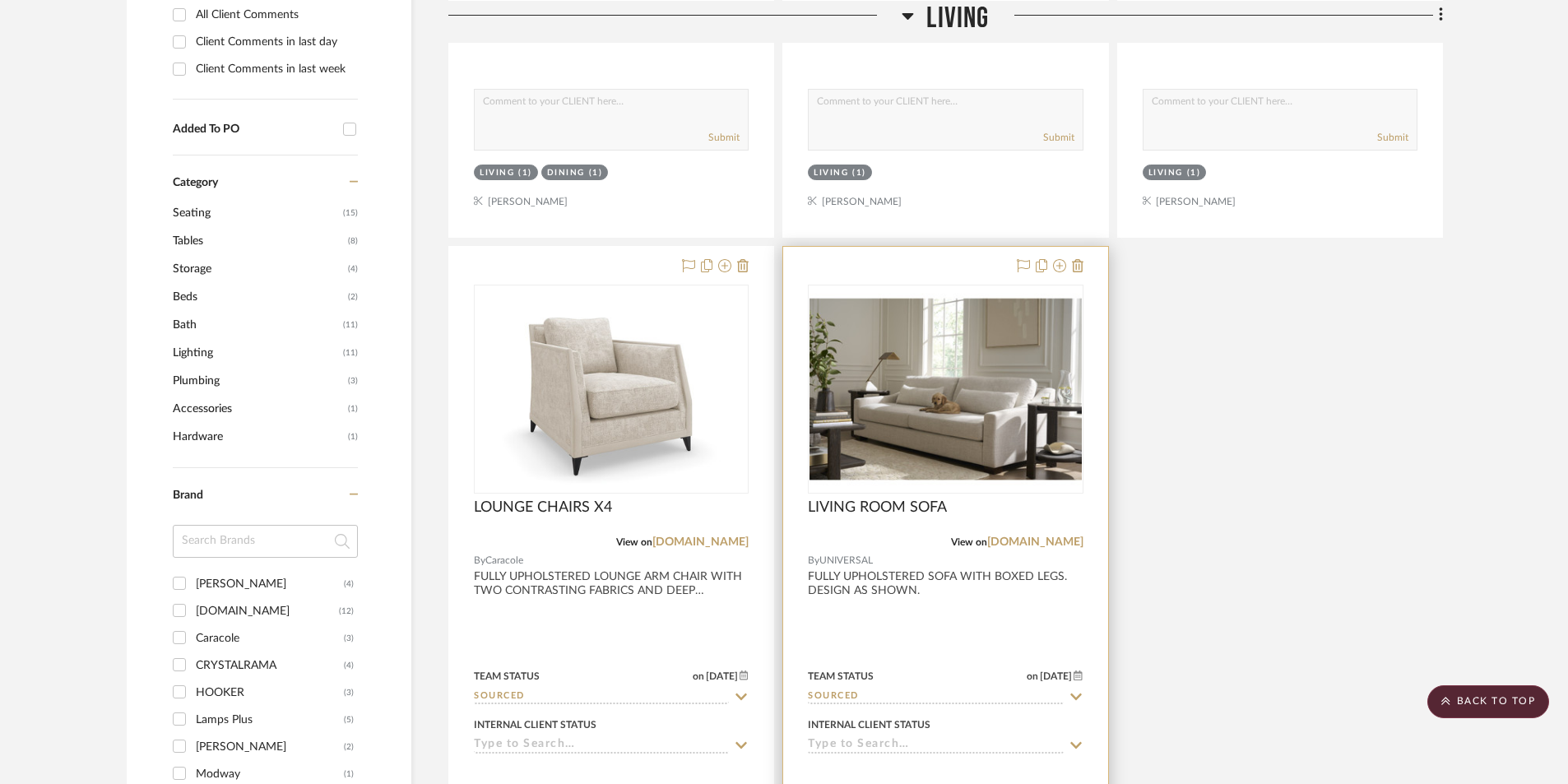
click at [951, 642] on div at bounding box center [944, 607] width 324 height 720
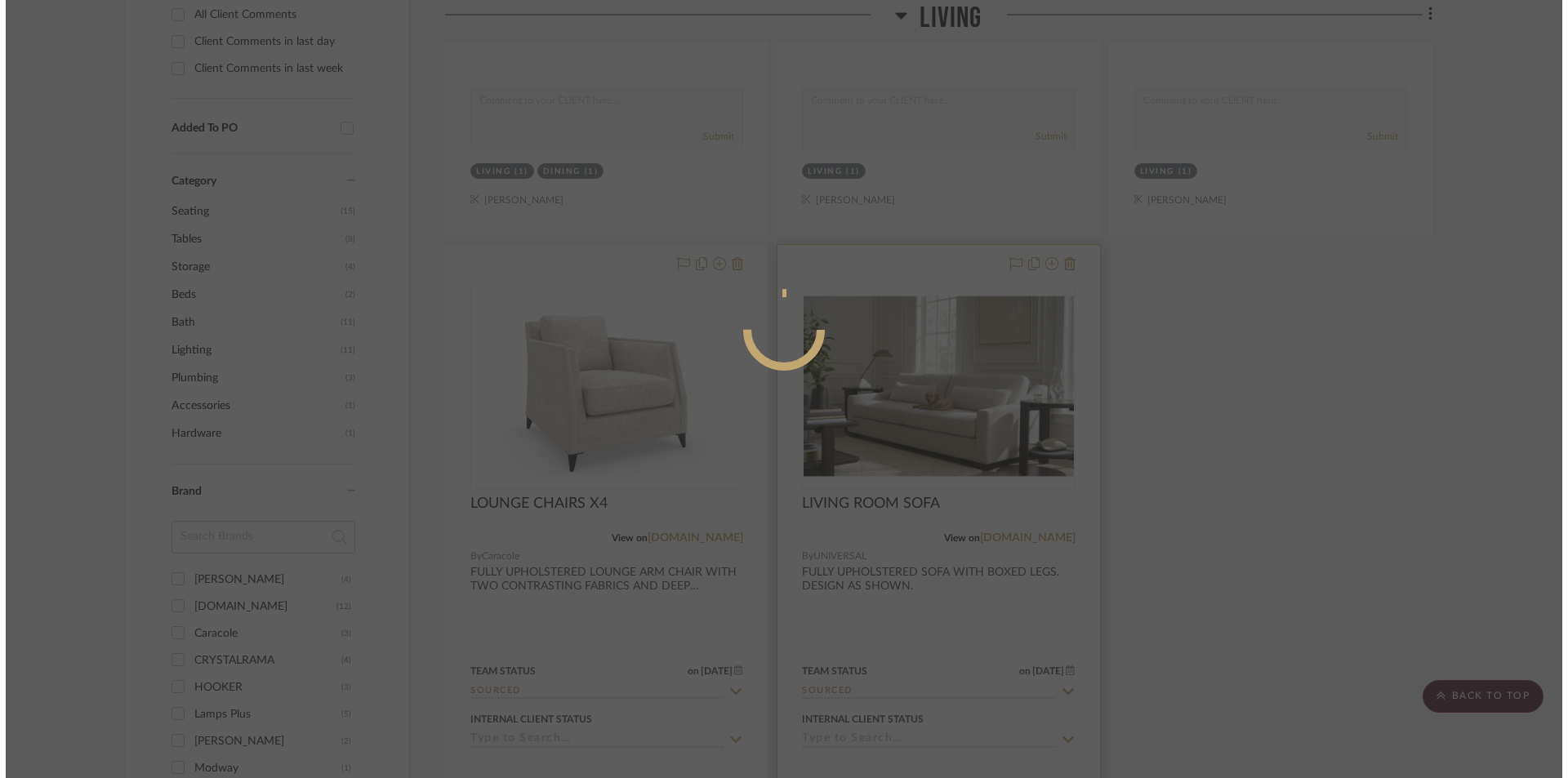
scroll to position [0, 0]
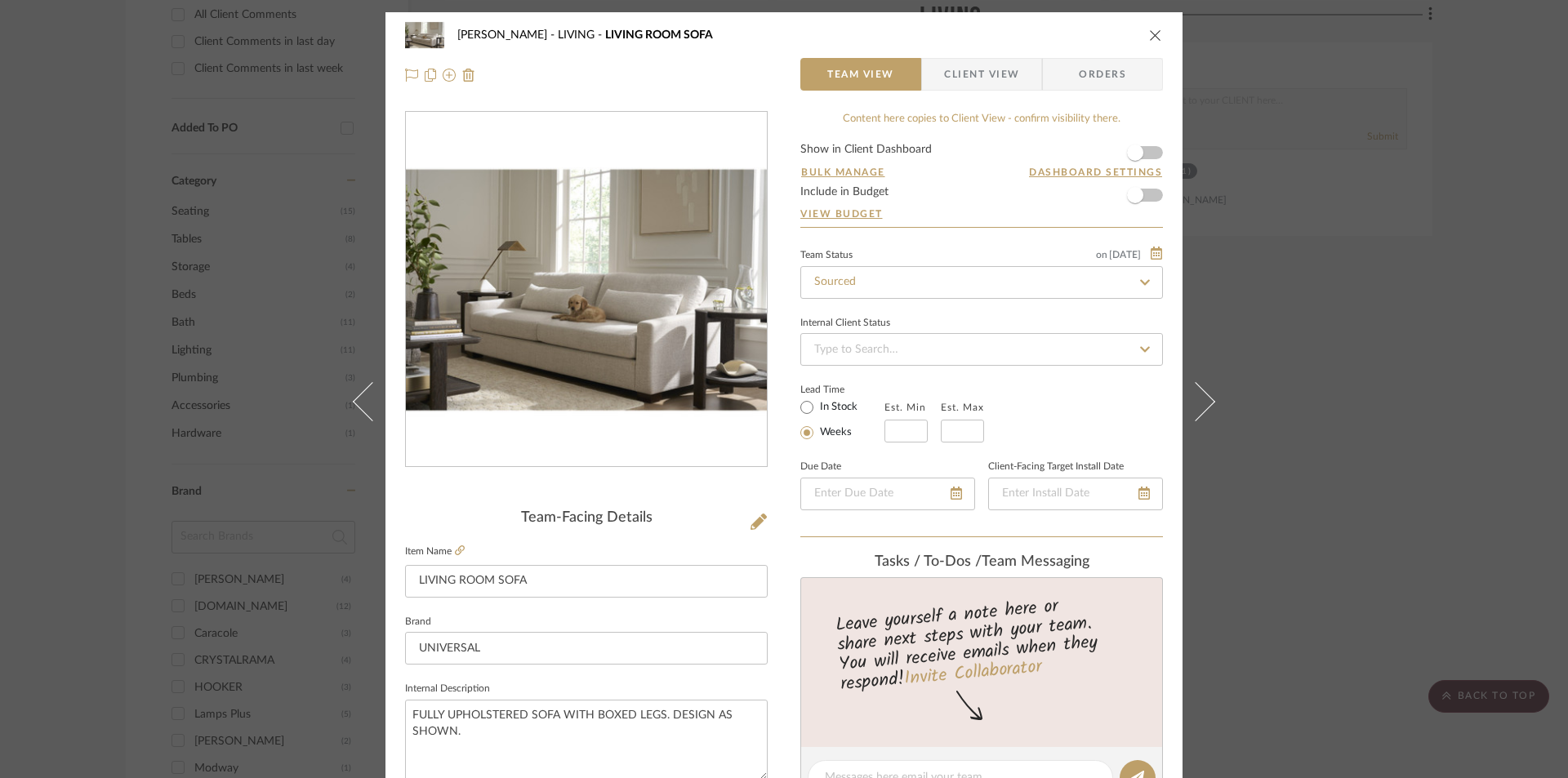
drag, startPoint x: 998, startPoint y: 75, endPoint x: 997, endPoint y: 95, distance: 20.0
click at [998, 79] on span "Client View" at bounding box center [982, 74] width 75 height 33
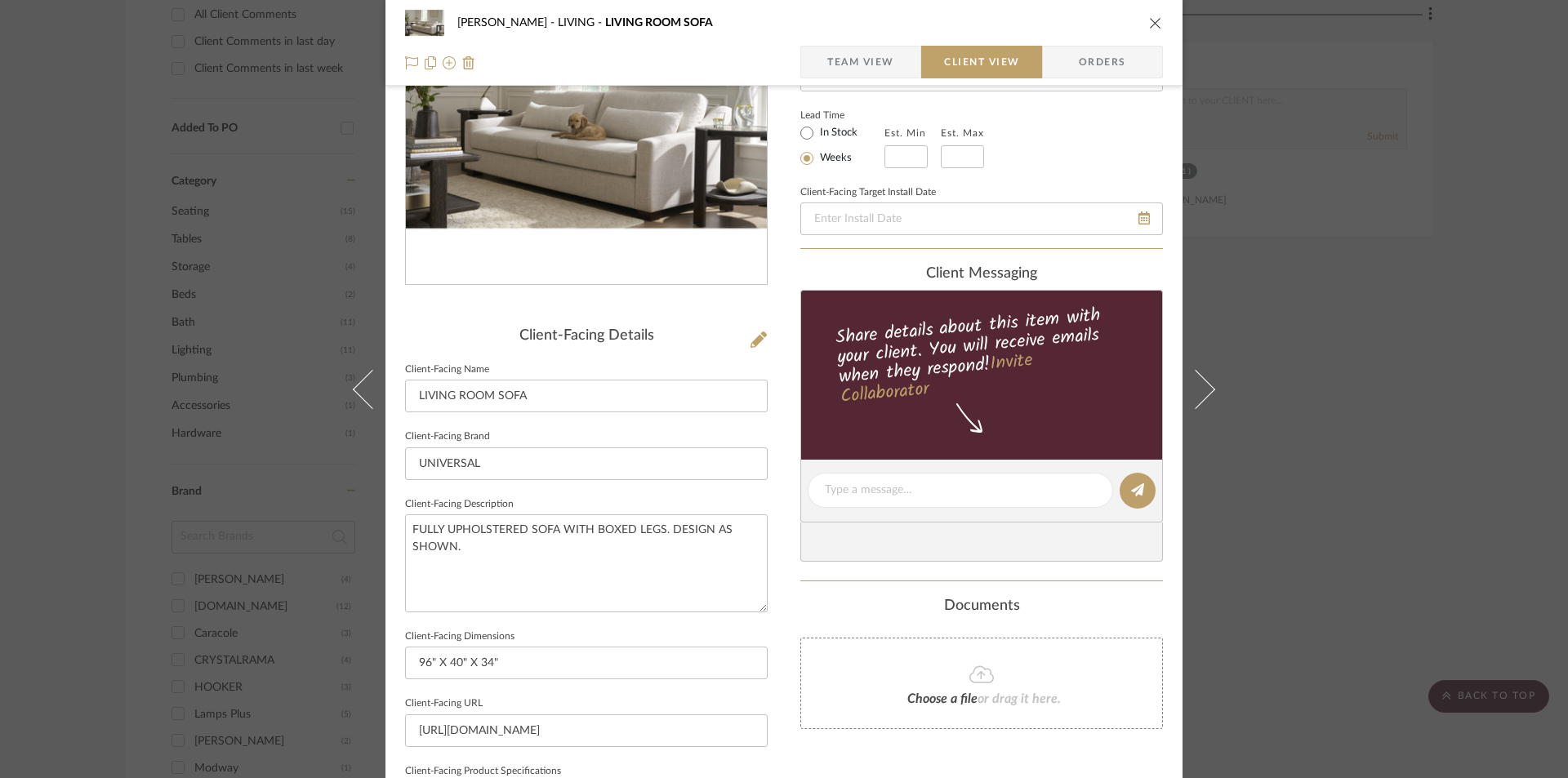
scroll to position [435, 0]
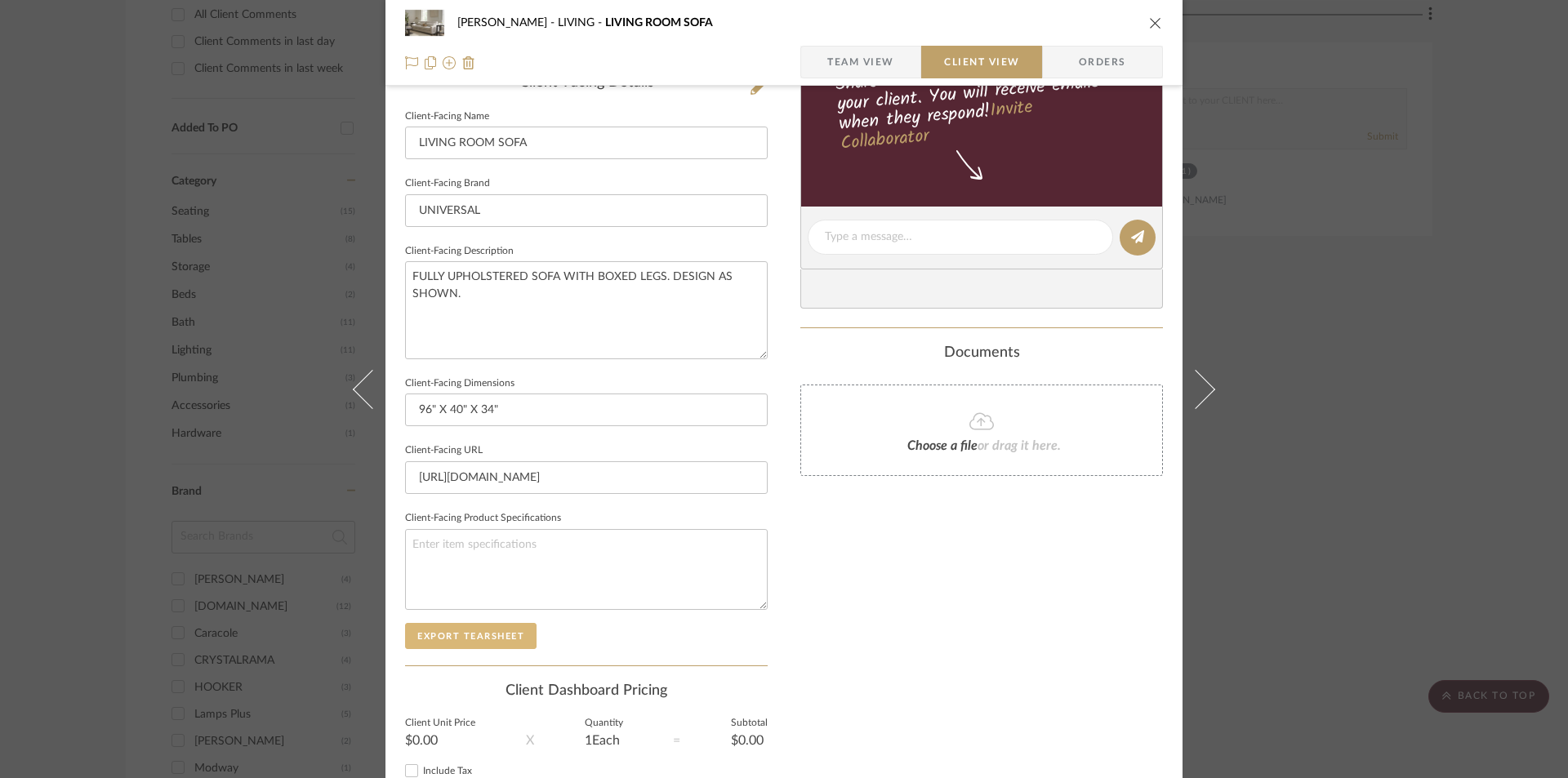
drag, startPoint x: 491, startPoint y: 635, endPoint x: 592, endPoint y: 476, distance: 188.4
click at [491, 634] on button "Export Tearsheet" at bounding box center [471, 636] width 132 height 26
drag, startPoint x: 1152, startPoint y: 24, endPoint x: 1161, endPoint y: 64, distance: 41.0
click at [1153, 25] on icon "close" at bounding box center [1155, 22] width 13 height 13
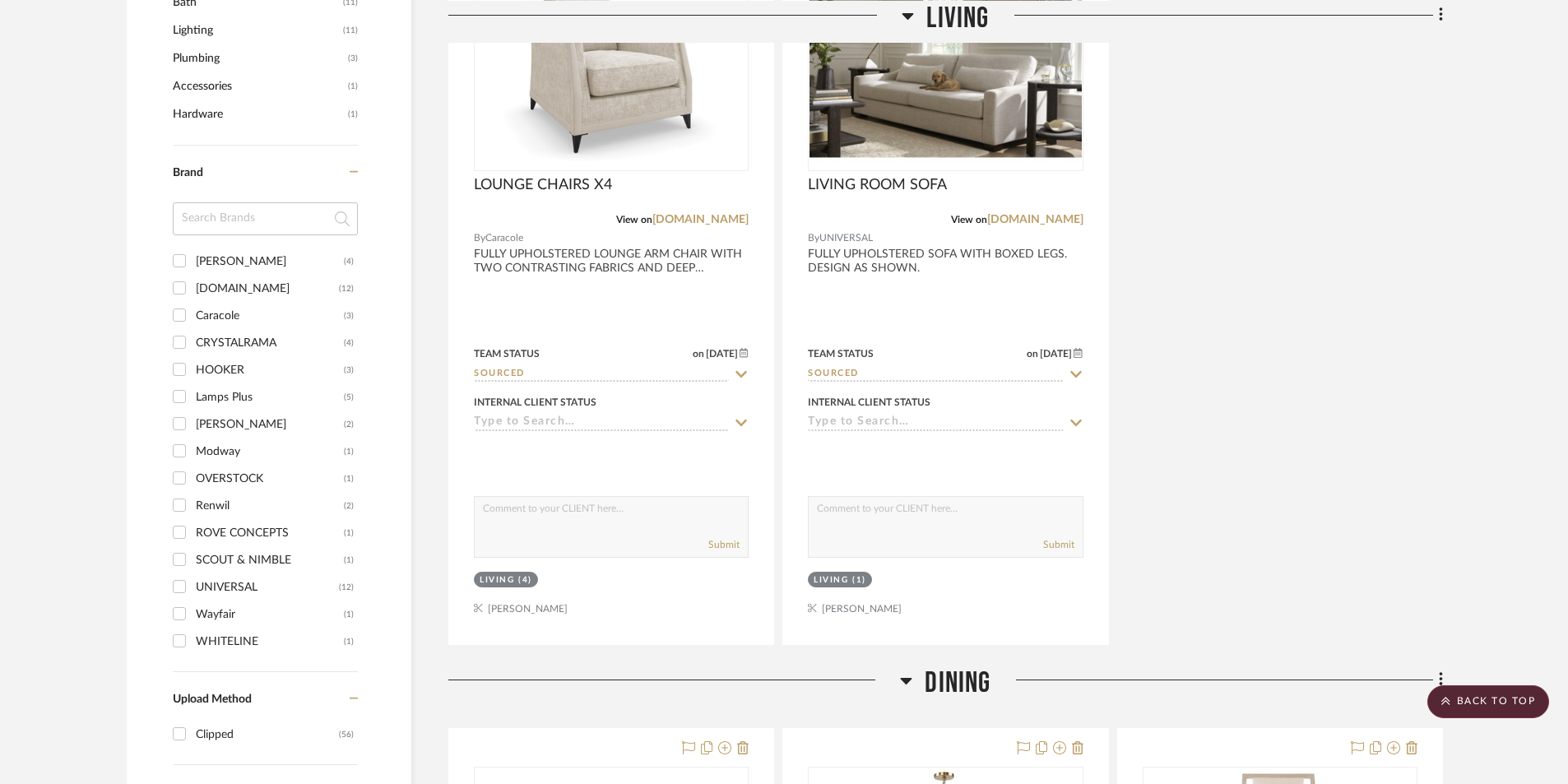
scroll to position [1262, 0]
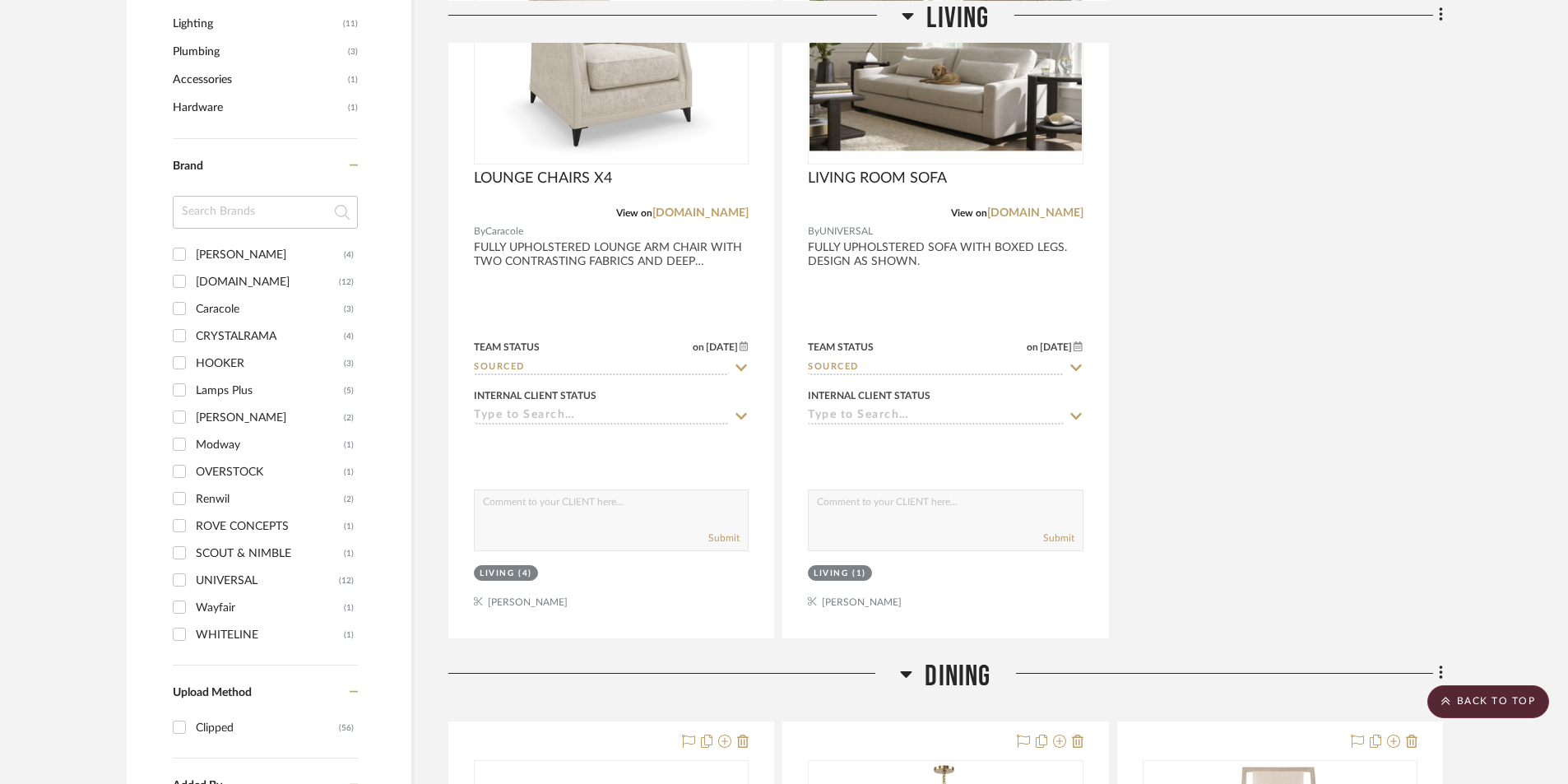
click at [900, 674] on icon at bounding box center [906, 673] width 13 height 20
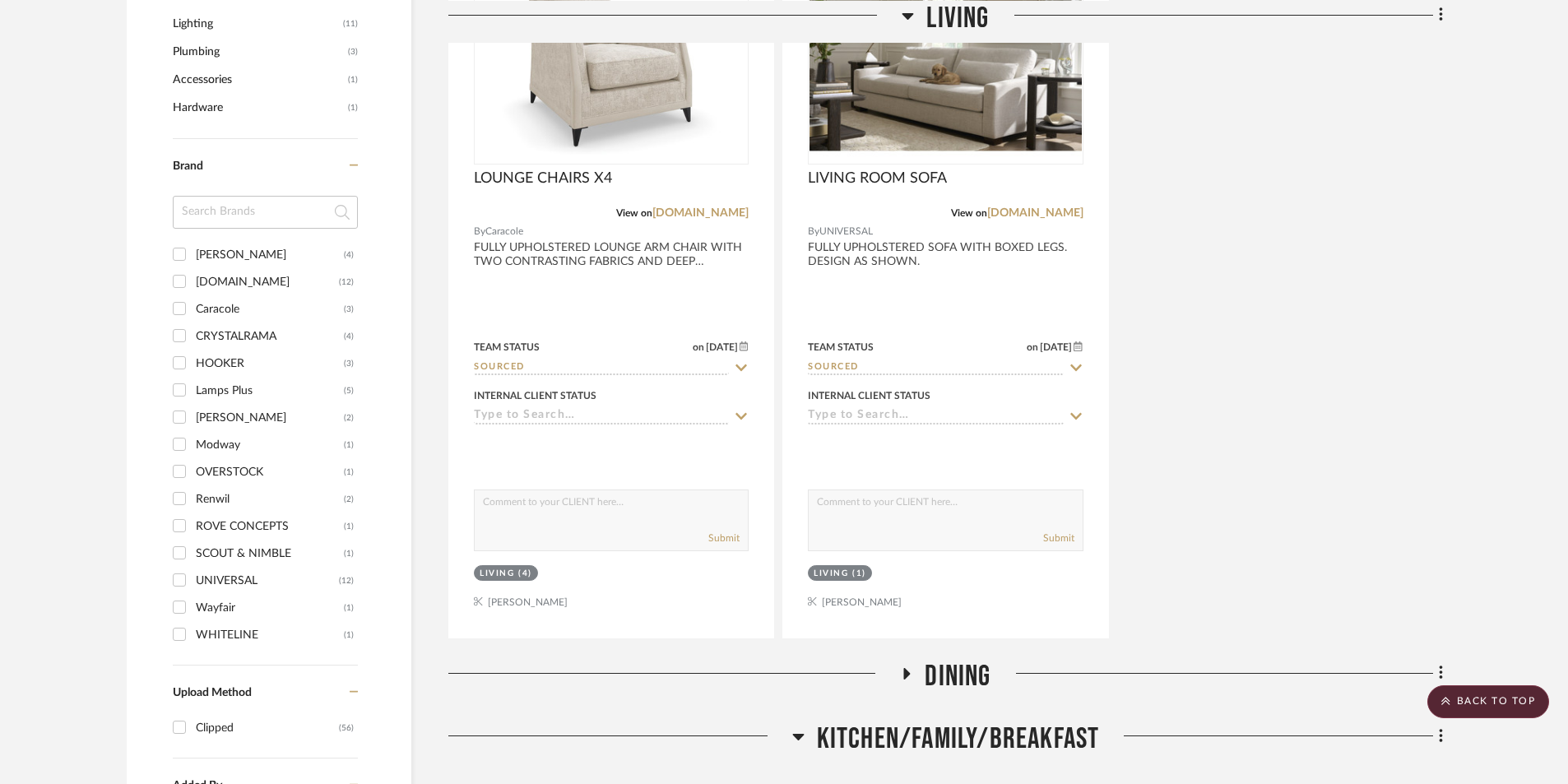
click at [796, 735] on icon at bounding box center [798, 737] width 12 height 7
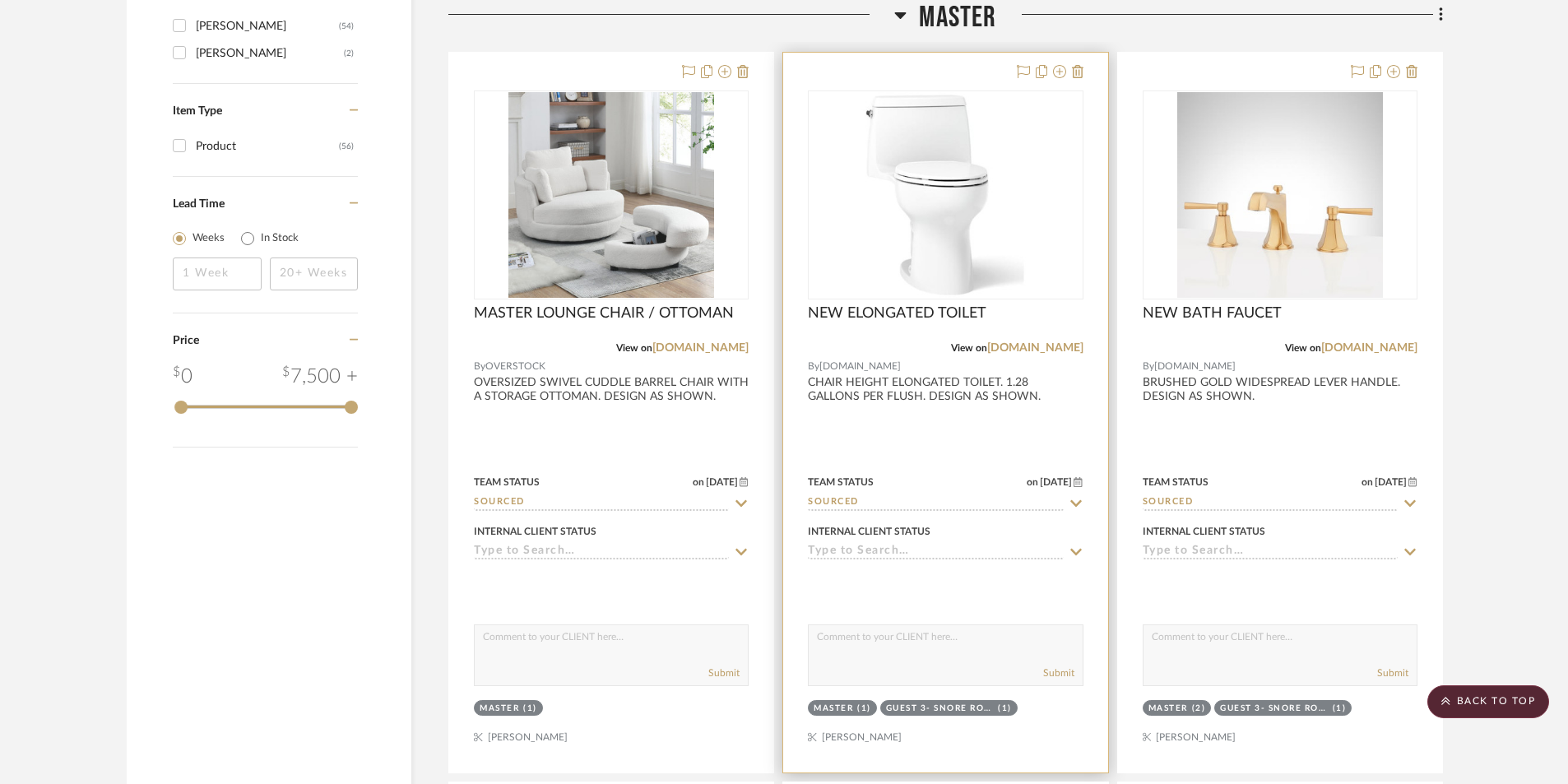
scroll to position [2086, 0]
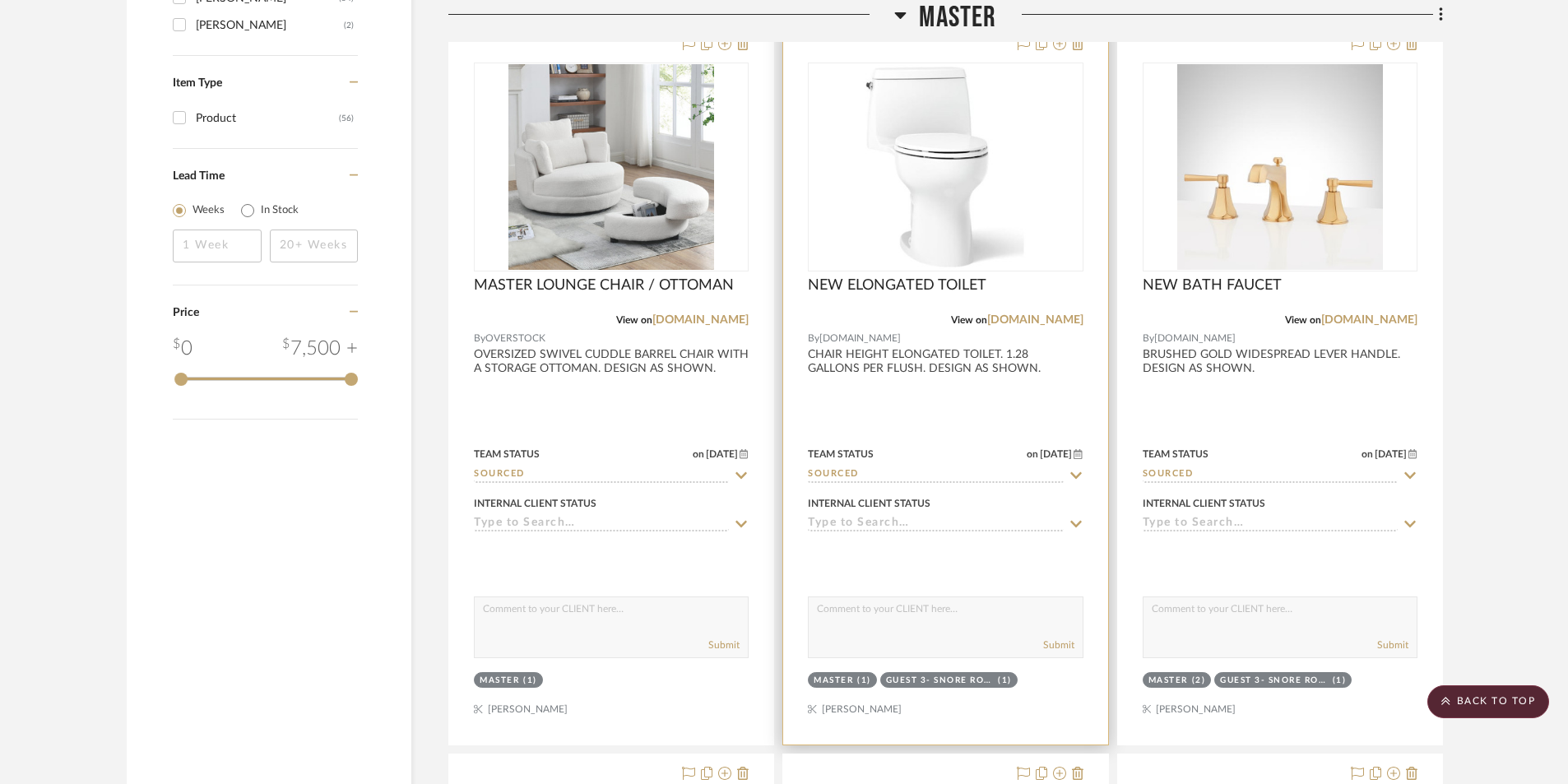
click at [1003, 446] on div "Team Status on 8/7/2025 8/7/2025 Sourced" at bounding box center [944, 463] width 275 height 39
click at [951, 396] on div at bounding box center [944, 385] width 324 height 720
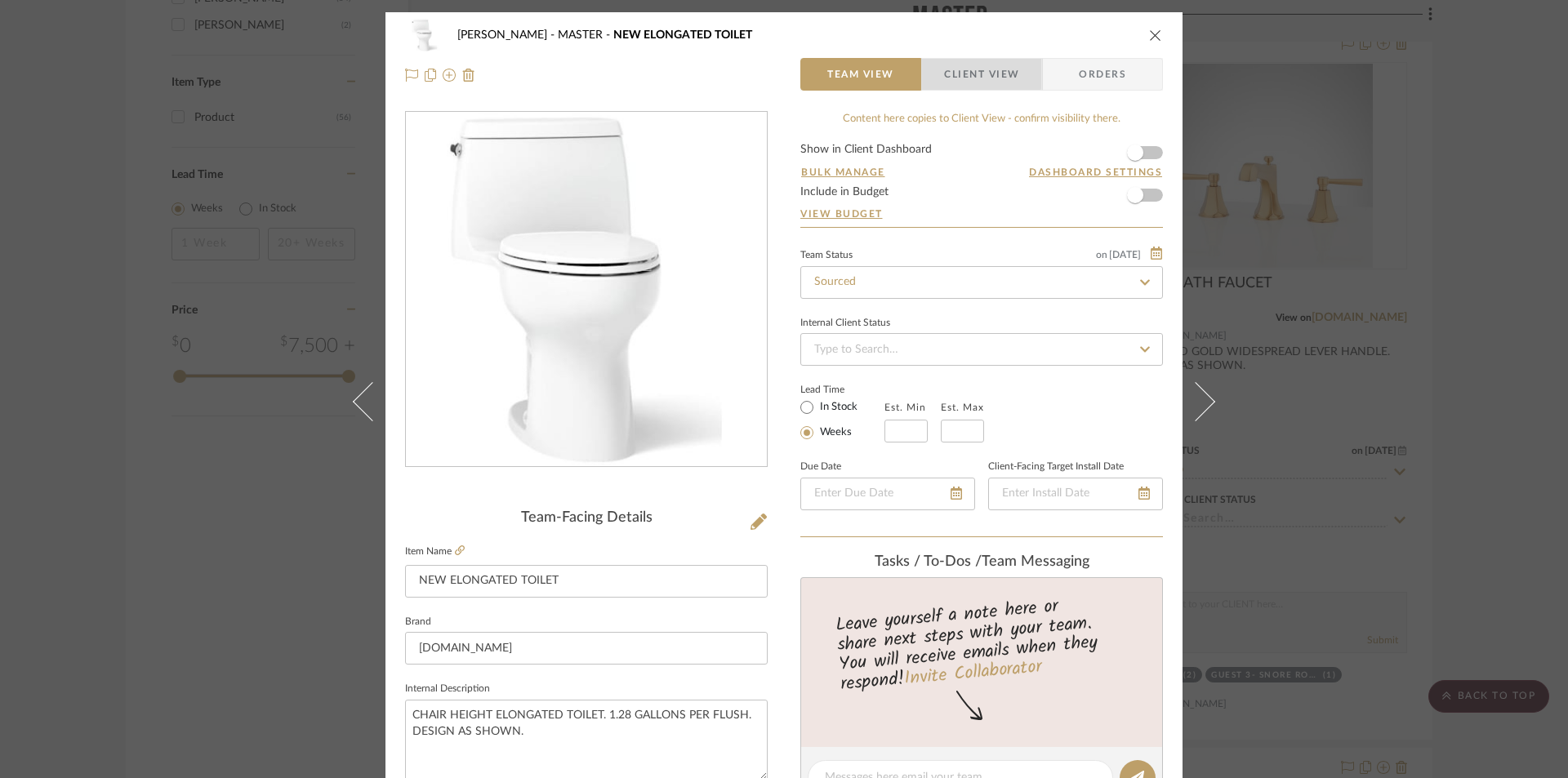
click at [973, 71] on span "Client View" at bounding box center [982, 74] width 75 height 33
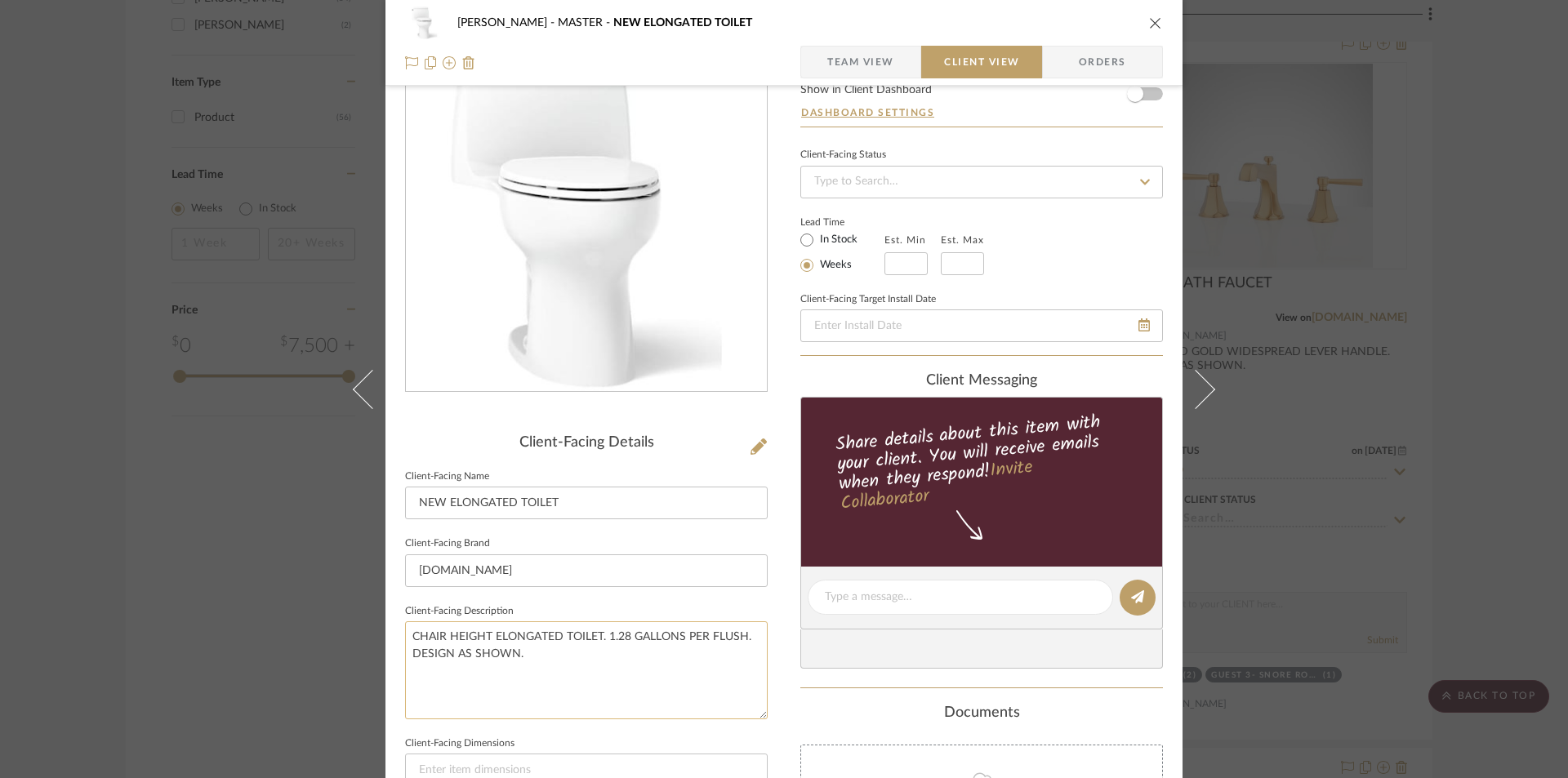
scroll to position [327, 0]
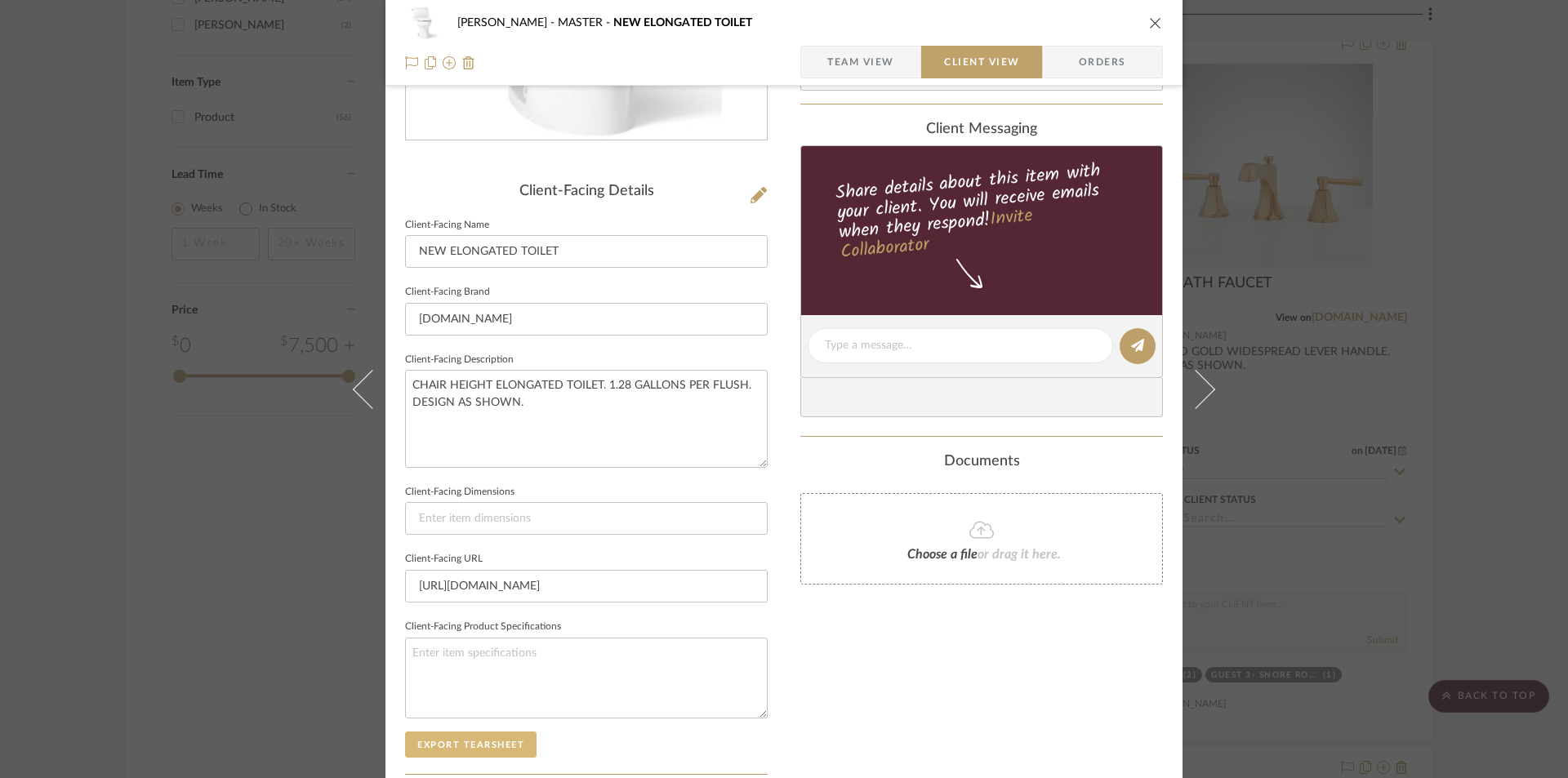
click at [460, 746] on button "Export Tearsheet" at bounding box center [471, 744] width 132 height 26
drag, startPoint x: 1148, startPoint y: 22, endPoint x: 1151, endPoint y: 32, distance: 10.4
click at [1149, 23] on icon "close" at bounding box center [1155, 22] width 13 height 13
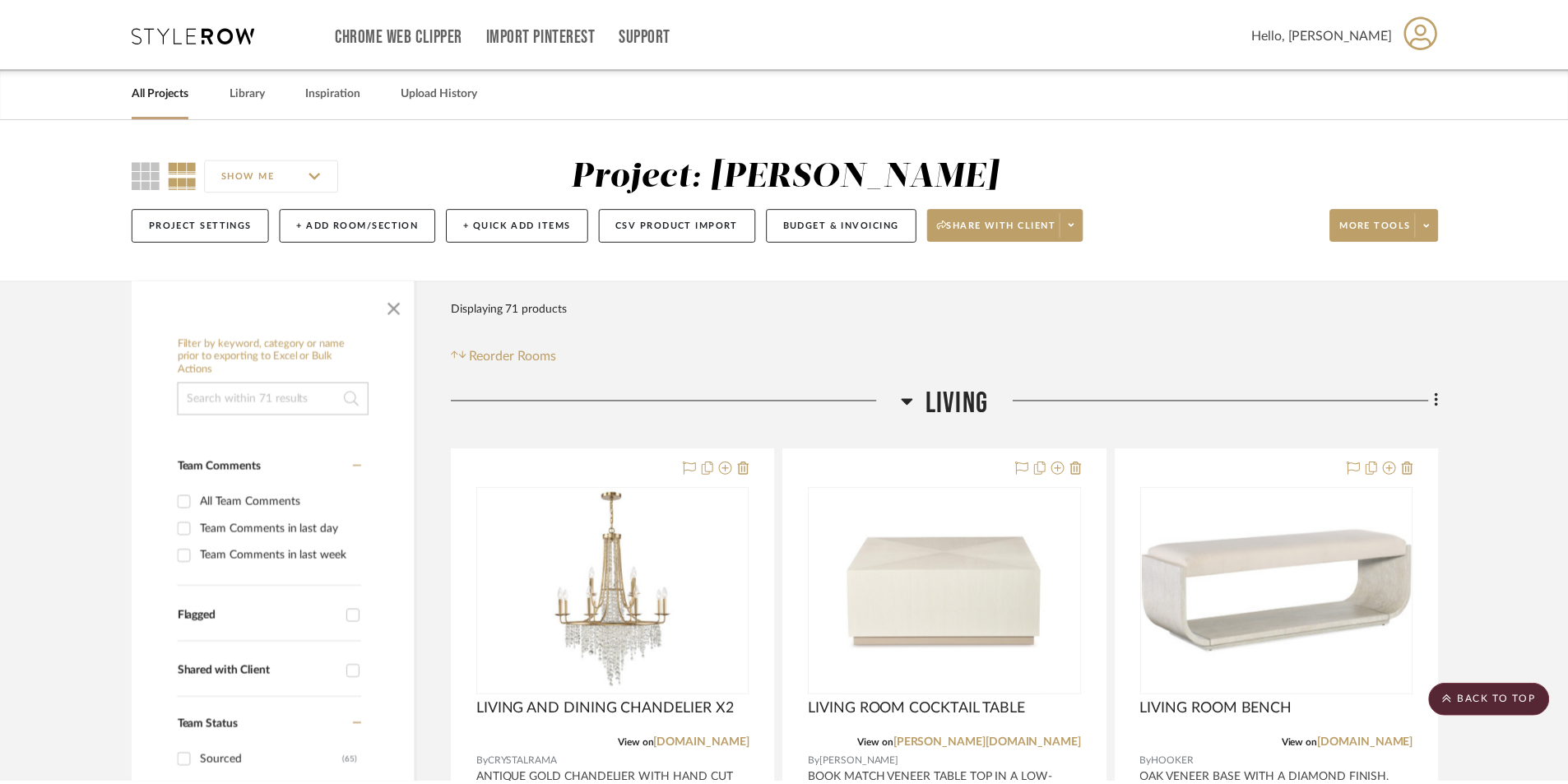
scroll to position [2086, 0]
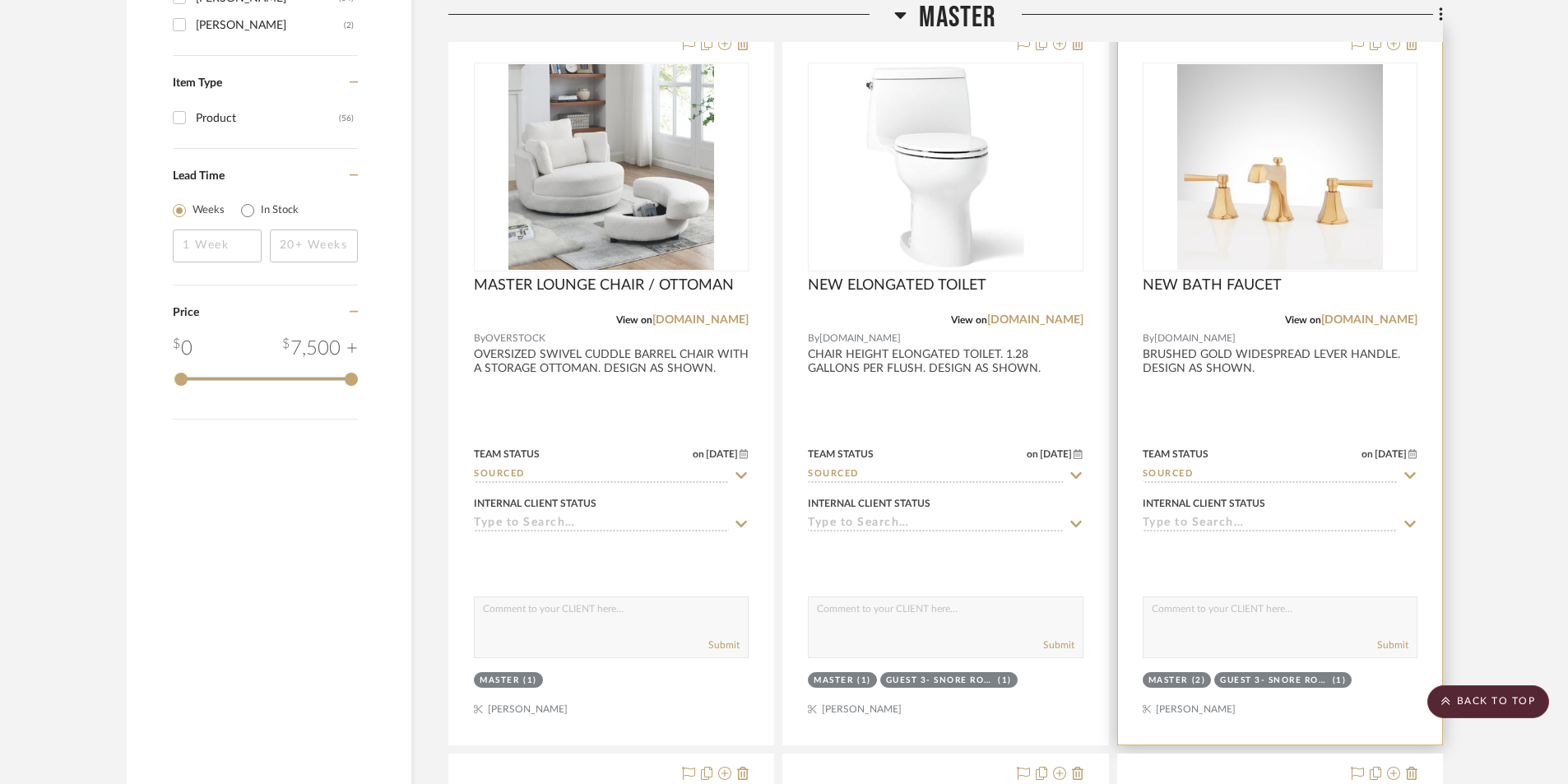
click at [1285, 420] on div at bounding box center [1280, 385] width 324 height 720
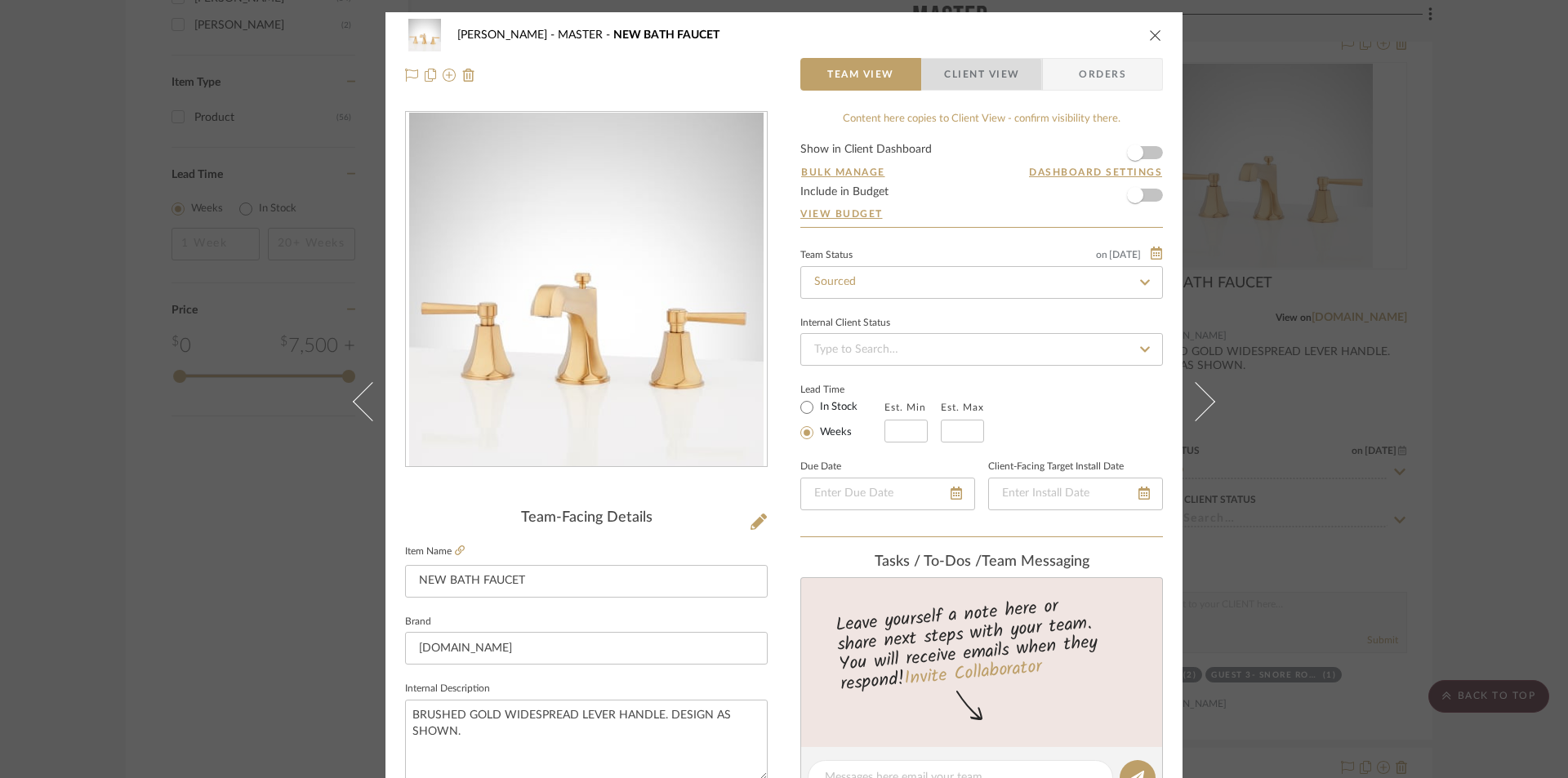
click at [964, 79] on span "Client View" at bounding box center [982, 74] width 75 height 33
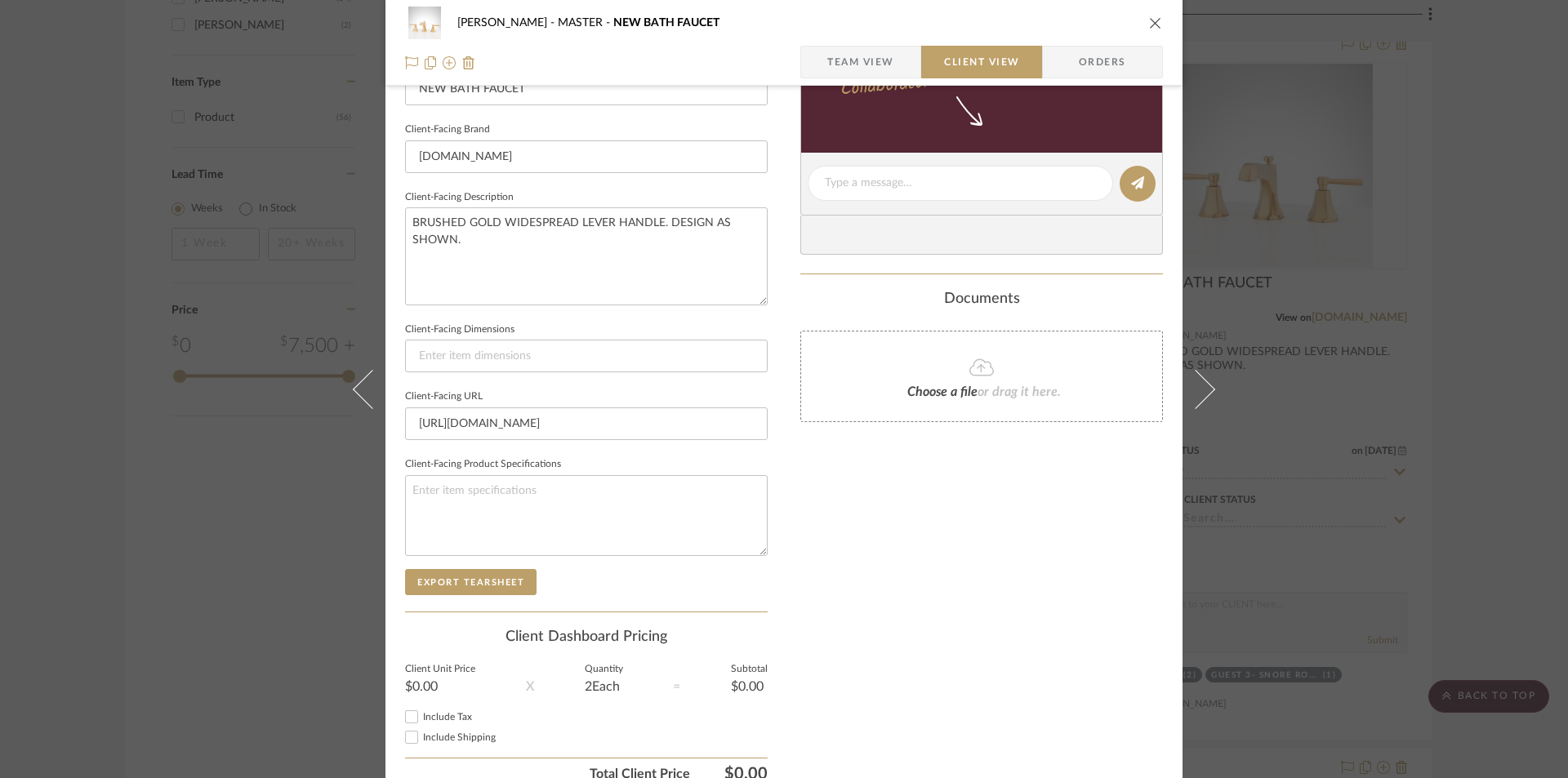
scroll to position [490, 0]
click at [487, 577] on button "Export Tearsheet" at bounding box center [471, 581] width 132 height 26
click at [1146, 17] on div "BARRY MASTER NEW BATH FAUCET" at bounding box center [784, 23] width 758 height 33
click at [1149, 19] on icon "close" at bounding box center [1155, 22] width 13 height 13
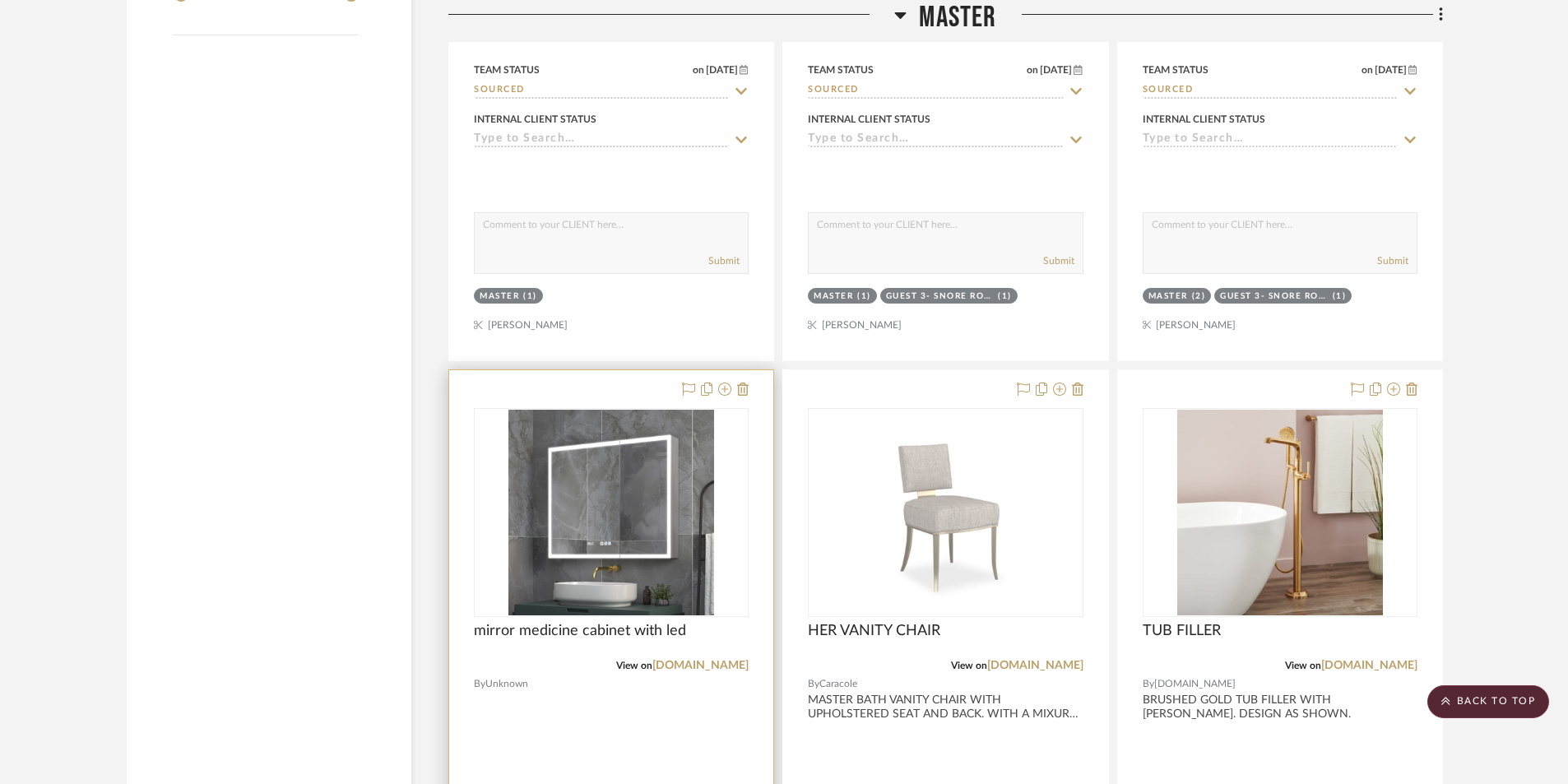
scroll to position [2579, 0]
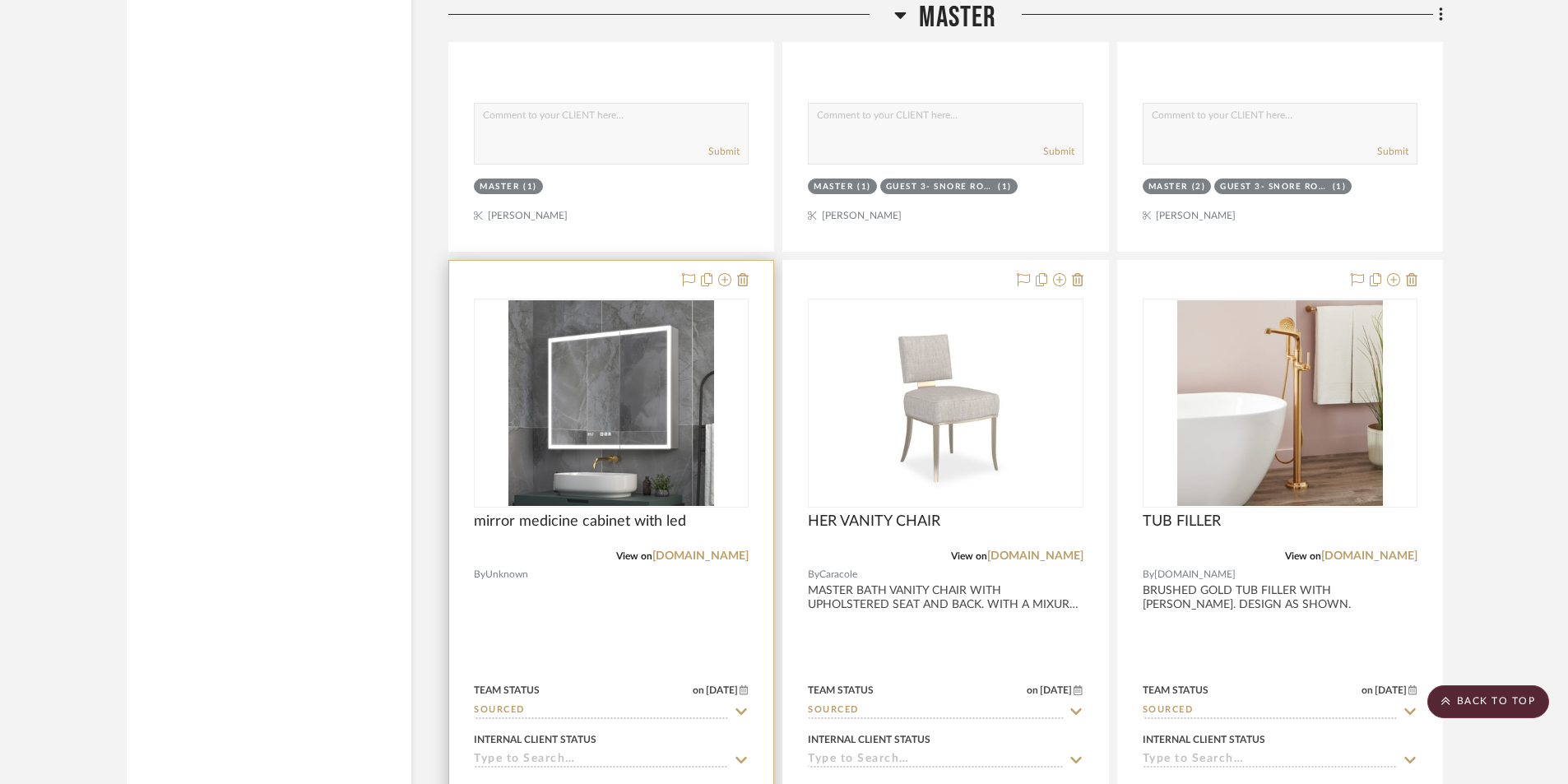
click at [691, 609] on div at bounding box center [611, 621] width 324 height 720
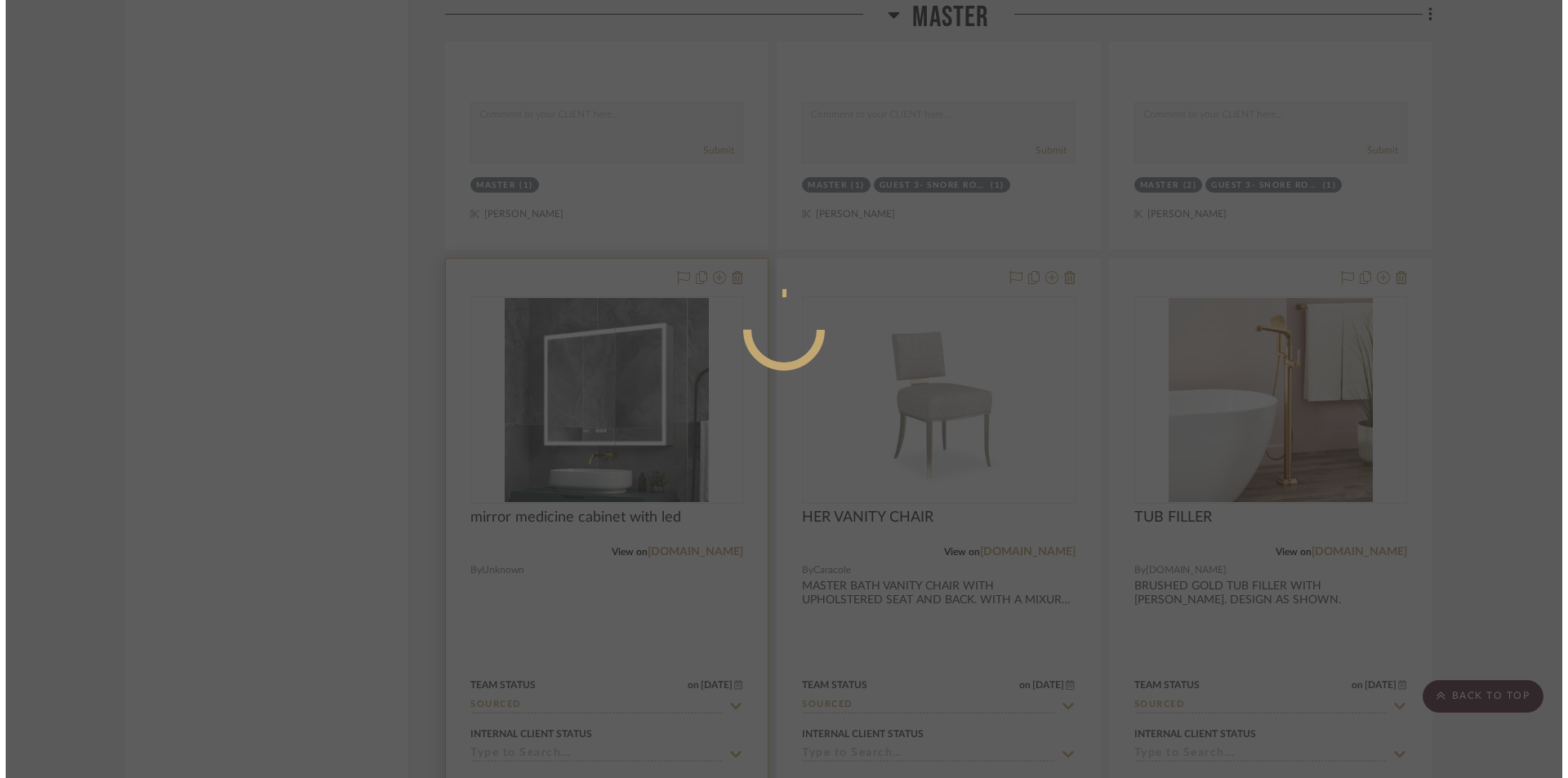
scroll to position [0, 0]
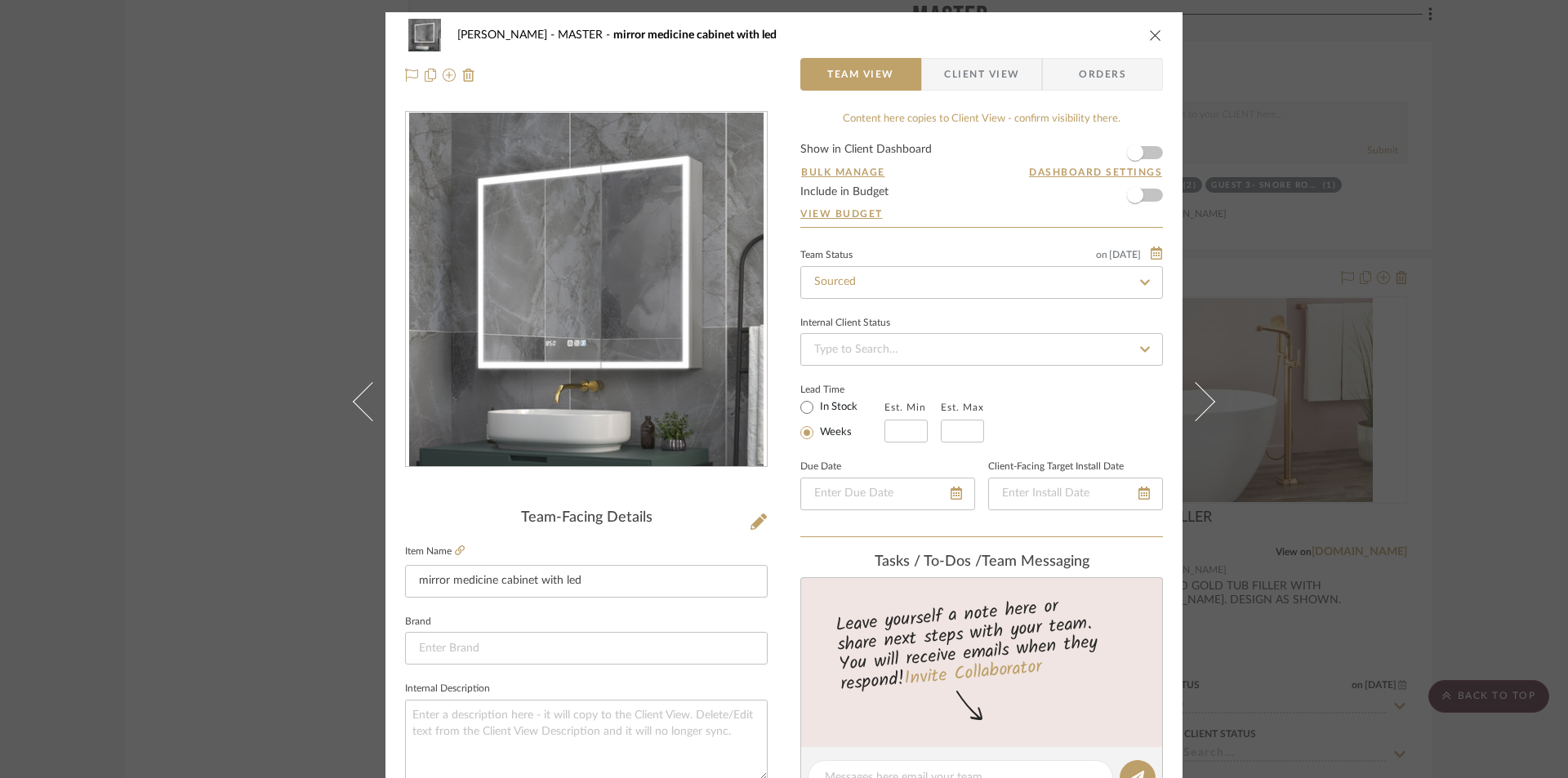
drag, startPoint x: 995, startPoint y: 73, endPoint x: 983, endPoint y: 86, distance: 17.7
click at [994, 72] on span "Client View" at bounding box center [982, 74] width 75 height 33
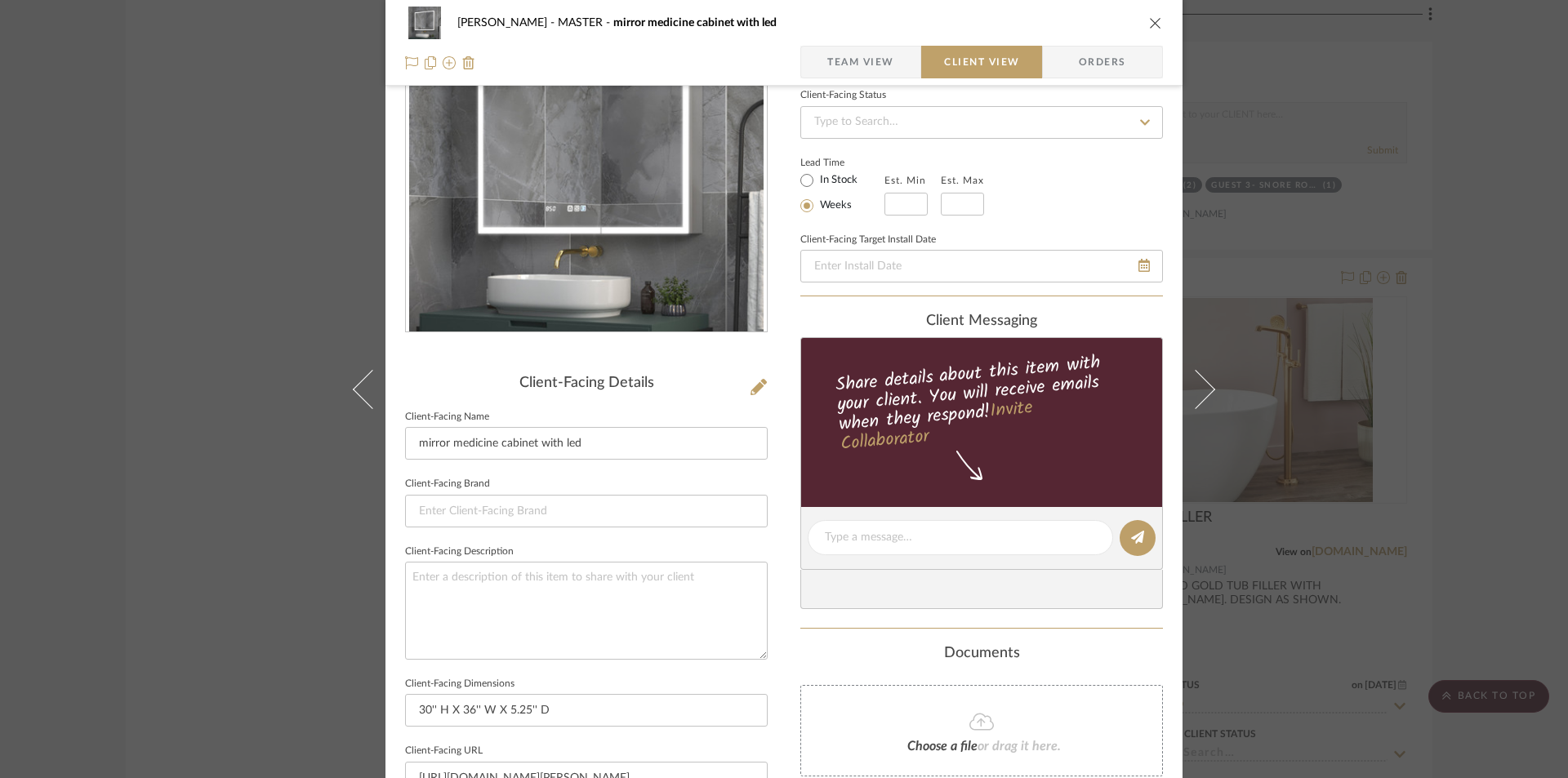
scroll to position [381, 0]
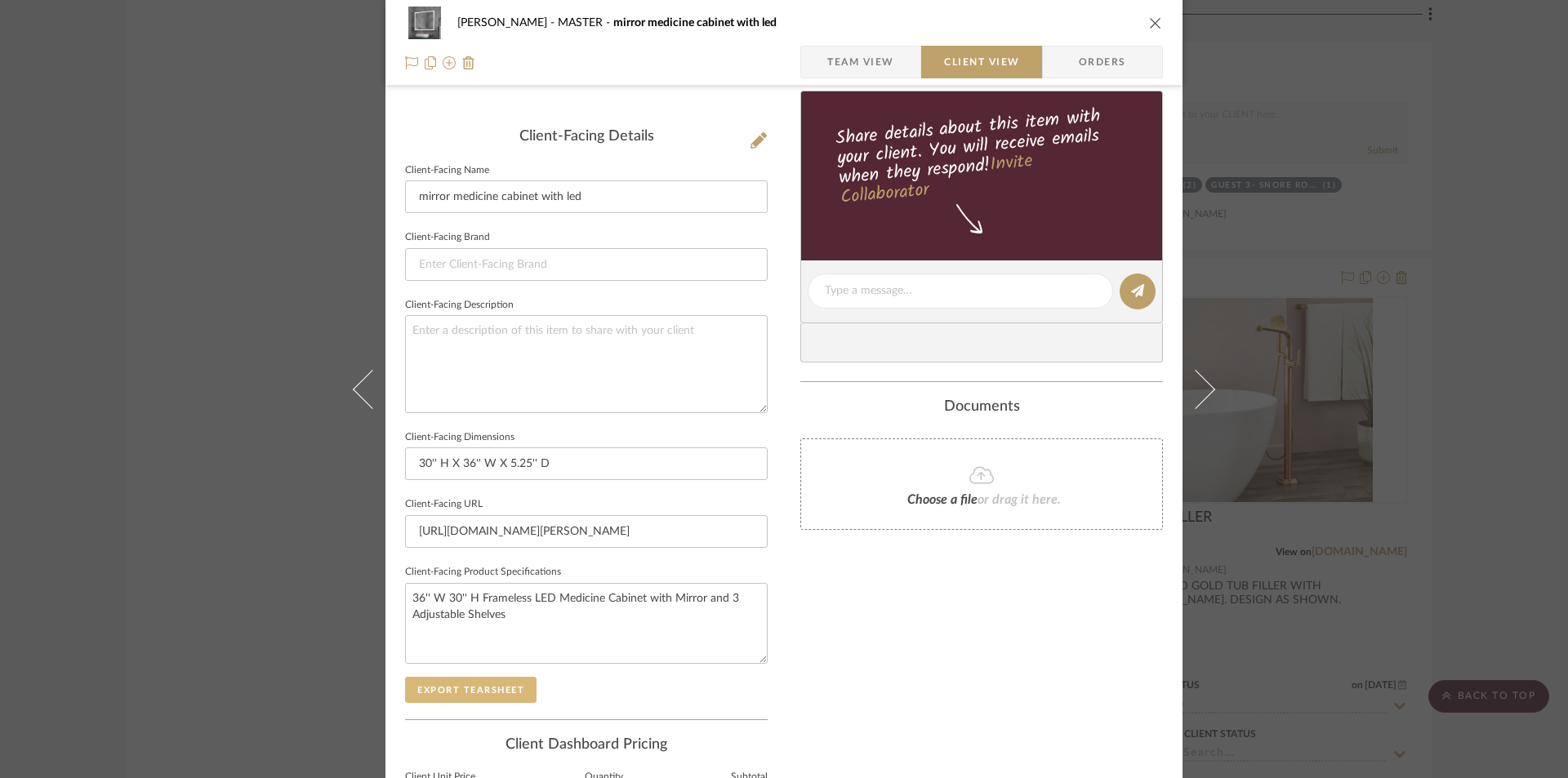
click at [482, 679] on button "Export Tearsheet" at bounding box center [471, 689] width 132 height 26
click at [1147, 14] on div "BARRY MASTER mirror medicine cabinet with led" at bounding box center [784, 23] width 758 height 33
click at [1149, 23] on icon "close" at bounding box center [1155, 22] width 13 height 13
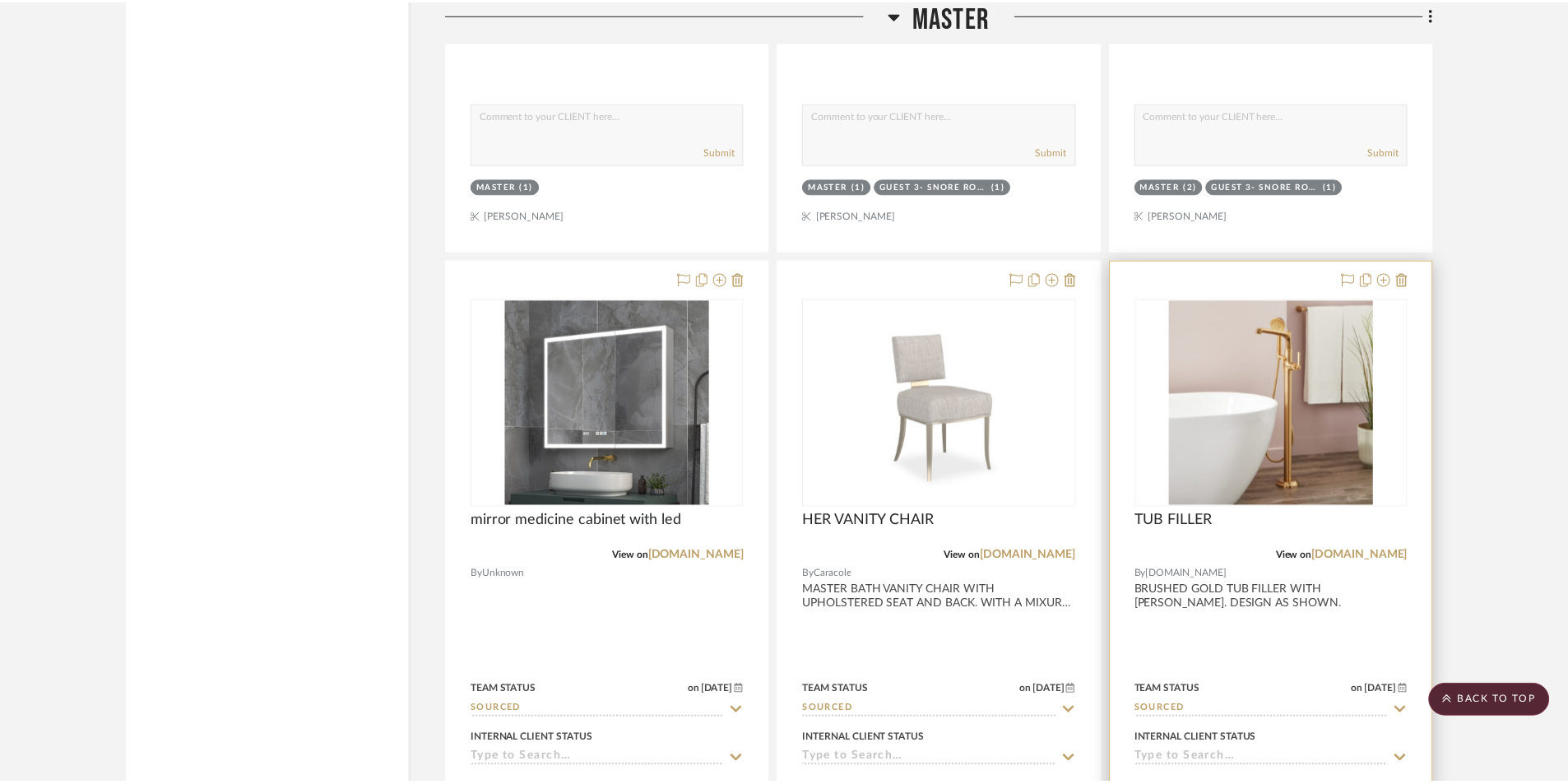
scroll to position [2579, 0]
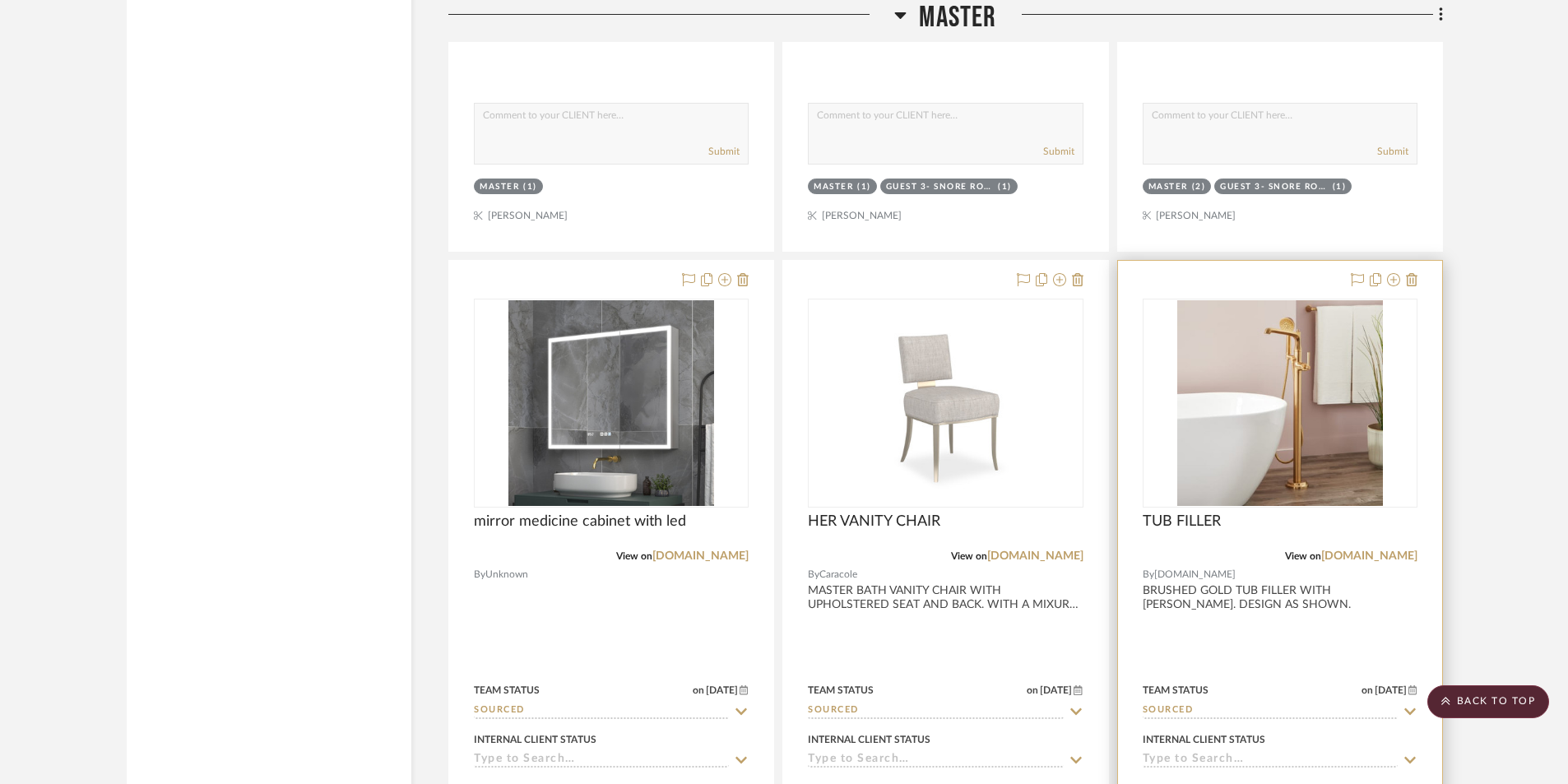
click at [1280, 646] on div at bounding box center [1280, 621] width 324 height 720
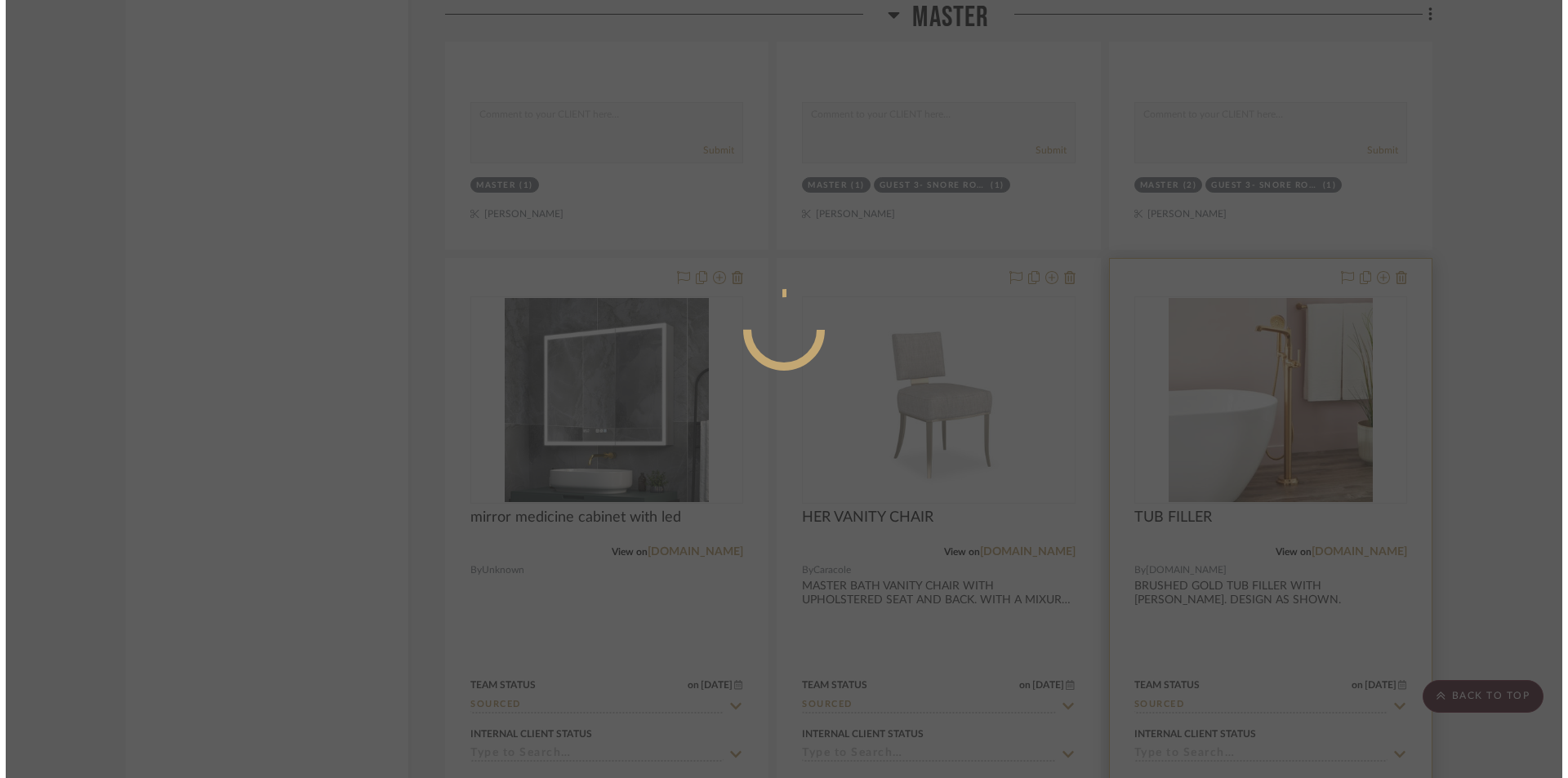
scroll to position [0, 0]
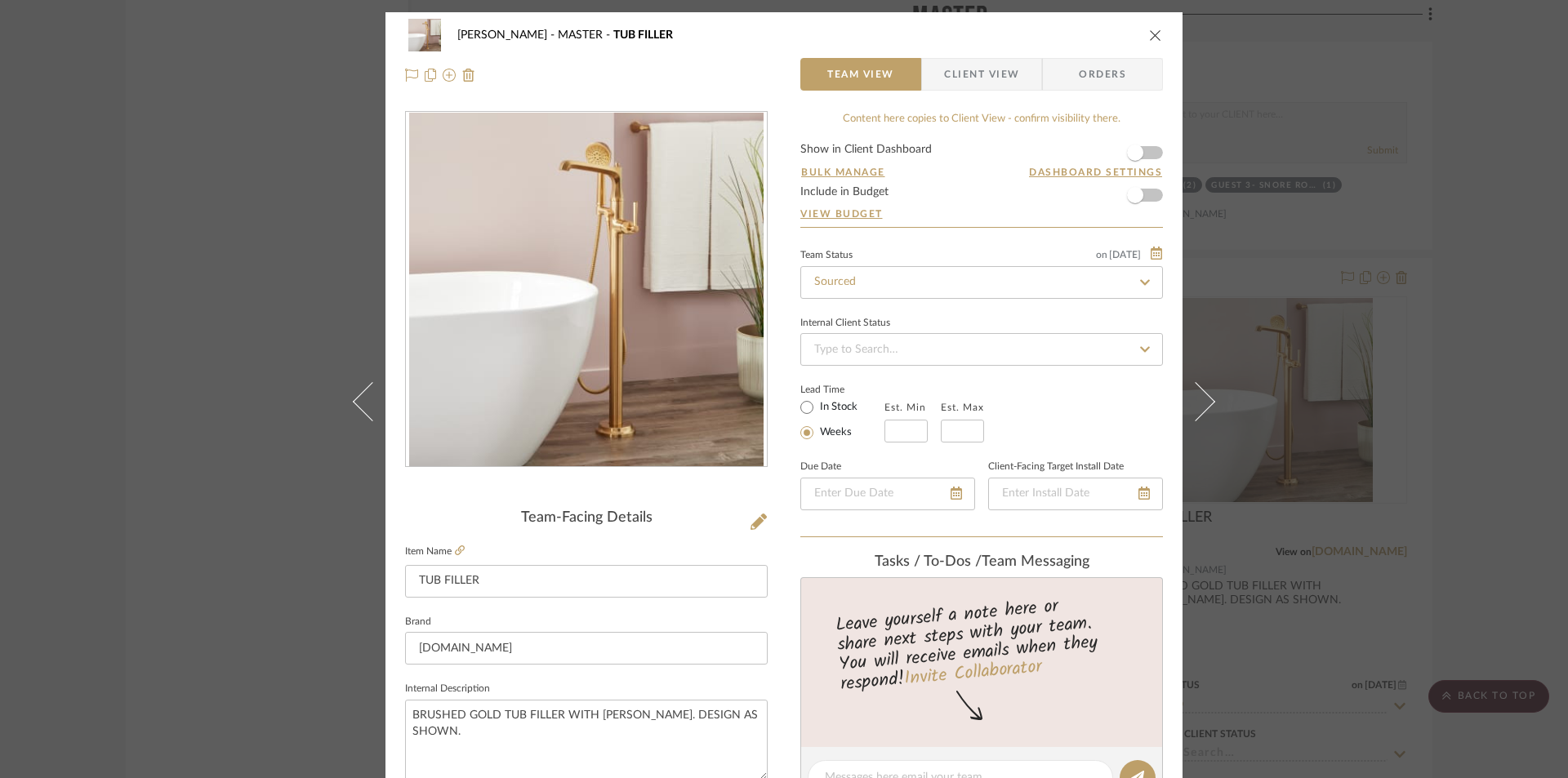
click at [964, 75] on span "Client View" at bounding box center [982, 74] width 75 height 33
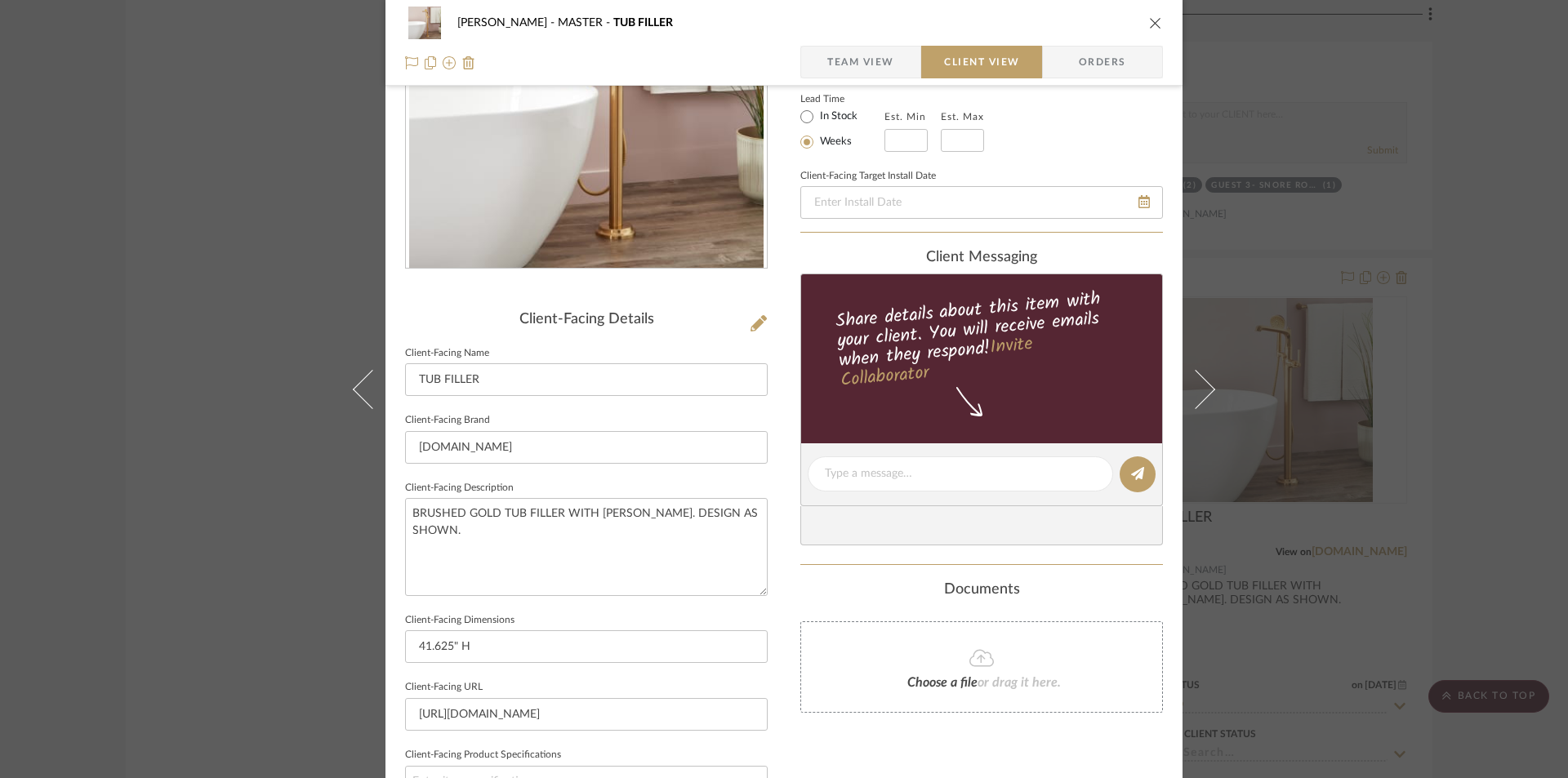
scroll to position [381, 0]
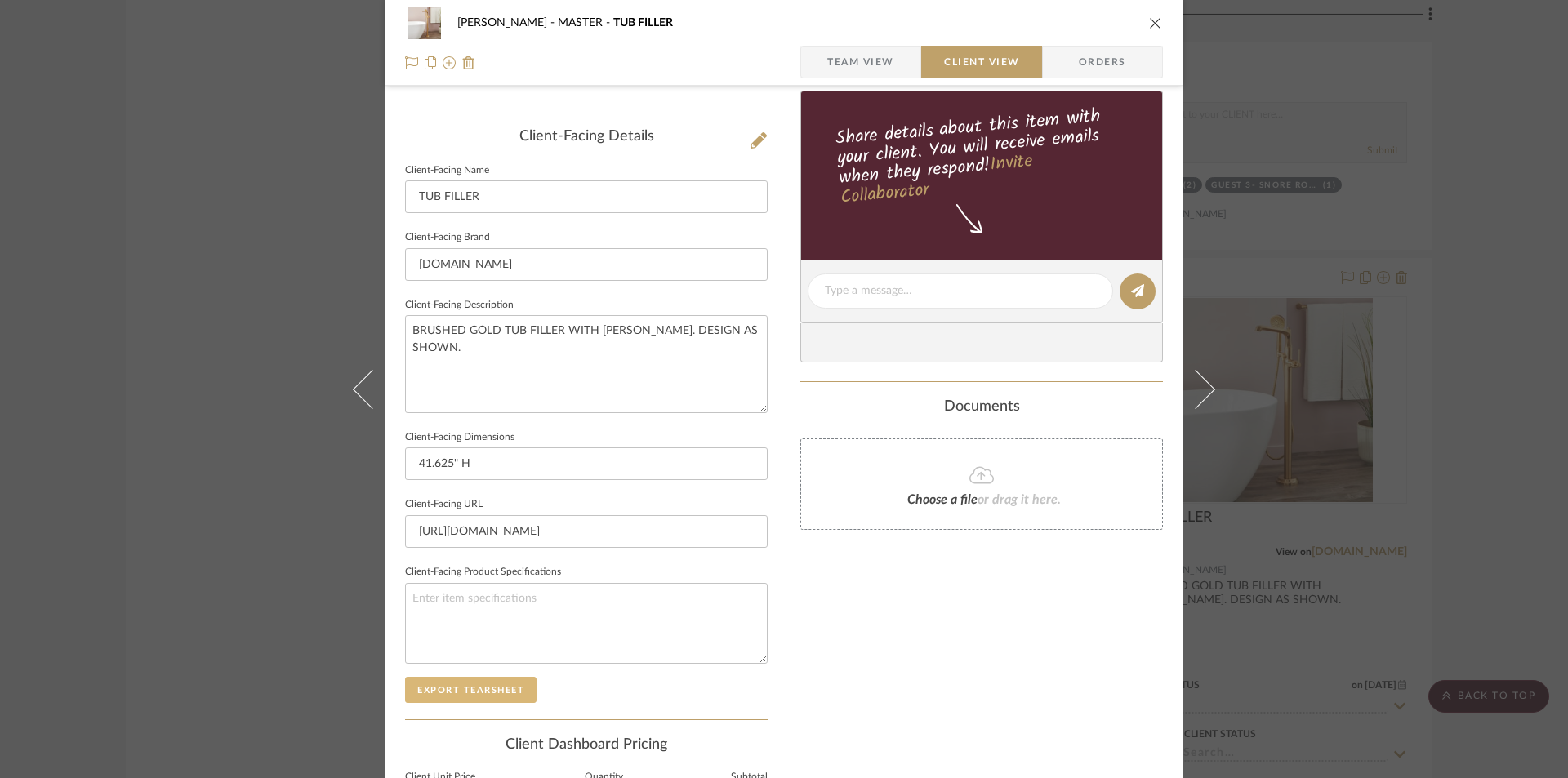
click at [504, 686] on button "Export Tearsheet" at bounding box center [471, 689] width 132 height 26
drag, startPoint x: 1152, startPoint y: 22, endPoint x: 1155, endPoint y: 33, distance: 11.4
click at [1152, 24] on icon "close" at bounding box center [1155, 22] width 13 height 13
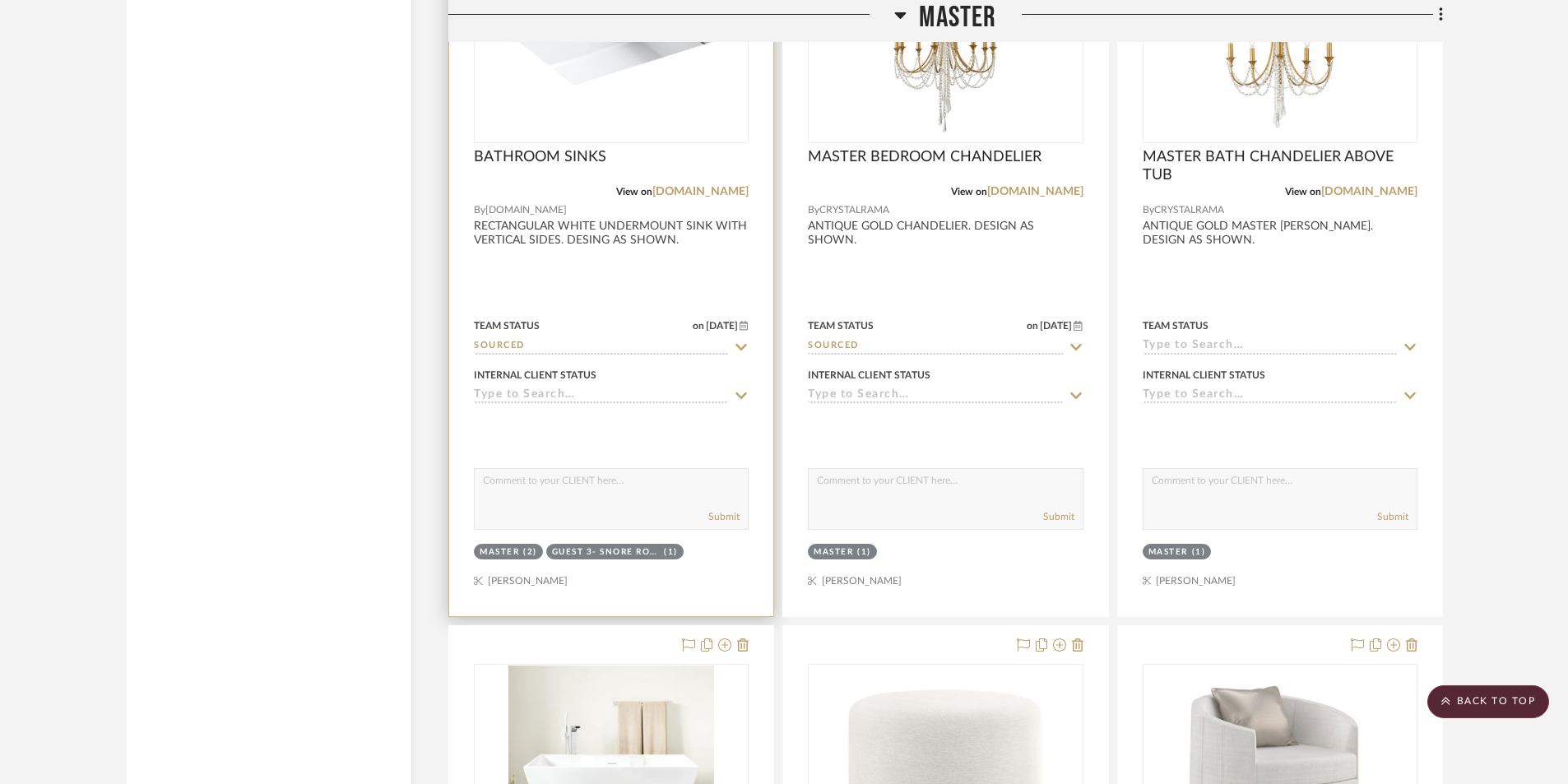
scroll to position [3677, 0]
click at [563, 291] on div at bounding box center [611, 254] width 324 height 720
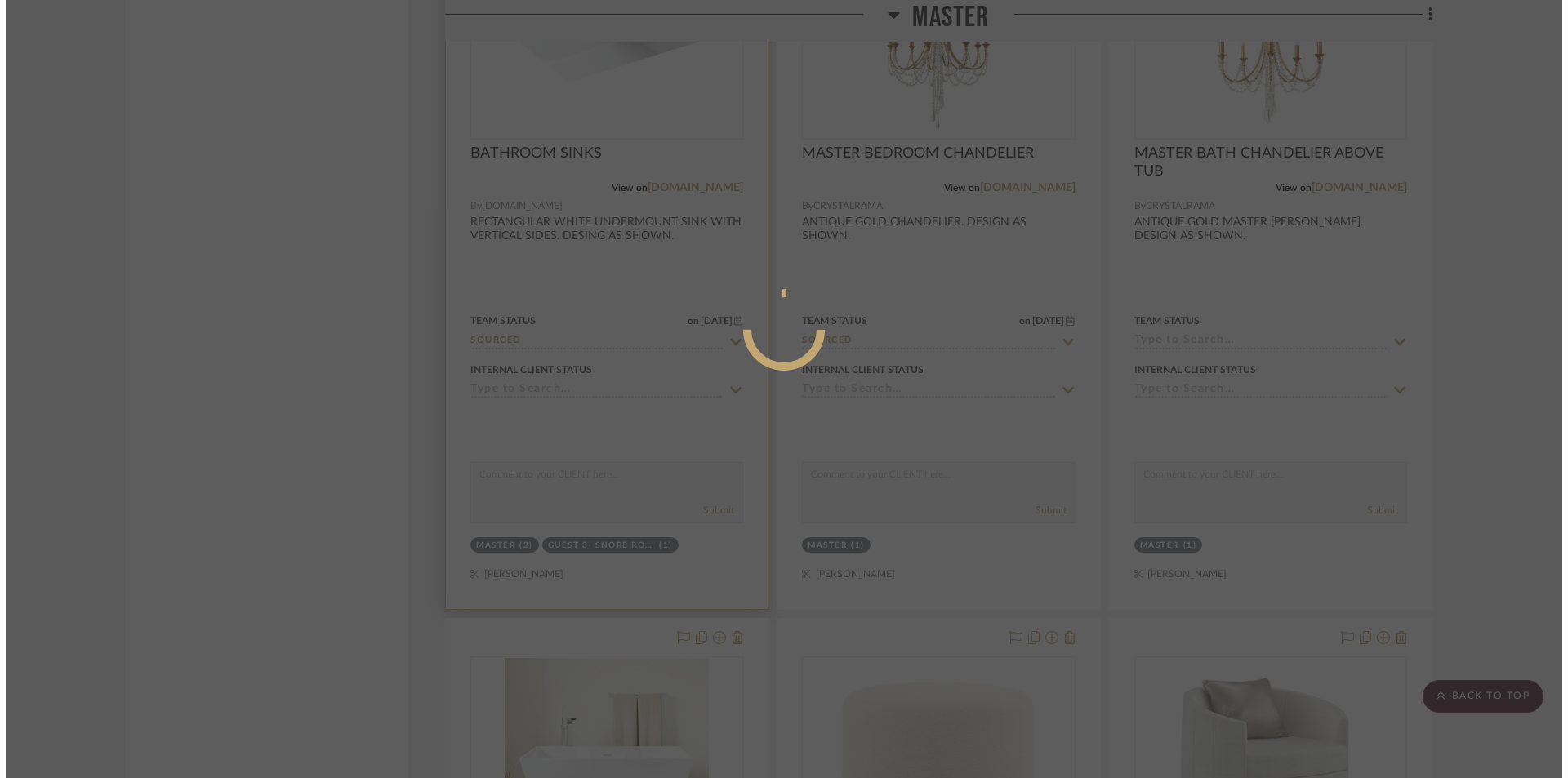
scroll to position [0, 0]
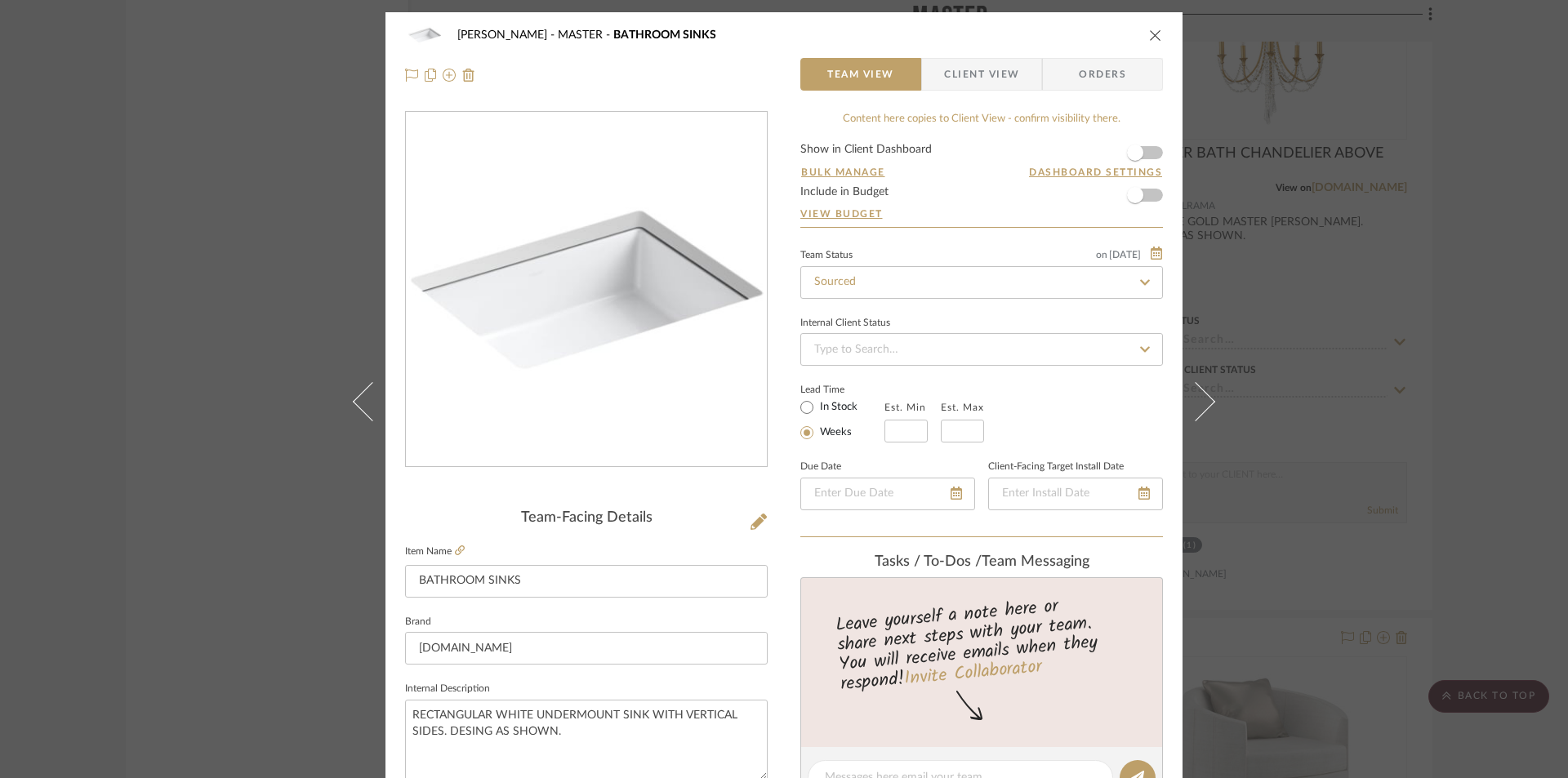
click at [974, 68] on span "Client View" at bounding box center [982, 74] width 75 height 33
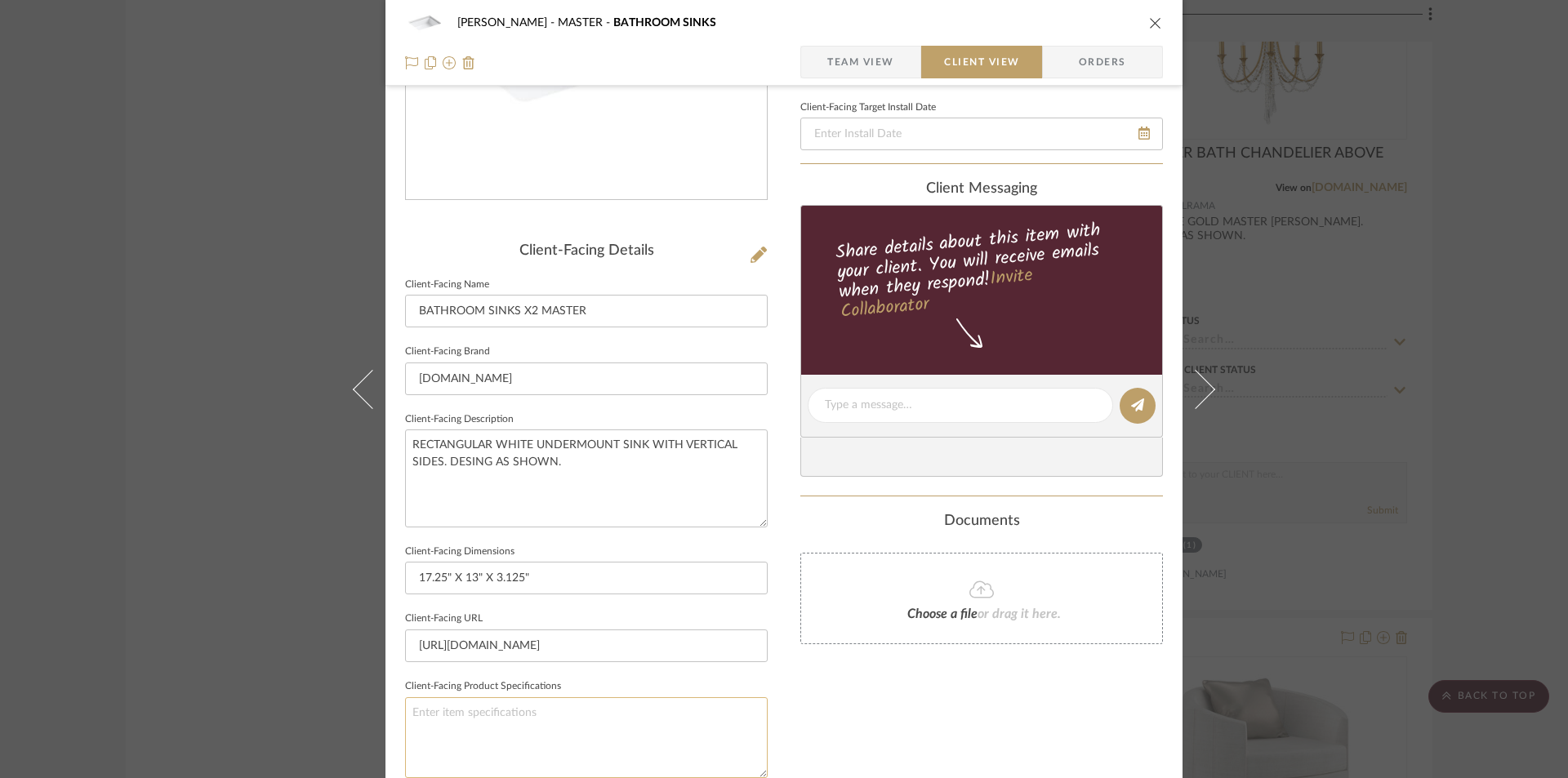
scroll to position [381, 0]
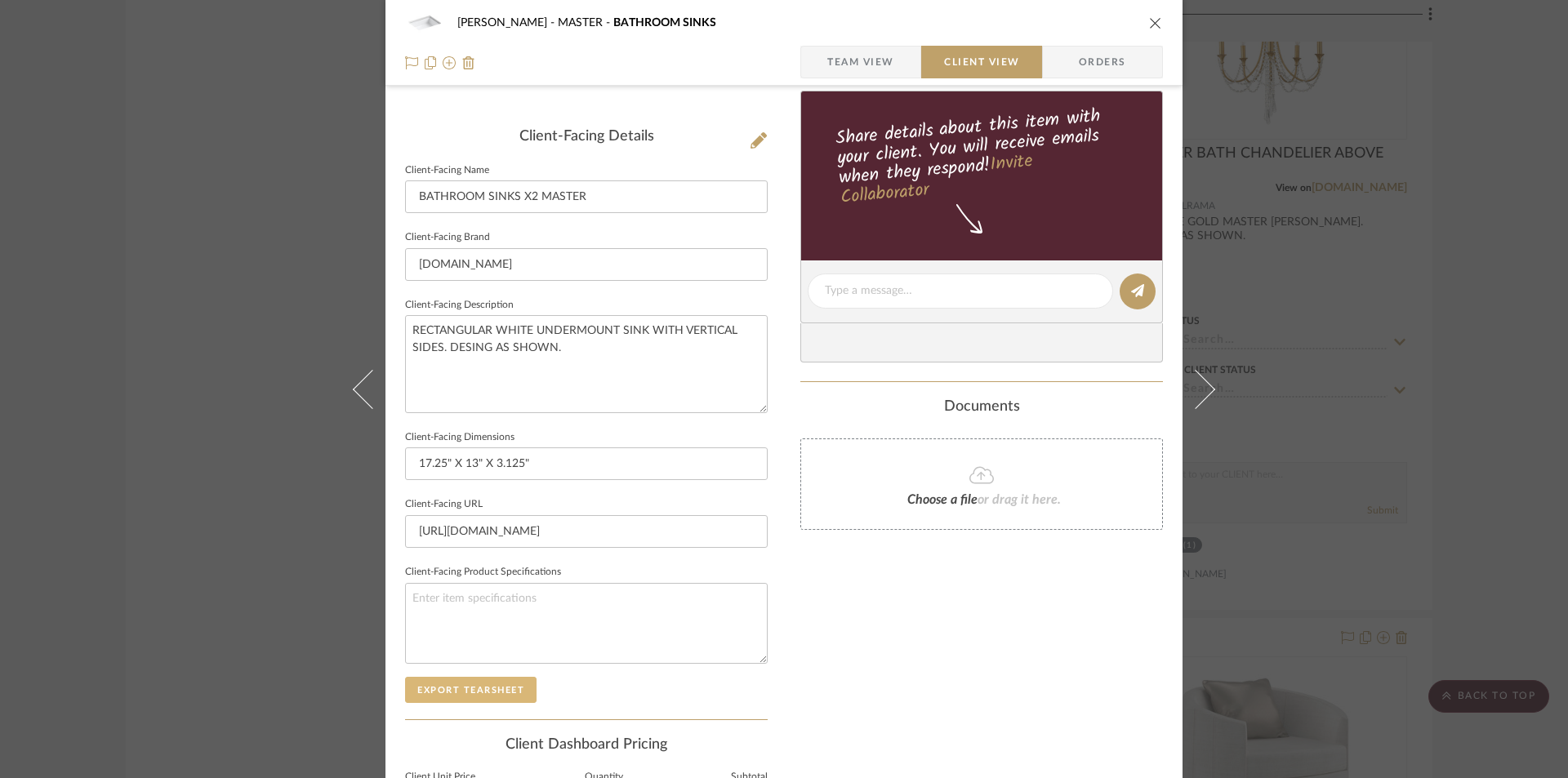
click at [483, 694] on button "Export Tearsheet" at bounding box center [471, 689] width 132 height 26
drag, startPoint x: 1149, startPoint y: 20, endPoint x: 1157, endPoint y: 35, distance: 17.0
click at [1149, 20] on icon "close" at bounding box center [1155, 22] width 13 height 13
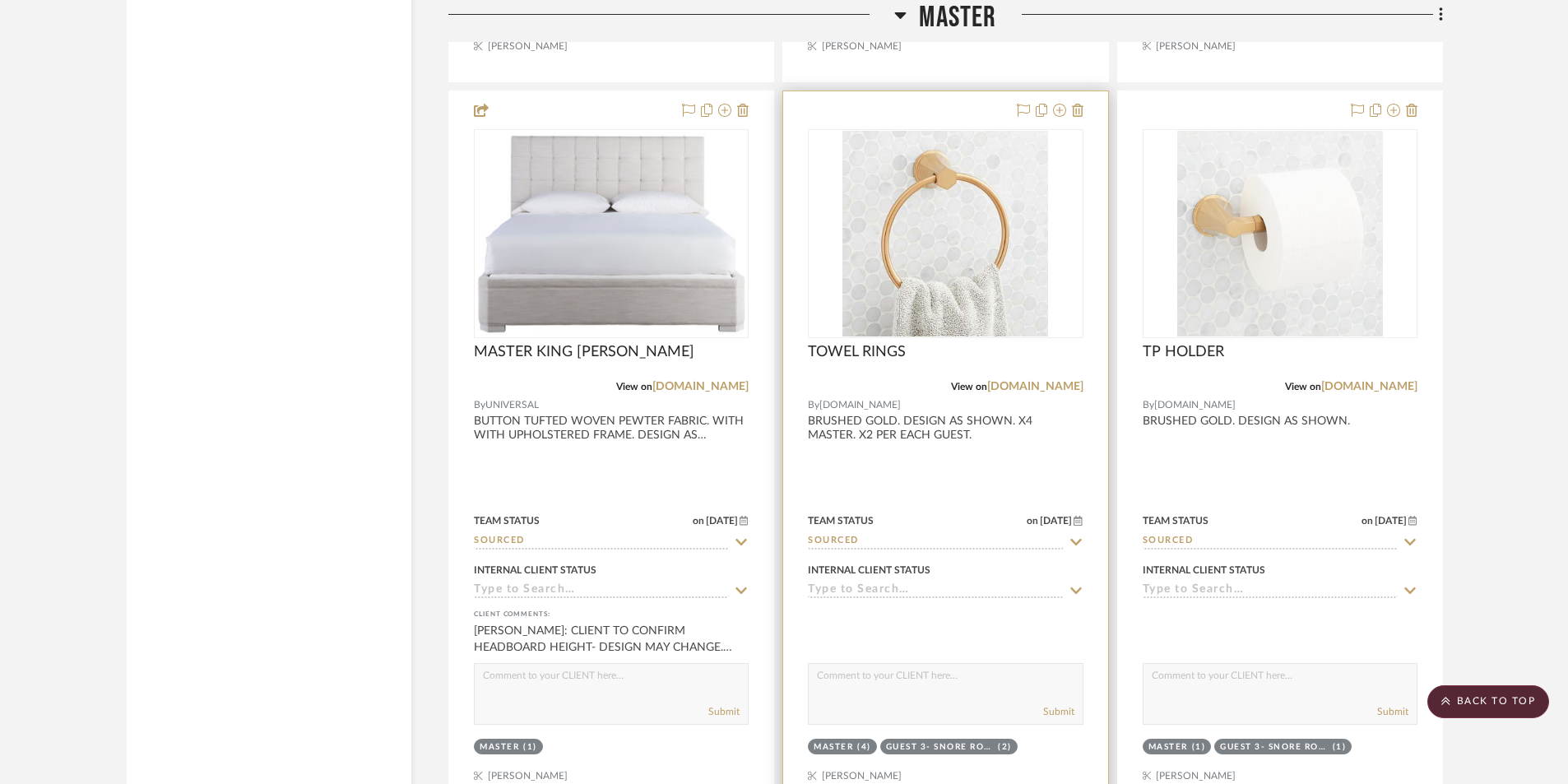
scroll to position [5707, 0]
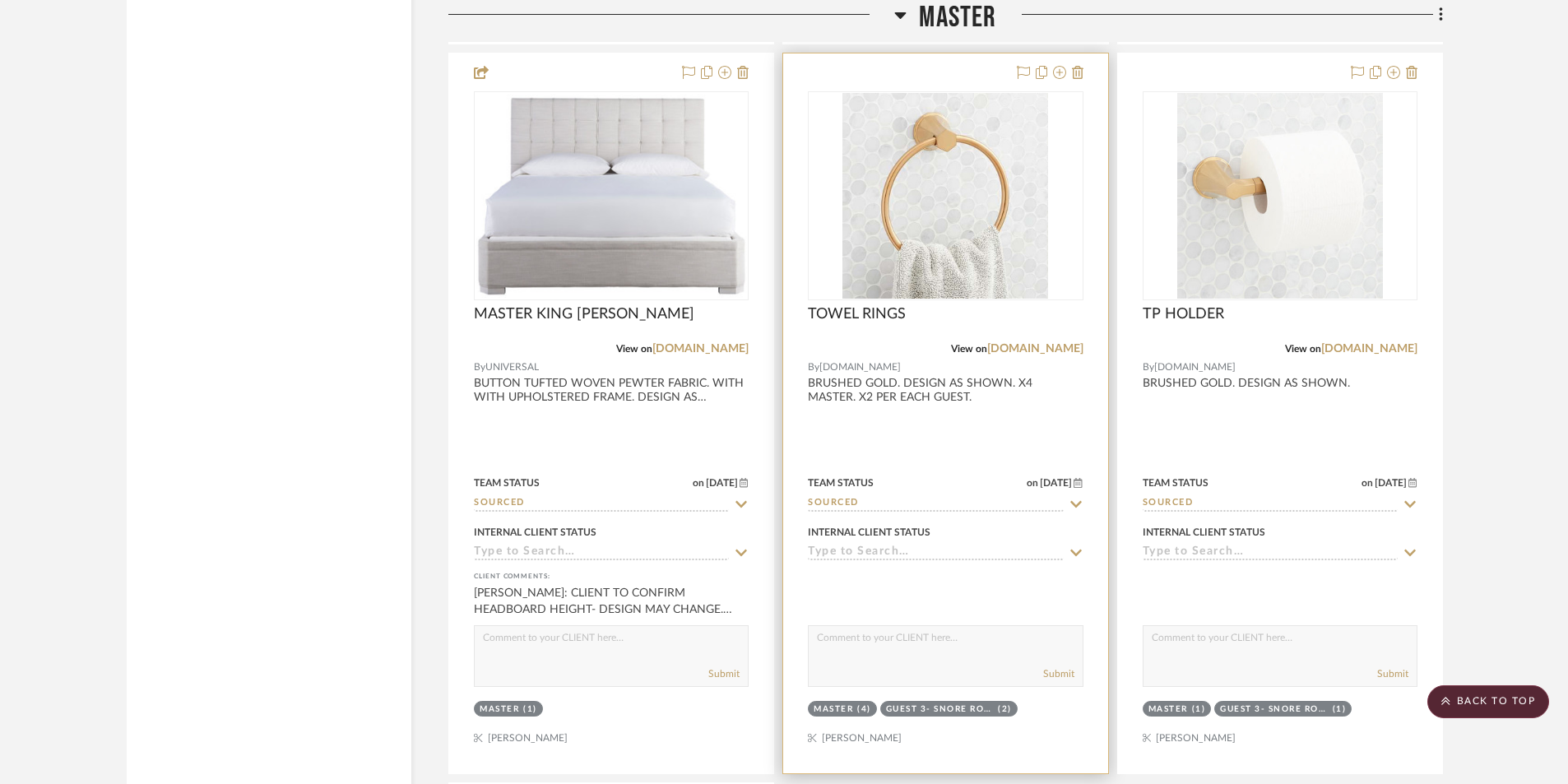
click at [942, 421] on div at bounding box center [944, 414] width 324 height 720
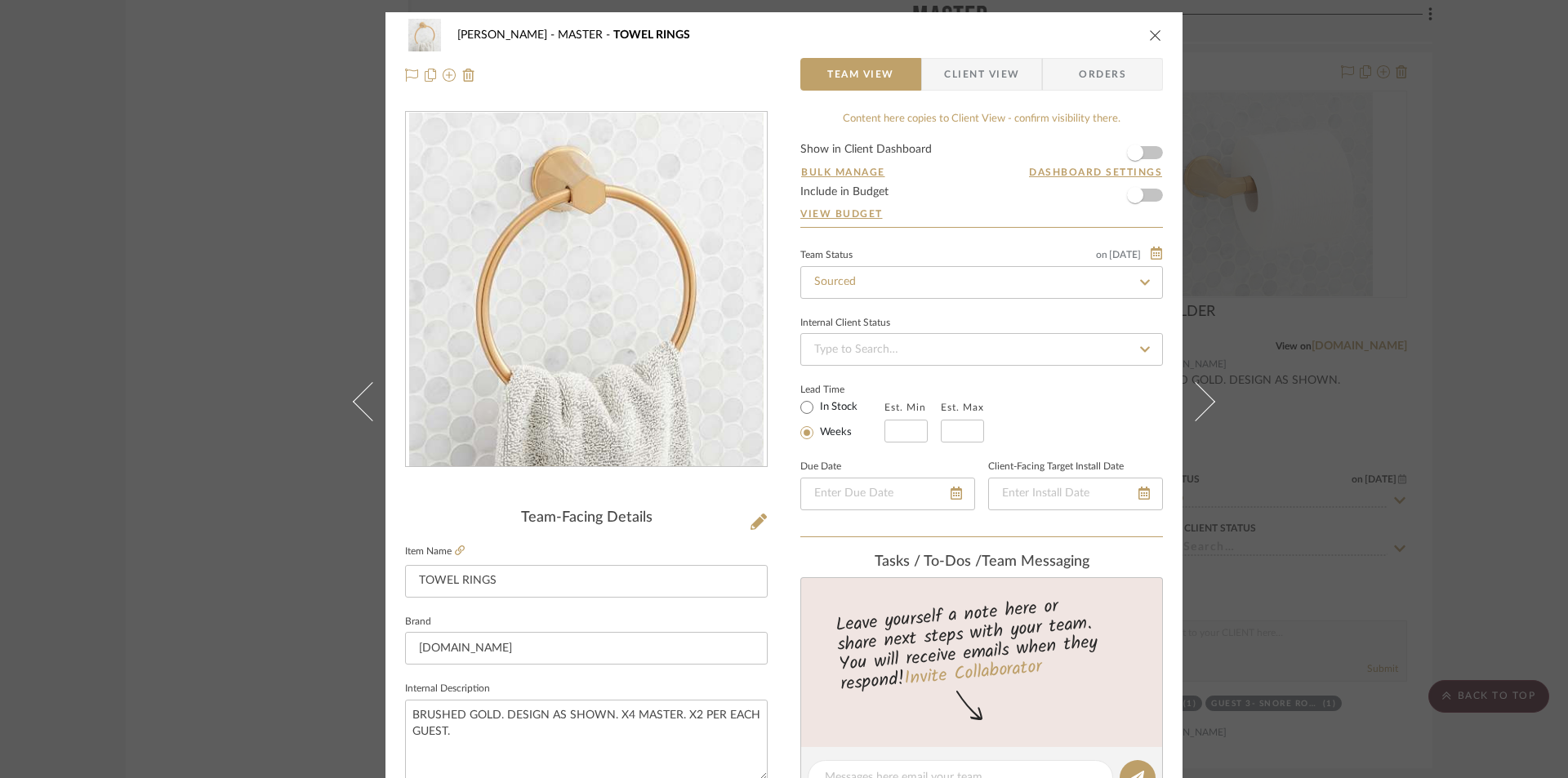
click at [956, 61] on span "Client View" at bounding box center [982, 74] width 75 height 33
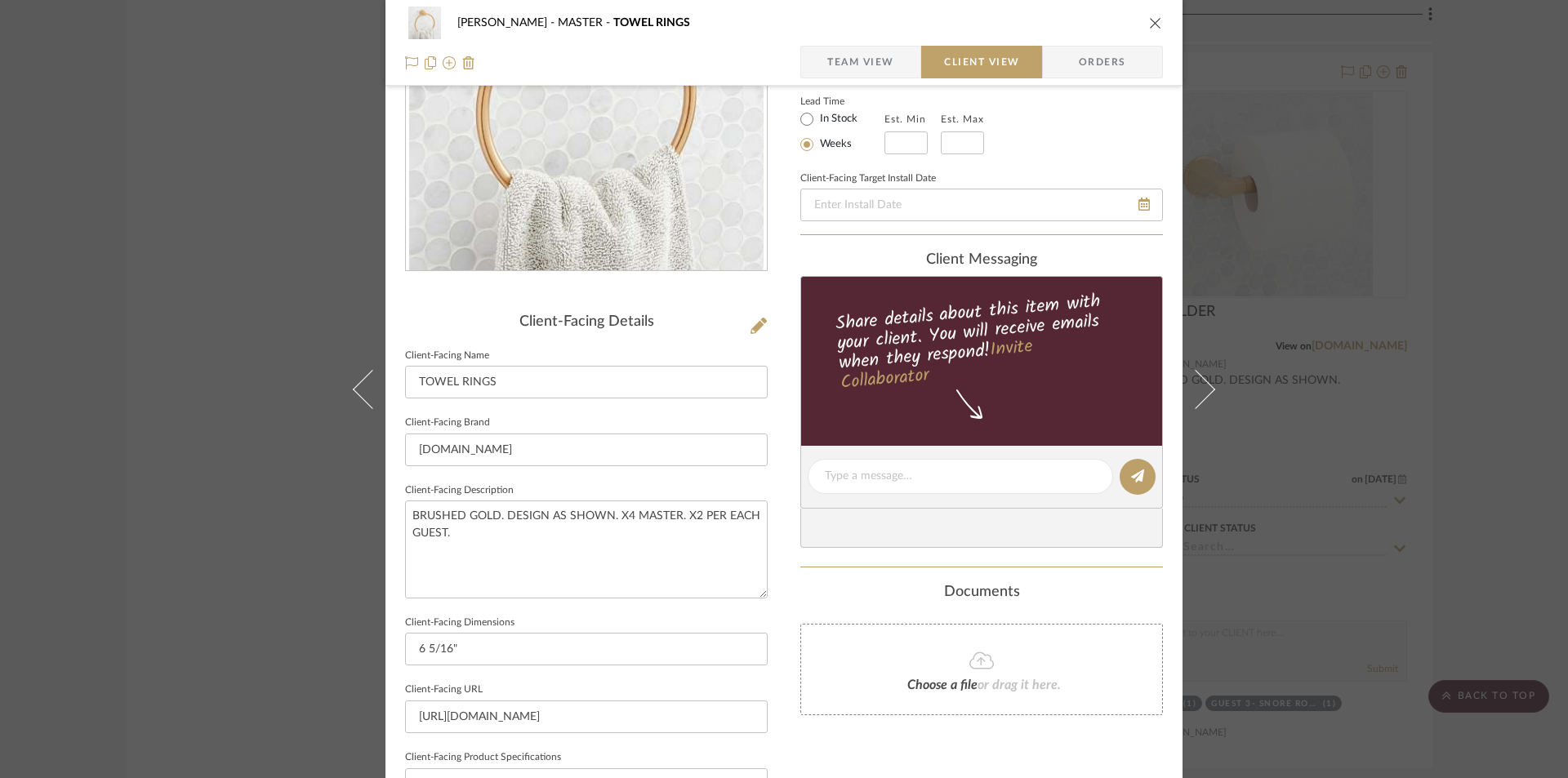
scroll to position [381, 0]
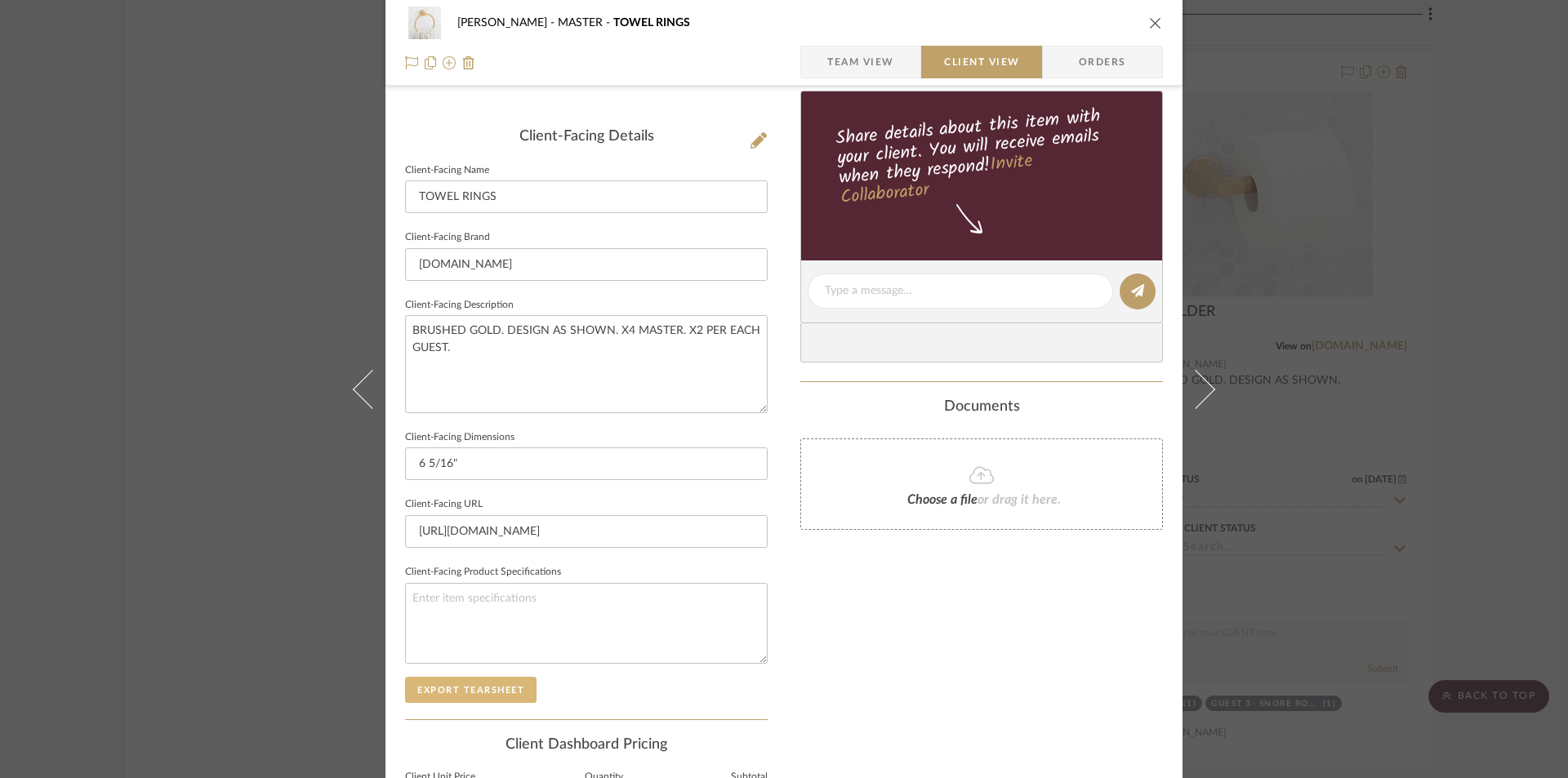
click at [482, 684] on button "Export Tearsheet" at bounding box center [471, 689] width 132 height 26
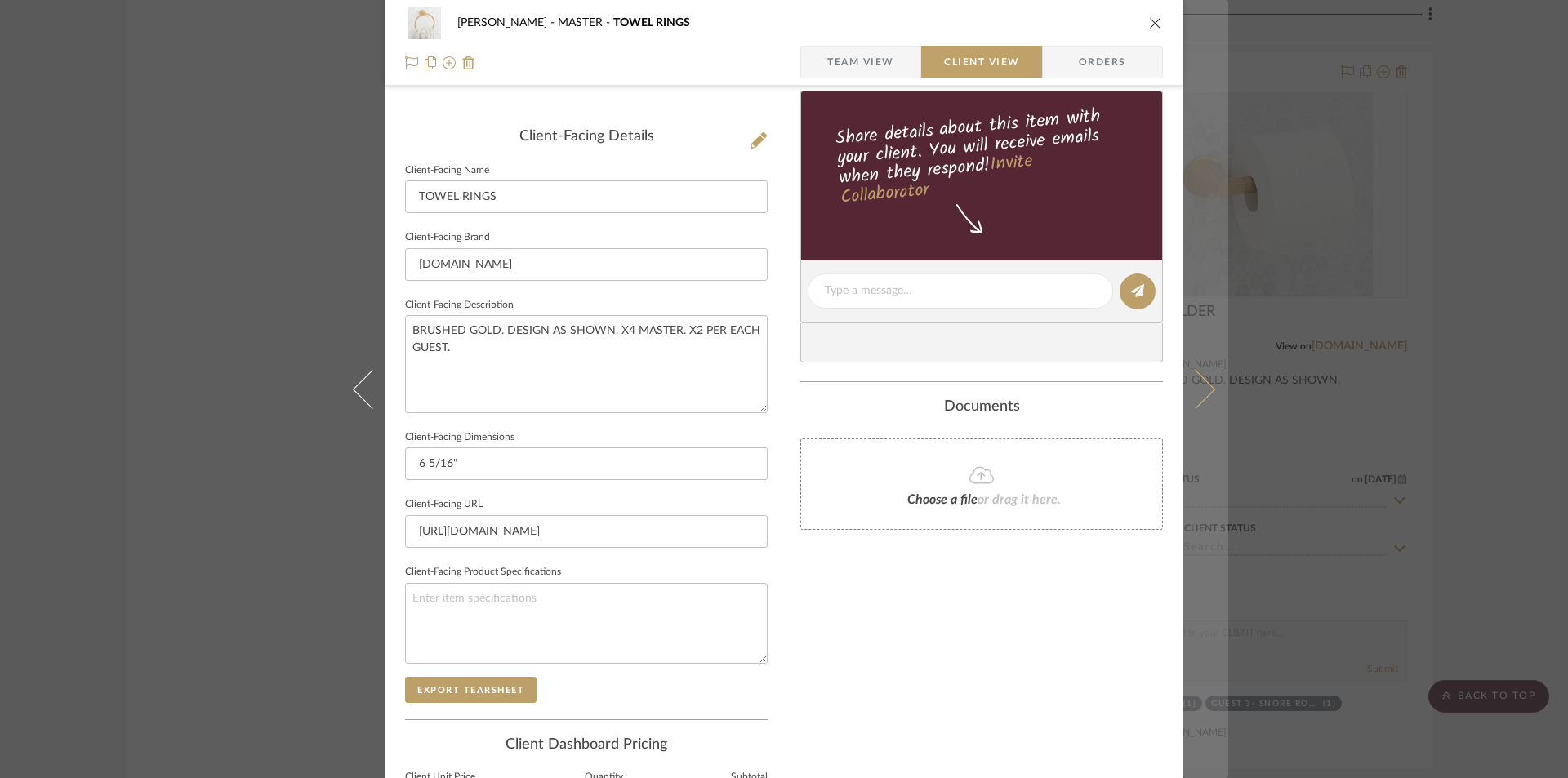
drag, startPoint x: 1152, startPoint y: 22, endPoint x: 1188, endPoint y: 80, distance: 68.3
click at [1154, 27] on icon "close" at bounding box center [1155, 22] width 13 height 13
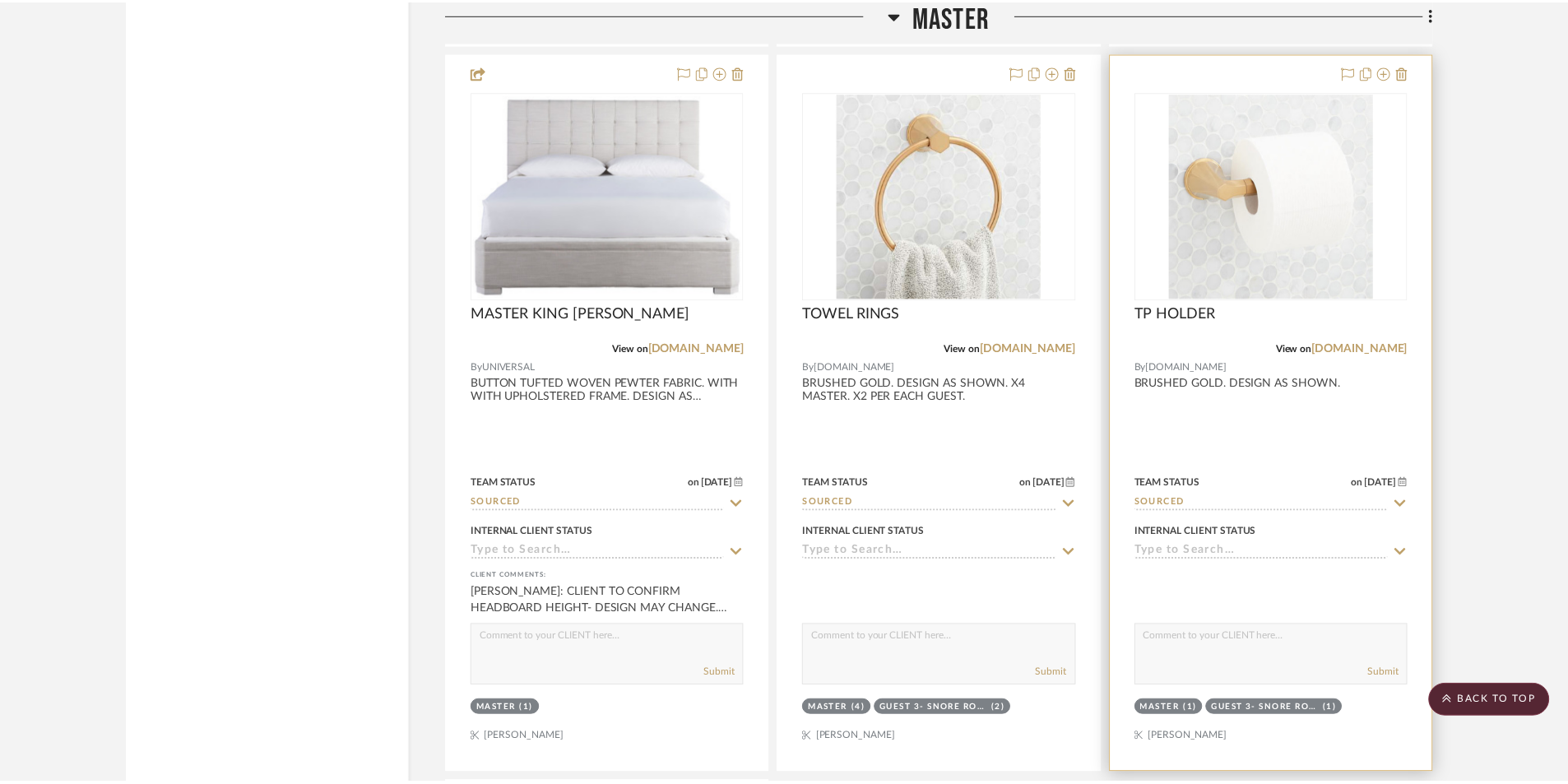
scroll to position [5707, 0]
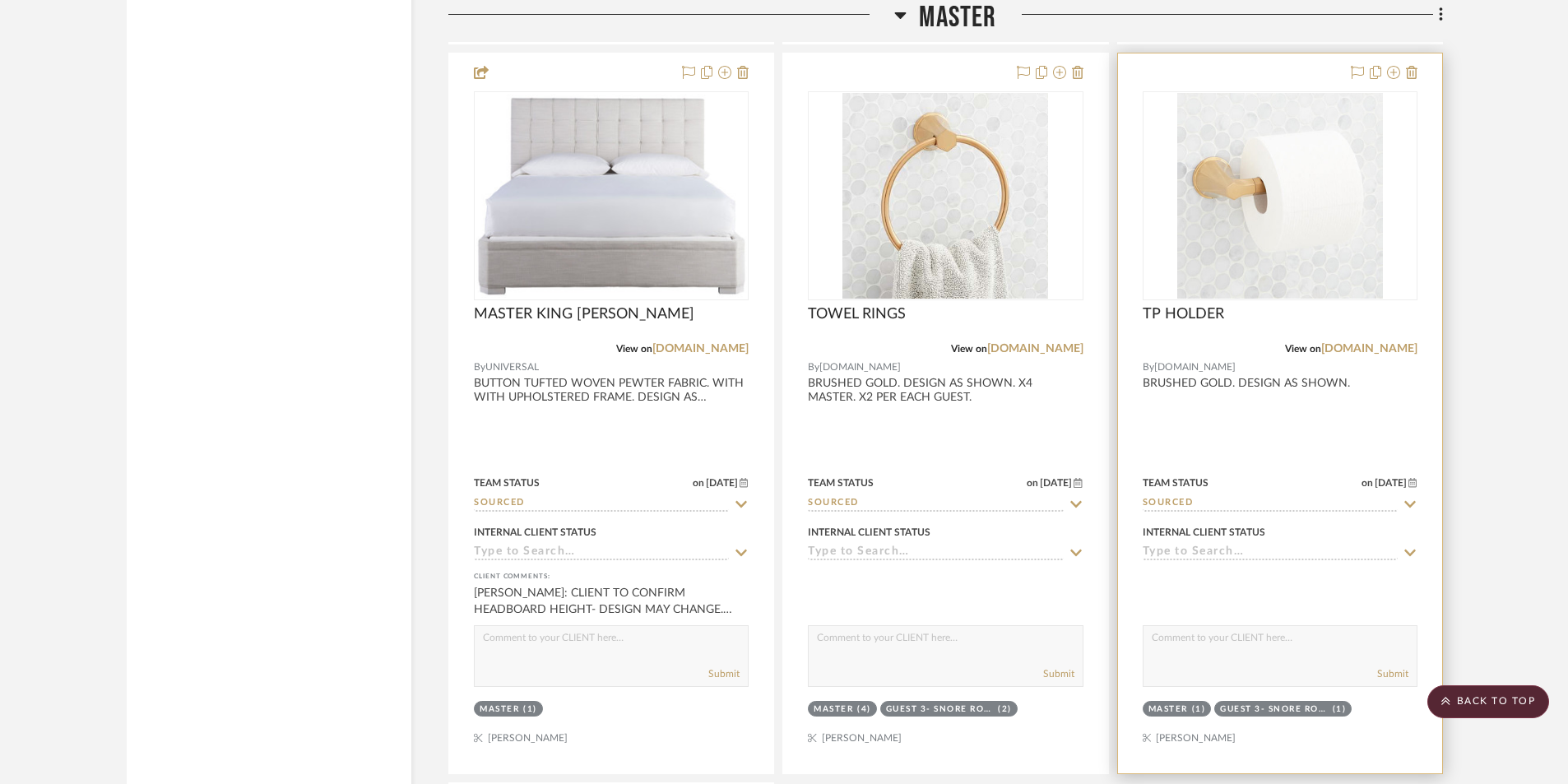
click at [1296, 448] on div at bounding box center [1280, 414] width 324 height 720
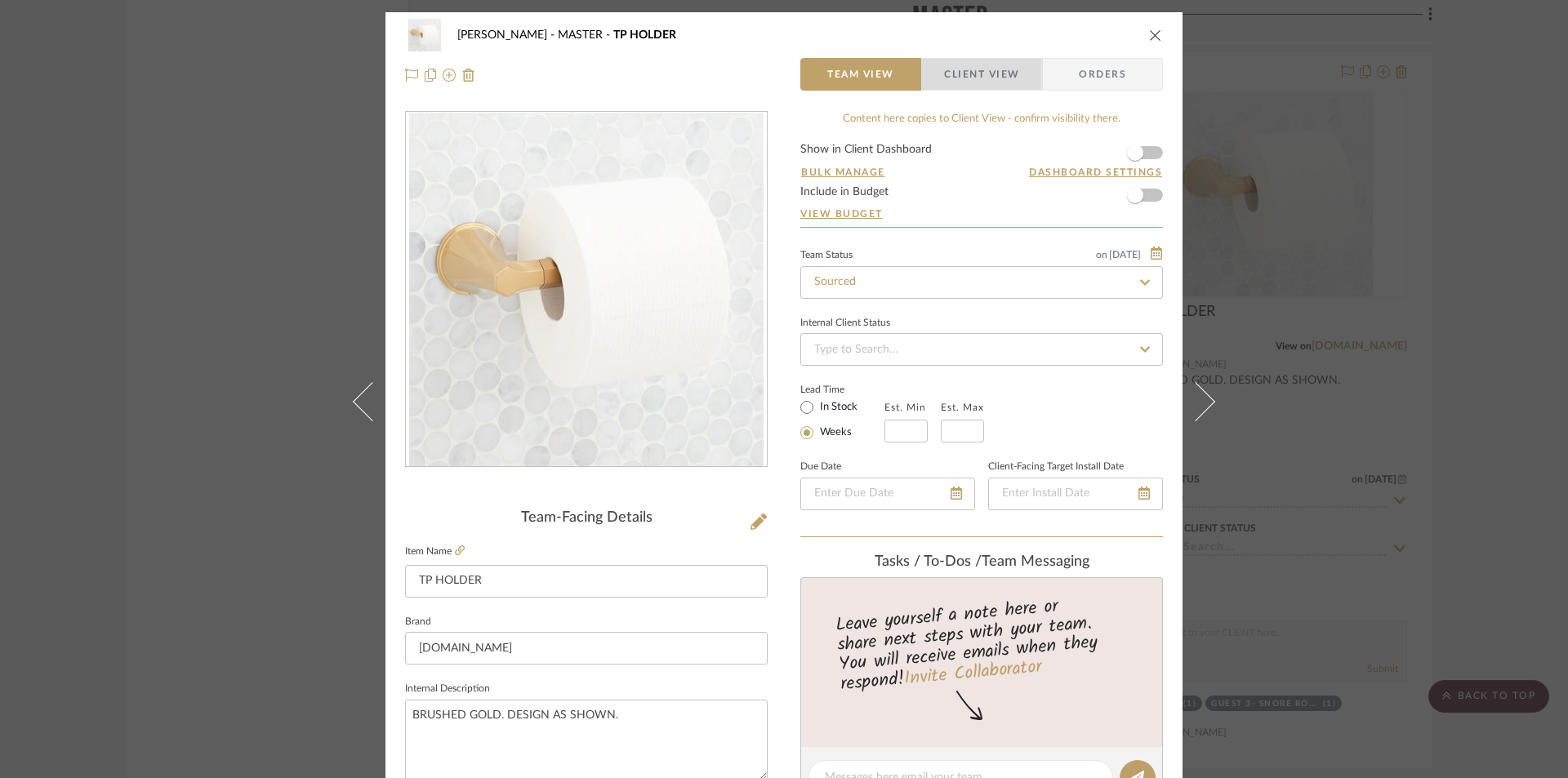
drag, startPoint x: 977, startPoint y: 70, endPoint x: 934, endPoint y: 125, distance: 69.8
click at [975, 72] on span "Client View" at bounding box center [982, 74] width 75 height 33
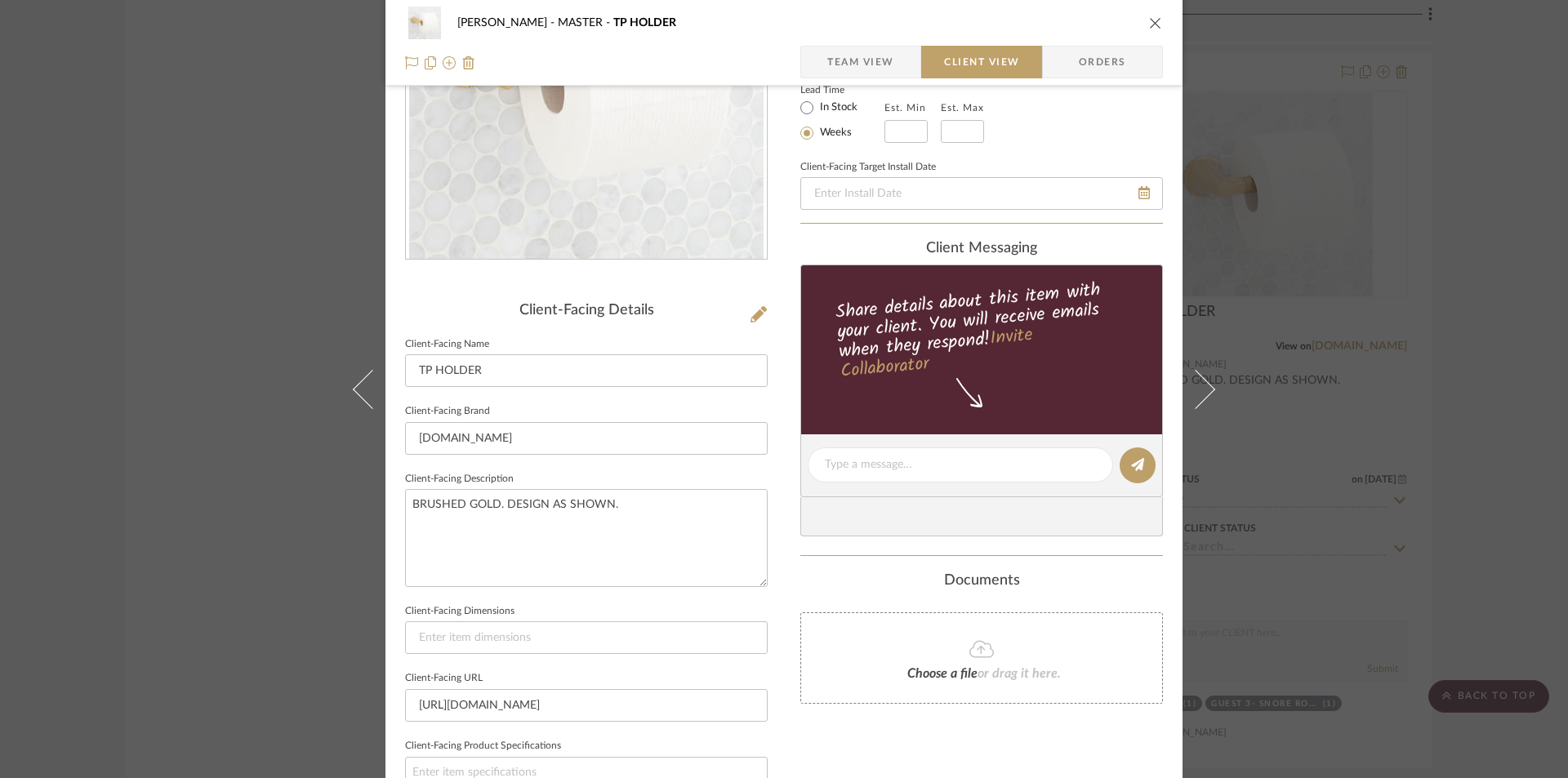
scroll to position [435, 0]
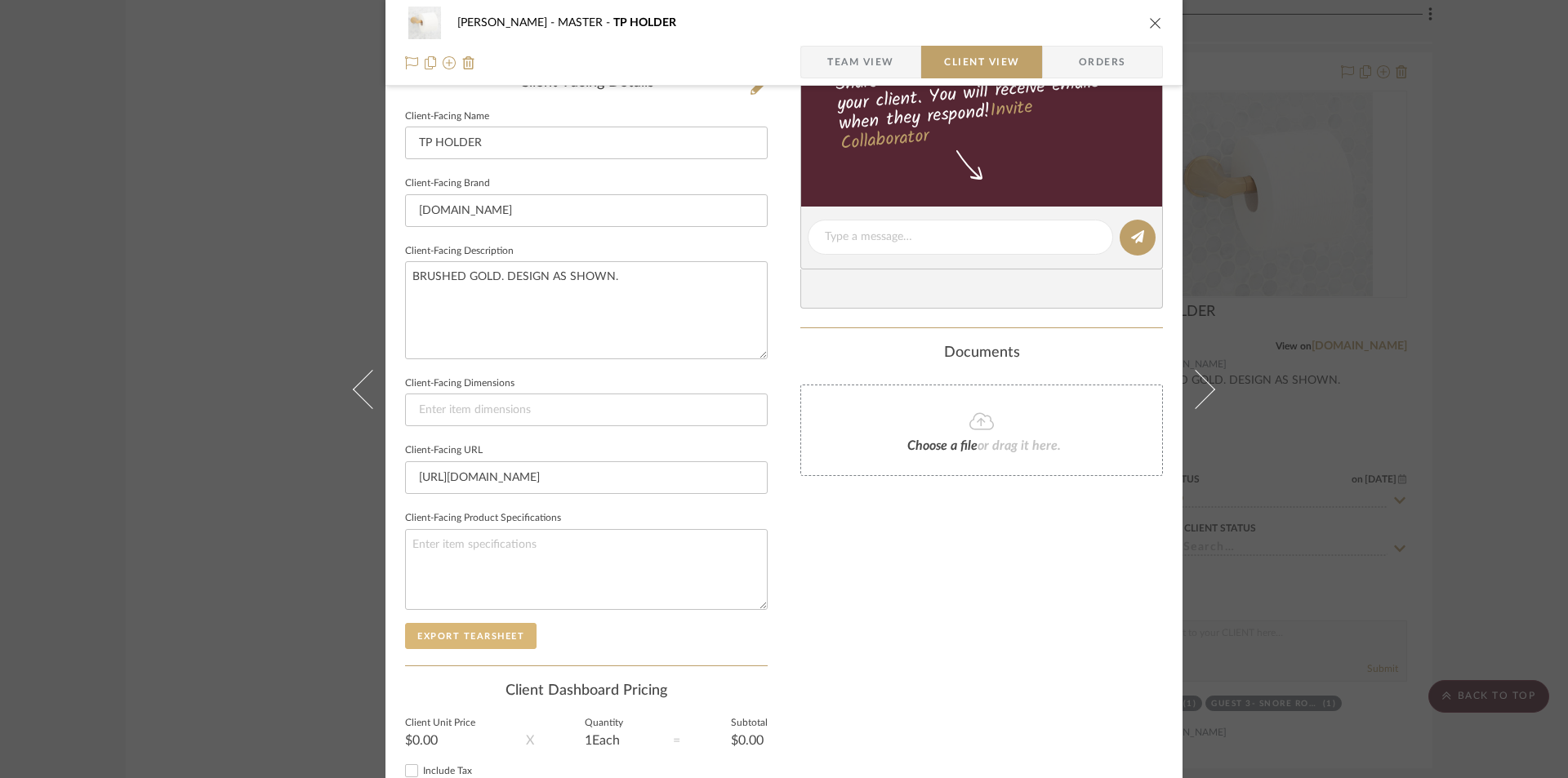
click at [450, 626] on button "Export Tearsheet" at bounding box center [471, 636] width 132 height 26
drag, startPoint x: 1152, startPoint y: 24, endPoint x: 1059, endPoint y: 340, distance: 329.4
click at [1152, 25] on icon "close" at bounding box center [1155, 22] width 13 height 13
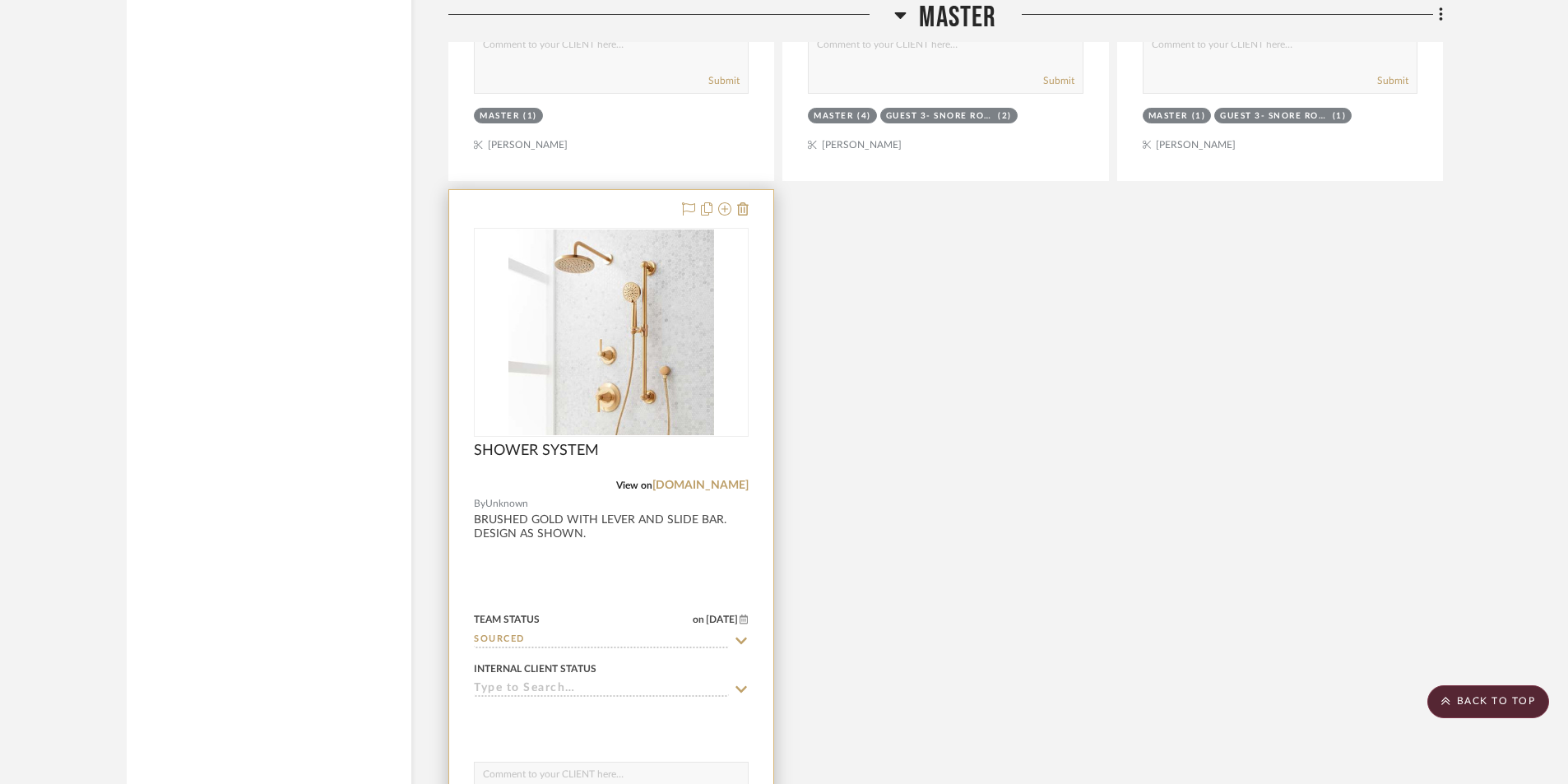
scroll to position [6309, 0]
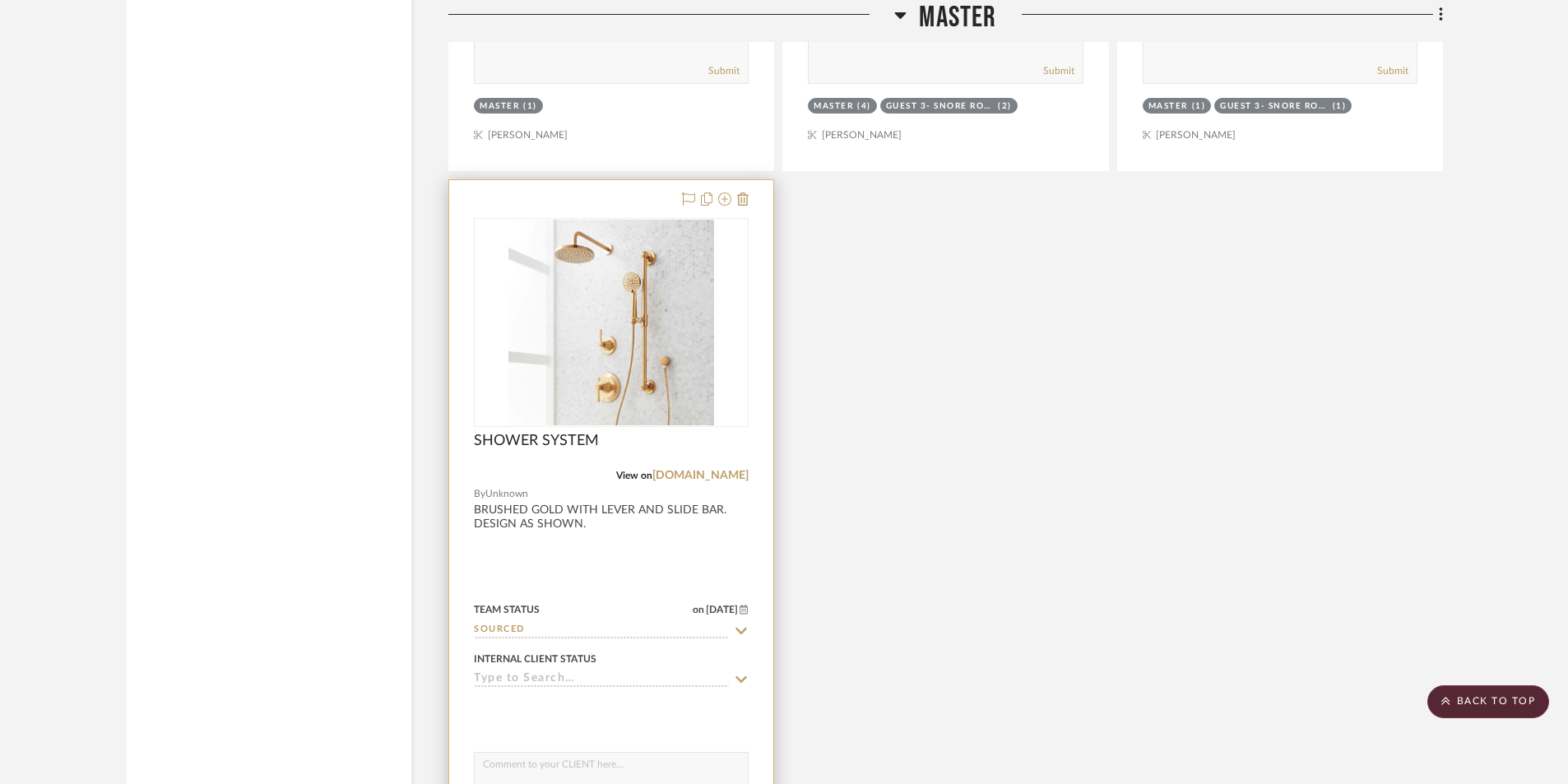
click at [579, 564] on div at bounding box center [611, 541] width 324 height 720
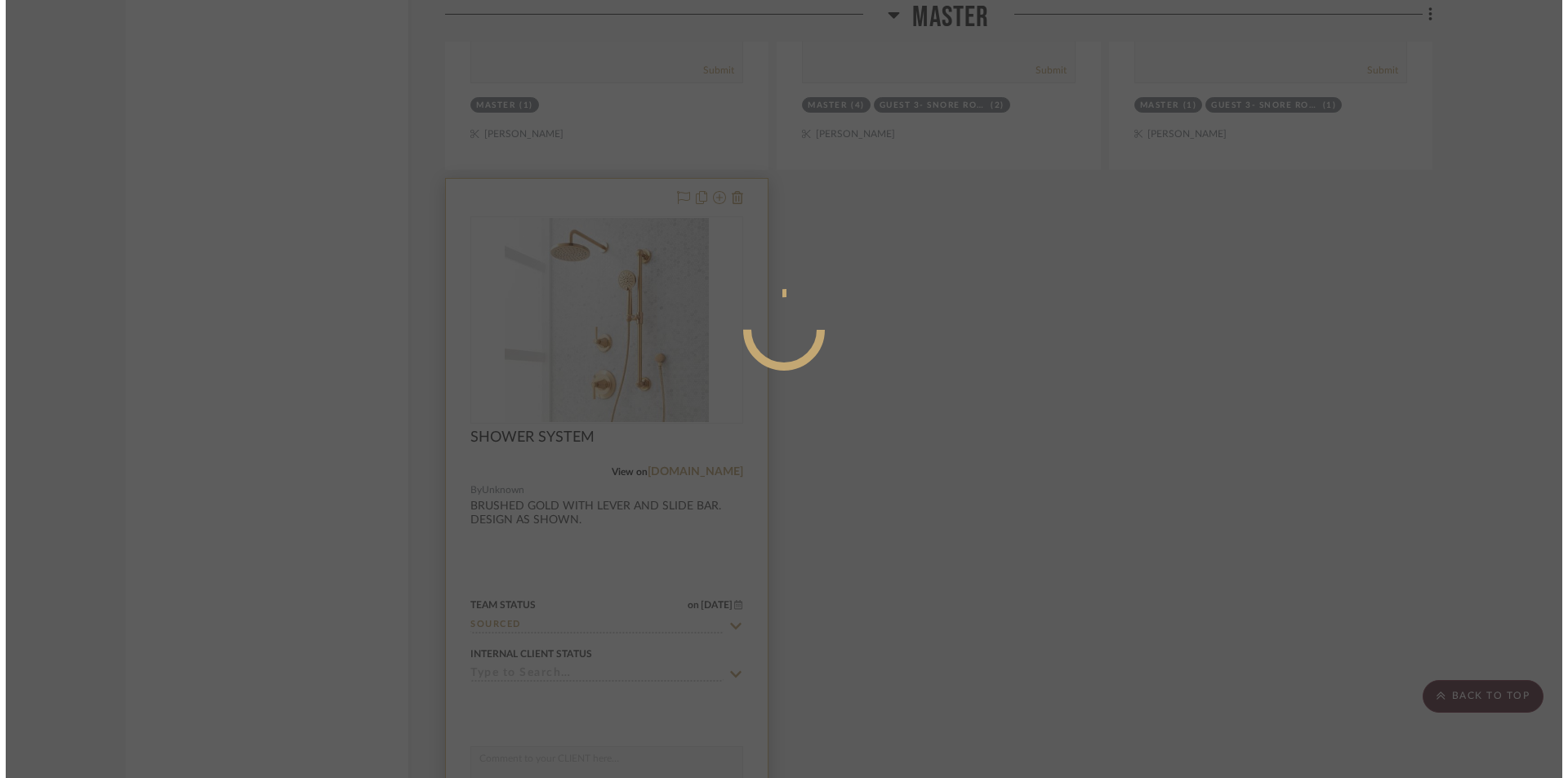
scroll to position [0, 0]
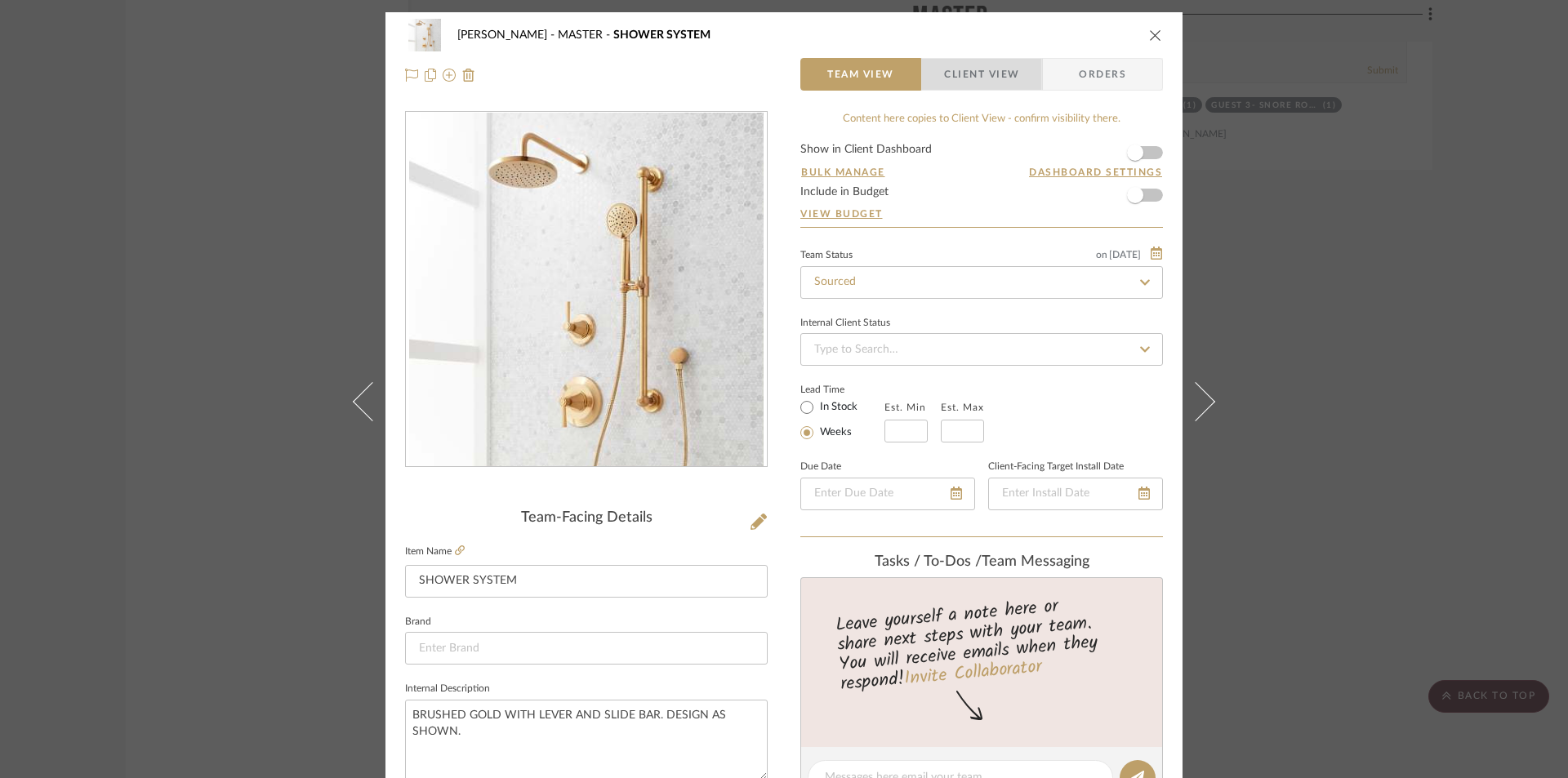
drag, startPoint x: 1012, startPoint y: 75, endPoint x: 931, endPoint y: 126, distance: 95.7
click at [1011, 74] on span "Client View" at bounding box center [982, 74] width 75 height 33
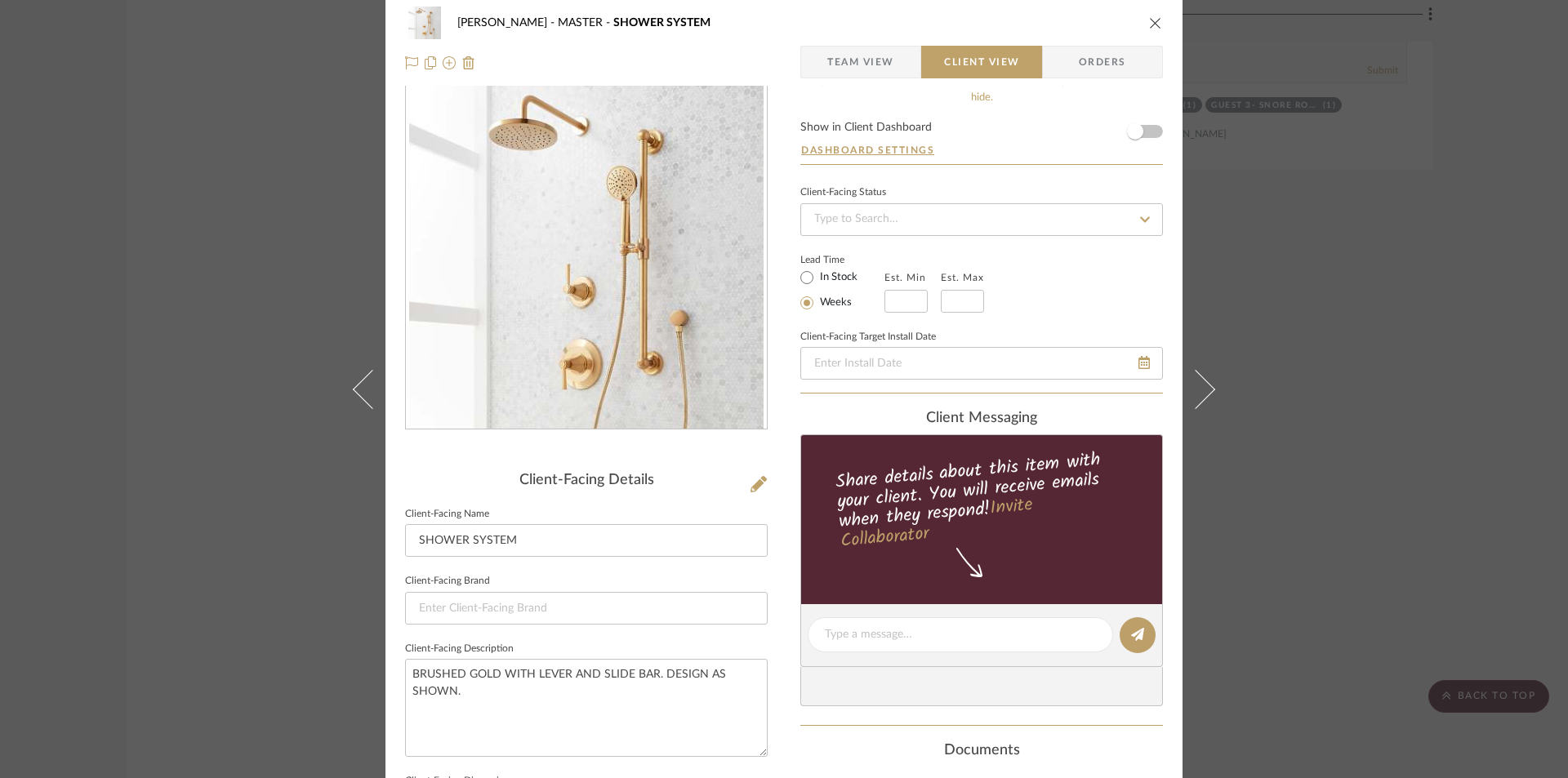
scroll to position [435, 0]
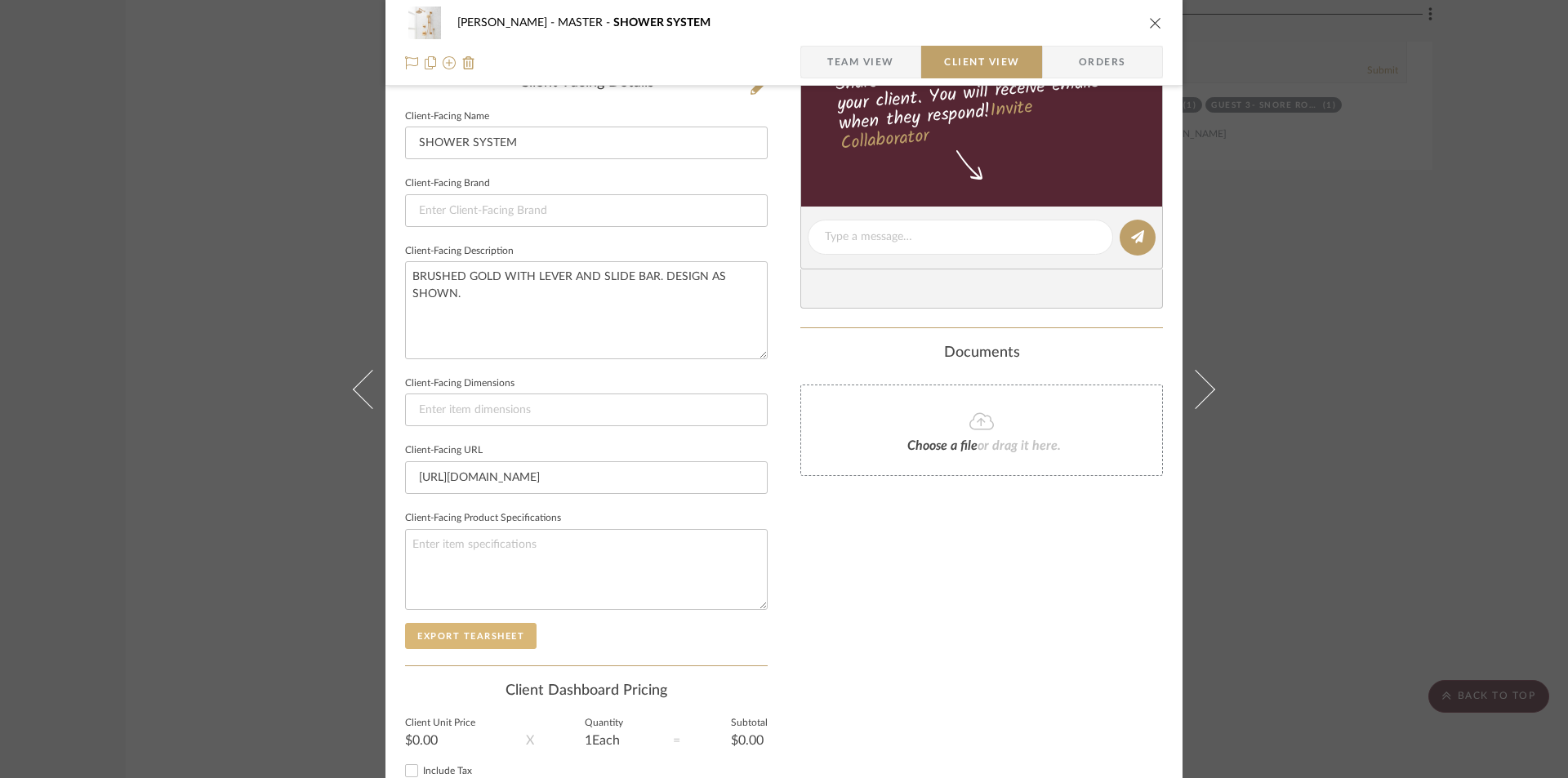
click at [453, 647] on button "Export Tearsheet" at bounding box center [471, 636] width 132 height 26
click at [1149, 22] on icon "close" at bounding box center [1155, 22] width 13 height 13
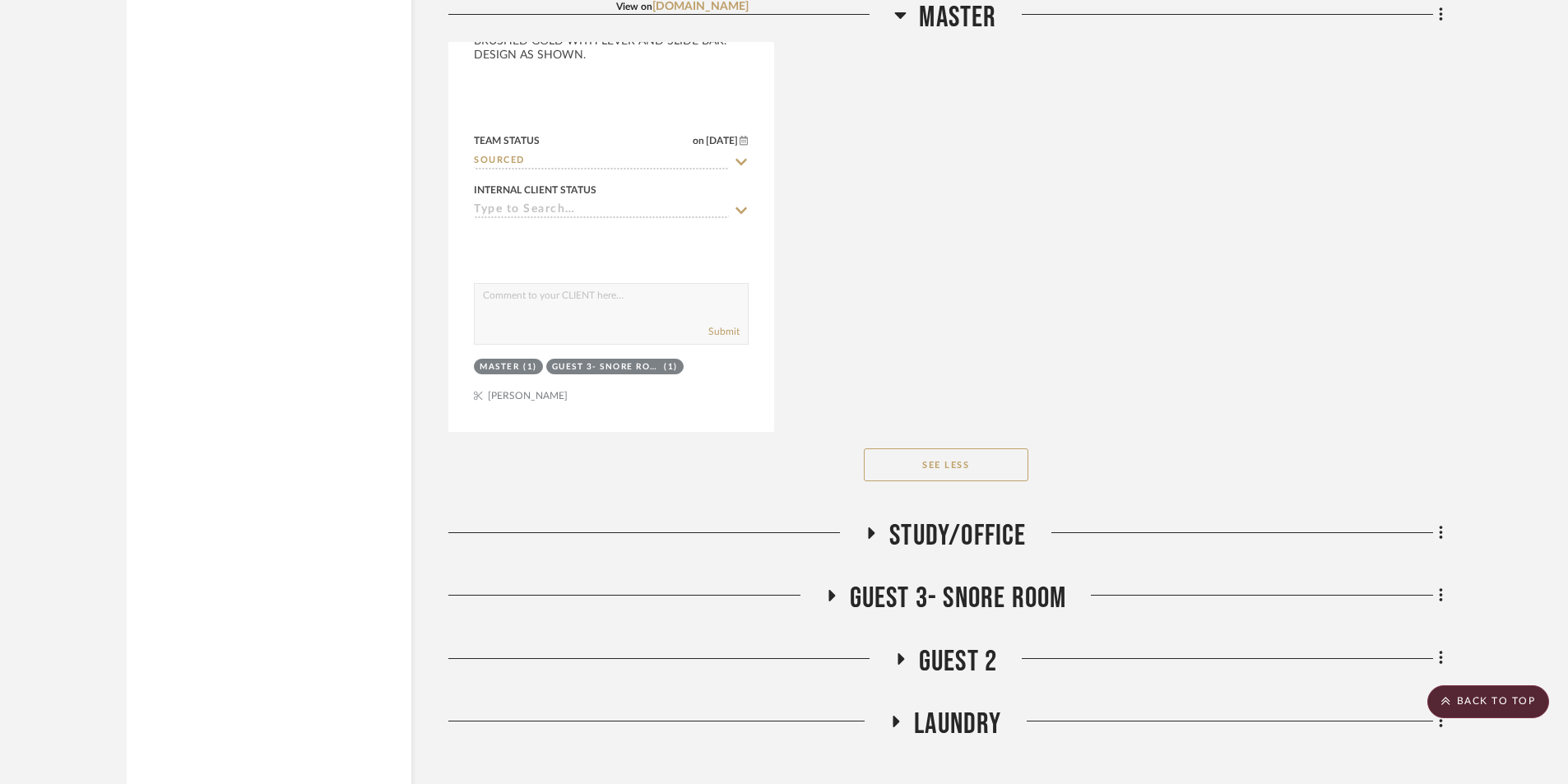
scroll to position [6804, 0]
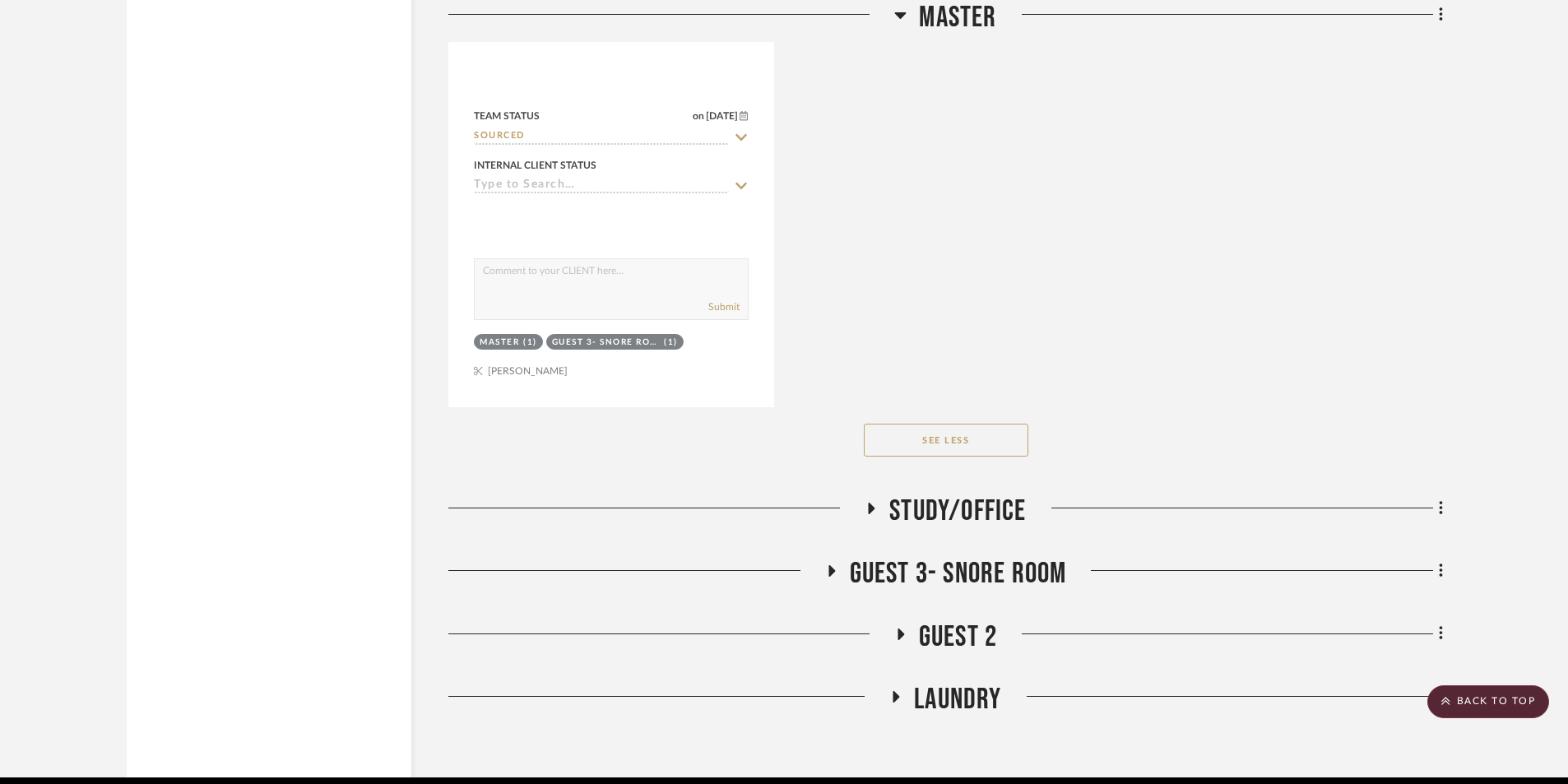
click at [893, 704] on fa-icon at bounding box center [895, 702] width 13 height 24
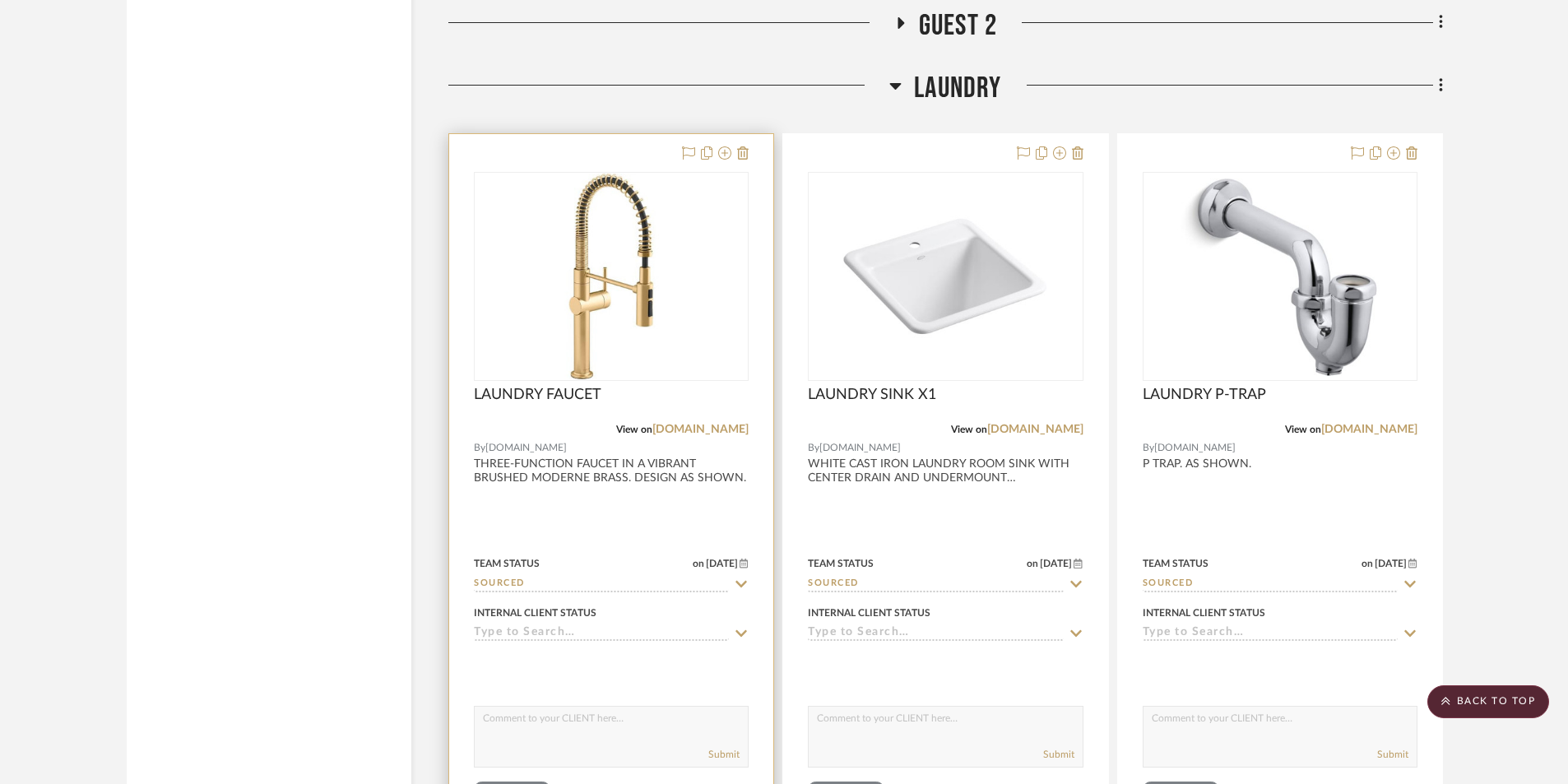
scroll to position [7462, 0]
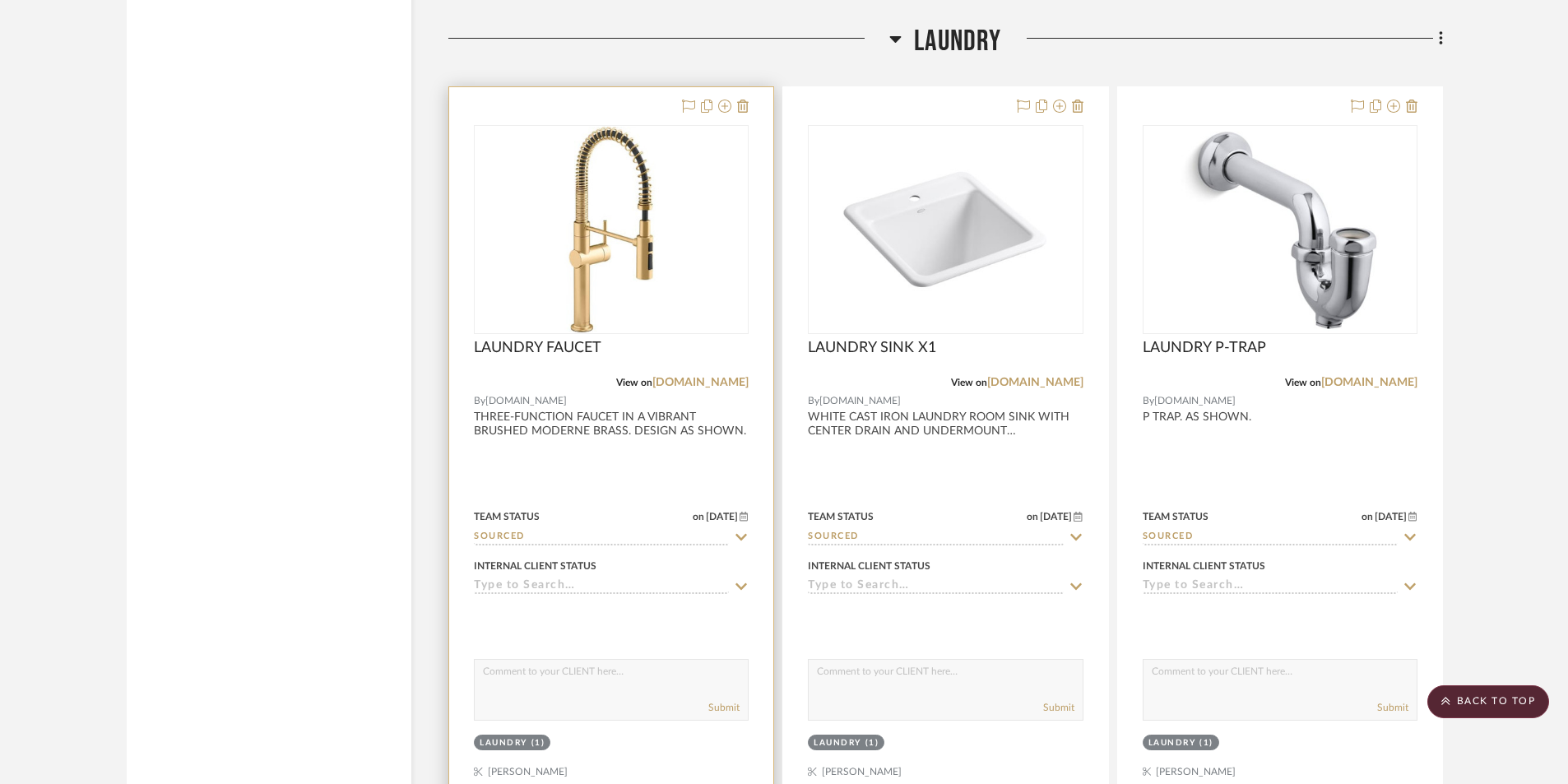
click at [660, 492] on div at bounding box center [611, 447] width 324 height 720
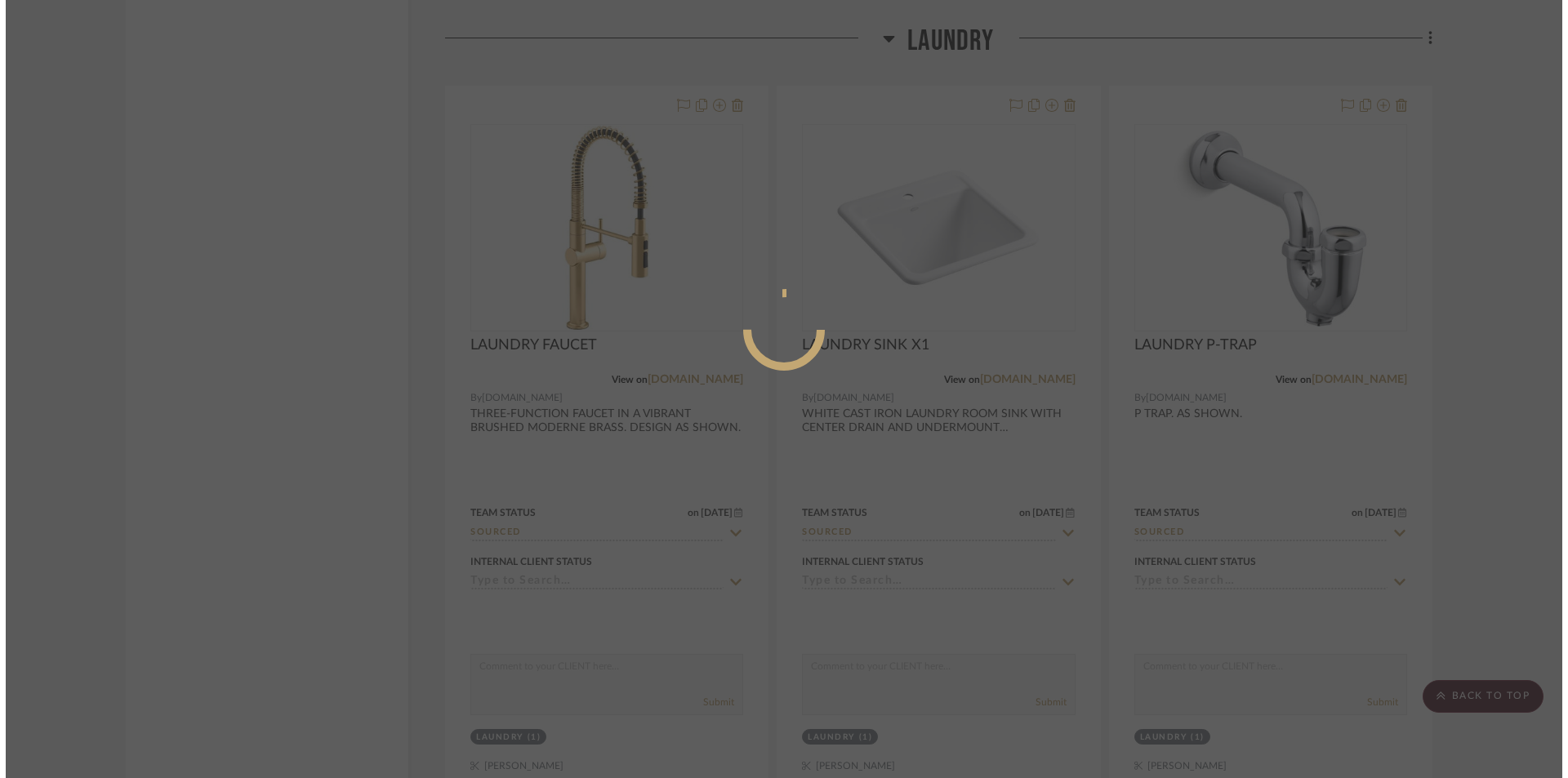
scroll to position [0, 0]
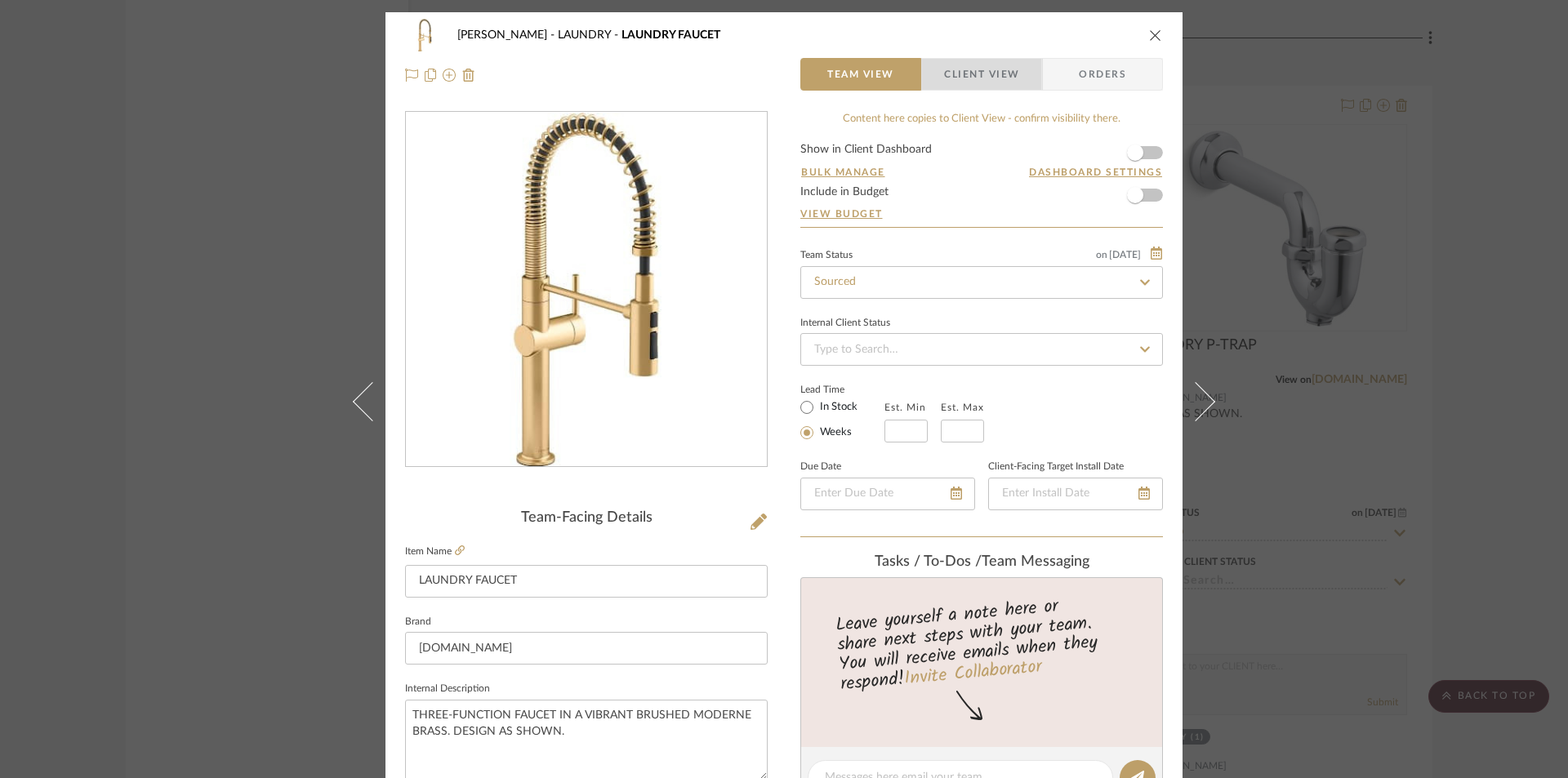
click at [962, 65] on span "Client View" at bounding box center [982, 74] width 75 height 33
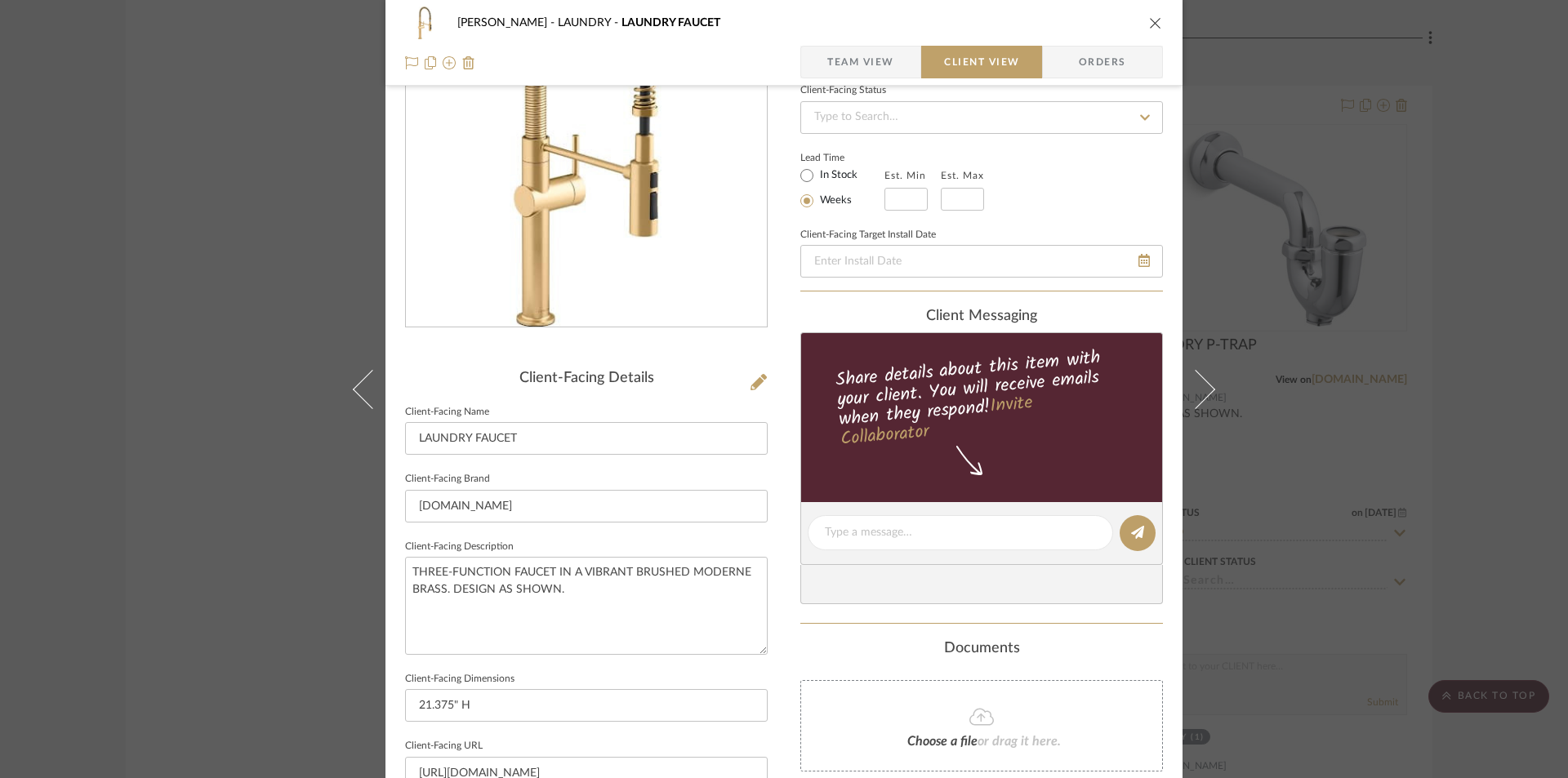
scroll to position [435, 0]
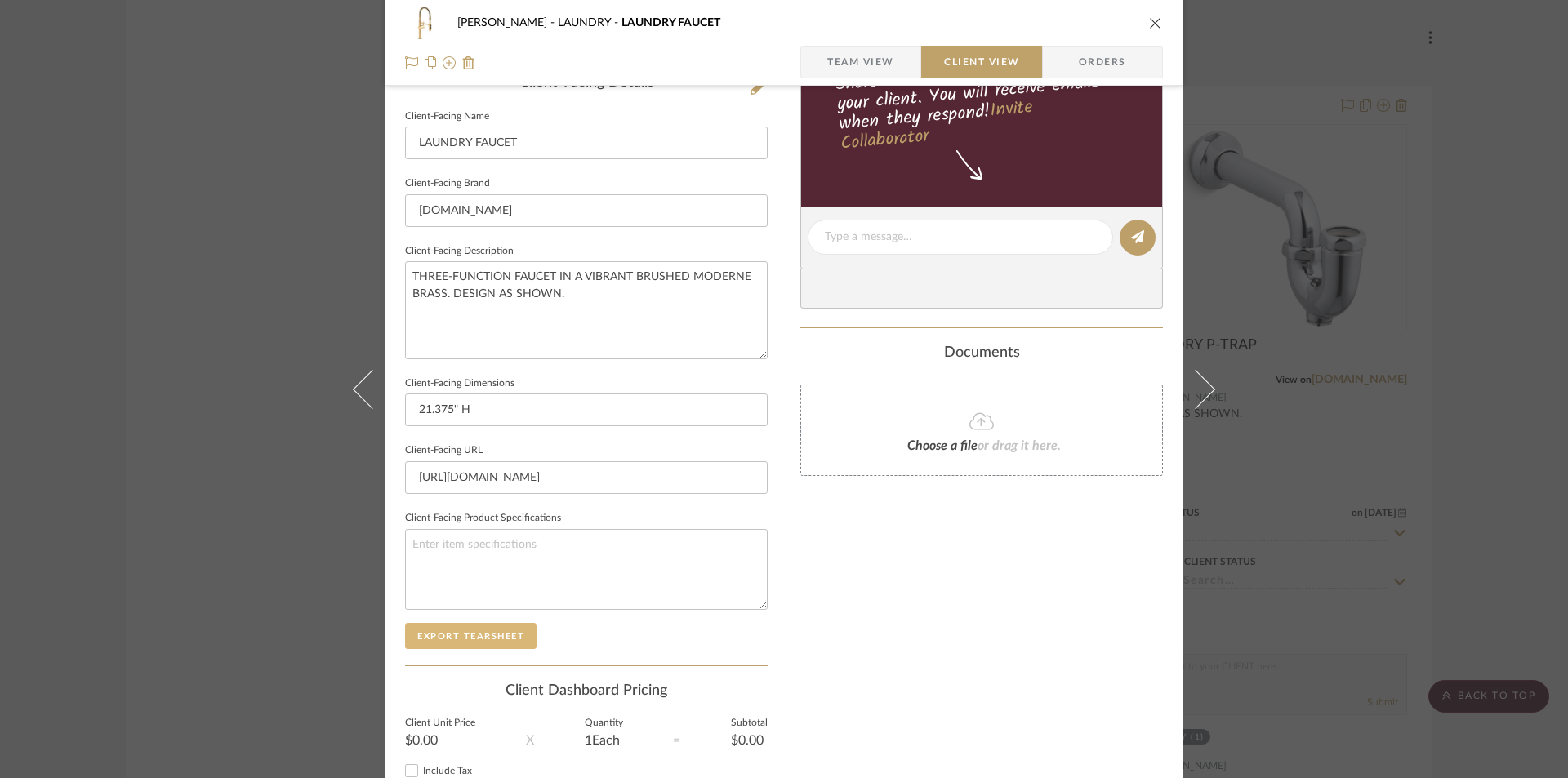
click at [505, 628] on button "Export Tearsheet" at bounding box center [471, 636] width 132 height 26
click at [1152, 23] on icon "close" at bounding box center [1155, 22] width 13 height 13
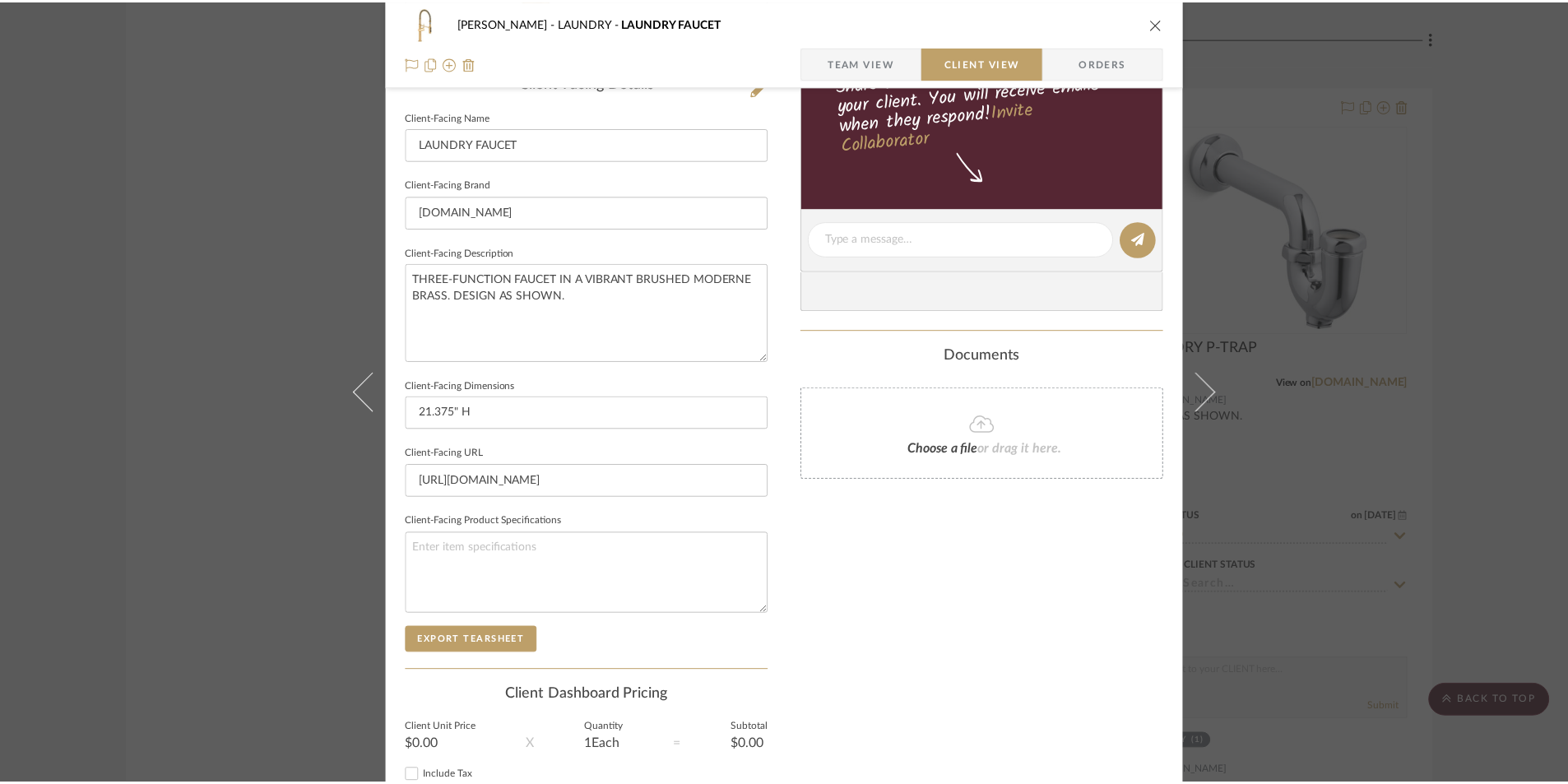
scroll to position [7462, 0]
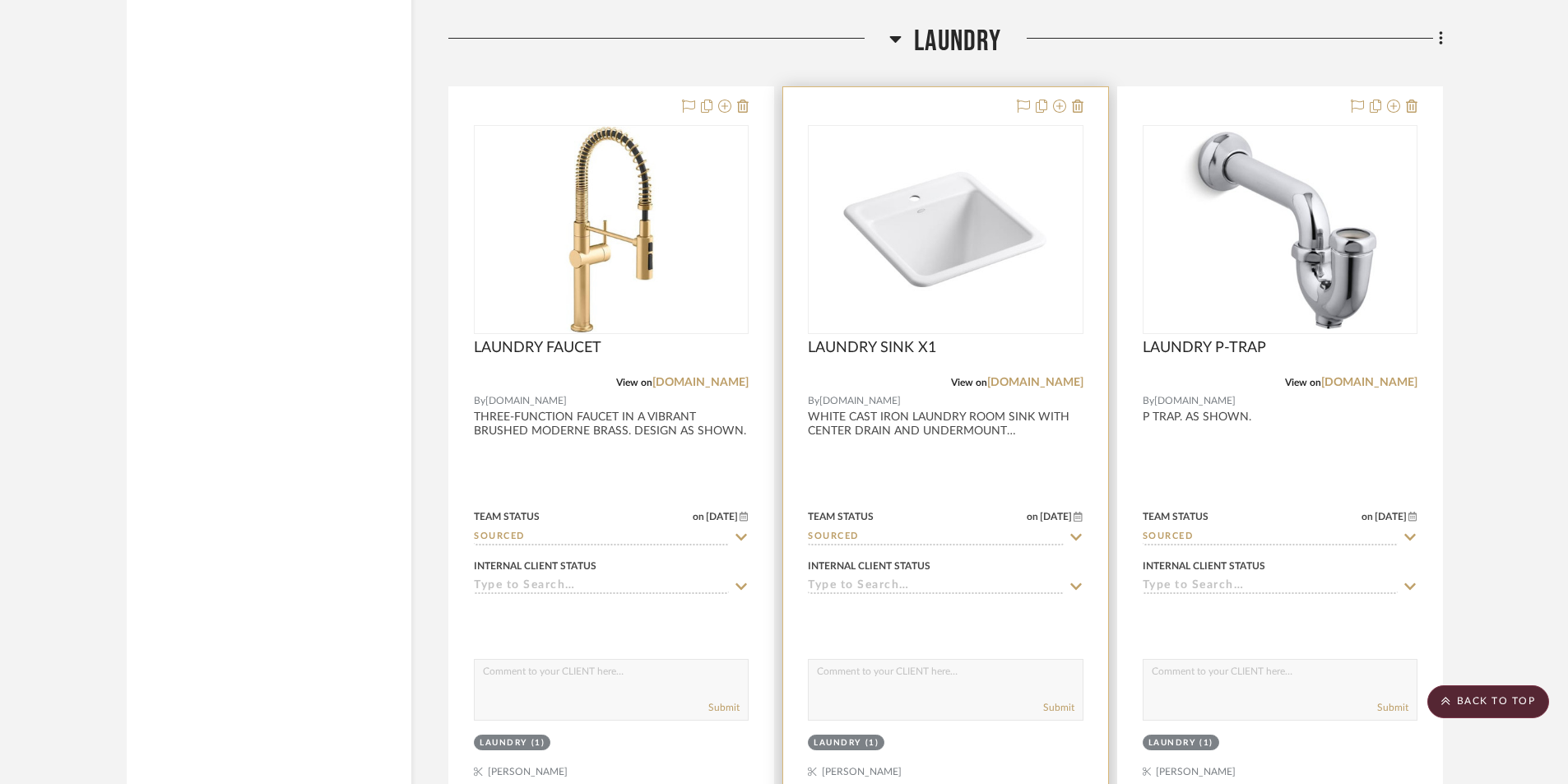
click at [989, 466] on div at bounding box center [944, 447] width 324 height 720
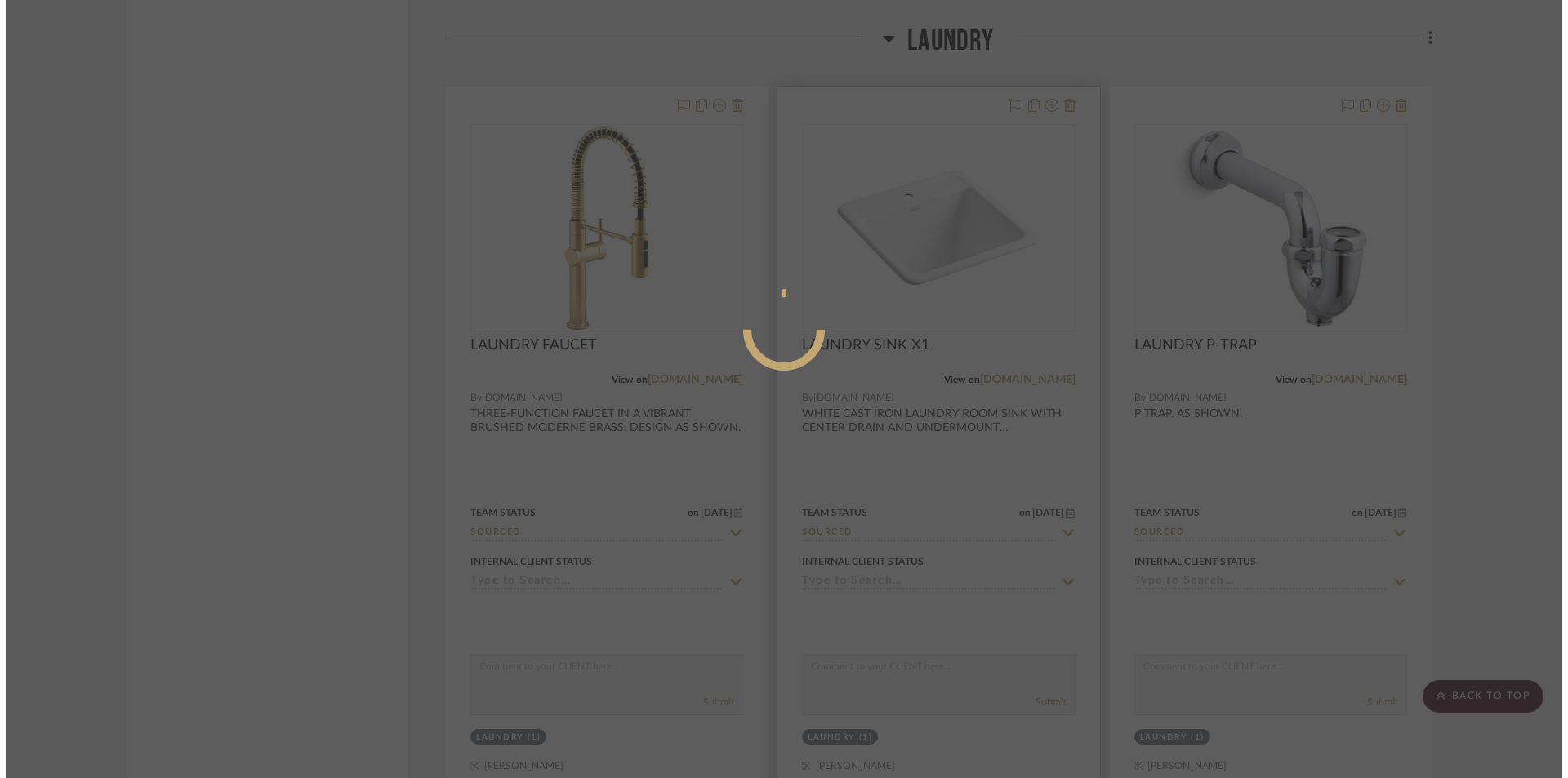
scroll to position [0, 0]
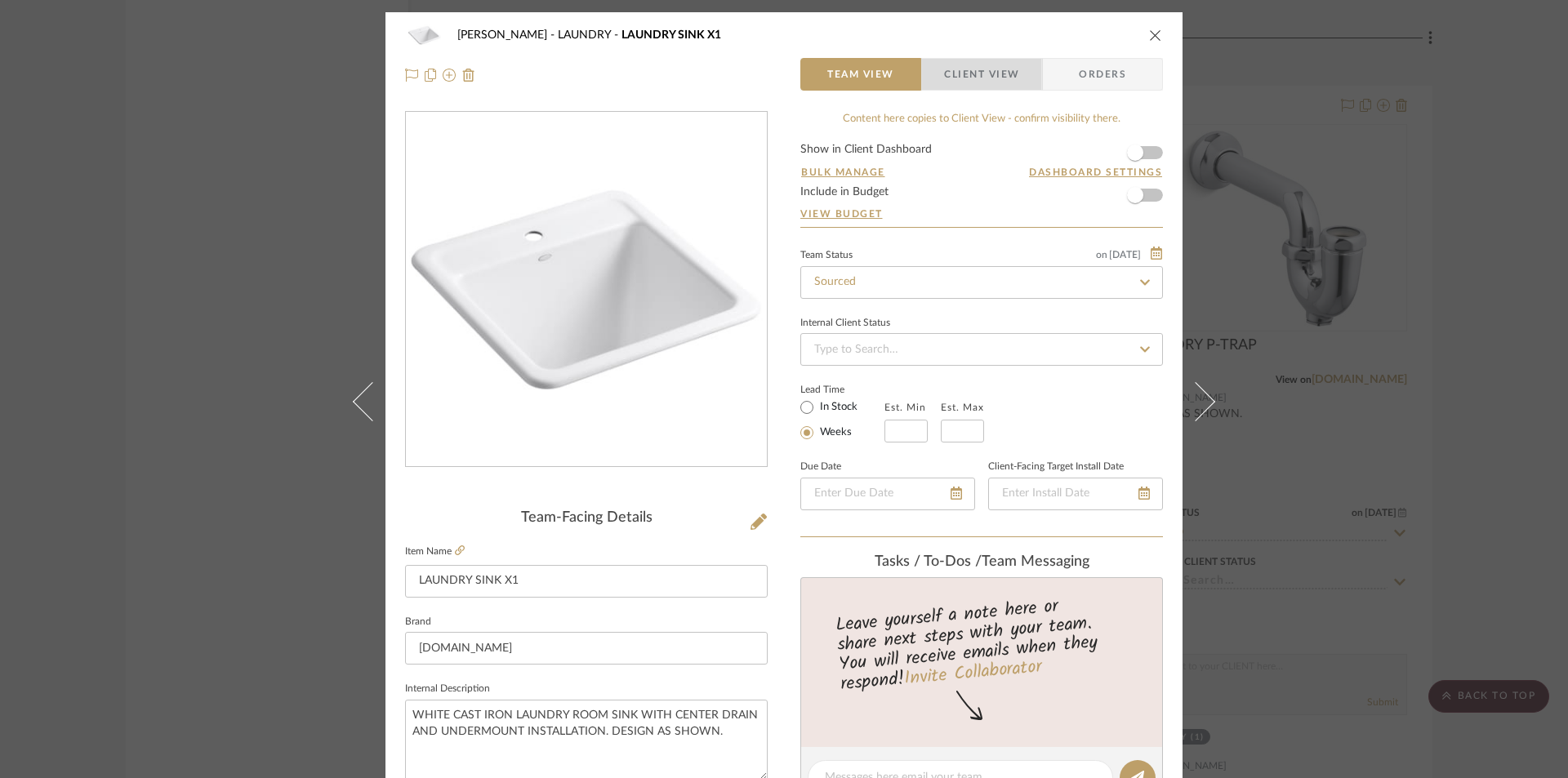
drag, startPoint x: 997, startPoint y: 67, endPoint x: 951, endPoint y: 137, distance: 83.8
click at [996, 68] on span "Client View" at bounding box center [982, 74] width 75 height 33
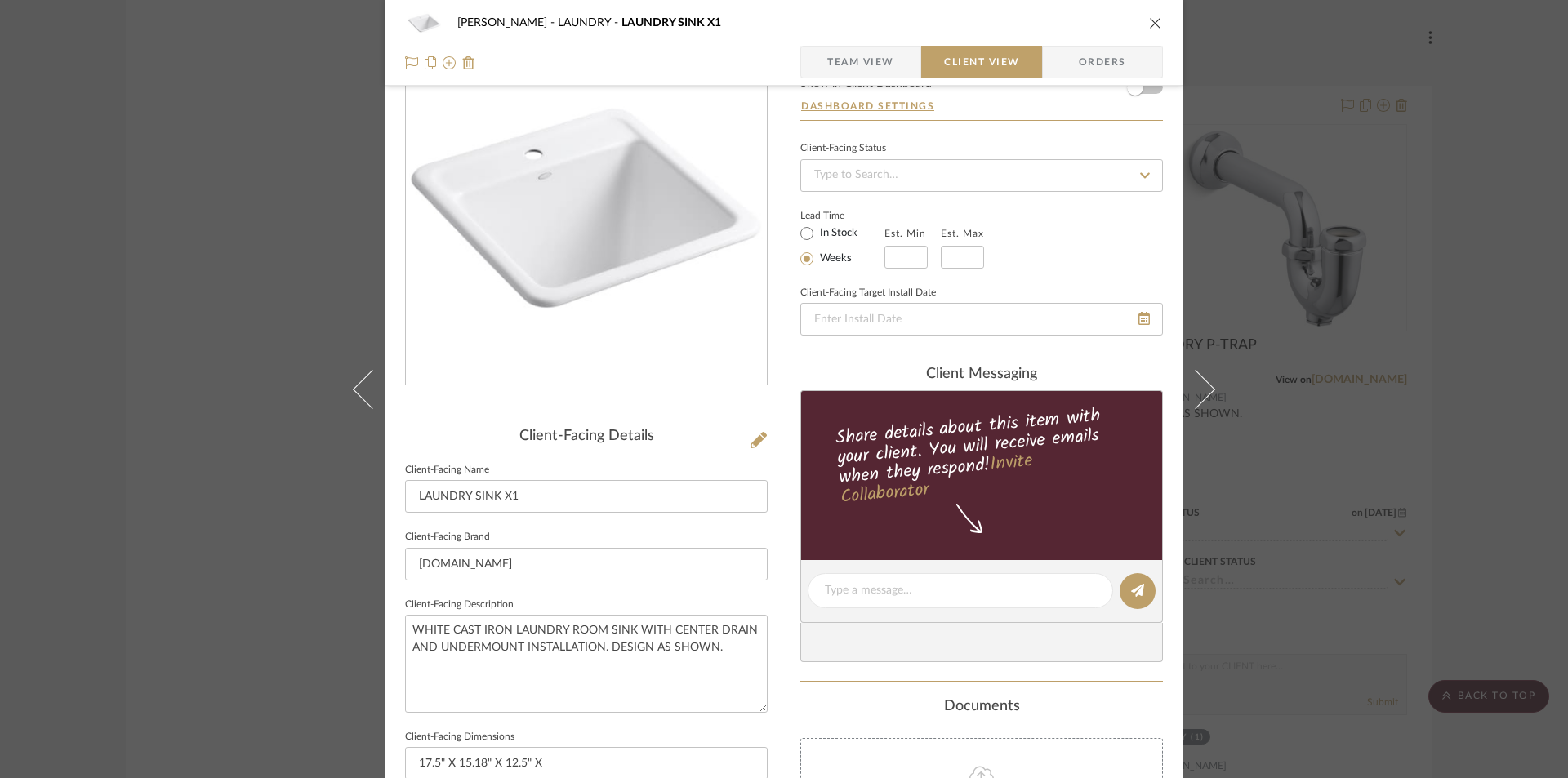
scroll to position [435, 0]
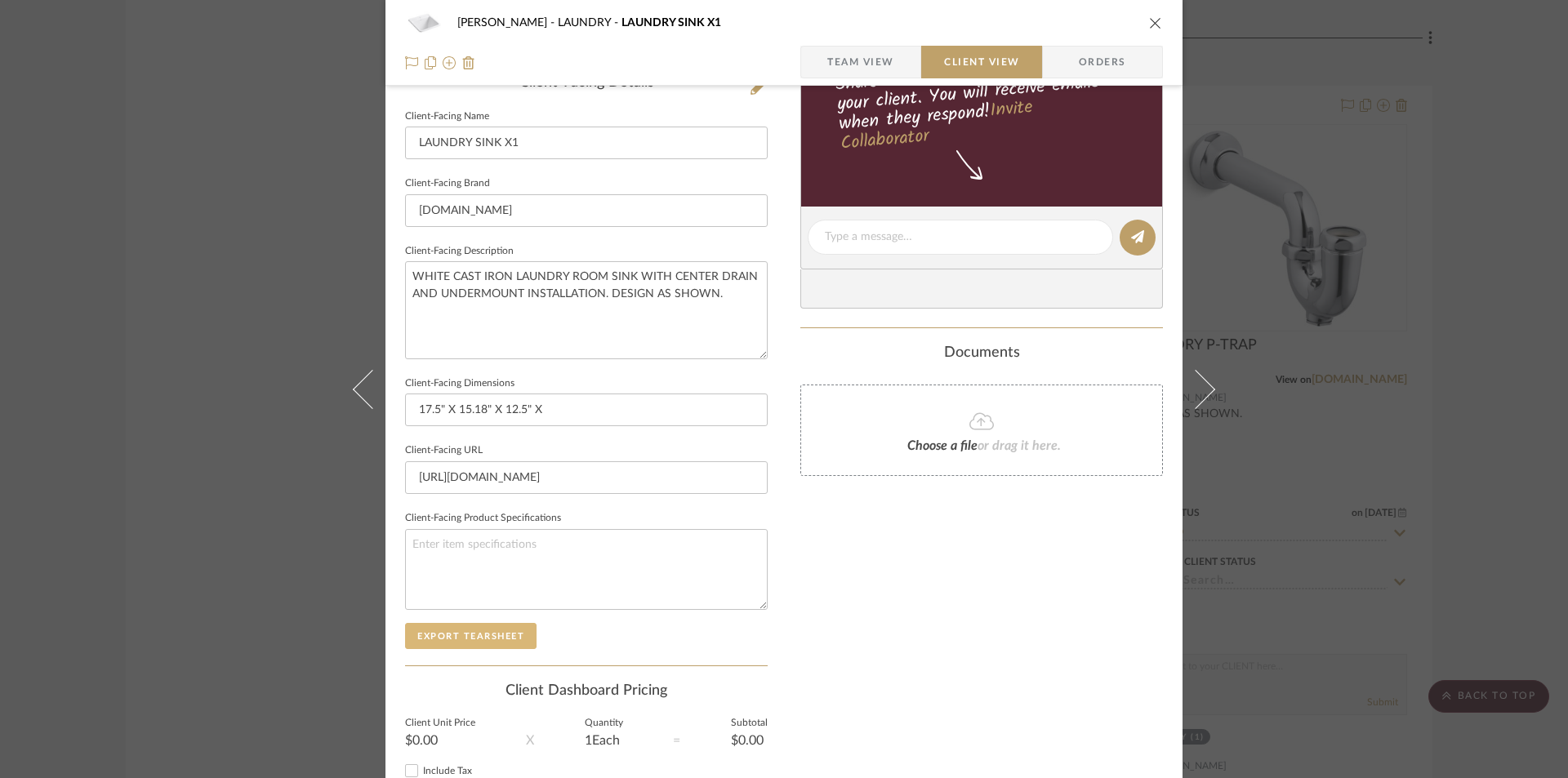
click at [489, 628] on button "Export Tearsheet" at bounding box center [471, 636] width 132 height 26
click at [1148, 29] on div "BARRY LAUNDRY LAUNDRY SINK X1" at bounding box center [784, 23] width 758 height 33
click at [1149, 24] on icon "close" at bounding box center [1155, 22] width 13 height 13
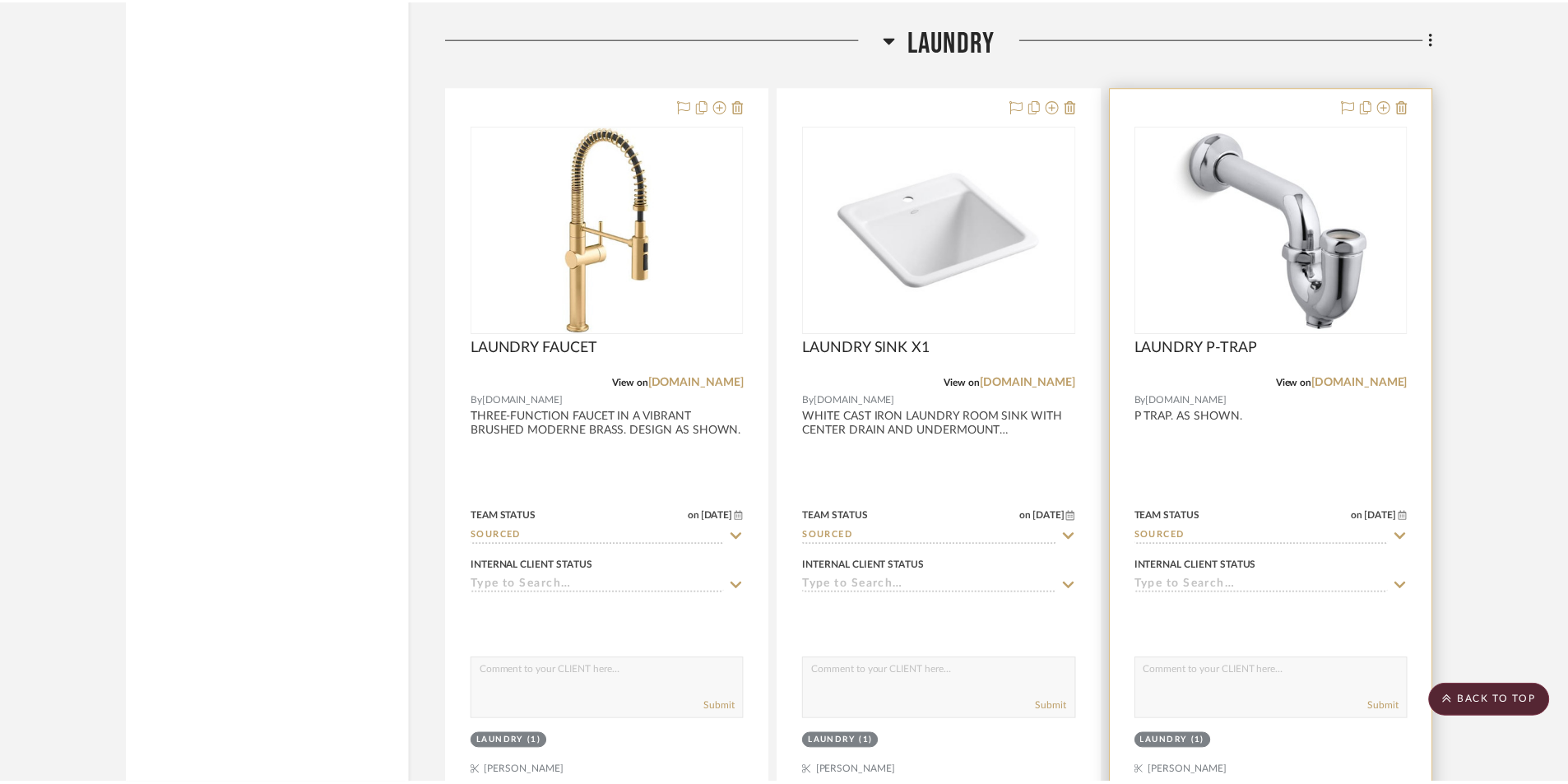
scroll to position [7462, 0]
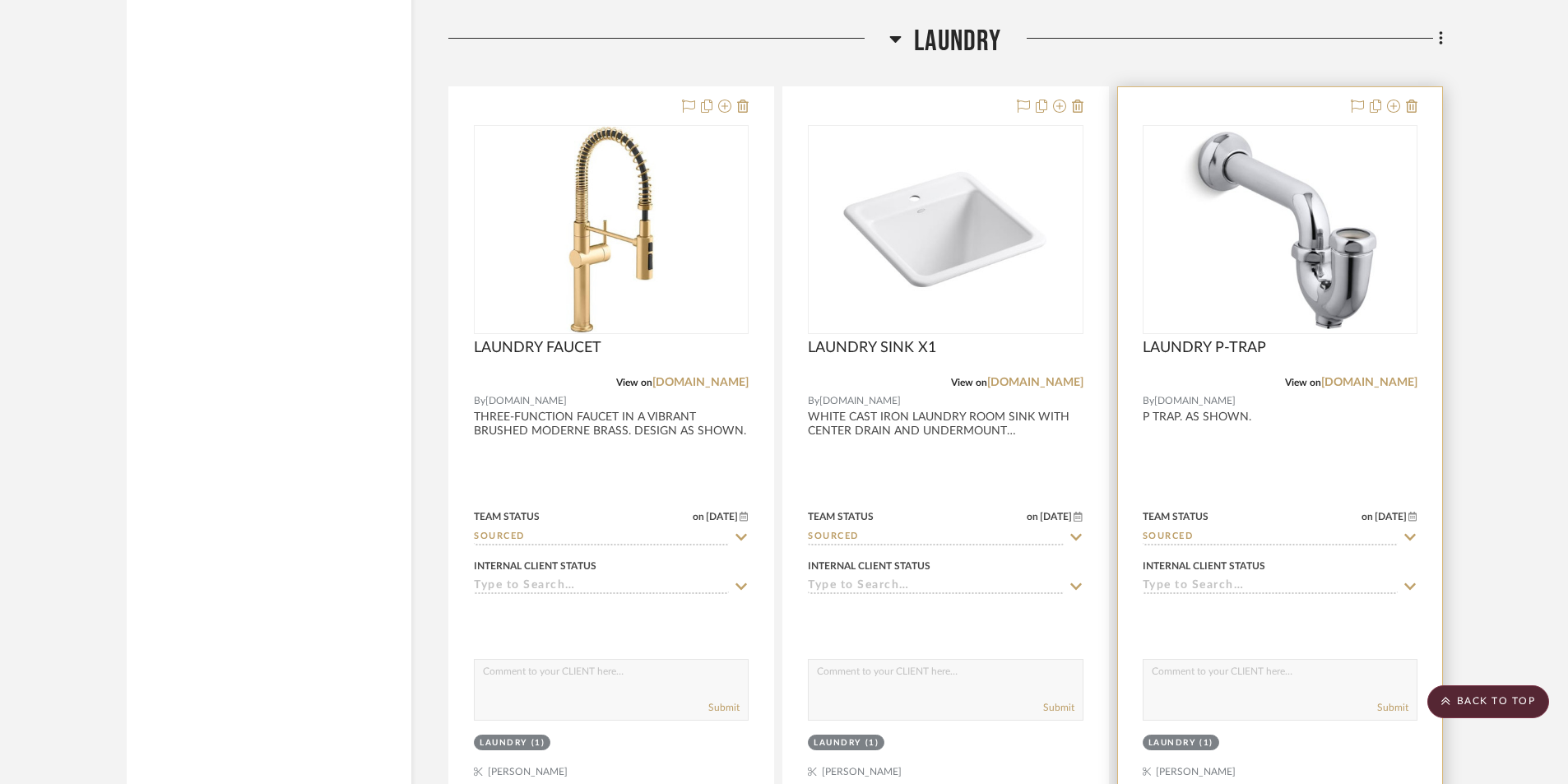
click at [1300, 493] on div at bounding box center [1280, 447] width 324 height 720
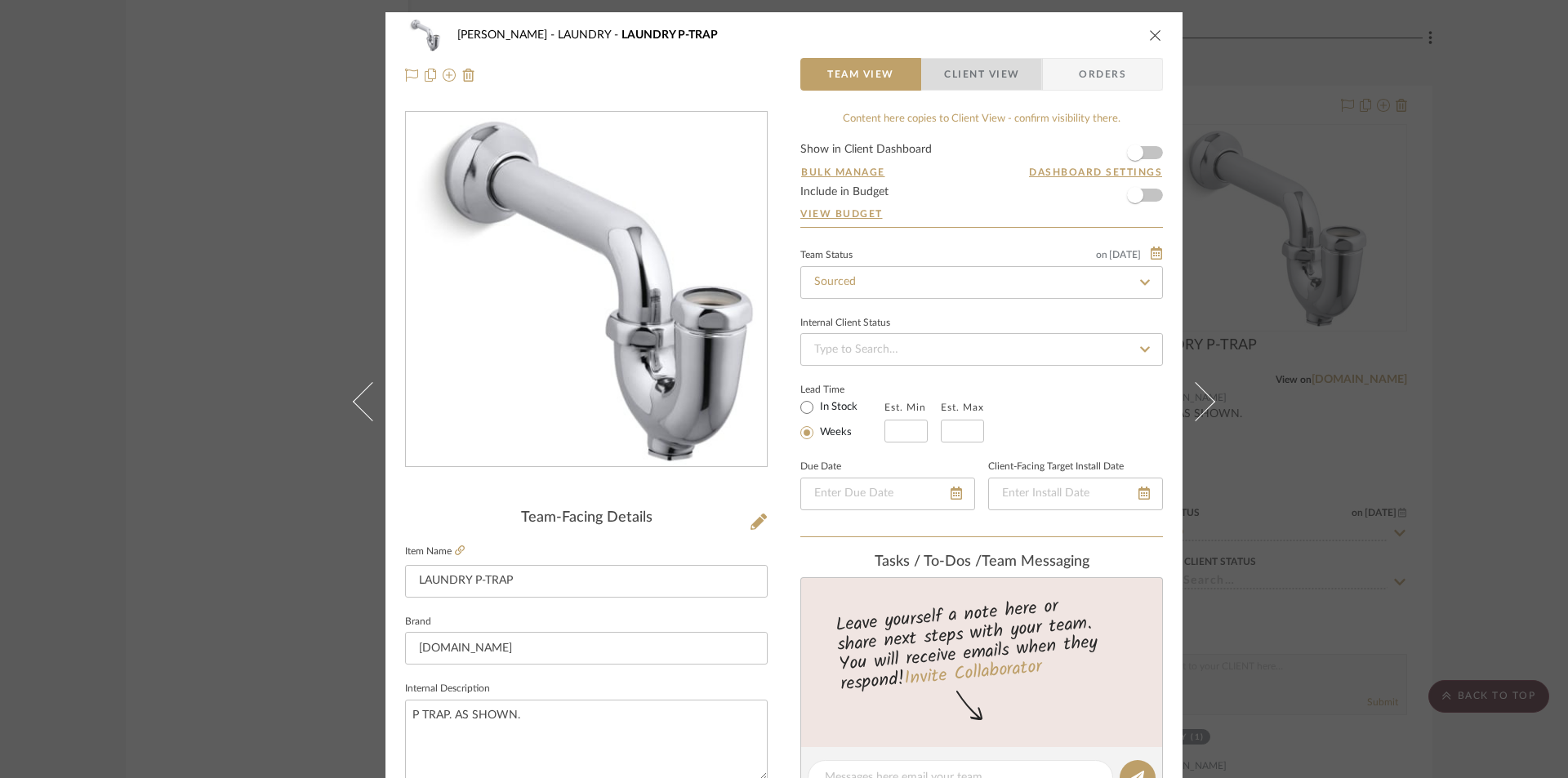
drag, startPoint x: 1004, startPoint y: 76, endPoint x: 790, endPoint y: 252, distance: 277.1
click at [1004, 78] on span "Client View" at bounding box center [982, 74] width 75 height 33
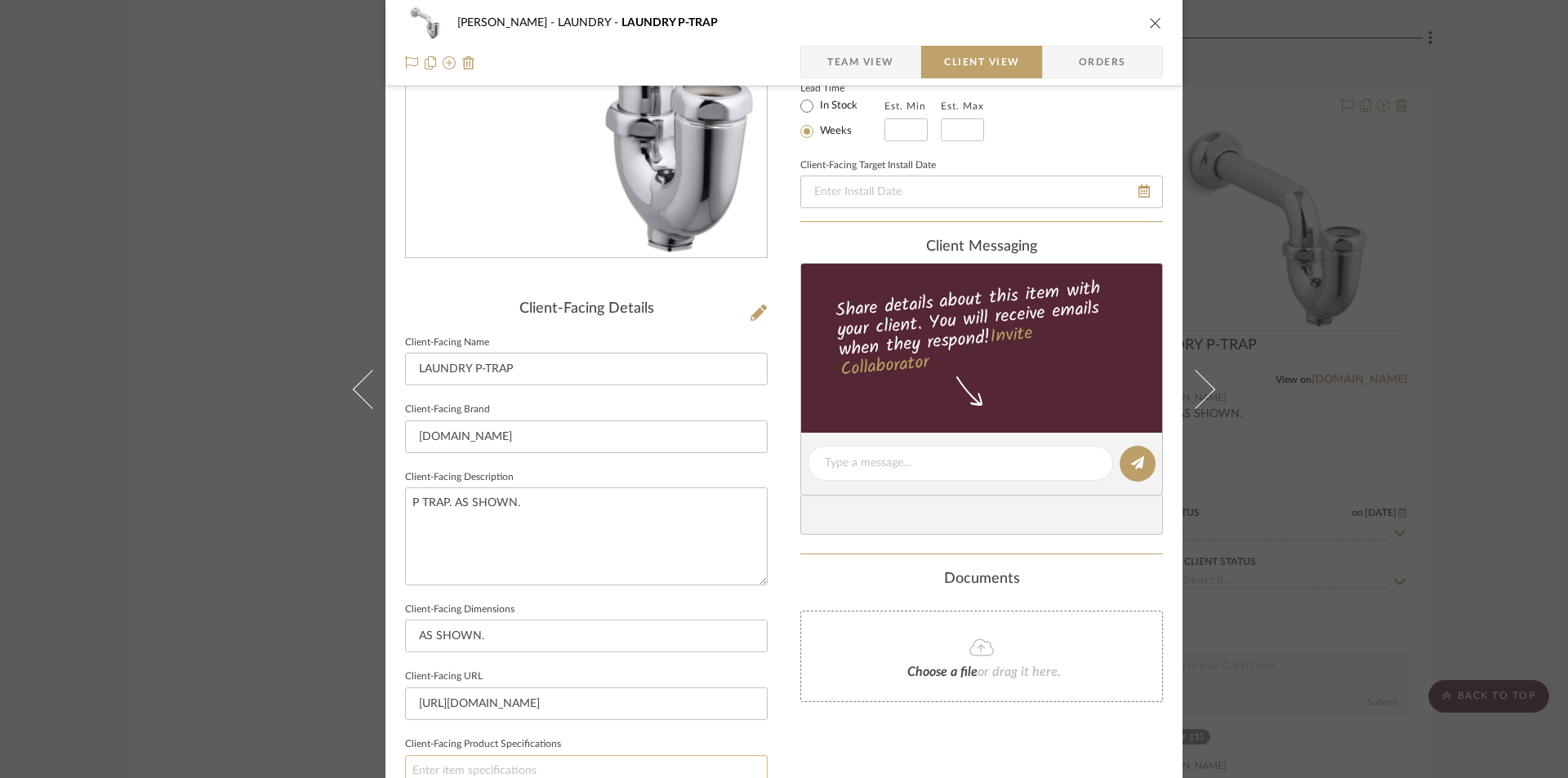
scroll to position [381, 0]
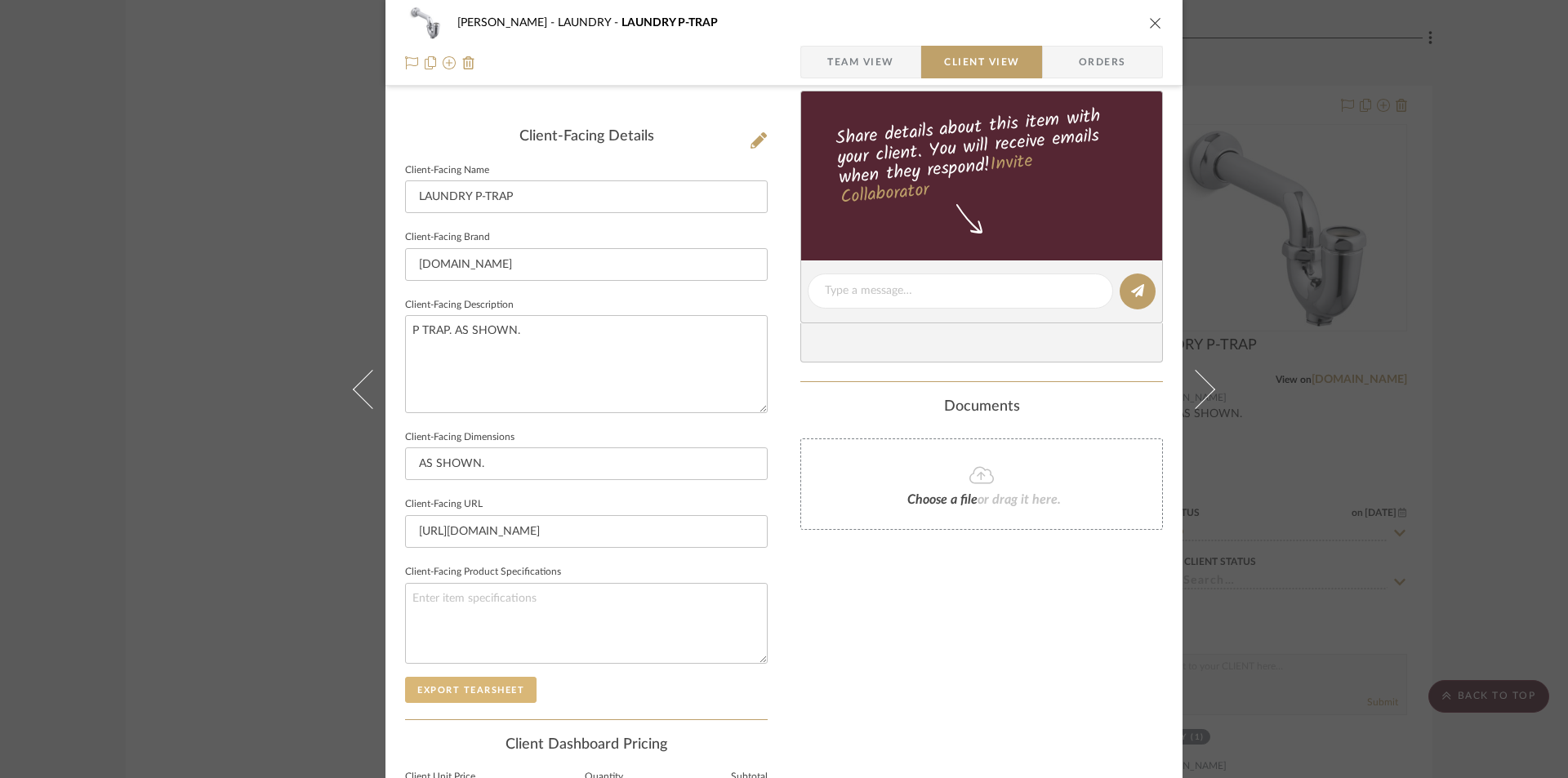
click at [472, 694] on button "Export Tearsheet" at bounding box center [471, 689] width 132 height 26
drag, startPoint x: 1147, startPoint y: 18, endPoint x: 1165, endPoint y: 160, distance: 143.1
click at [1149, 19] on icon "close" at bounding box center [1155, 22] width 13 height 13
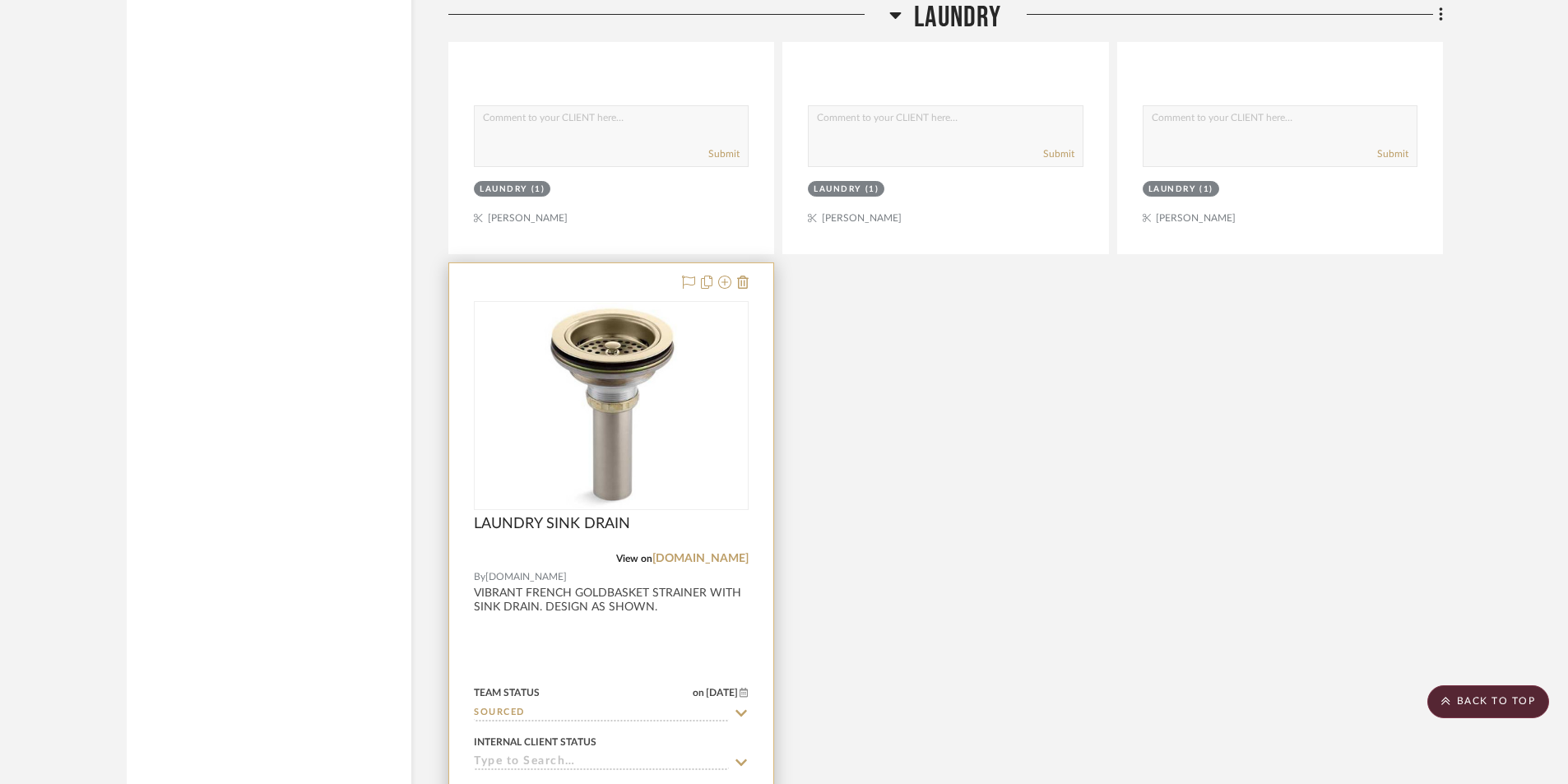
scroll to position [8066, 0]
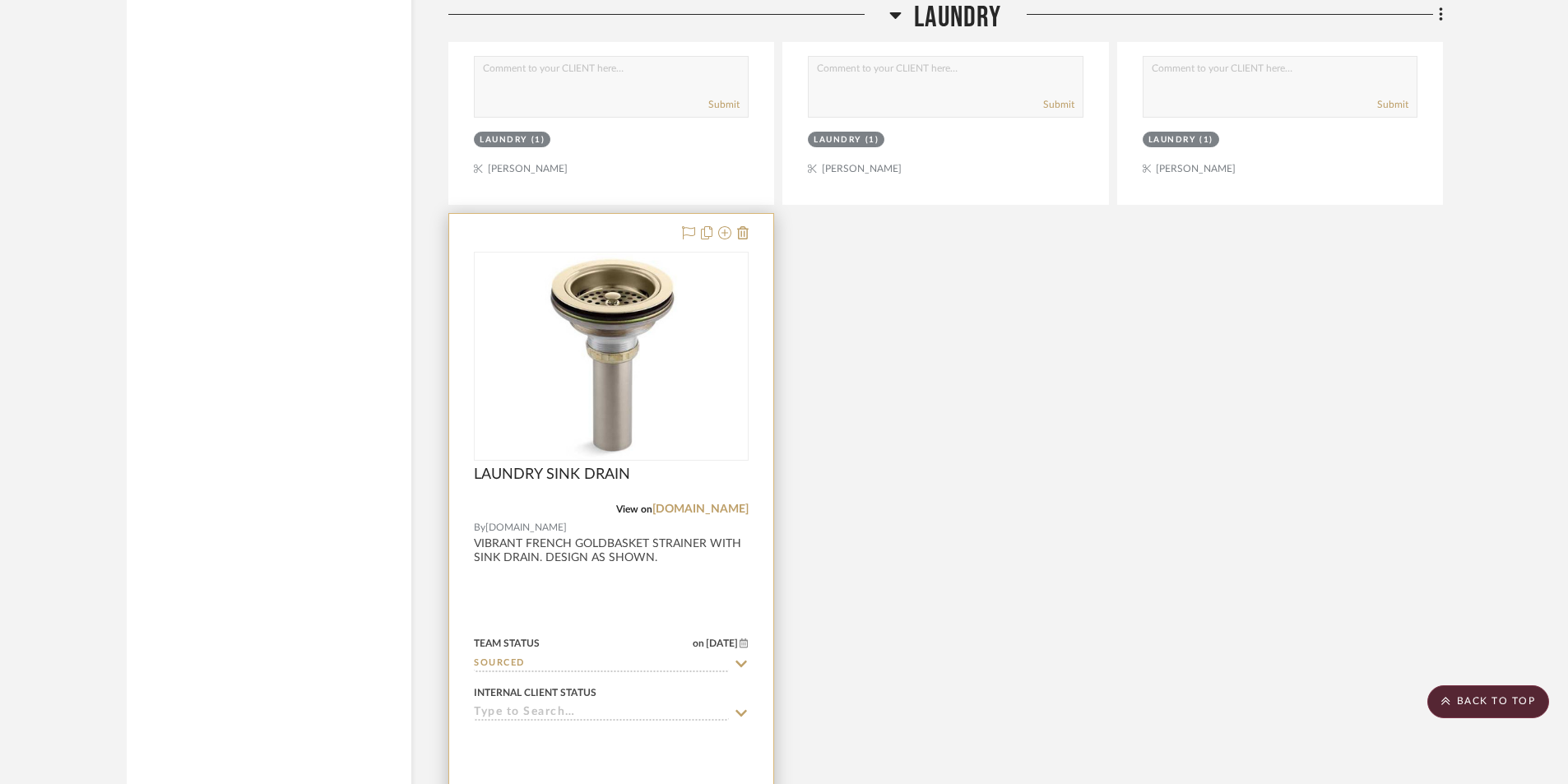
click at [575, 577] on div at bounding box center [611, 574] width 324 height 720
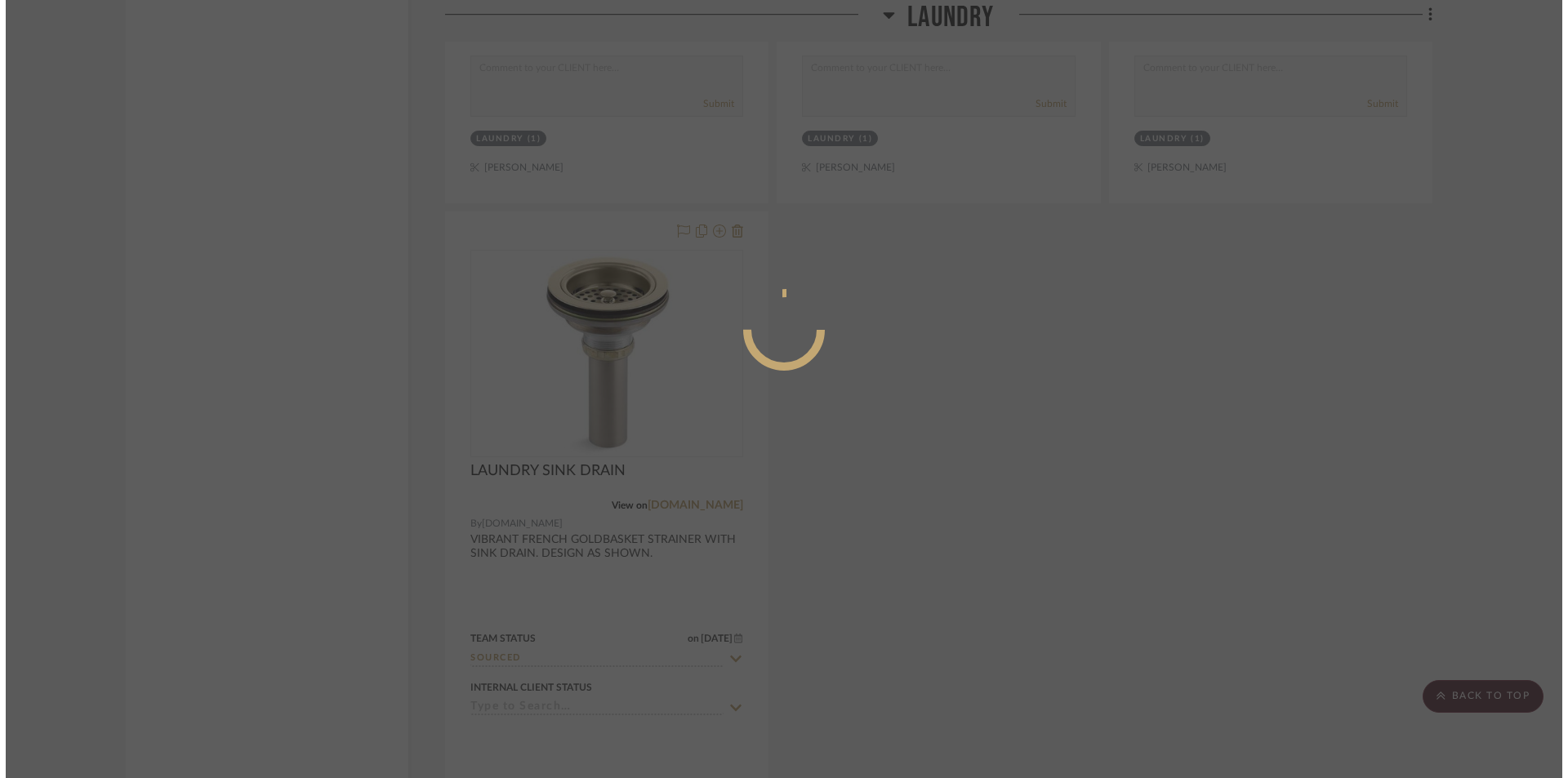
scroll to position [0, 0]
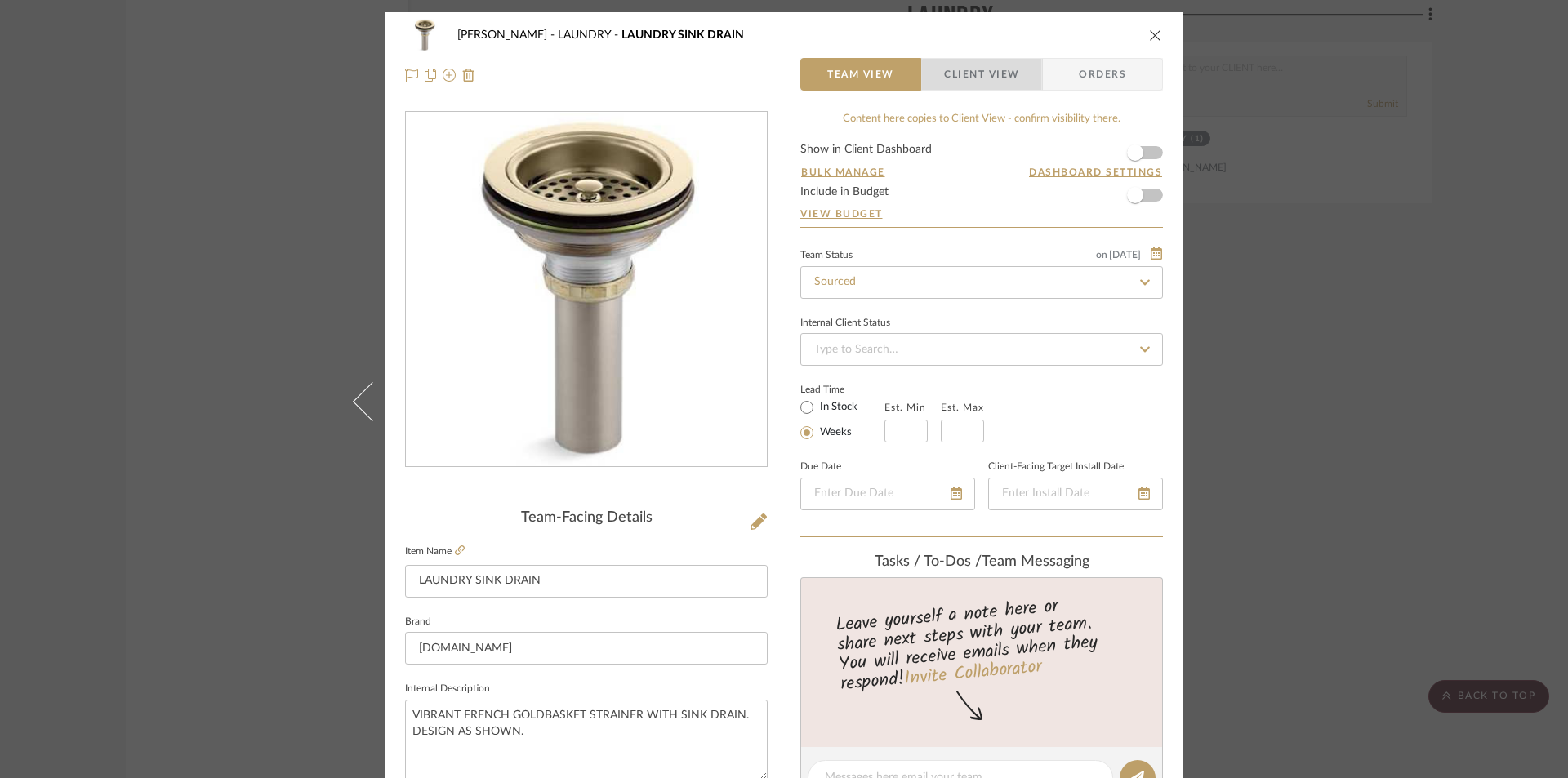
drag, startPoint x: 987, startPoint y: 75, endPoint x: 710, endPoint y: 497, distance: 504.8
click at [986, 75] on span "Client View" at bounding box center [982, 74] width 75 height 33
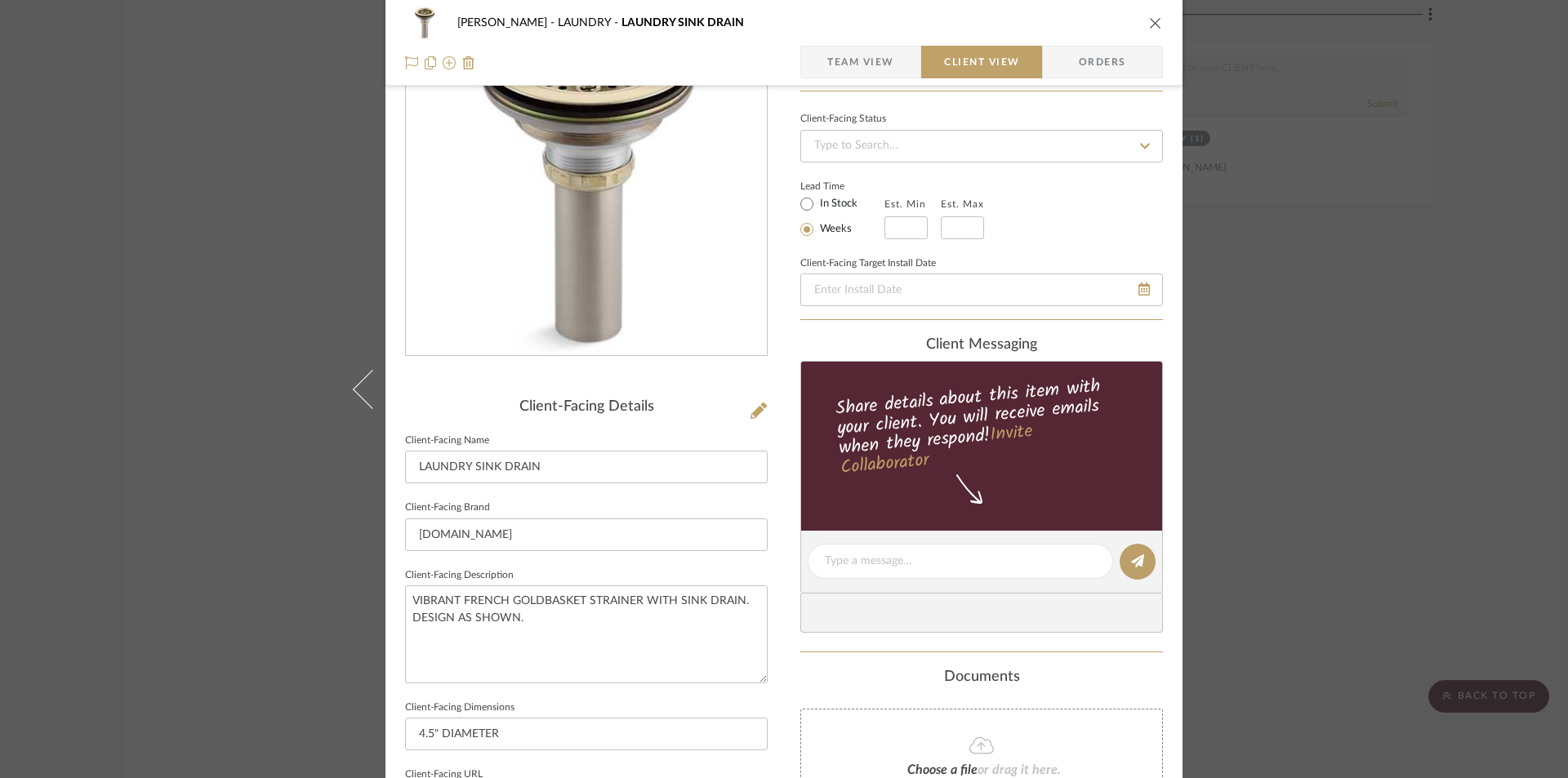
scroll to position [381, 0]
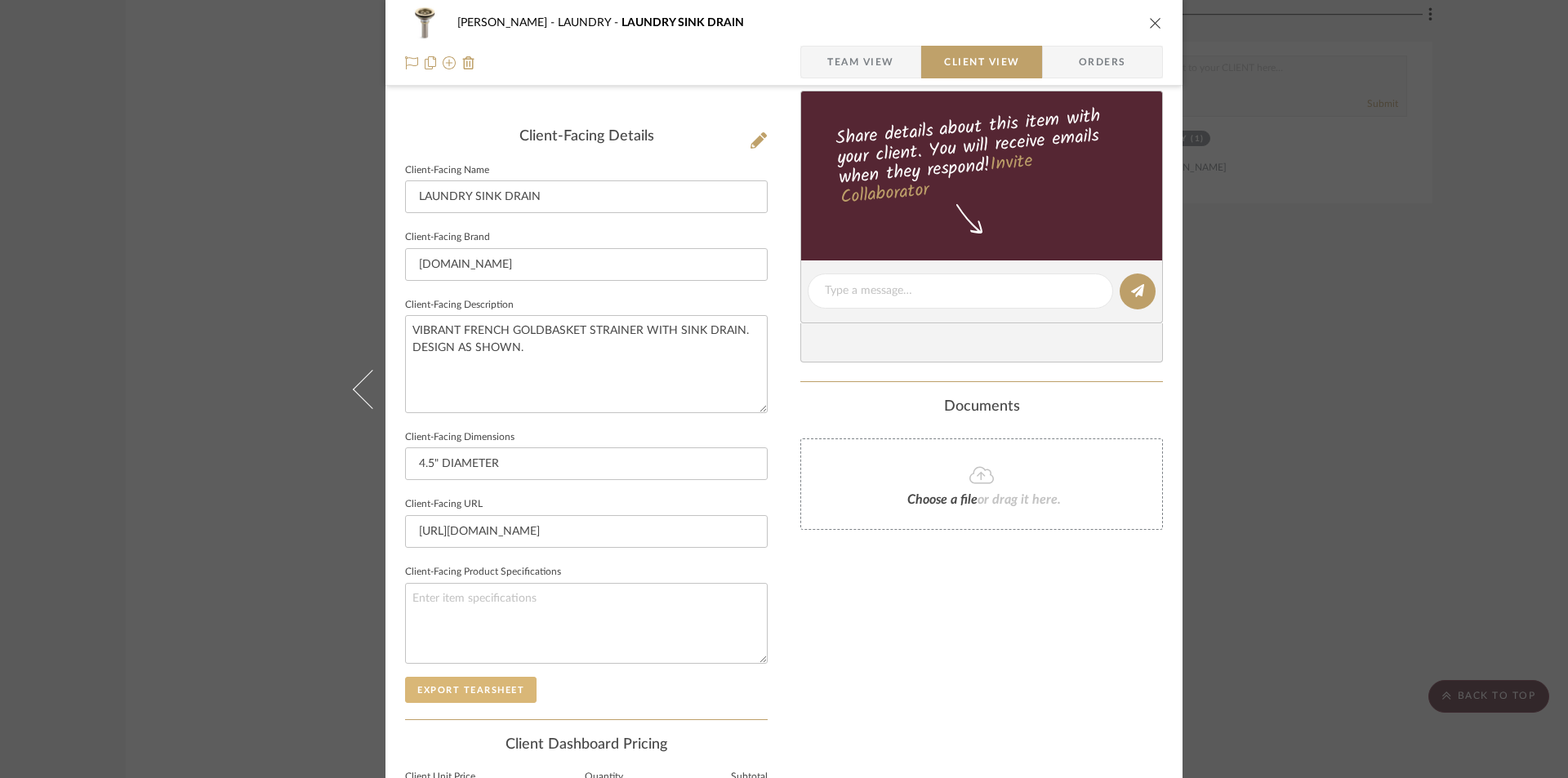
click at [480, 677] on button "Export Tearsheet" at bounding box center [471, 689] width 132 height 26
drag, startPoint x: 1150, startPoint y: 20, endPoint x: 1077, endPoint y: 335, distance: 323.3
click at [1150, 21] on icon "close" at bounding box center [1155, 22] width 13 height 13
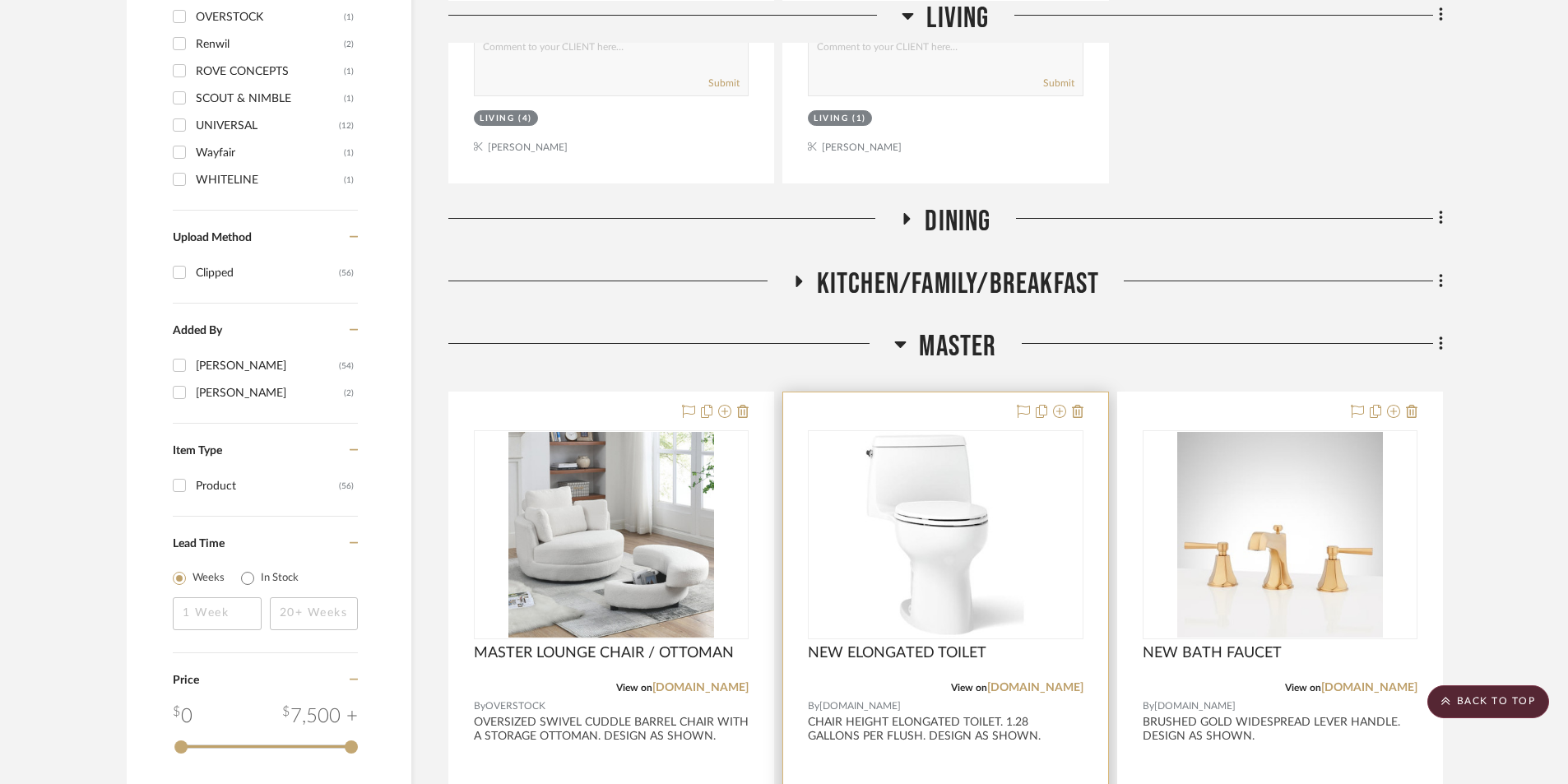
scroll to position [1411, 0]
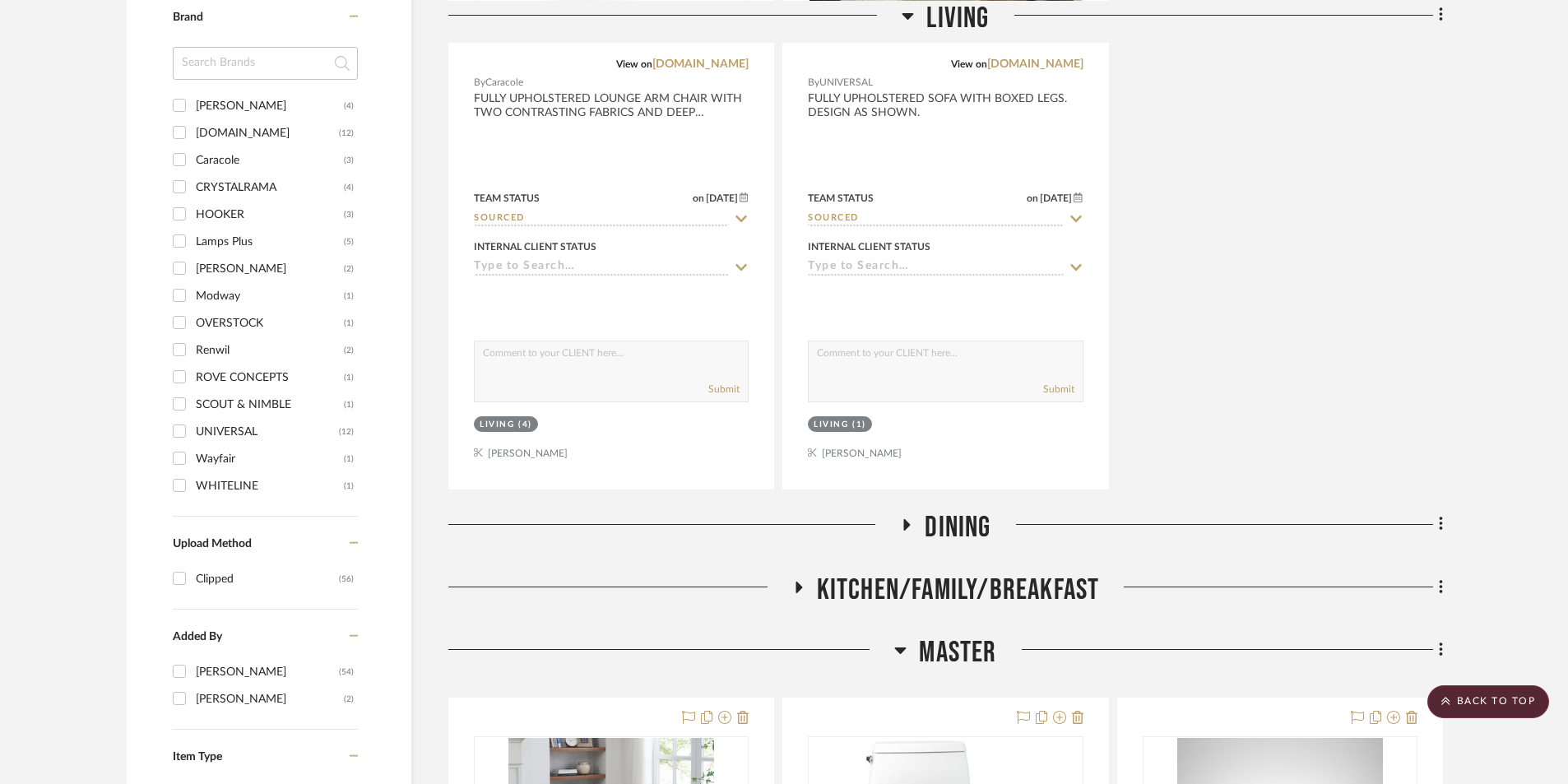
click at [796, 582] on icon at bounding box center [797, 587] width 20 height 13
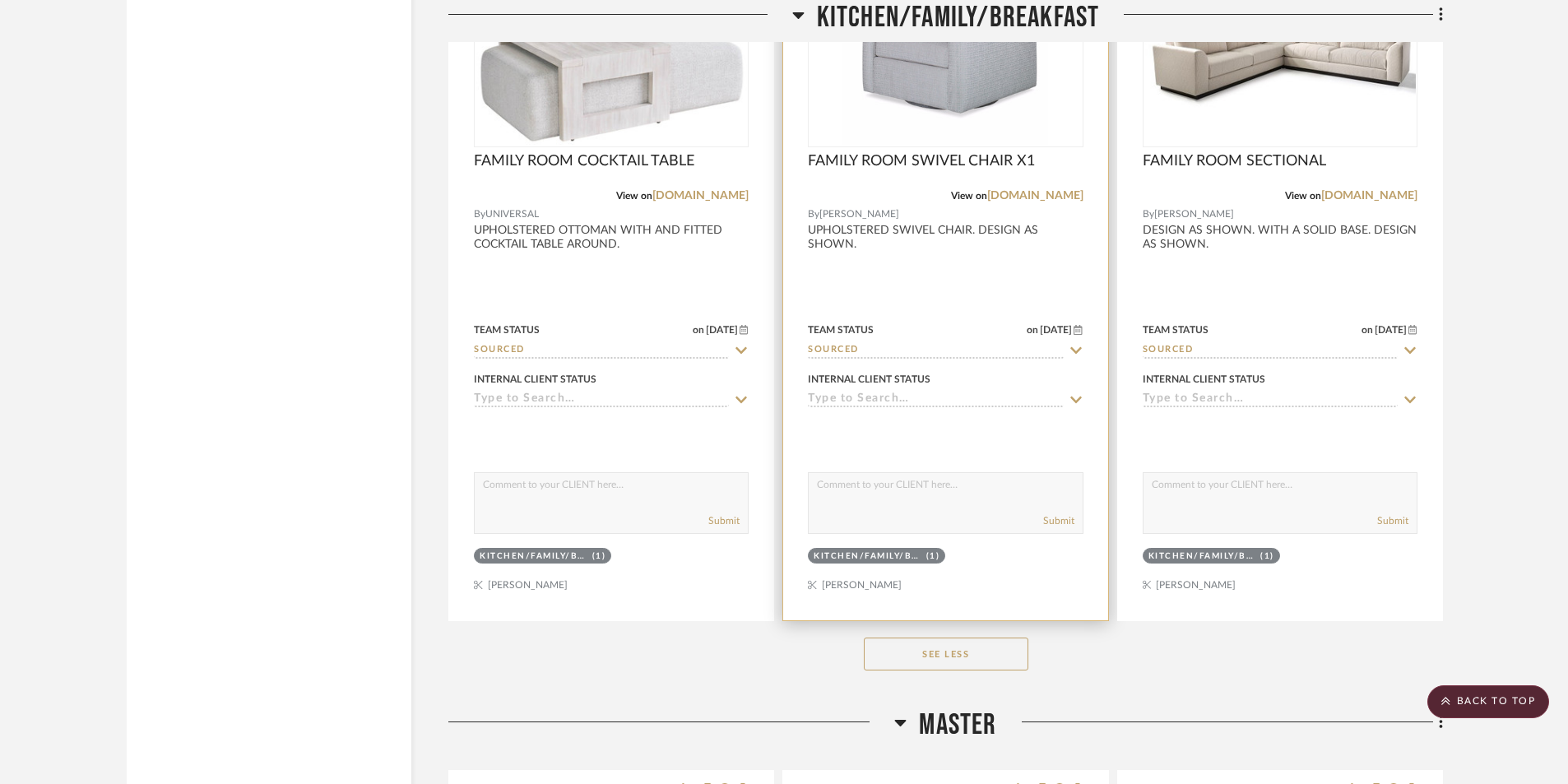
scroll to position [3607, 0]
